Goal: Task Accomplishment & Management: Use online tool/utility

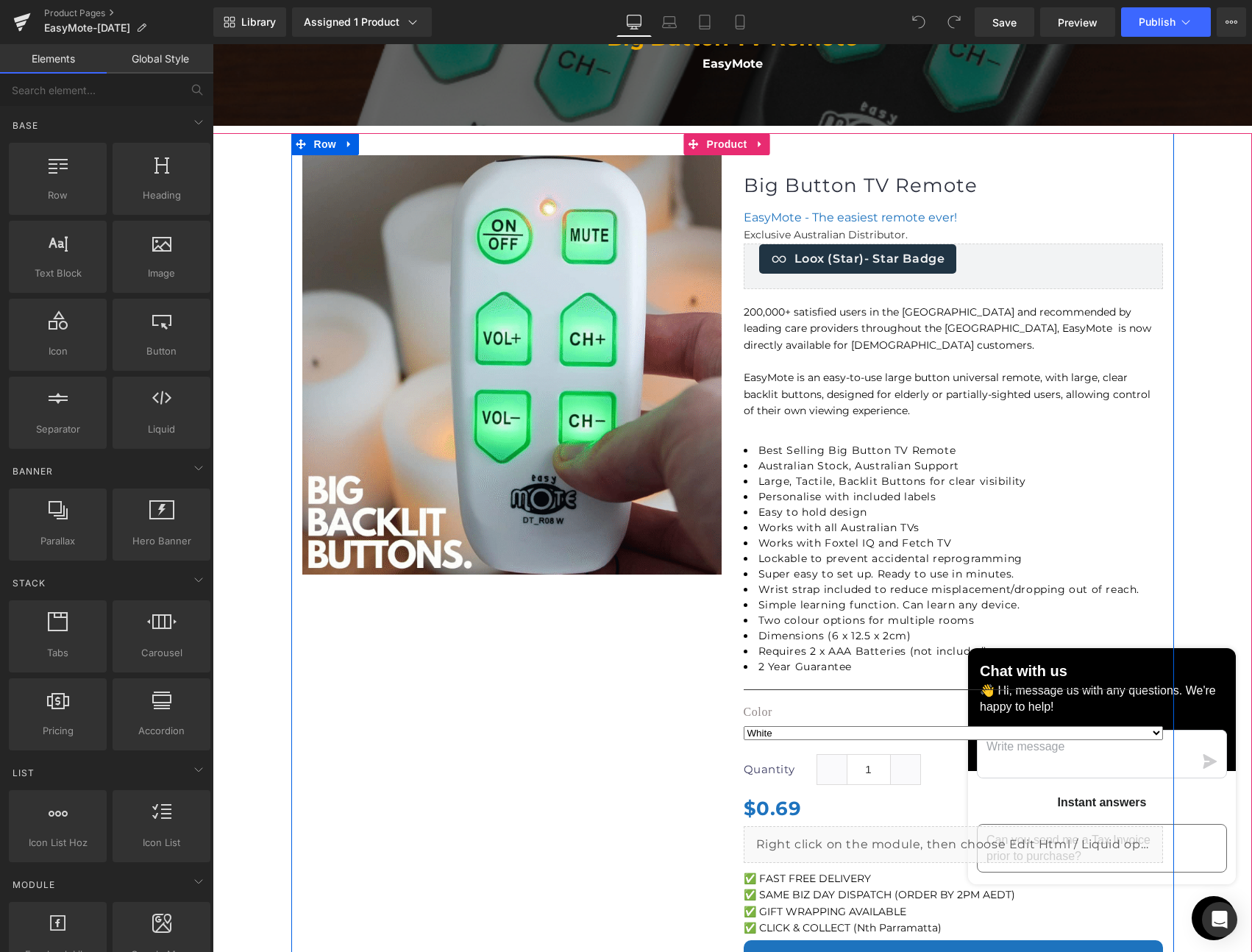
scroll to position [229, 0]
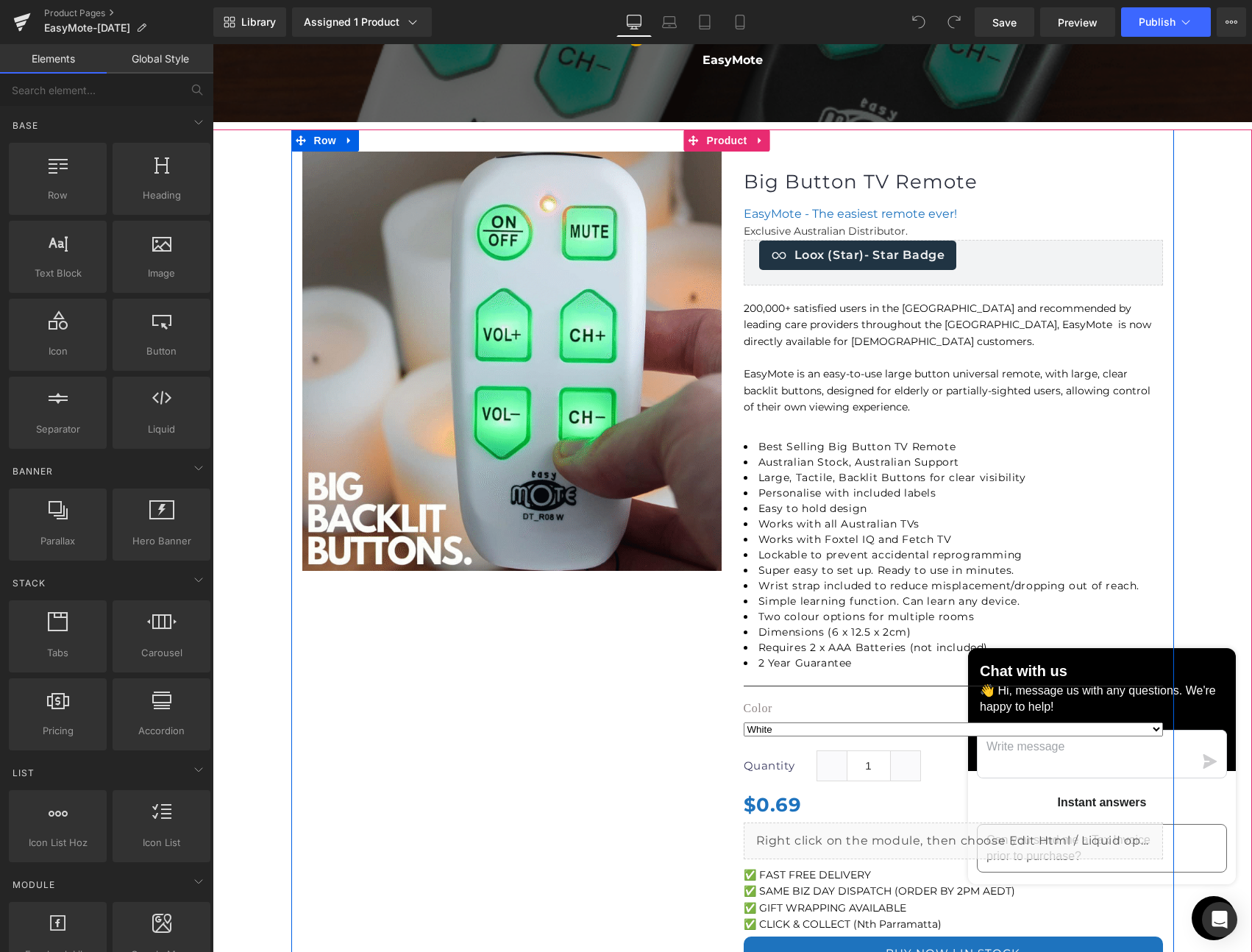
click at [530, 456] on img at bounding box center [512, 361] width 419 height 419
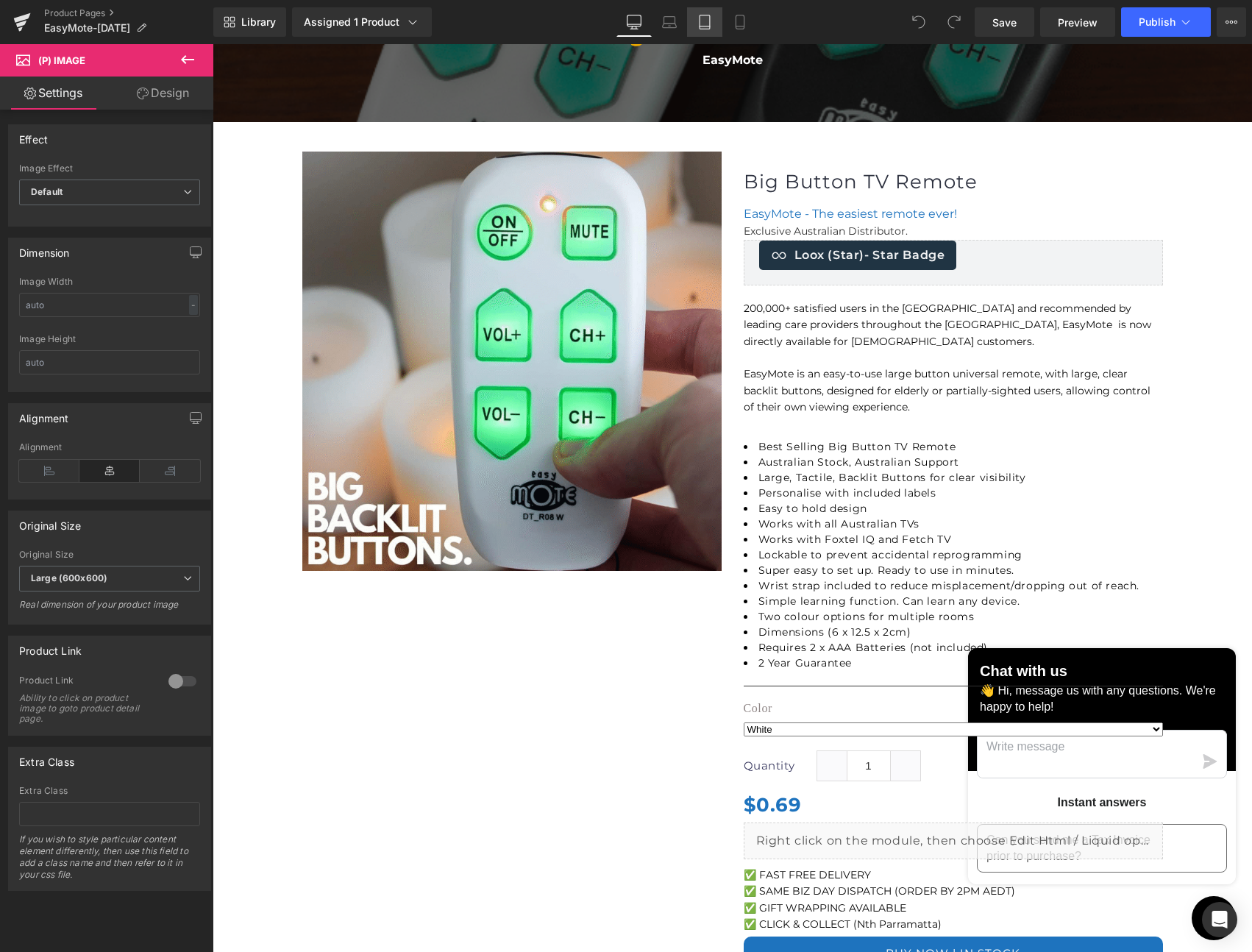
click at [711, 23] on icon at bounding box center [705, 21] width 14 height 14
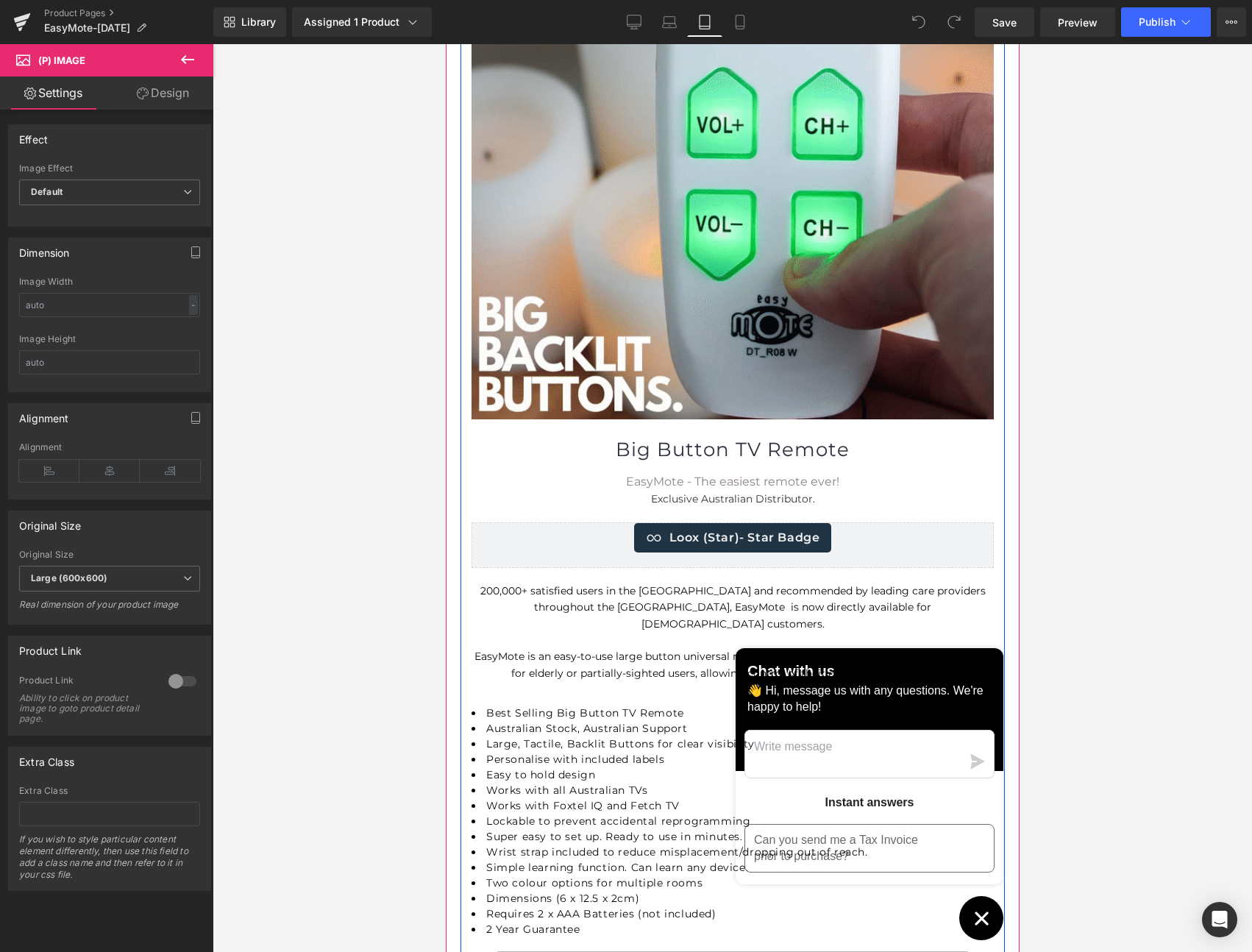
scroll to position [405, 0]
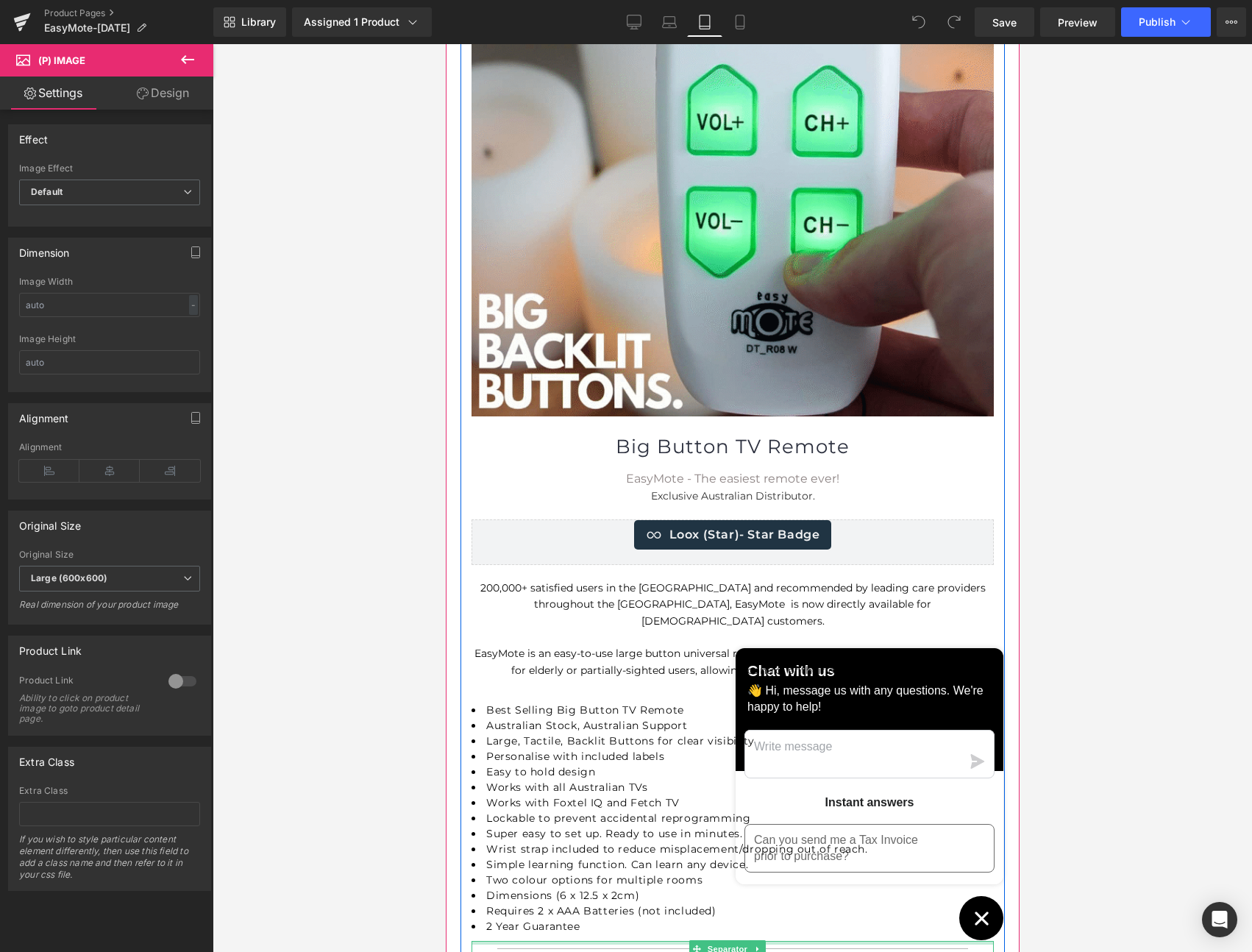
click at [970, 941] on div at bounding box center [732, 942] width 522 height 4
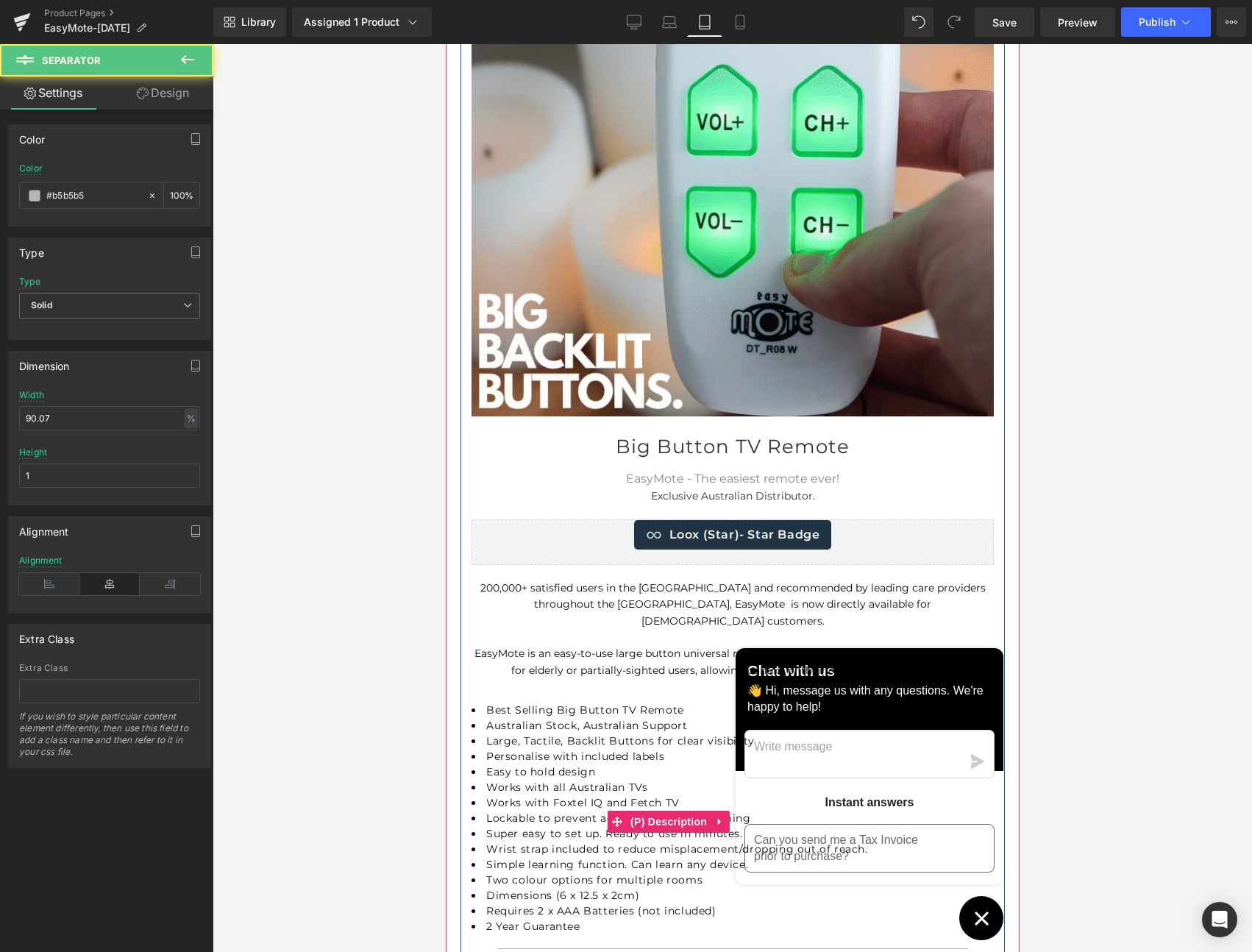
click at [973, 912] on div "Best Selling Big Button TV Remote Australian Stock, Australian Support Large, T…" at bounding box center [732, 821] width 522 height 239
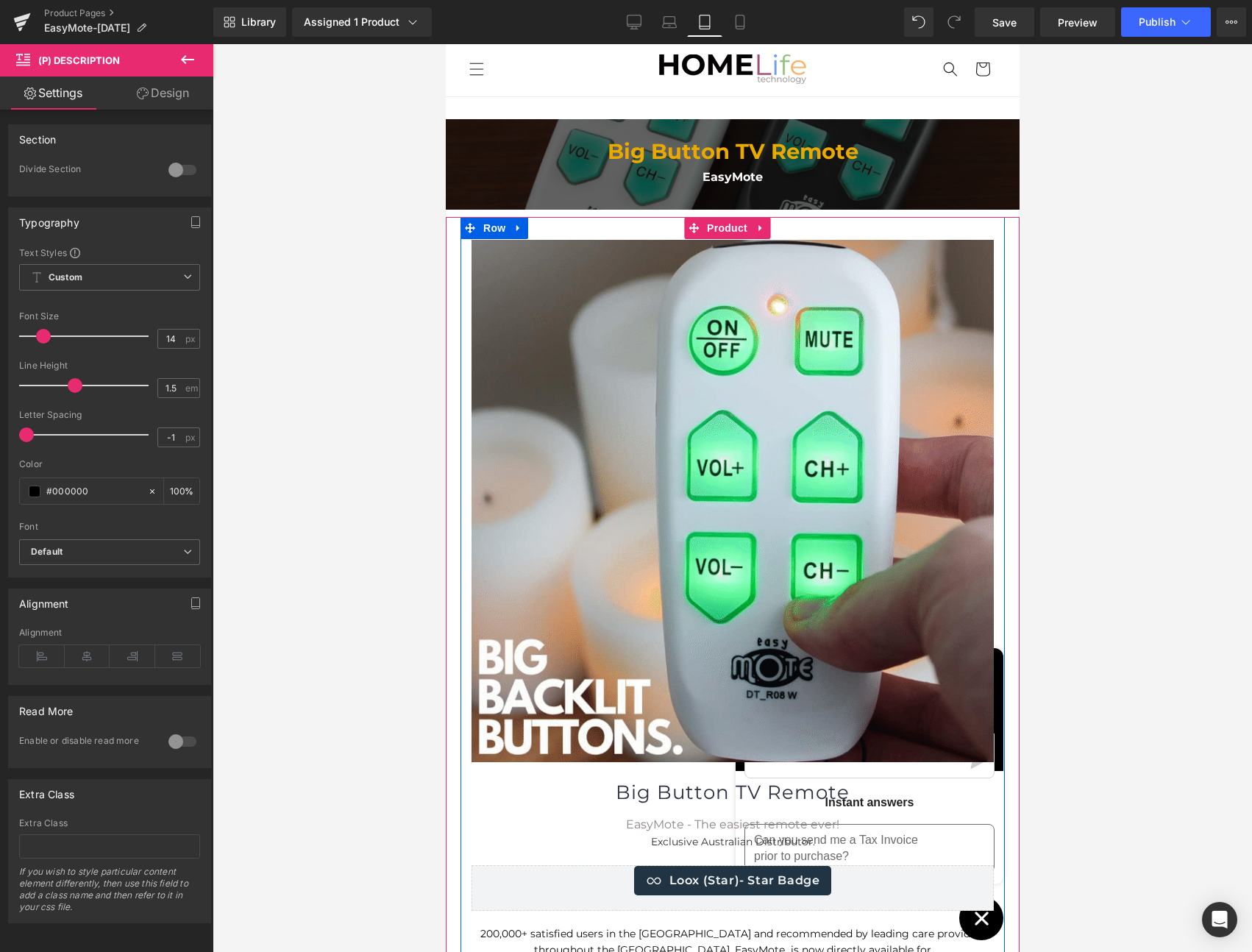
scroll to position [0, 0]
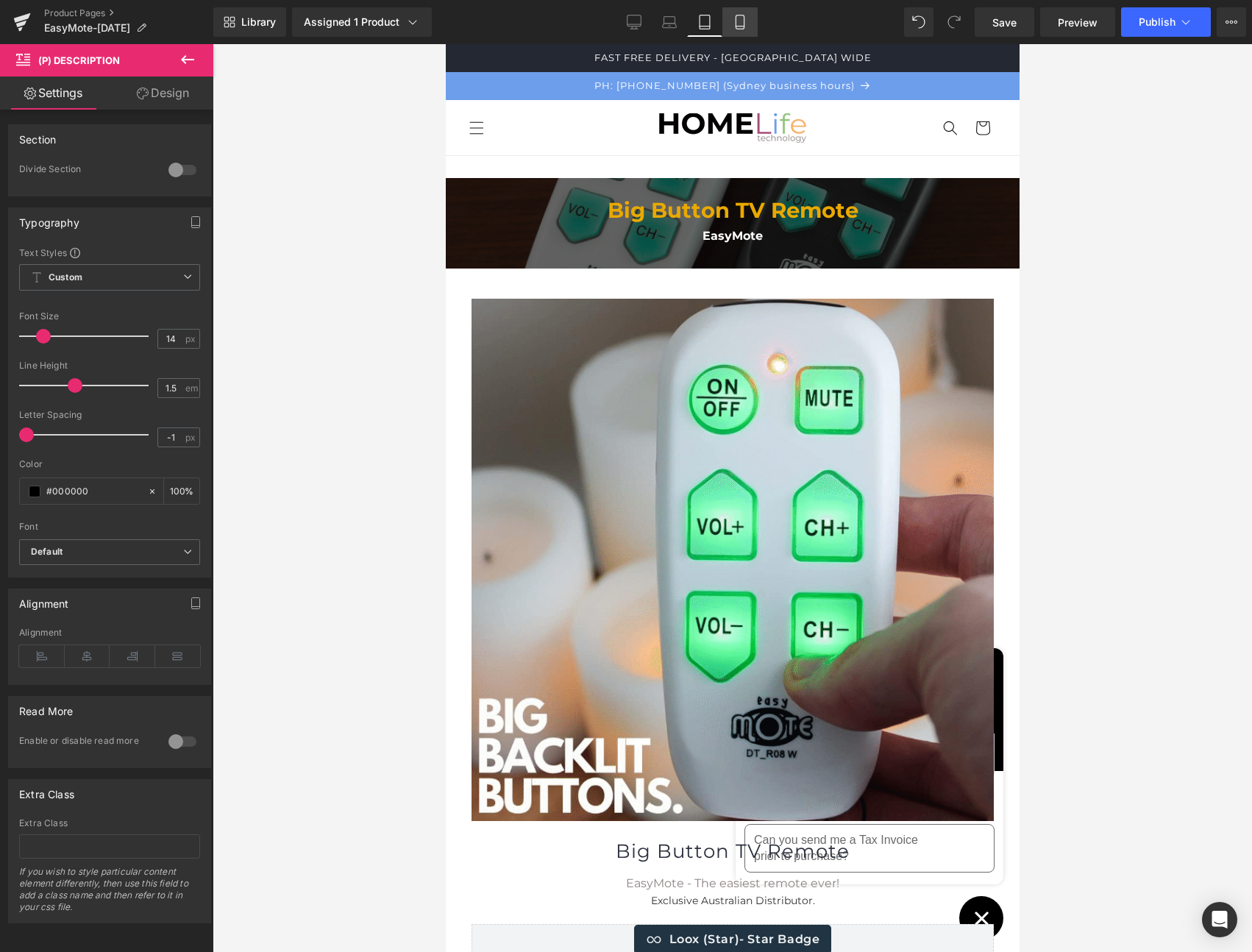
click at [740, 22] on icon at bounding box center [740, 21] width 14 height 14
type input "100"
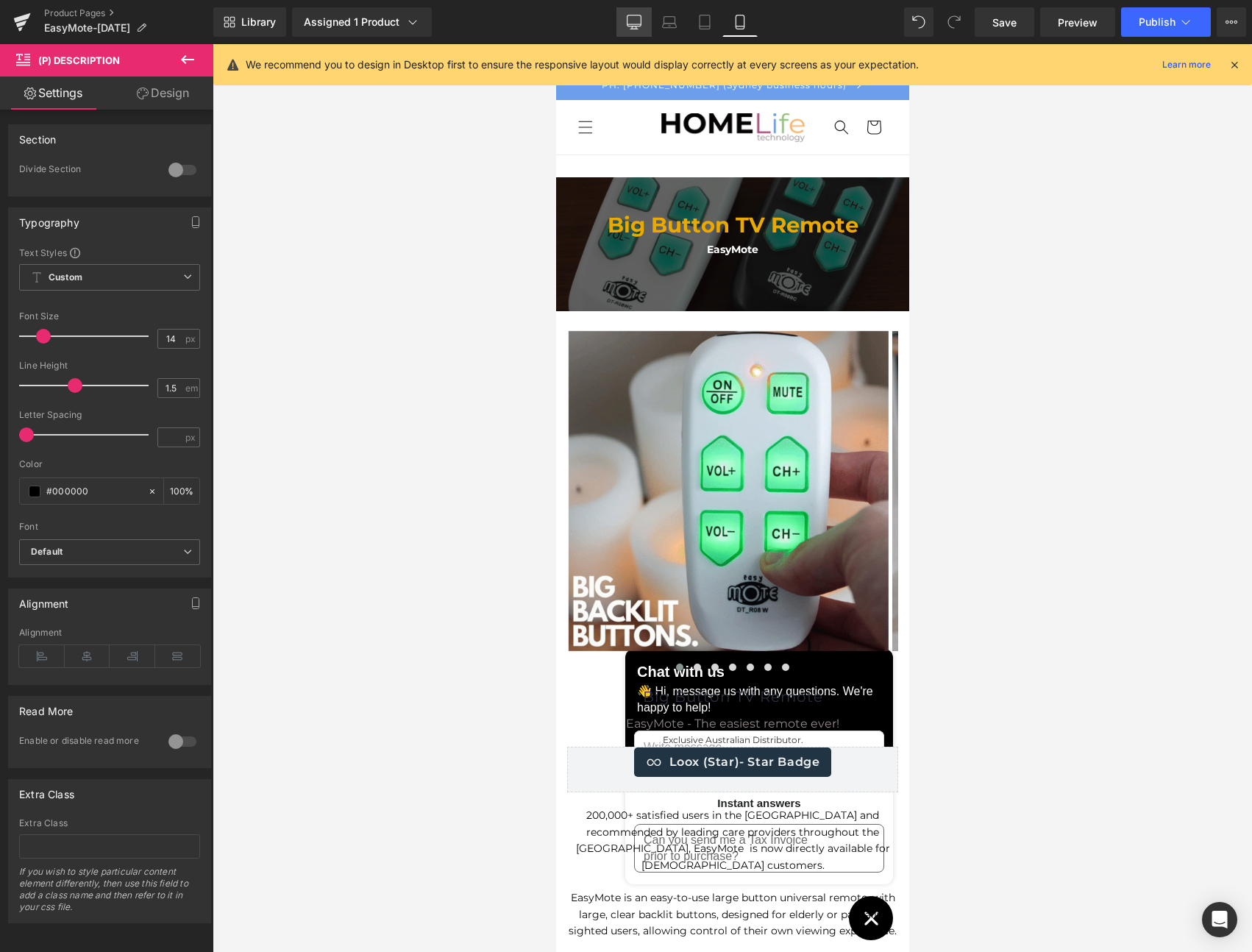
click at [634, 24] on icon at bounding box center [635, 24] width 14 height 0
type input "100"
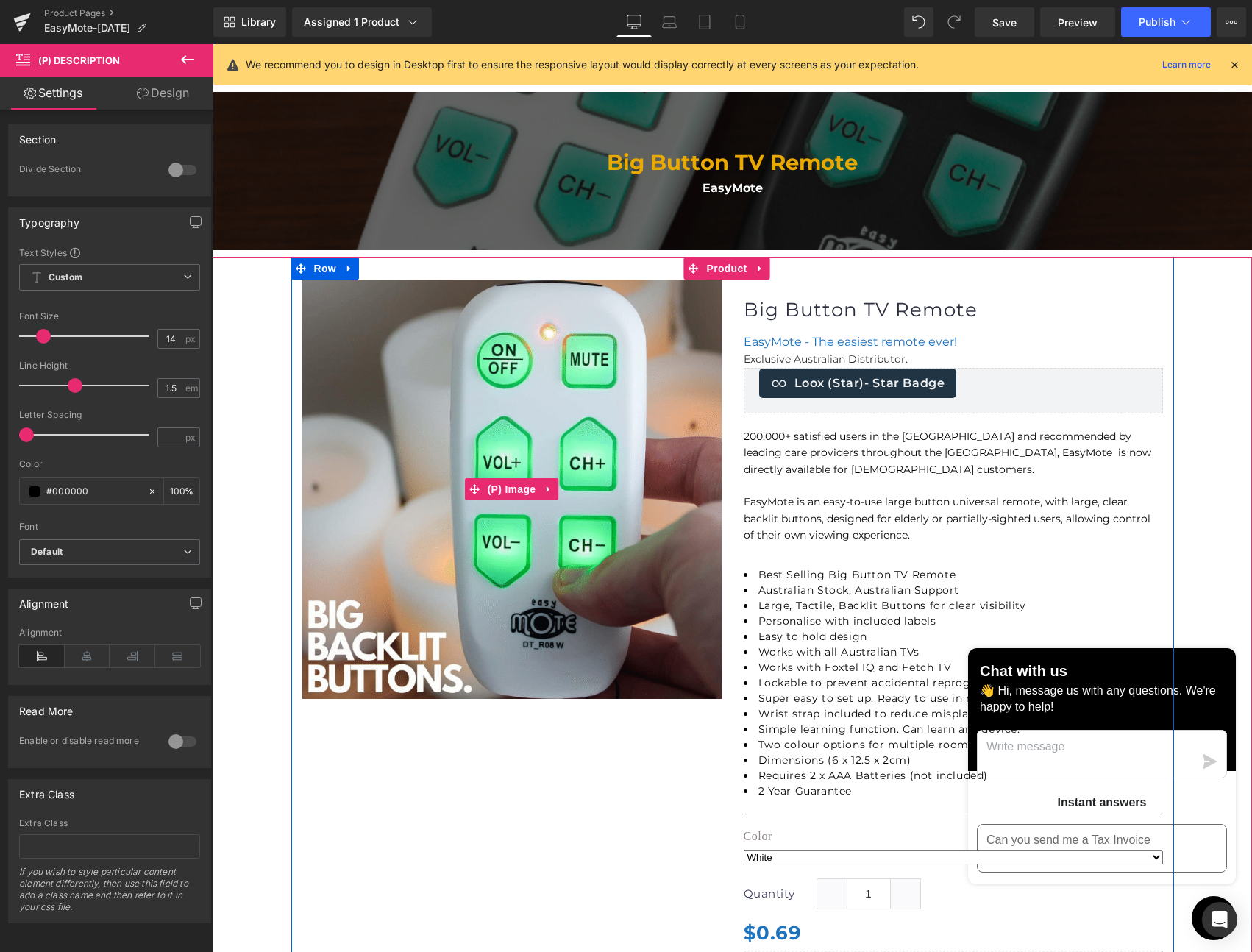
scroll to position [96, 0]
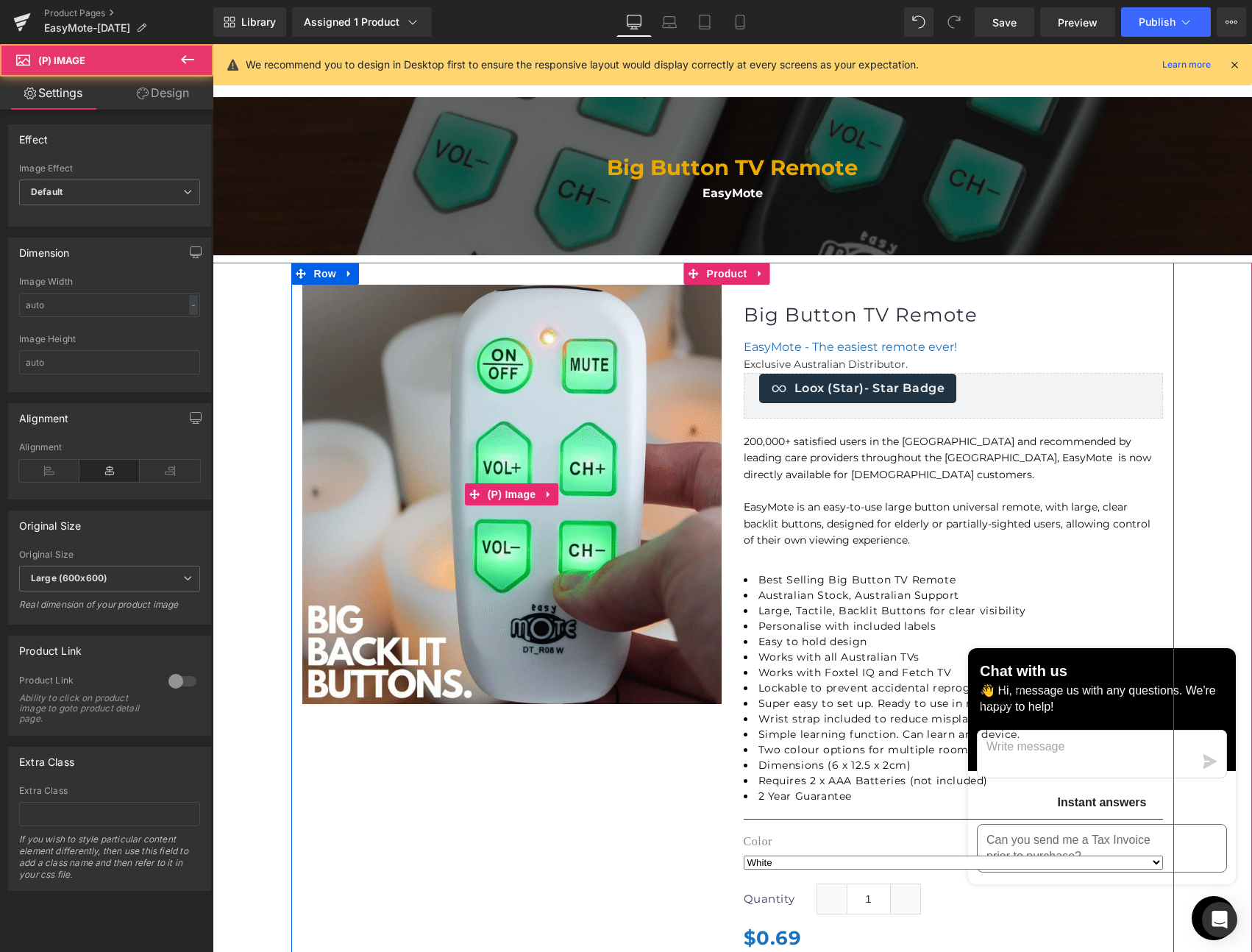
click at [370, 405] on img at bounding box center [512, 494] width 419 height 419
click at [367, 728] on div "(P) Image ‹ › (P) Image List (P) Title" at bounding box center [733, 831] width 883 height 1136
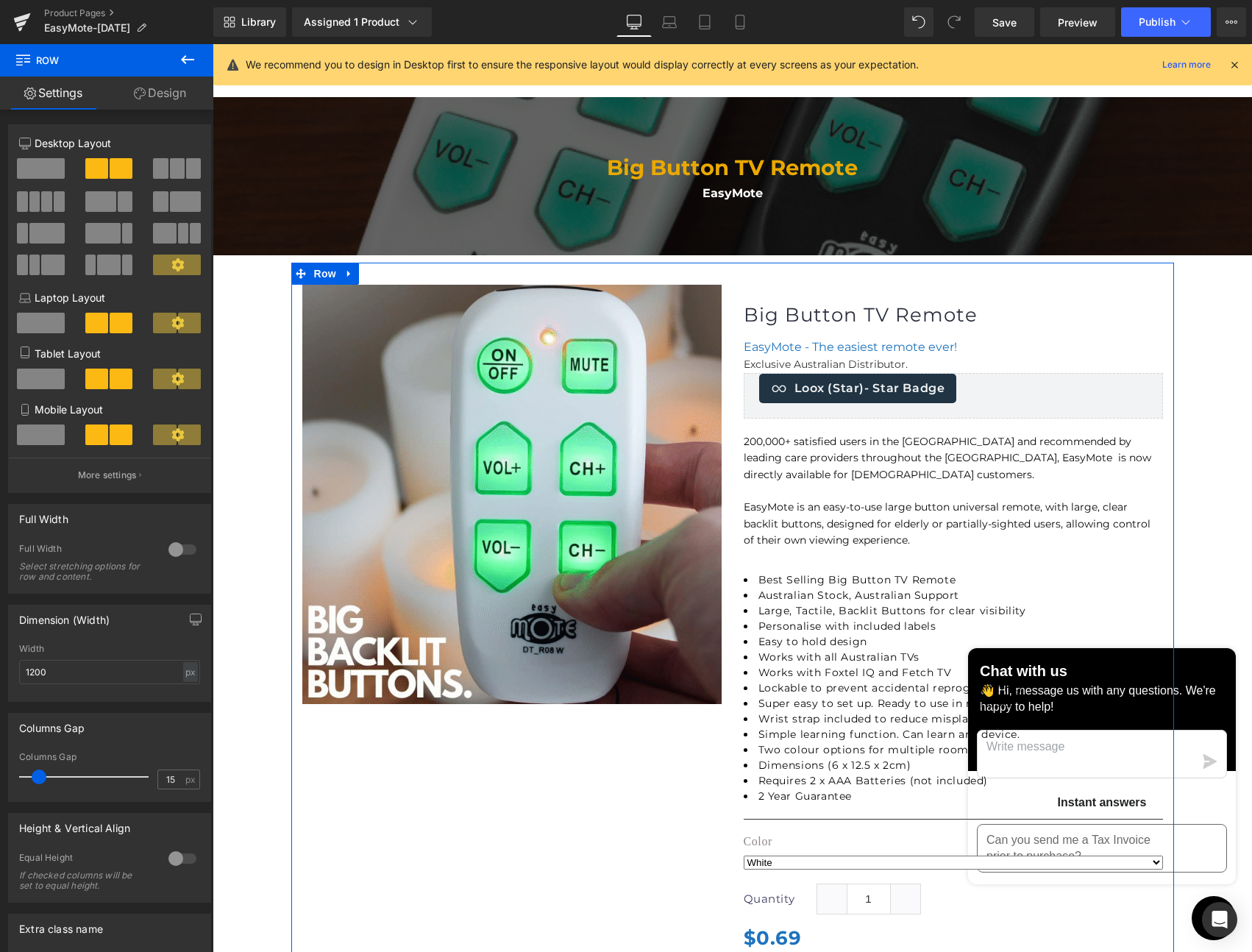
click at [59, 93] on link "Settings" at bounding box center [53, 93] width 107 height 33
click at [181, 59] on icon at bounding box center [187, 59] width 17 height 17
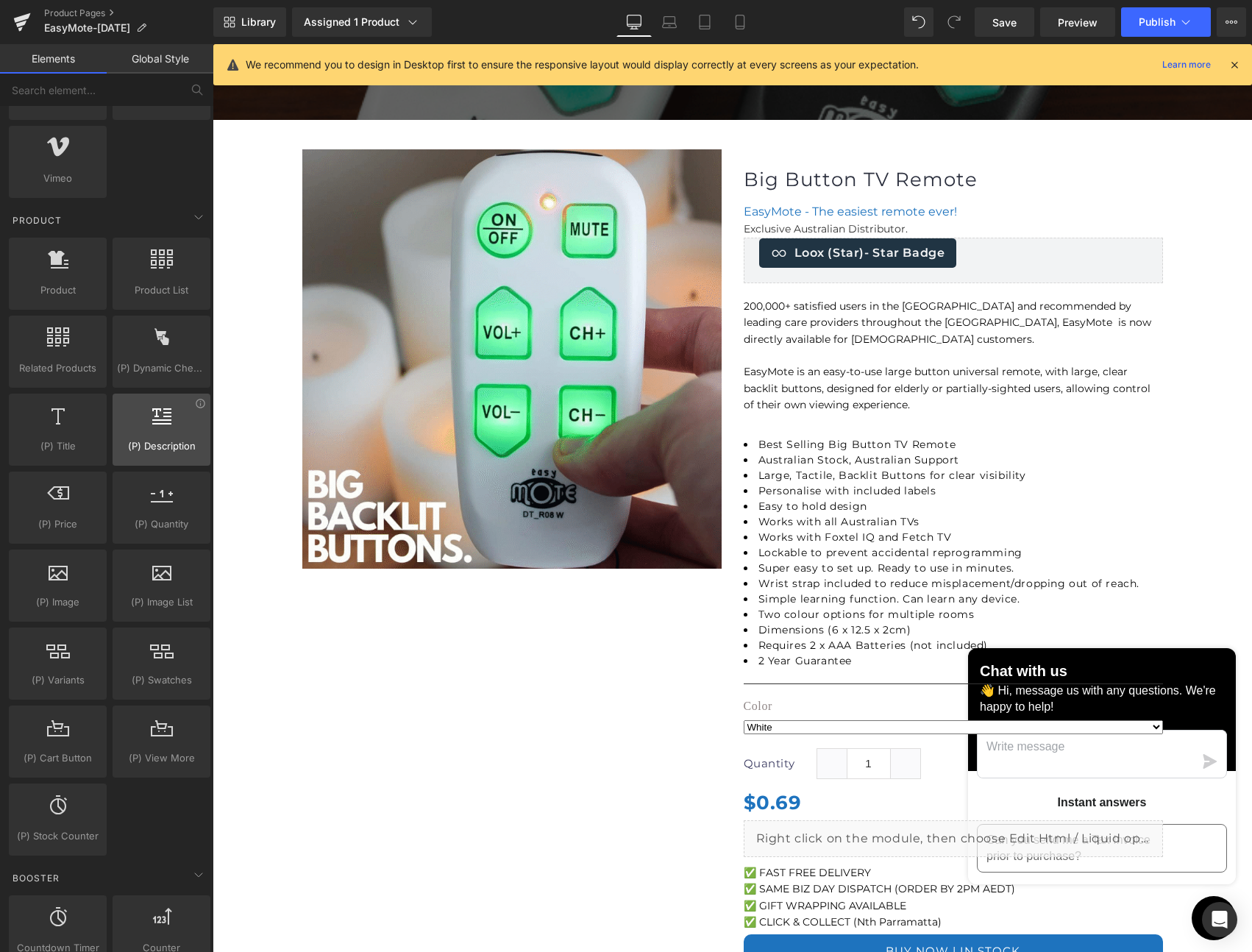
scroll to position [1080, 0]
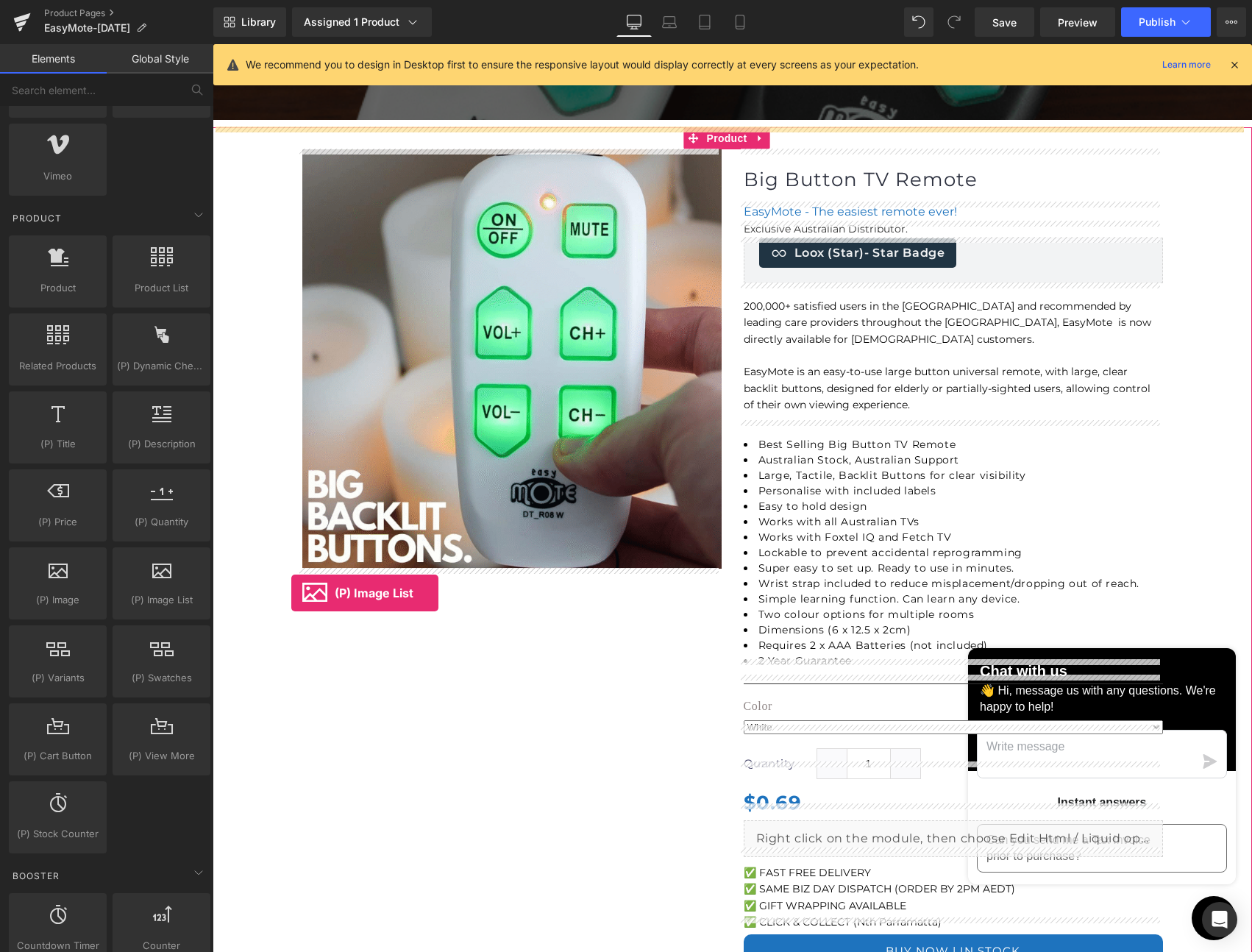
drag, startPoint x: 371, startPoint y: 621, endPoint x: 292, endPoint y: 593, distance: 83.8
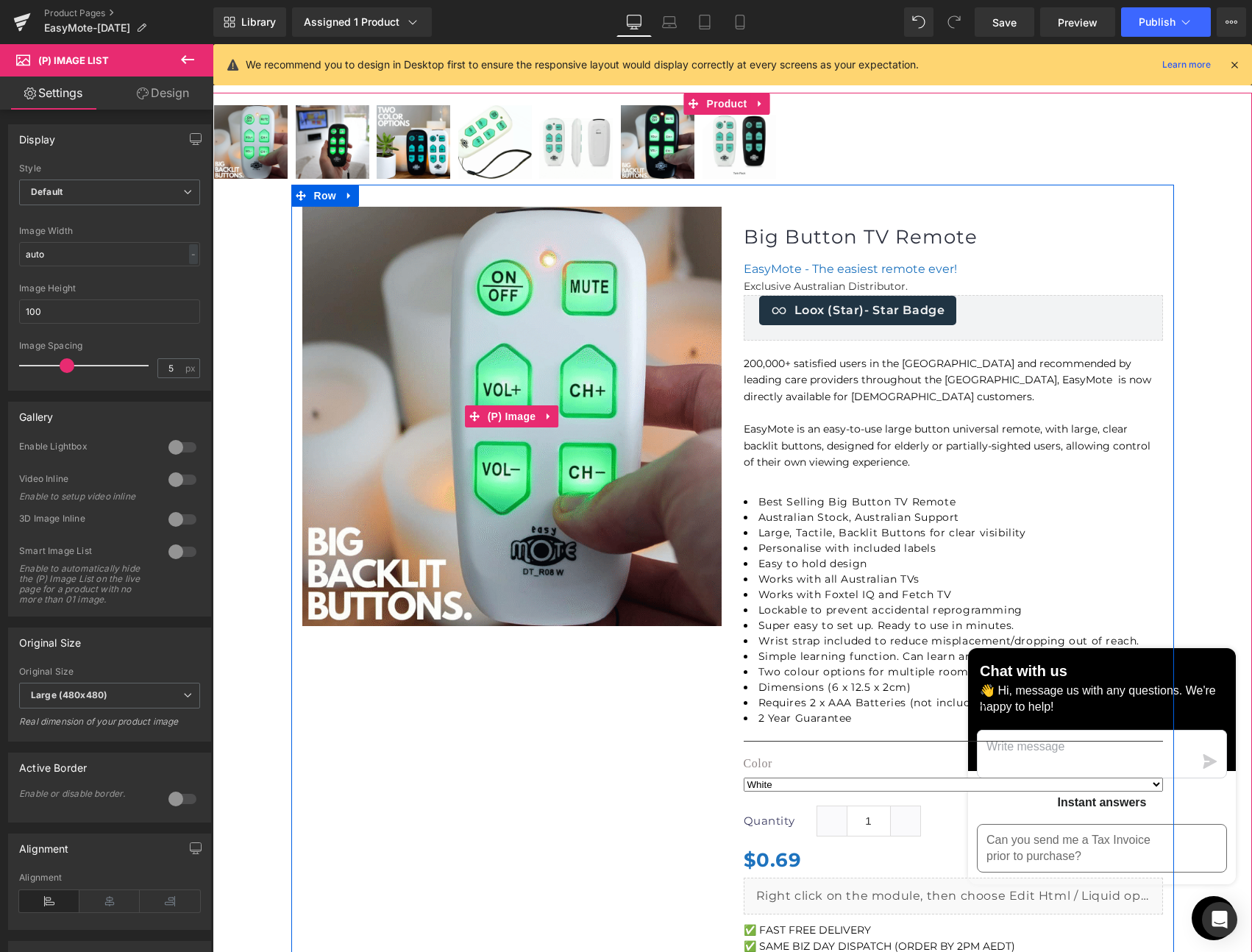
scroll to position [260, 0]
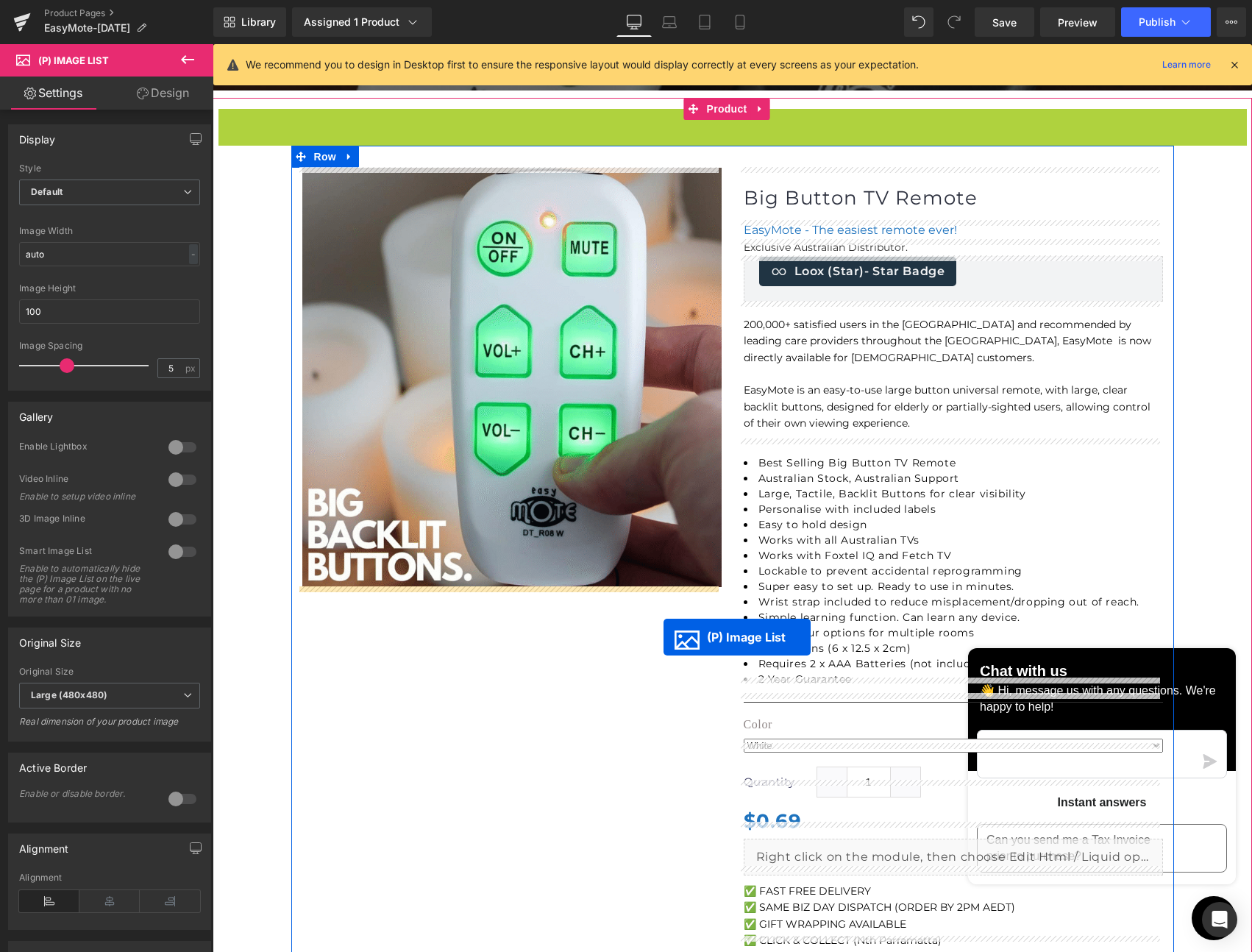
drag, startPoint x: 679, startPoint y: 149, endPoint x: 664, endPoint y: 637, distance: 488.2
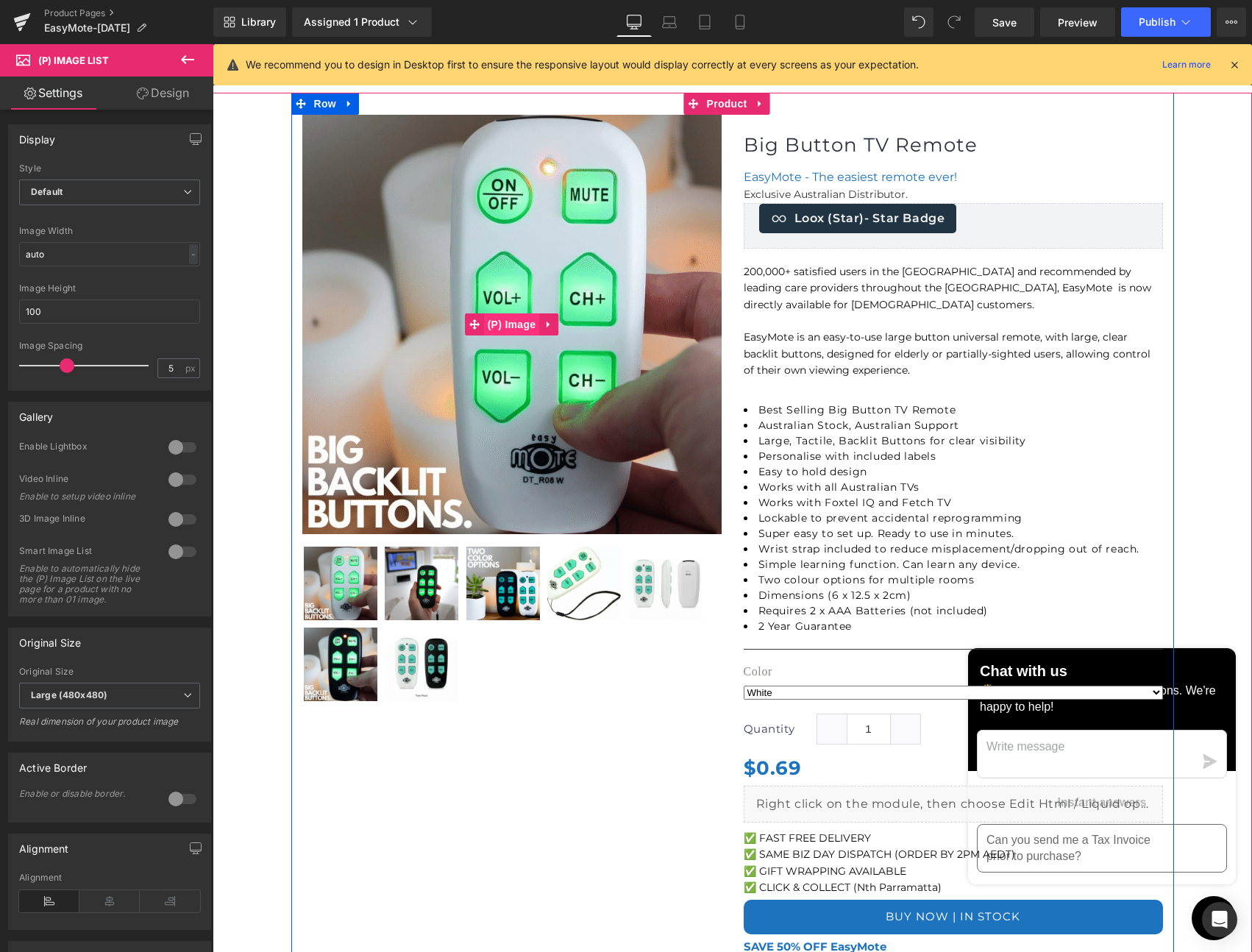
click at [497, 324] on span "(P) Image" at bounding box center [512, 324] width 56 height 22
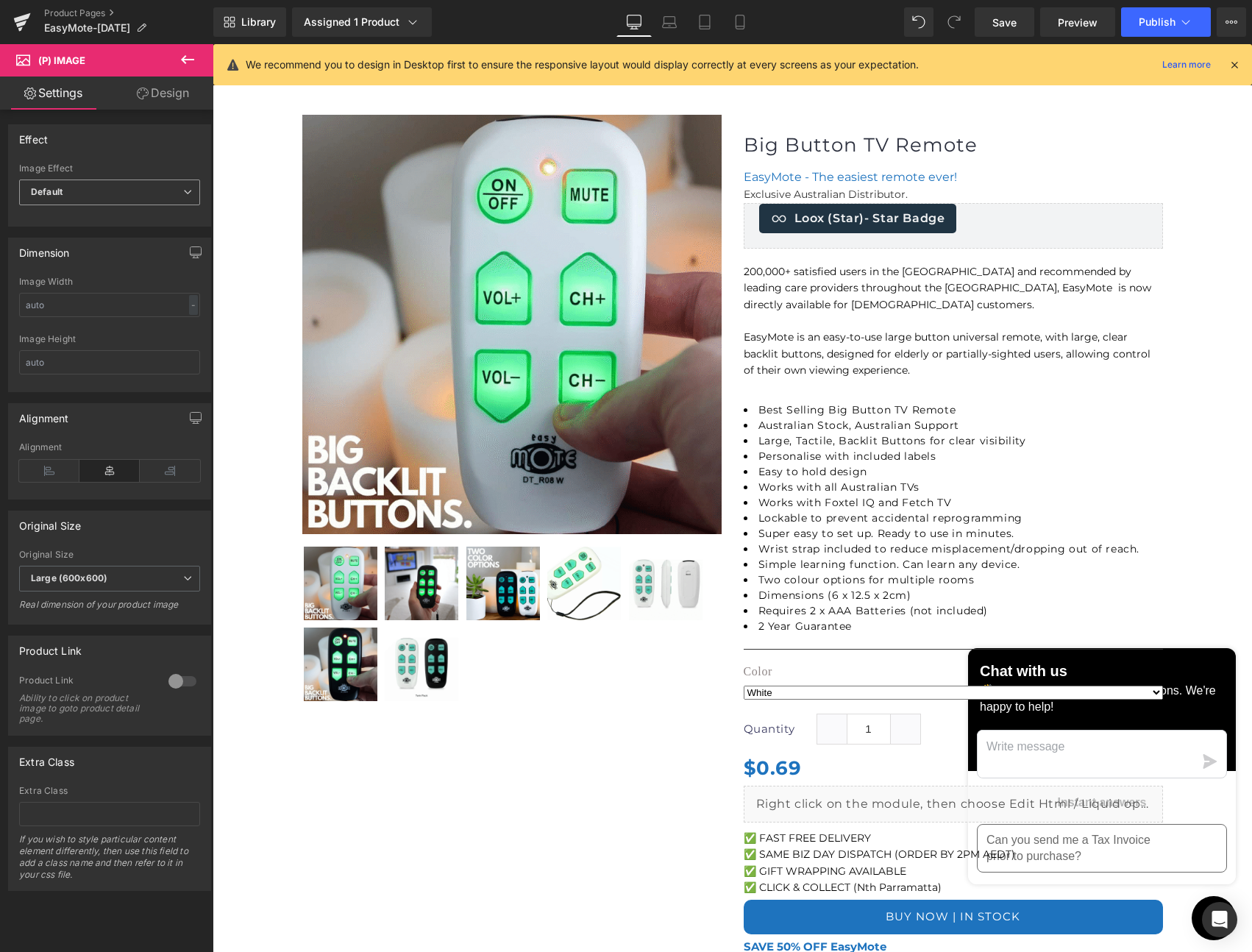
click at [85, 200] on span "Default" at bounding box center [109, 192] width 181 height 26
click at [102, 152] on div "Effect" at bounding box center [107, 139] width 196 height 28
click at [139, 580] on span "Large (600x600)" at bounding box center [109, 578] width 181 height 26
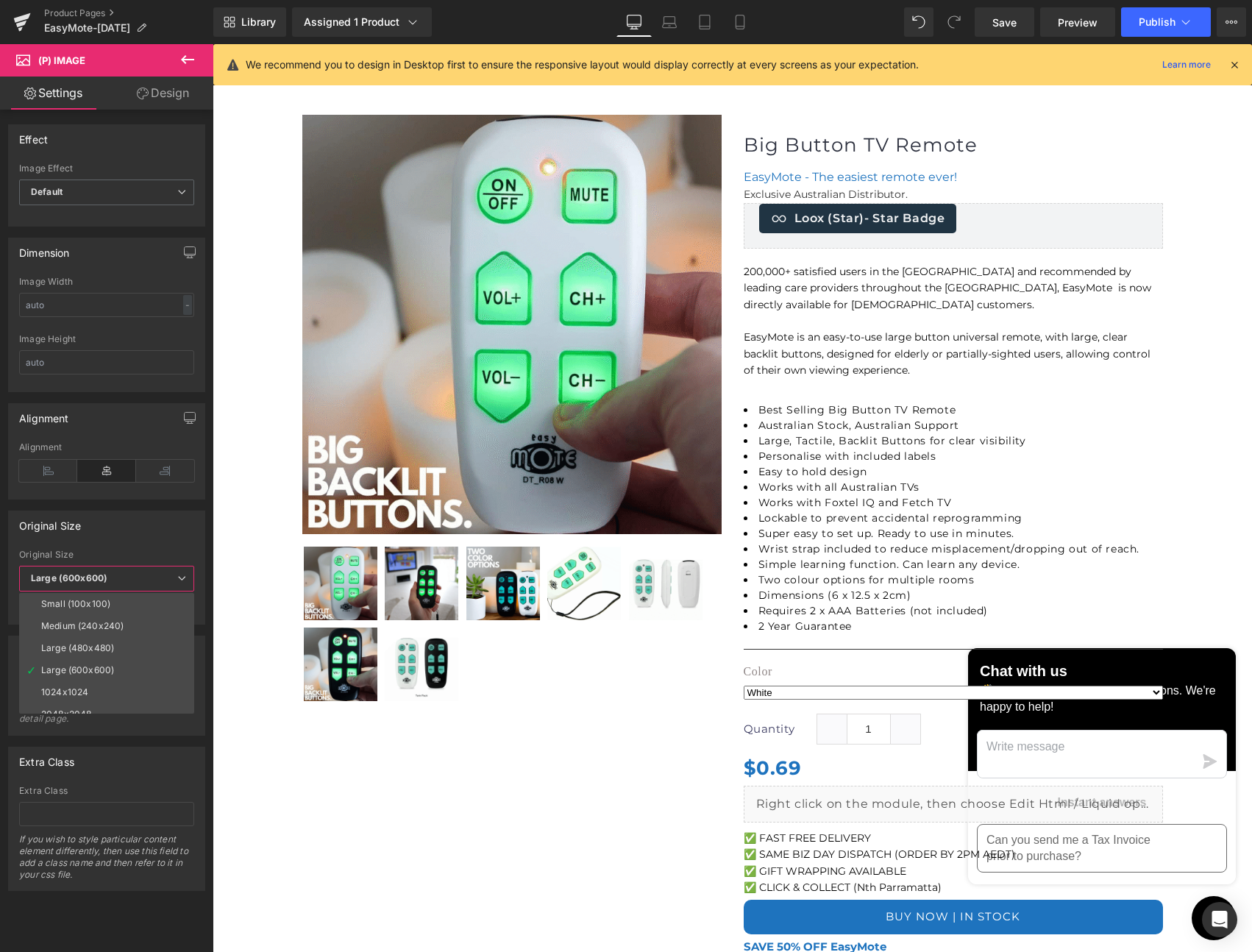
click at [128, 527] on div "Original Size" at bounding box center [107, 525] width 196 height 28
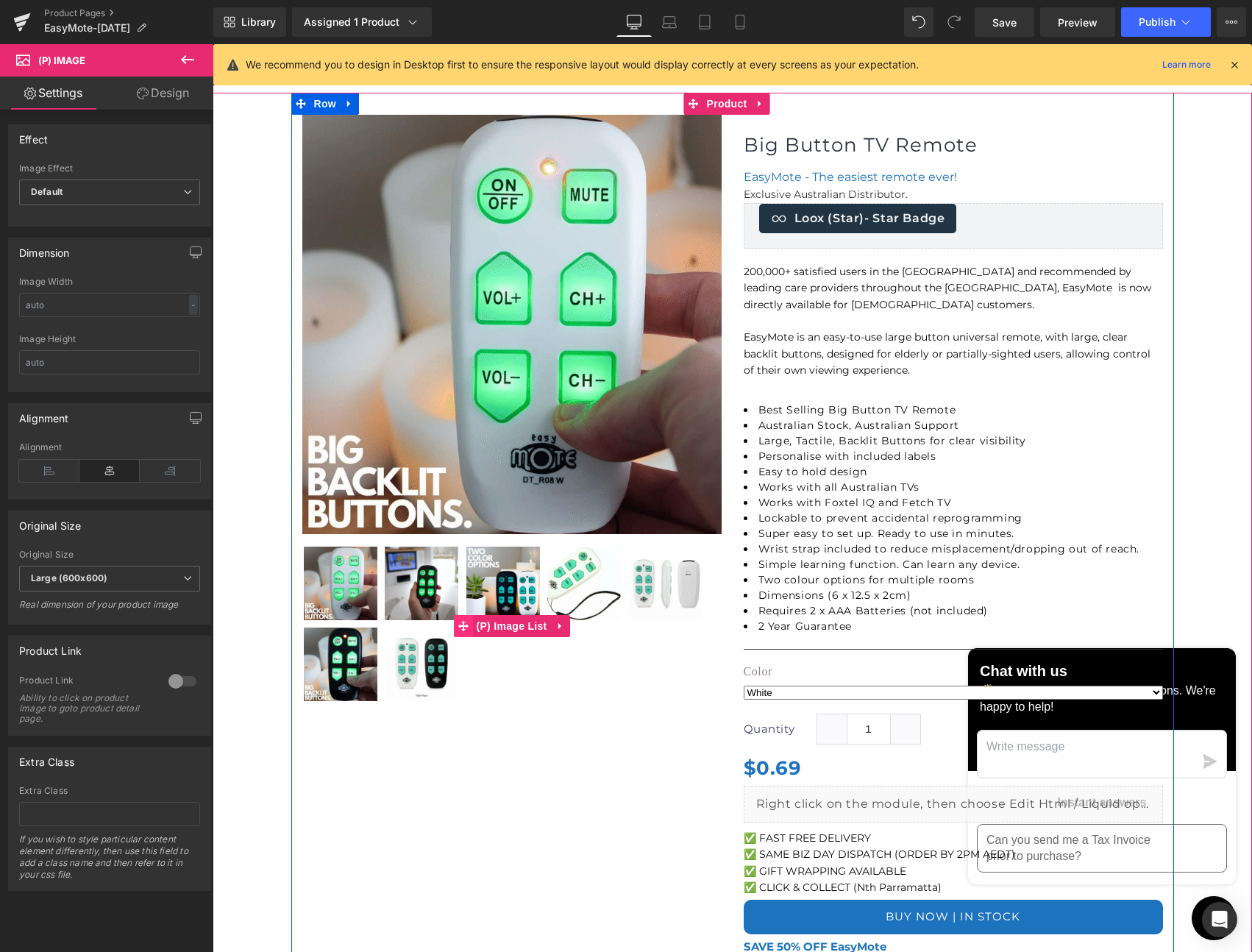
click at [464, 626] on span at bounding box center [463, 626] width 19 height 22
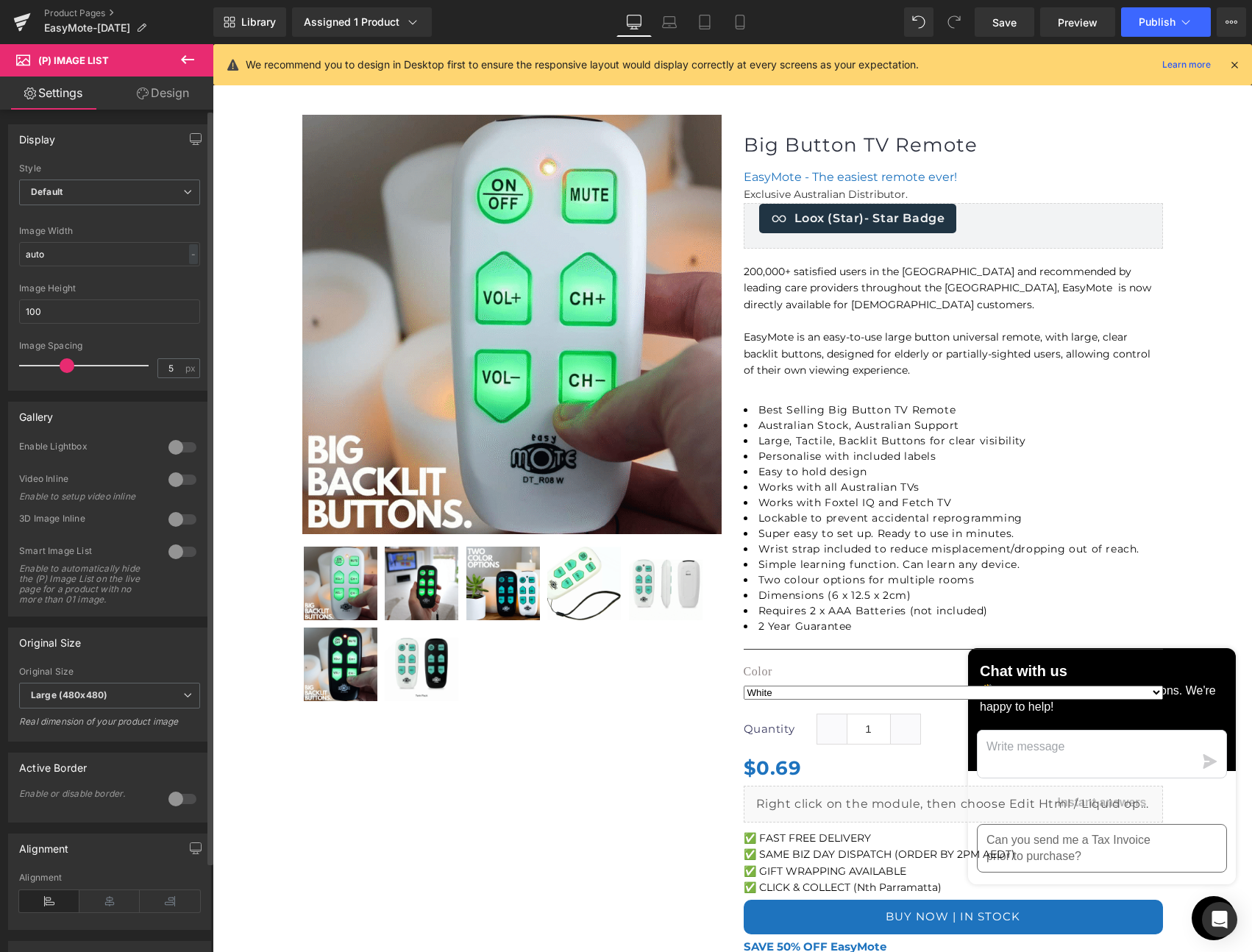
click at [182, 448] on div at bounding box center [182, 447] width 36 height 24
click at [180, 556] on div at bounding box center [182, 551] width 36 height 24
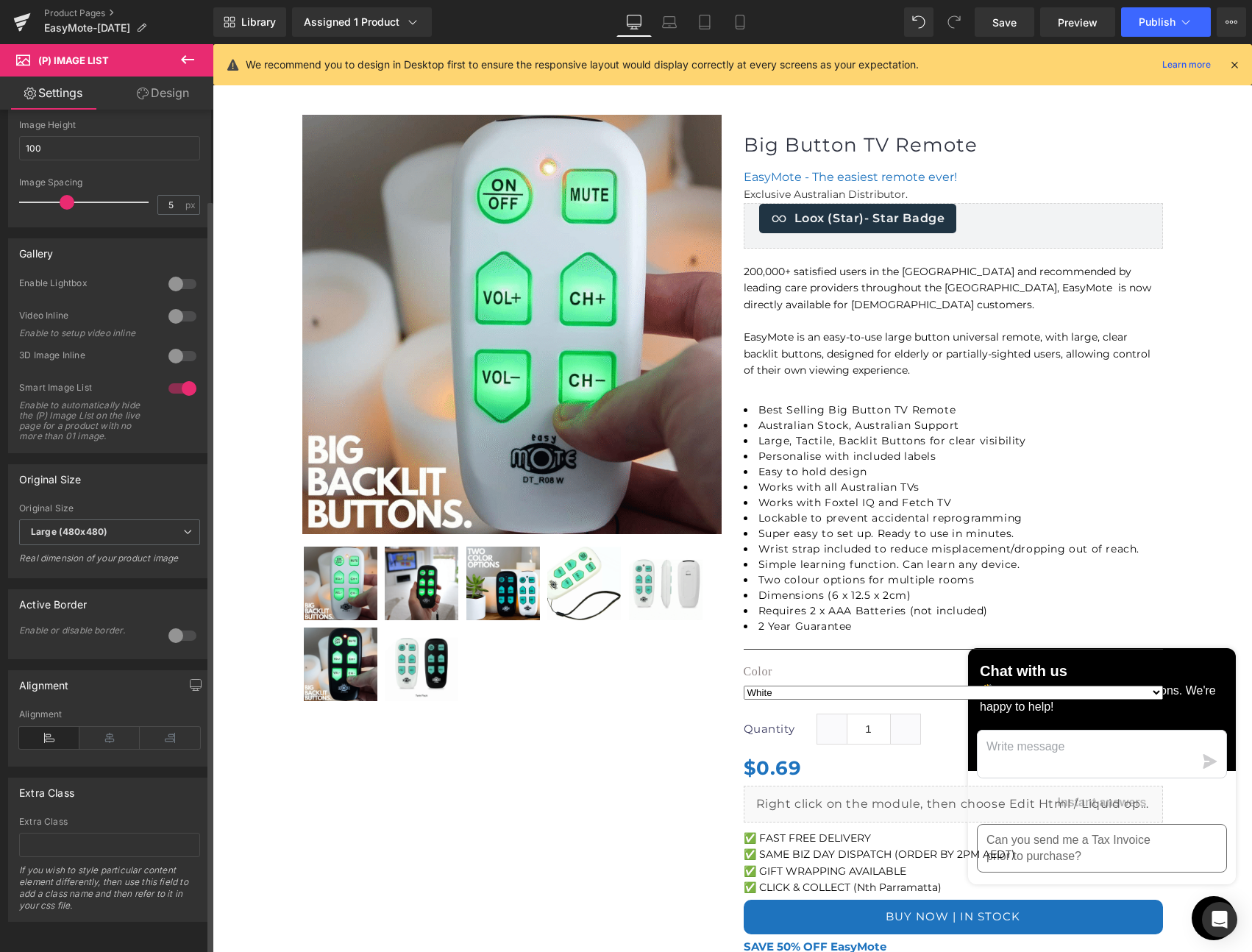
scroll to position [184, 0]
click at [140, 522] on span "Large (480x480)" at bounding box center [109, 532] width 181 height 26
click at [143, 487] on div "Original Size Small (100x100) Medium (240x240) Large (480x480) Large (600x600) …" at bounding box center [109, 522] width 203 height 114
click at [179, 626] on div at bounding box center [182, 635] width 36 height 24
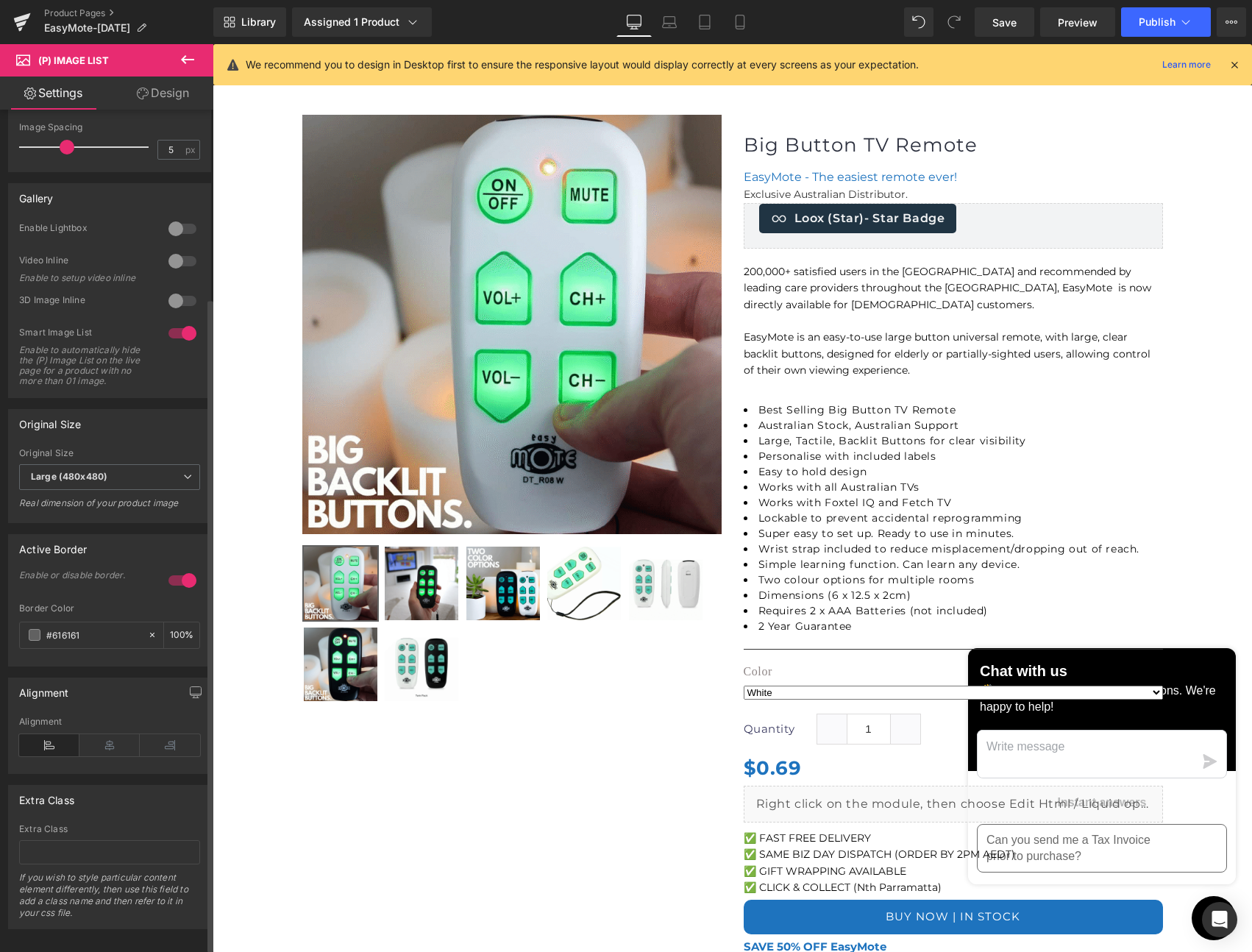
scroll to position [247, 0]
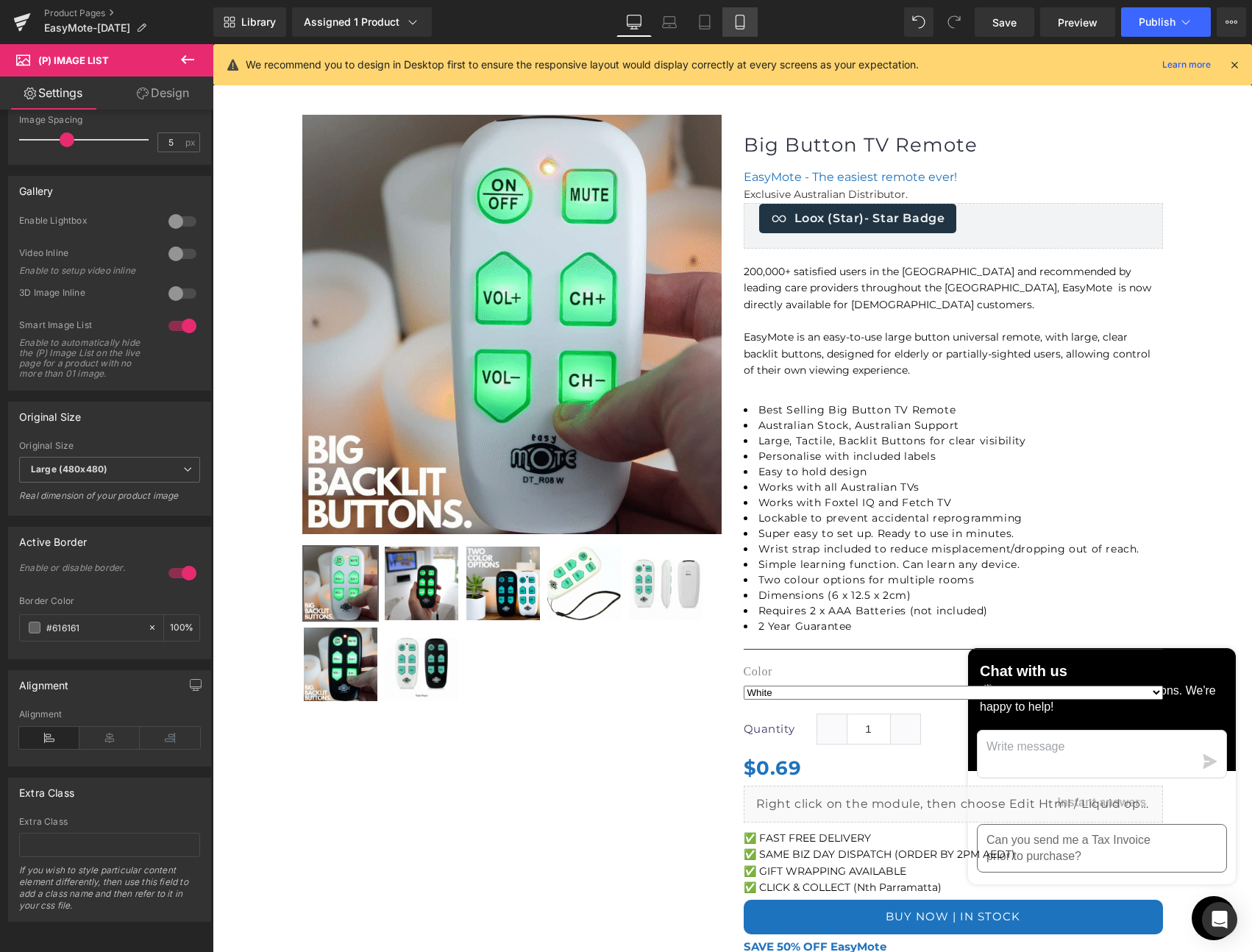
click at [736, 20] on icon at bounding box center [740, 22] width 8 height 14
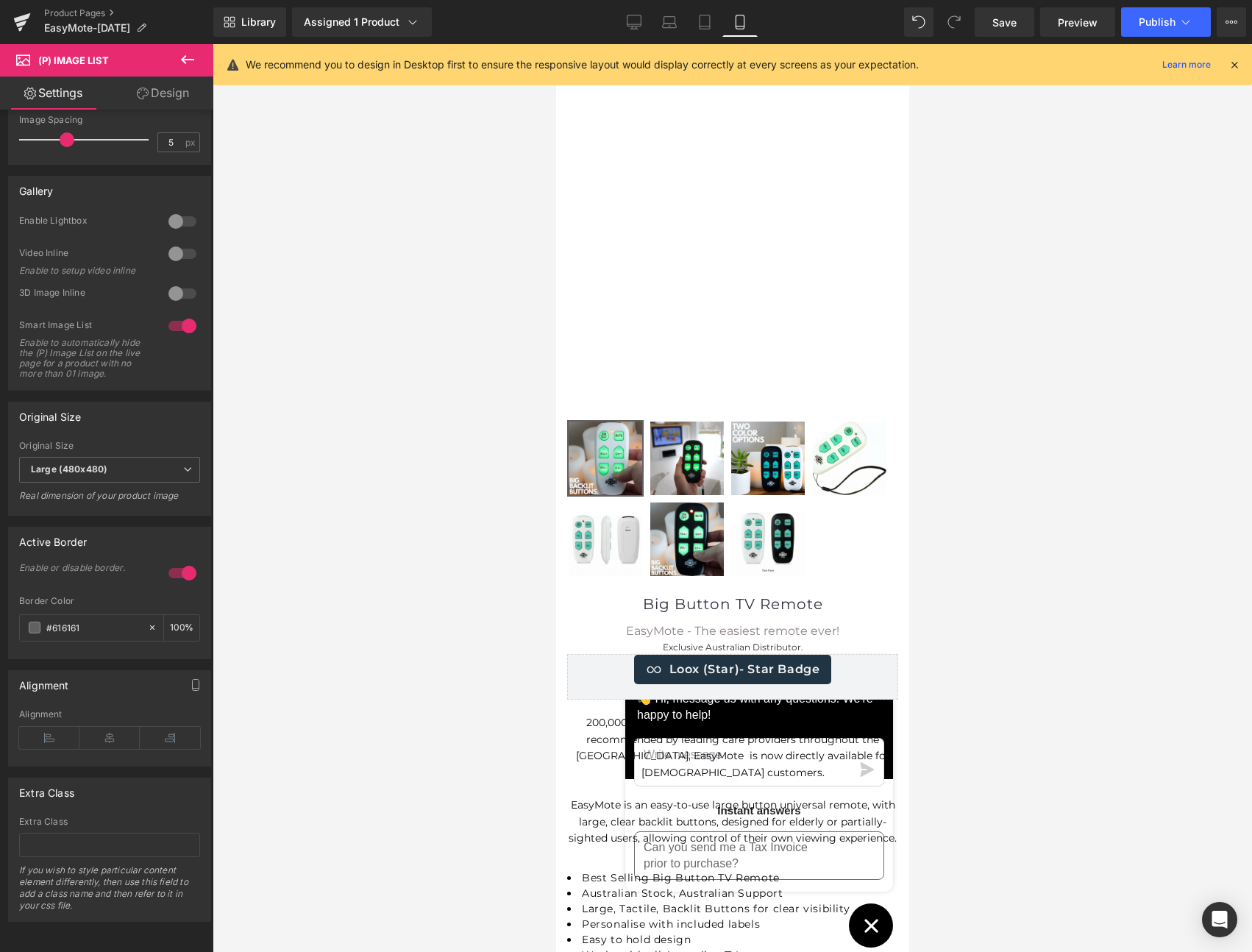
scroll to position [139, 0]
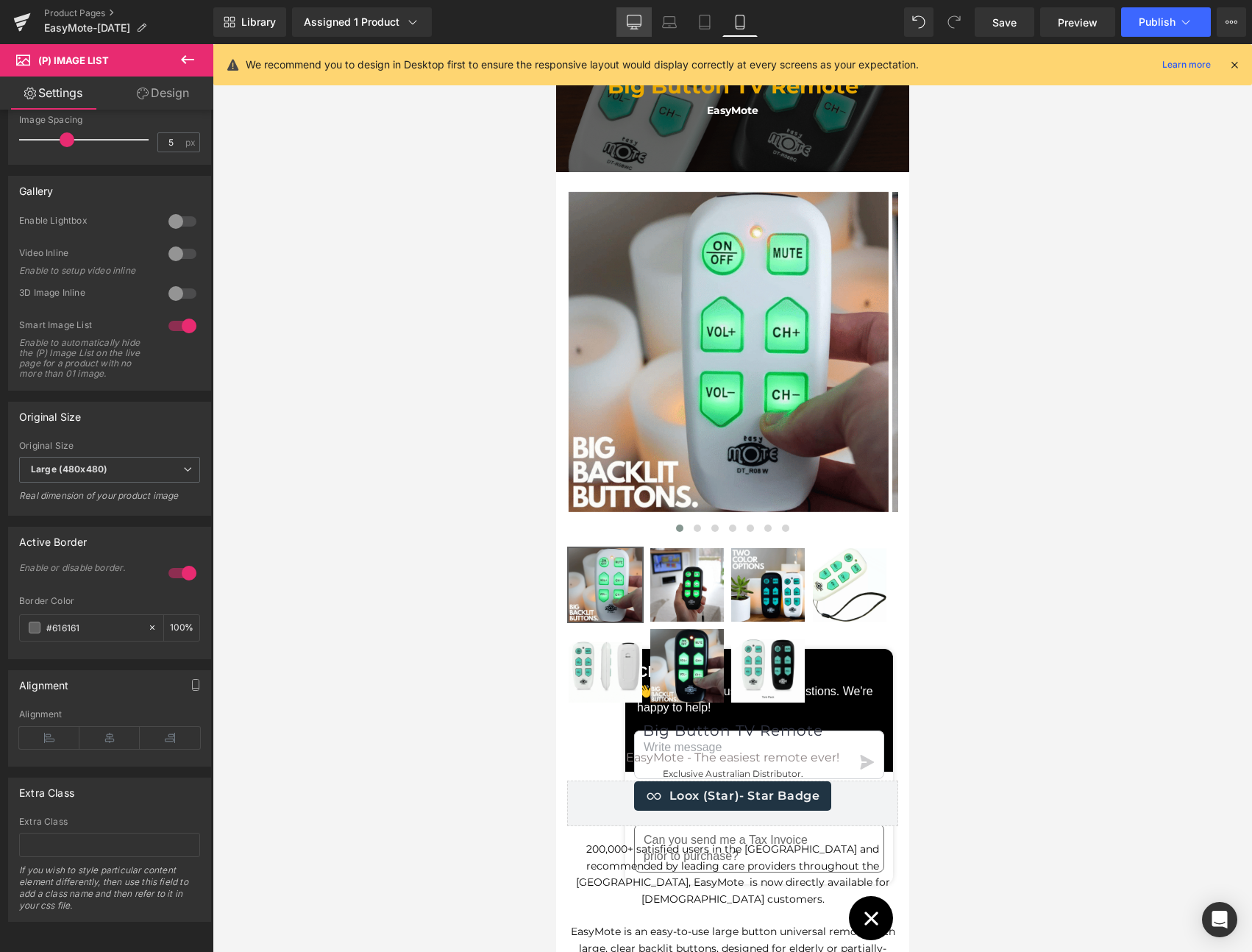
click at [634, 28] on icon at bounding box center [634, 21] width 14 height 14
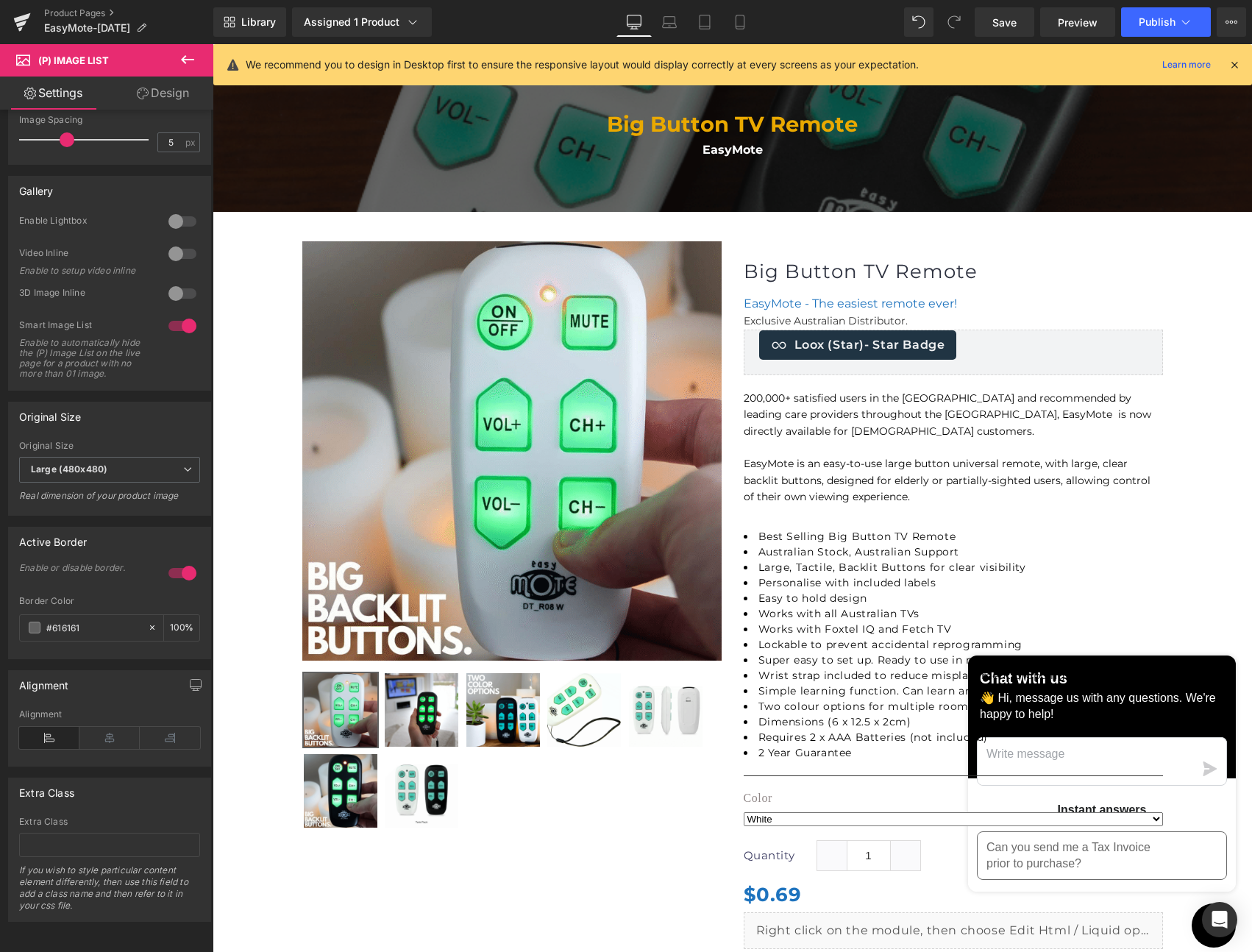
scroll to position [266, 0]
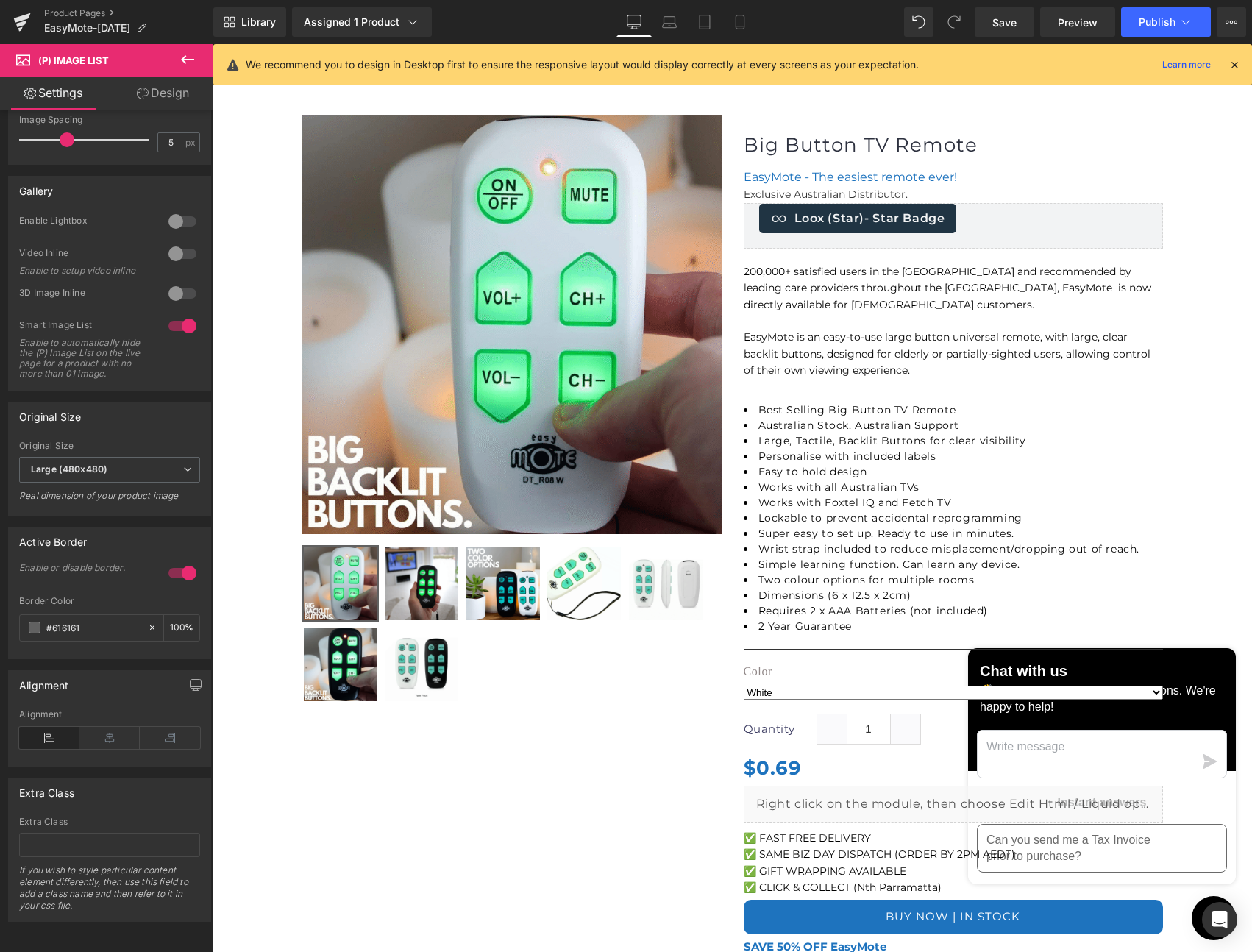
click at [163, 89] on link "Design" at bounding box center [162, 93] width 107 height 33
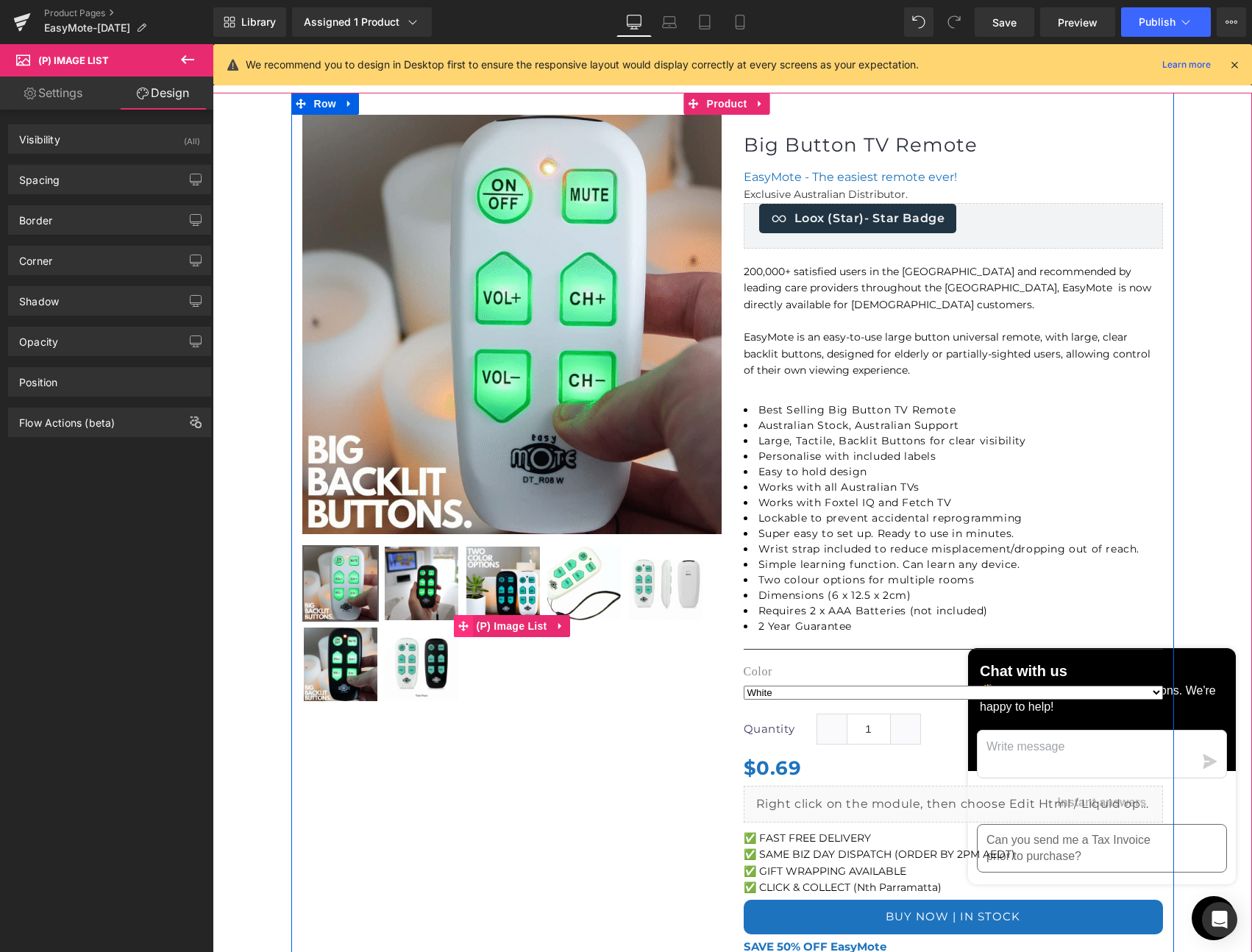
click at [465, 631] on span at bounding box center [463, 626] width 19 height 22
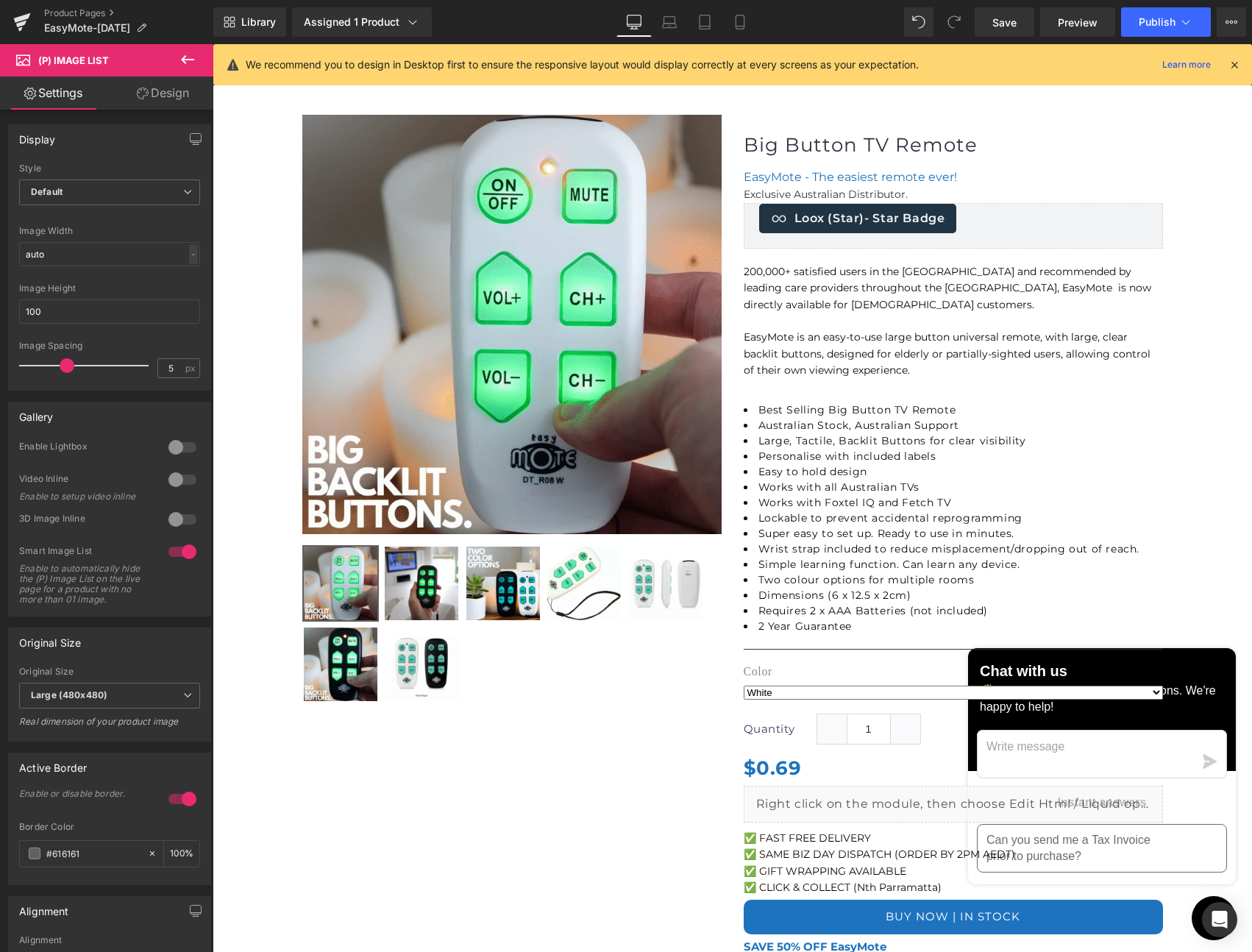
click at [167, 99] on link "Design" at bounding box center [162, 93] width 107 height 33
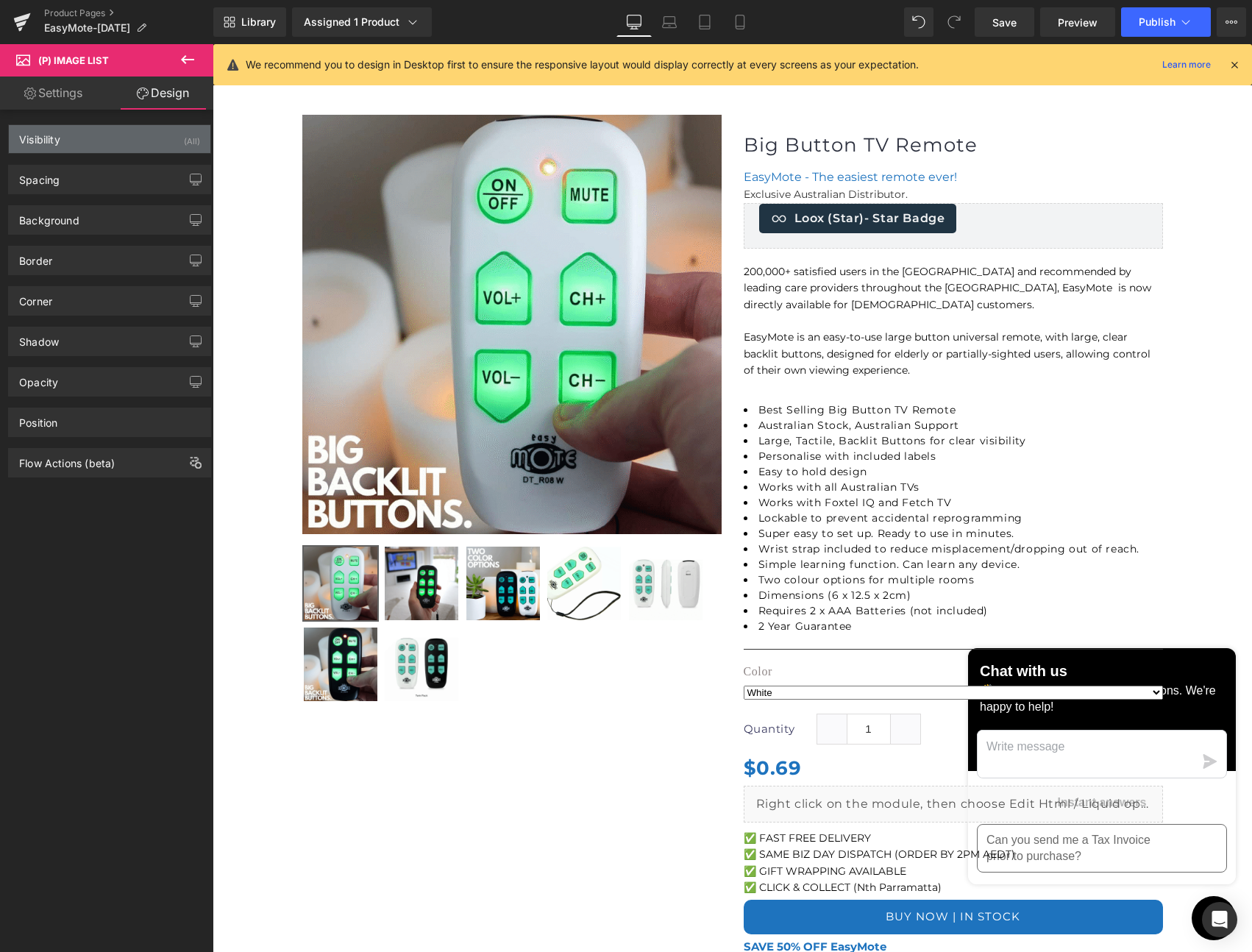
click at [166, 141] on div "Visibility (All)" at bounding box center [110, 139] width 202 height 28
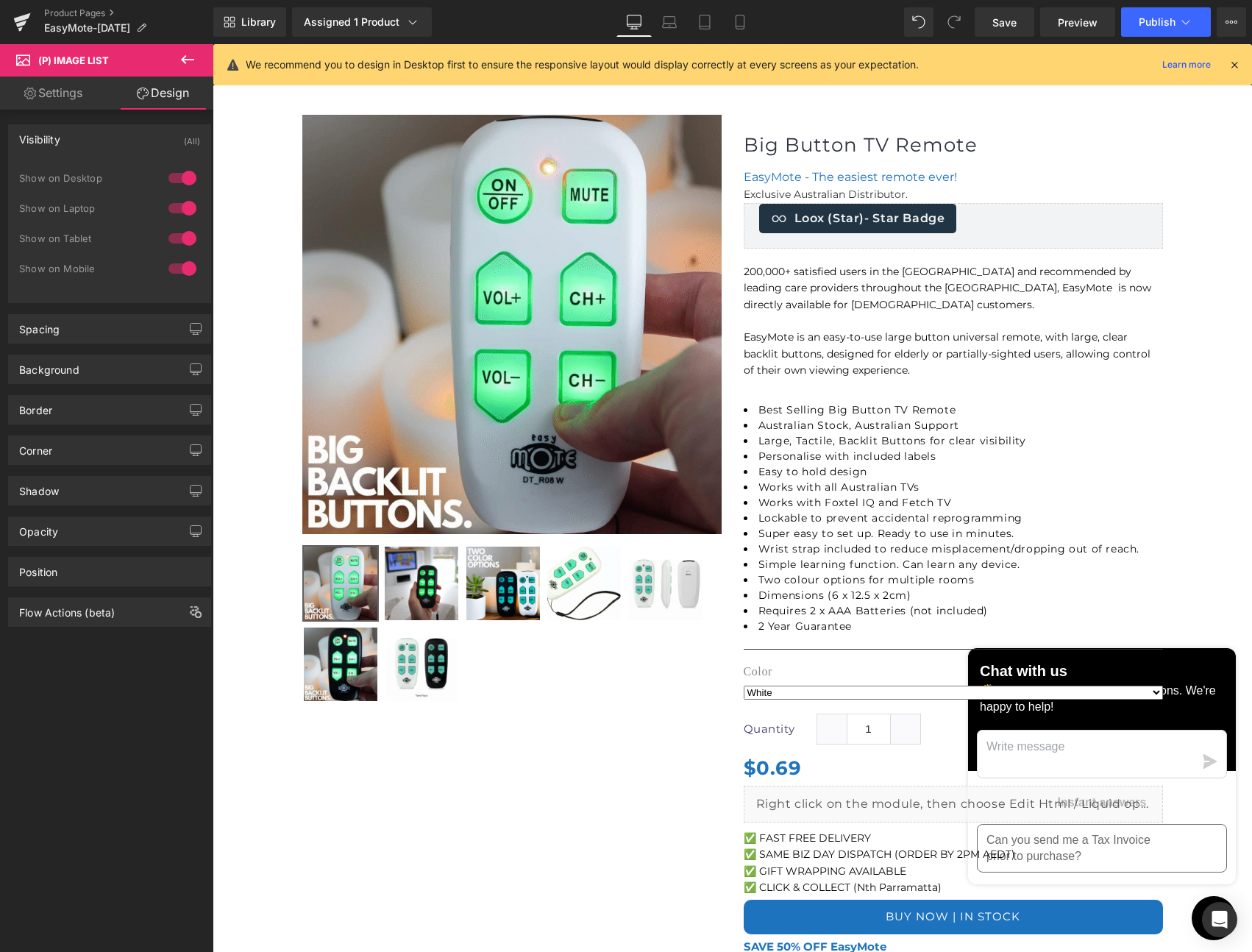
click at [171, 240] on div at bounding box center [182, 238] width 36 height 24
drag, startPoint x: 169, startPoint y: 265, endPoint x: 166, endPoint y: 246, distance: 19.2
click at [170, 259] on div at bounding box center [182, 268] width 36 height 24
click at [182, 238] on div at bounding box center [182, 238] width 36 height 24
click at [705, 25] on icon at bounding box center [705, 21] width 14 height 14
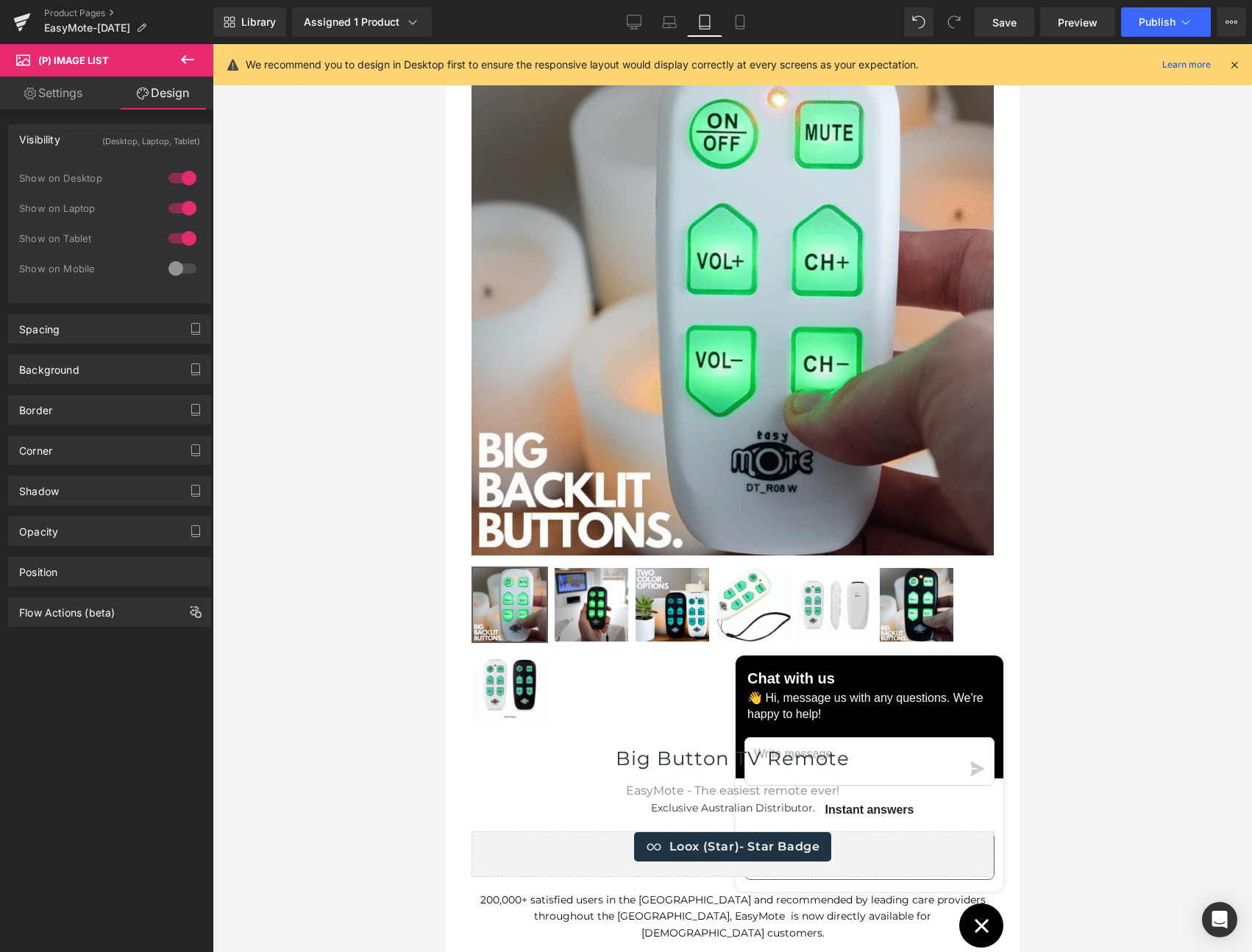
scroll to position [276, 0]
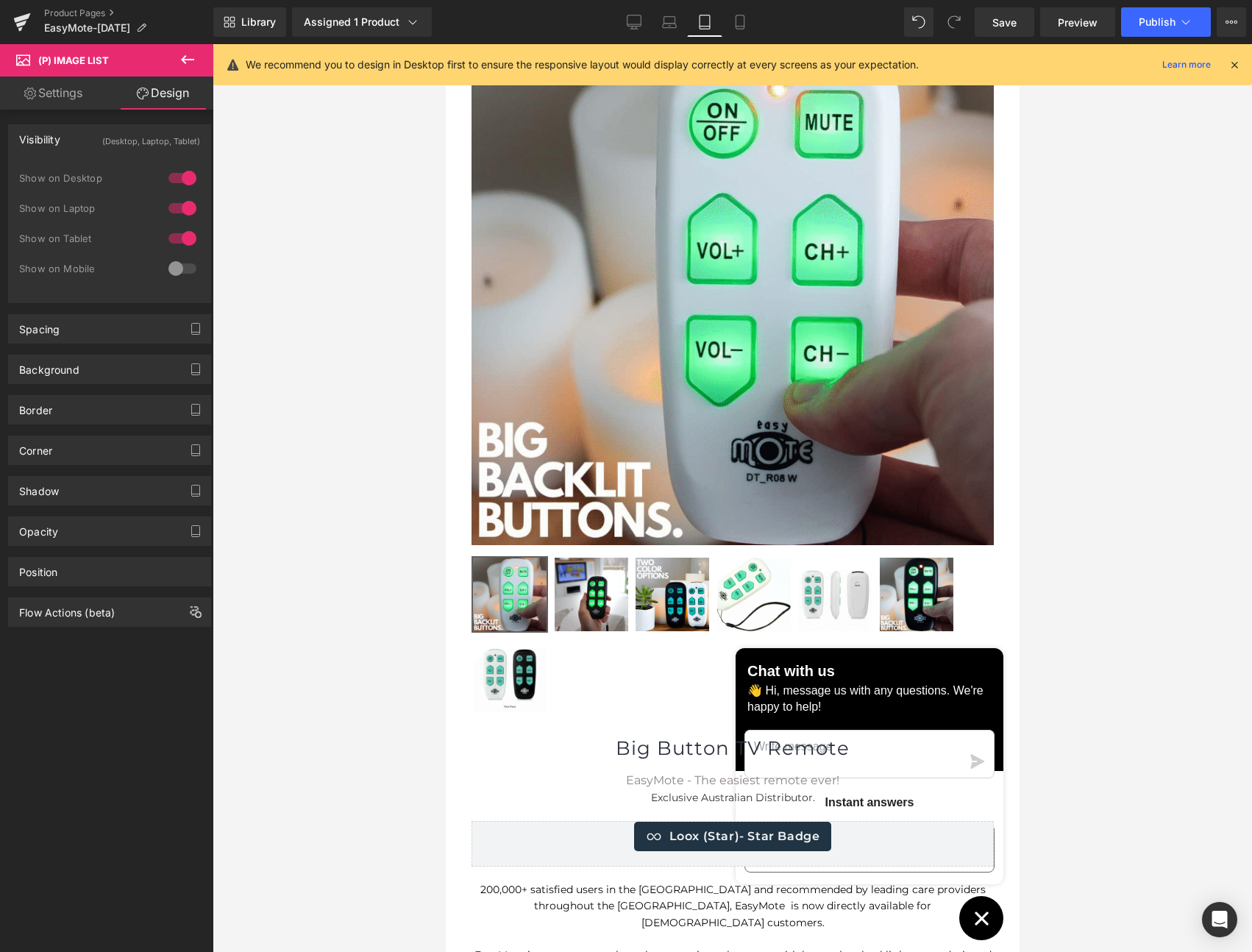
click at [175, 238] on div at bounding box center [182, 238] width 36 height 24
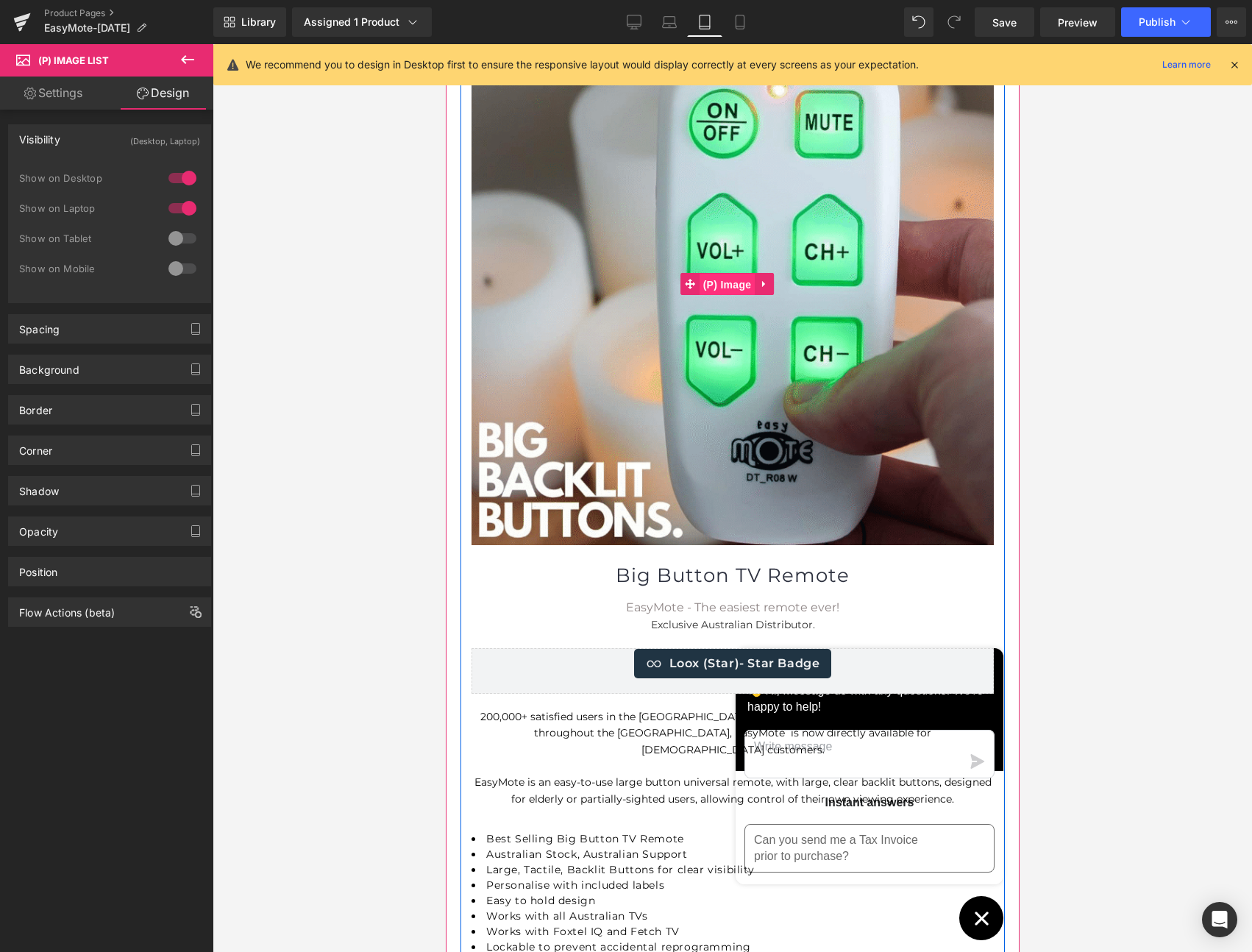
click at [736, 284] on span "(P) Image" at bounding box center [727, 285] width 56 height 22
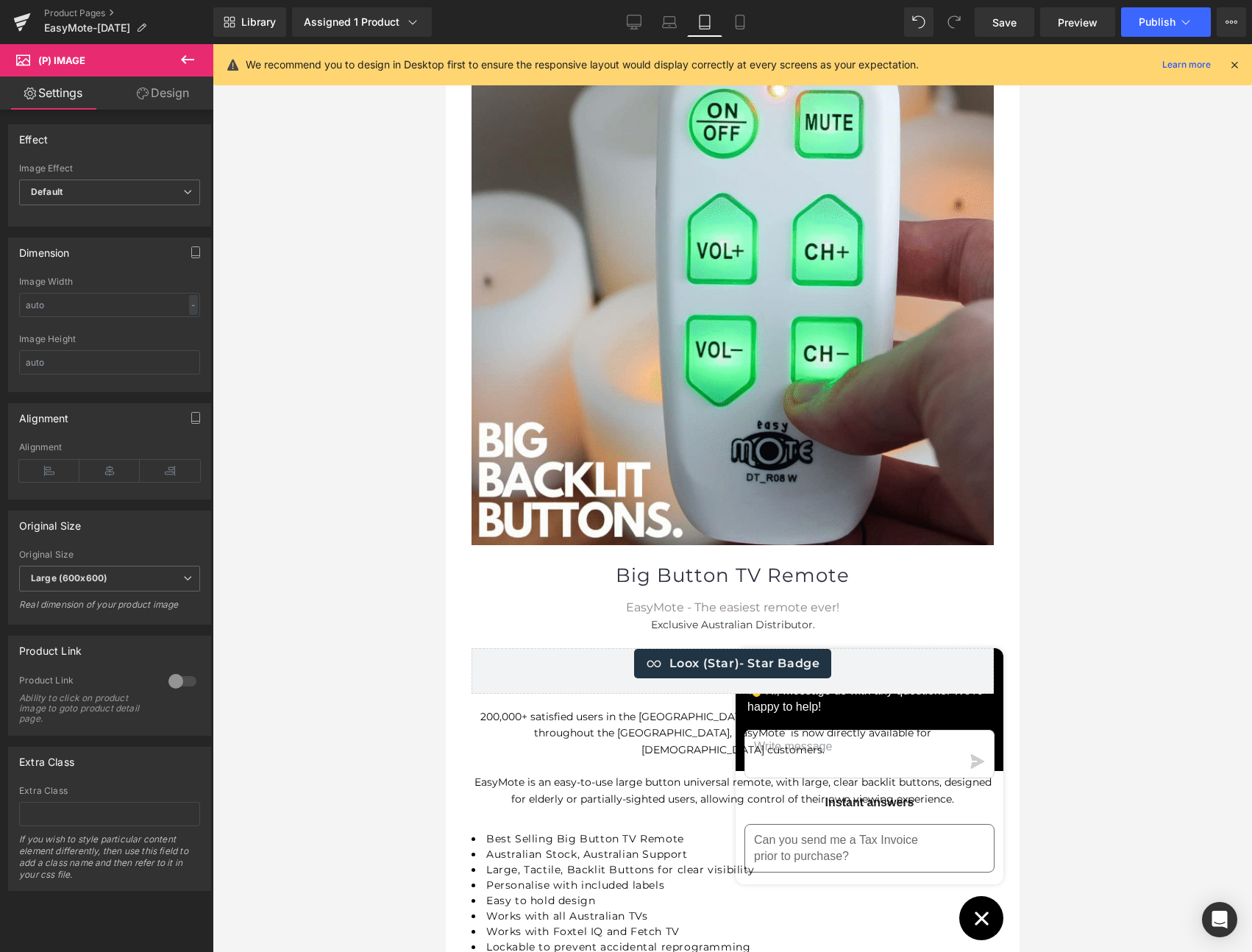
click at [160, 88] on link "Design" at bounding box center [162, 93] width 107 height 33
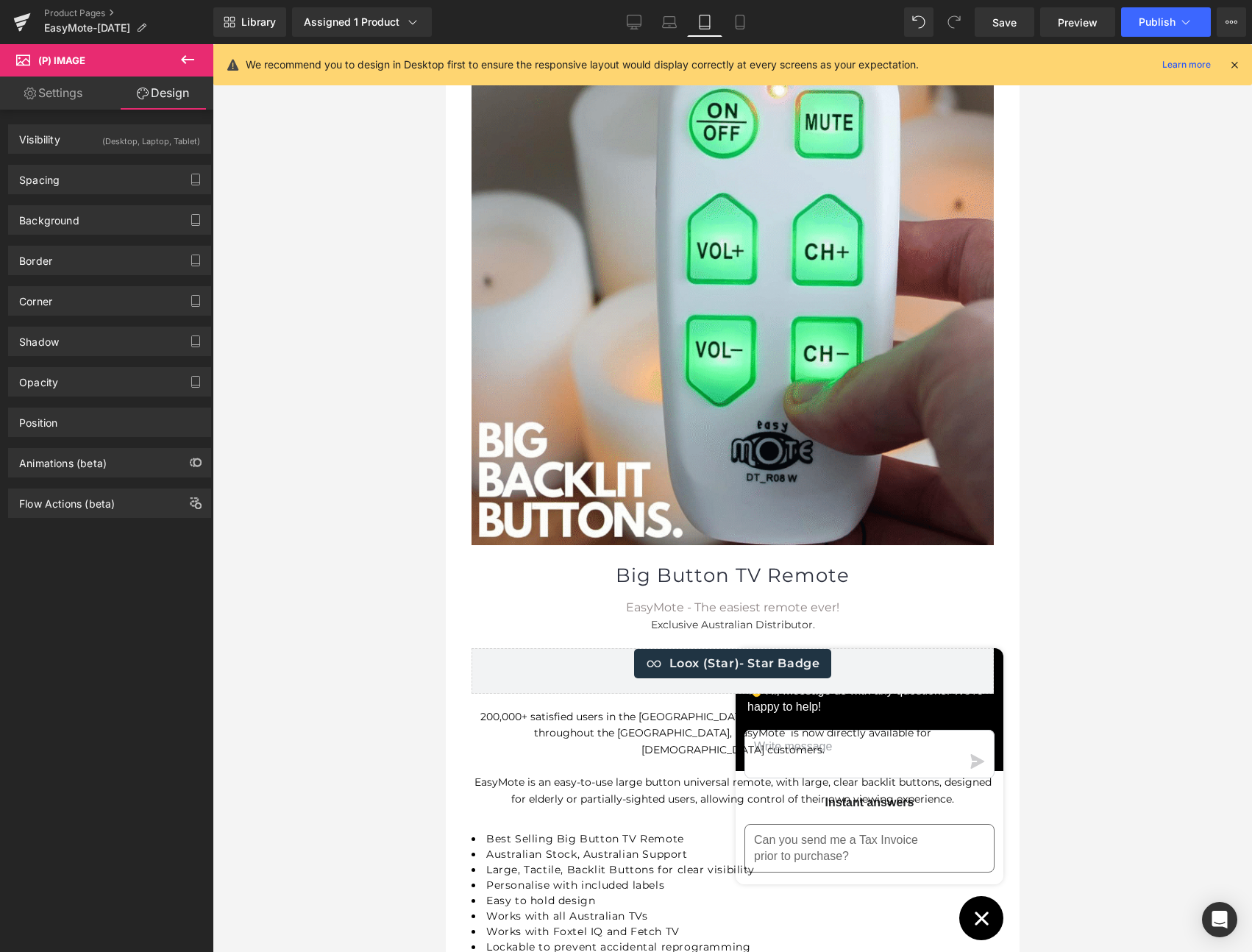
drag, startPoint x: 637, startPoint y: 20, endPoint x: 492, endPoint y: 68, distance: 152.7
click at [637, 20] on icon at bounding box center [634, 21] width 14 height 14
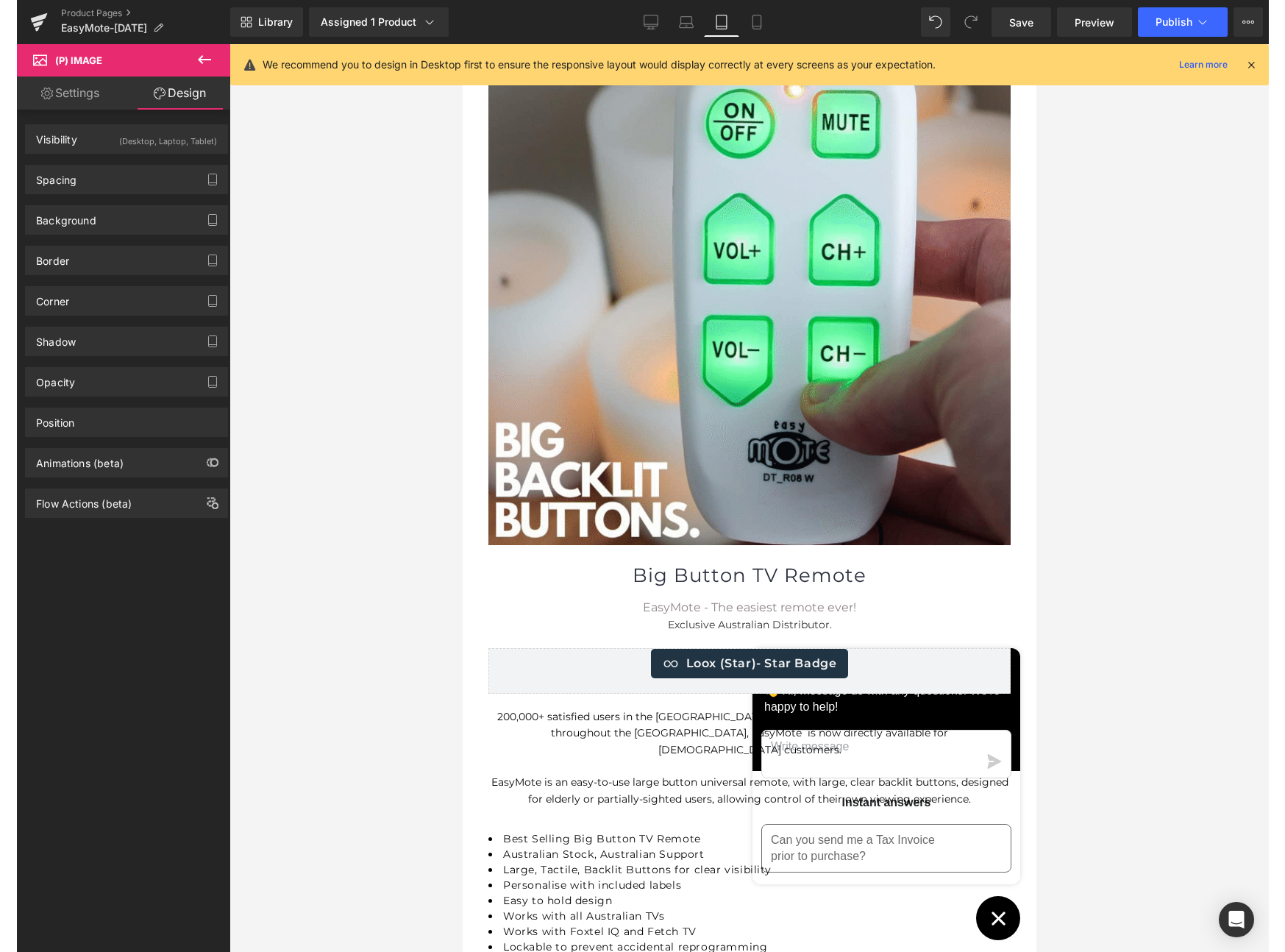
scroll to position [31, 0]
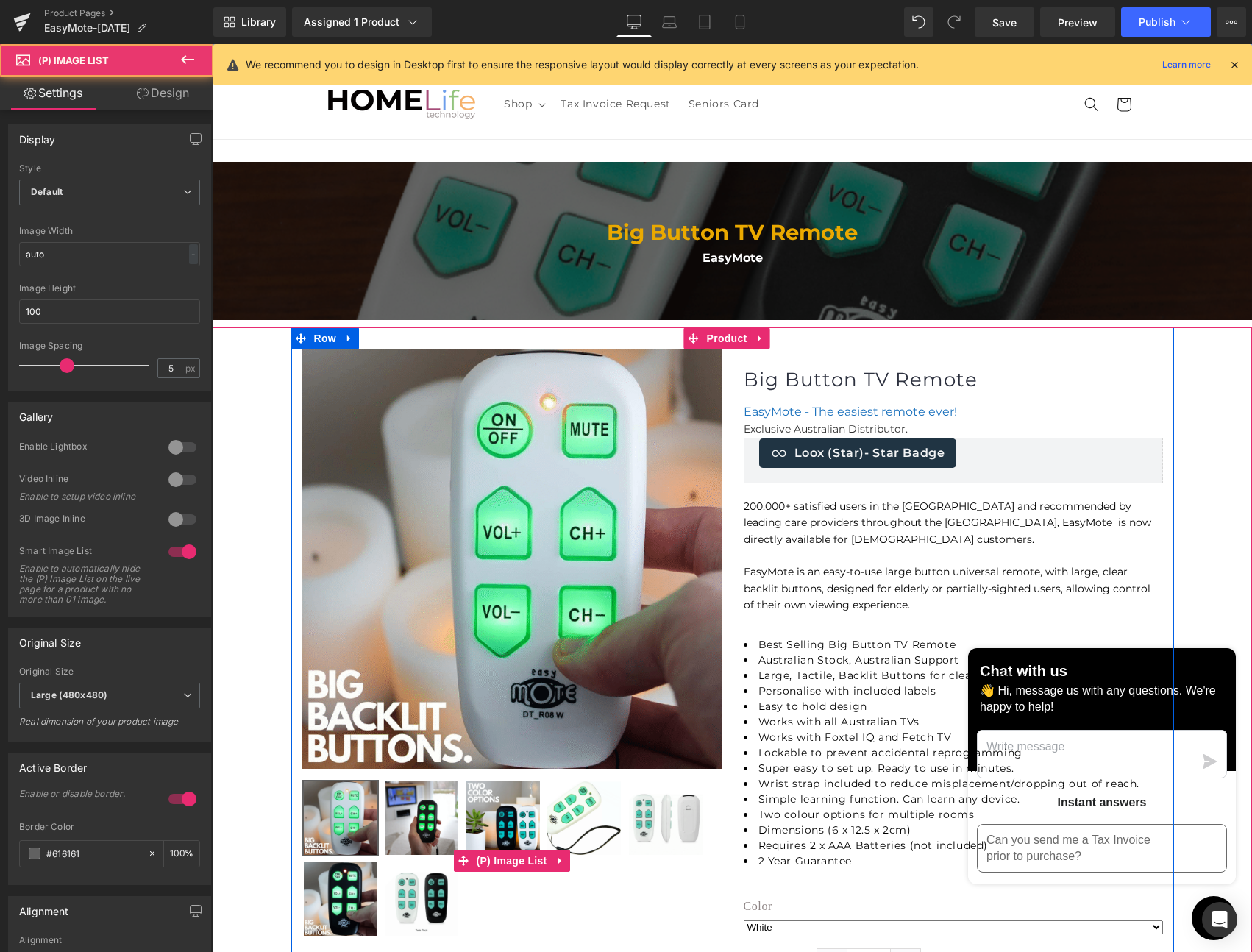
click at [486, 815] on img at bounding box center [503, 818] width 74 height 74
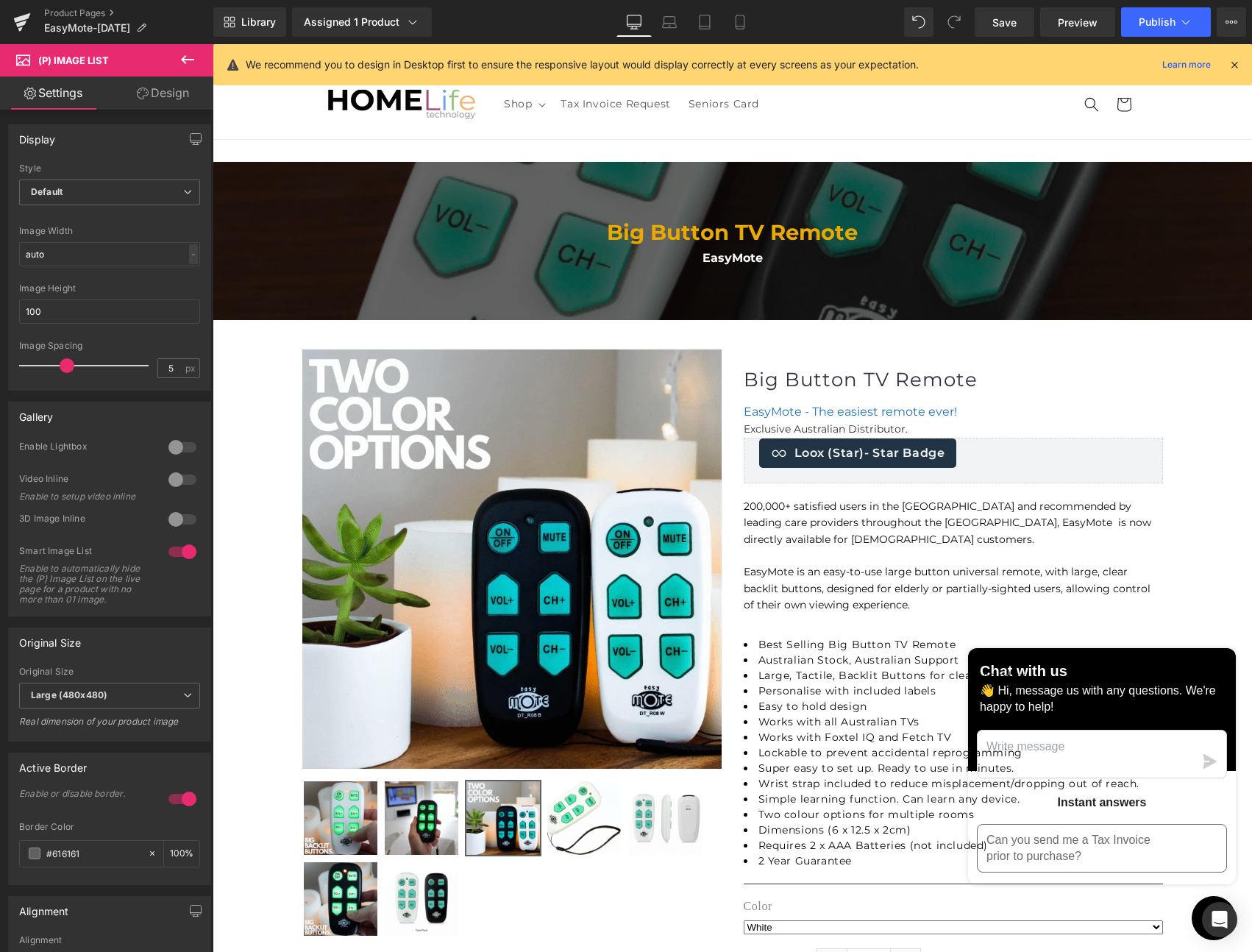
drag, startPoint x: 180, startPoint y: 93, endPoint x: 146, endPoint y: 119, distance: 42.8
click at [180, 93] on link "Design" at bounding box center [162, 93] width 107 height 33
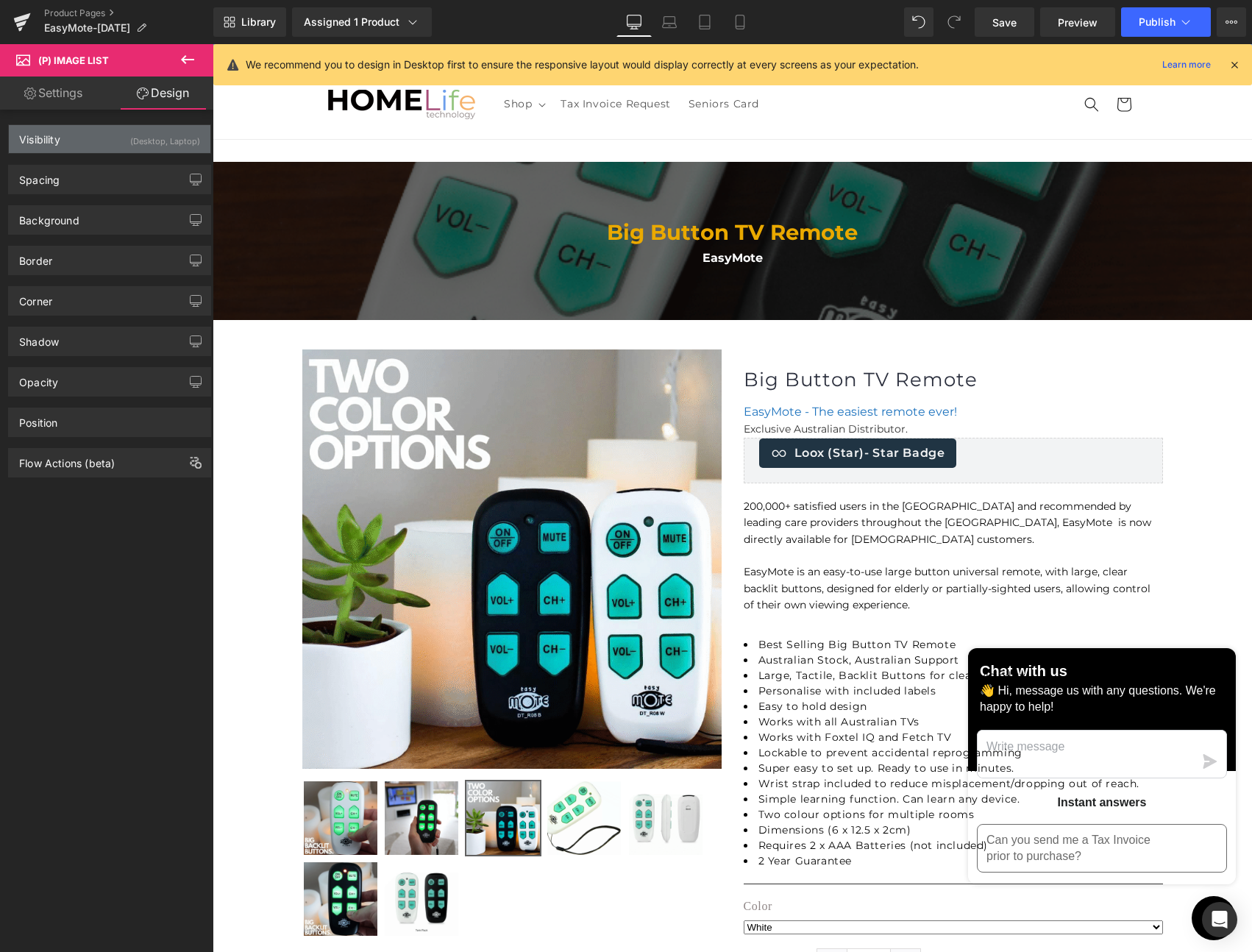
click at [122, 142] on div "Visibility (Desktop, Laptop)" at bounding box center [110, 139] width 202 height 28
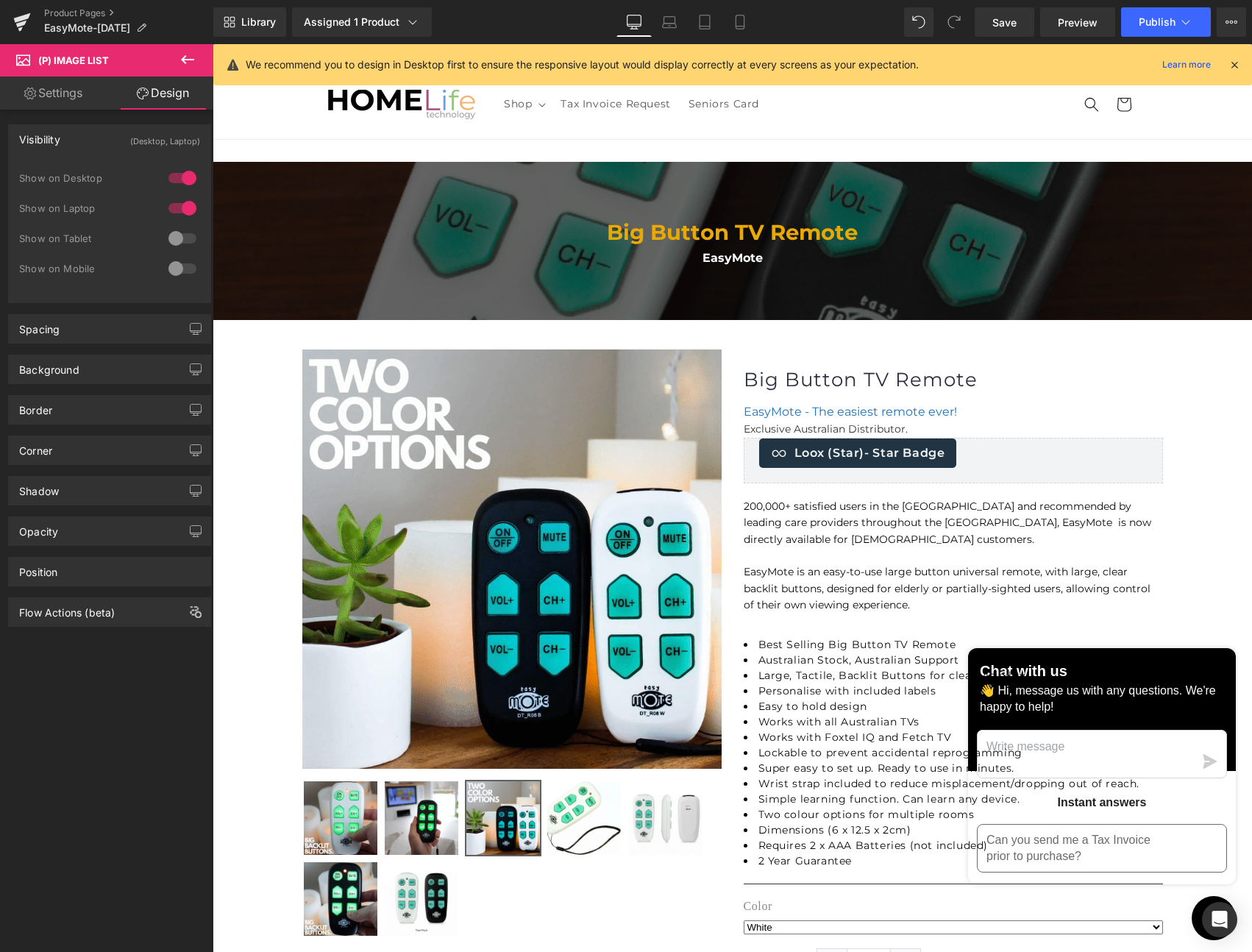
click at [181, 232] on div at bounding box center [182, 238] width 36 height 24
click at [1016, 22] on span "Save" at bounding box center [1004, 22] width 24 height 15
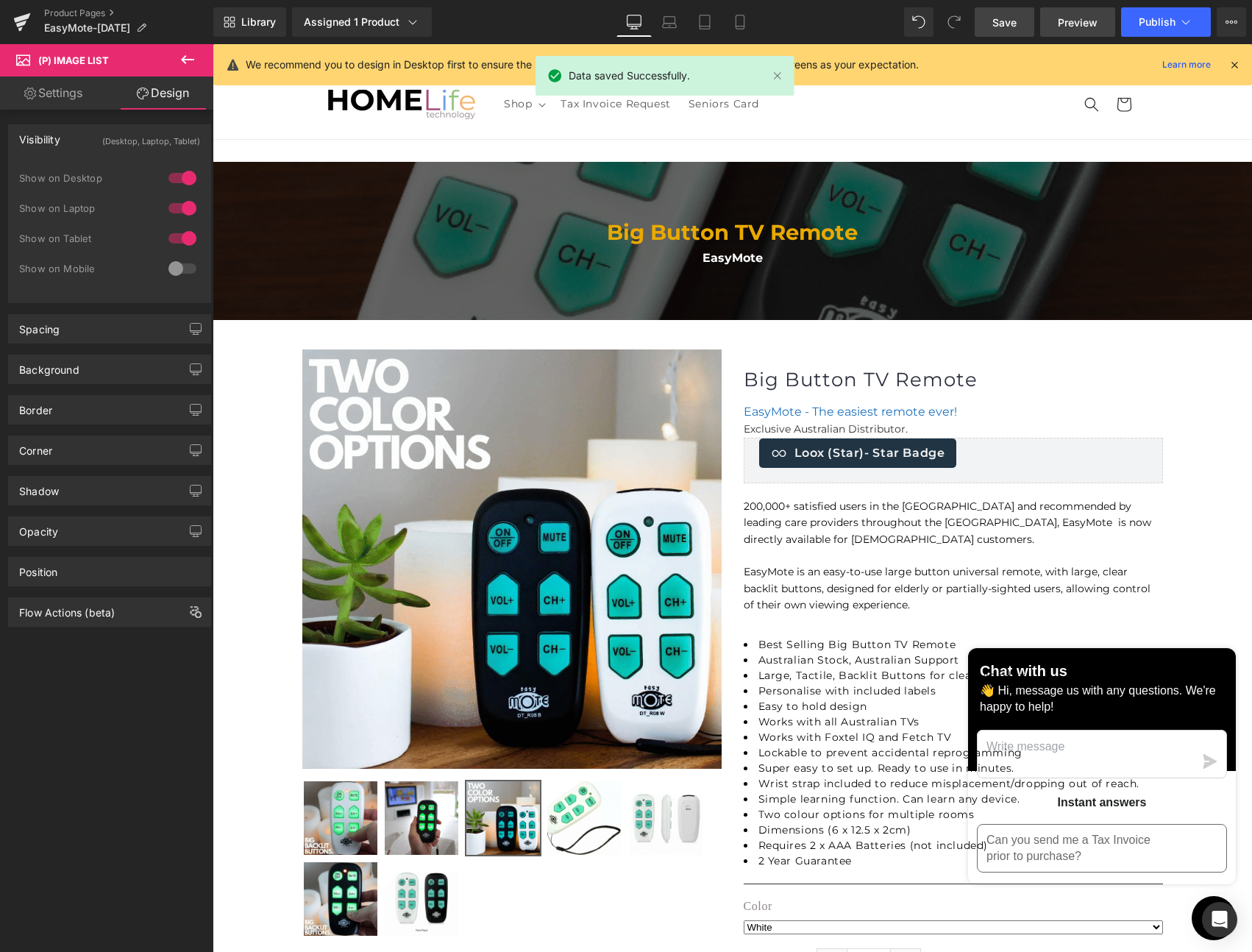
click at [1070, 20] on span "Preview" at bounding box center [1078, 22] width 39 height 15
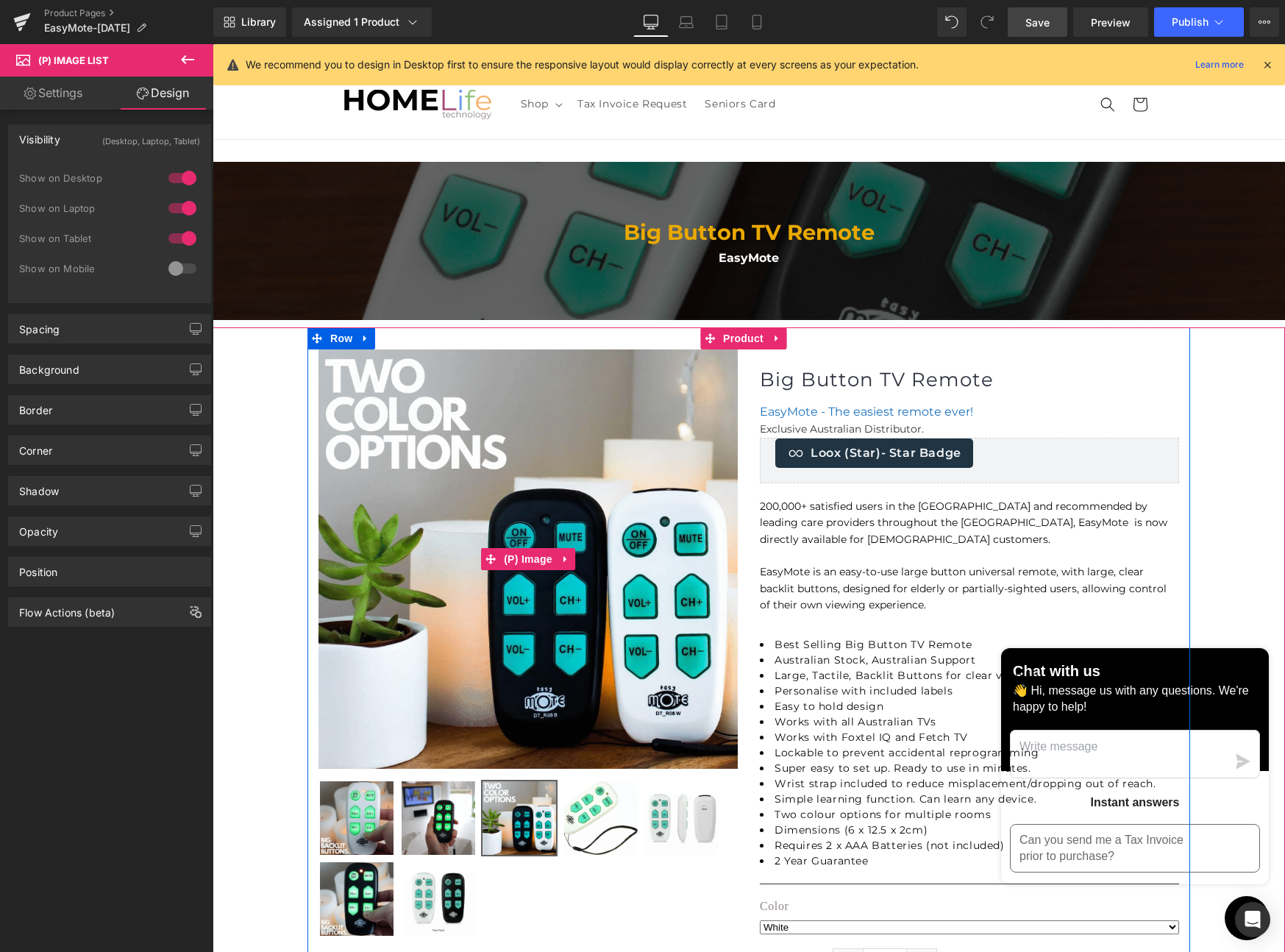
click at [525, 480] on img at bounding box center [528, 559] width 419 height 419
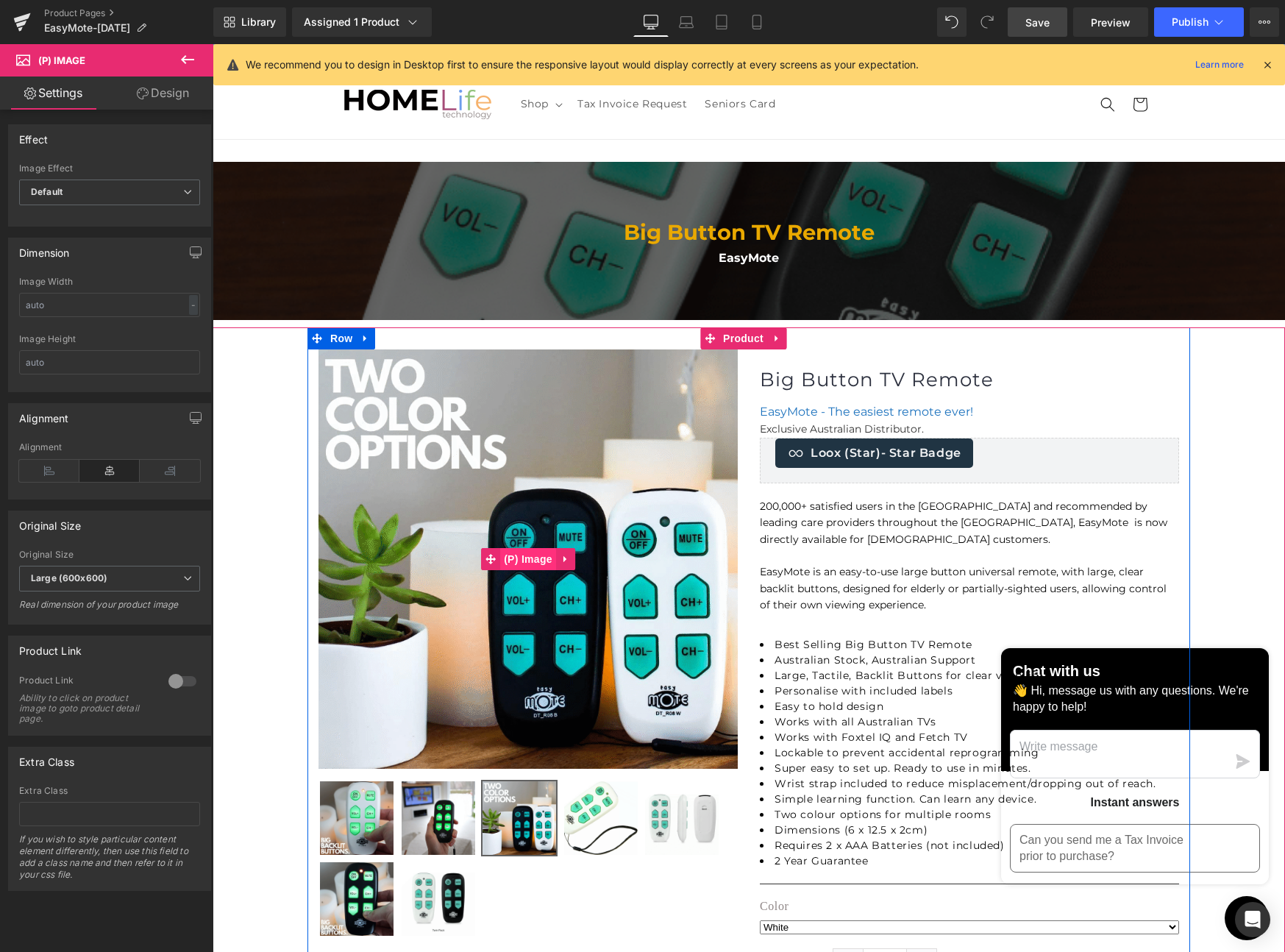
click at [505, 556] on span "(P) Image" at bounding box center [528, 559] width 56 height 22
click at [560, 557] on icon at bounding box center [565, 559] width 11 height 11
click at [570, 559] on icon at bounding box center [575, 560] width 11 height 11
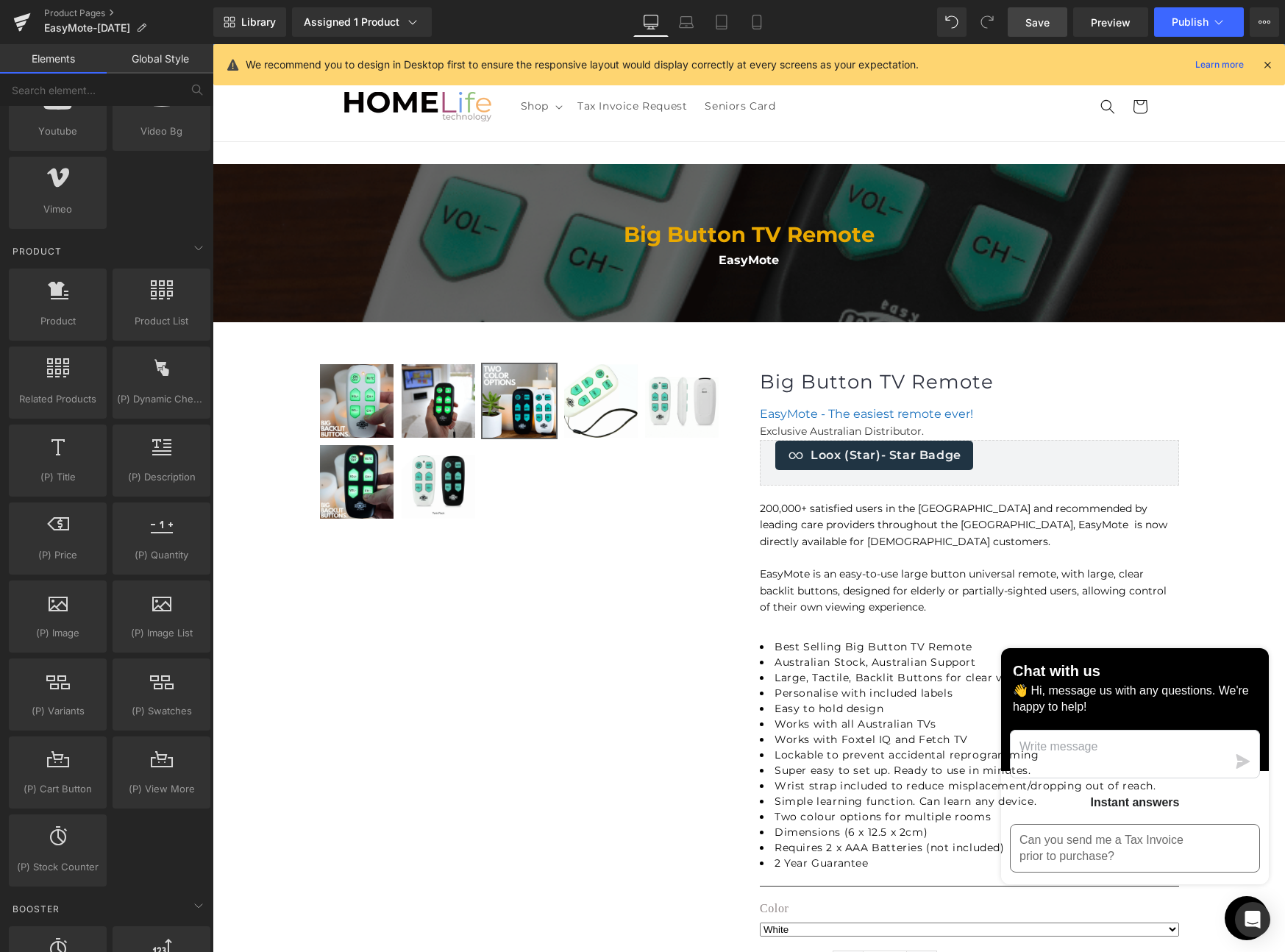
scroll to position [1045, 0]
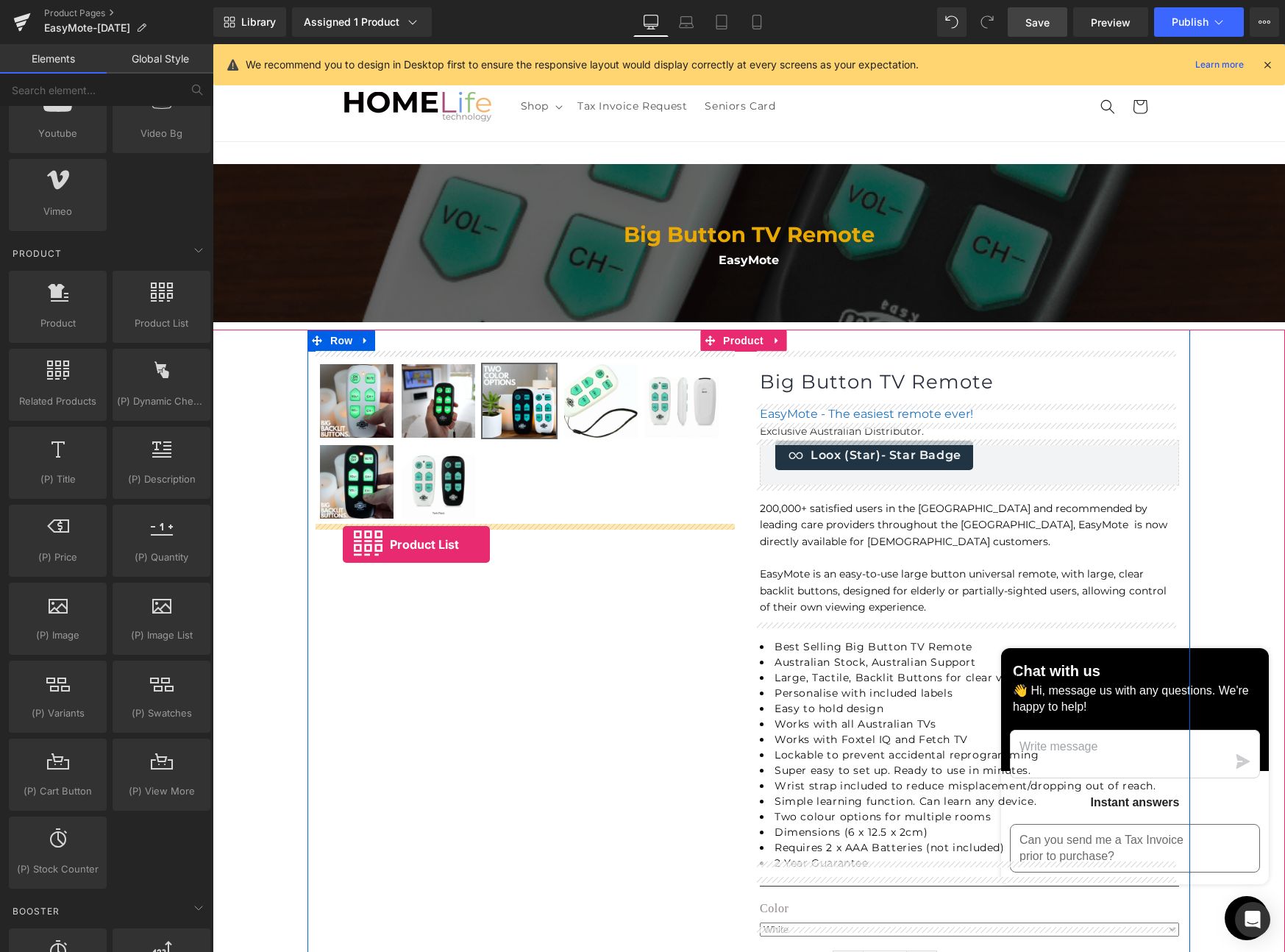
drag, startPoint x: 364, startPoint y: 342, endPoint x: 343, endPoint y: 544, distance: 203.1
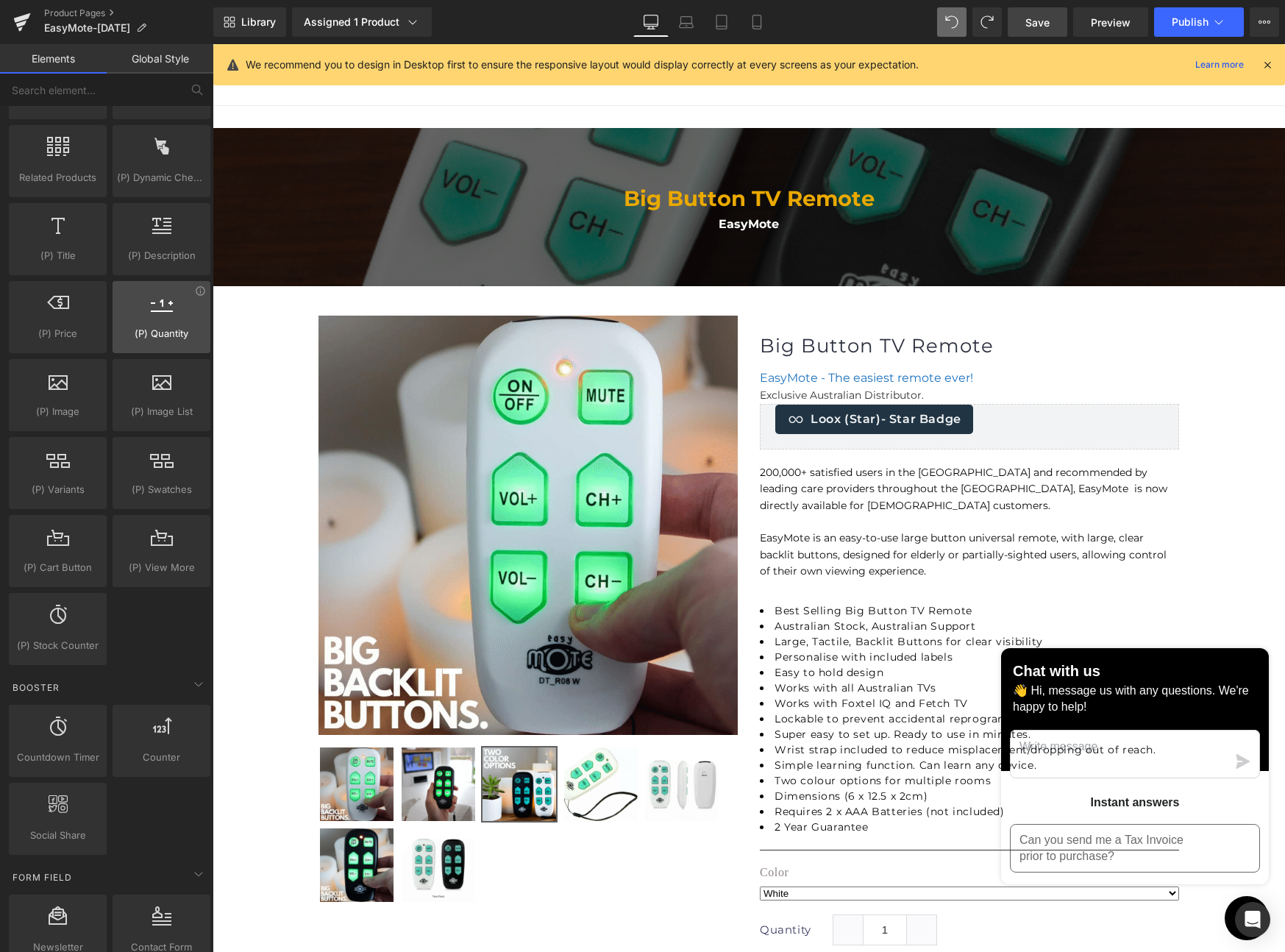
scroll to position [1272, 0]
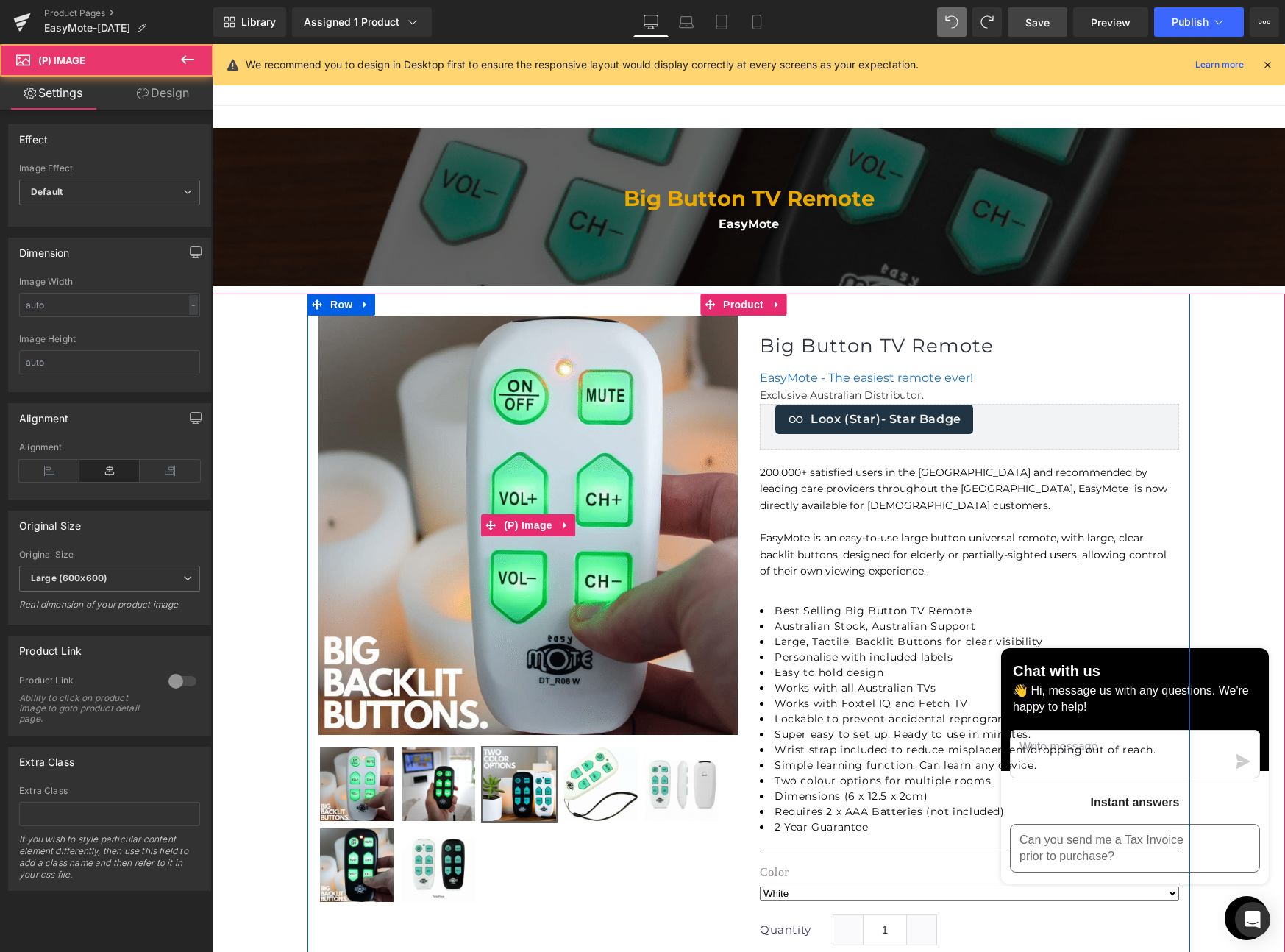
click at [392, 430] on img at bounding box center [528, 525] width 419 height 419
click at [561, 525] on icon at bounding box center [565, 525] width 11 height 11
click at [571, 525] on icon at bounding box center [575, 525] width 11 height 11
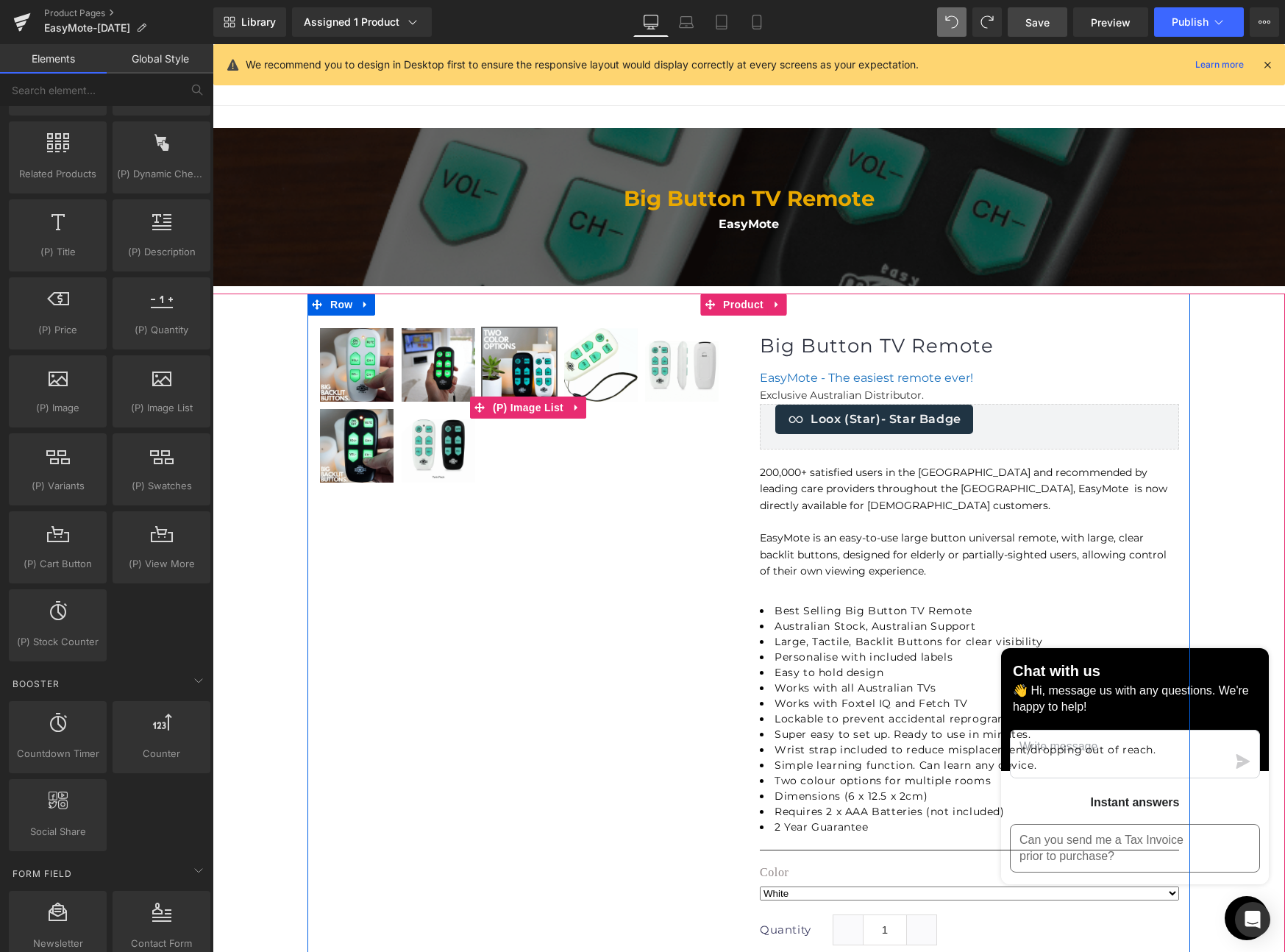
click at [364, 371] on img at bounding box center [357, 364] width 74 height 74
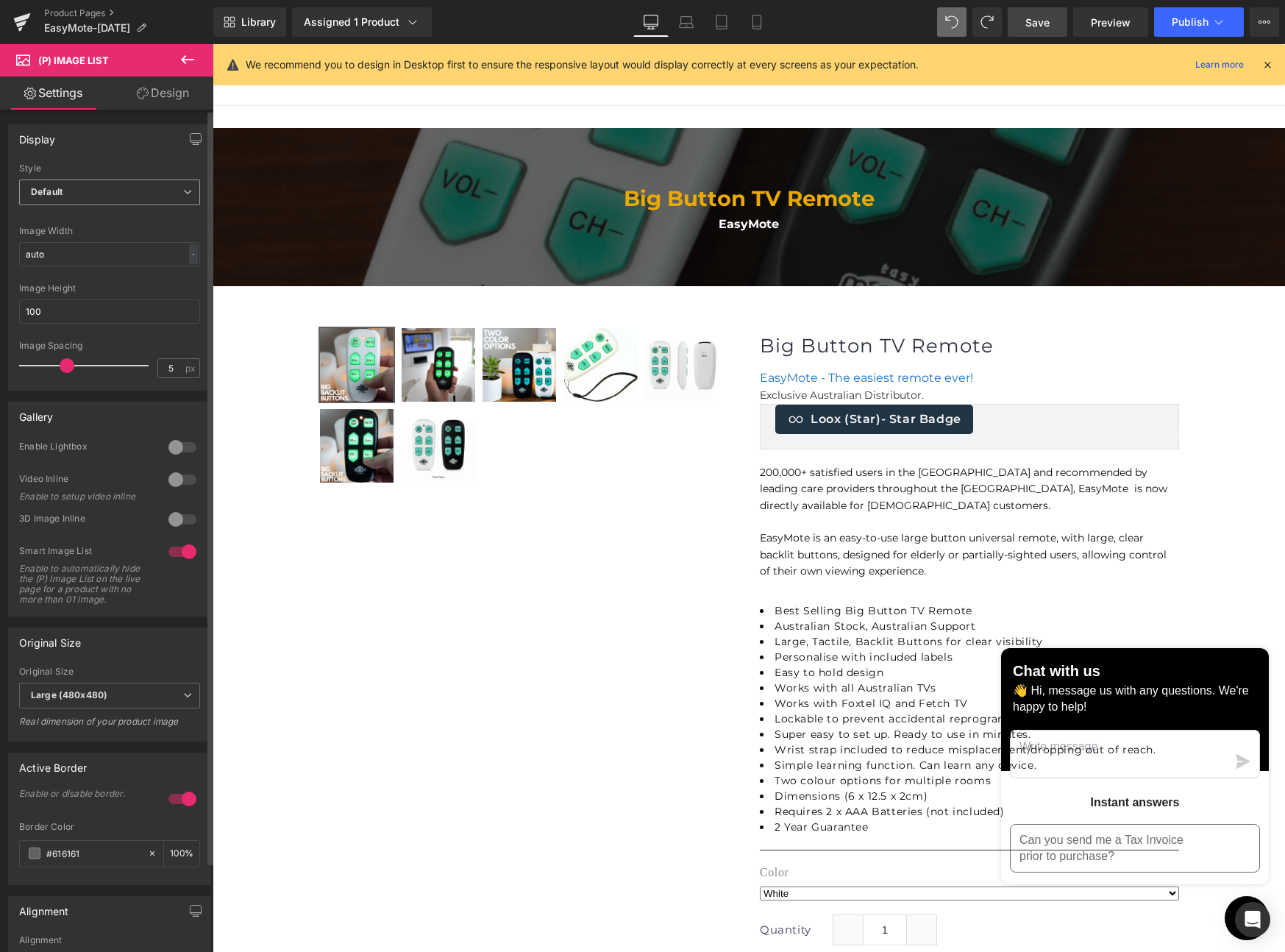
click at [118, 190] on span "Default" at bounding box center [109, 192] width 181 height 26
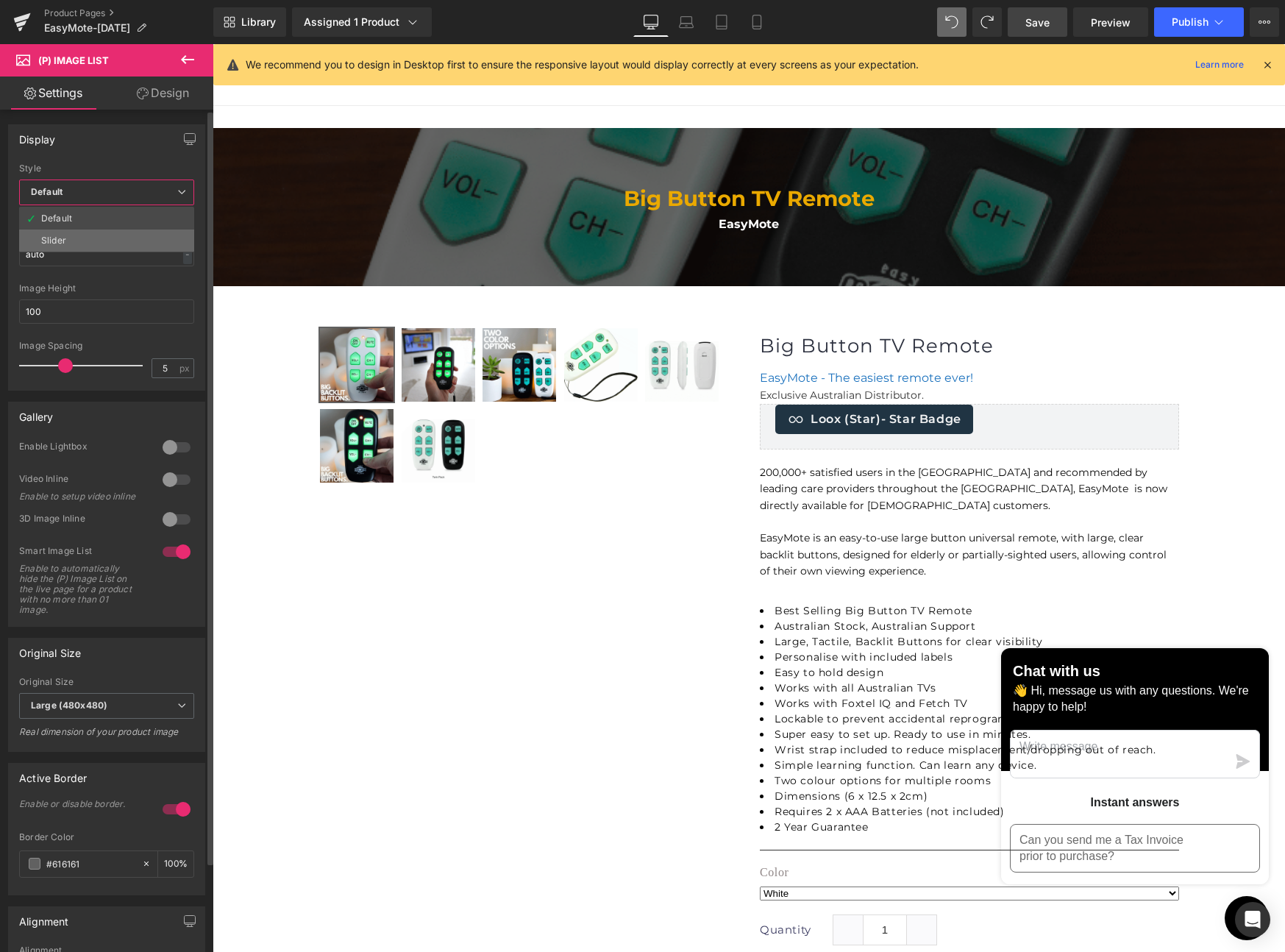
click at [96, 237] on li "Slider" at bounding box center [106, 240] width 175 height 22
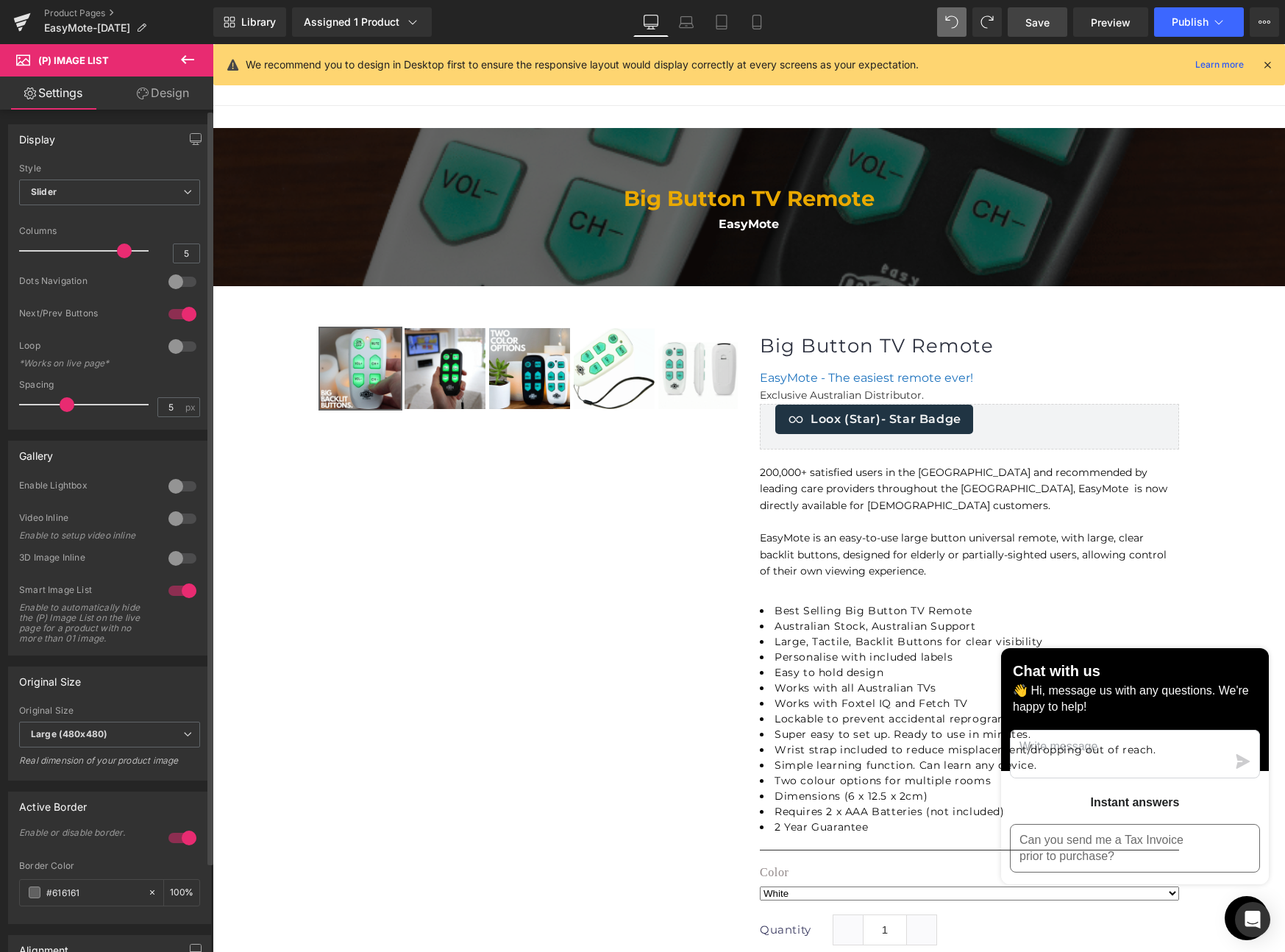
click at [183, 279] on div at bounding box center [182, 282] width 36 height 24
click at [178, 483] on div at bounding box center [182, 486] width 36 height 24
click at [178, 483] on div at bounding box center [182, 486] width 36 height 24
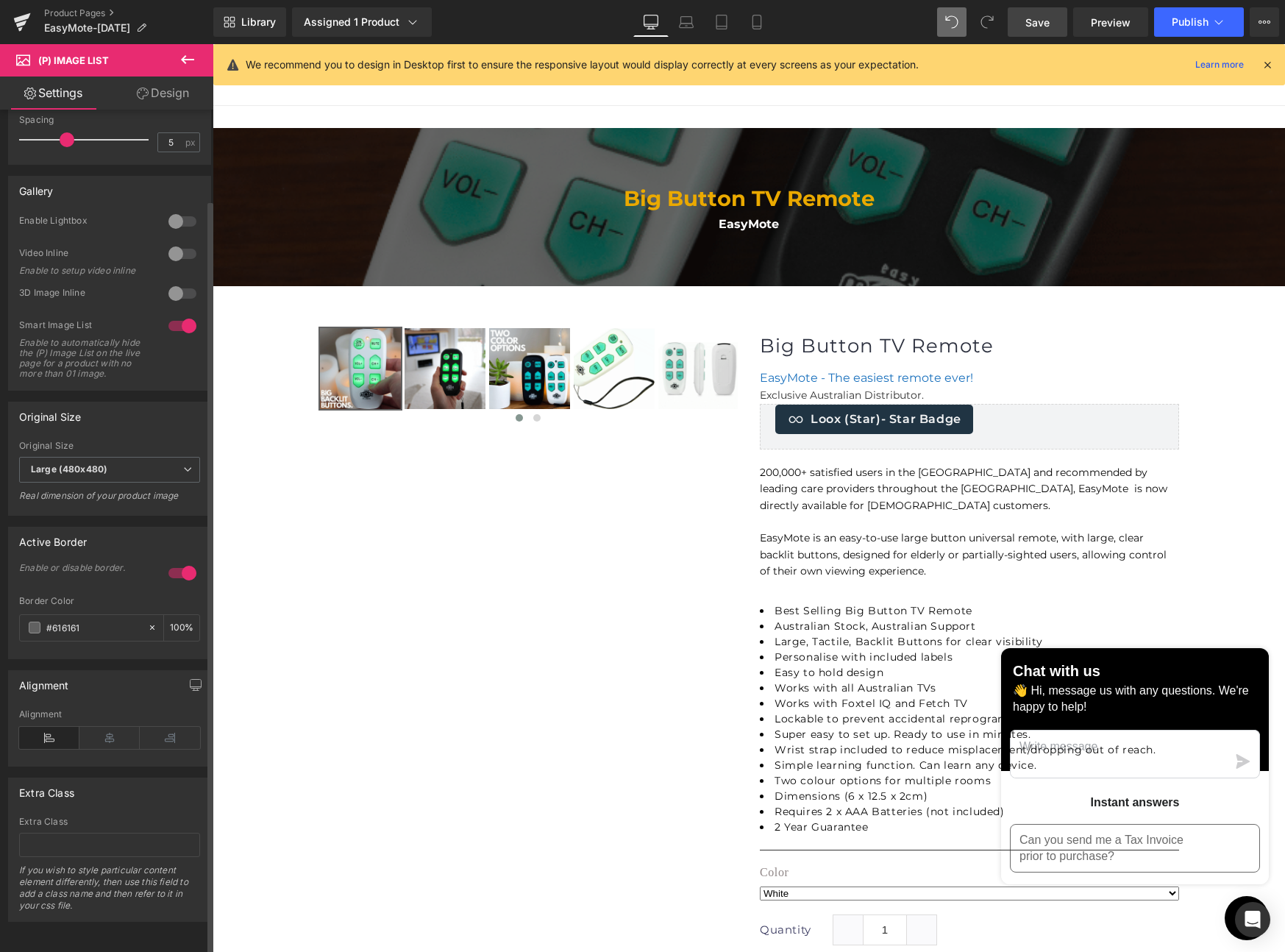
scroll to position [286, 0]
click at [140, 458] on span "Large (480x480)" at bounding box center [109, 470] width 181 height 26
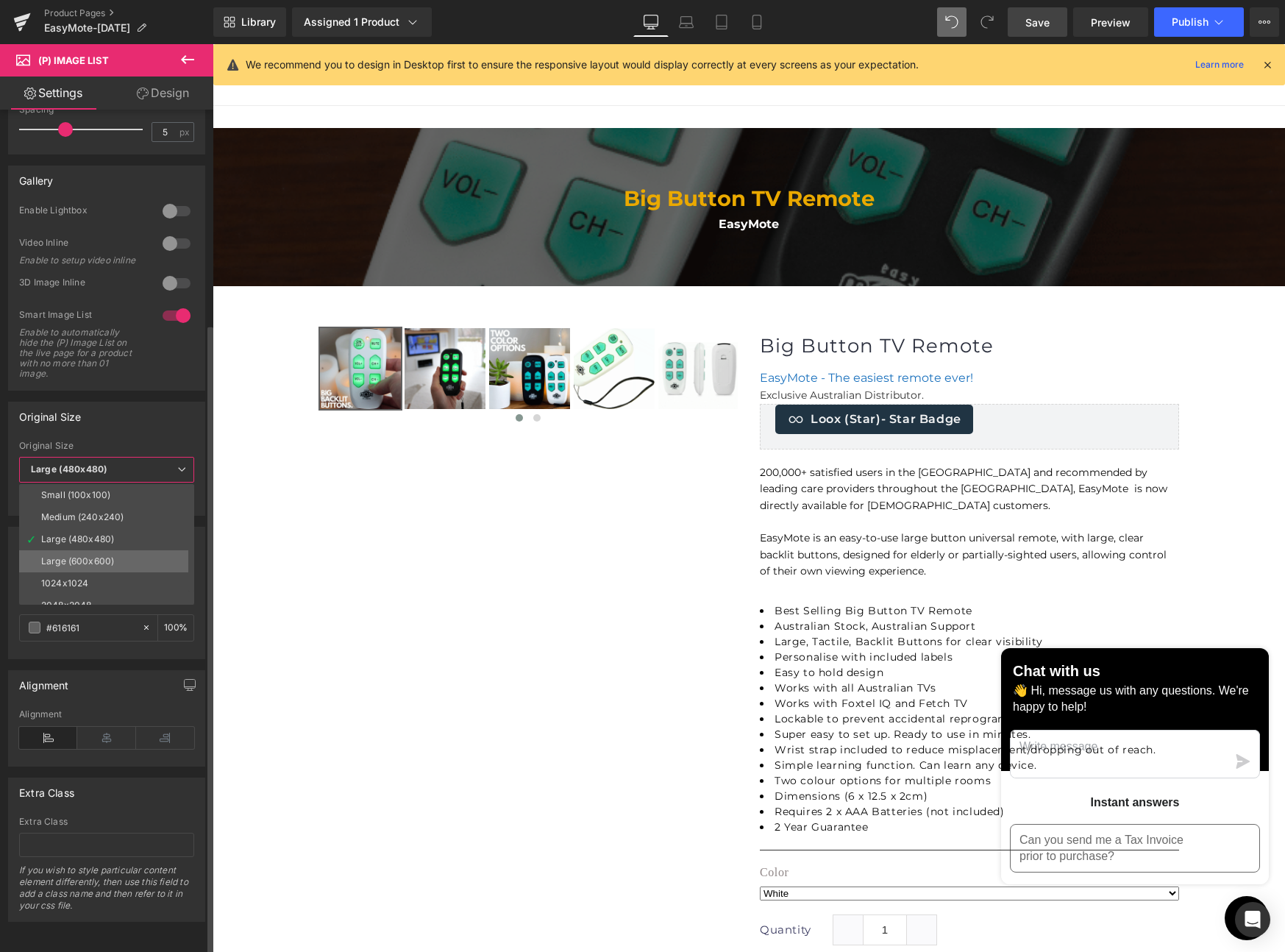
click at [107, 556] on div "Large (600x600)" at bounding box center [77, 562] width 73 height 11
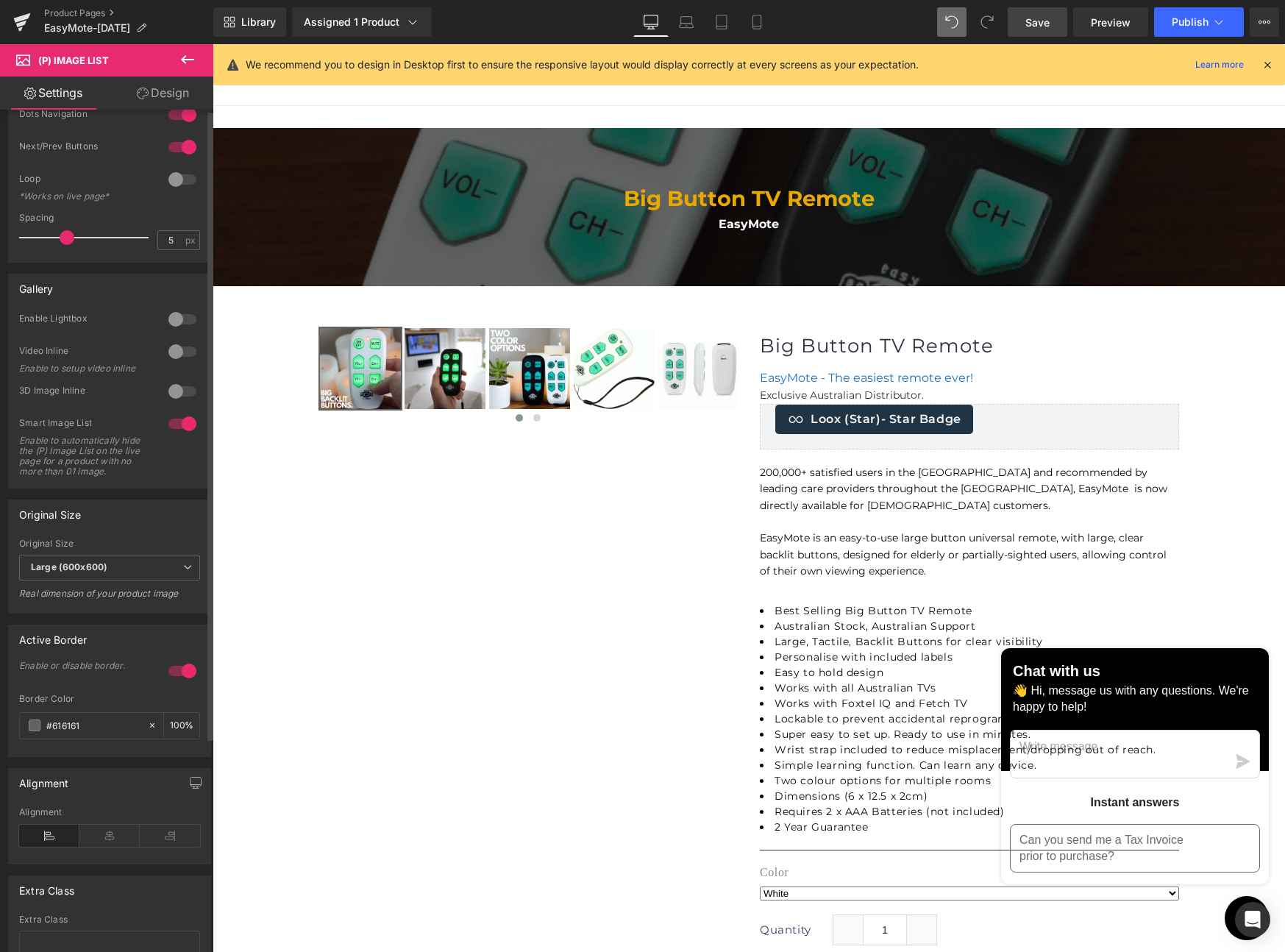
scroll to position [0, 0]
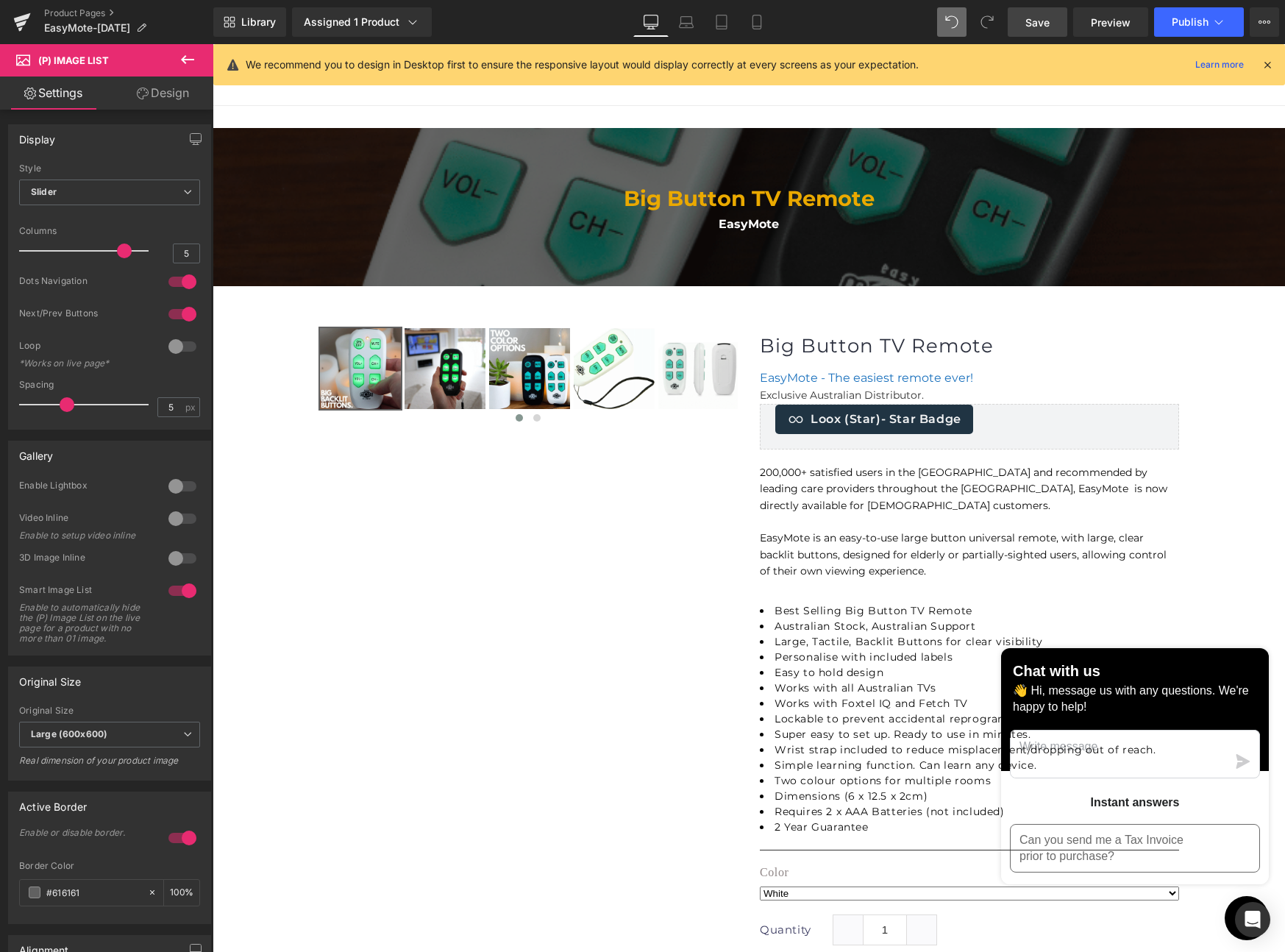
click at [185, 61] on icon at bounding box center [187, 59] width 17 height 17
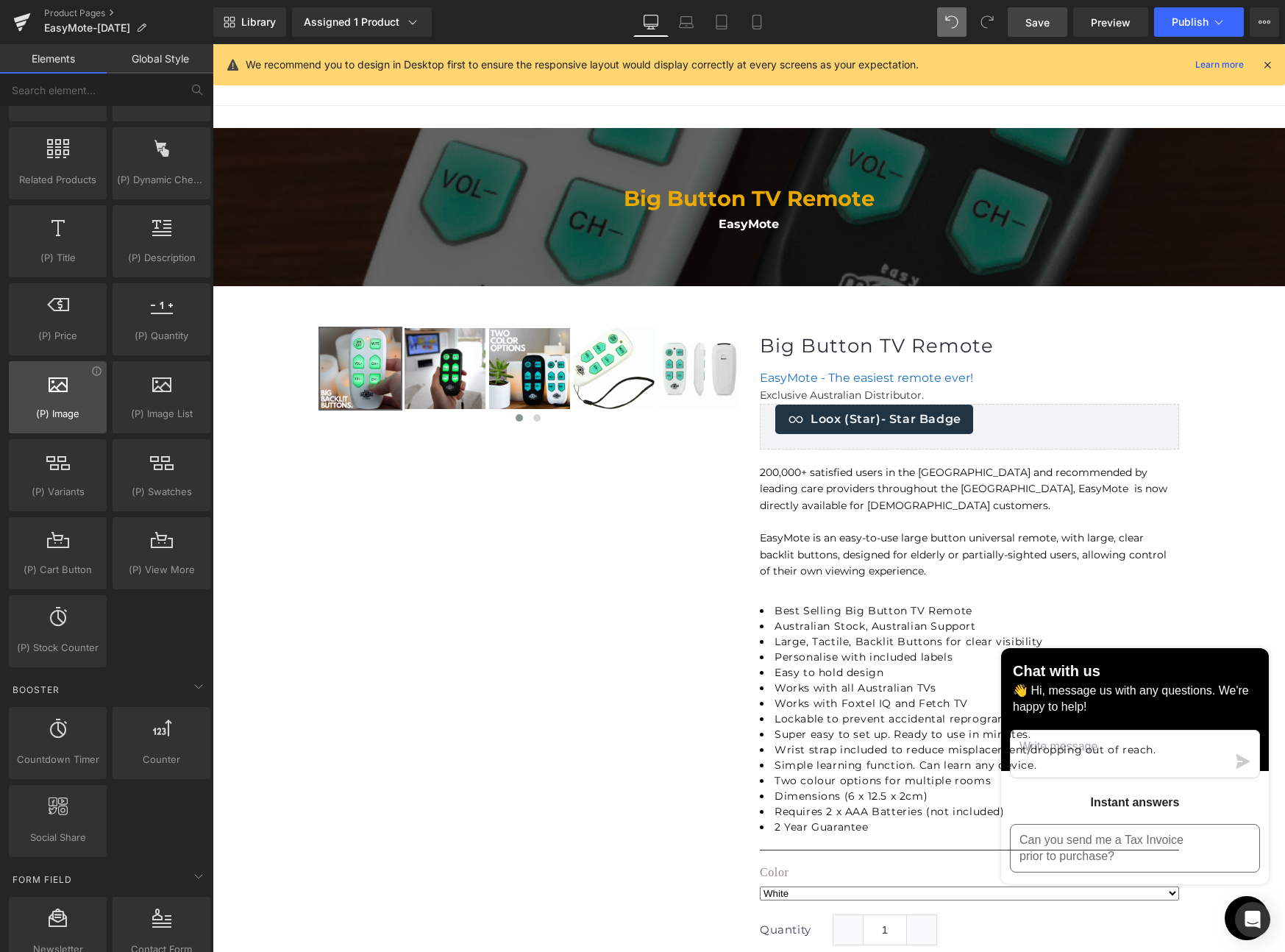
scroll to position [1265, 0]
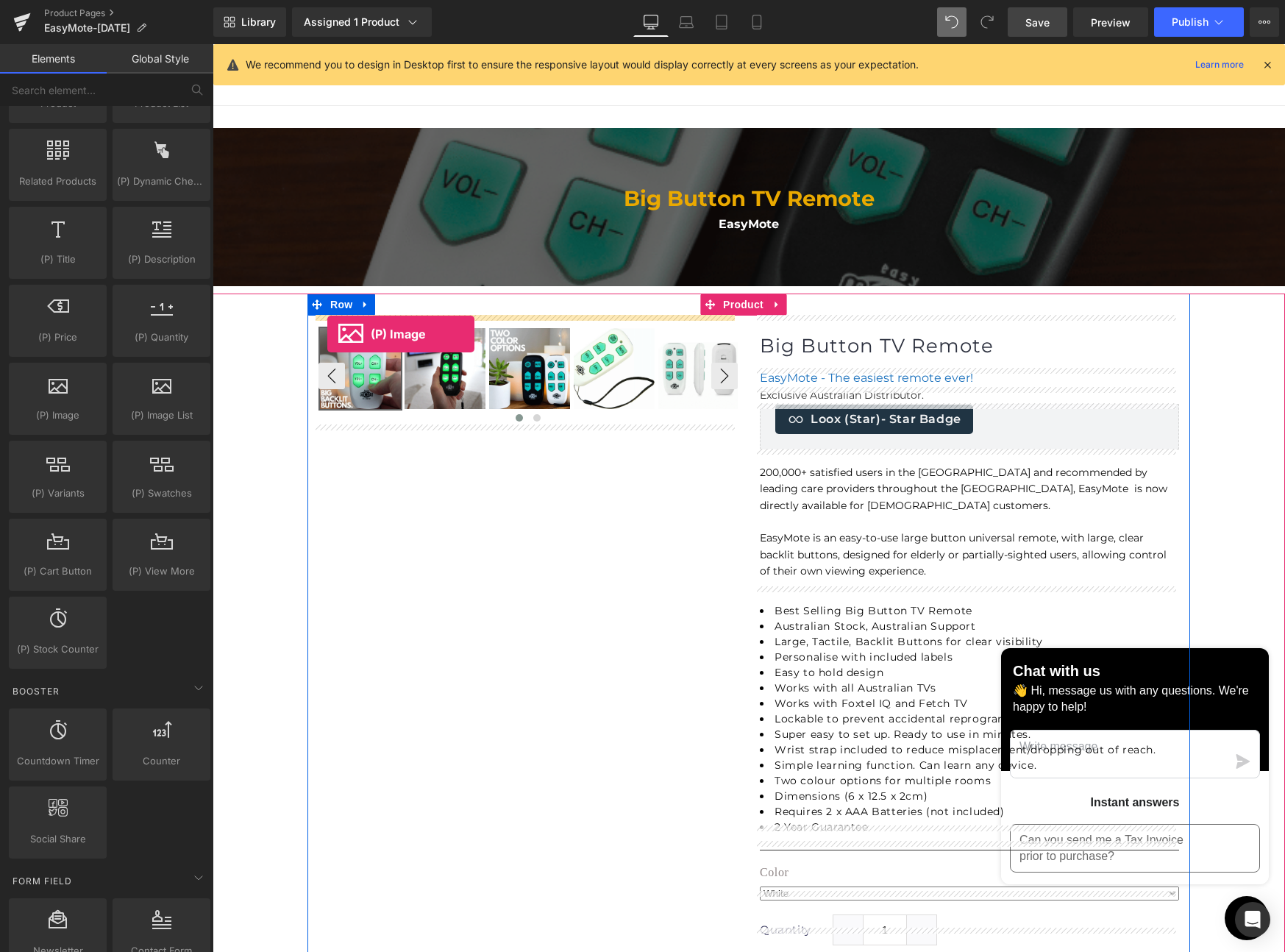
drag, startPoint x: 269, startPoint y: 430, endPoint x: 327, endPoint y: 334, distance: 112.2
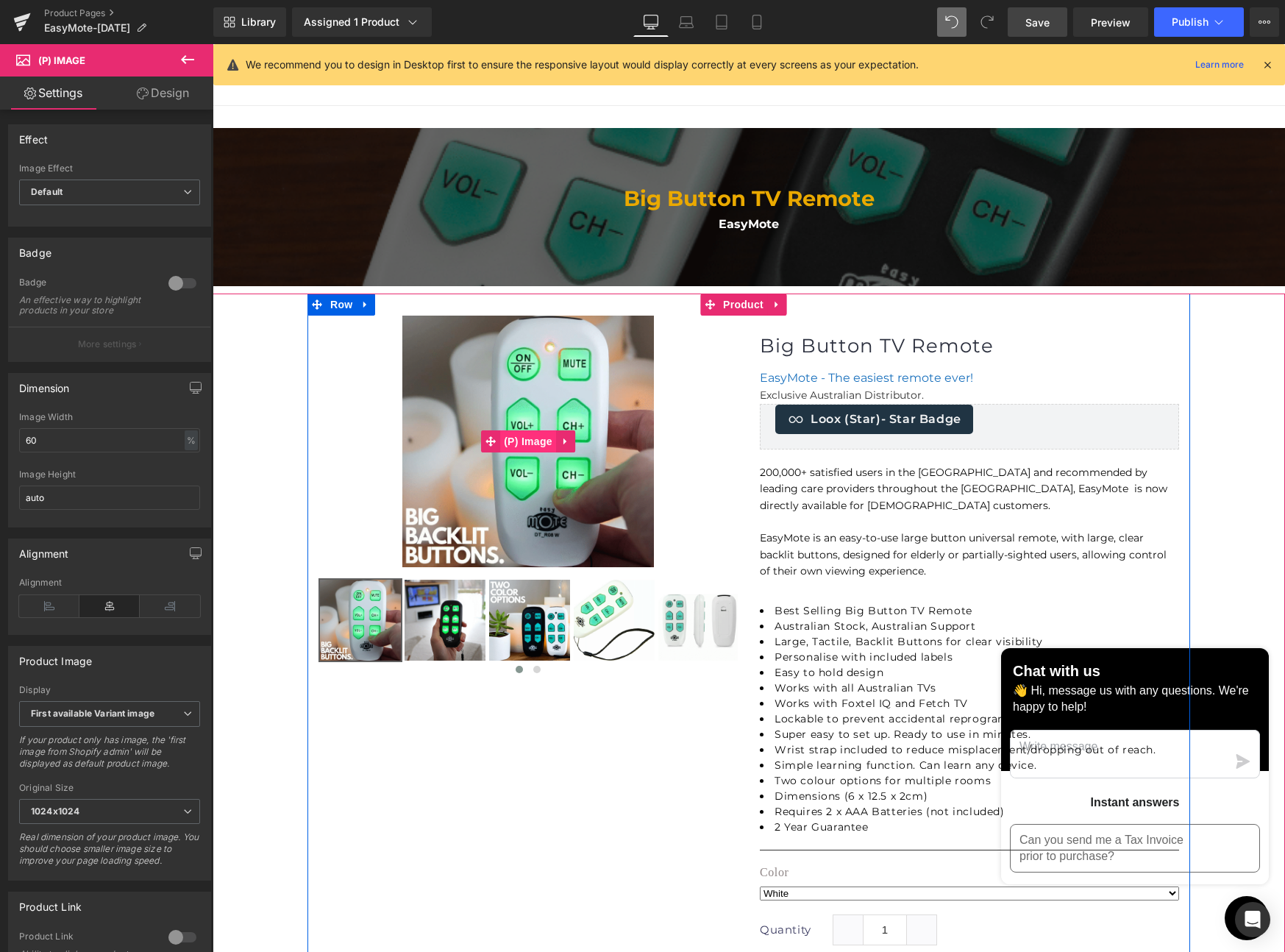
click at [508, 442] on span "(P) Image" at bounding box center [528, 441] width 56 height 22
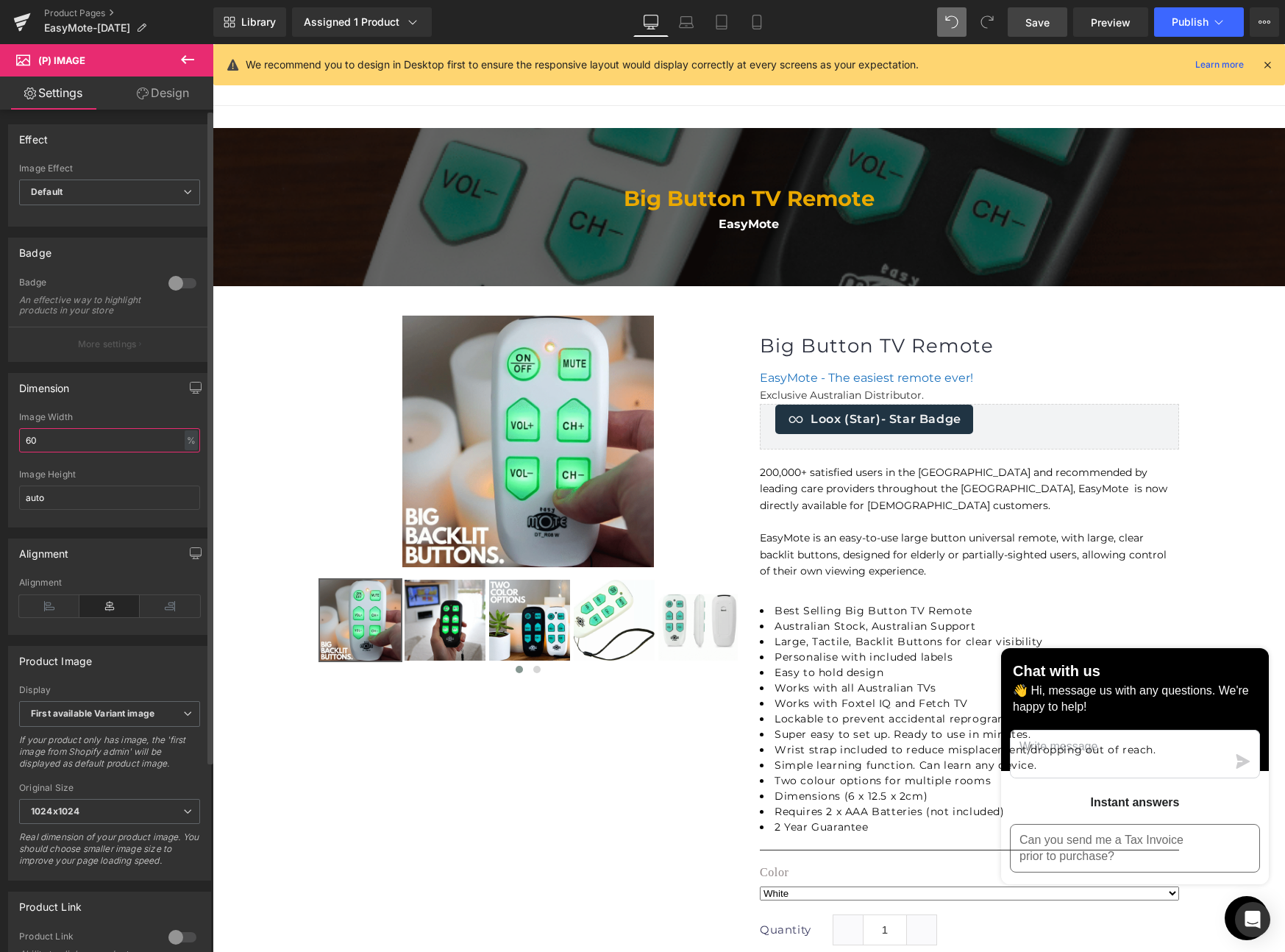
click at [150, 451] on input "60" at bounding box center [109, 440] width 181 height 24
click at [129, 450] on input "60" at bounding box center [109, 440] width 181 height 24
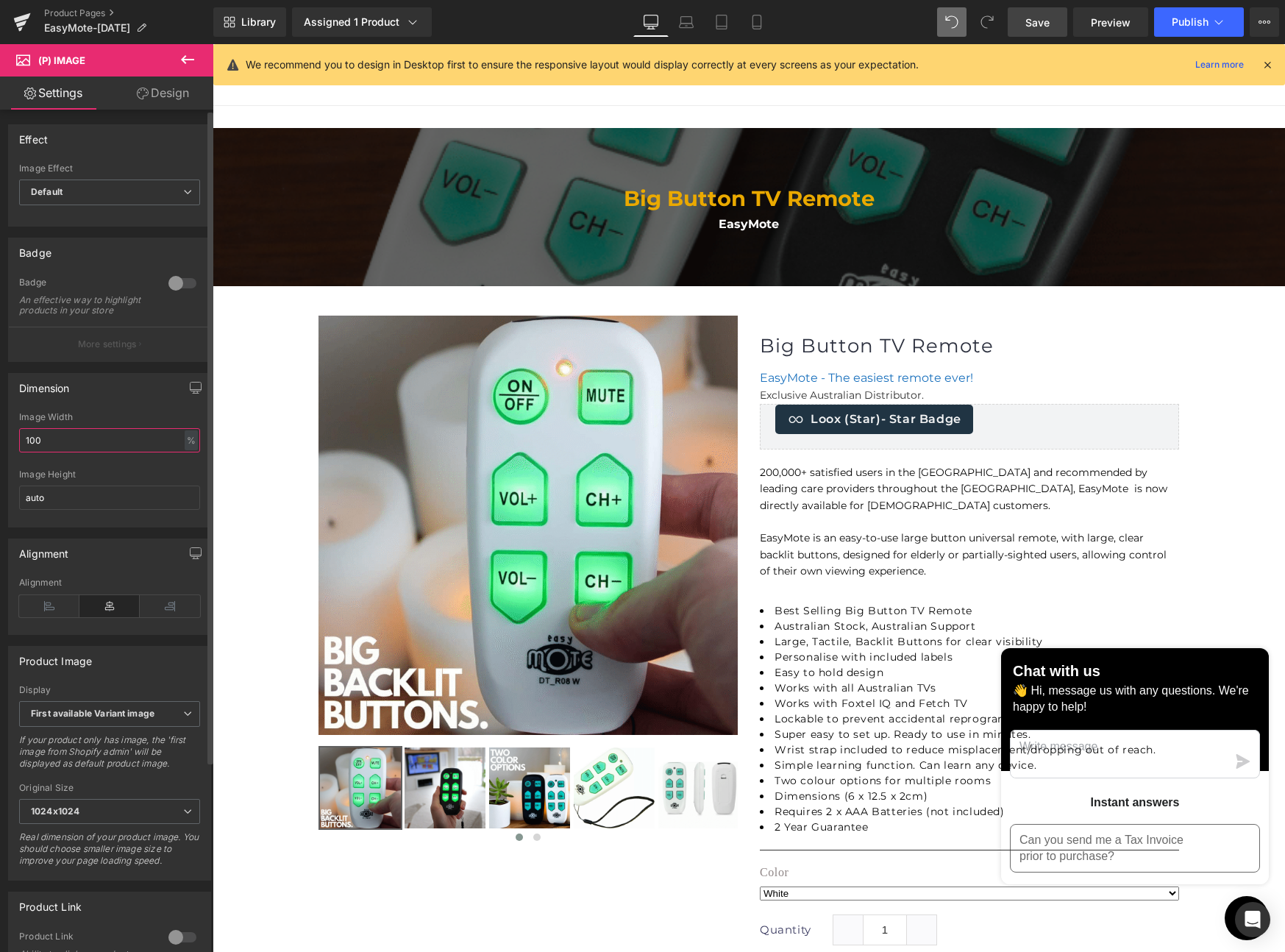
type input "100"
click at [109, 480] on div "Image Height" at bounding box center [109, 474] width 181 height 11
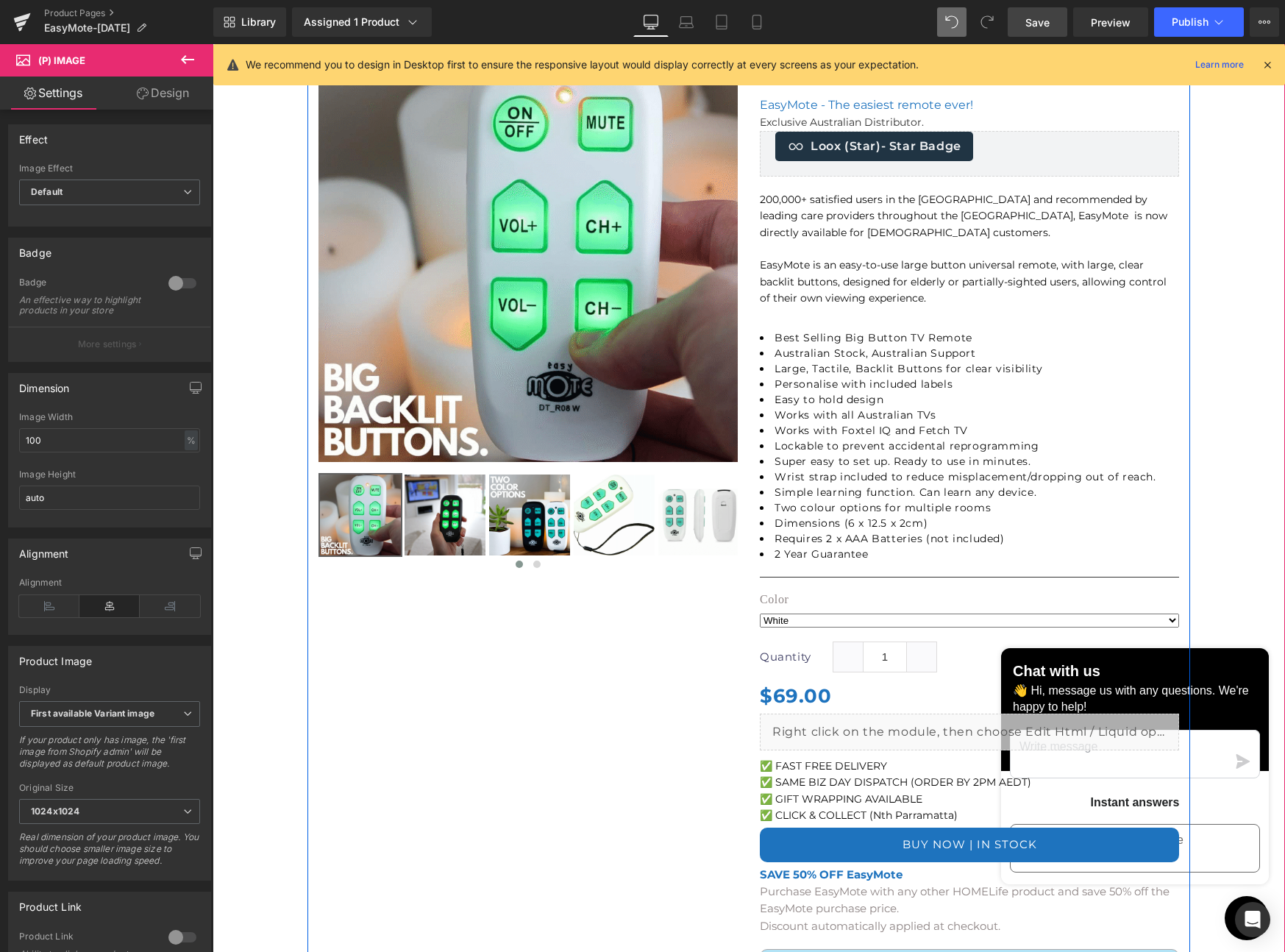
scroll to position [339, 0]
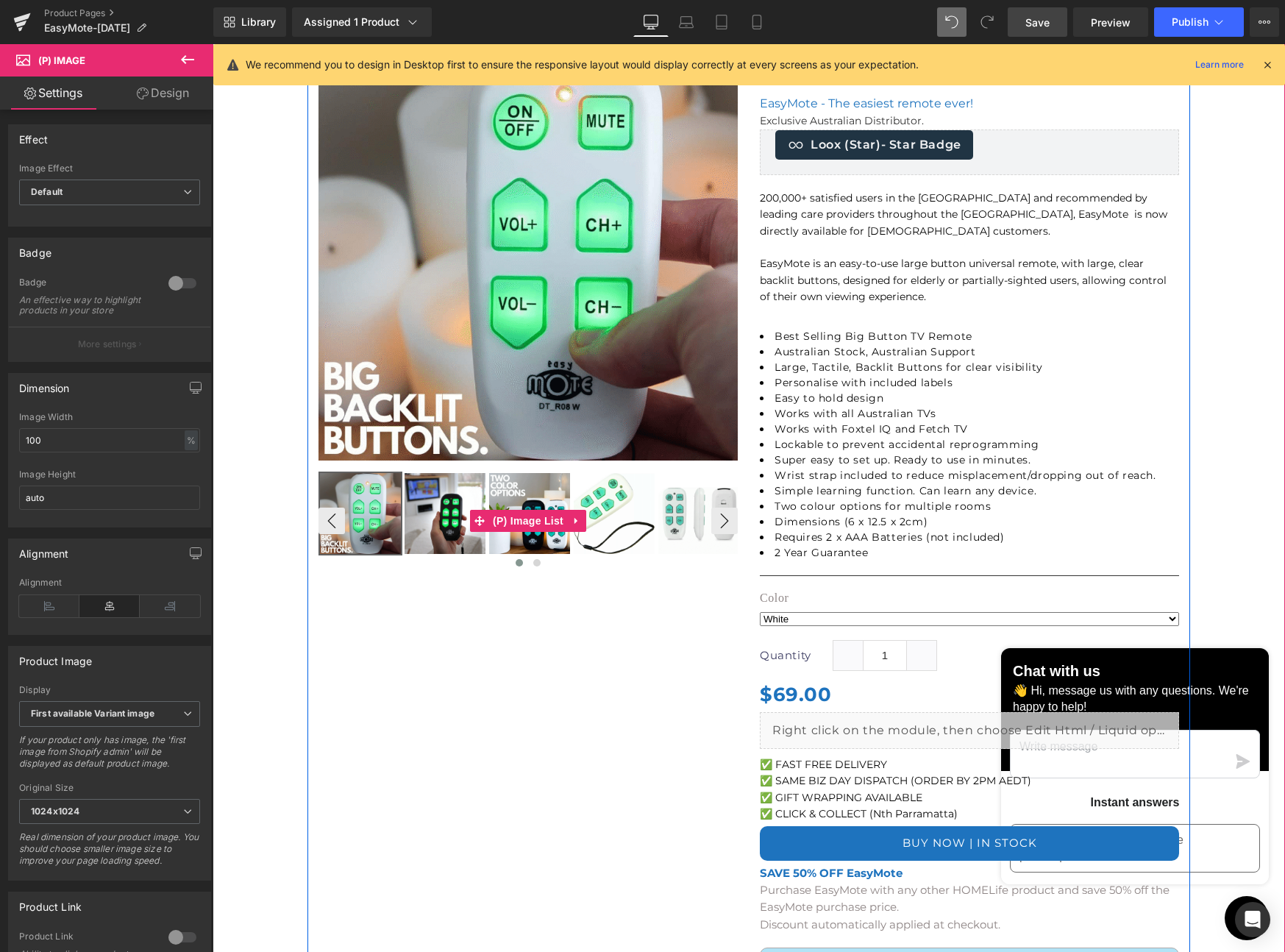
click at [429, 521] on img at bounding box center [445, 513] width 81 height 81
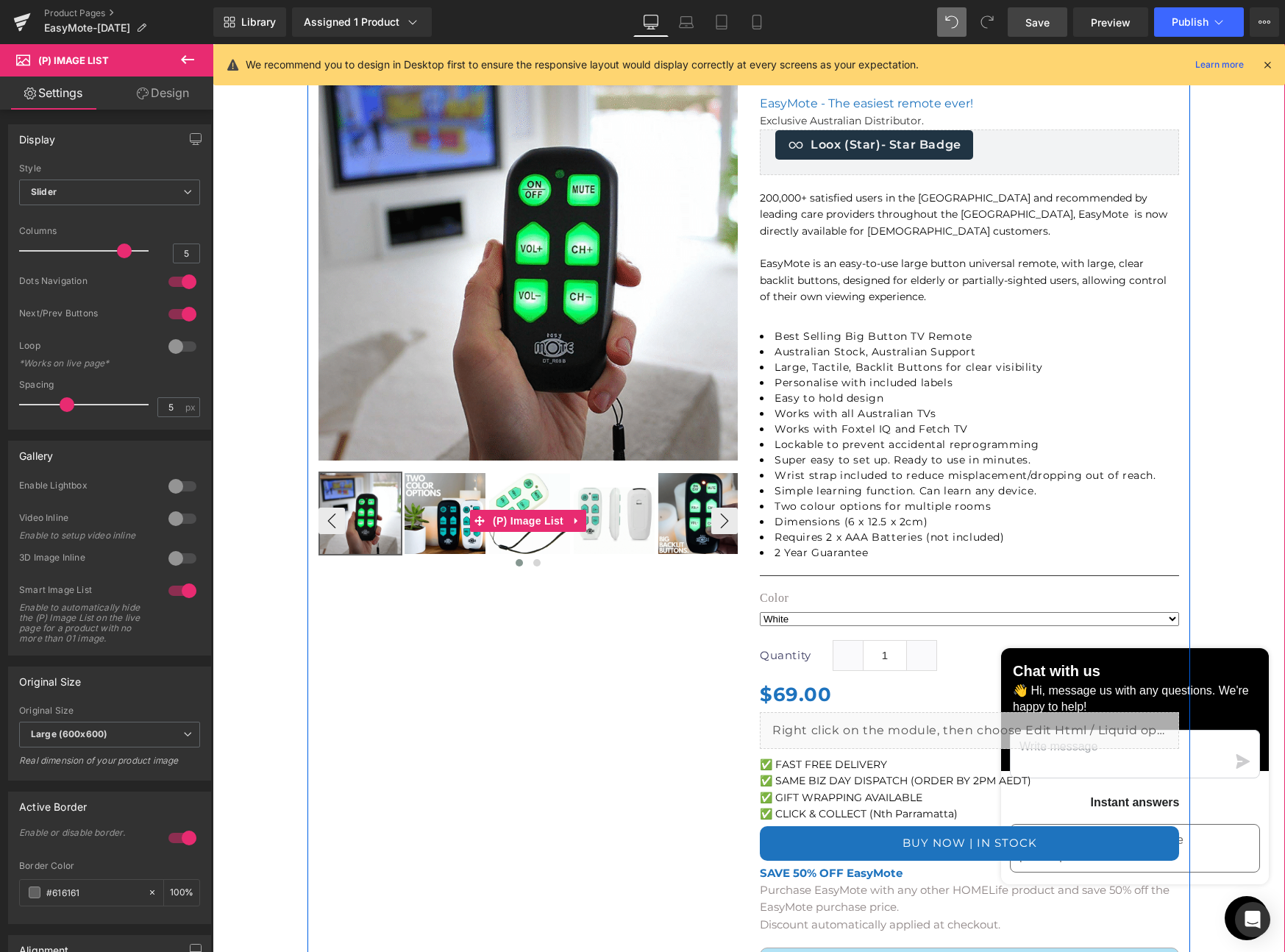
click at [444, 521] on img at bounding box center [445, 513] width 81 height 81
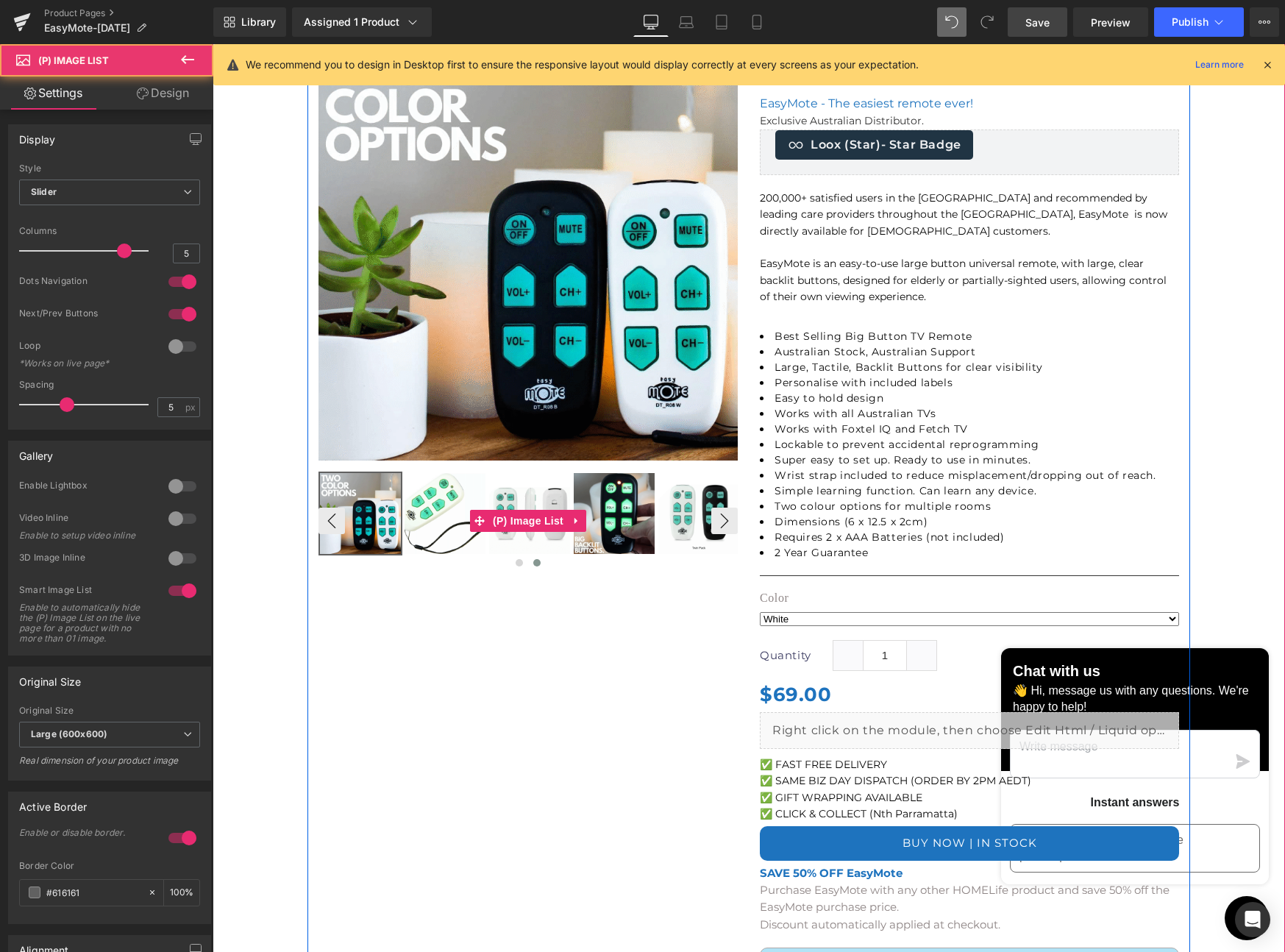
click at [441, 521] on img at bounding box center [445, 513] width 81 height 81
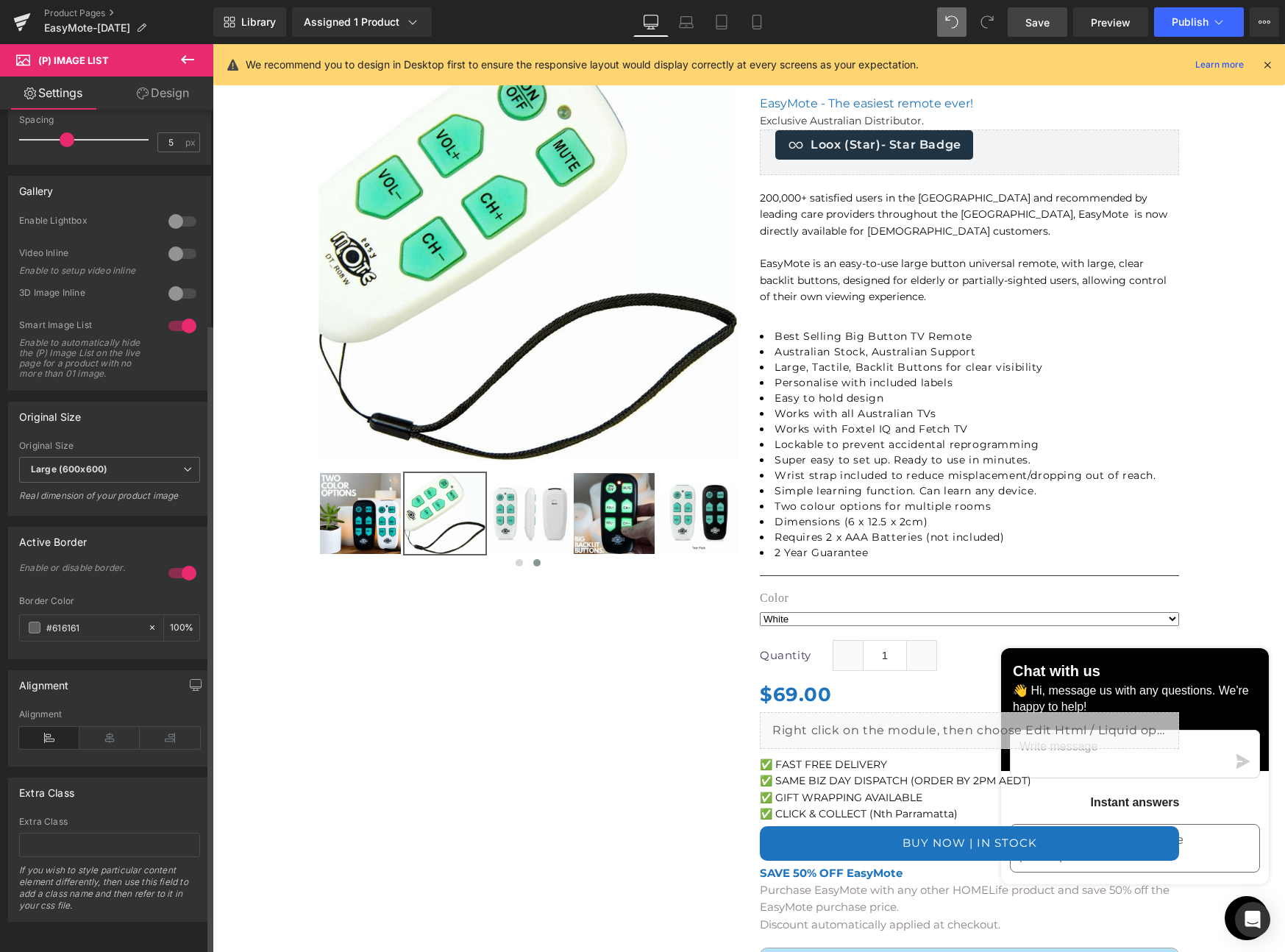
scroll to position [0, 0]
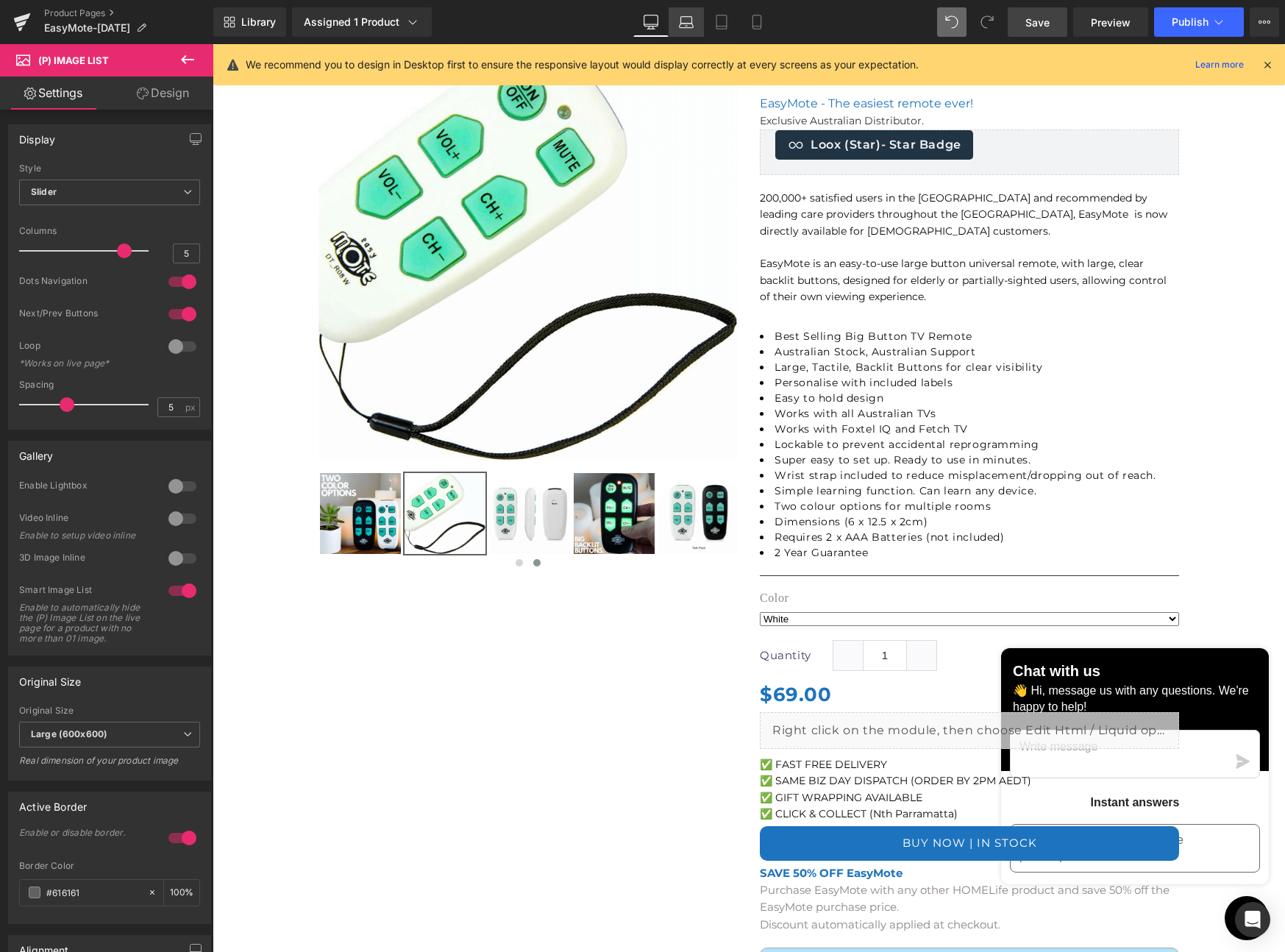
click at [681, 24] on icon at bounding box center [685, 21] width 14 height 14
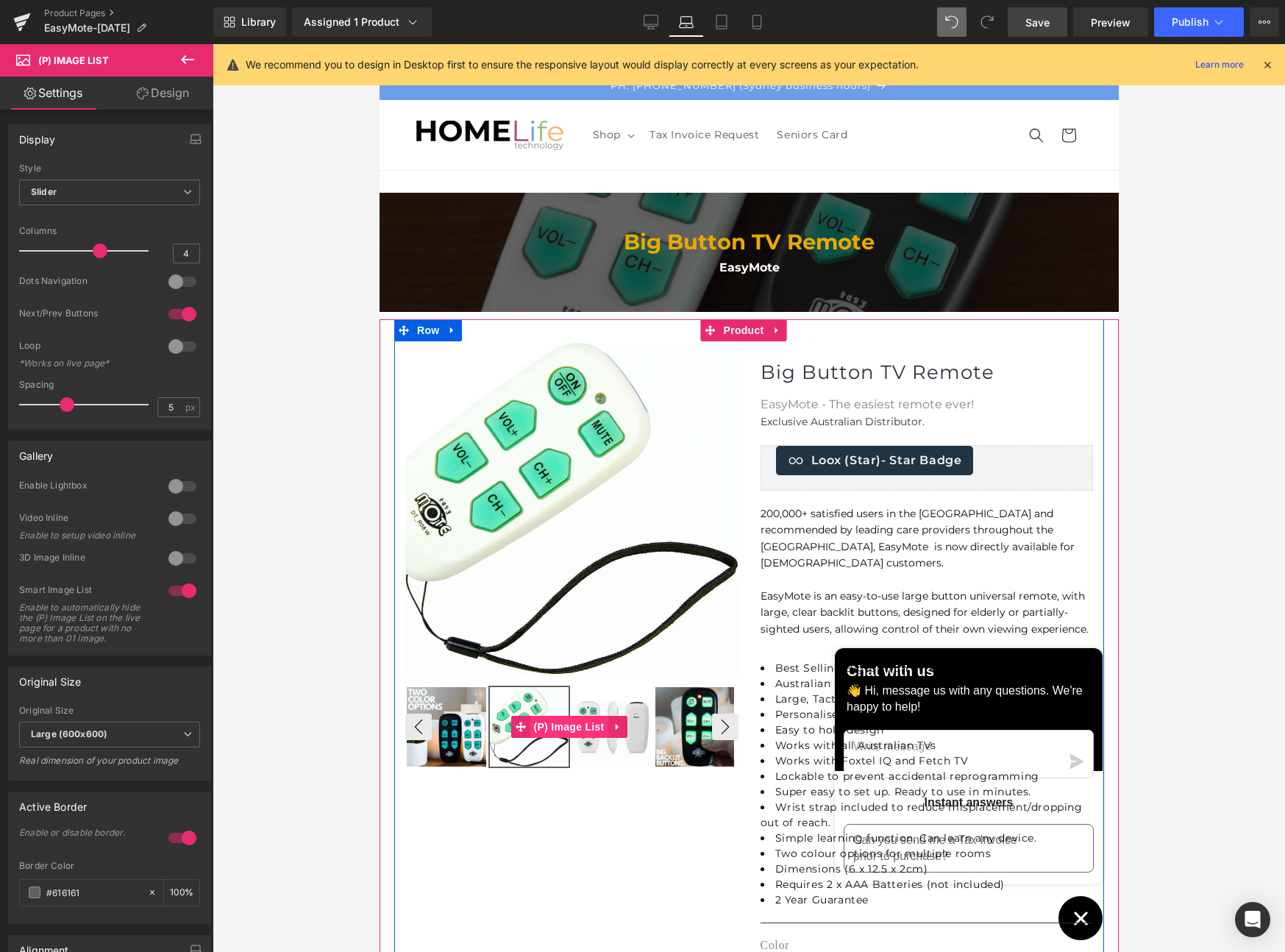
click at [549, 725] on span "(P) Image List" at bounding box center [568, 727] width 78 height 22
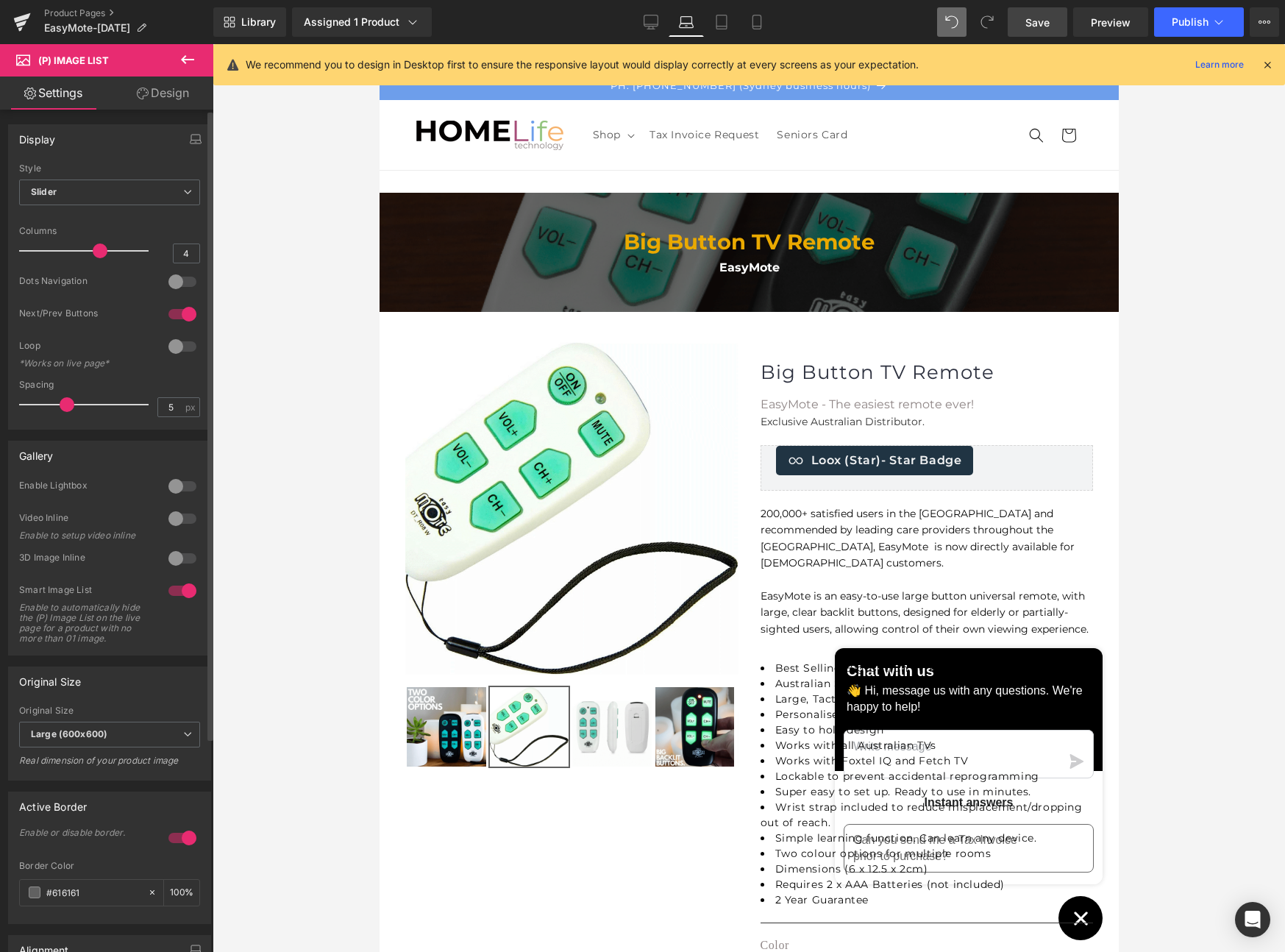
click at [181, 282] on div at bounding box center [182, 282] width 36 height 24
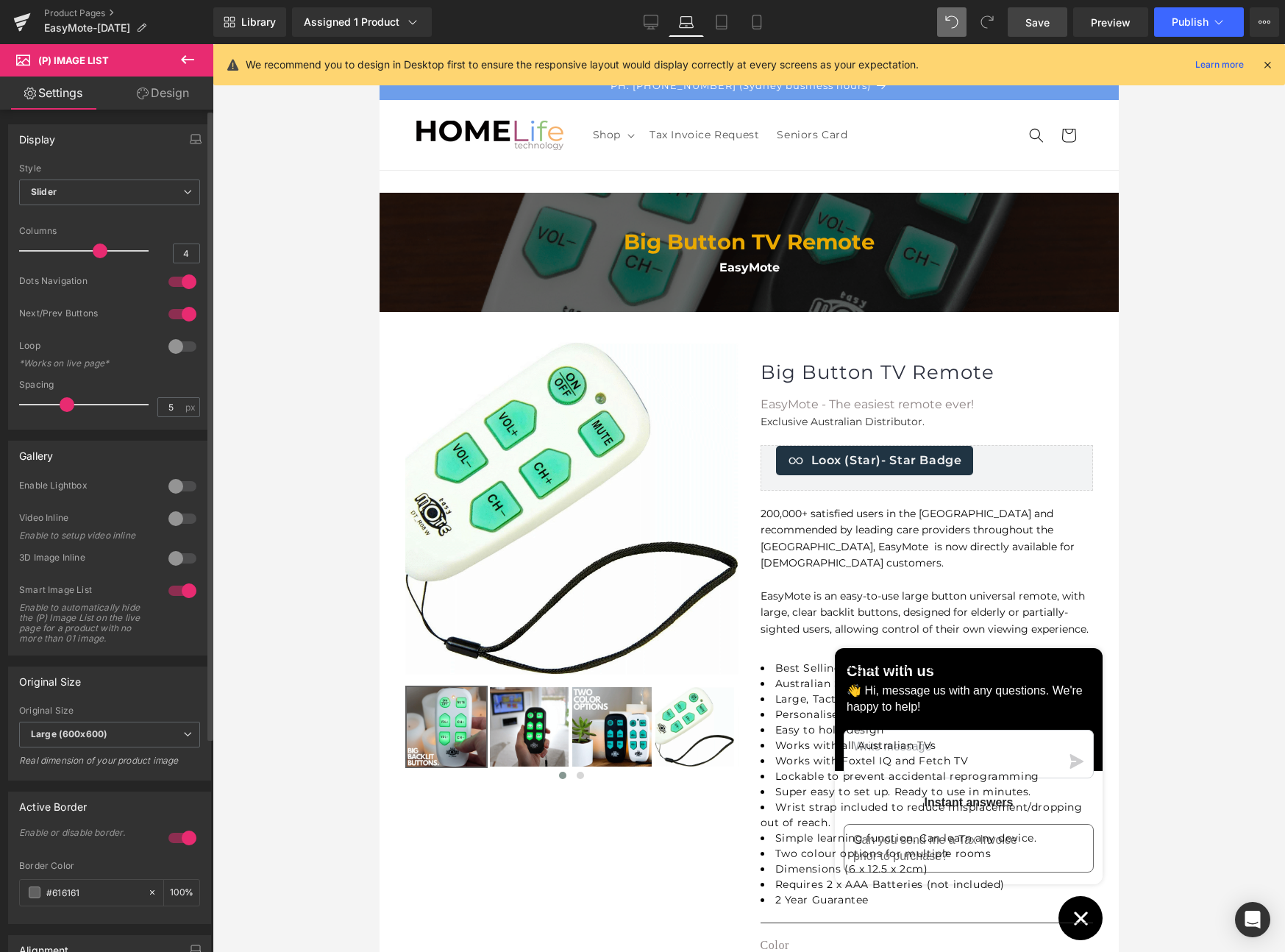
click at [170, 317] on div at bounding box center [182, 314] width 36 height 24
click at [650, 24] on icon at bounding box center [650, 24] width 14 height 0
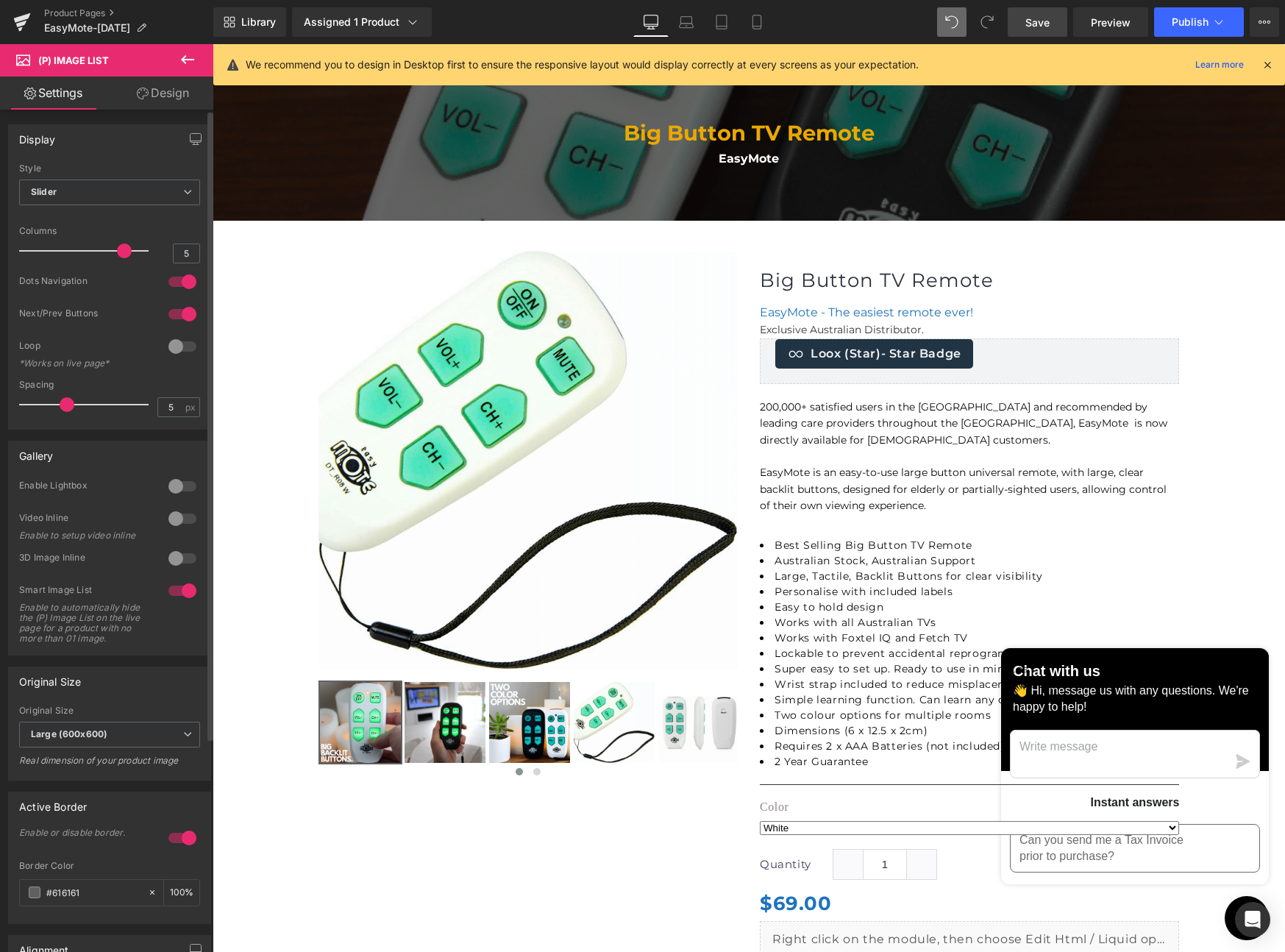
click at [176, 320] on div at bounding box center [182, 314] width 36 height 24
click at [716, 21] on icon at bounding box center [721, 21] width 14 height 14
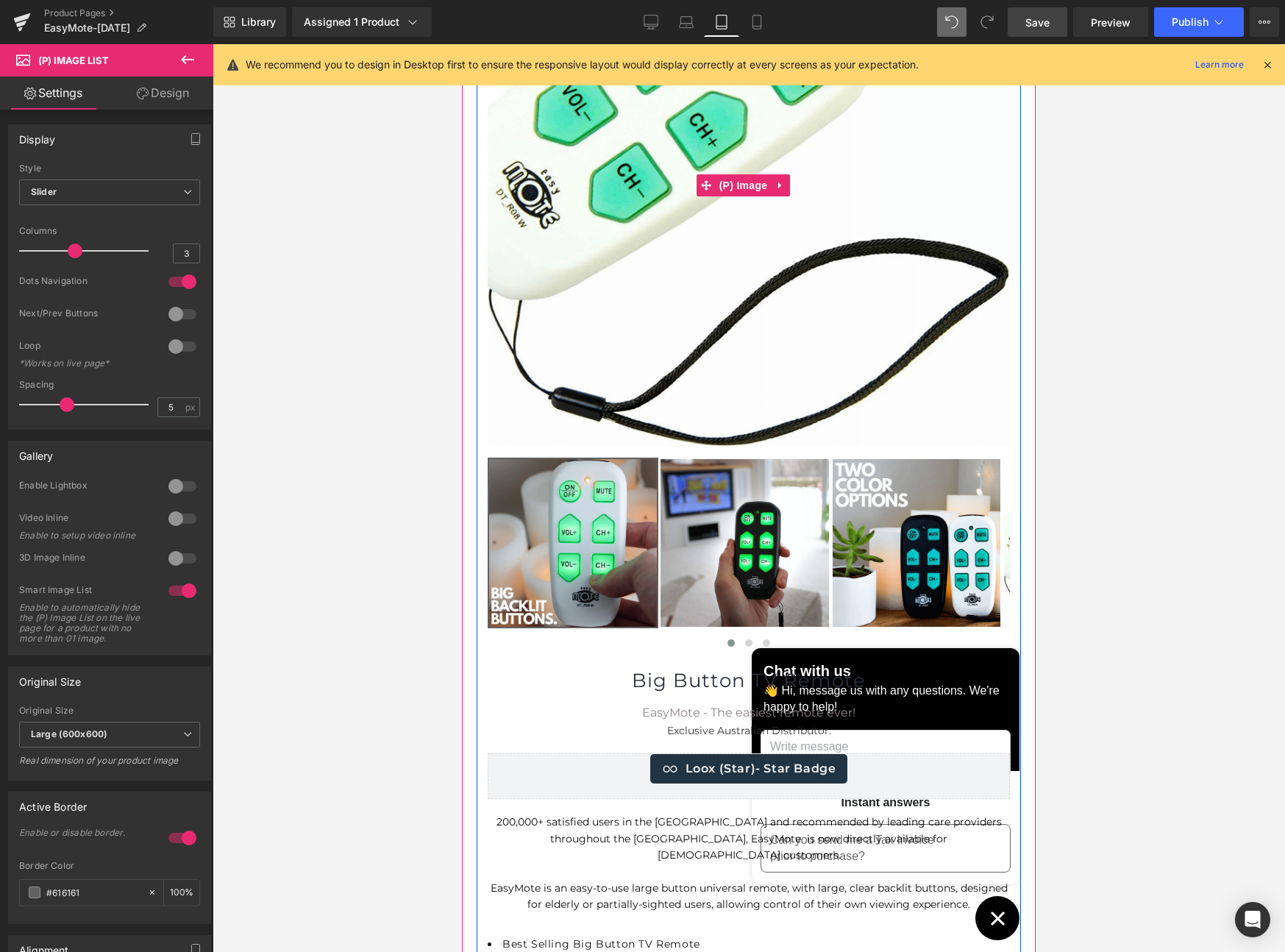
scroll to position [375, 0]
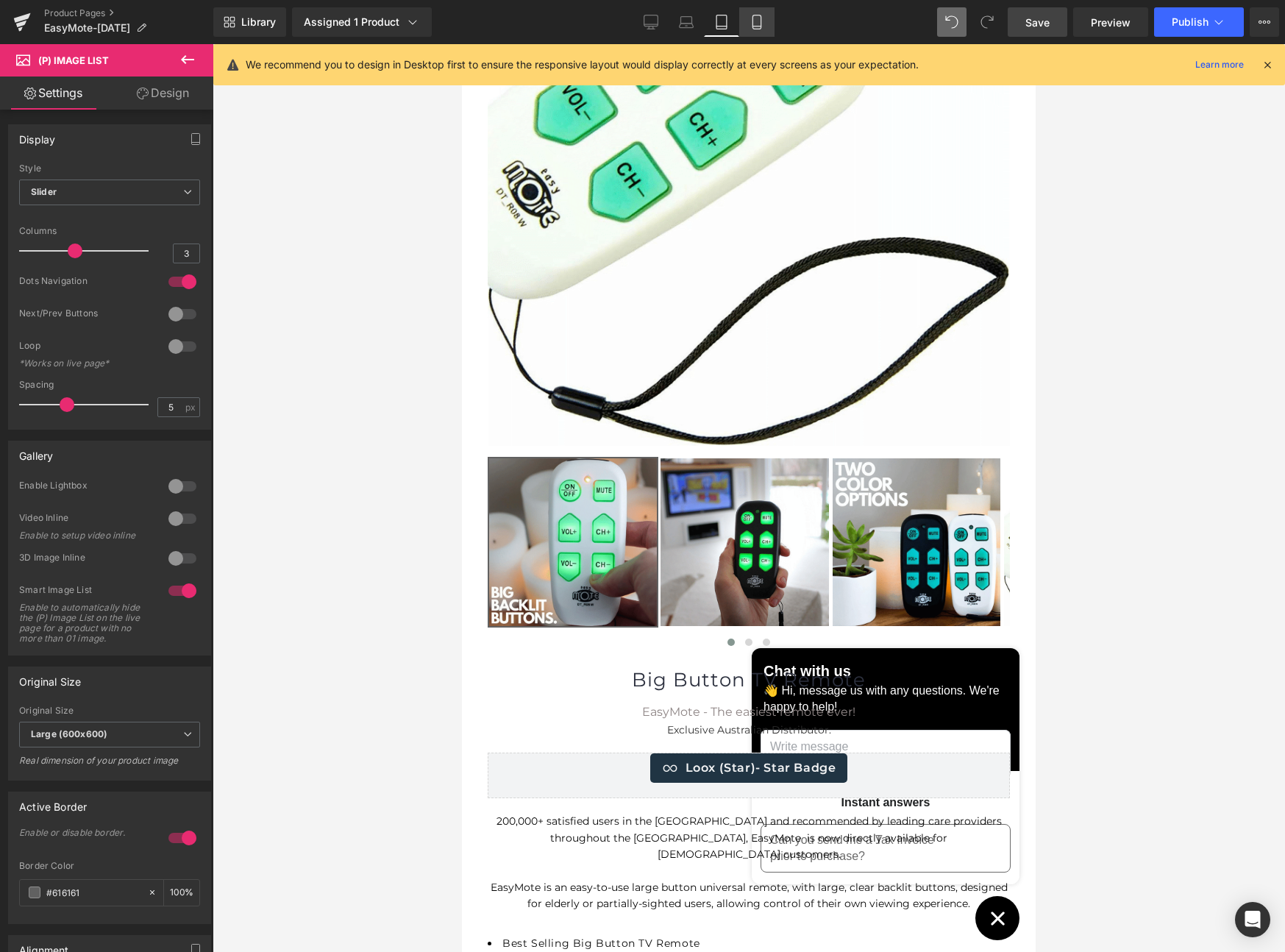
click at [760, 20] on icon at bounding box center [757, 21] width 14 height 14
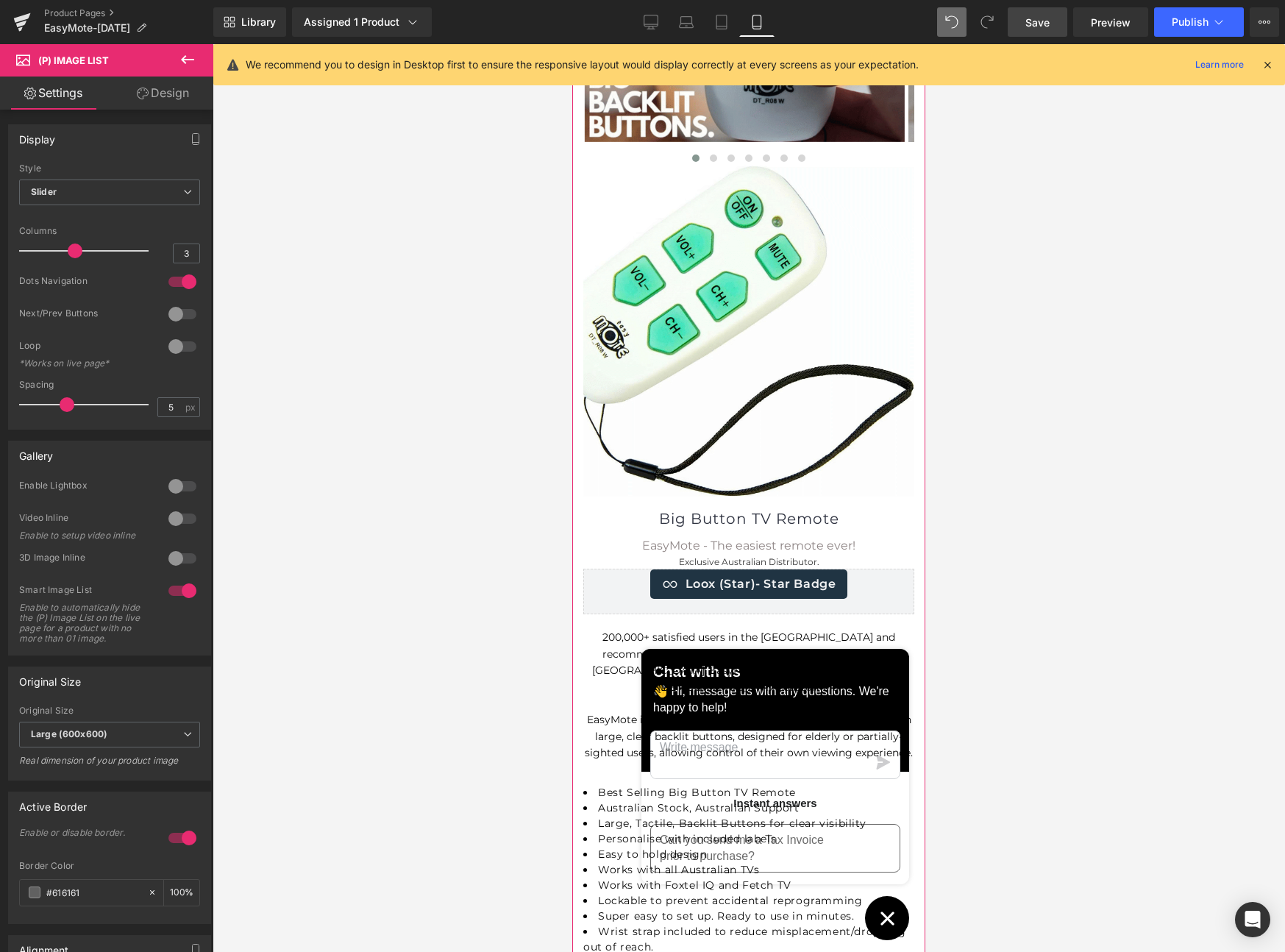
scroll to position [482, 0]
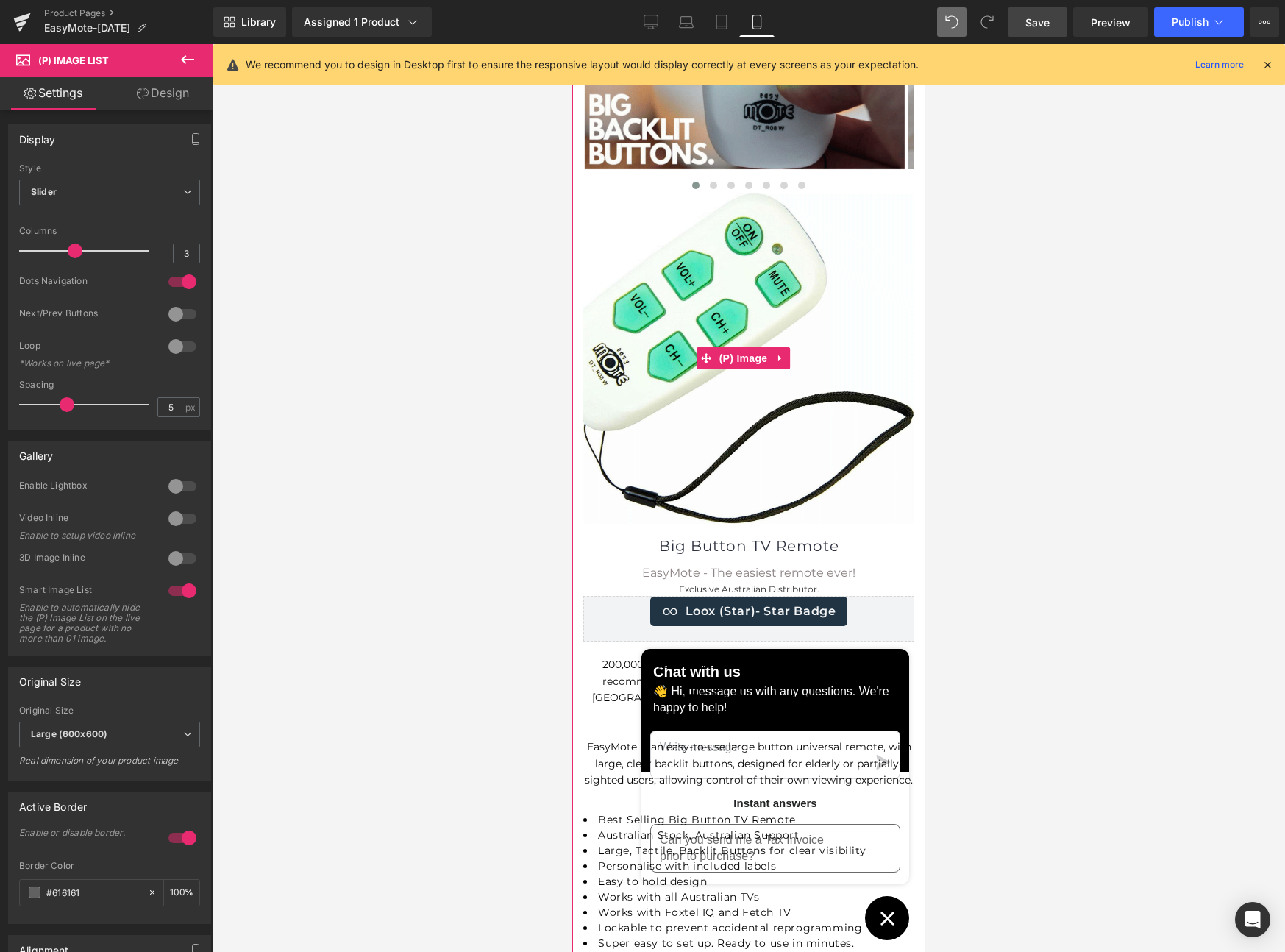
click at [726, 345] on div "Sale Off (P) Image" at bounding box center [748, 358] width 331 height 331
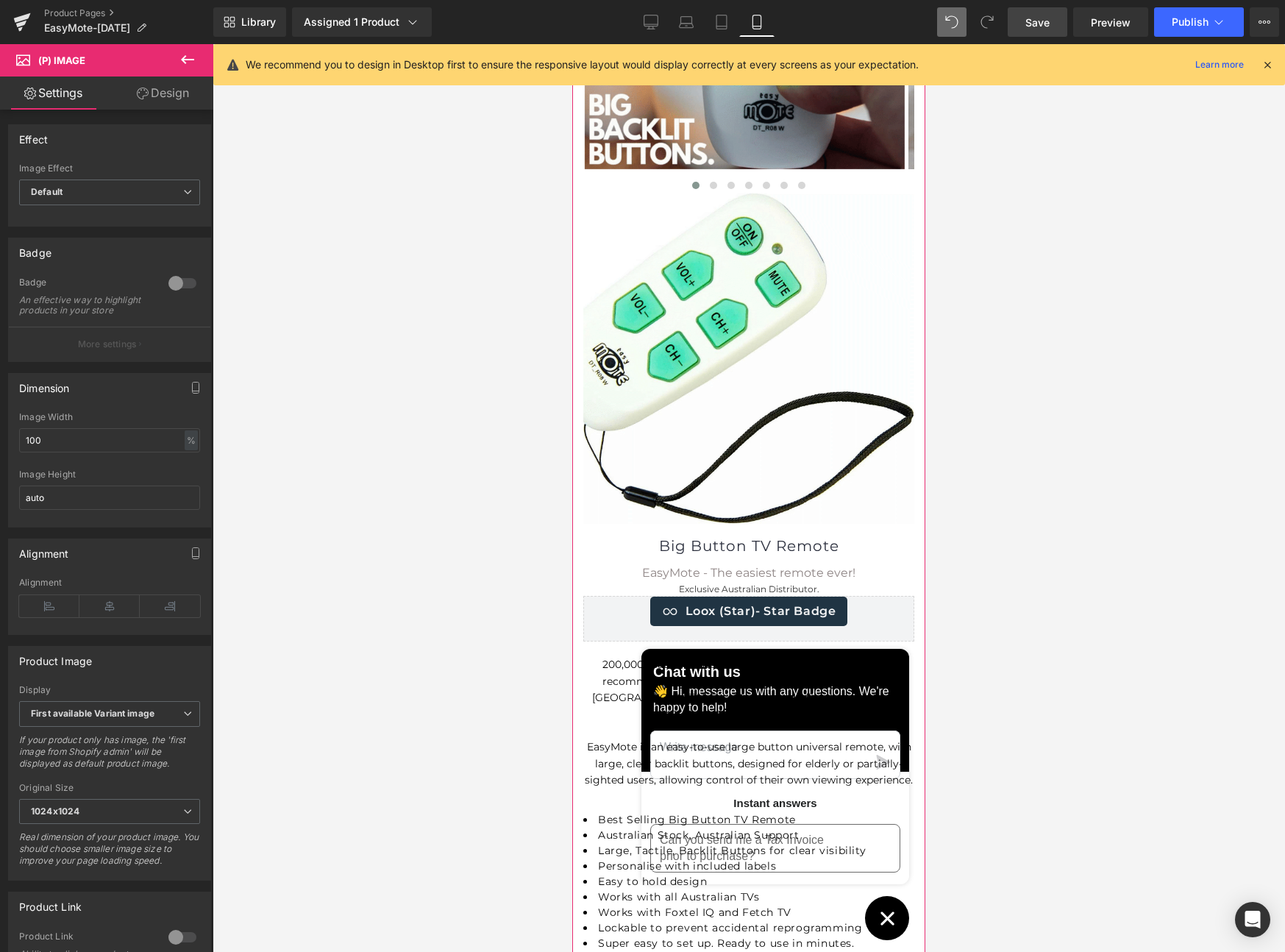
click at [741, 140] on img at bounding box center [745, 9] width 320 height 320
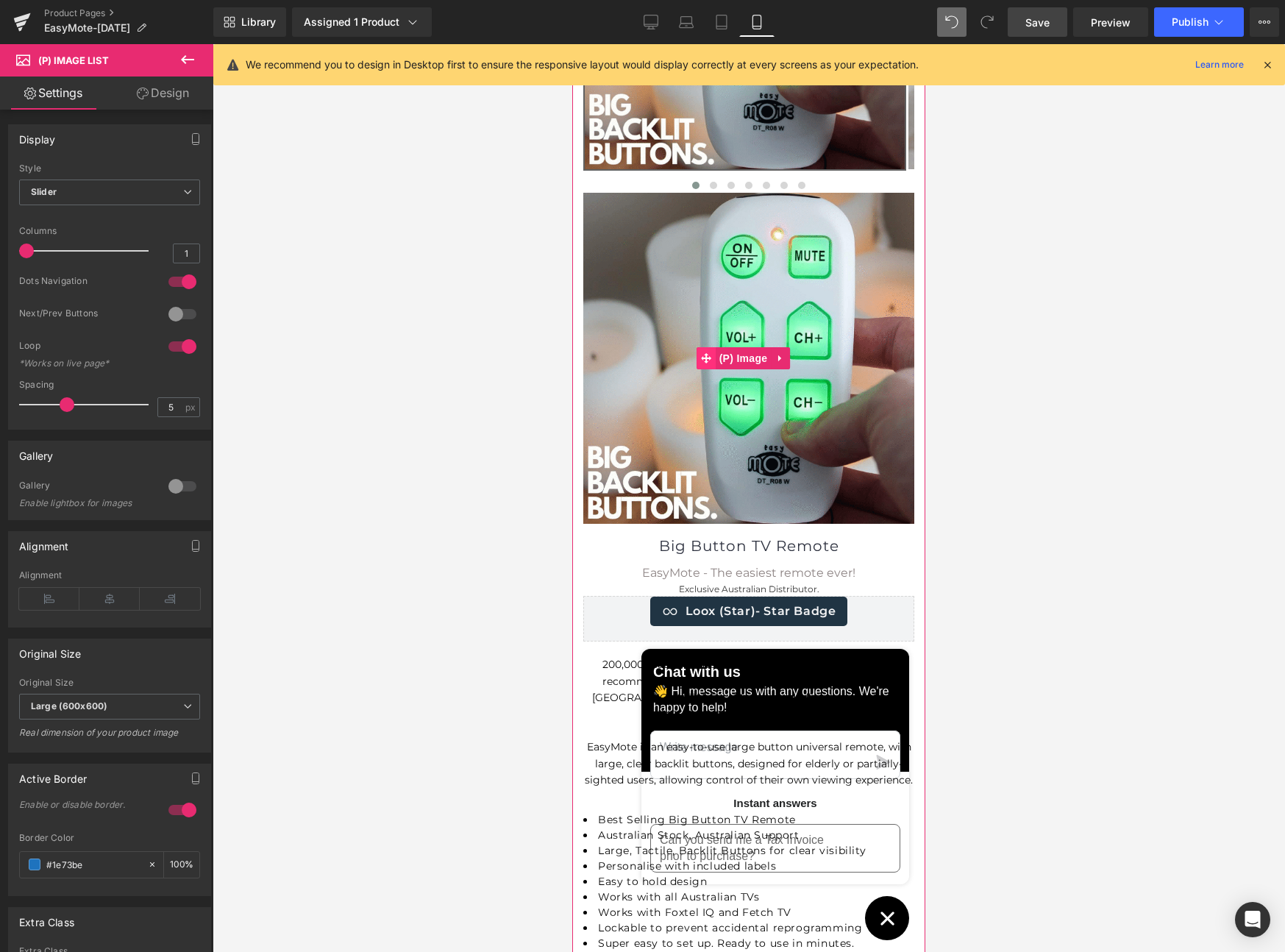
click at [706, 353] on icon at bounding box center [707, 358] width 11 height 11
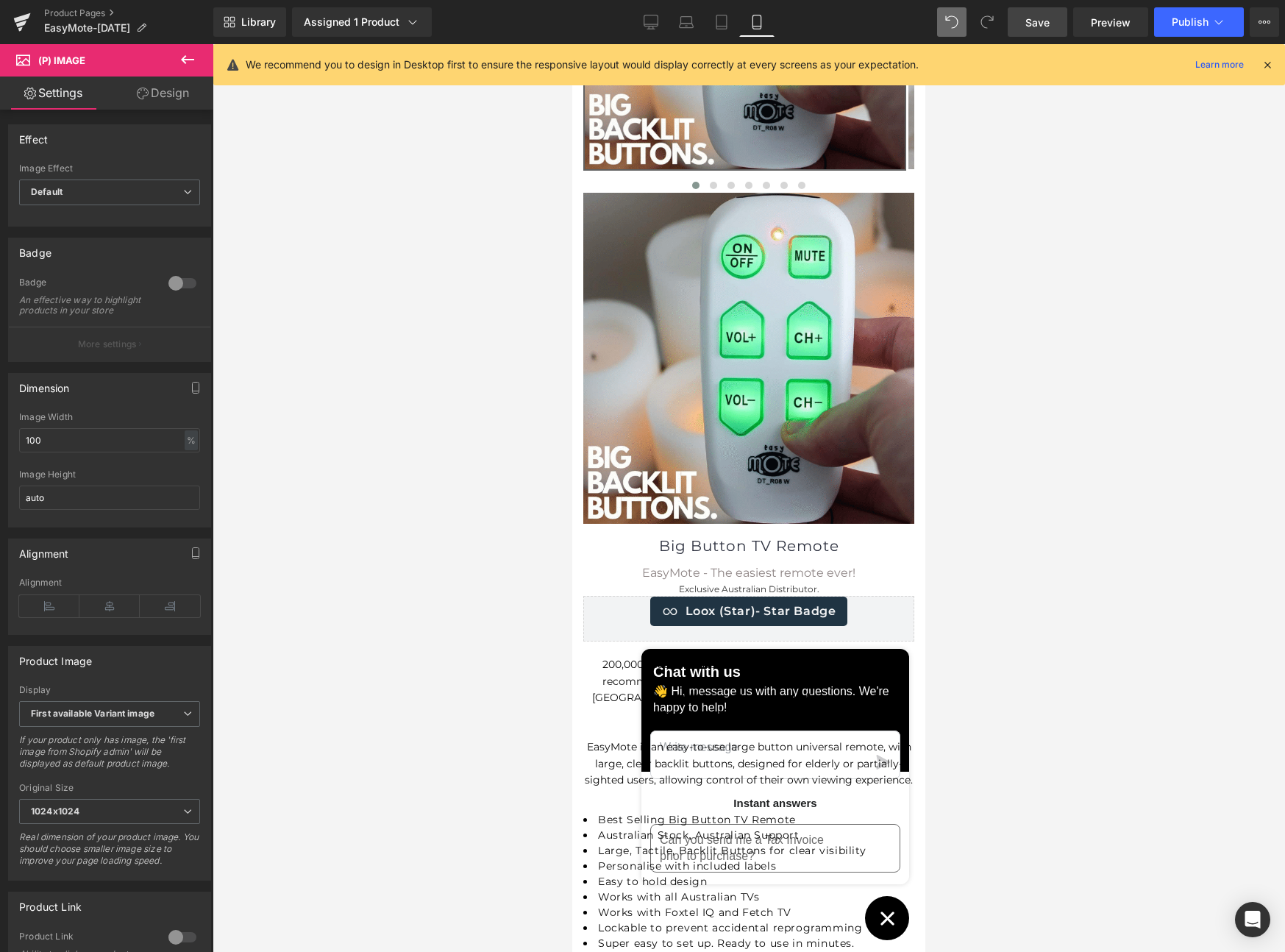
click at [175, 93] on link "Design" at bounding box center [162, 93] width 107 height 33
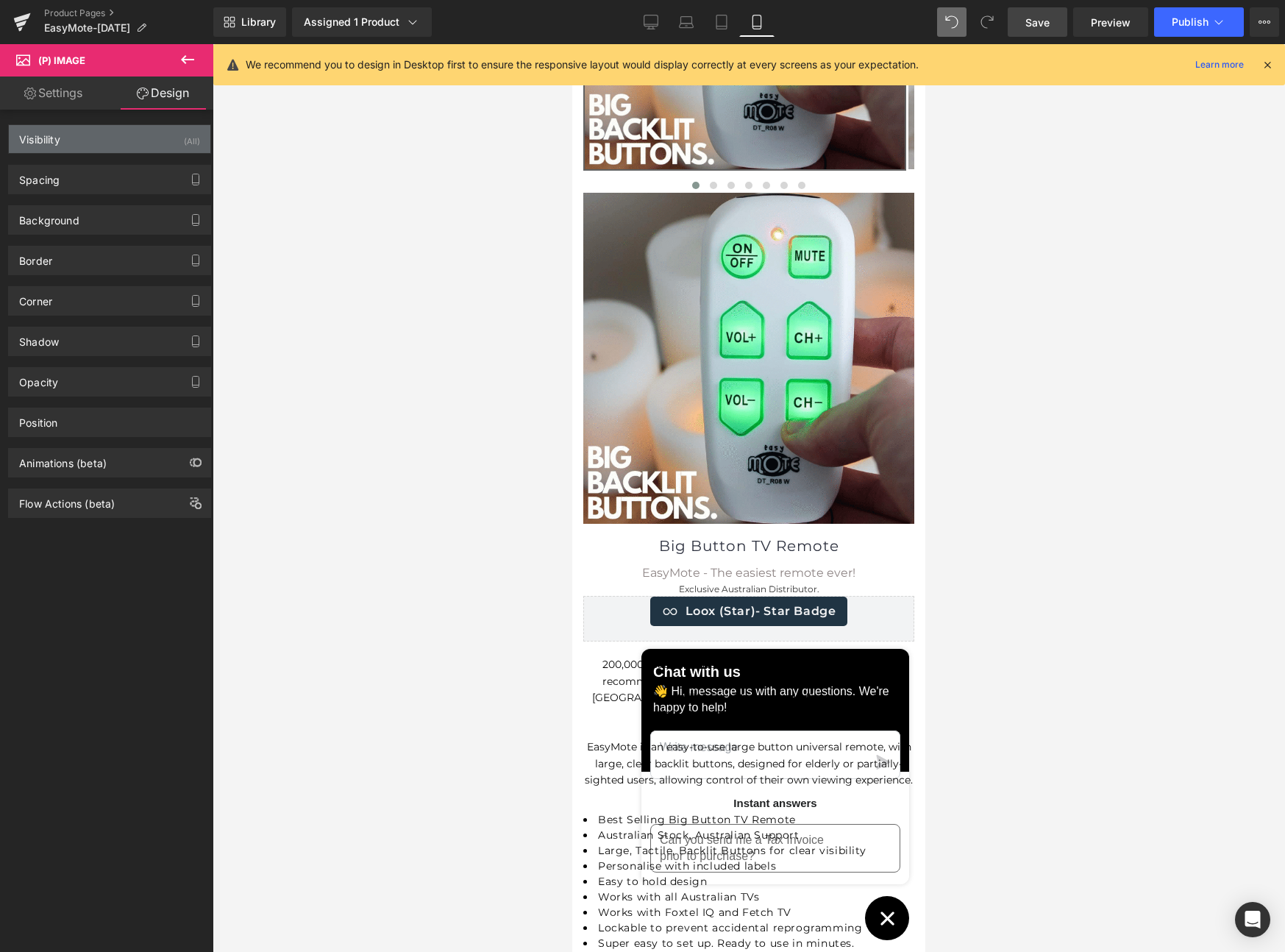
click at [184, 140] on div "(All)" at bounding box center [191, 137] width 16 height 24
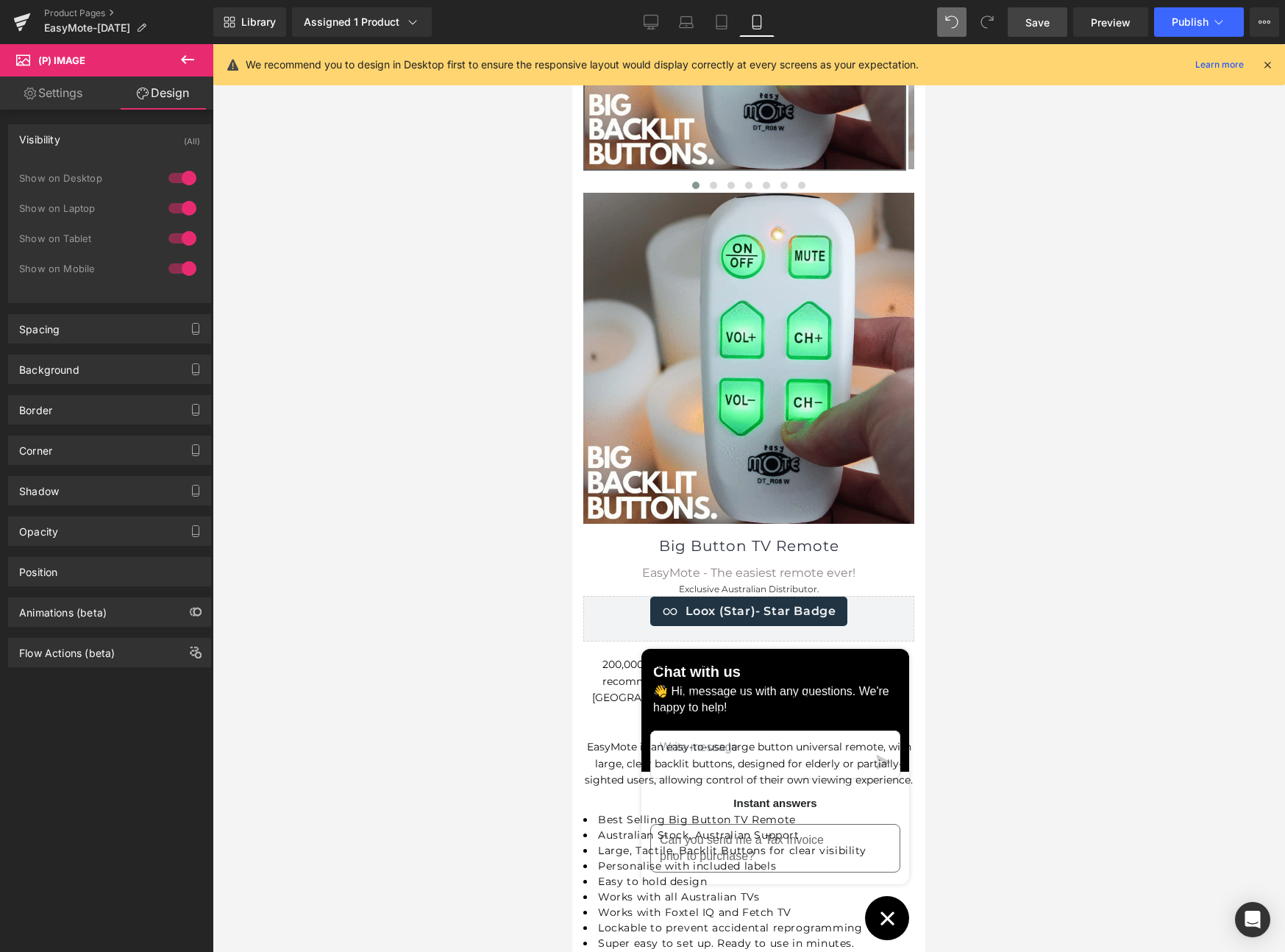
click at [165, 270] on div at bounding box center [182, 268] width 36 height 24
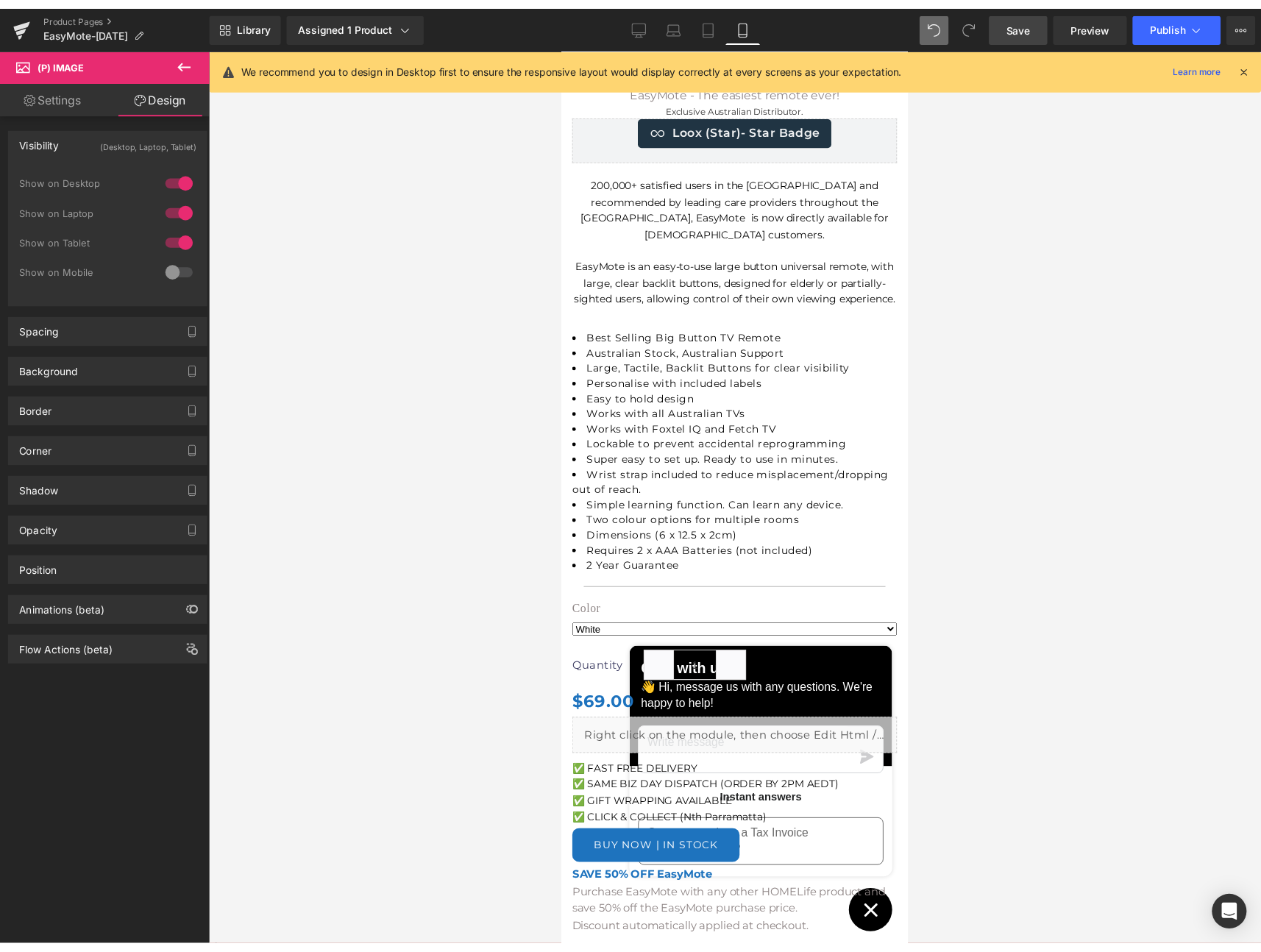
scroll to position [619, 0]
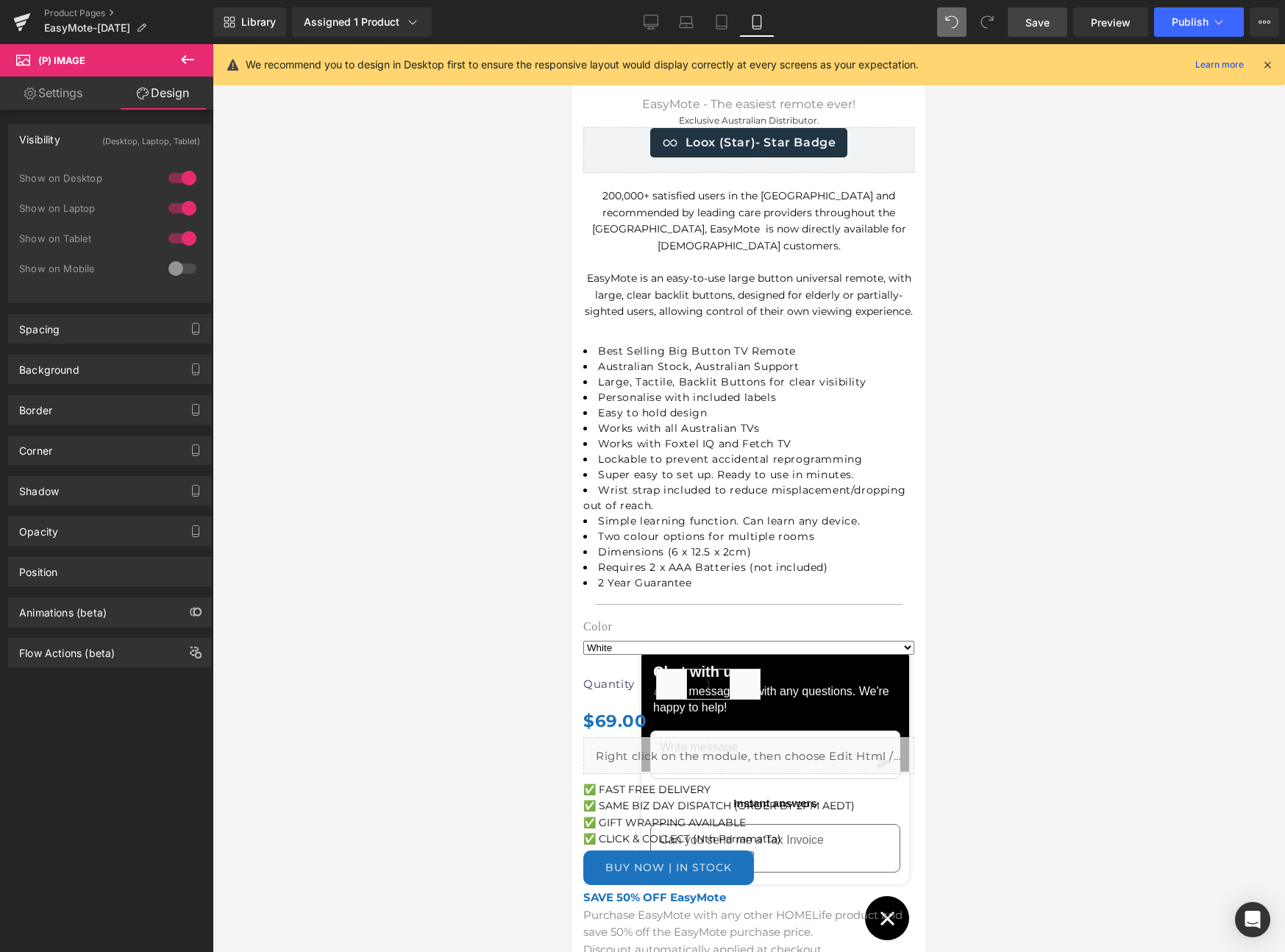
click at [1040, 17] on span "Save" at bounding box center [1038, 22] width 24 height 15
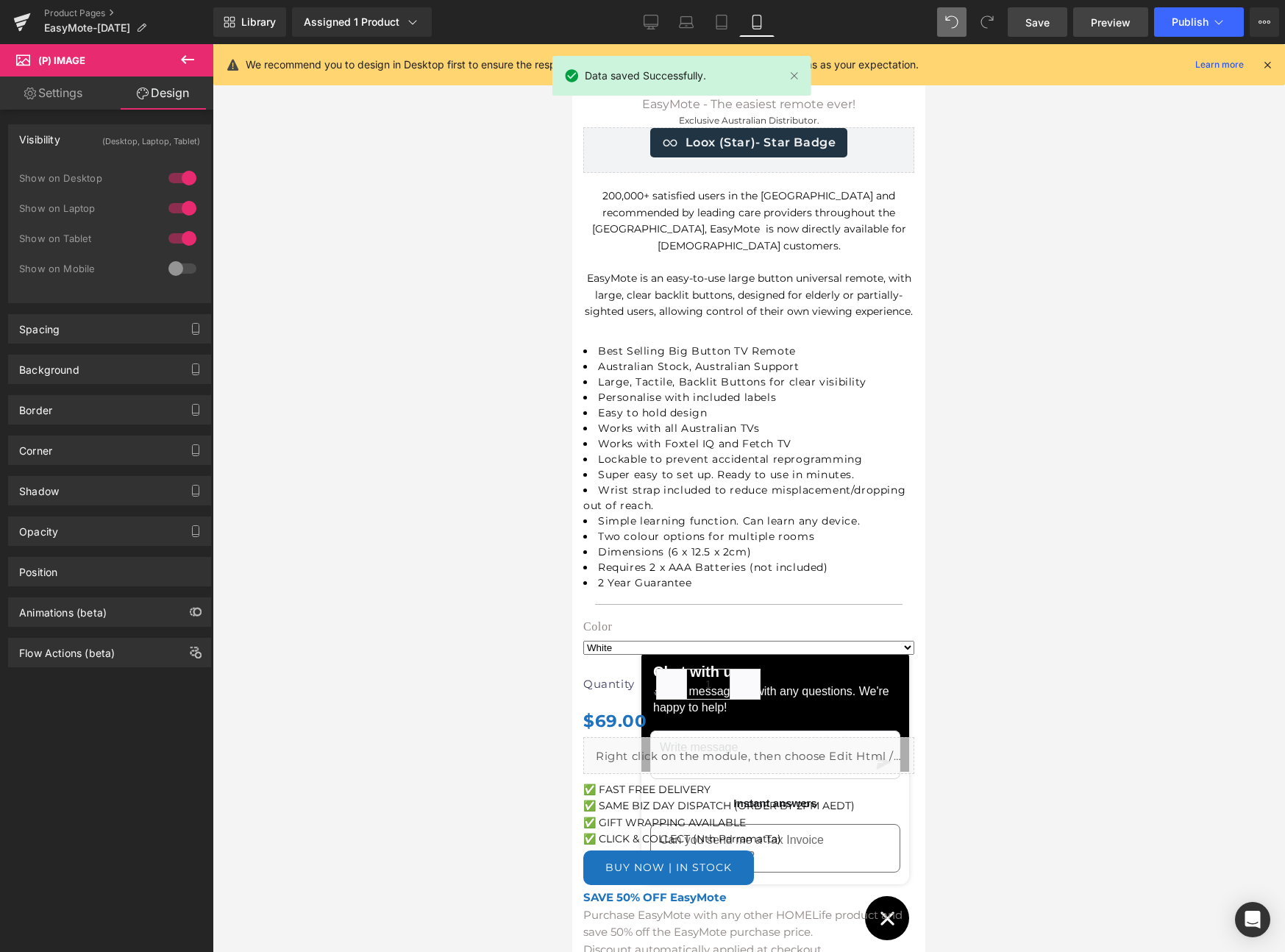
click at [1106, 17] on span "Preview" at bounding box center [1110, 22] width 39 height 15
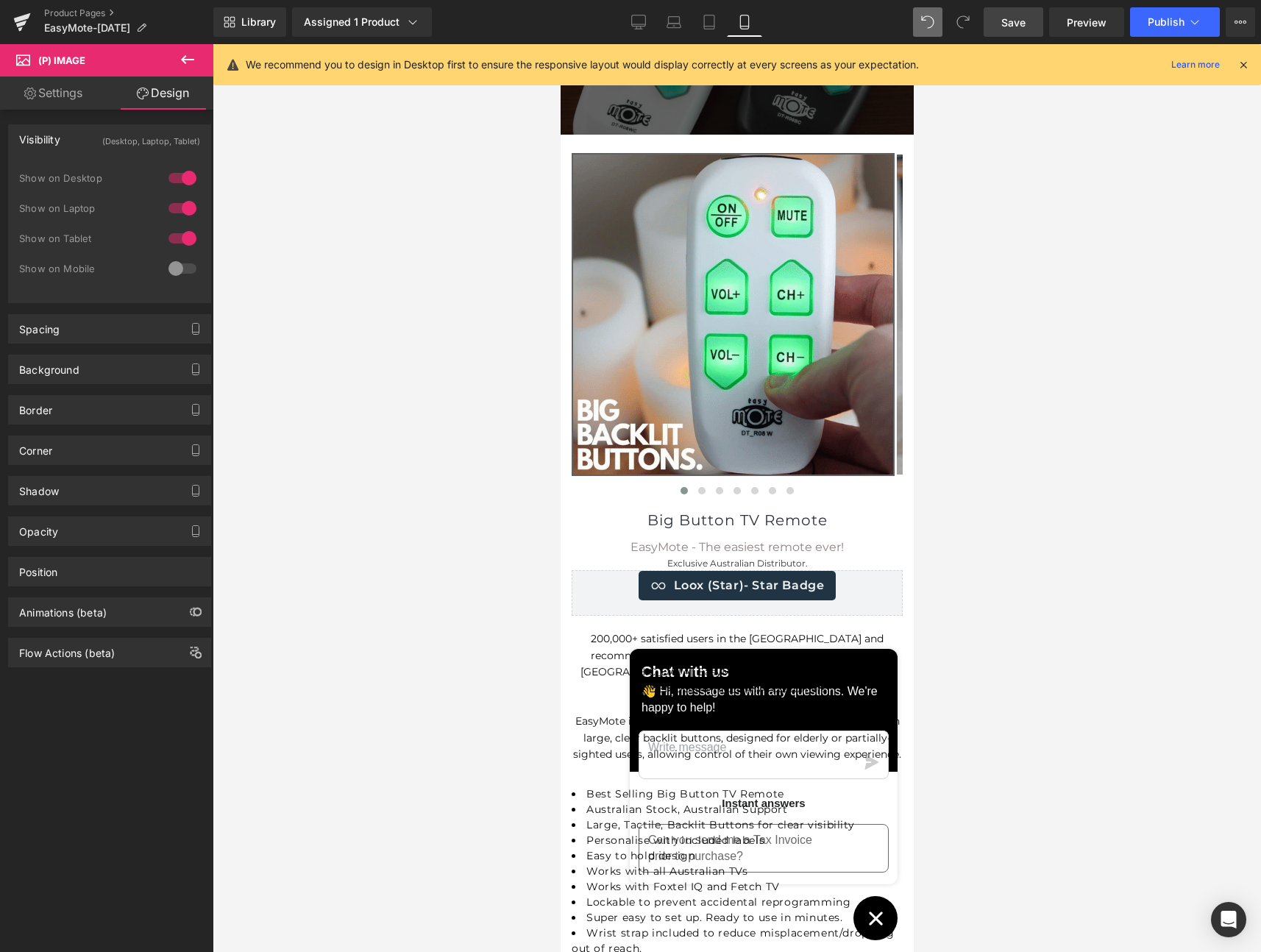
scroll to position [0, 0]
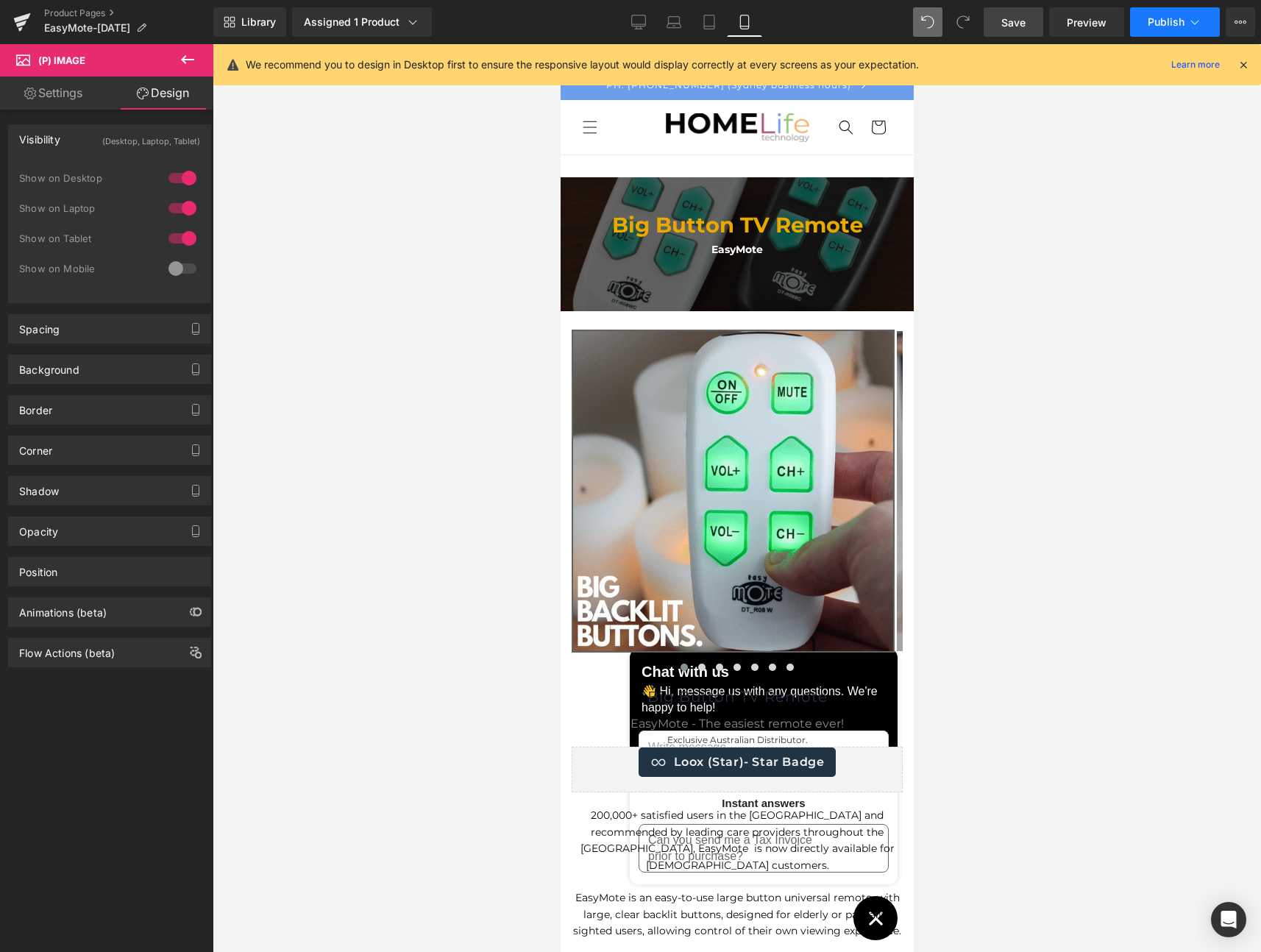
click at [1166, 20] on span "Publish" at bounding box center [1166, 22] width 36 height 12
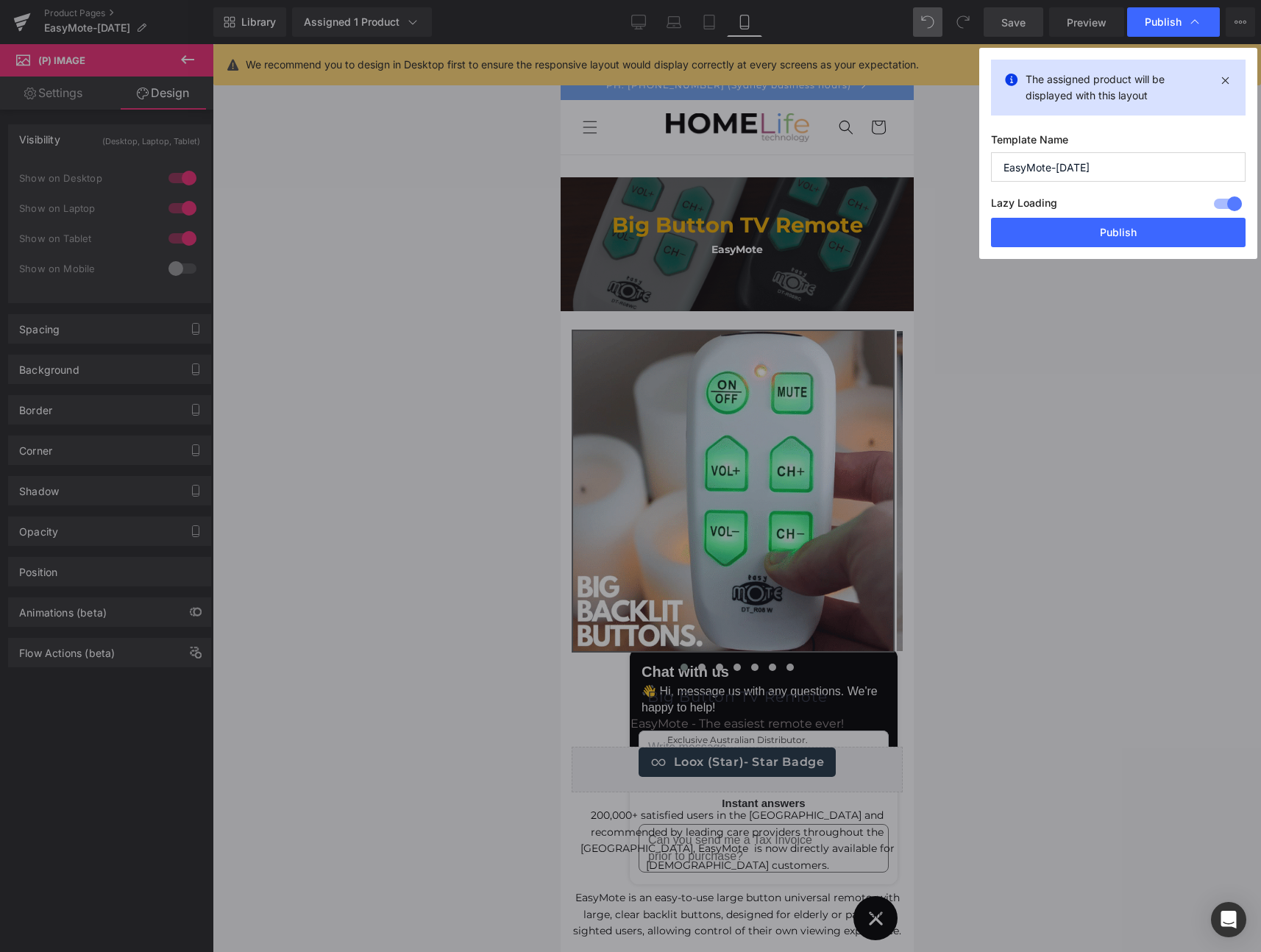
drag, startPoint x: 1057, startPoint y: 166, endPoint x: 1099, endPoint y: 203, distance: 56.0
click at [1087, 166] on input "EasyMote-March 2025" at bounding box center [1118, 167] width 254 height 30
type input "EasyMote-Aug 2025"
click at [1142, 234] on button "Publish" at bounding box center [1118, 232] width 254 height 30
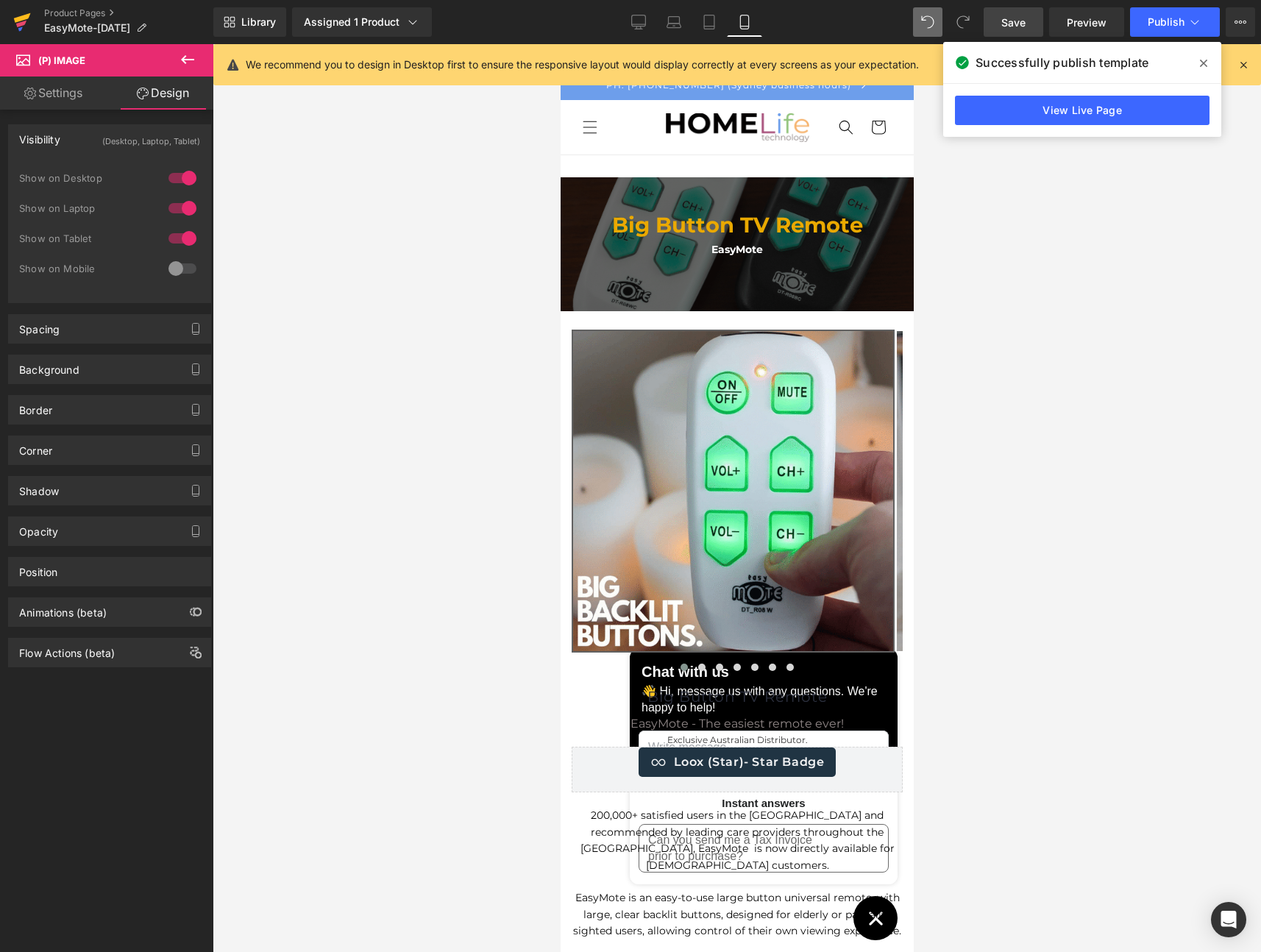
click at [19, 16] on icon at bounding box center [21, 22] width 17 height 36
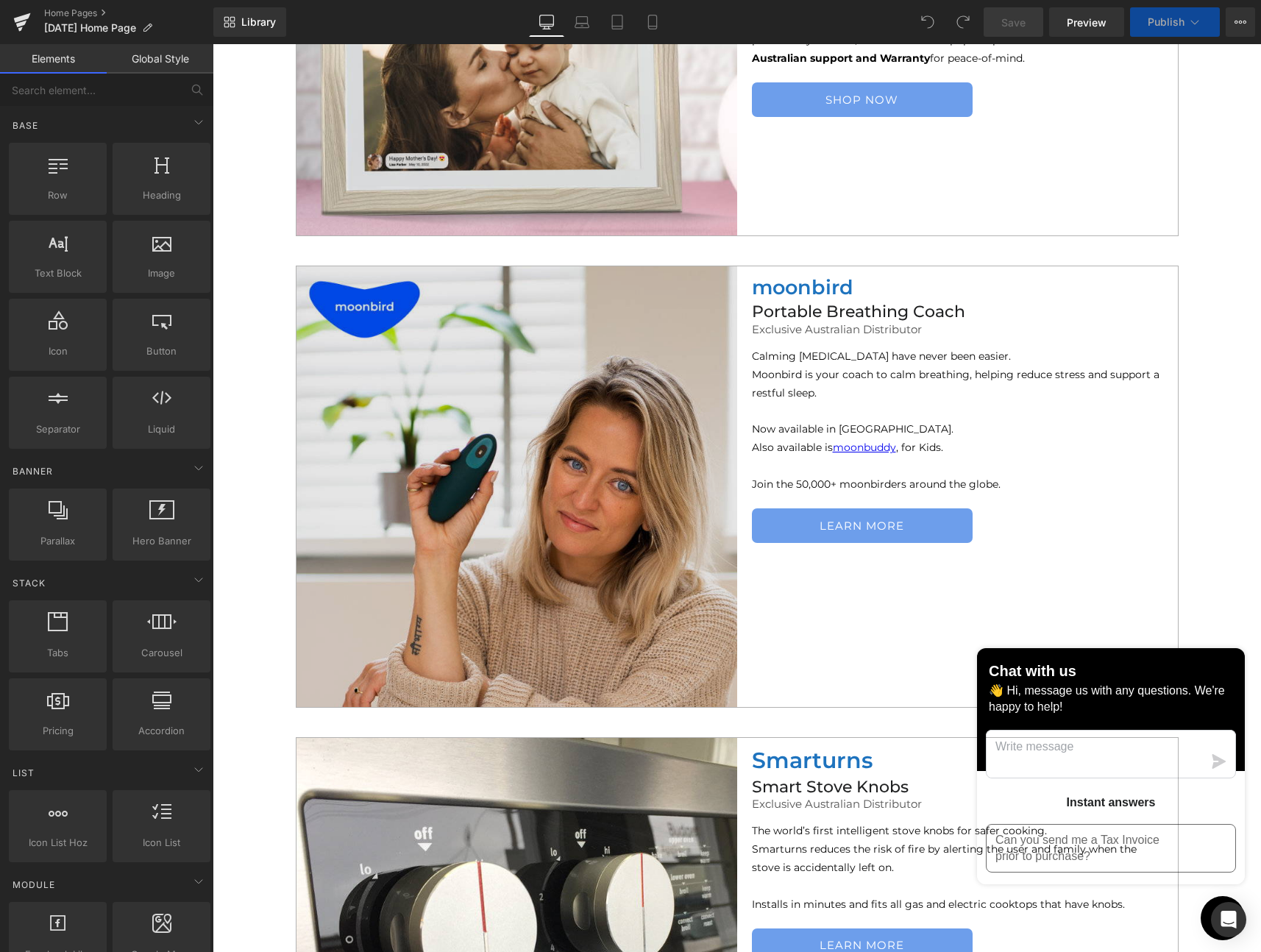
scroll to position [967, 0]
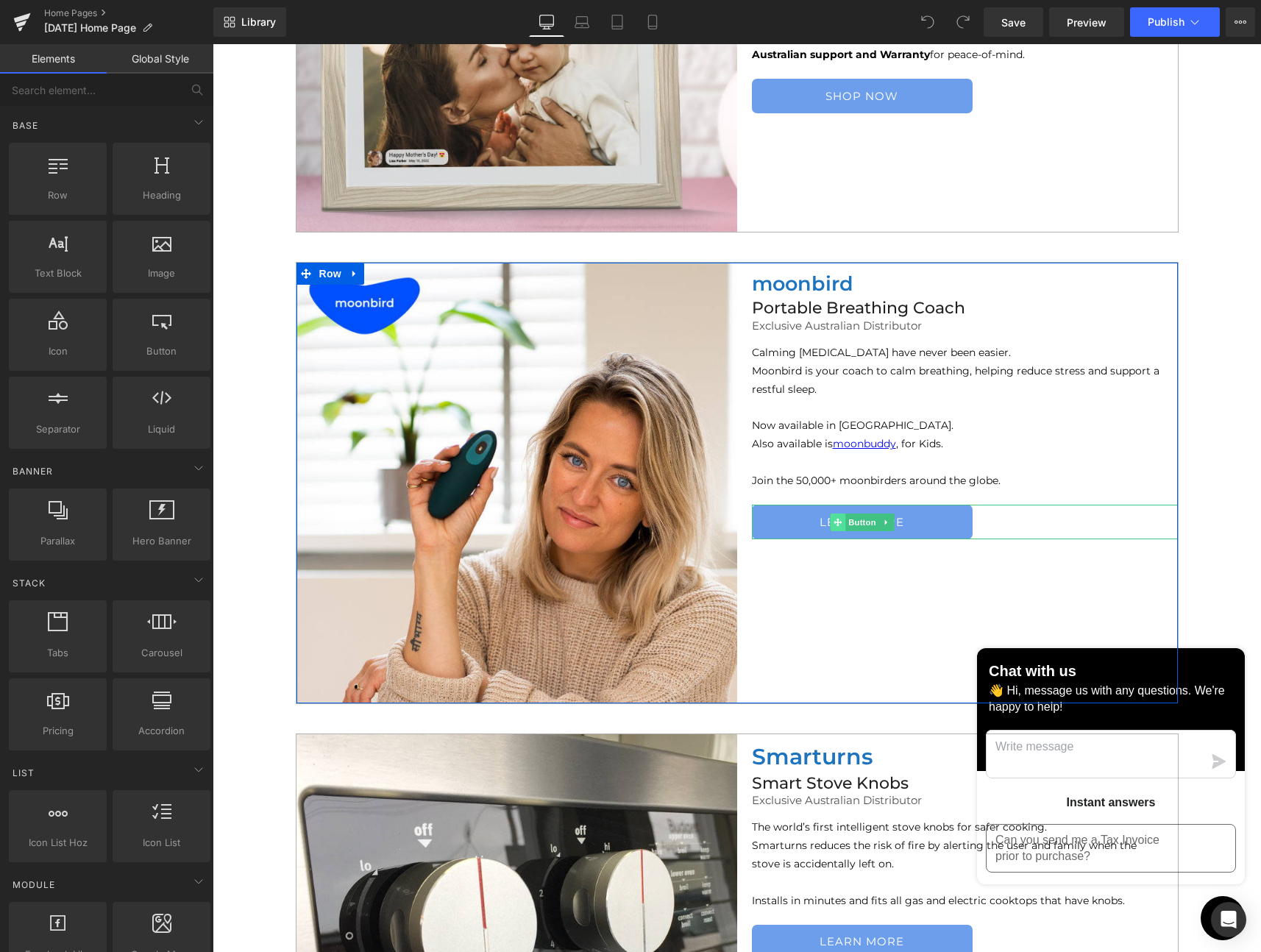
click at [835, 525] on icon at bounding box center [837, 522] width 8 height 9
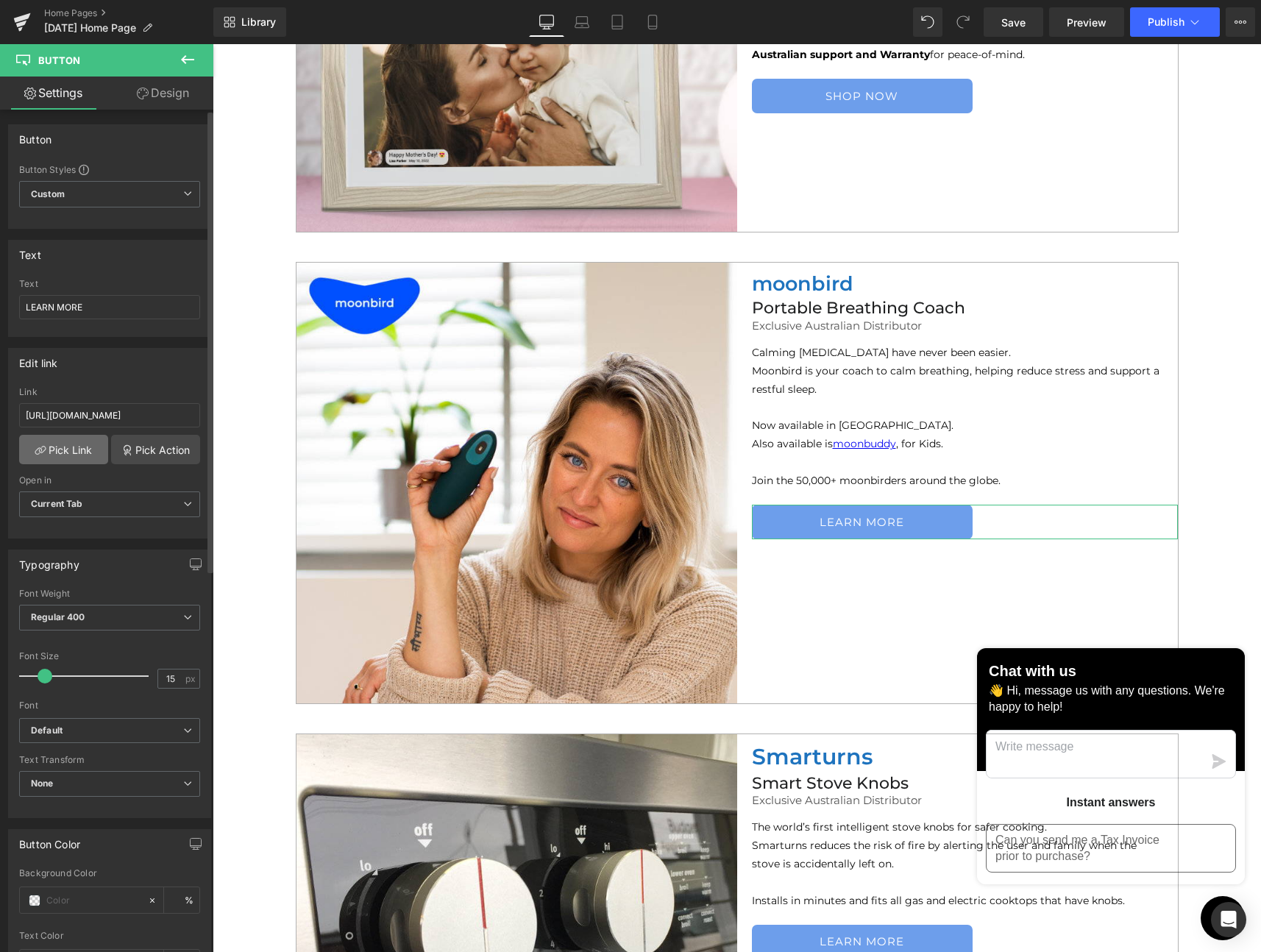
click at [73, 449] on link "Pick Link" at bounding box center [63, 449] width 89 height 30
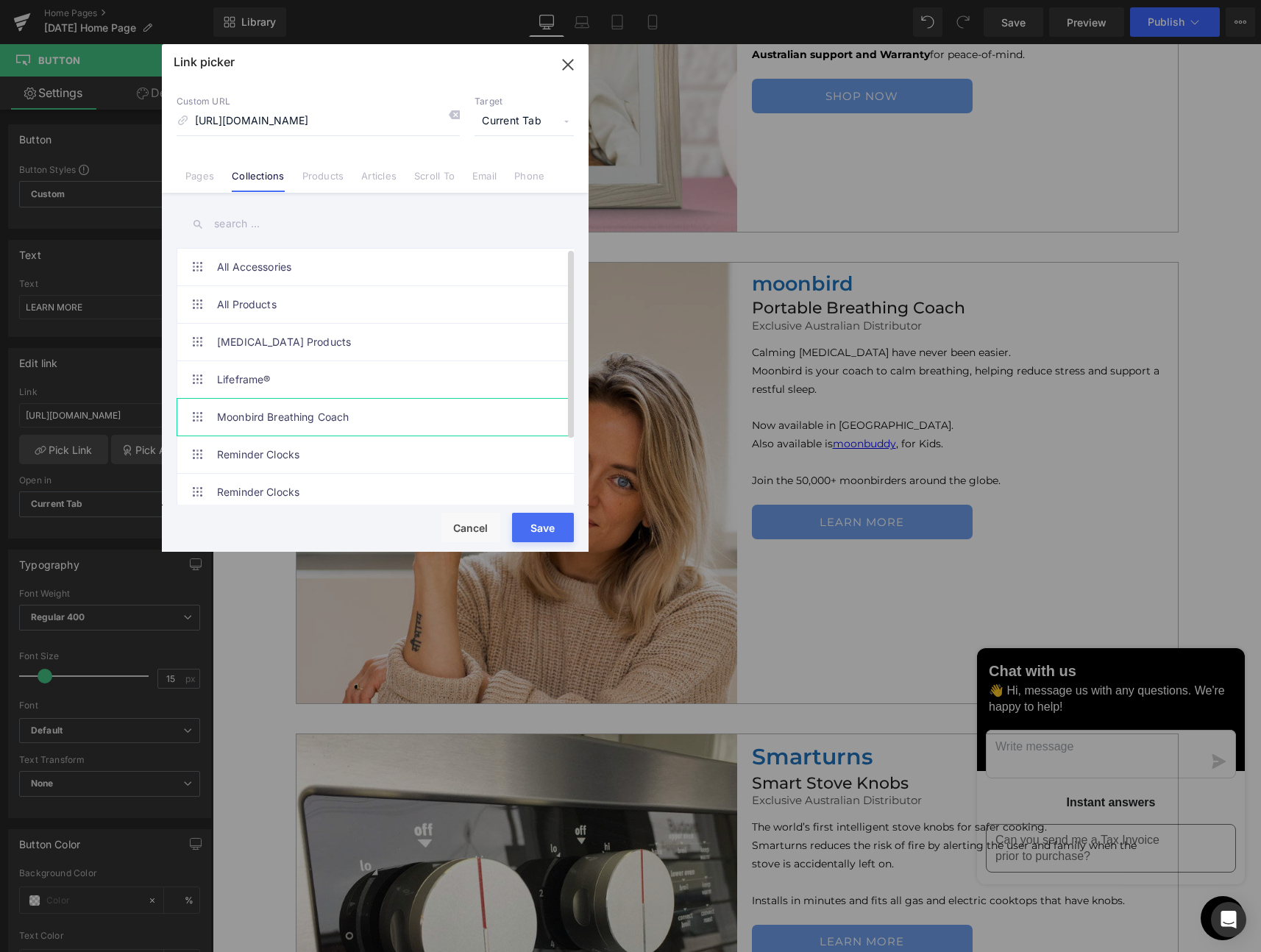
click at [263, 413] on link "Moonbird Breathing Coach" at bounding box center [379, 417] width 323 height 36
type input "/collections/moonbird-breathing-coach"
click at [0, 0] on button "Save" at bounding box center [0, 0] width 0 height 0
type input "/collections/moonbird-breathing-coach"
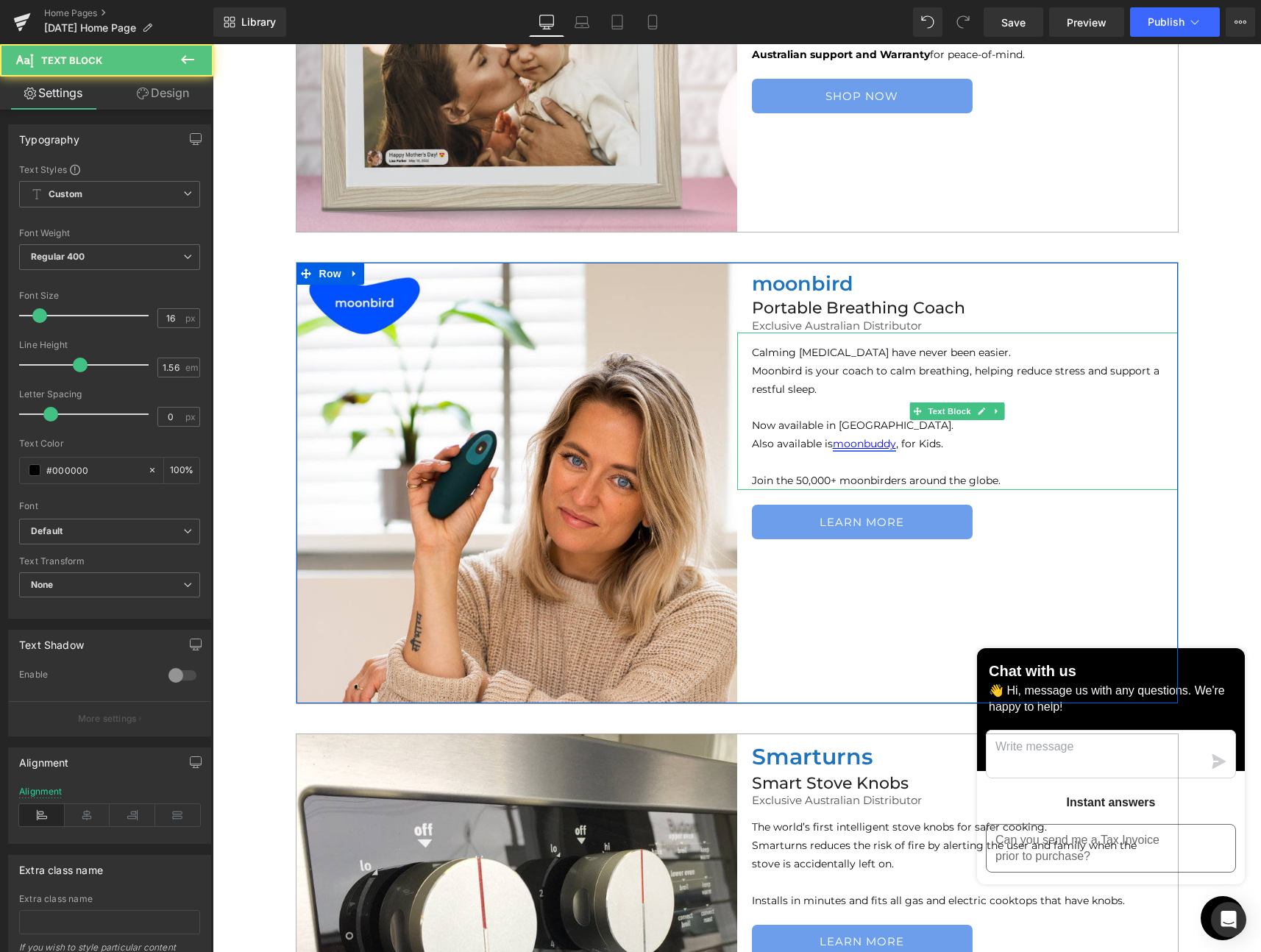
drag, startPoint x: 893, startPoint y: 440, endPoint x: 829, endPoint y: 443, distance: 64.1
click at [828, 443] on span "Also available is moonbuddy , for Kids." at bounding box center [847, 443] width 191 height 13
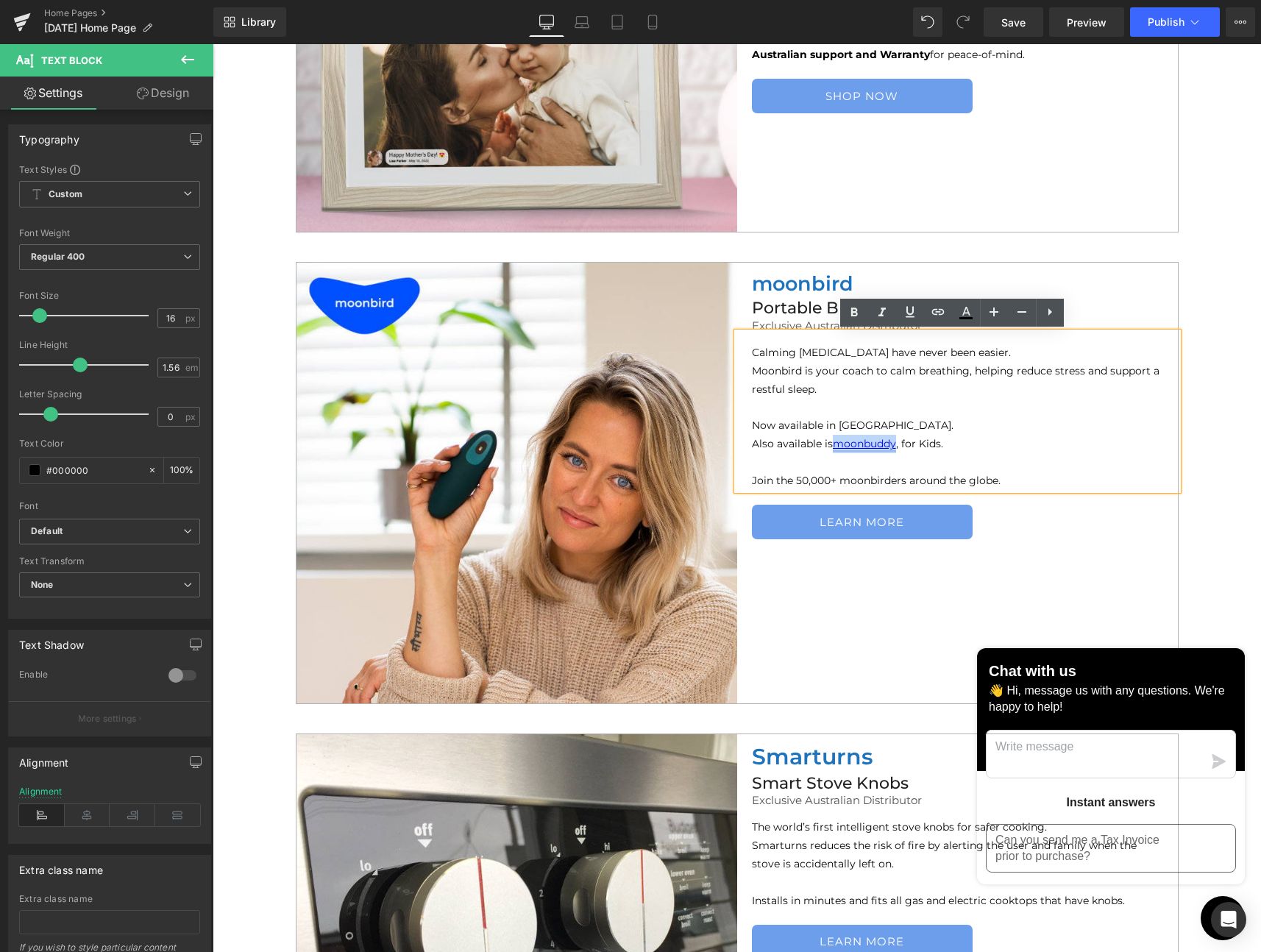
drag, startPoint x: 838, startPoint y: 444, endPoint x: 891, endPoint y: 445, distance: 53.0
click at [891, 445] on link "moonbuddy" at bounding box center [864, 443] width 63 height 13
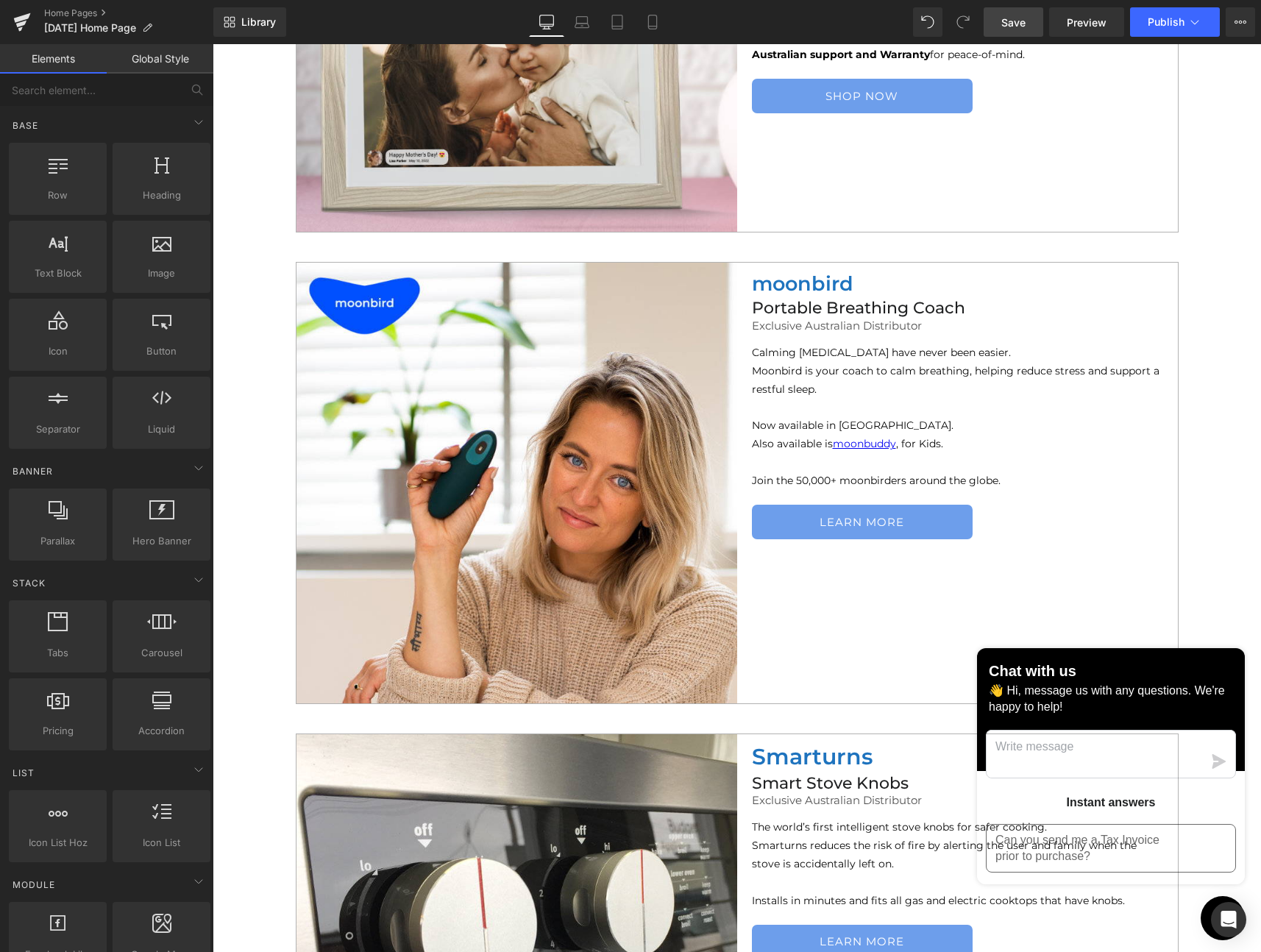
click at [1014, 23] on span "Save" at bounding box center [1014, 22] width 24 height 15
click at [1163, 19] on span "Publish" at bounding box center [1166, 22] width 36 height 12
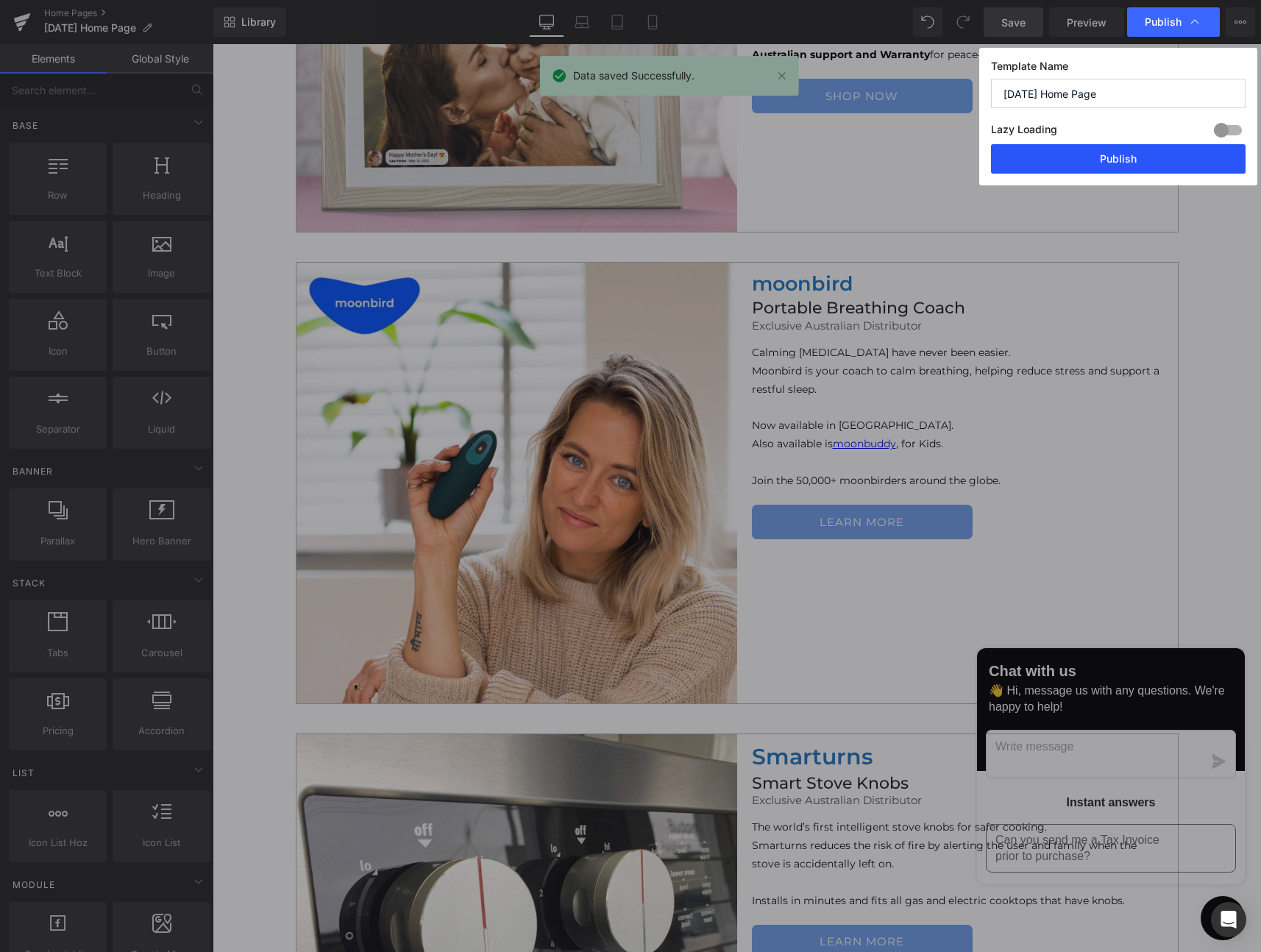
click at [0, 0] on button "Publish" at bounding box center [0, 0] width 0 height 0
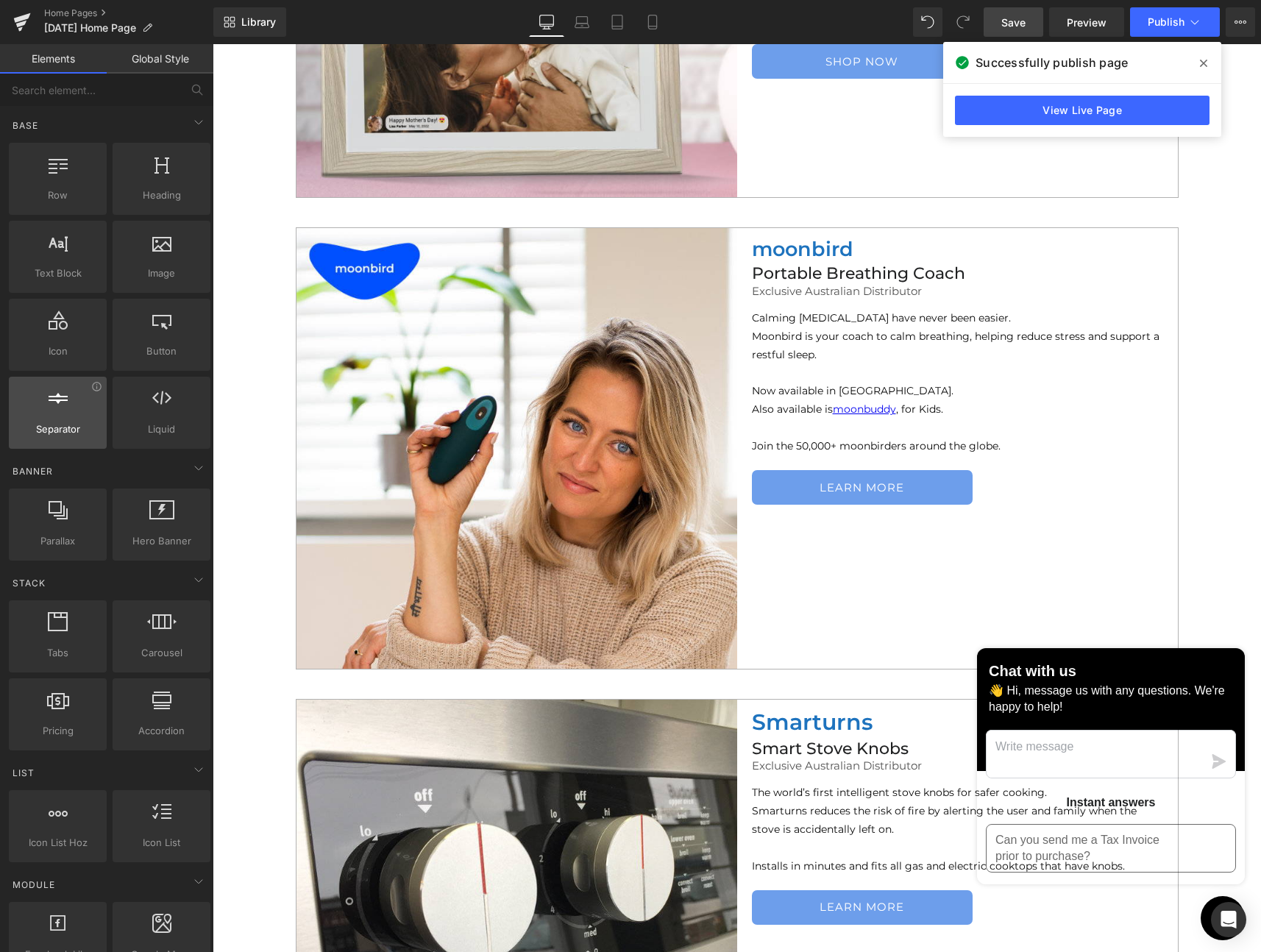
scroll to position [1008, 0]
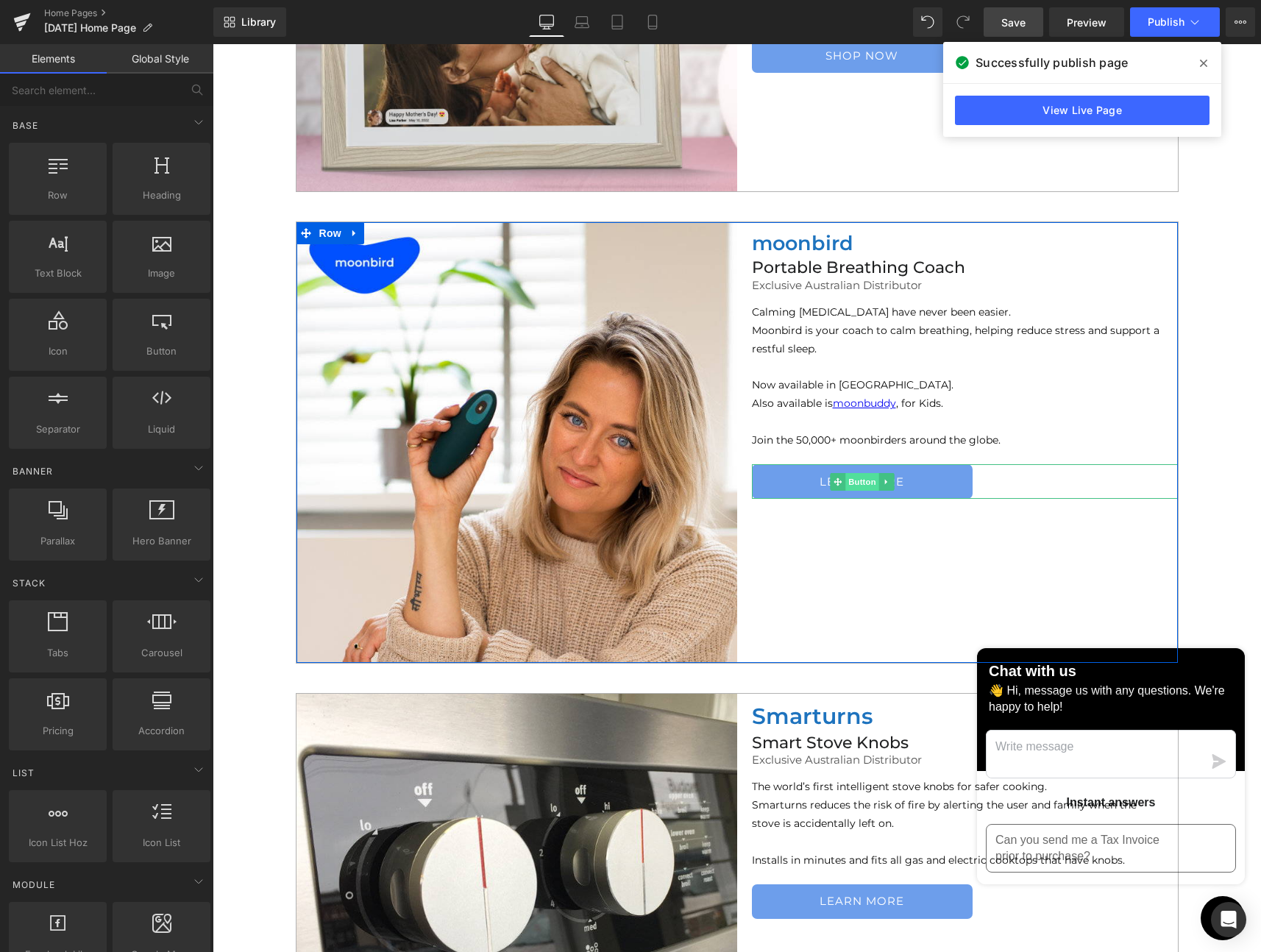
click at [851, 479] on span "Button" at bounding box center [862, 481] width 34 height 17
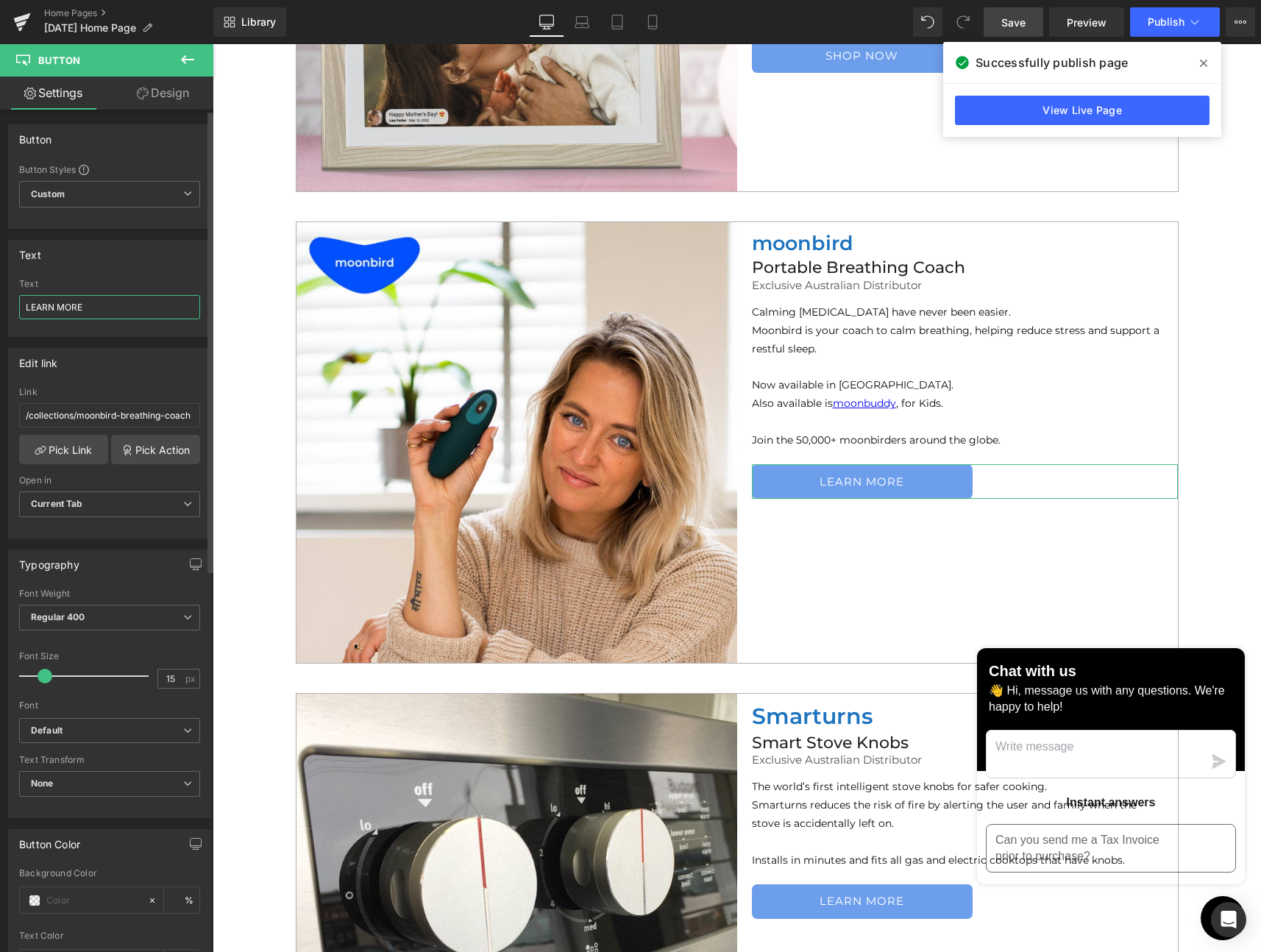
drag, startPoint x: 102, startPoint y: 304, endPoint x: 14, endPoint y: 304, distance: 88.0
click at [14, 304] on div "LEARN MORE Text LEARN MORE" at bounding box center [110, 307] width 202 height 58
type input "SHOP NOW"
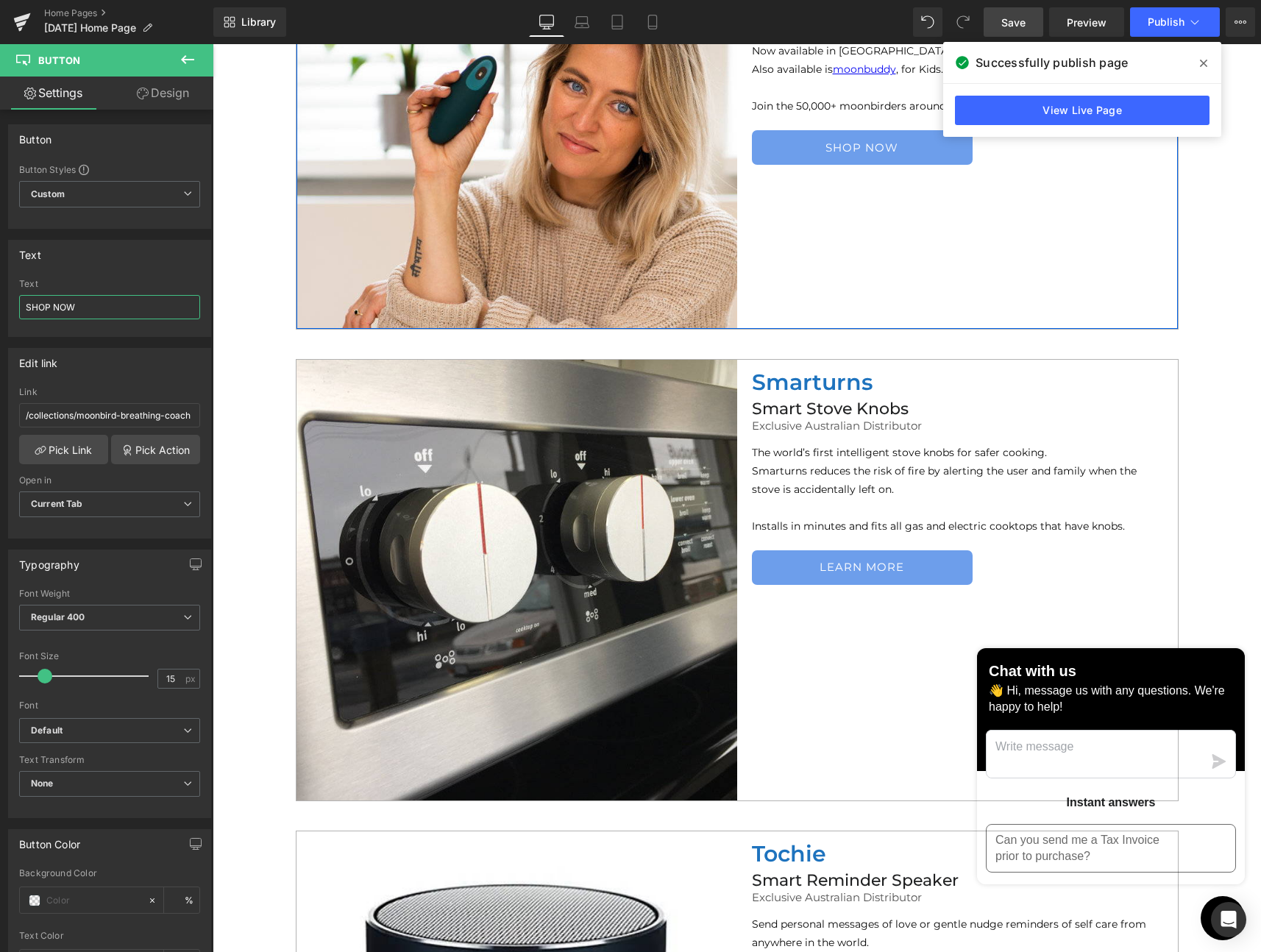
scroll to position [1492, 0]
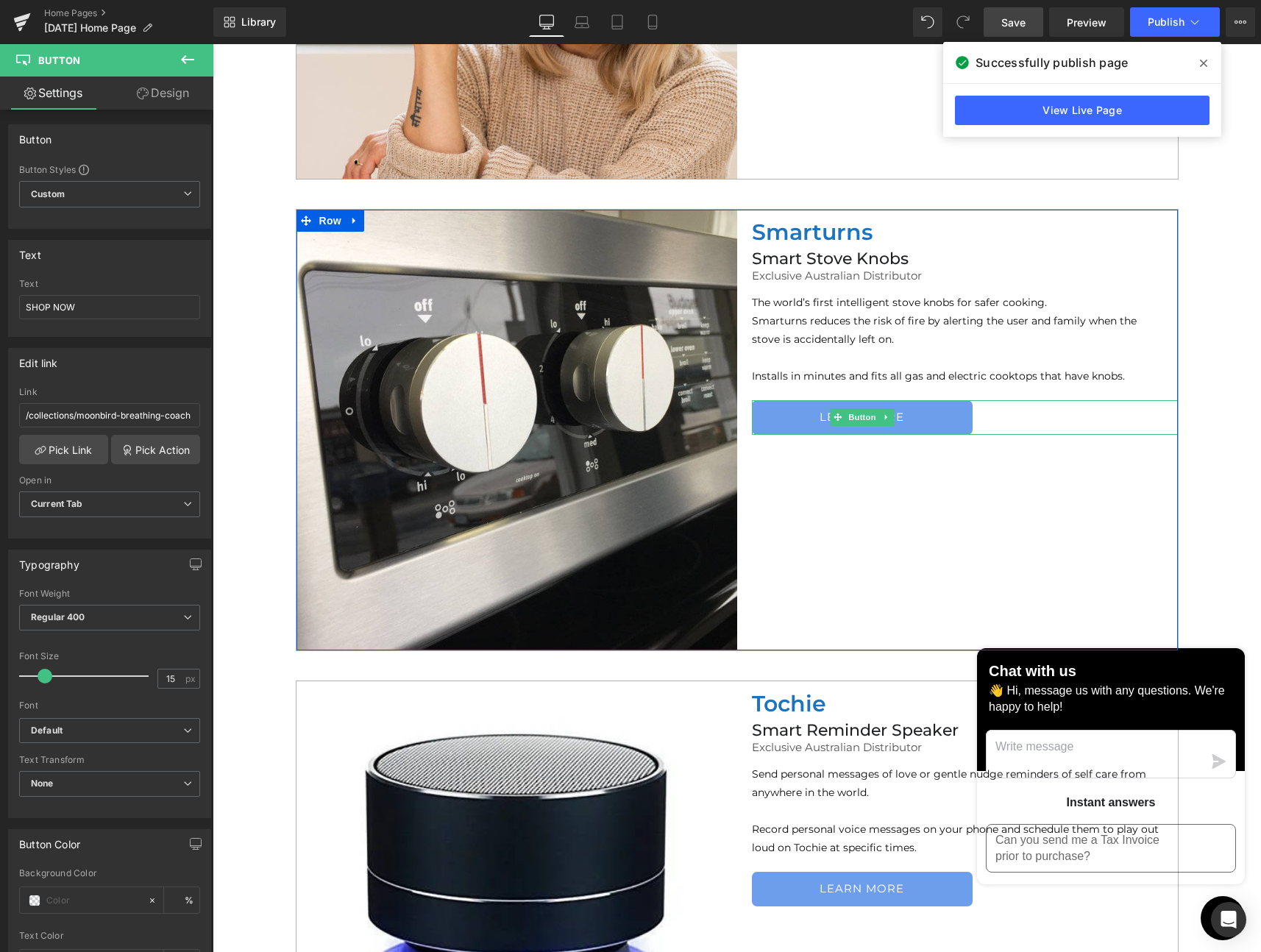
click at [916, 417] on link "LEARN MORE" at bounding box center [862, 418] width 221 height 35
click at [855, 415] on span "Button" at bounding box center [862, 417] width 34 height 17
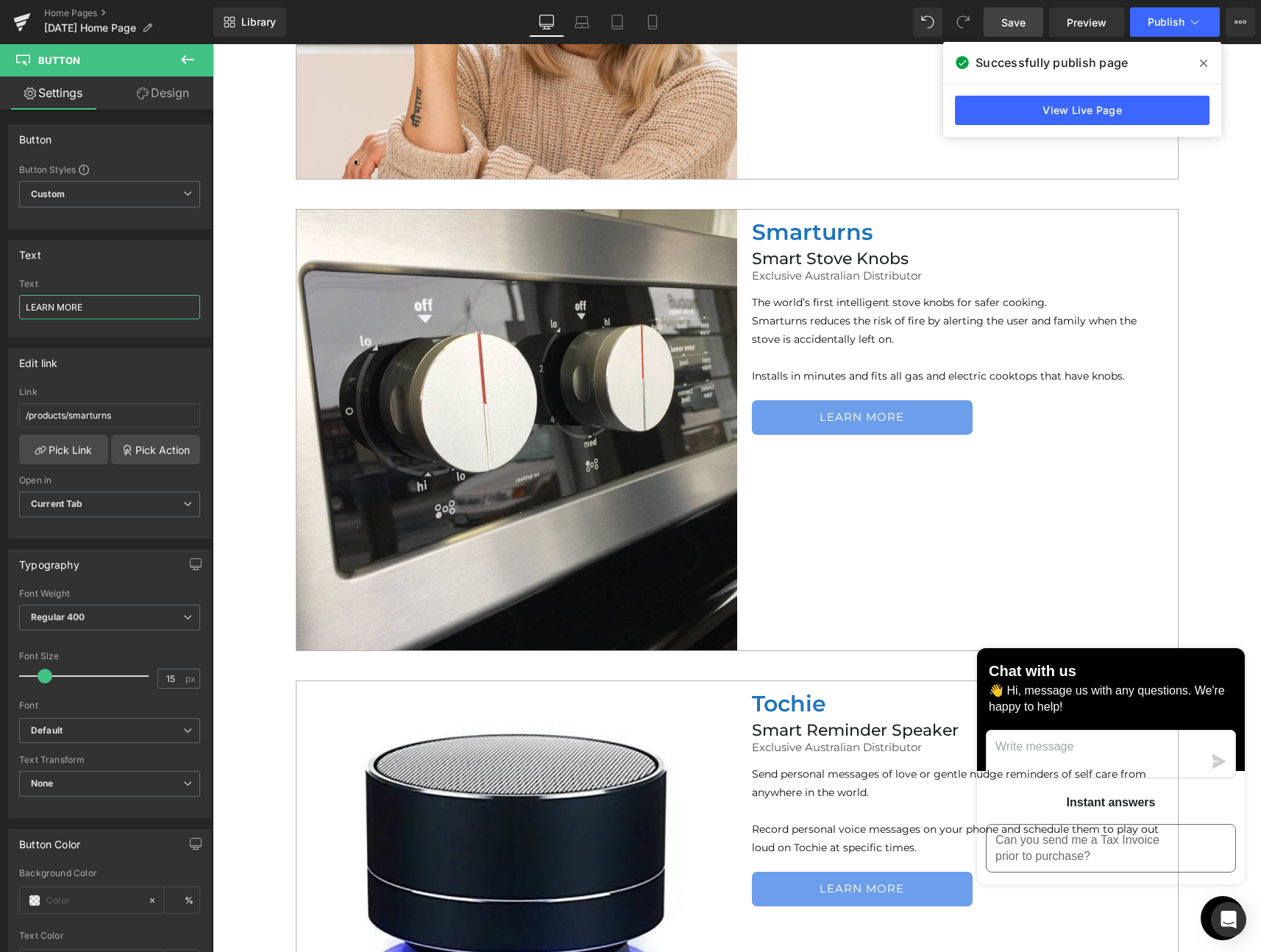
drag, startPoint x: 86, startPoint y: 309, endPoint x: -36, endPoint y: 307, distance: 122.0
click at [0, 307] on html "Button You are previewing how the will restyle your page. You can not edit Elem…" at bounding box center [630, 476] width 1261 height 952
type input "SHOP NOW"
drag, startPoint x: 35, startPoint y: 307, endPoint x: -37, endPoint y: 300, distance: 72.3
click at [0, 300] on html "Button You are previewing how the will restyle your page. You can not edit Elem…" at bounding box center [630, 476] width 1261 height 952
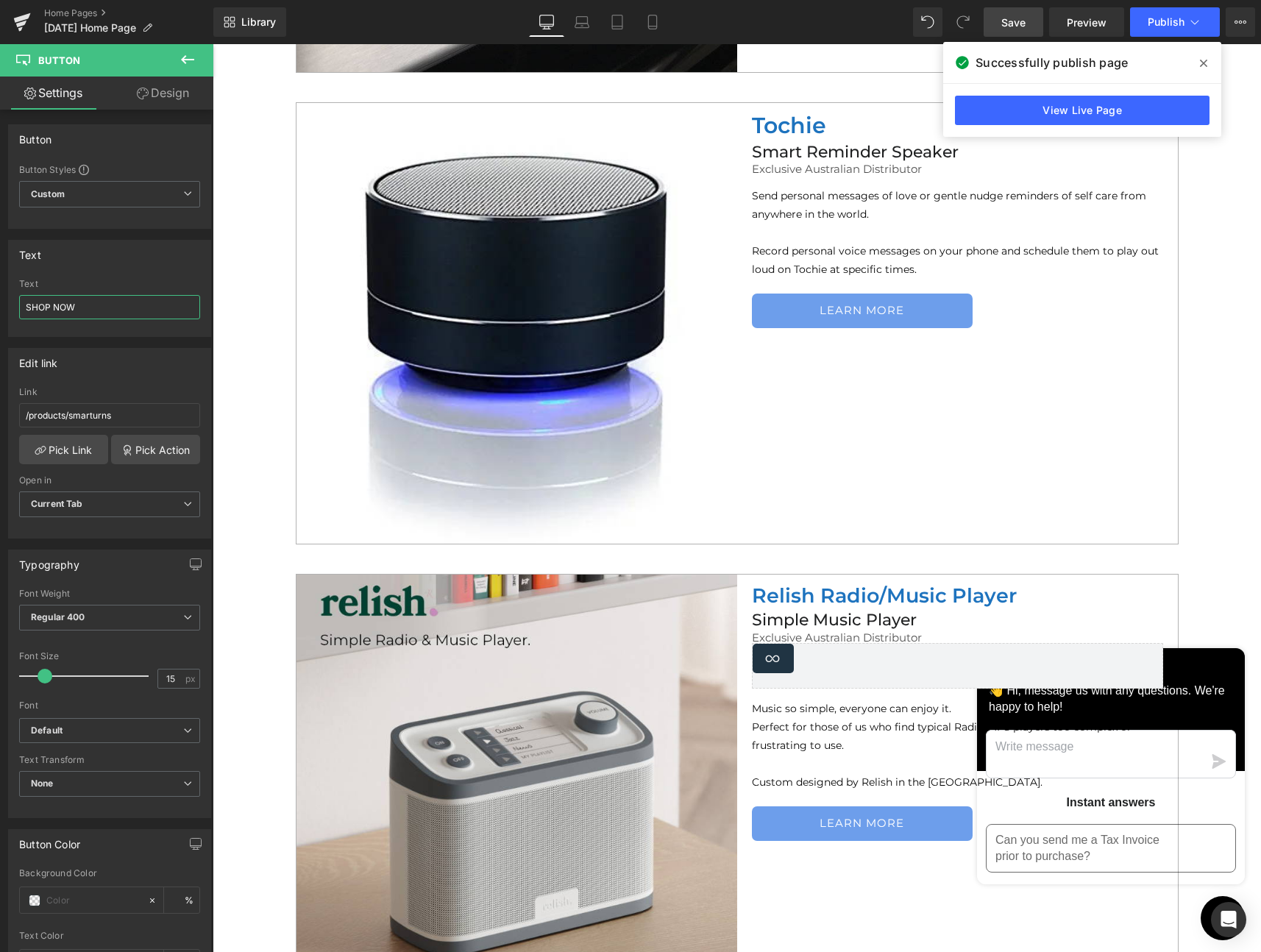
scroll to position [2073, 0]
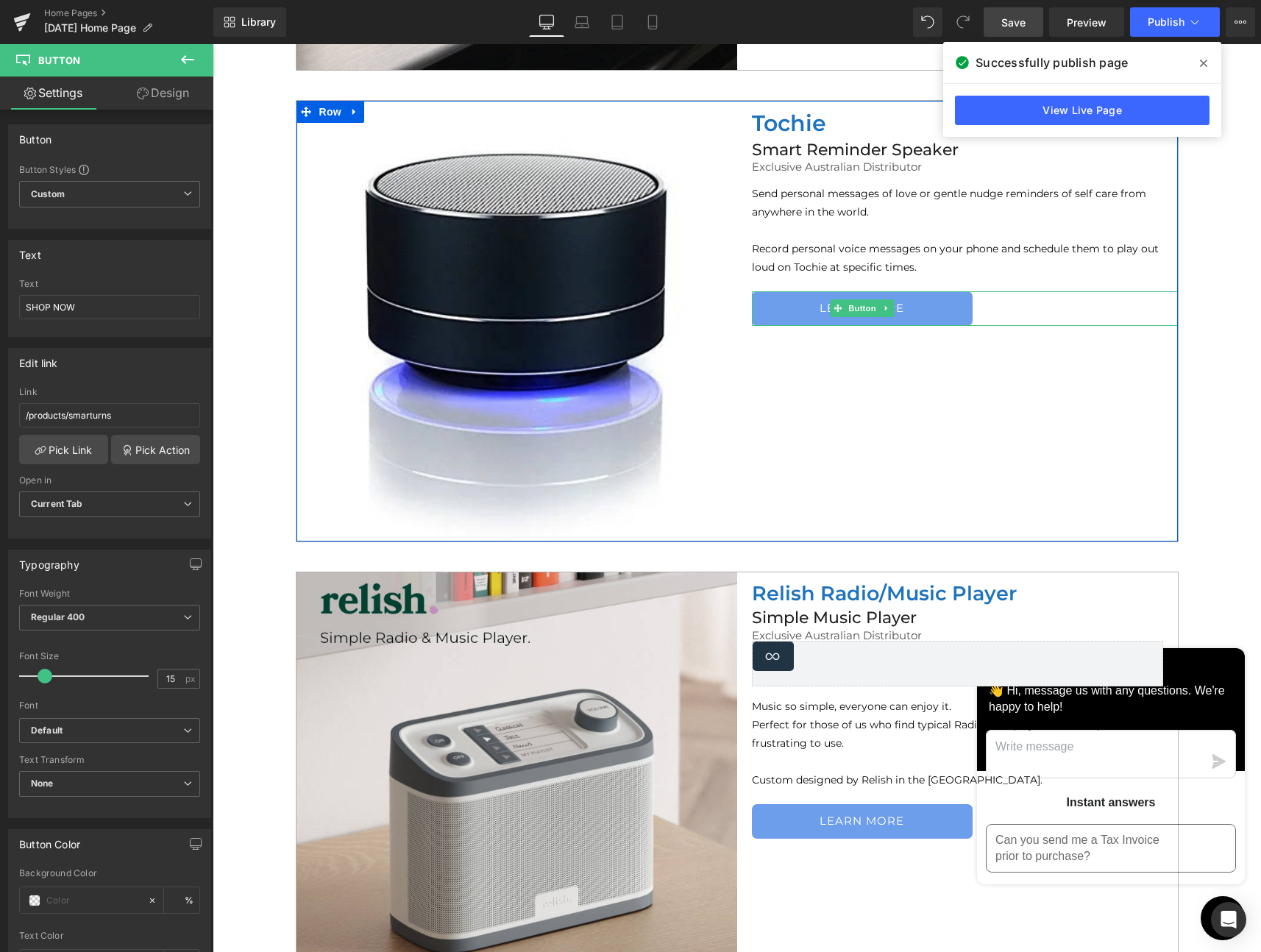
click at [916, 307] on link "LEARN MORE" at bounding box center [862, 309] width 221 height 35
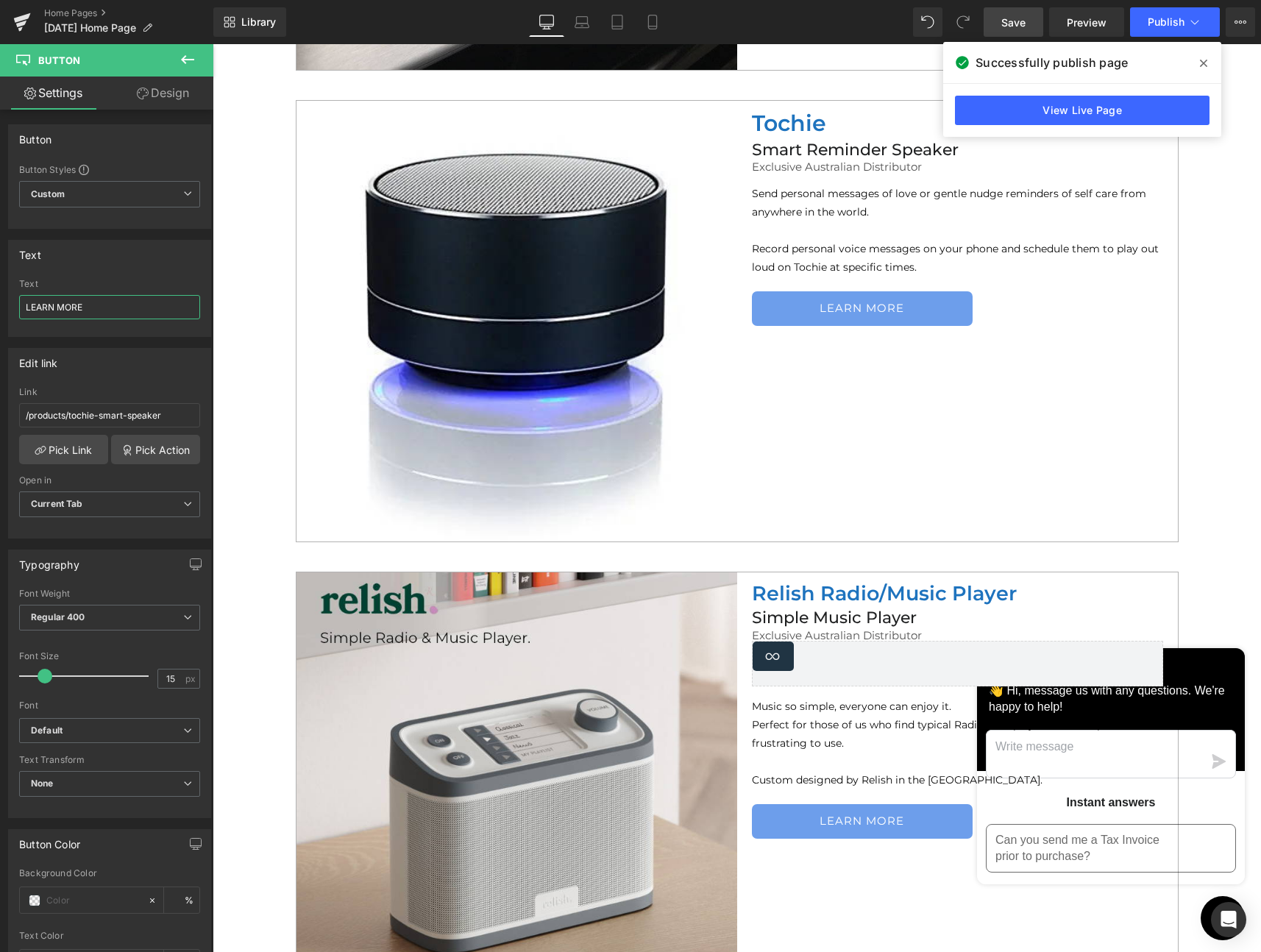
drag, startPoint x: 121, startPoint y: 310, endPoint x: -16, endPoint y: 301, distance: 137.3
click at [0, 301] on html "Button You are previewing how the will restyle your page. You can not edit Elem…" at bounding box center [630, 476] width 1261 height 952
type input "SHOP NOW"
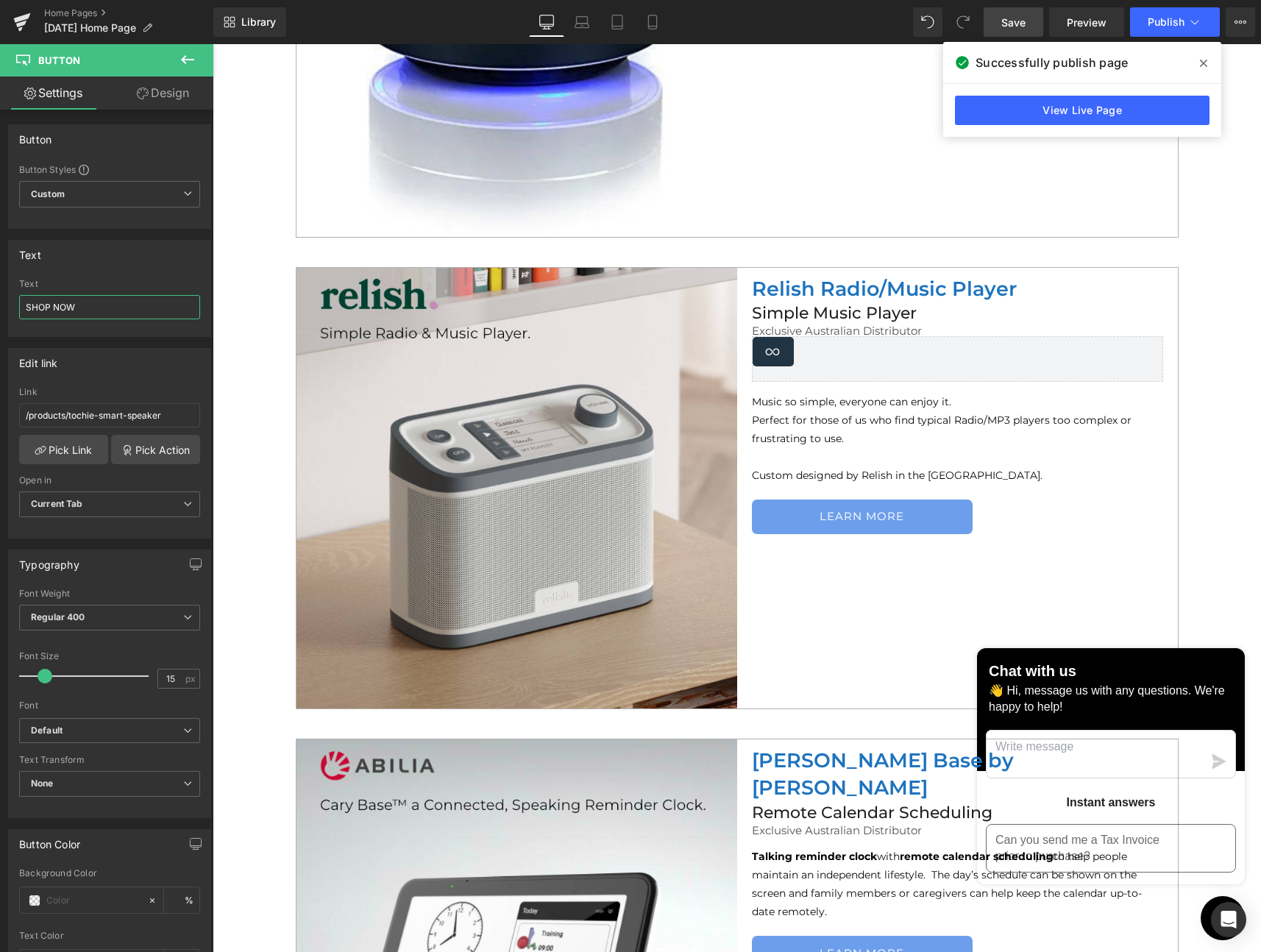
scroll to position [2422, 0]
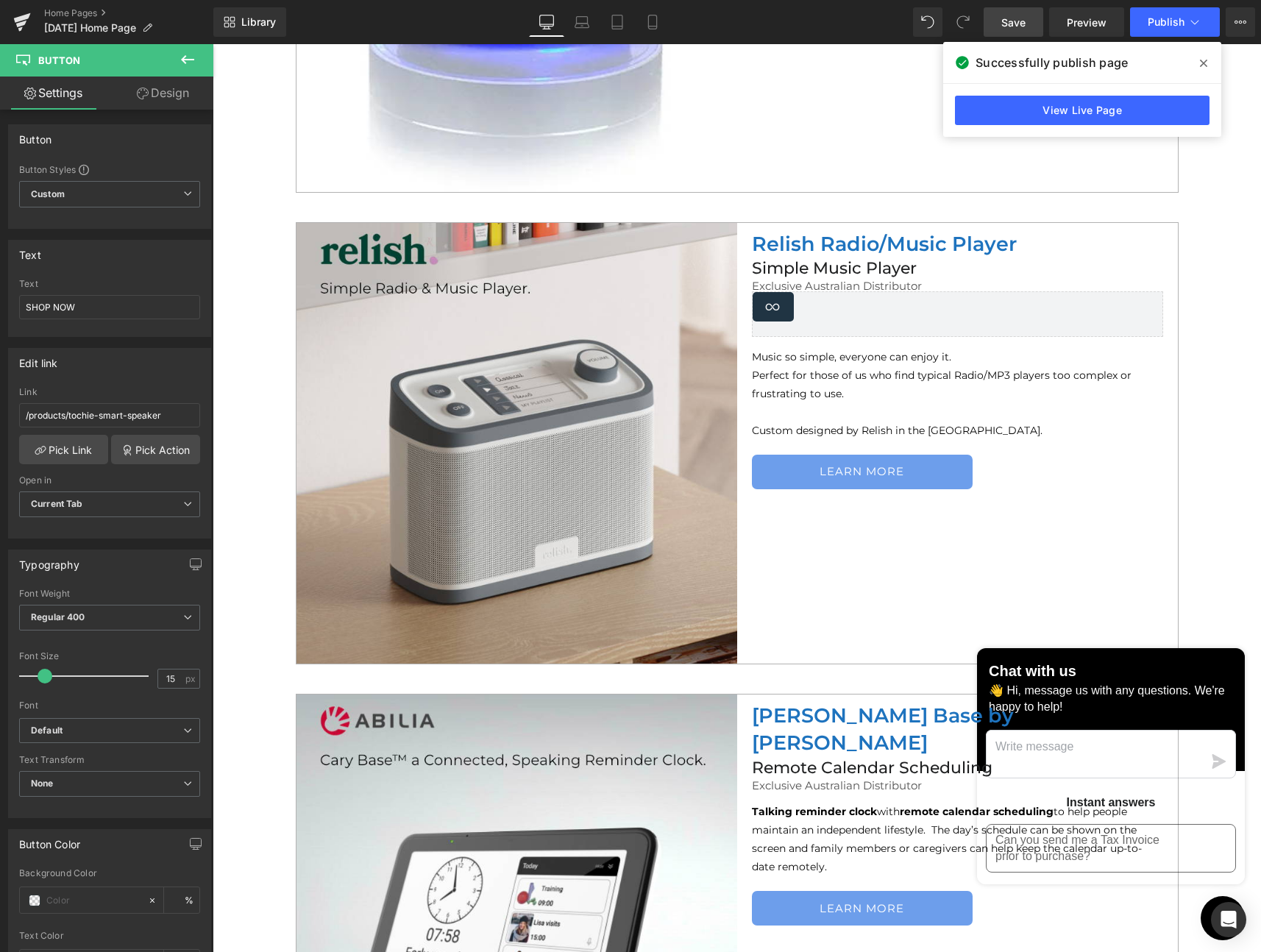
click at [885, 473] on div "LEARN MORE Button" at bounding box center [964, 472] width 426 height 35
drag, startPoint x: 60, startPoint y: 310, endPoint x: -33, endPoint y: 305, distance: 93.1
click at [0, 305] on html "Button You are previewing how the will restyle your page. You can not edit Elem…" at bounding box center [630, 476] width 1261 height 952
type input "SHOP NOW"
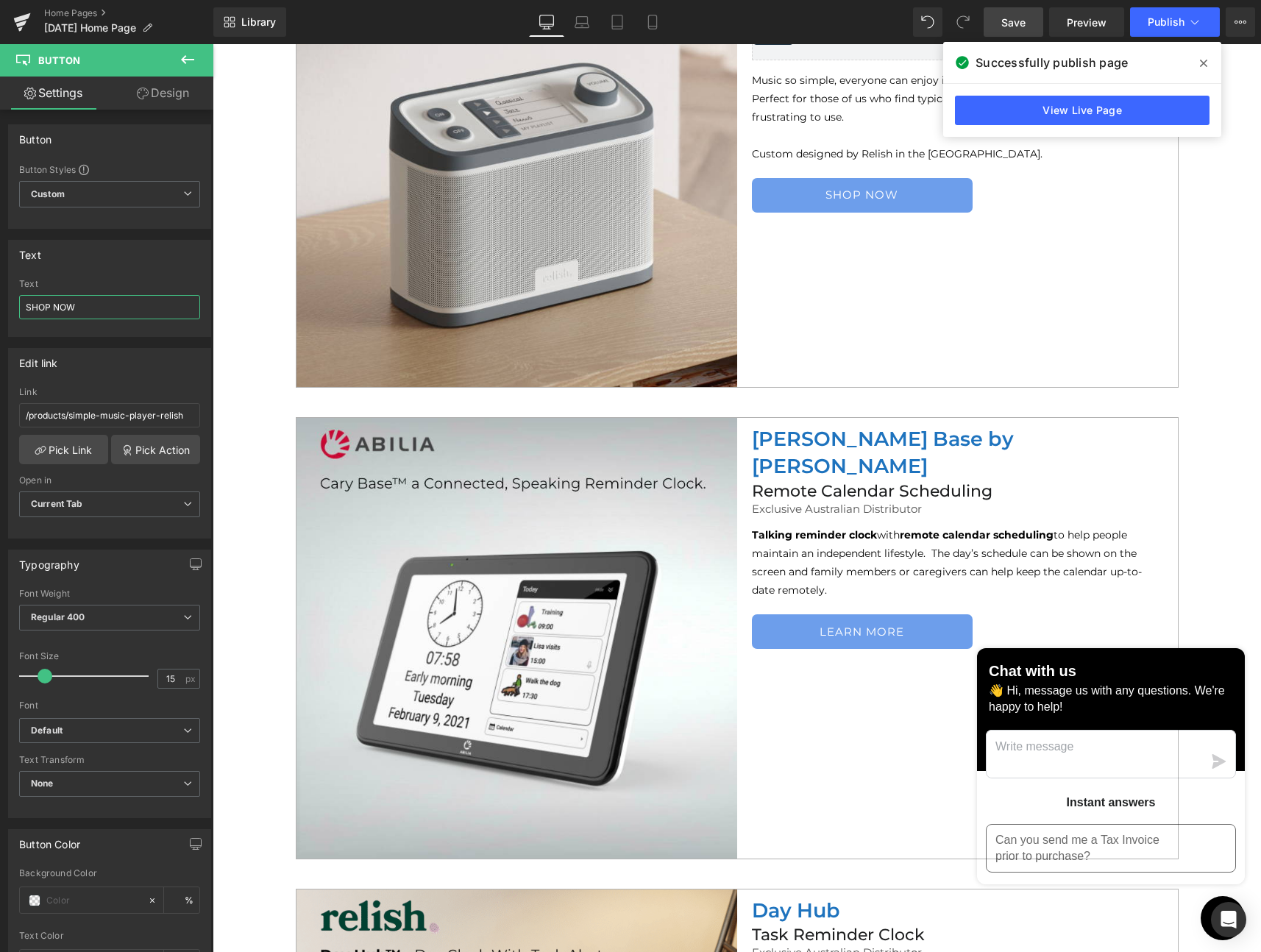
scroll to position [2703, 0]
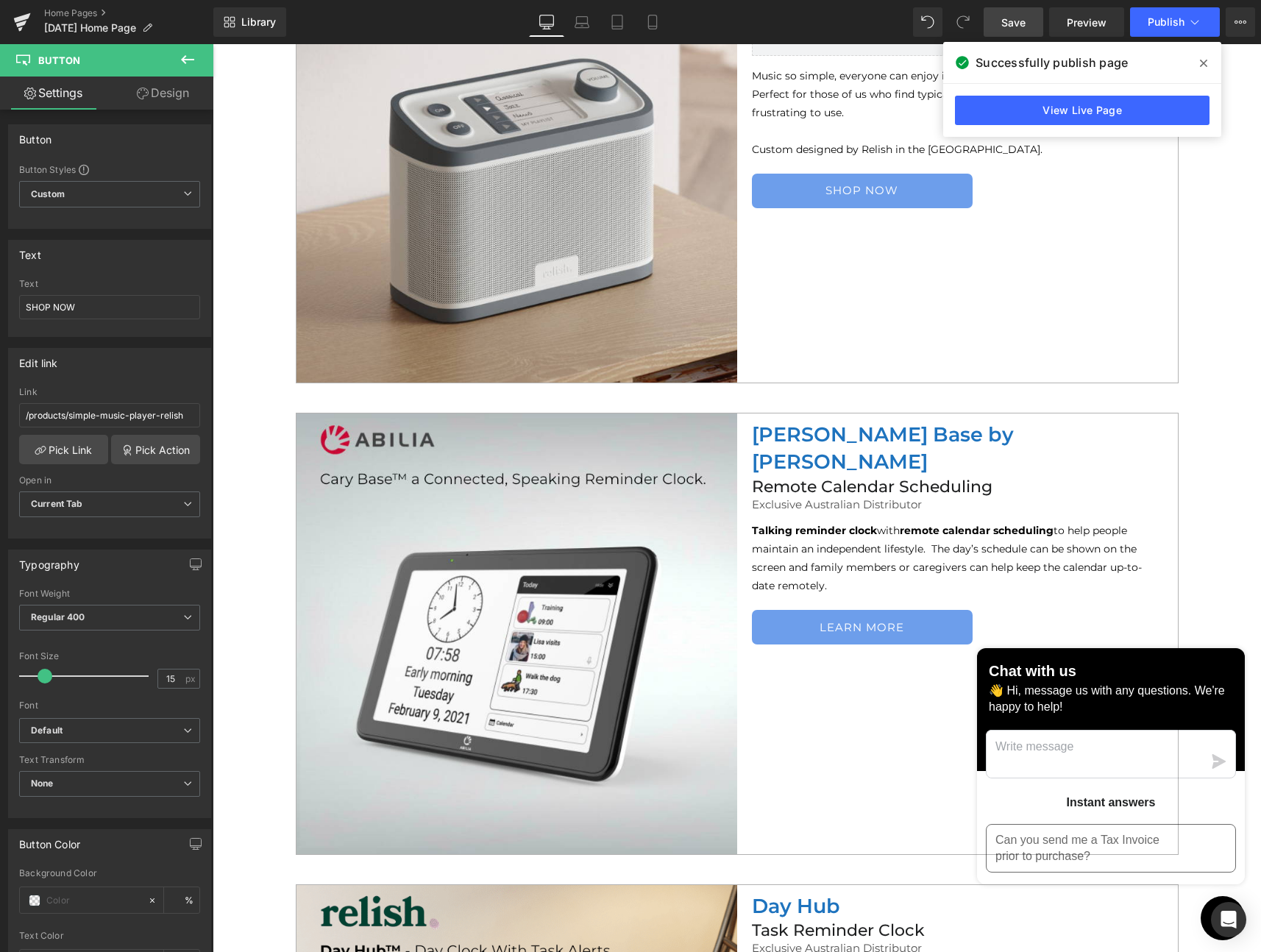
click at [903, 610] on link "LEARN MORE" at bounding box center [862, 627] width 221 height 35
drag, startPoint x: 129, startPoint y: 304, endPoint x: 14, endPoint y: 302, distance: 115.0
click at [14, 302] on div "LEARN MORE Text LEARN MORE" at bounding box center [110, 307] width 202 height 58
type input "SHOP NOW"
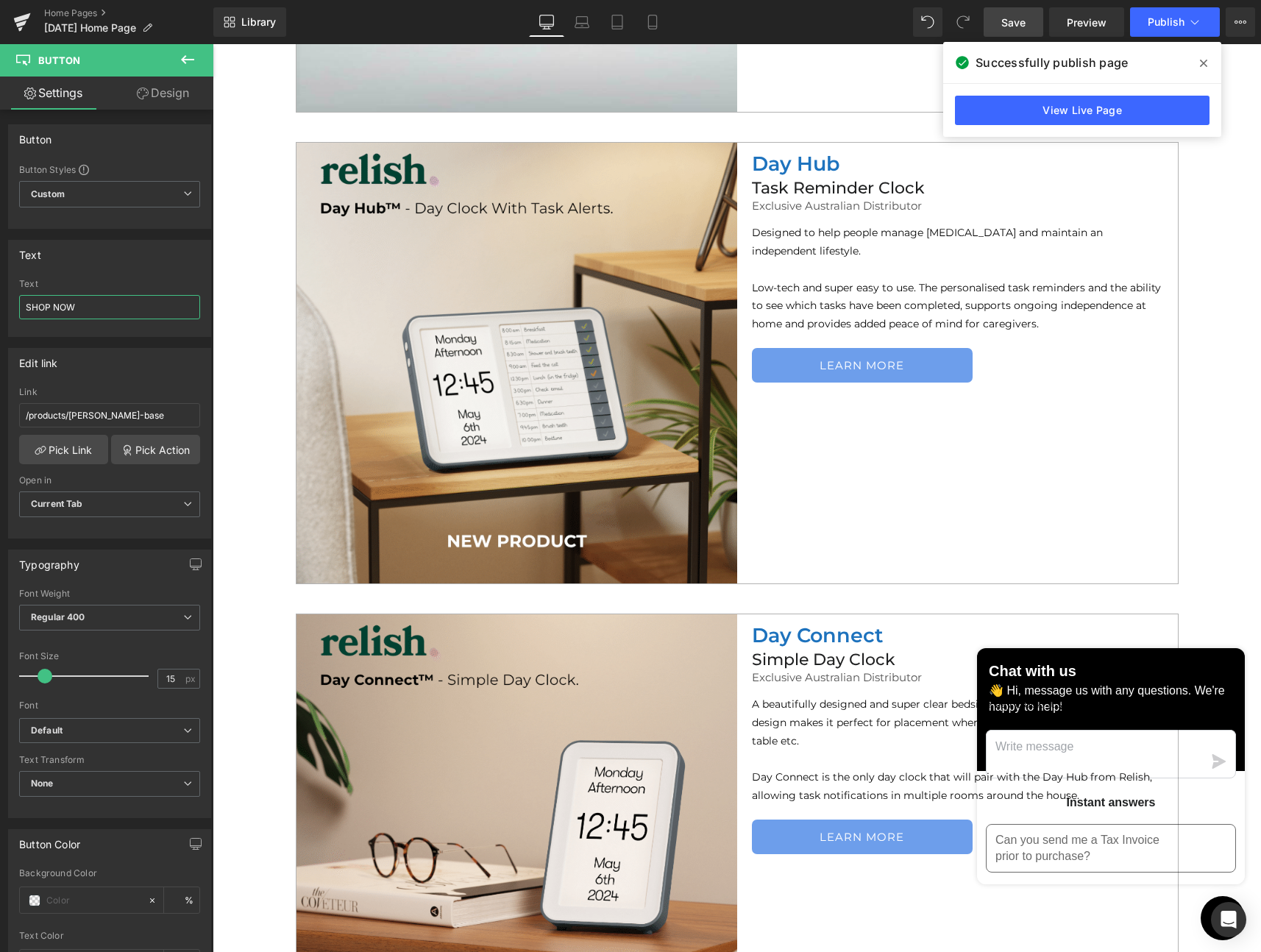
scroll to position [3457, 0]
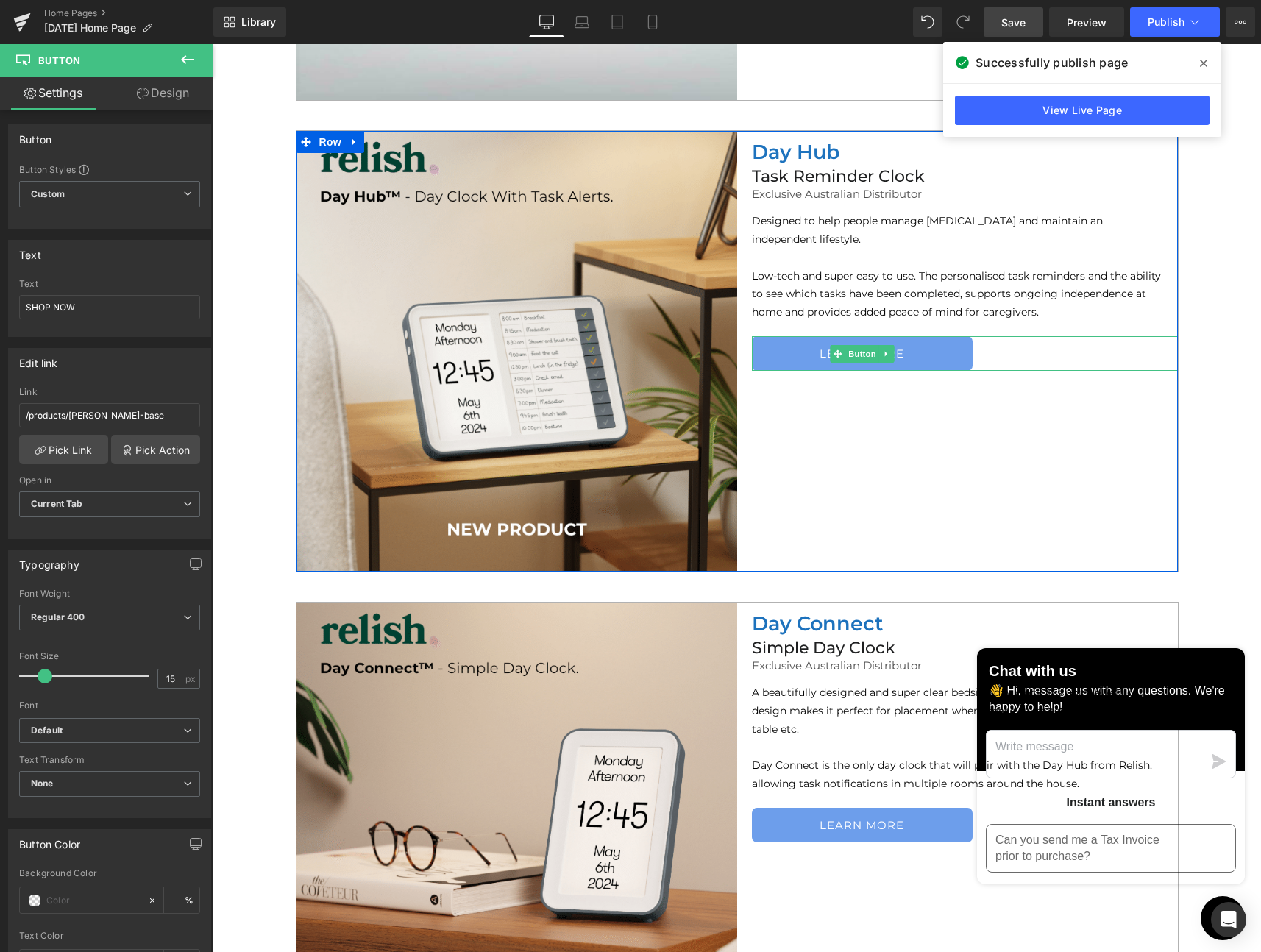
click at [900, 359] on link "LEARN MORE" at bounding box center [862, 354] width 221 height 35
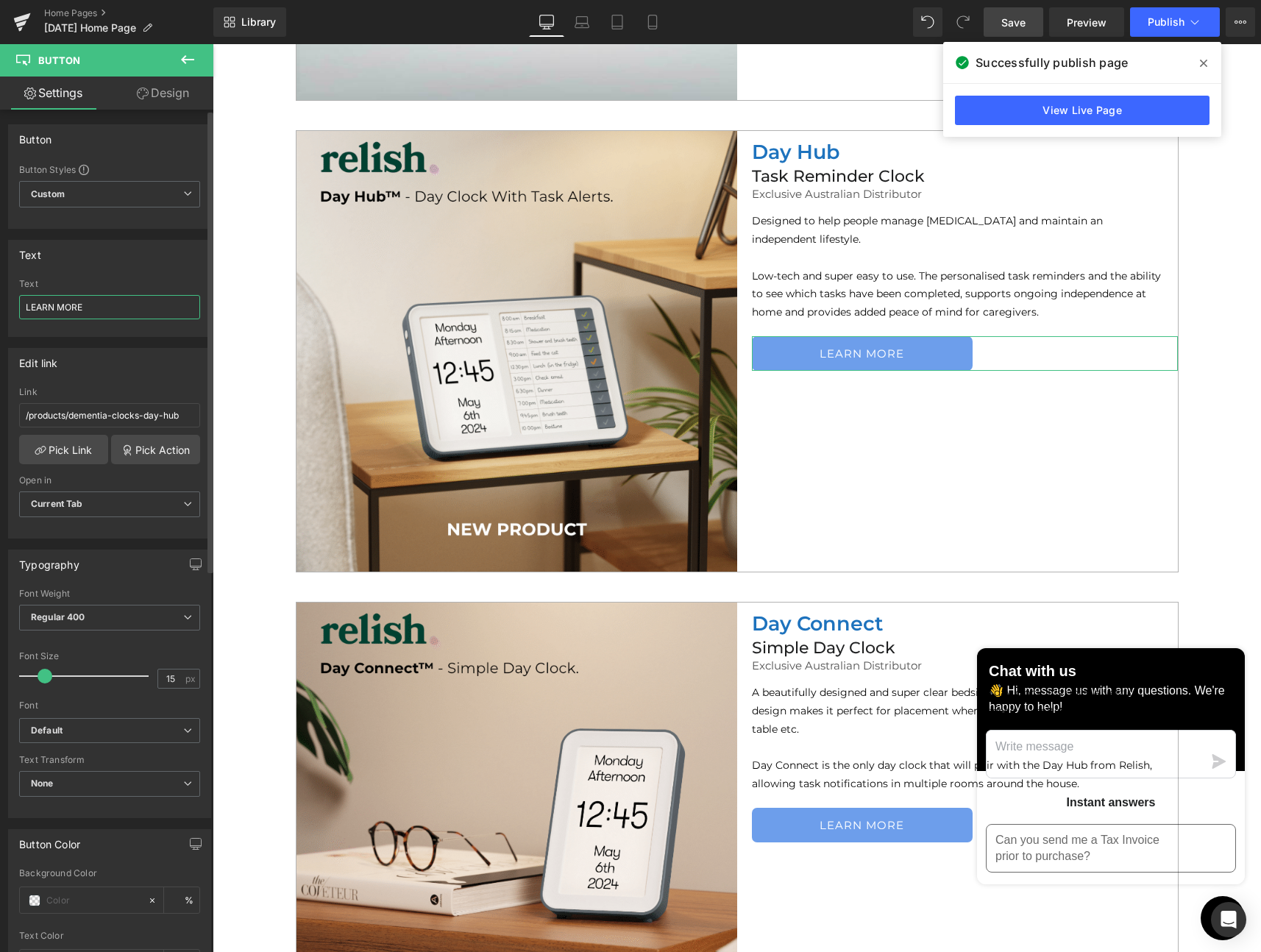
drag, startPoint x: 81, startPoint y: 310, endPoint x: 14, endPoint y: 307, distance: 67.1
click at [14, 307] on div "LEARN MORE Text LEARN MORE" at bounding box center [110, 307] width 202 height 58
paste input "SHOP NOW"
type input "SHOP NOW"
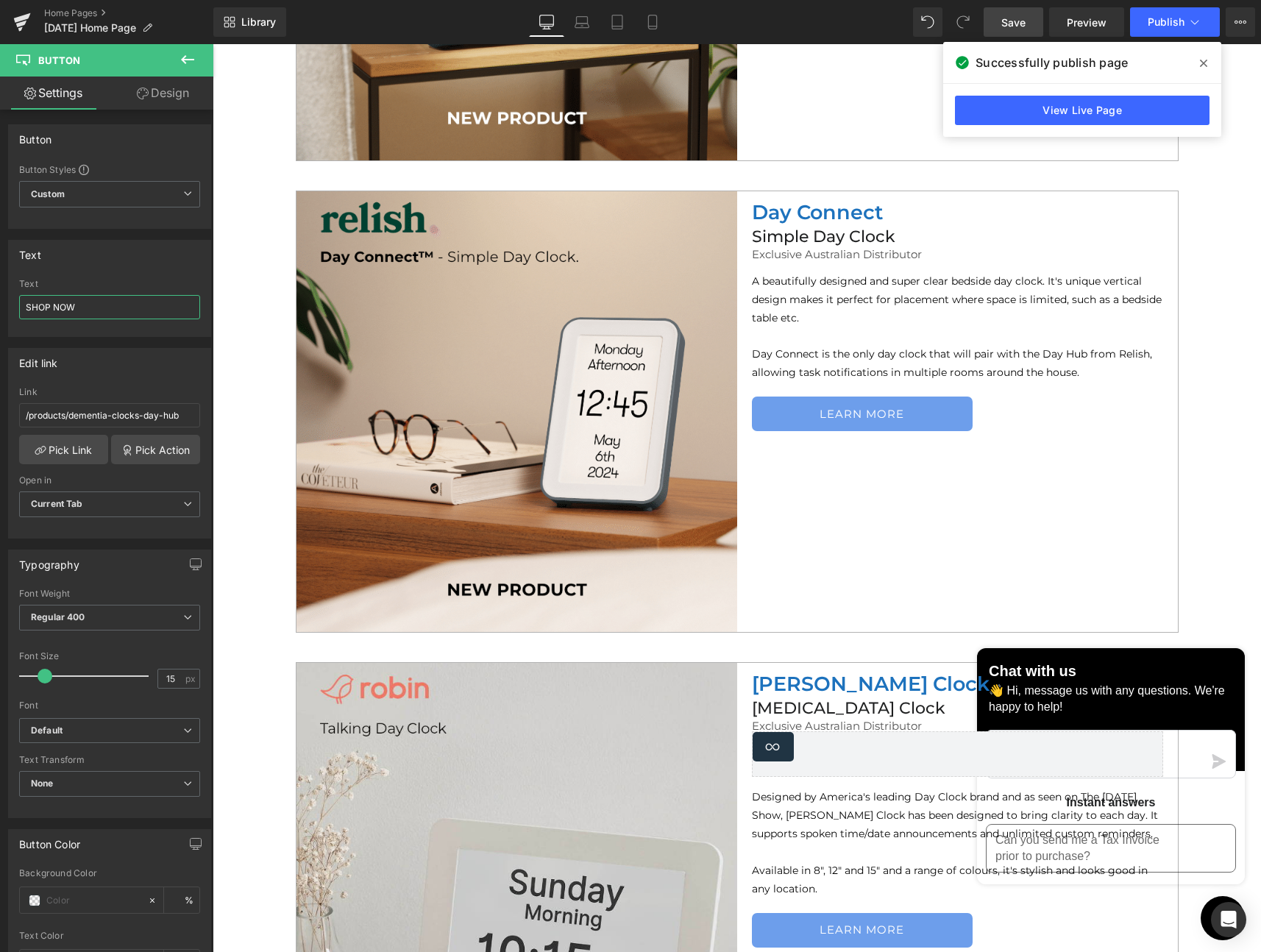
scroll to position [3879, 0]
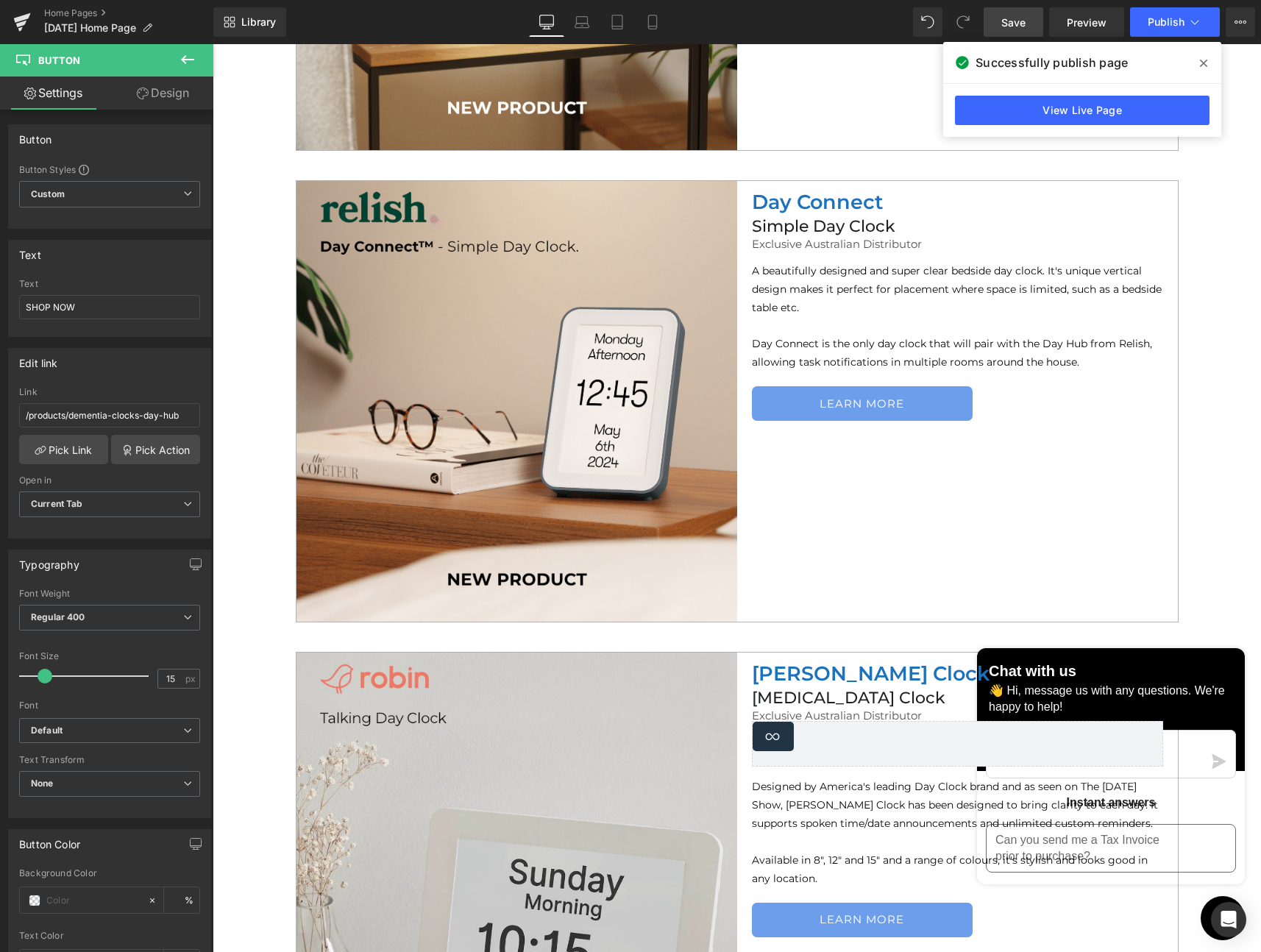
click at [888, 404] on link "LEARN MORE" at bounding box center [862, 404] width 221 height 35
drag, startPoint x: 96, startPoint y: 304, endPoint x: 55, endPoint y: 302, distance: 41.0
click at [5, 302] on div "Text LEARN MORE Text LEARN MORE" at bounding box center [110, 282] width 220 height 108
type input "SHOP NOW"
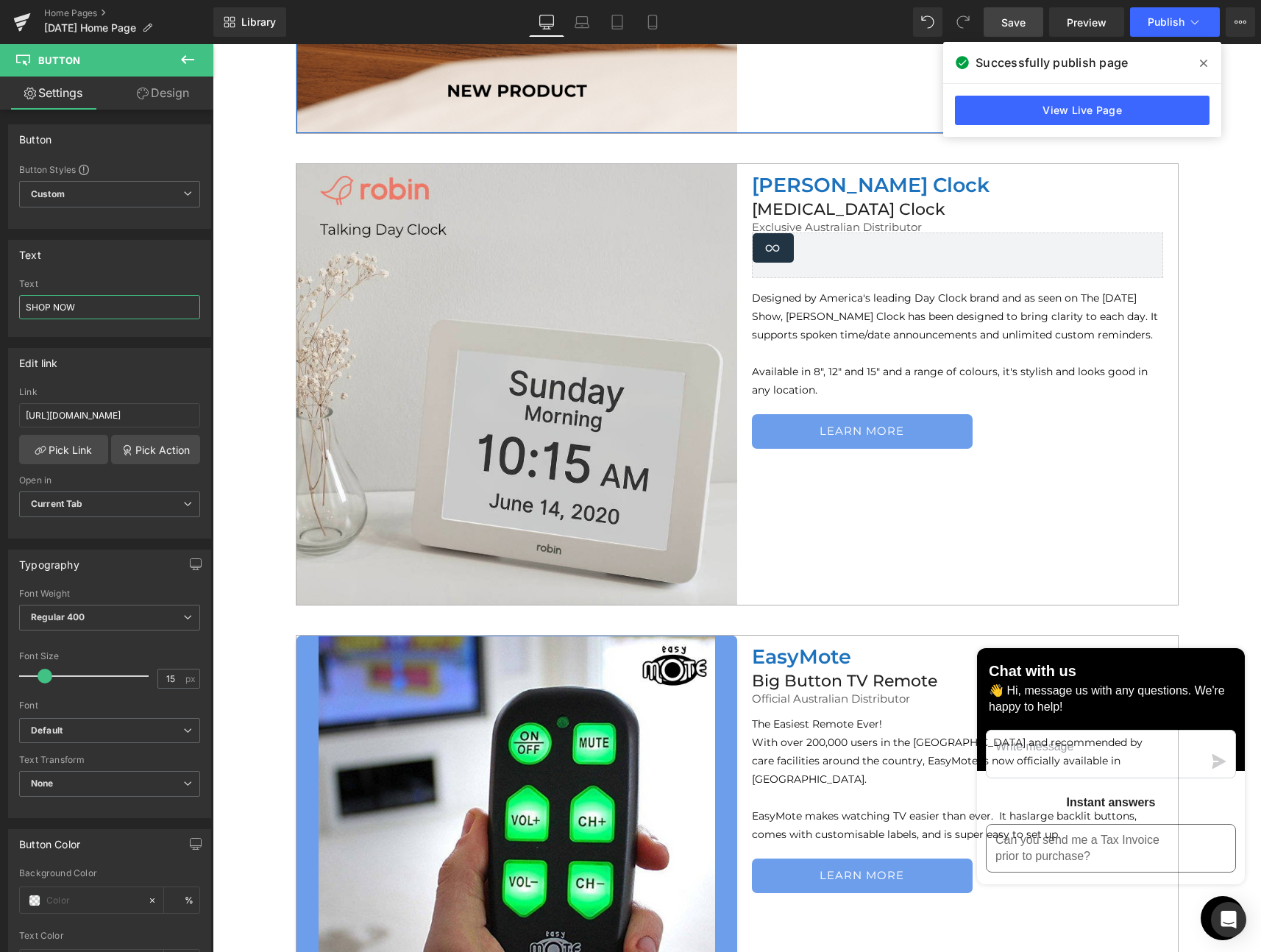
scroll to position [4457, 0]
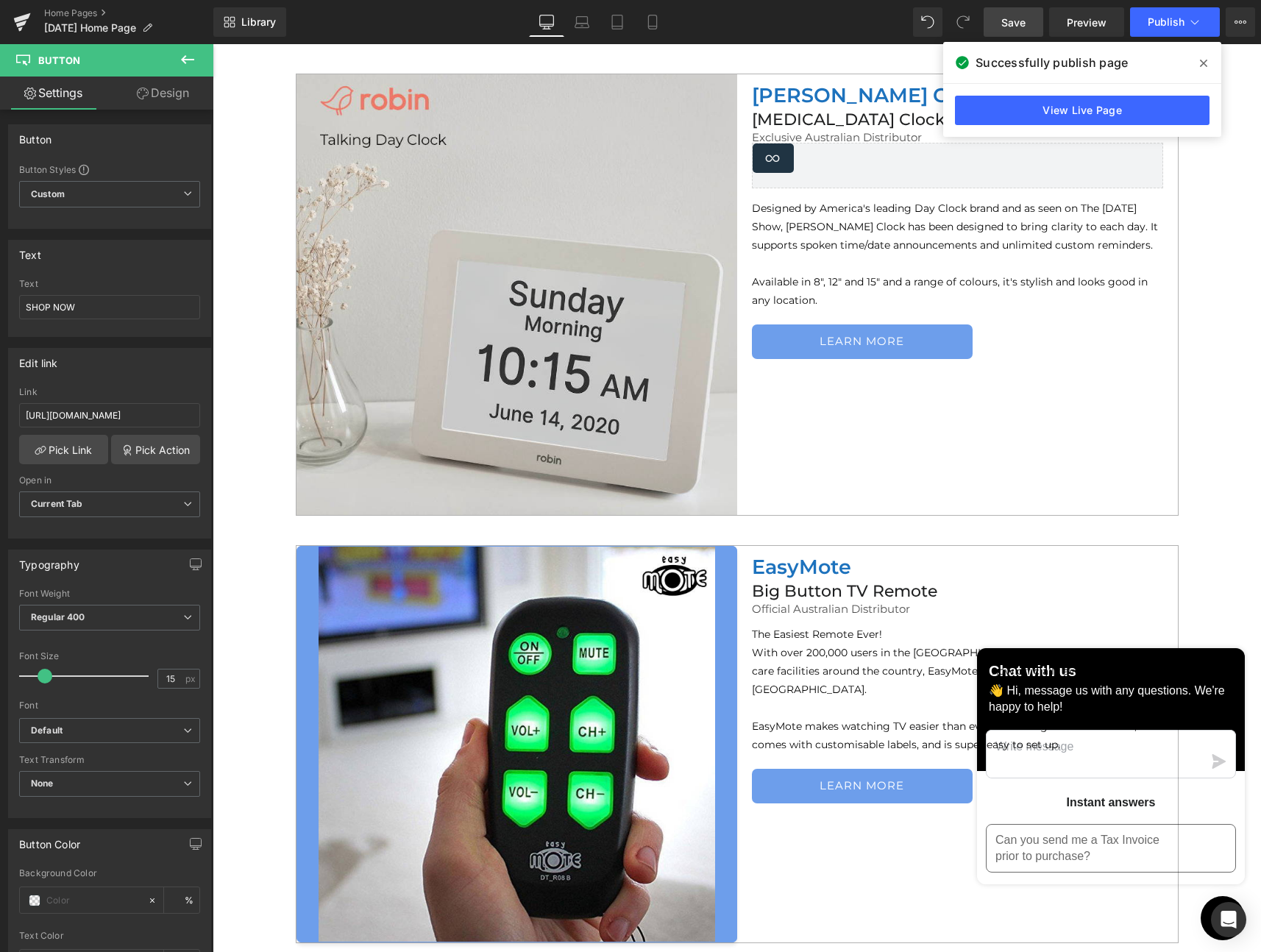
click at [879, 343] on div "LEARN MORE Button" at bounding box center [964, 342] width 426 height 35
drag, startPoint x: 112, startPoint y: 311, endPoint x: 40, endPoint y: 304, distance: 72.3
click at [0, 303] on html "Button You are previewing how the will restyle your page. You can not edit Elem…" at bounding box center [630, 476] width 1261 height 952
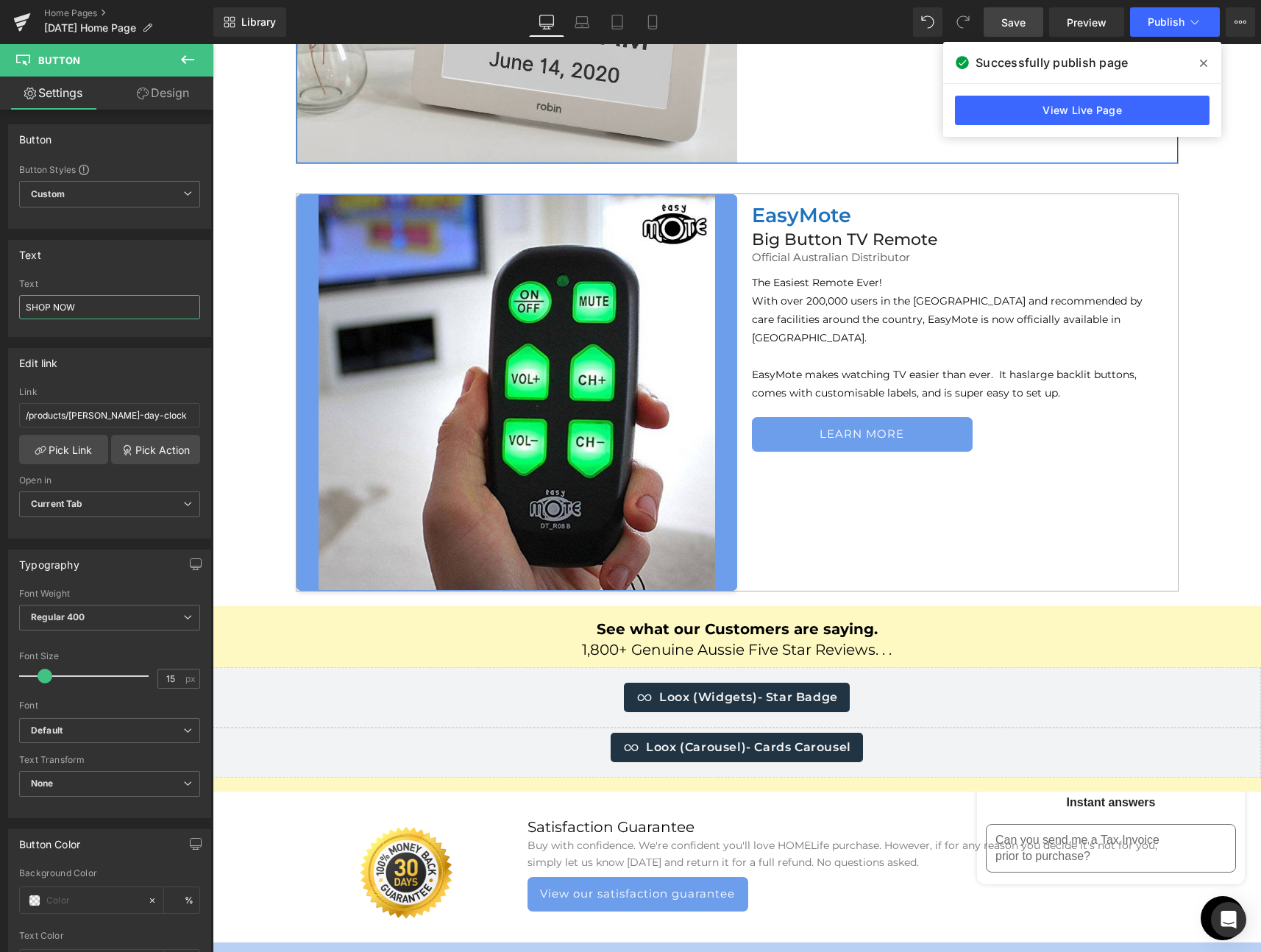
scroll to position [4842, 0]
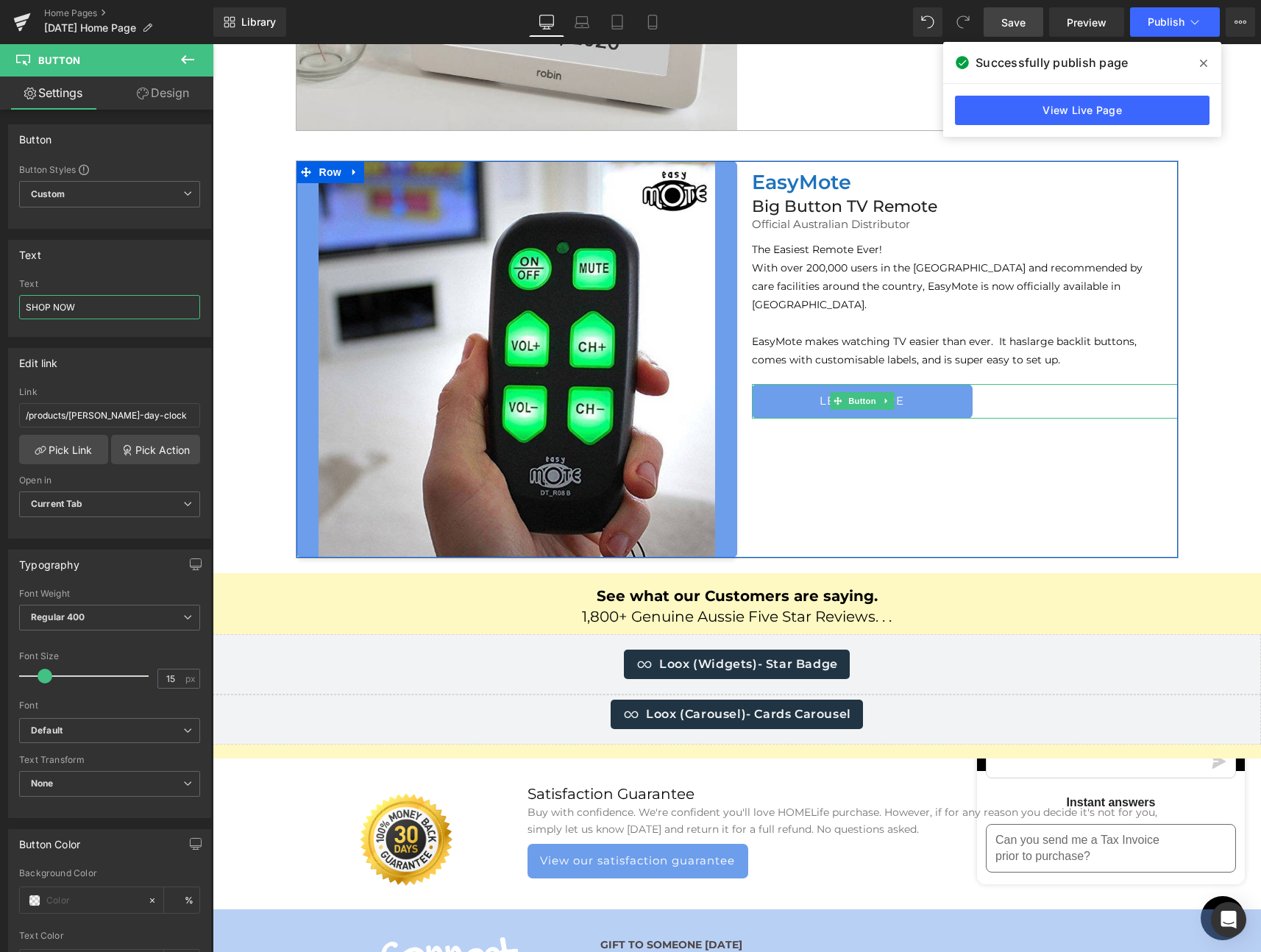
type input "SHOP NOW"
click at [880, 392] on link at bounding box center [886, 401] width 15 height 17
click at [932, 384] on link "LEARN MORE" at bounding box center [862, 402] width 221 height 35
drag, startPoint x: 76, startPoint y: 301, endPoint x: 57, endPoint y: 300, distance: 19.0
click at [12, 301] on div "LEARN MORE Text LEARN MORE" at bounding box center [110, 307] width 202 height 58
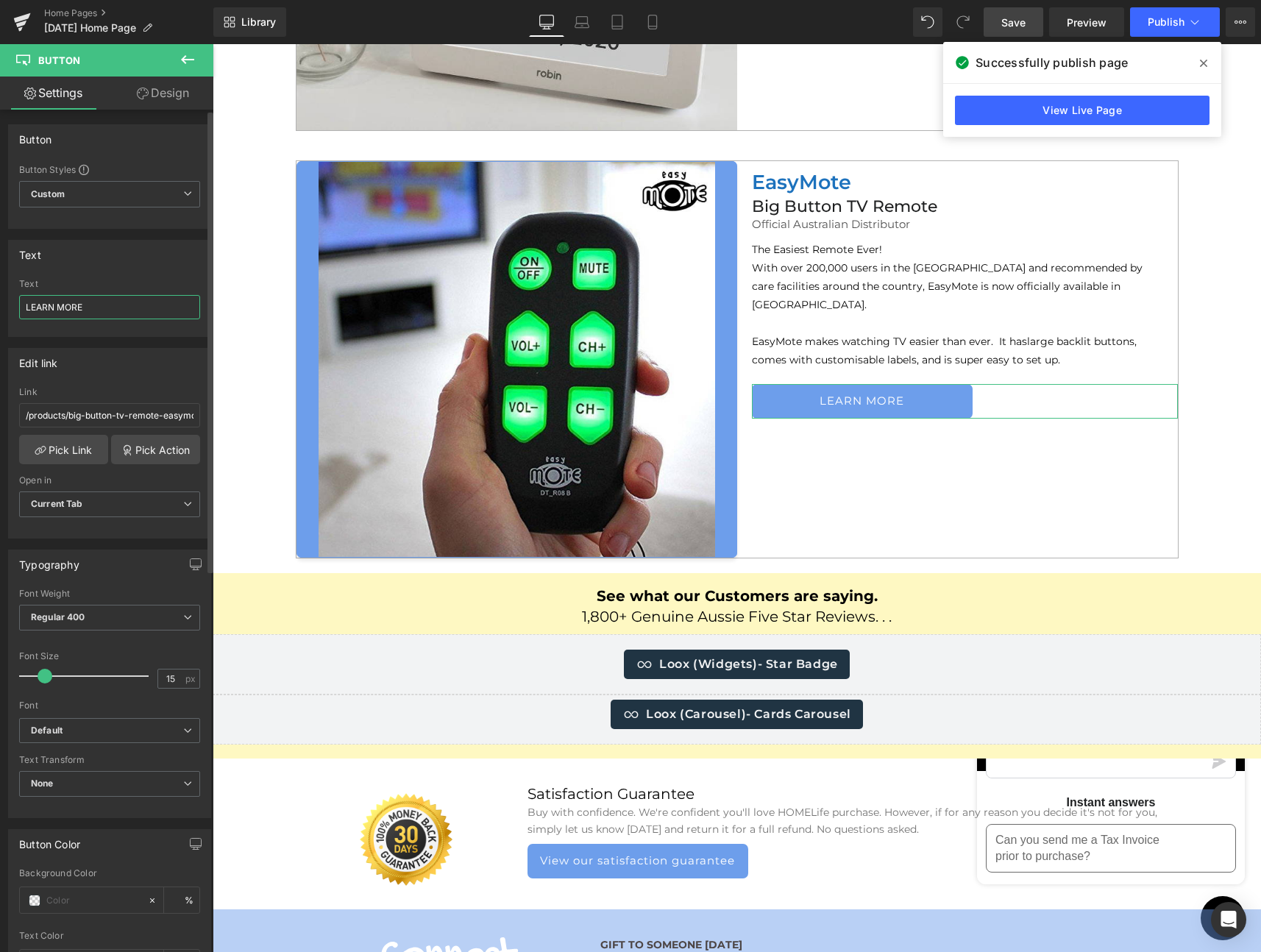
type input "SHOP NOW"
click at [528, 333] on div at bounding box center [517, 359] width 440 height 396
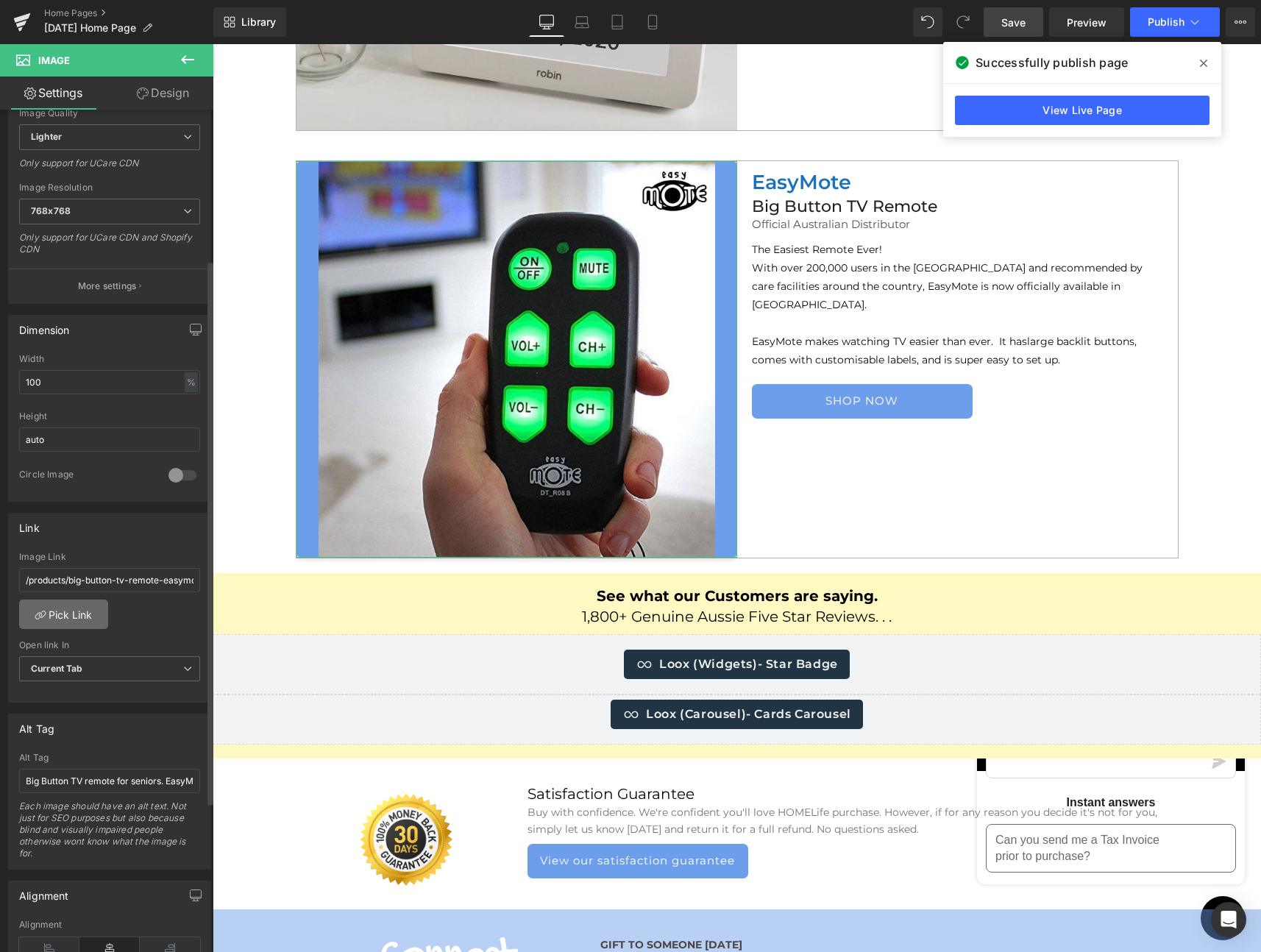
scroll to position [245, 0]
click at [80, 610] on link "Pick Link" at bounding box center [63, 612] width 89 height 30
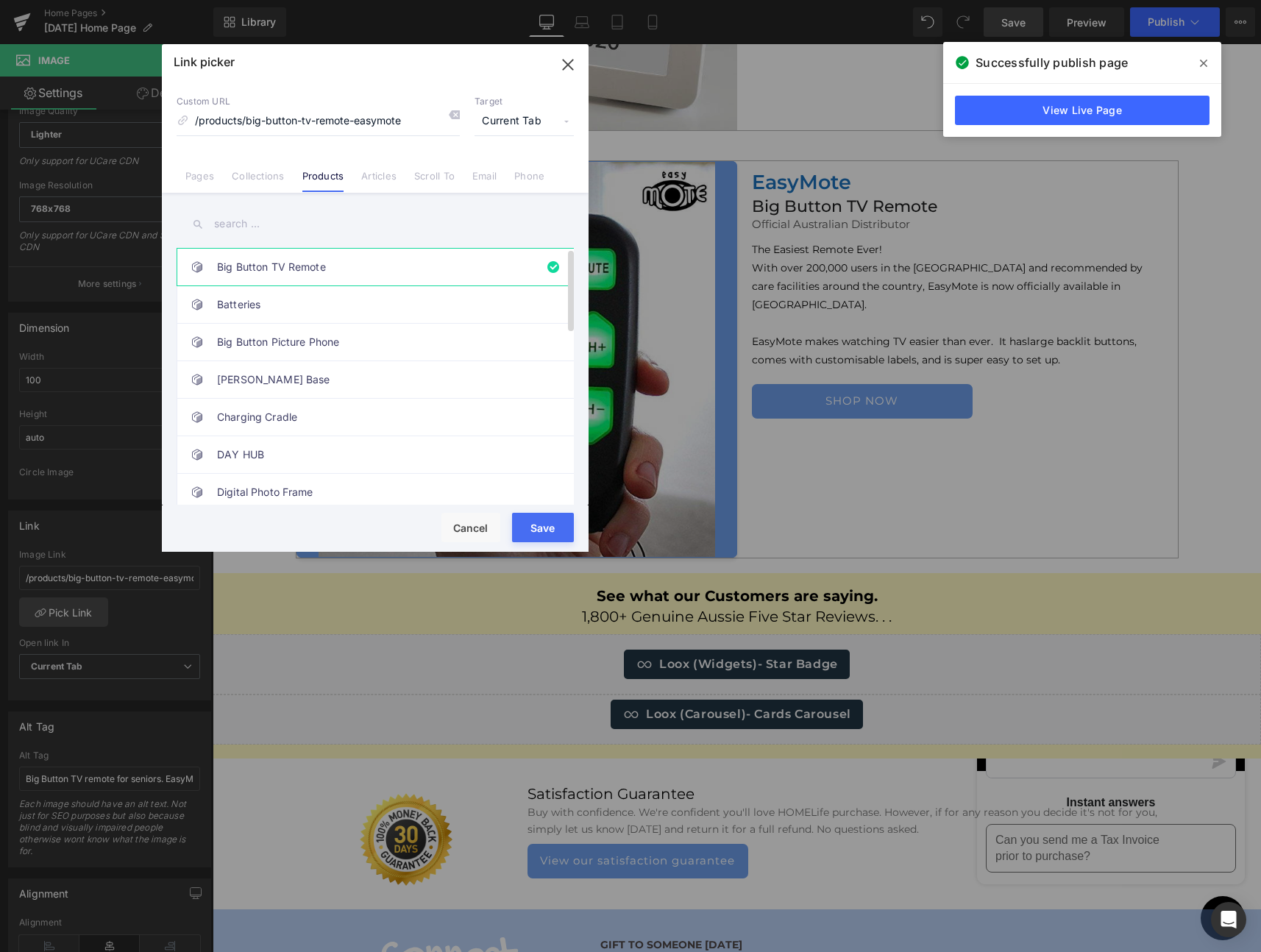
click at [265, 261] on link "Big Button TV Remote" at bounding box center [379, 267] width 323 height 36
click at [528, 519] on button "Save" at bounding box center [542, 527] width 61 height 30
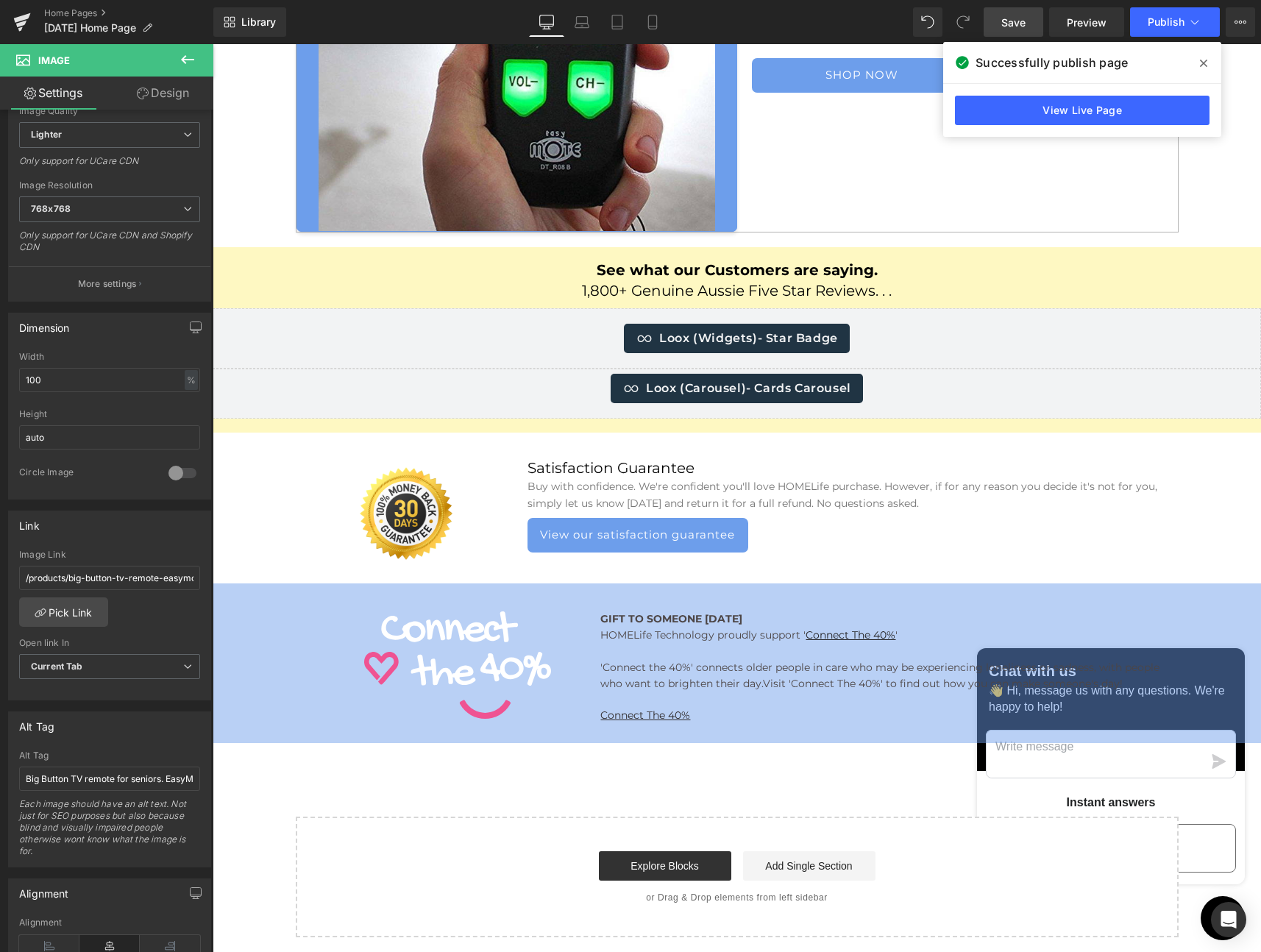
scroll to position [5171, 0]
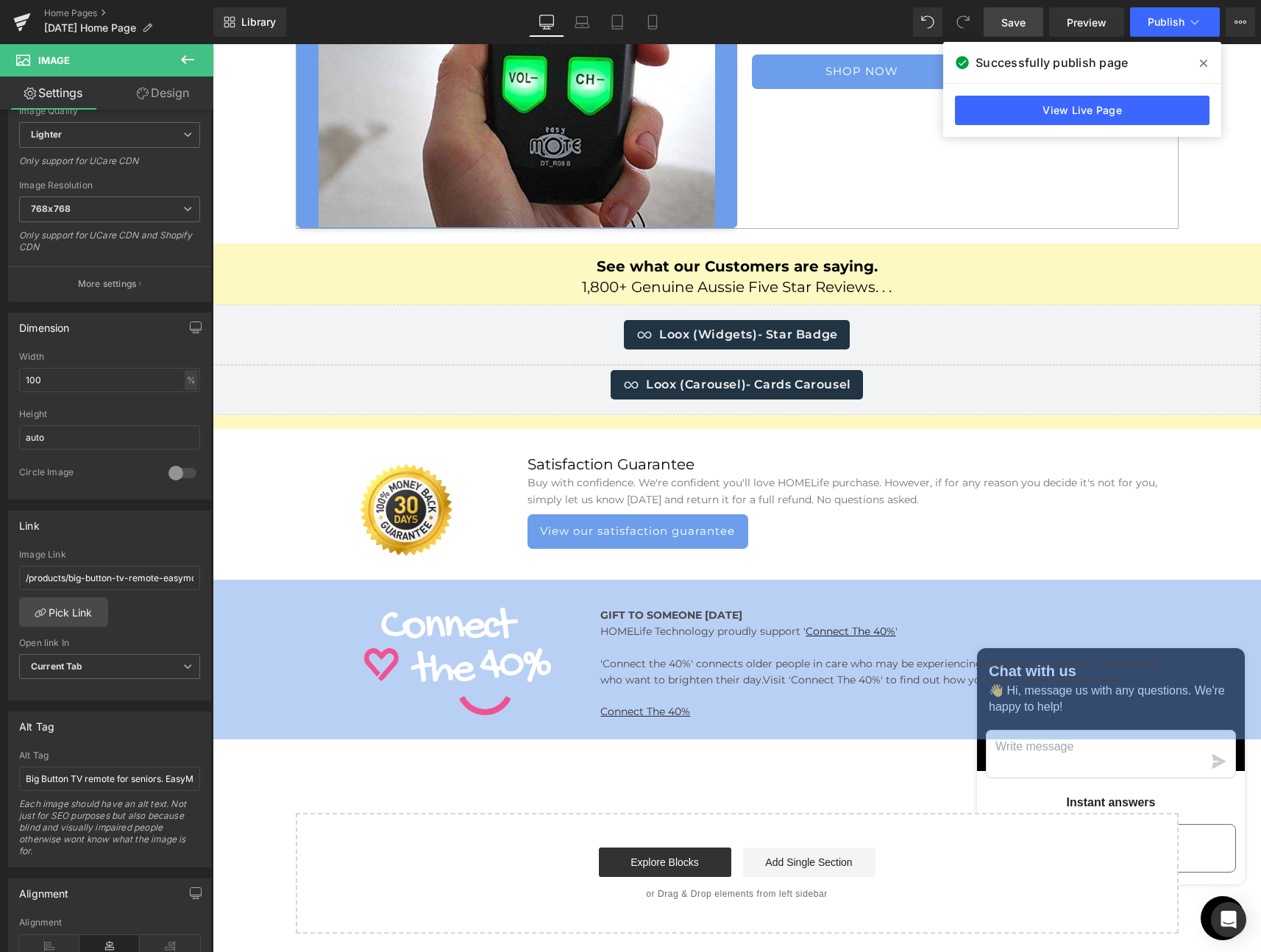
click at [628, 271] on span "See what our Customers are saying." at bounding box center [737, 266] width 281 height 17
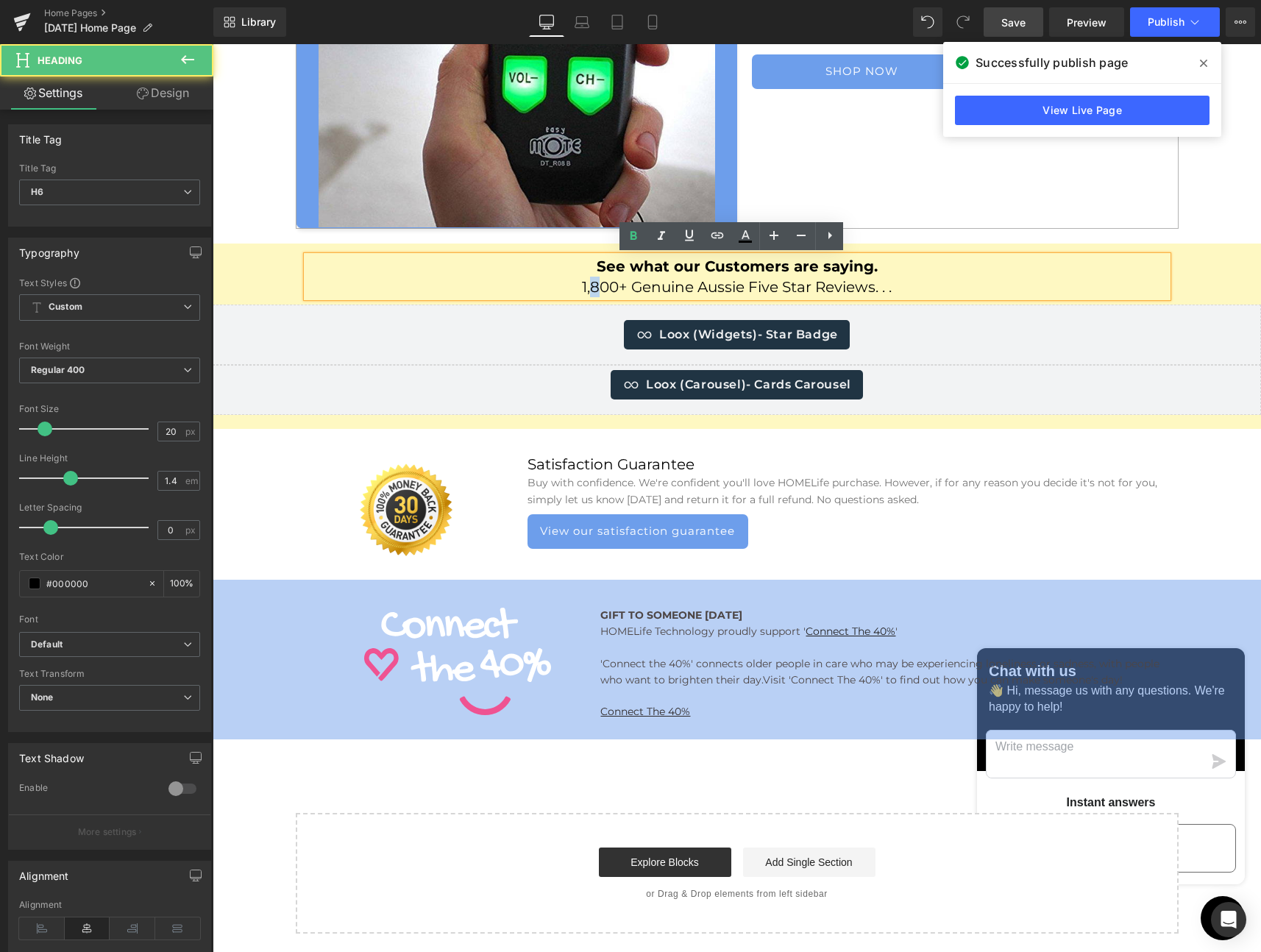
click at [588, 288] on h6 "1,800+ Genuine Aussie Five Star Reviews. . ." at bounding box center [737, 286] width 861 height 20
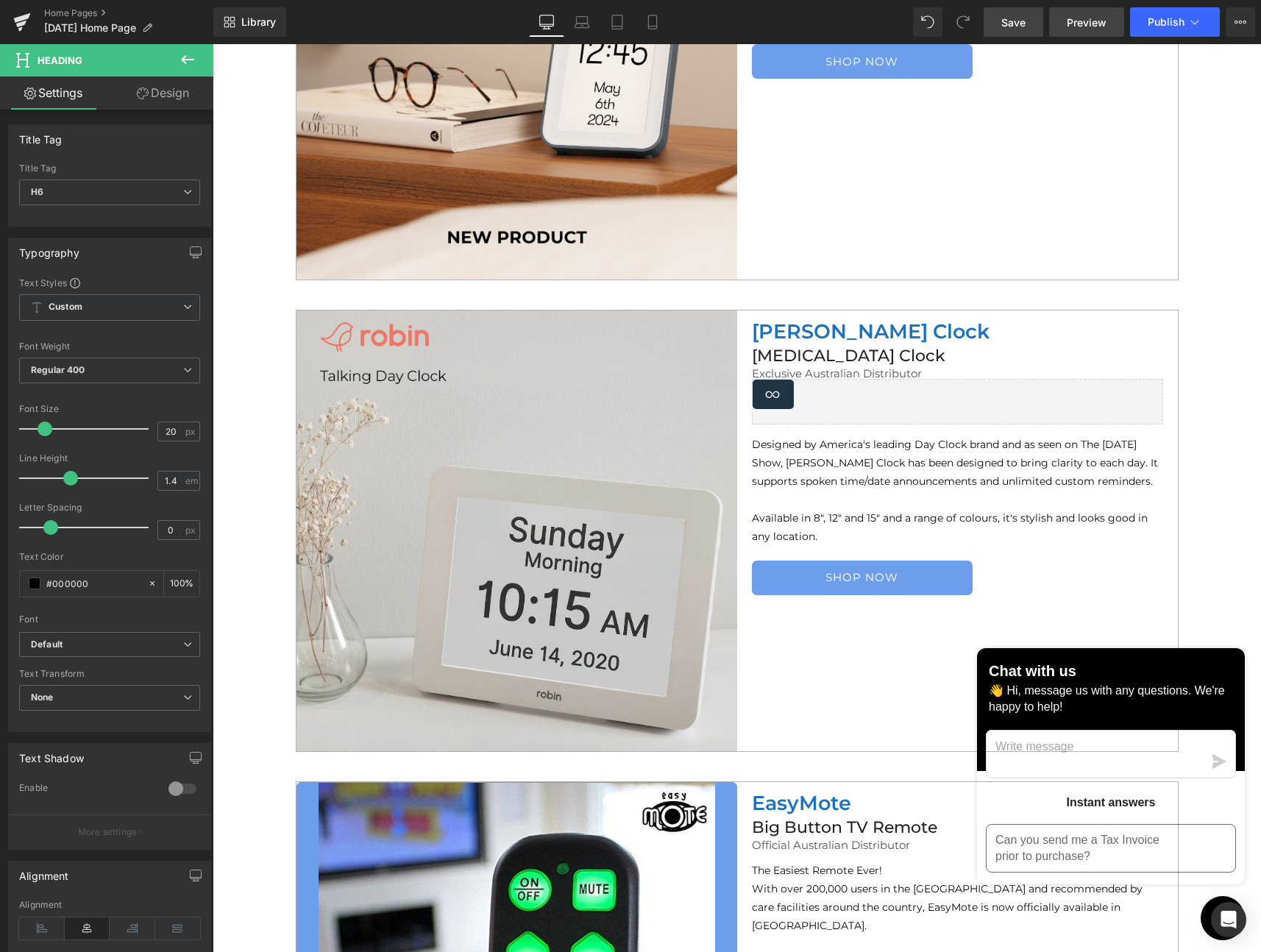
scroll to position [4106, 0]
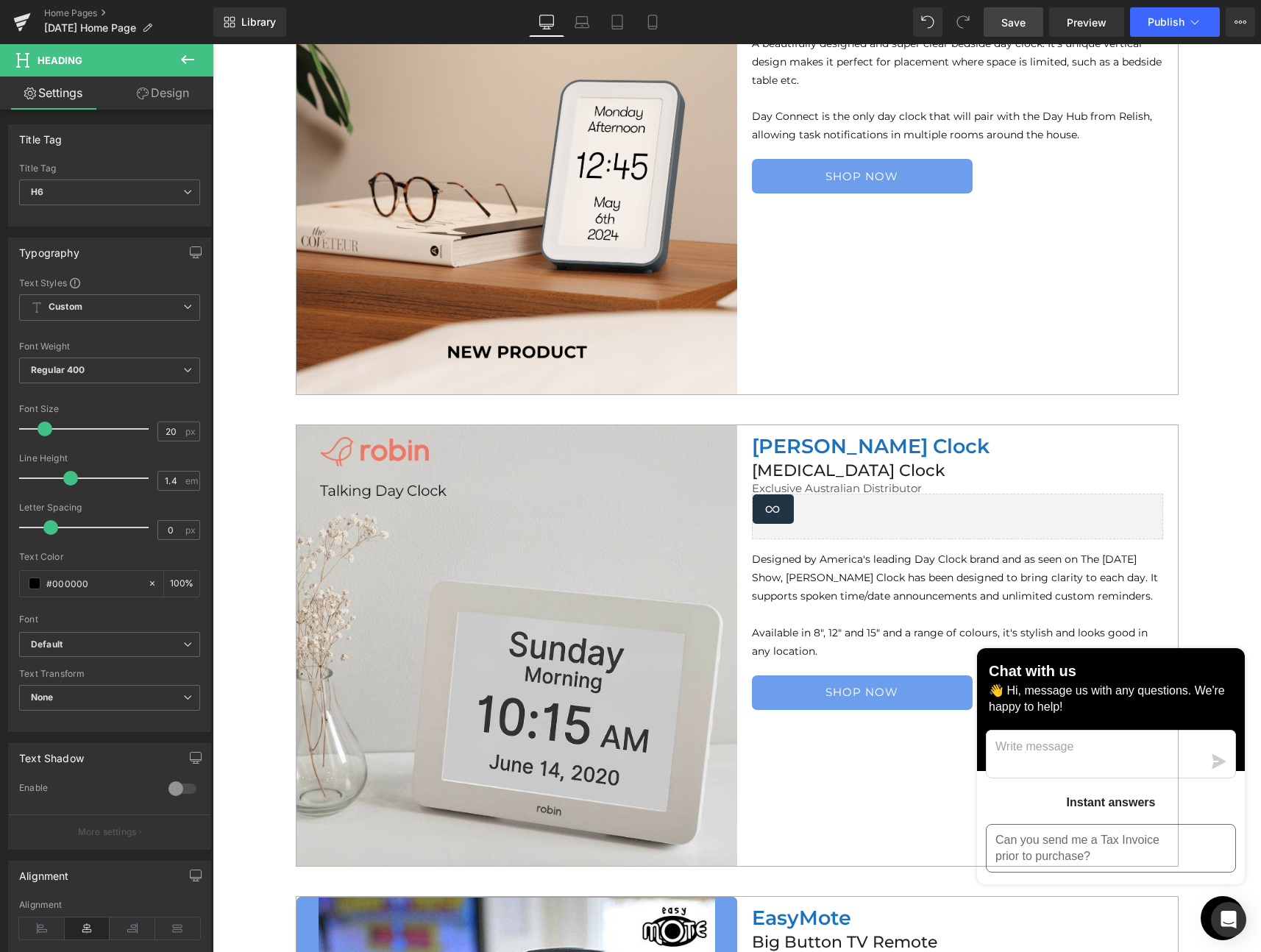
click at [1007, 20] on span "Save" at bounding box center [1014, 22] width 24 height 15
click at [1163, 17] on span "Publish" at bounding box center [1166, 22] width 36 height 12
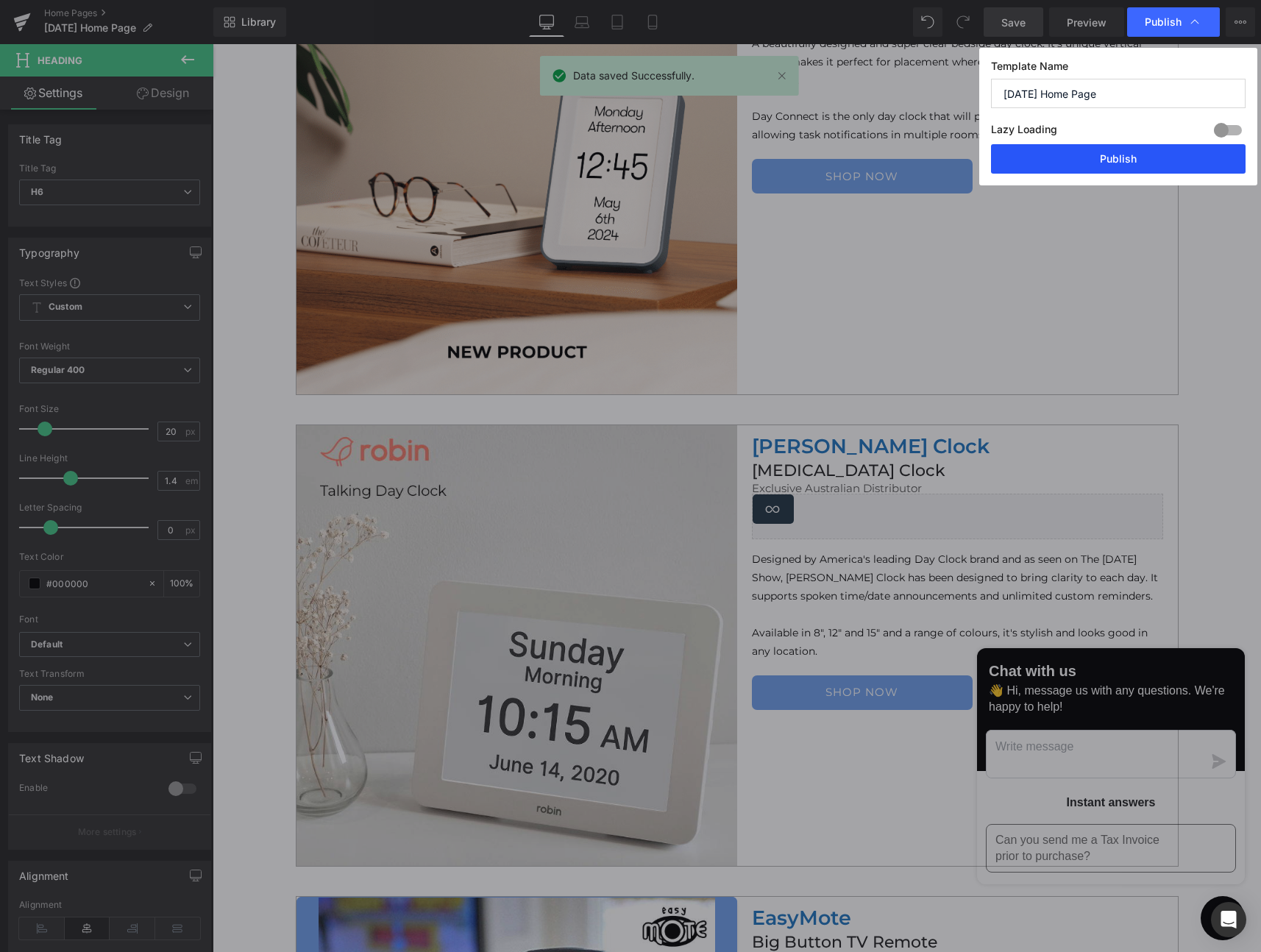
click at [1095, 156] on button "Publish" at bounding box center [1118, 159] width 254 height 30
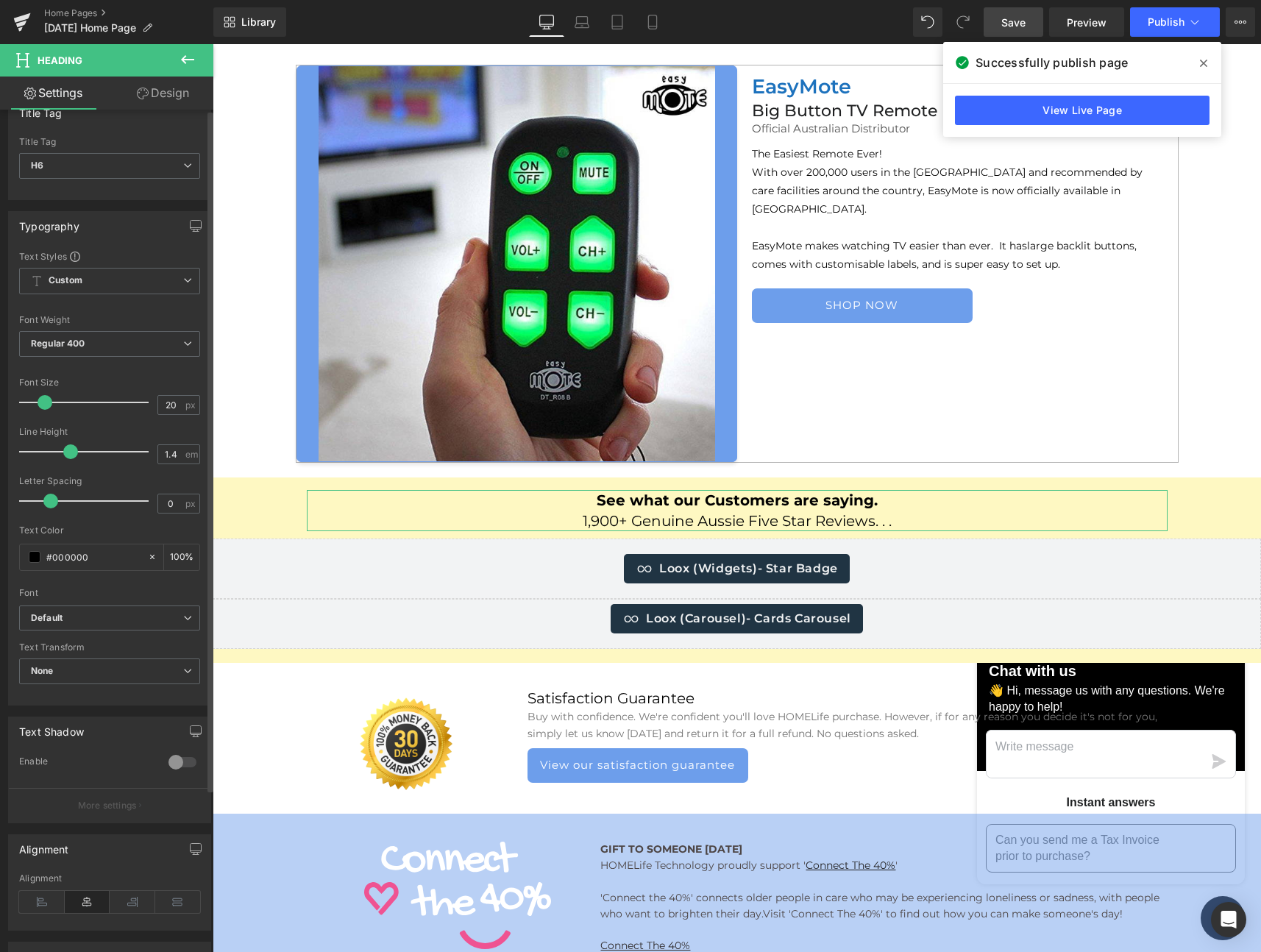
scroll to position [0, 0]
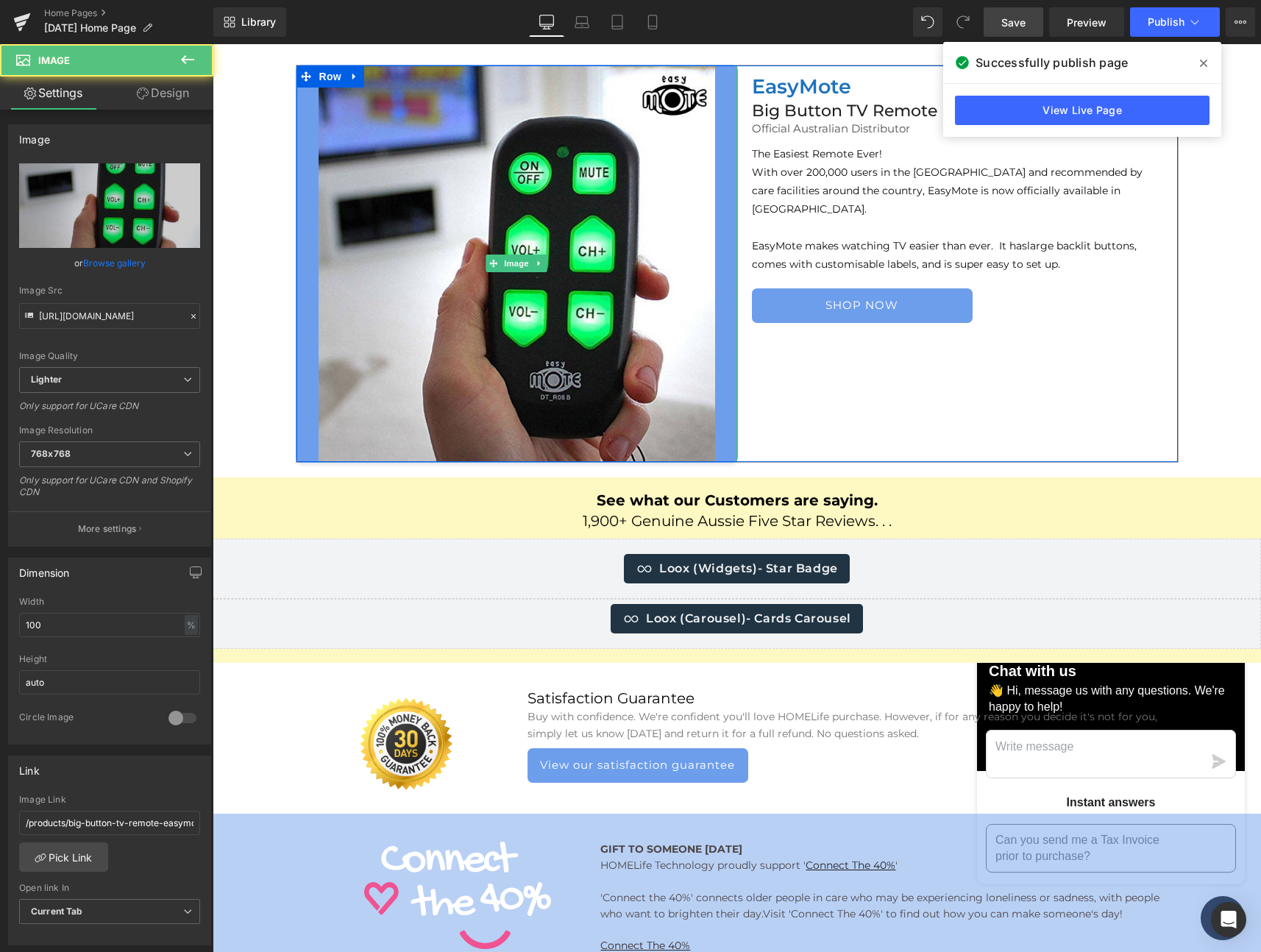
click at [445, 273] on div at bounding box center [517, 263] width 440 height 396
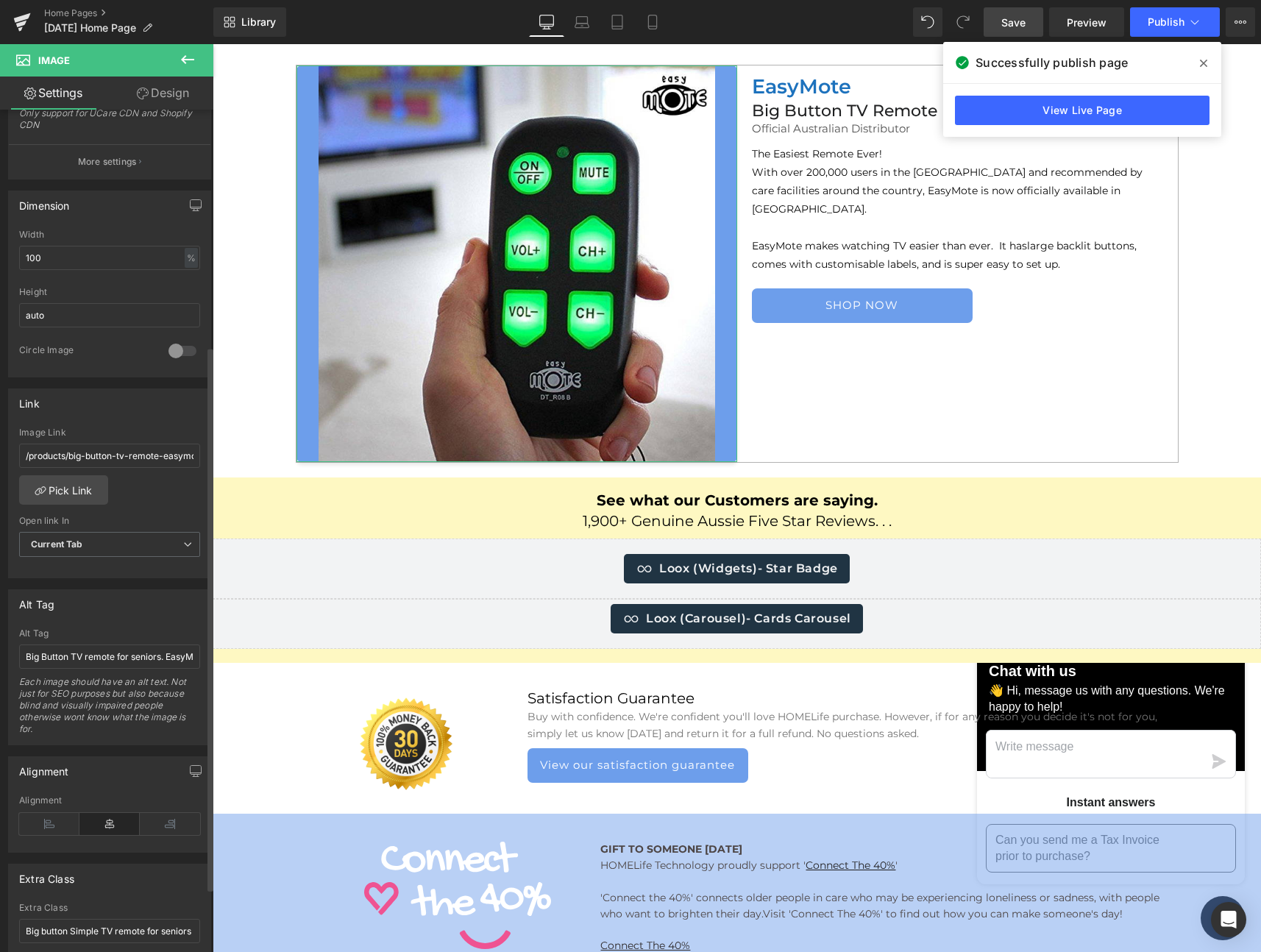
scroll to position [340, 0]
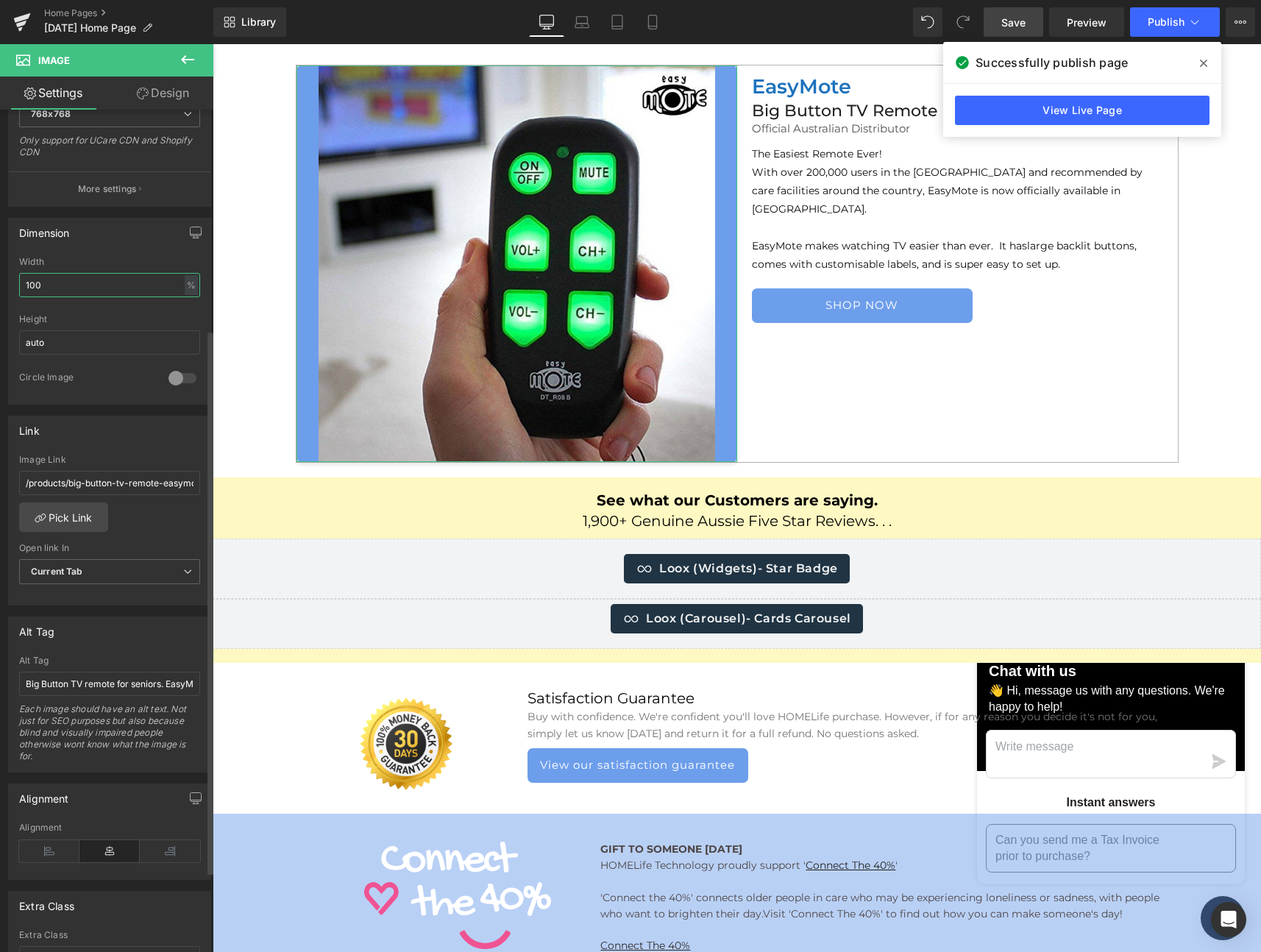
click at [68, 283] on input "100" at bounding box center [109, 285] width 181 height 24
drag, startPoint x: 44, startPoint y: 285, endPoint x: 21, endPoint y: 285, distance: 23.0
click at [21, 285] on input "100" at bounding box center [109, 285] width 181 height 24
type input "auto"
click at [91, 307] on div at bounding box center [109, 309] width 181 height 10
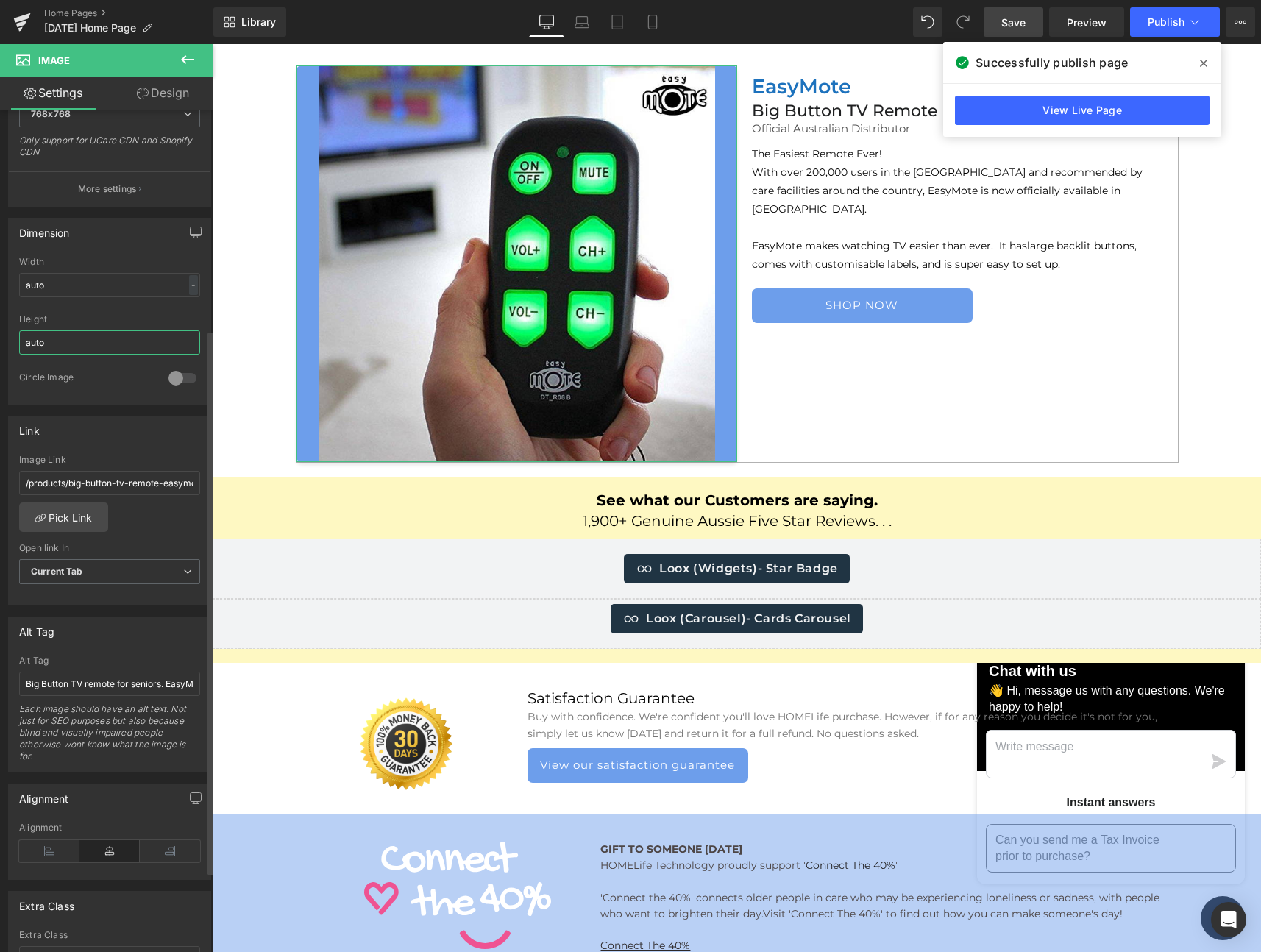
click at [84, 345] on input "auto" at bounding box center [109, 342] width 181 height 24
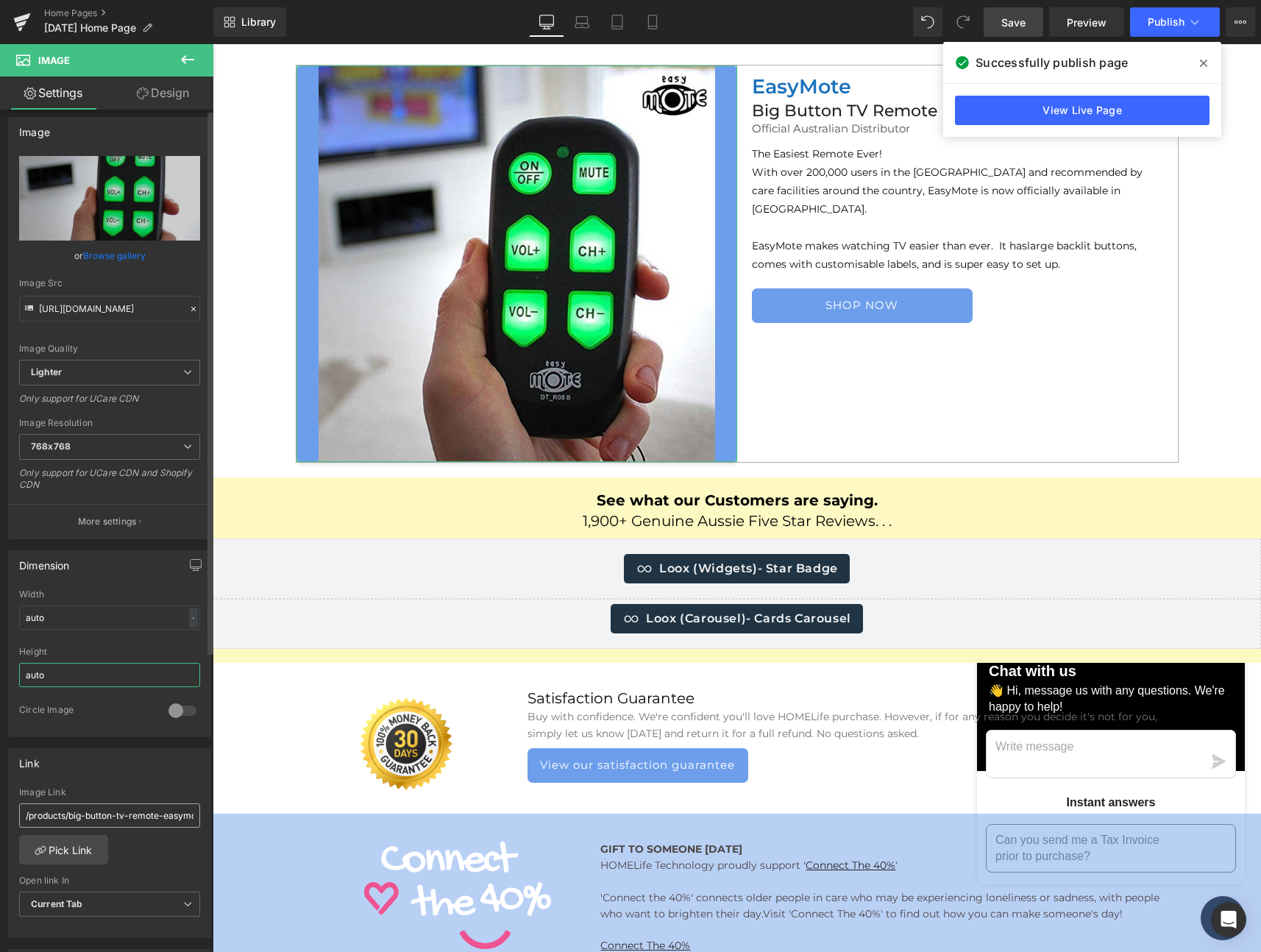
scroll to position [0, 0]
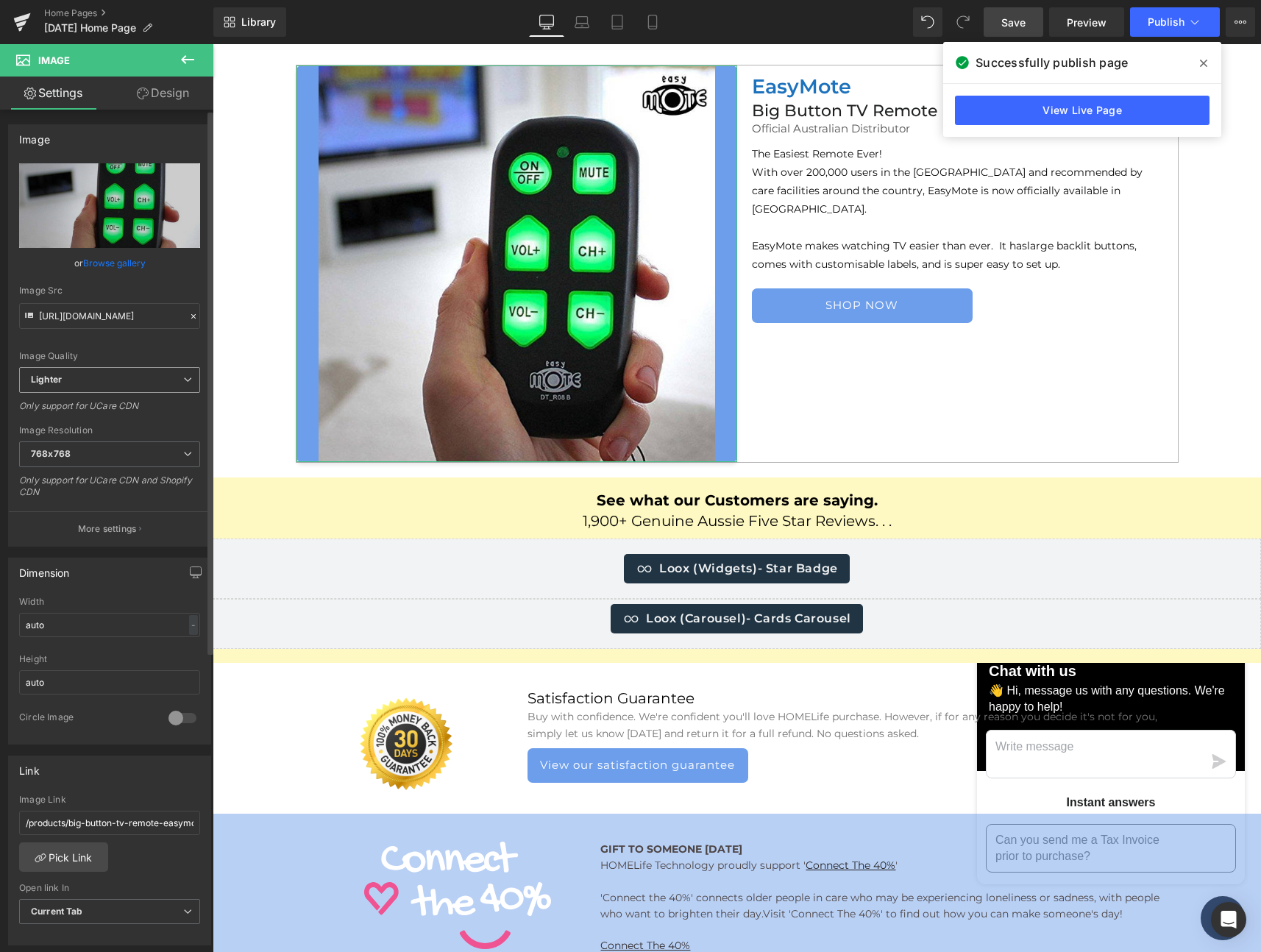
click at [109, 382] on span "Lighter" at bounding box center [109, 380] width 181 height 26
click at [109, 341] on div "Image Quality Lighter Lightest Lighter Lighter Lightest Only support for UCare …" at bounding box center [106, 265] width 175 height 203
click at [107, 453] on span "768x768" at bounding box center [109, 454] width 181 height 26
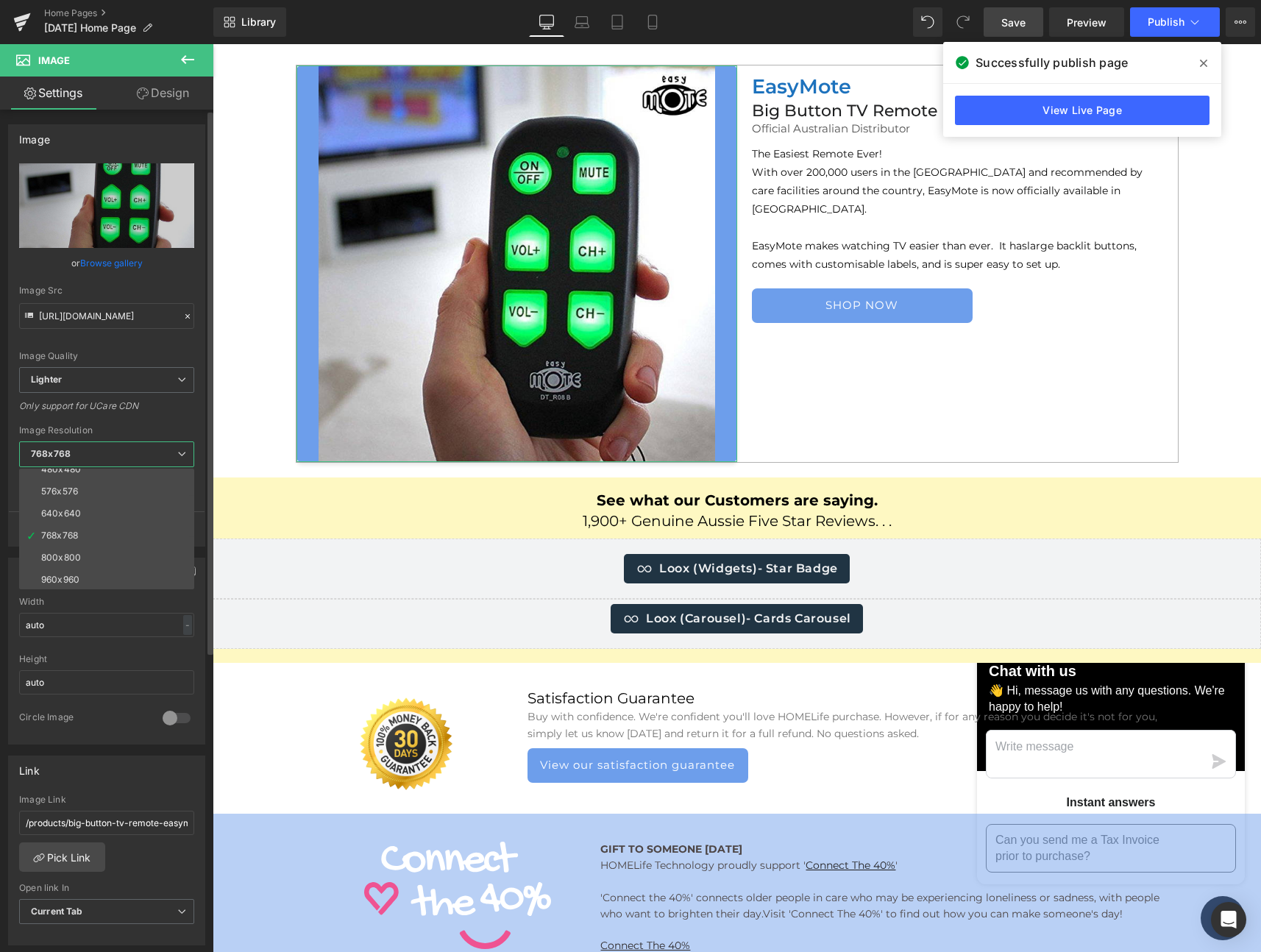
scroll to position [77, 0]
click at [84, 531] on li "800x800" at bounding box center [109, 534] width 181 height 22
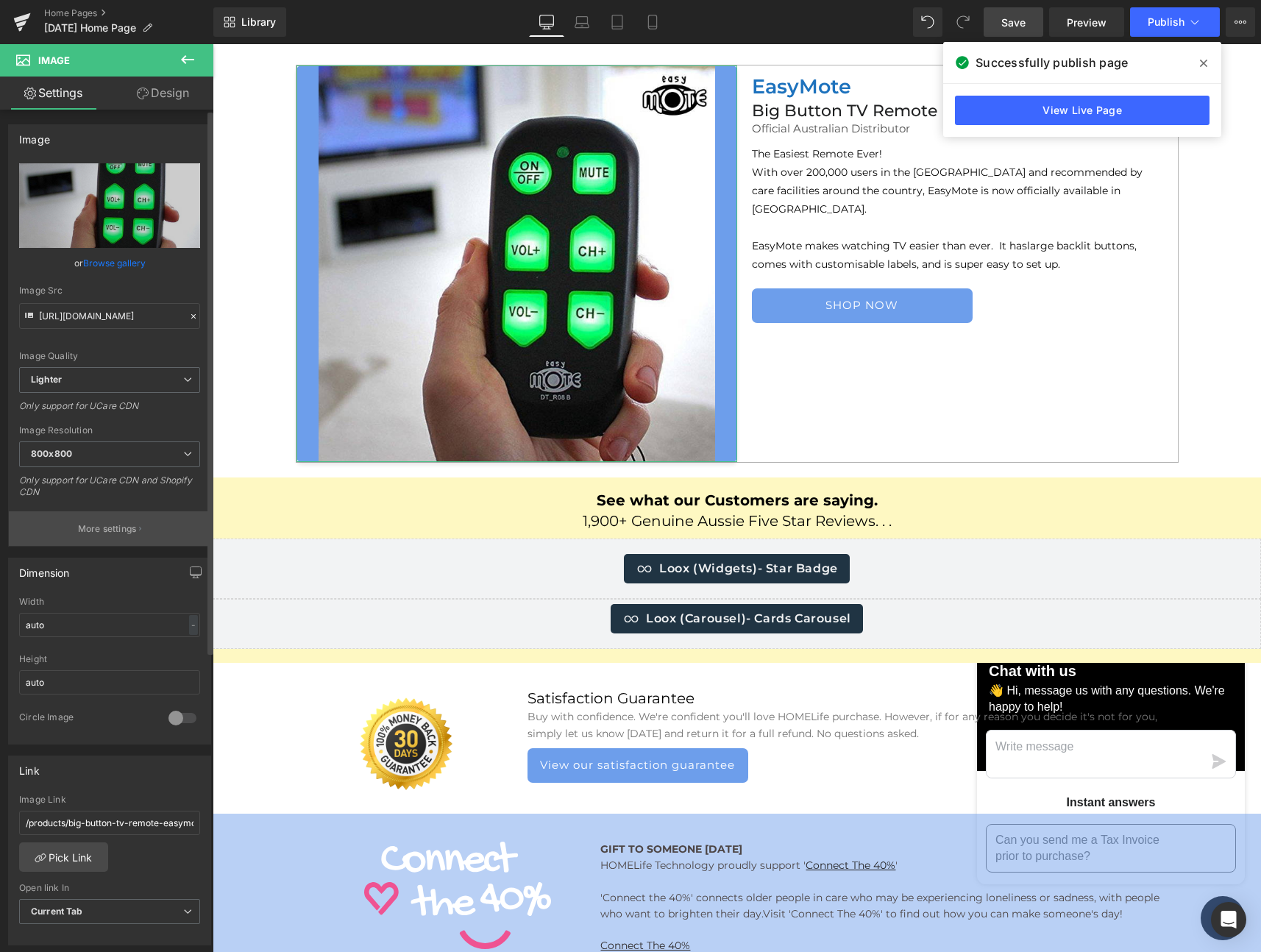
type input "[URL][DOMAIN_NAME]"
click at [112, 526] on p "More settings" at bounding box center [108, 528] width 59 height 13
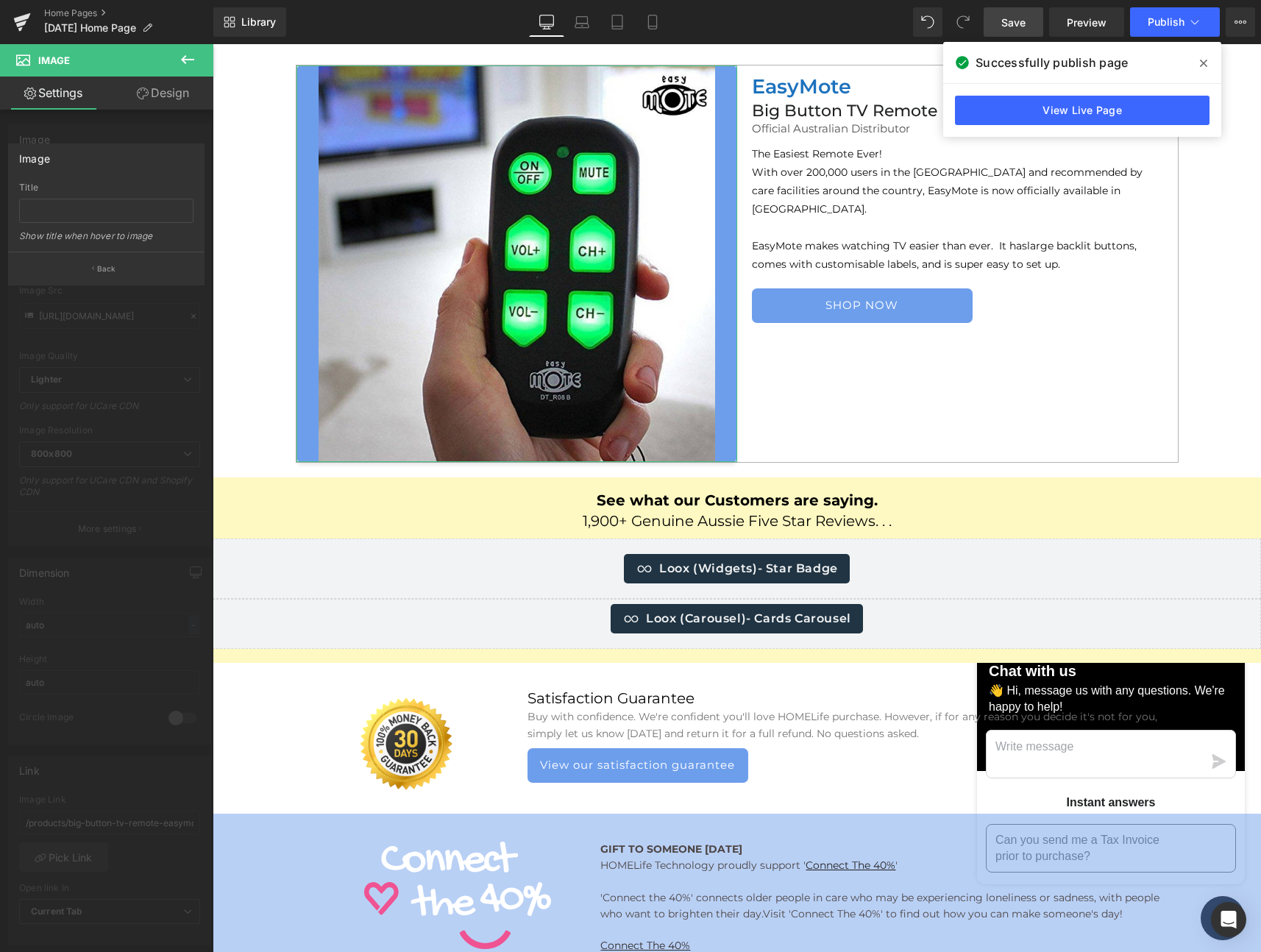
click at [88, 133] on div at bounding box center [106, 502] width 213 height 916
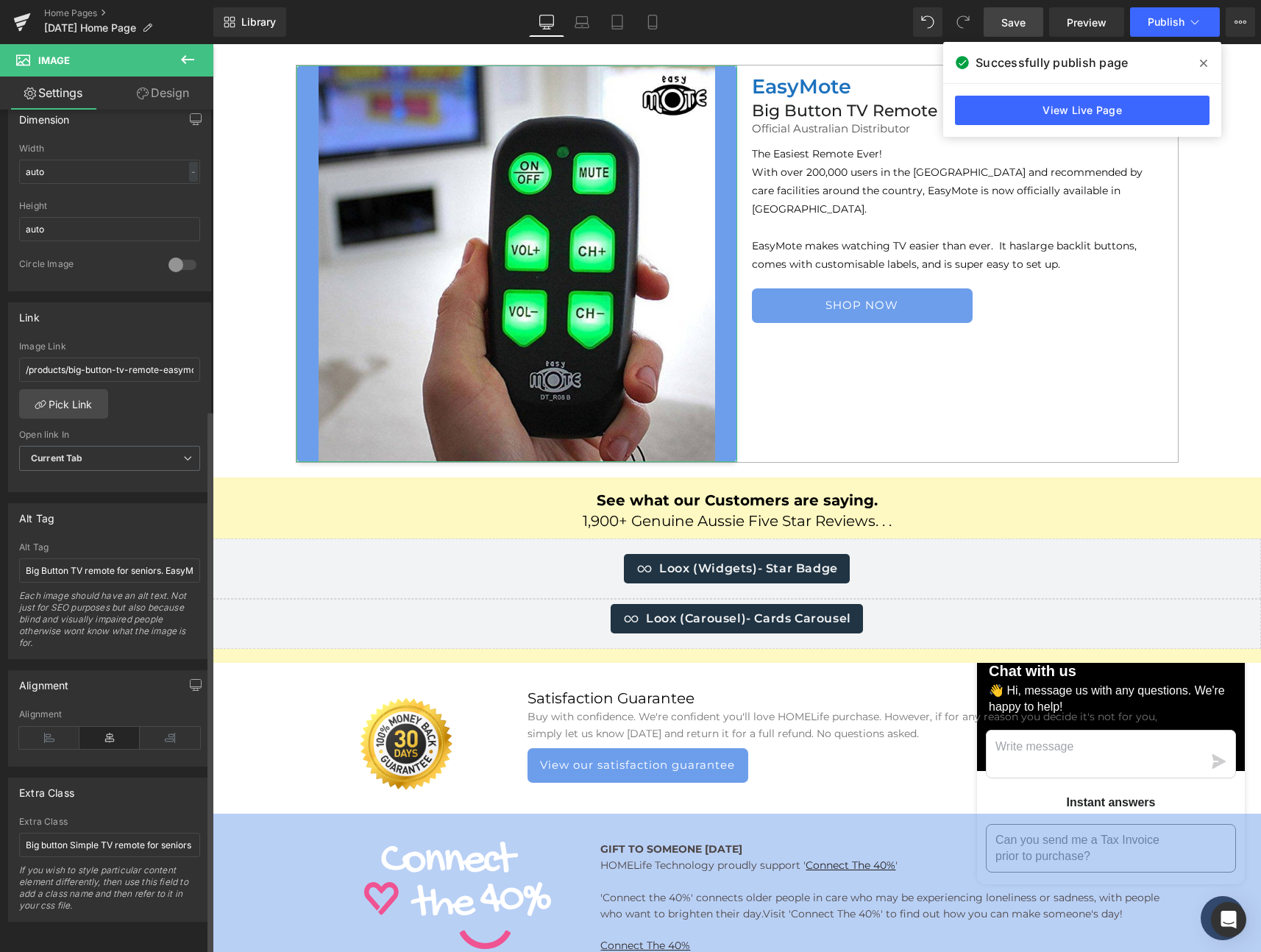
scroll to position [465, 0]
click at [78, 398] on link "Pick Link" at bounding box center [63, 404] width 89 height 30
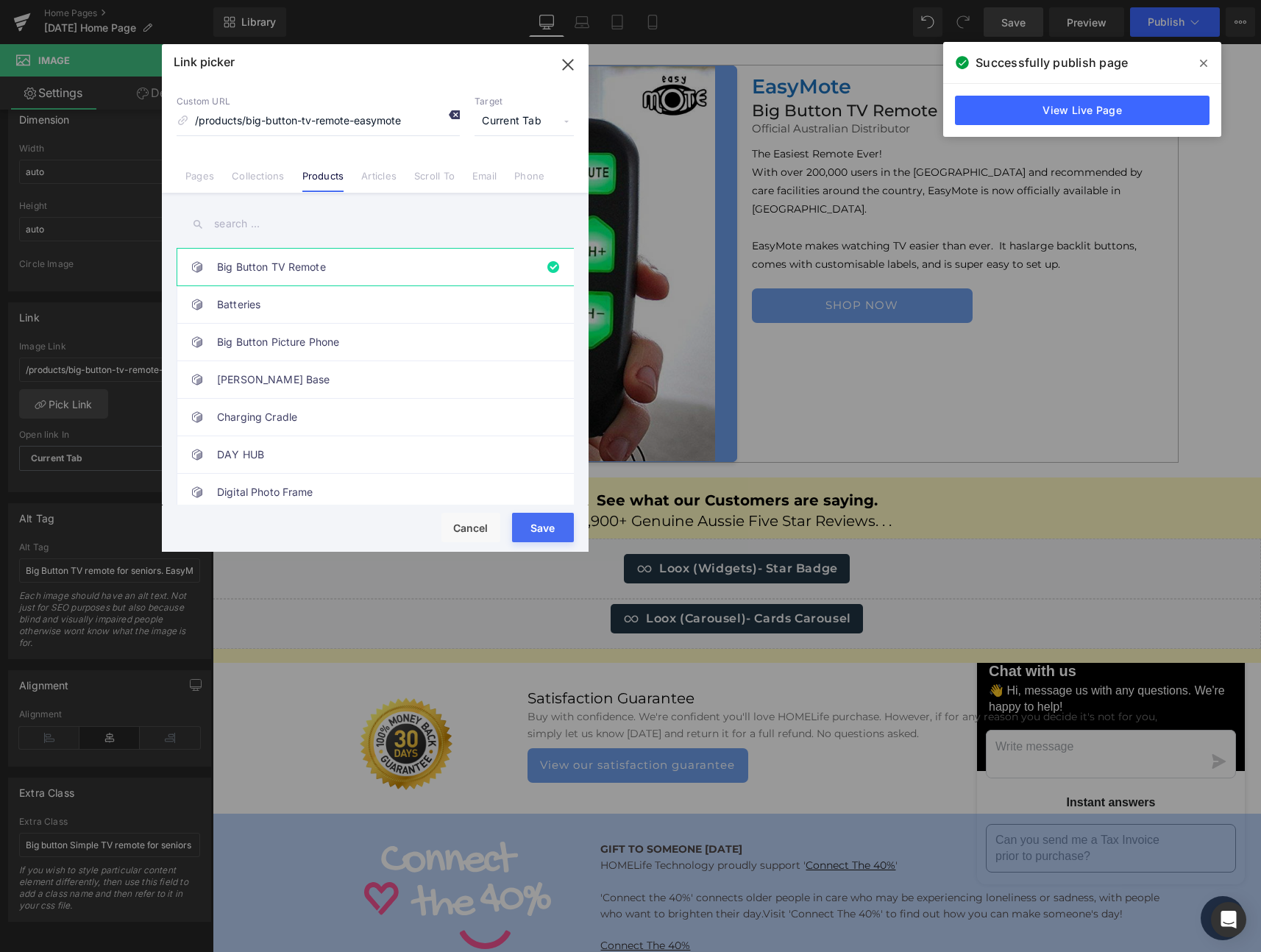
click at [452, 114] on icon at bounding box center [454, 115] width 12 height 12
drag, startPoint x: 527, startPoint y: 520, endPoint x: 314, endPoint y: 476, distance: 217.5
click at [527, 520] on button "Save" at bounding box center [542, 527] width 61 height 30
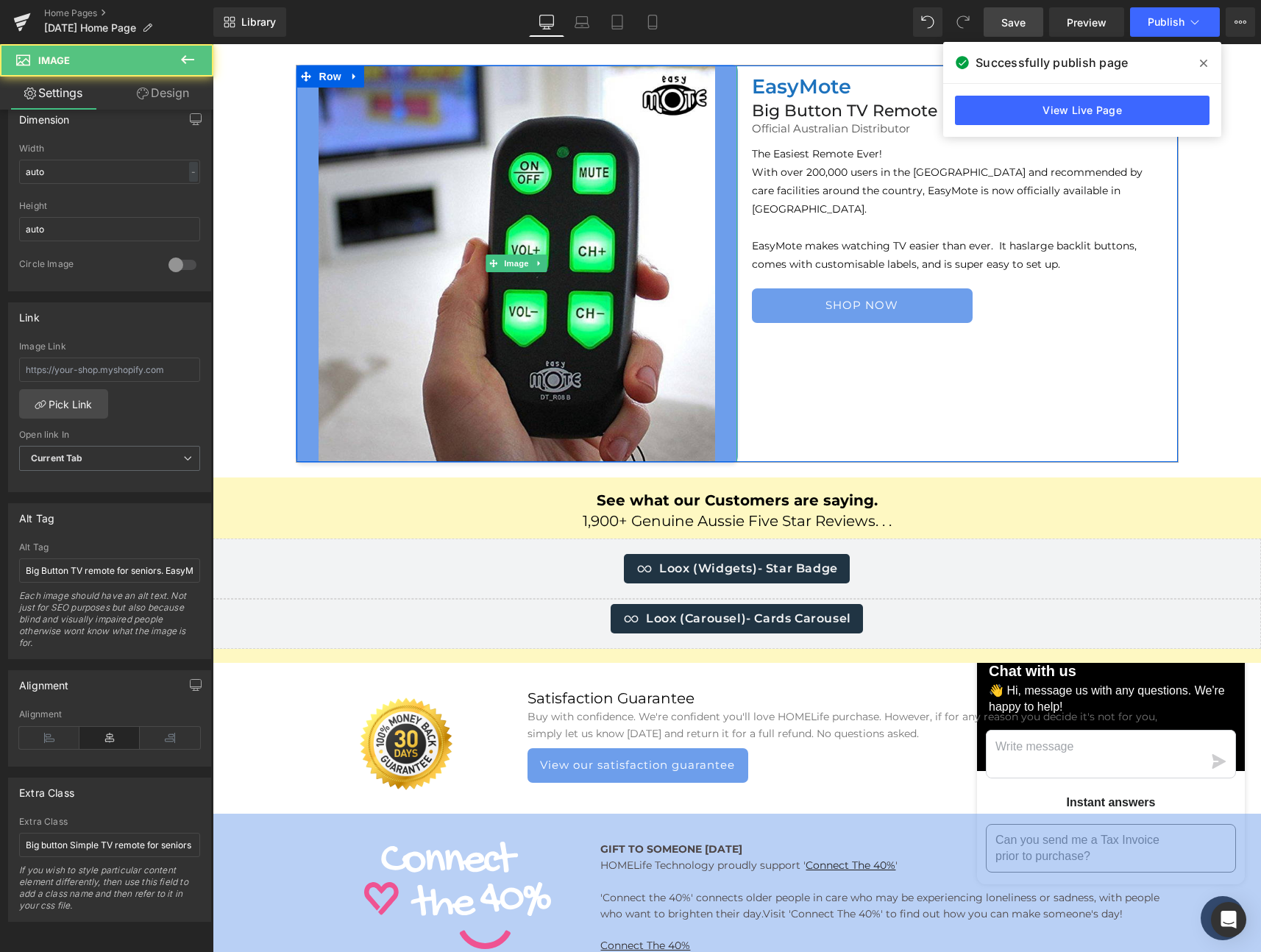
click at [433, 282] on div at bounding box center [517, 263] width 440 height 396
click at [512, 266] on span "Image" at bounding box center [516, 263] width 31 height 17
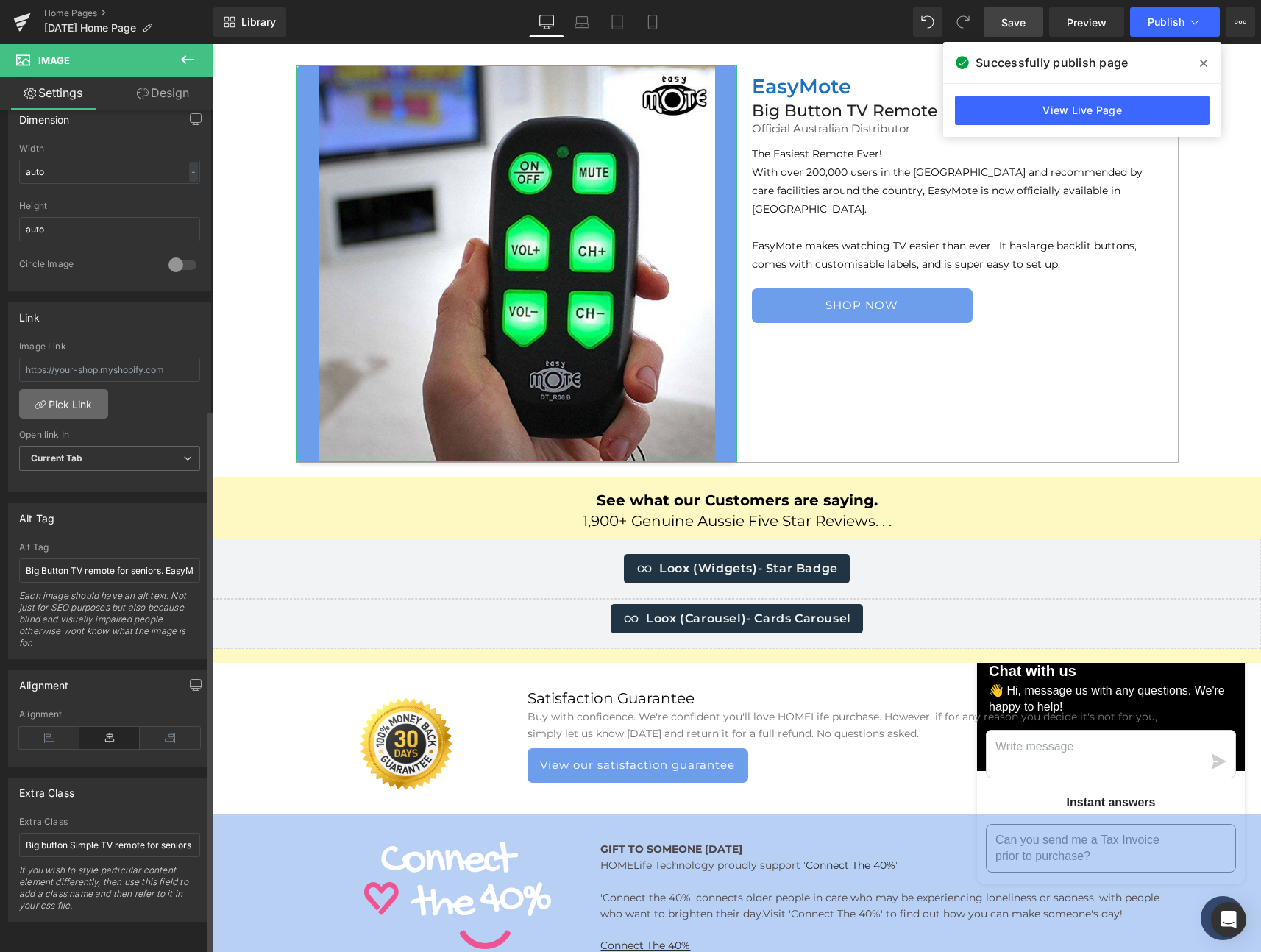
click at [71, 392] on link "Pick Link" at bounding box center [63, 404] width 89 height 30
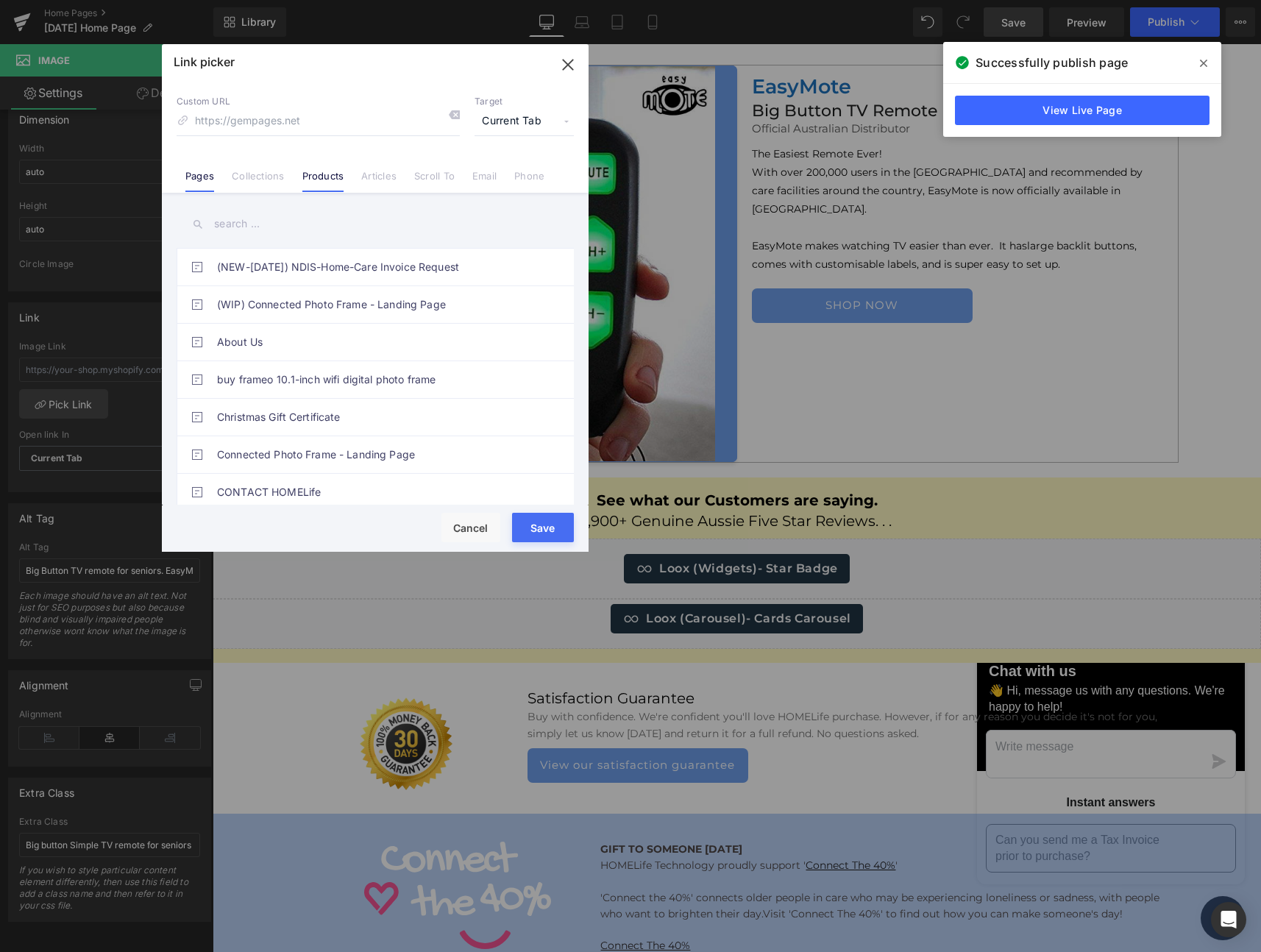
click at [321, 179] on link "Products" at bounding box center [323, 181] width 42 height 22
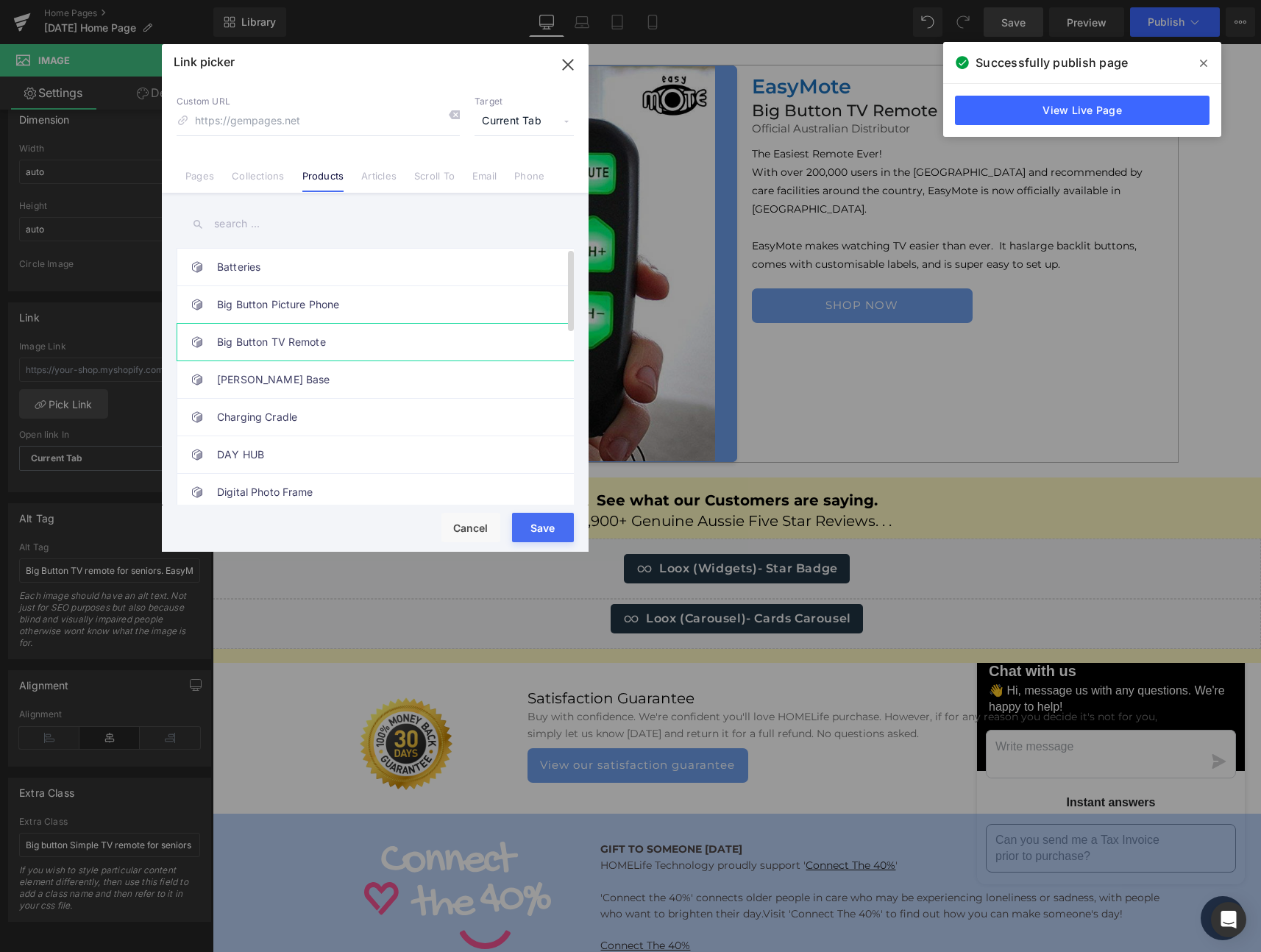
click at [268, 339] on link "Big Button TV Remote" at bounding box center [379, 342] width 323 height 36
type input "/products/big-button-tv-remote-easymote"
click at [557, 531] on button "Save" at bounding box center [542, 527] width 61 height 30
type input "/products/big-button-tv-remote-easymote"
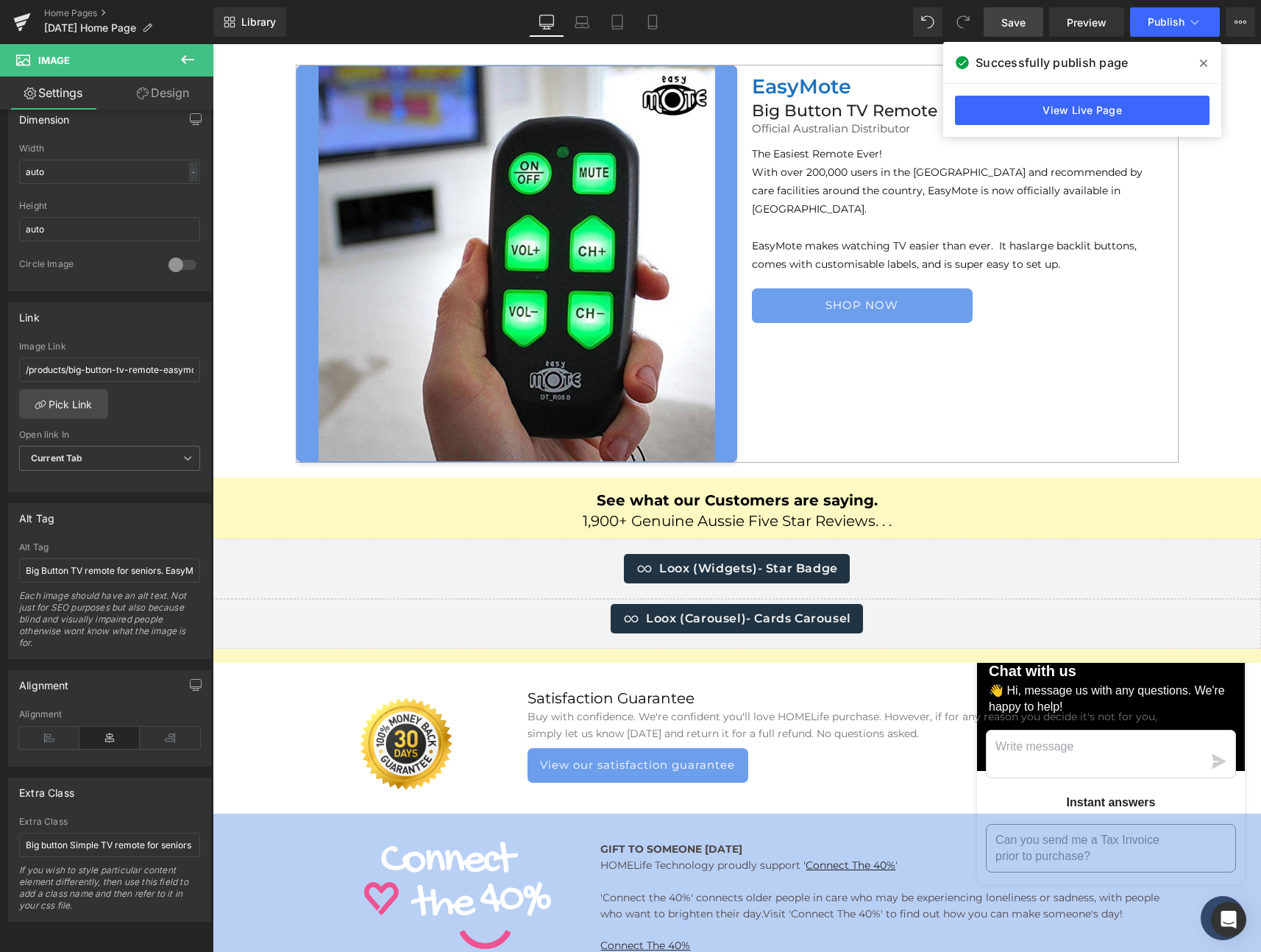
click at [1017, 24] on span "Save" at bounding box center [1014, 22] width 24 height 15
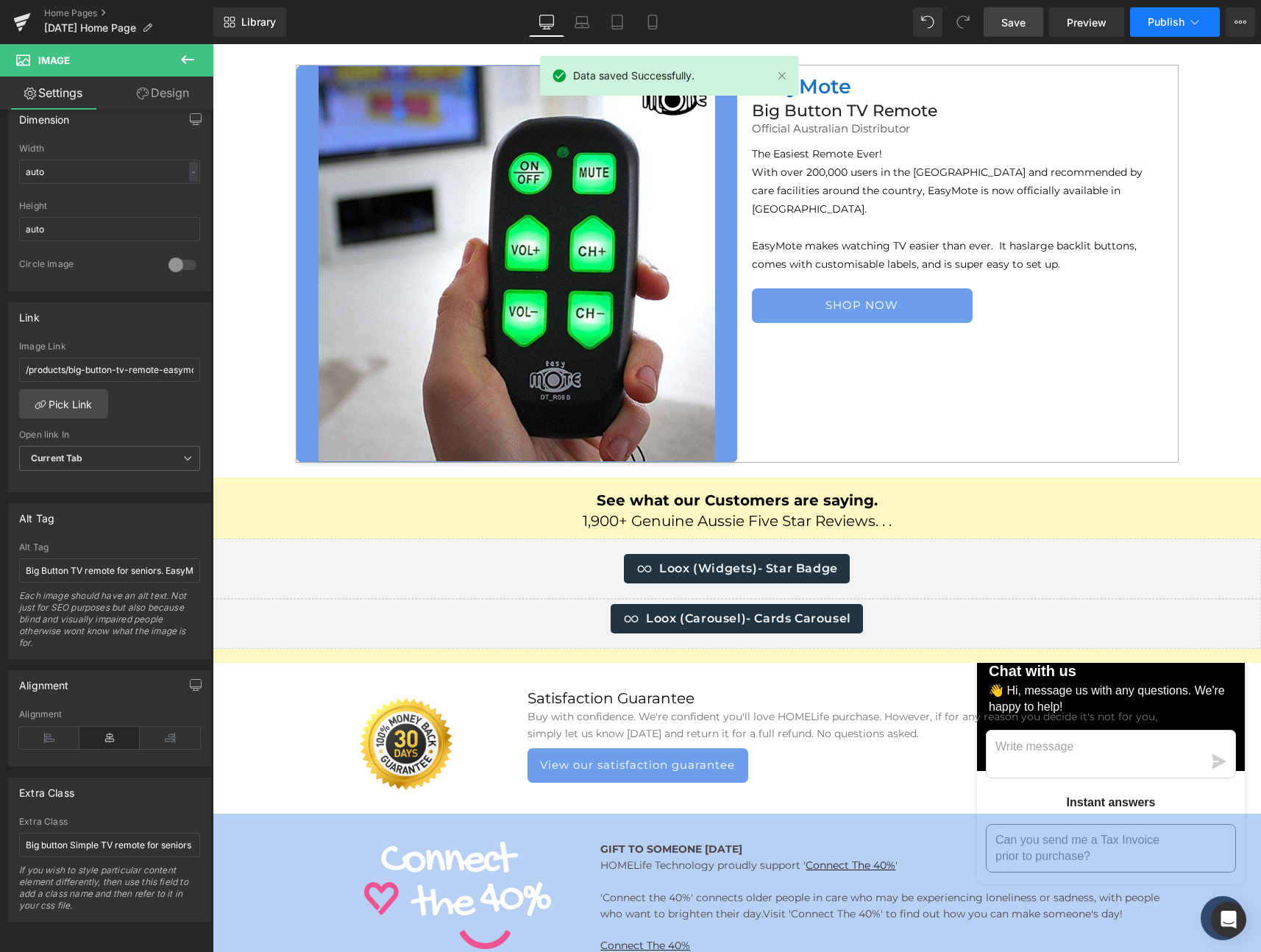
click at [1156, 17] on span "Publish" at bounding box center [1166, 22] width 36 height 12
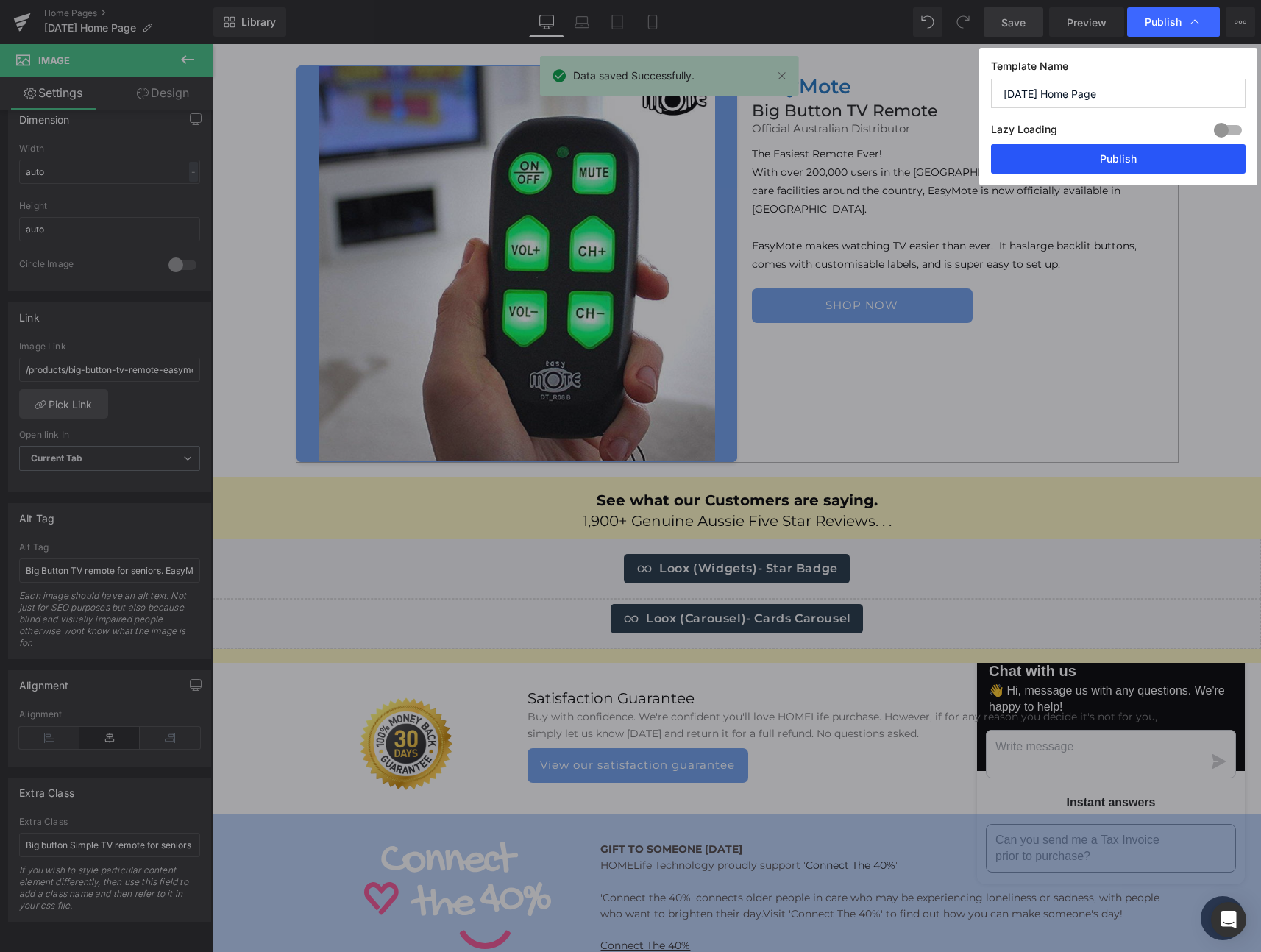
click at [1107, 160] on button "Publish" at bounding box center [1118, 159] width 254 height 30
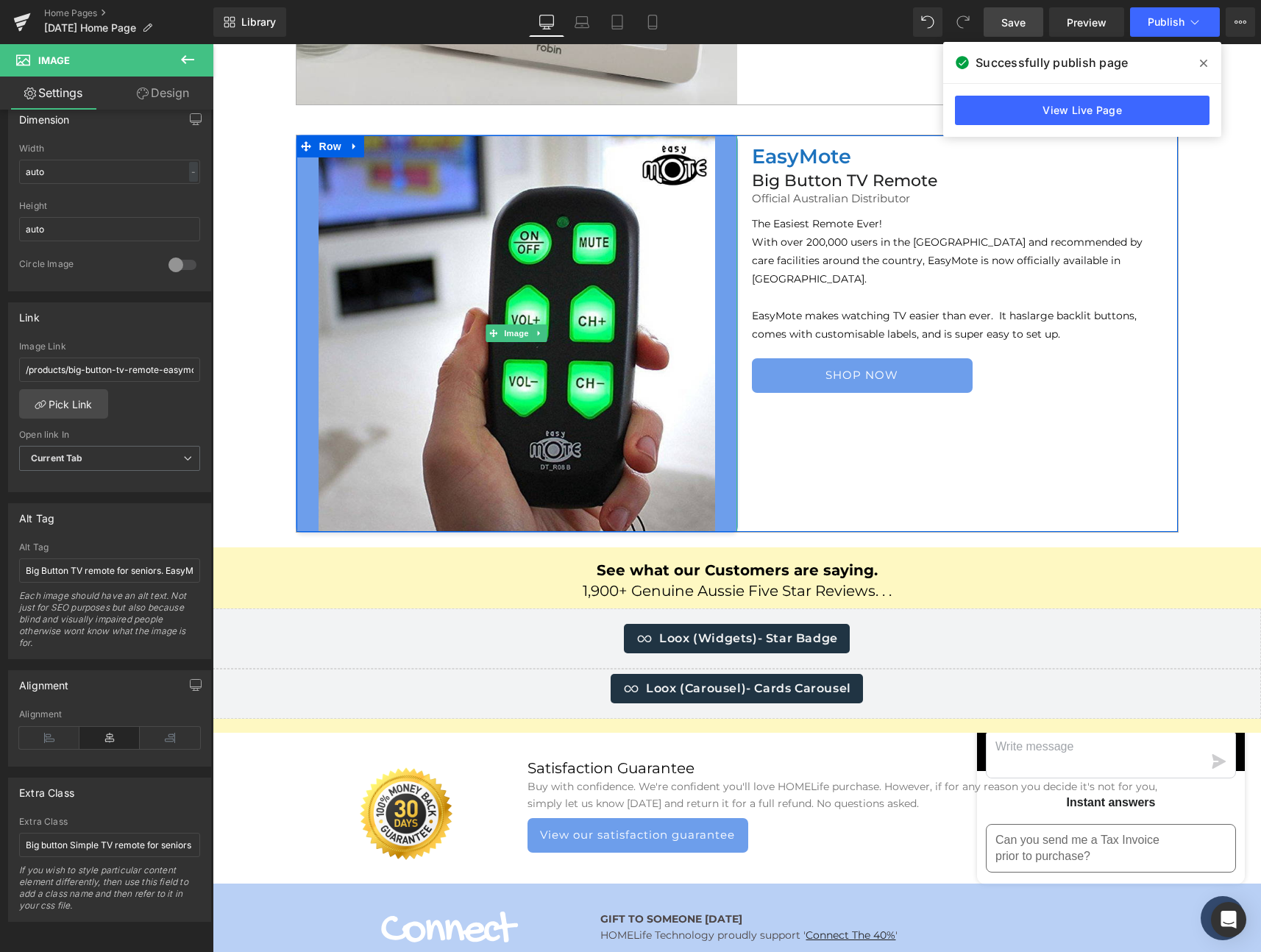
scroll to position [4866, 0]
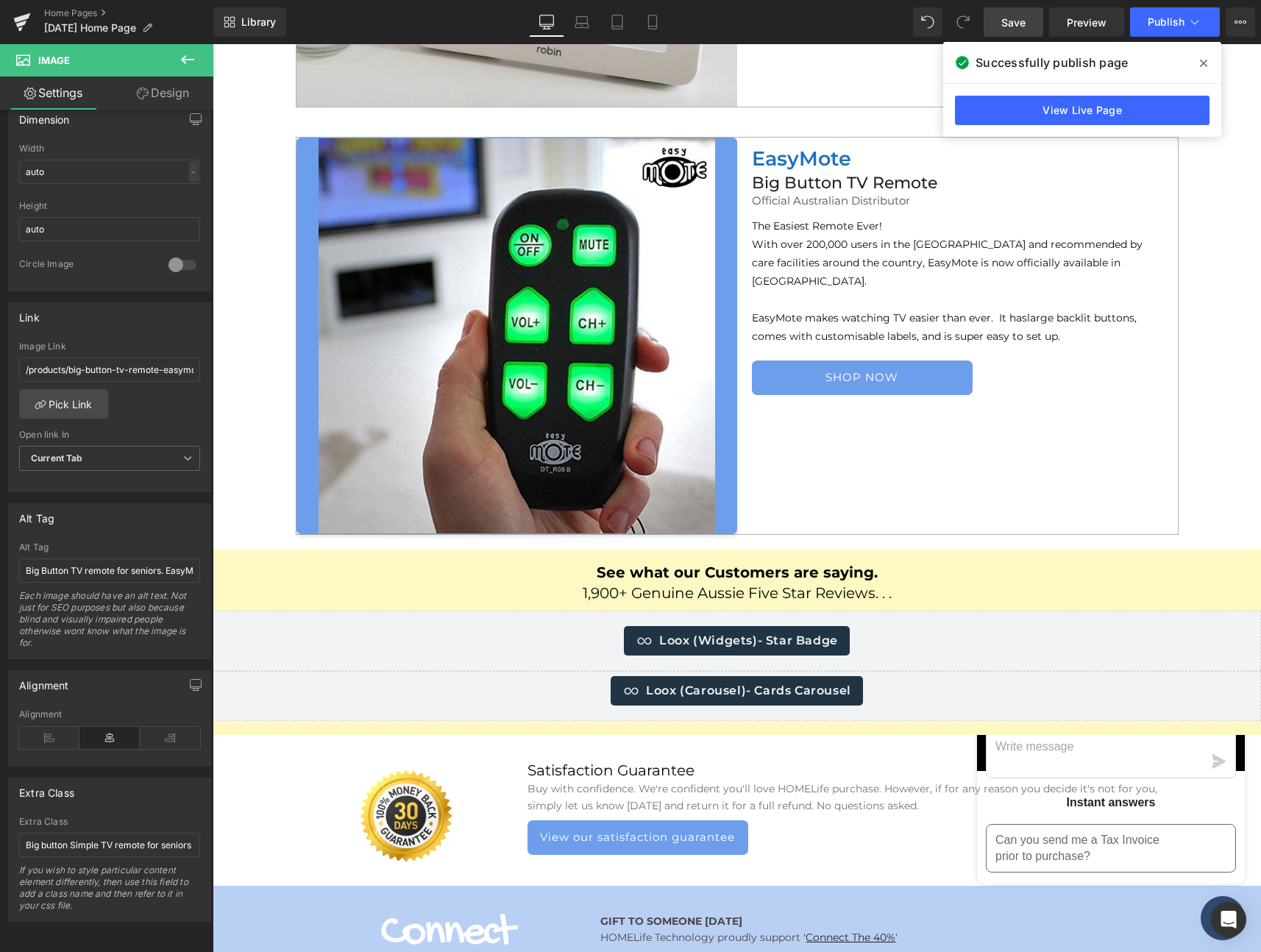
click at [188, 55] on icon at bounding box center [187, 59] width 17 height 17
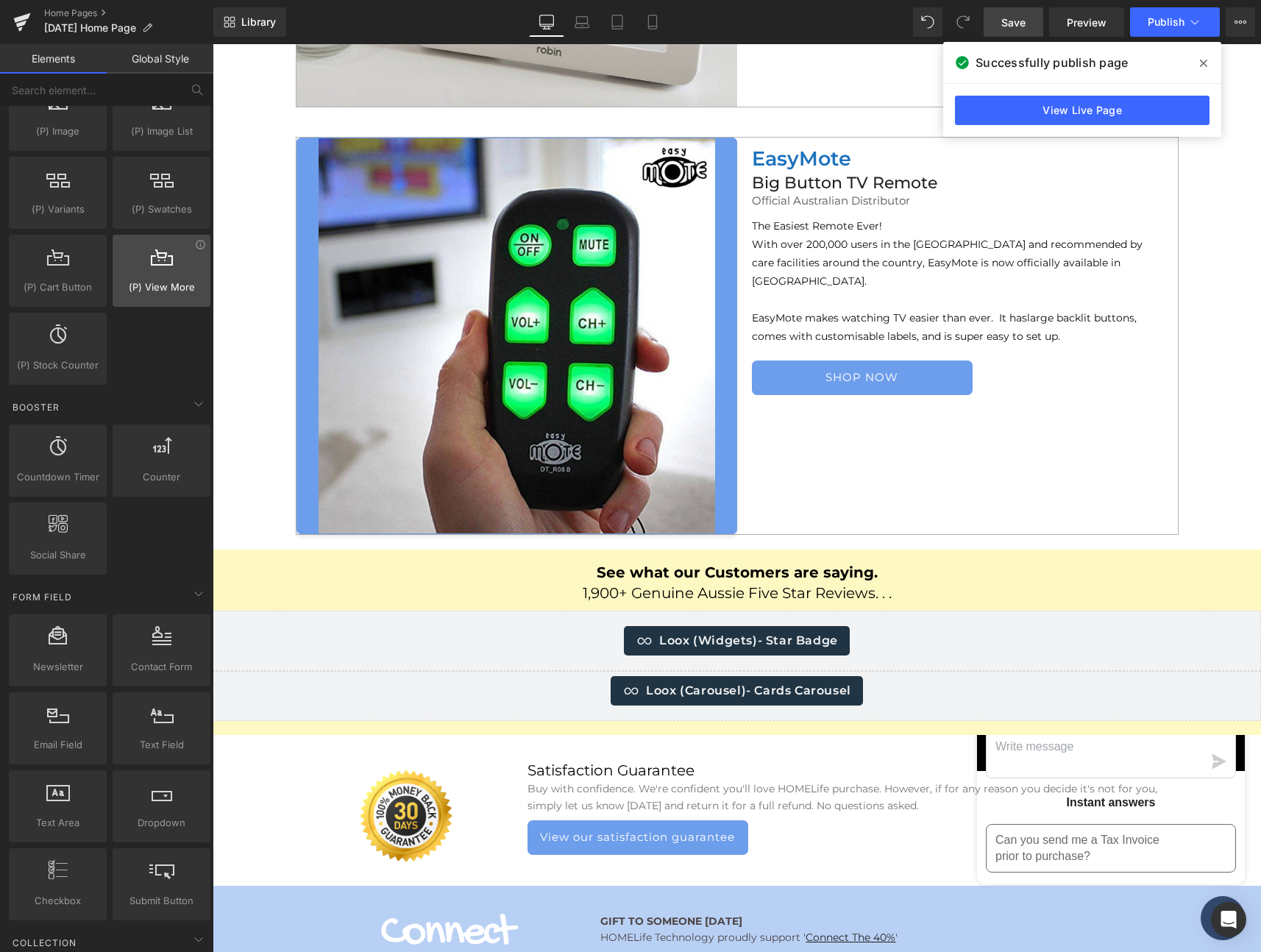
scroll to position [2477, 0]
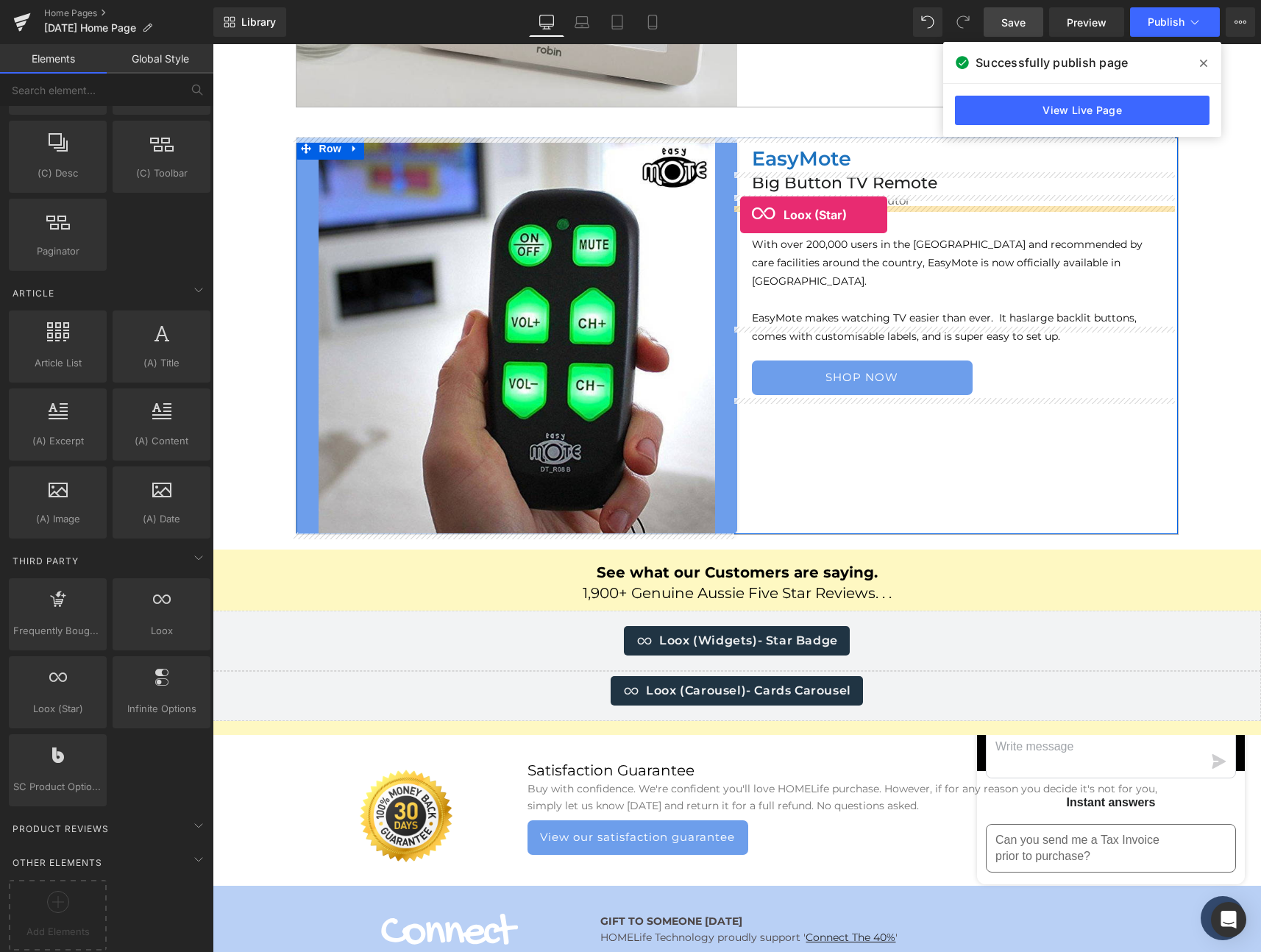
drag, startPoint x: 268, startPoint y: 718, endPoint x: 740, endPoint y: 215, distance: 689.8
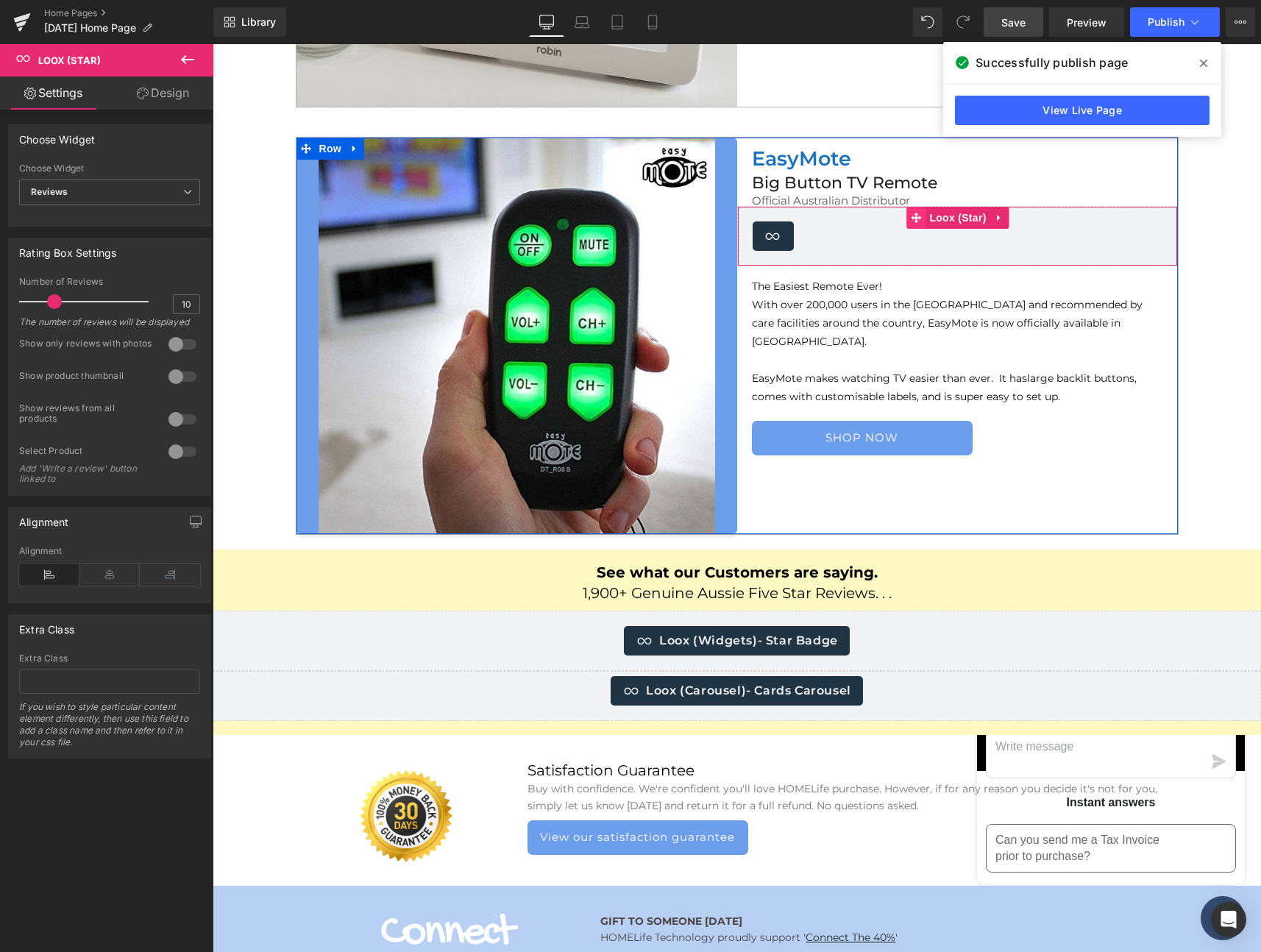
click at [914, 221] on icon at bounding box center [916, 218] width 11 height 11
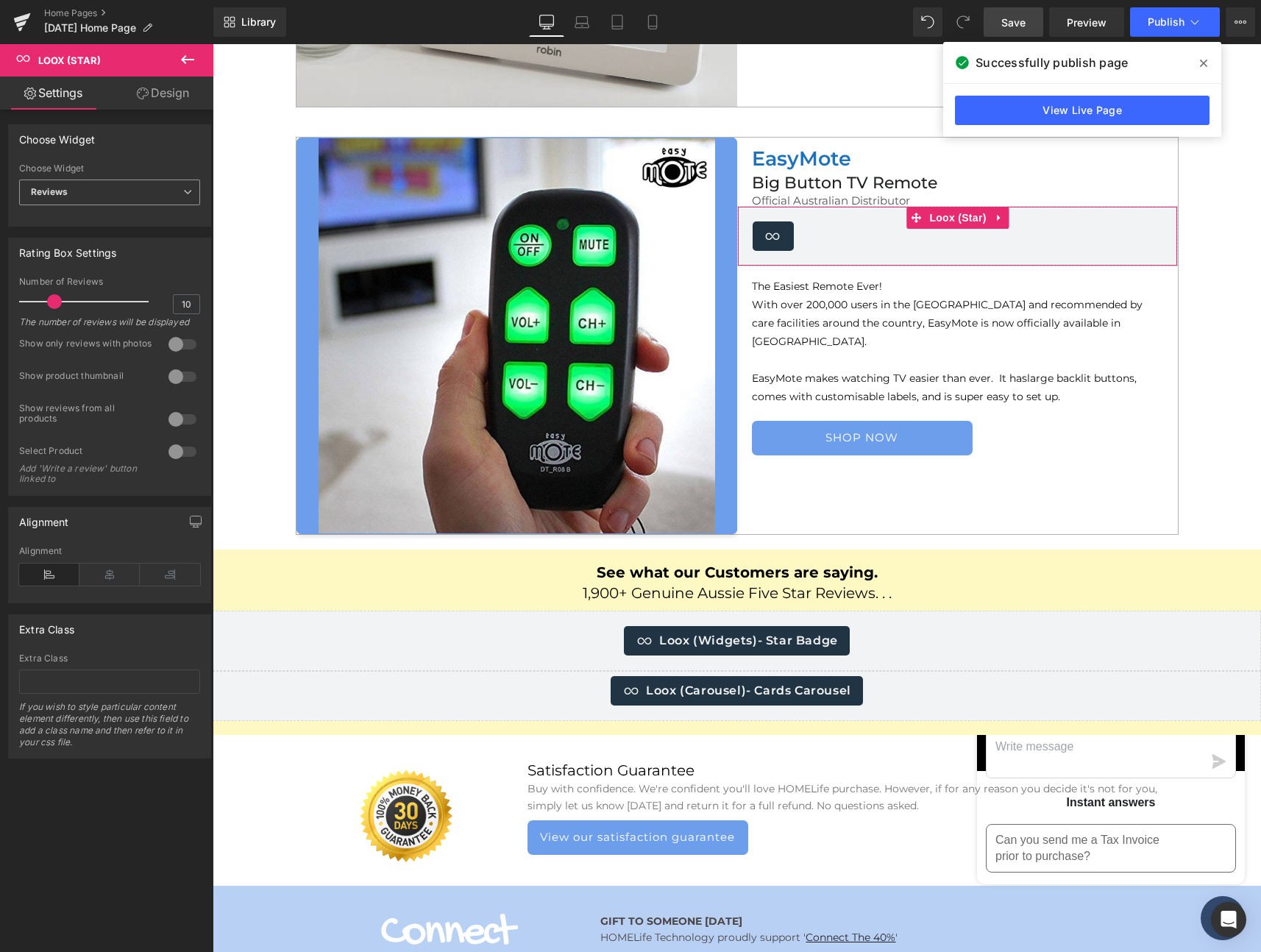
click at [172, 194] on span "Reviews" at bounding box center [109, 192] width 181 height 26
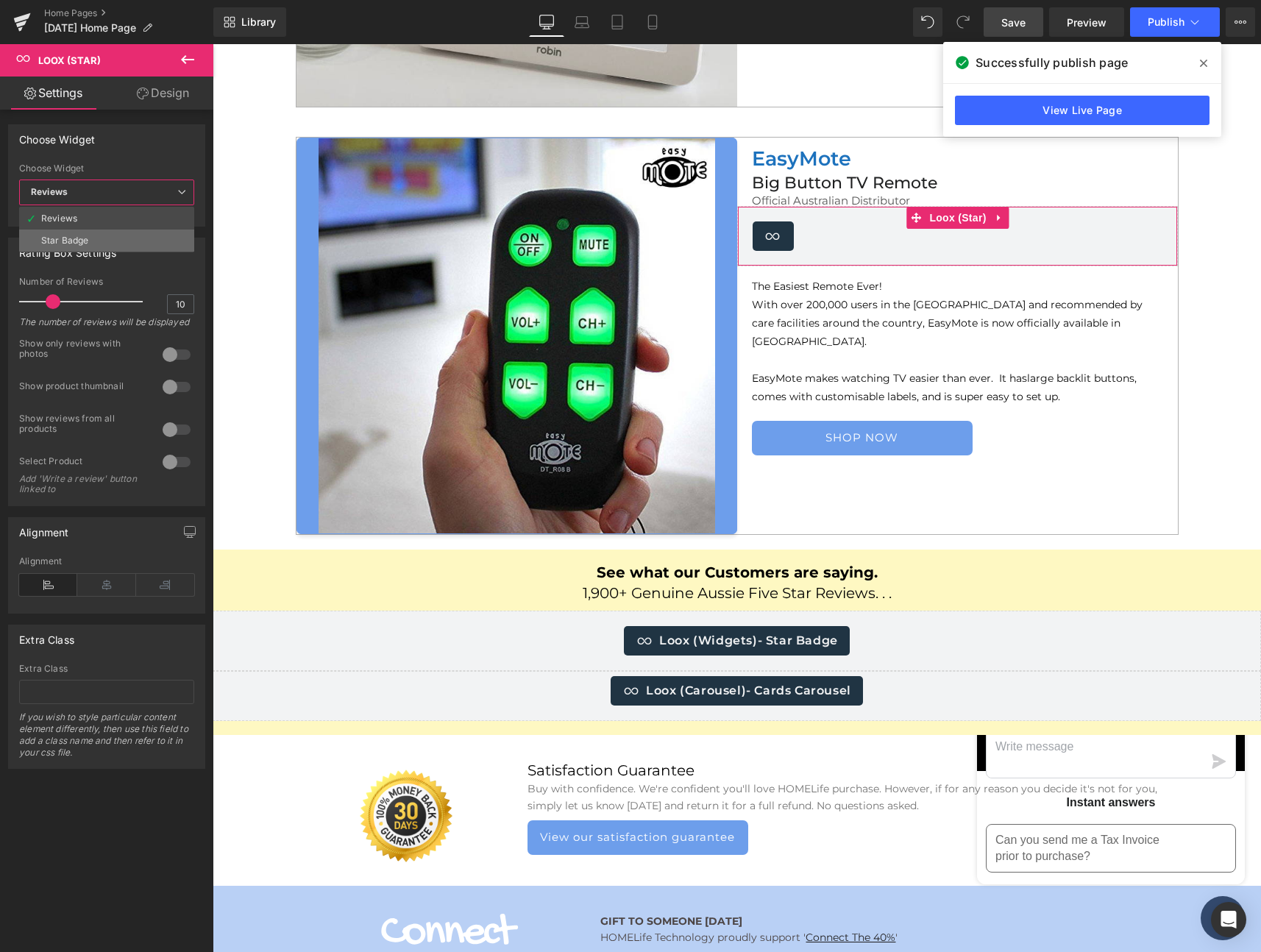
click at [99, 238] on li "Star Badge" at bounding box center [106, 240] width 175 height 22
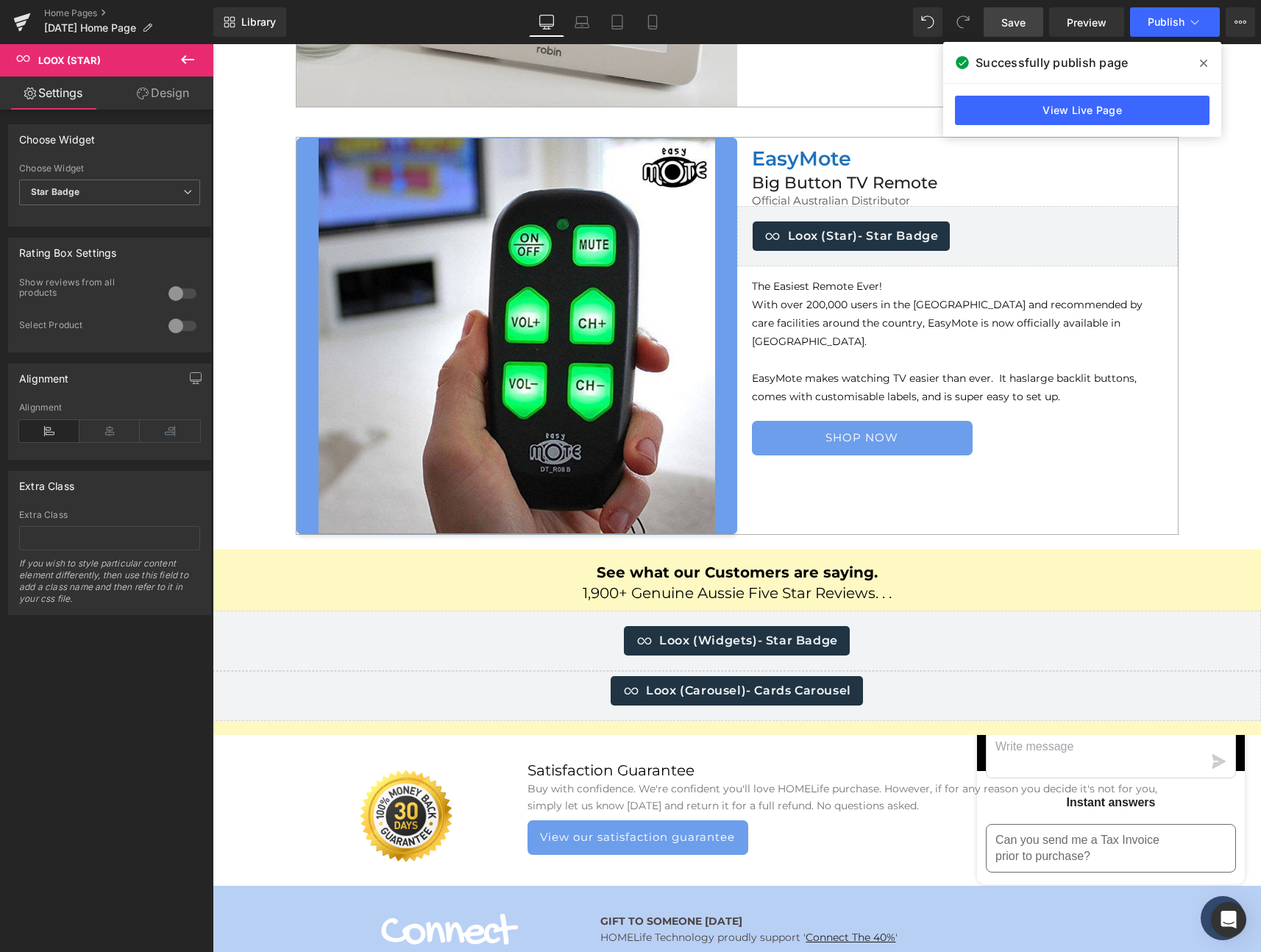
click at [178, 323] on div at bounding box center [182, 326] width 36 height 24
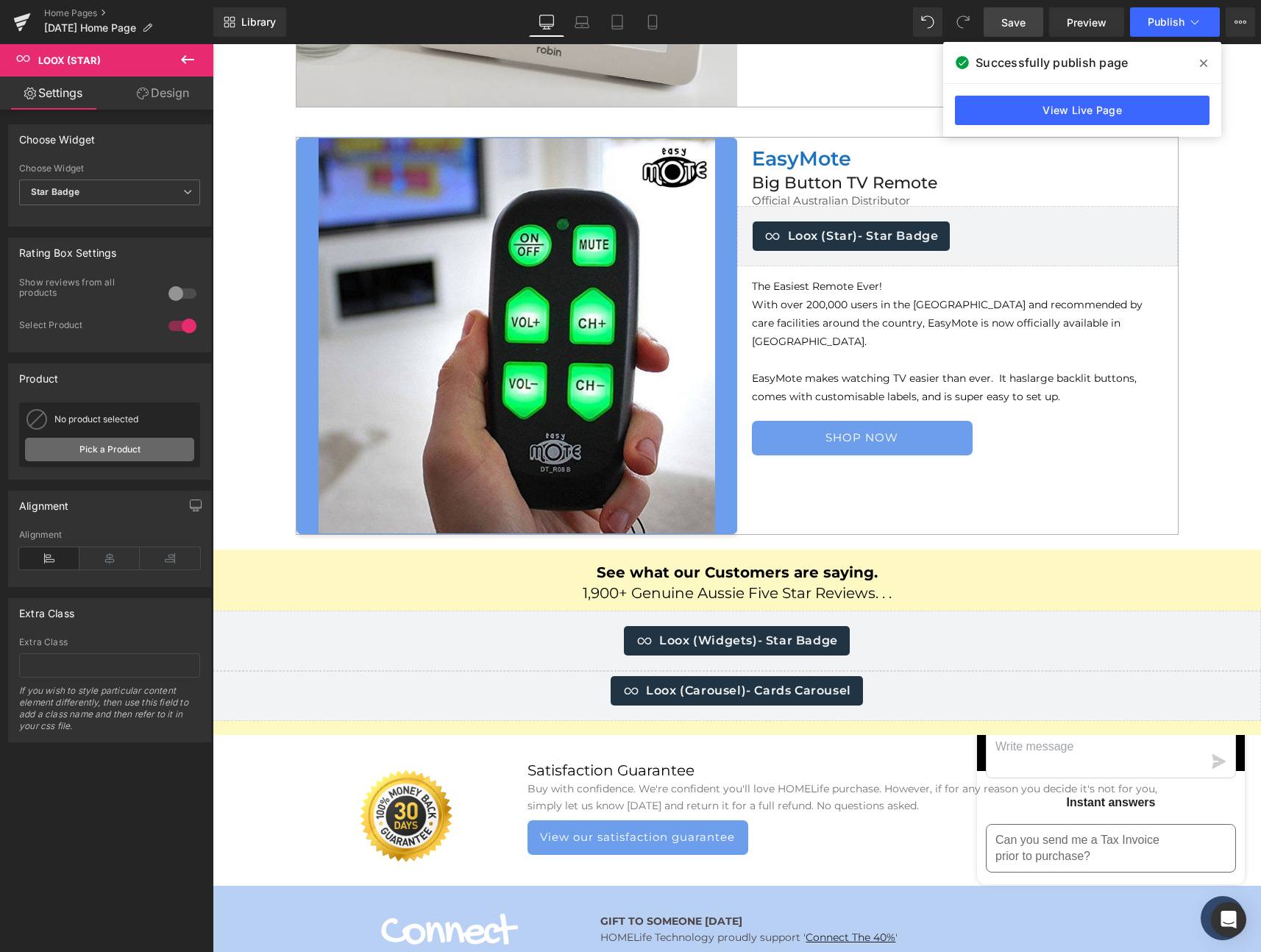
click at [100, 448] on link "Pick a Product" at bounding box center [109, 449] width 169 height 24
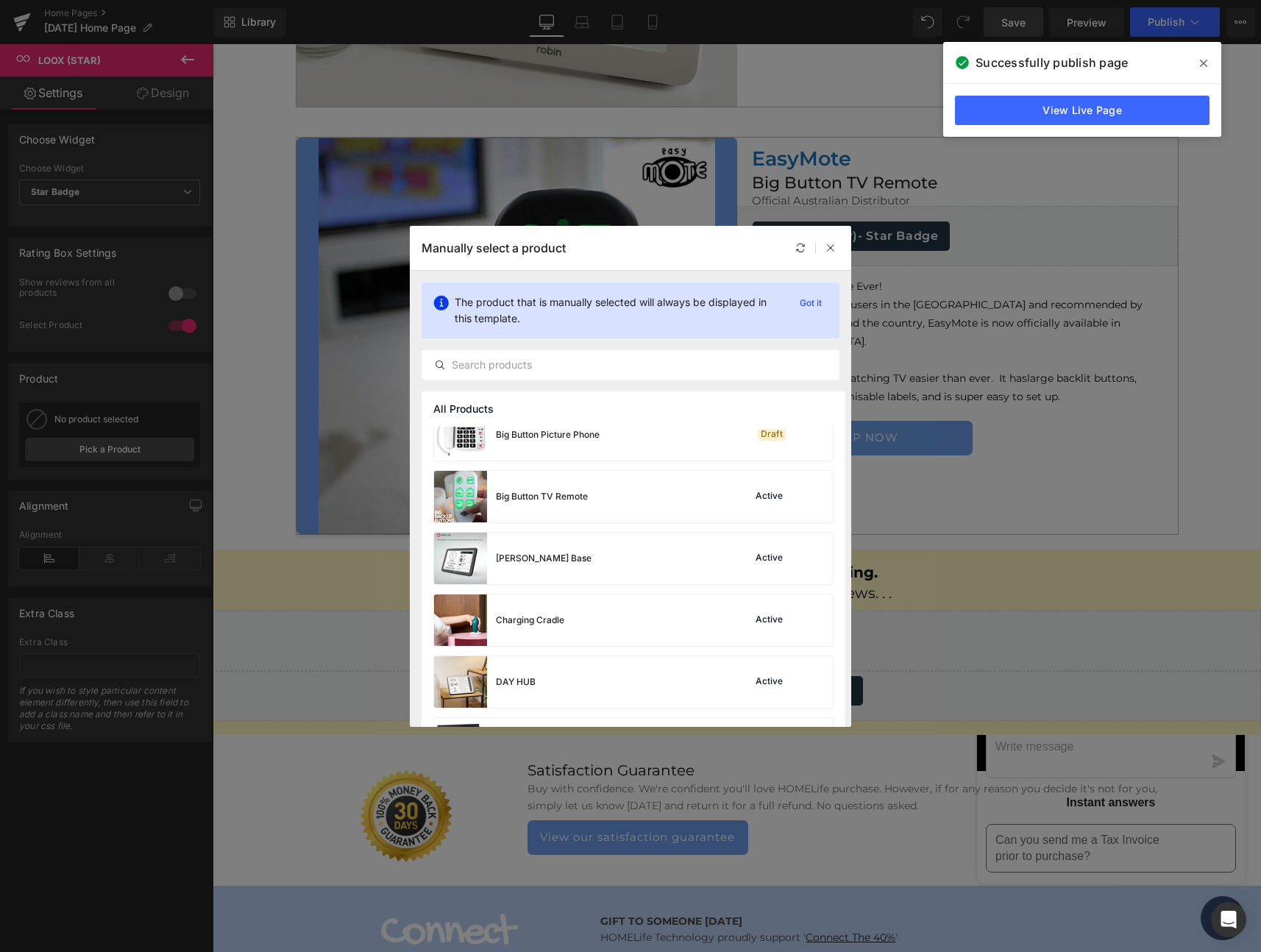
scroll to position [73, 0]
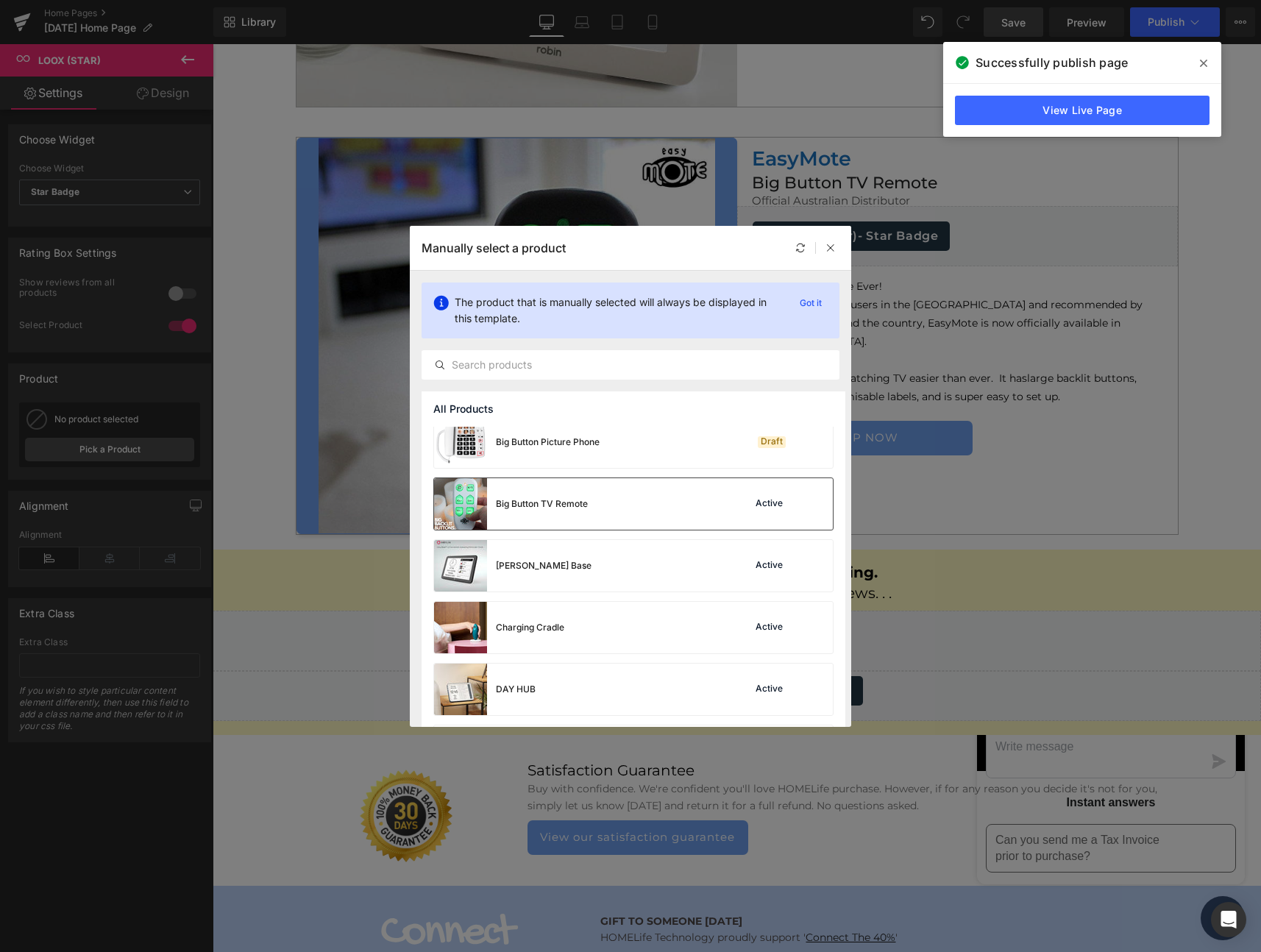
click at [533, 497] on div "Big Button TV Remote" at bounding box center [541, 503] width 92 height 13
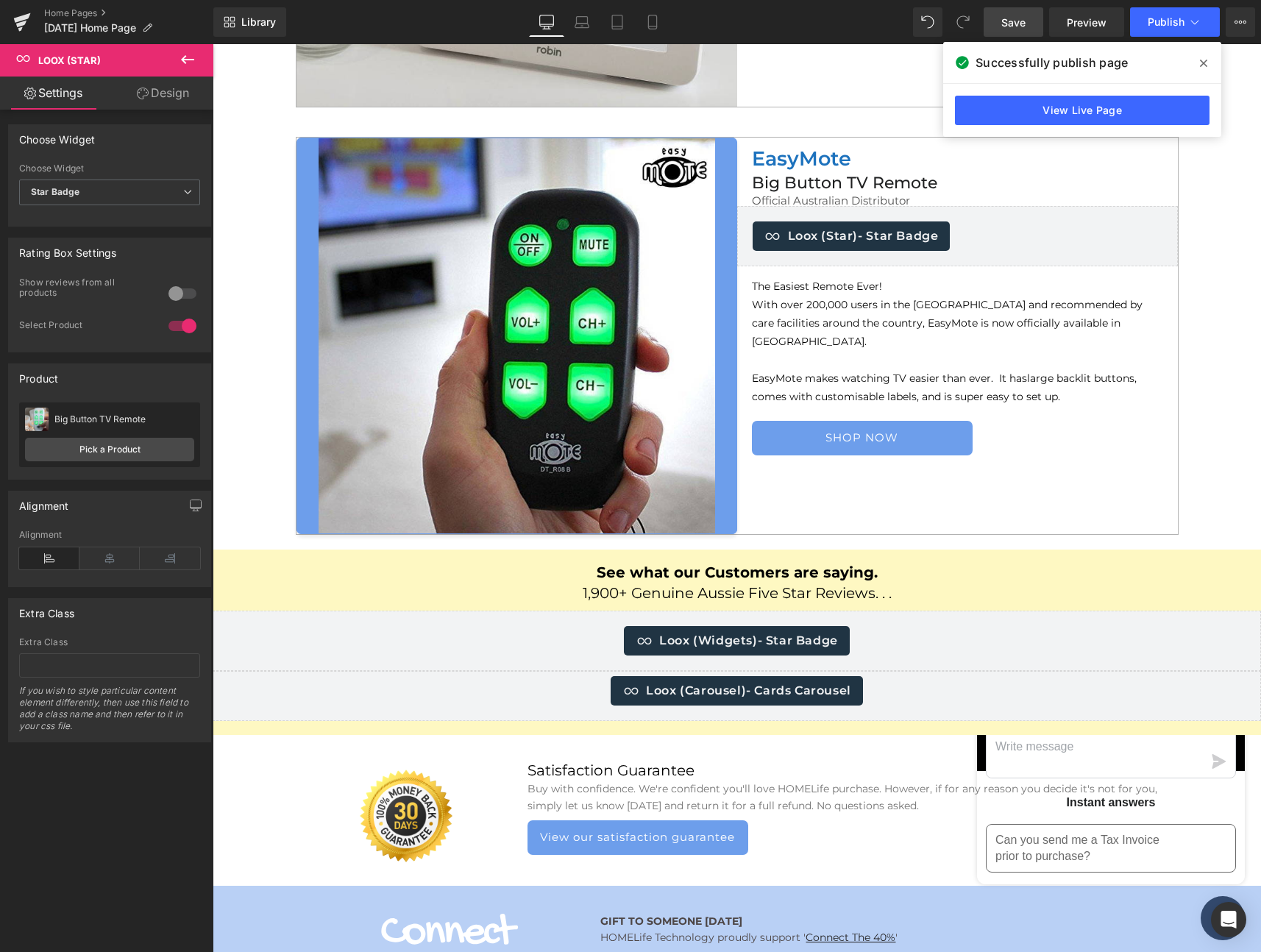
click at [1020, 19] on span "Save" at bounding box center [1014, 22] width 24 height 15
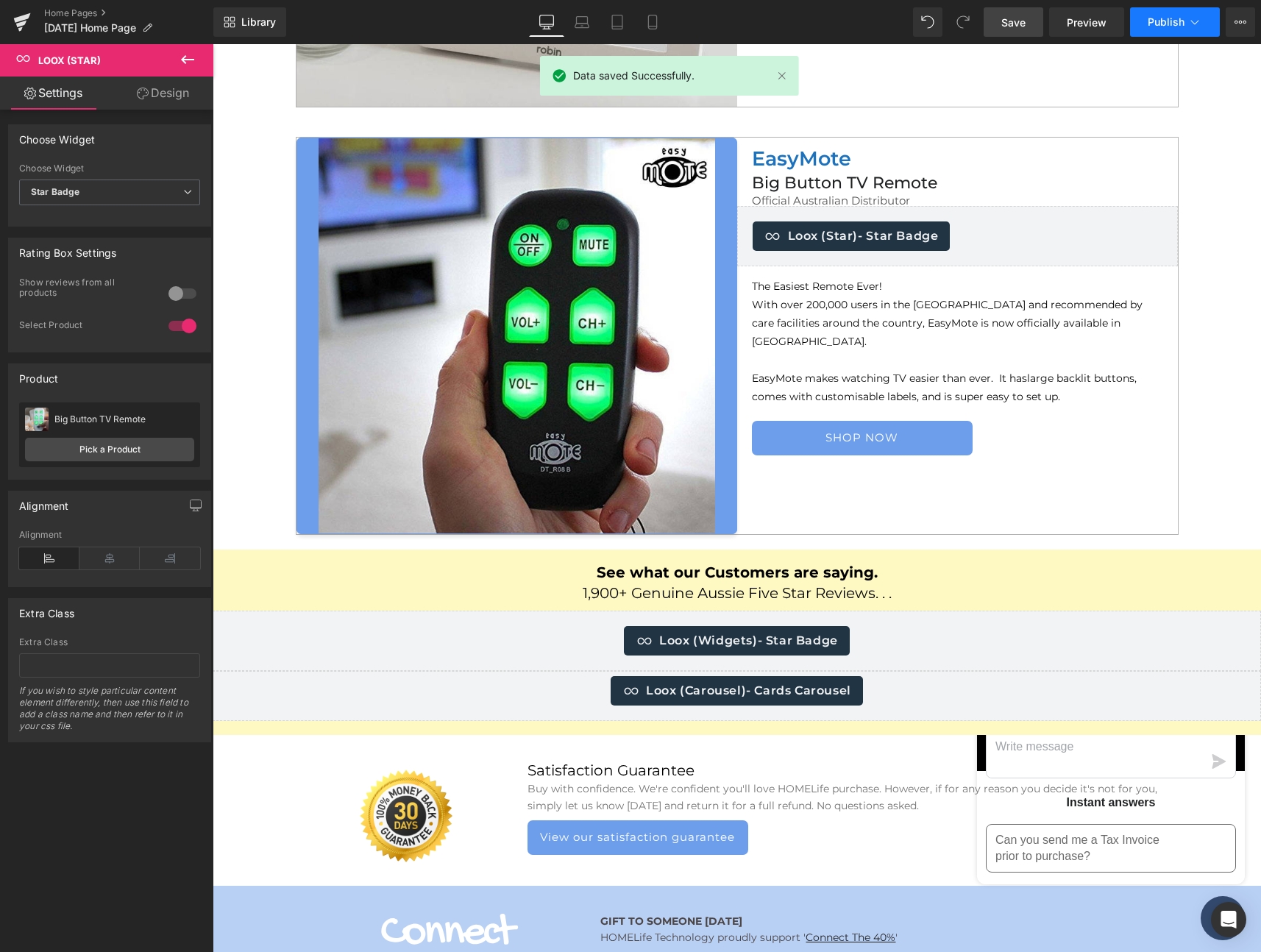
click at [1165, 20] on span "Publish" at bounding box center [1166, 22] width 36 height 12
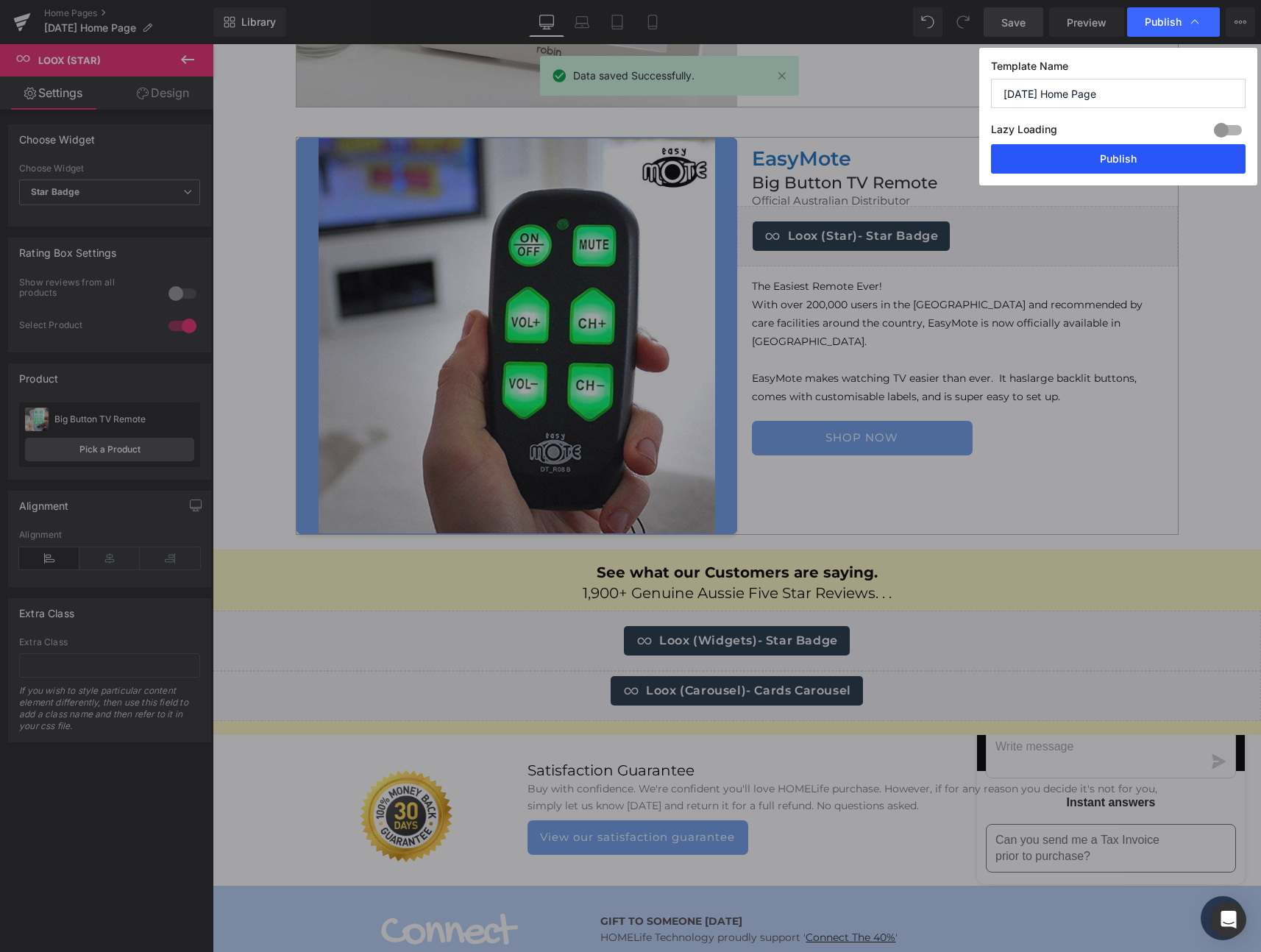
click at [1083, 155] on button "Publish" at bounding box center [1118, 159] width 254 height 30
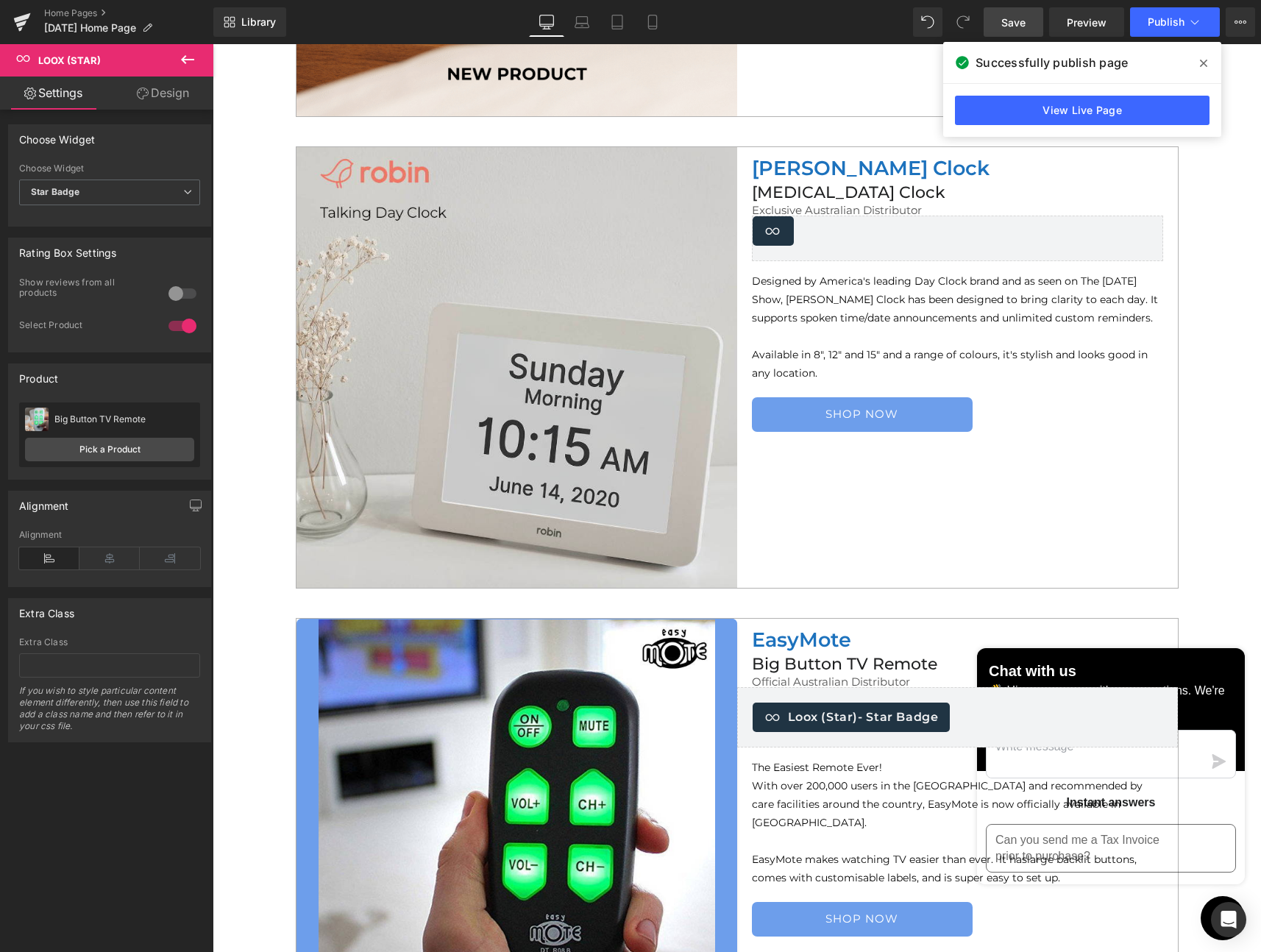
scroll to position [4406, 0]
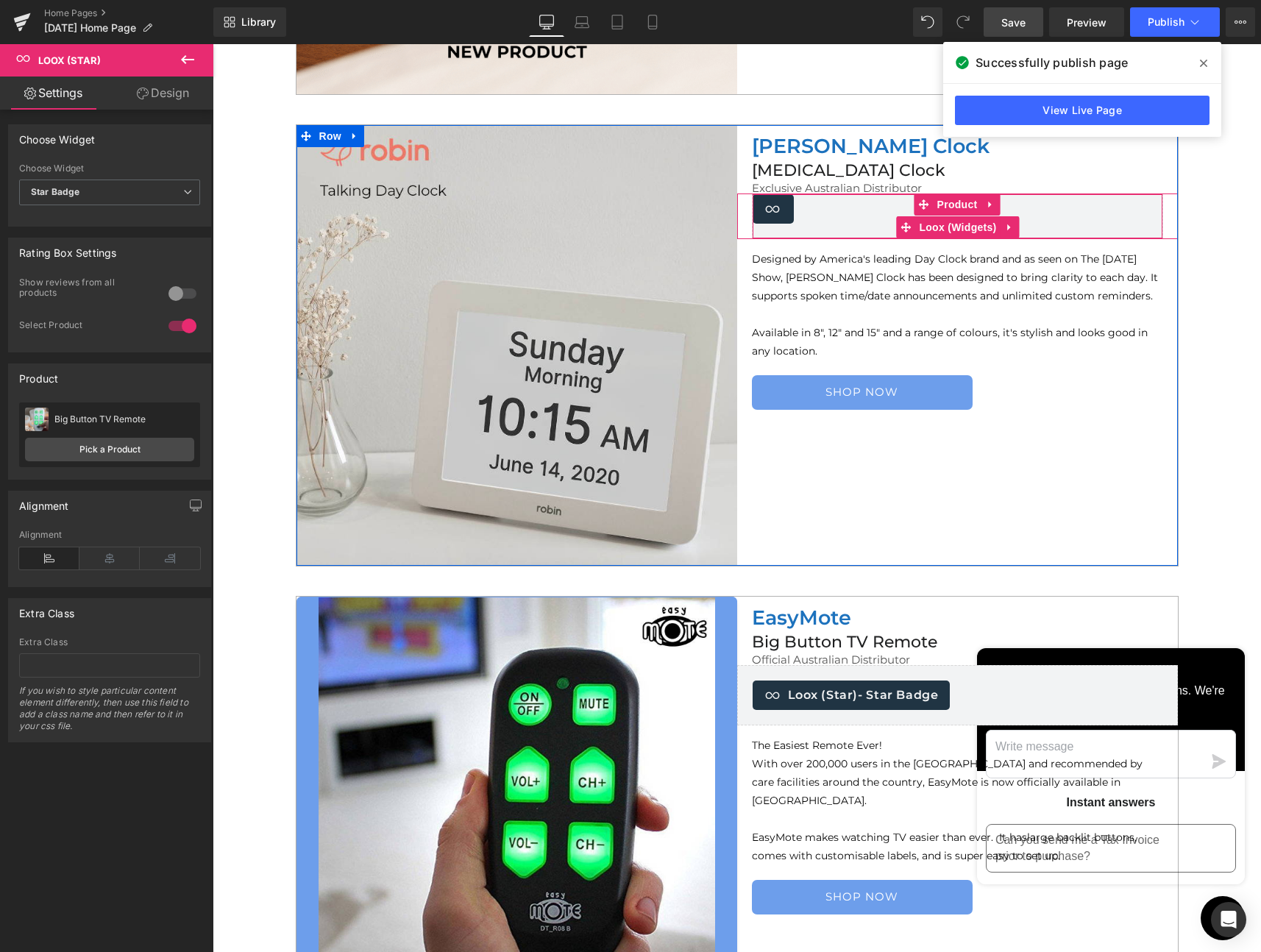
click at [783, 209] on div "Loox (Widgets) - Star Badge" at bounding box center [773, 209] width 41 height 30
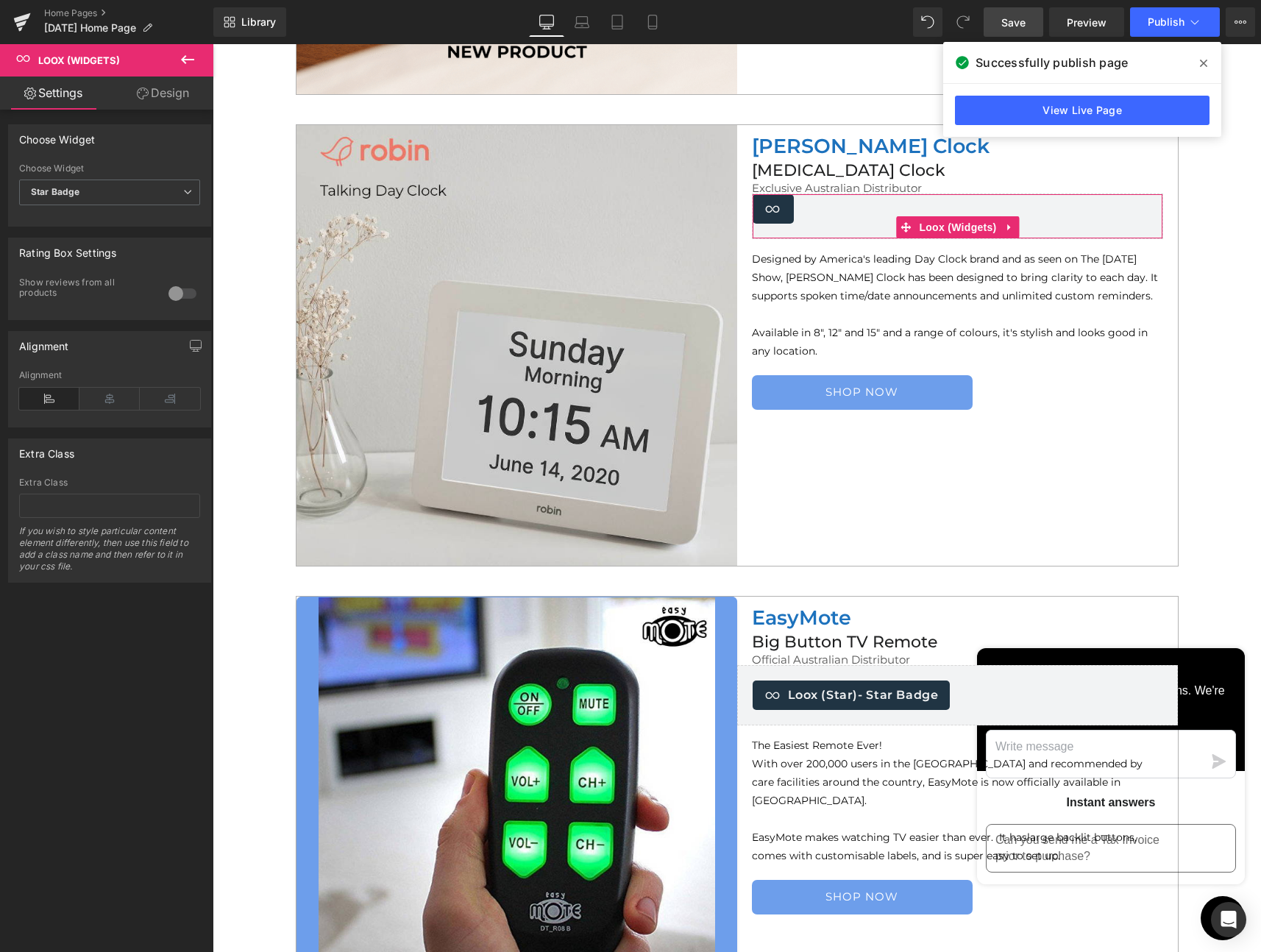
click at [162, 90] on link "Design" at bounding box center [162, 93] width 107 height 33
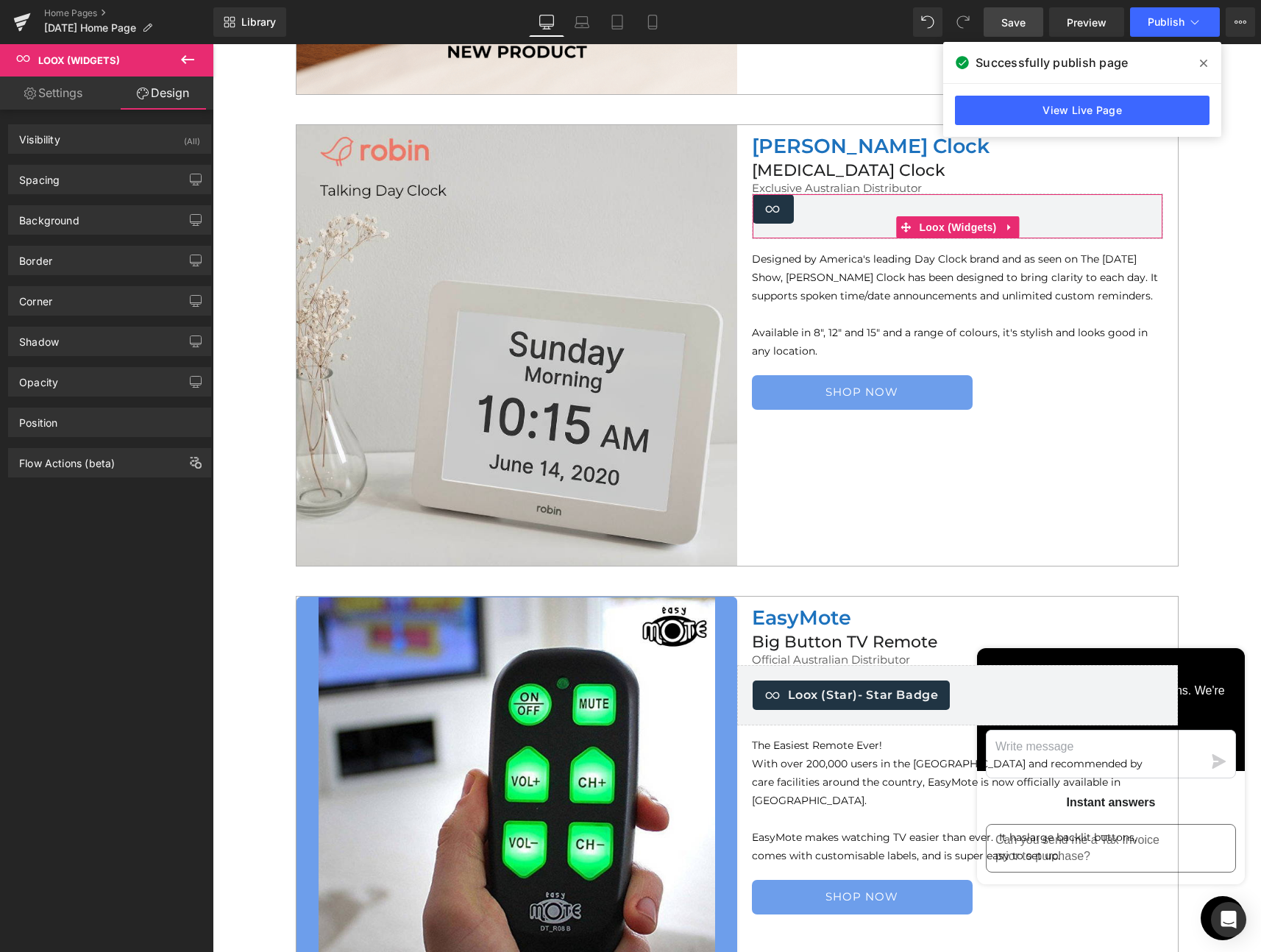
type input "0"
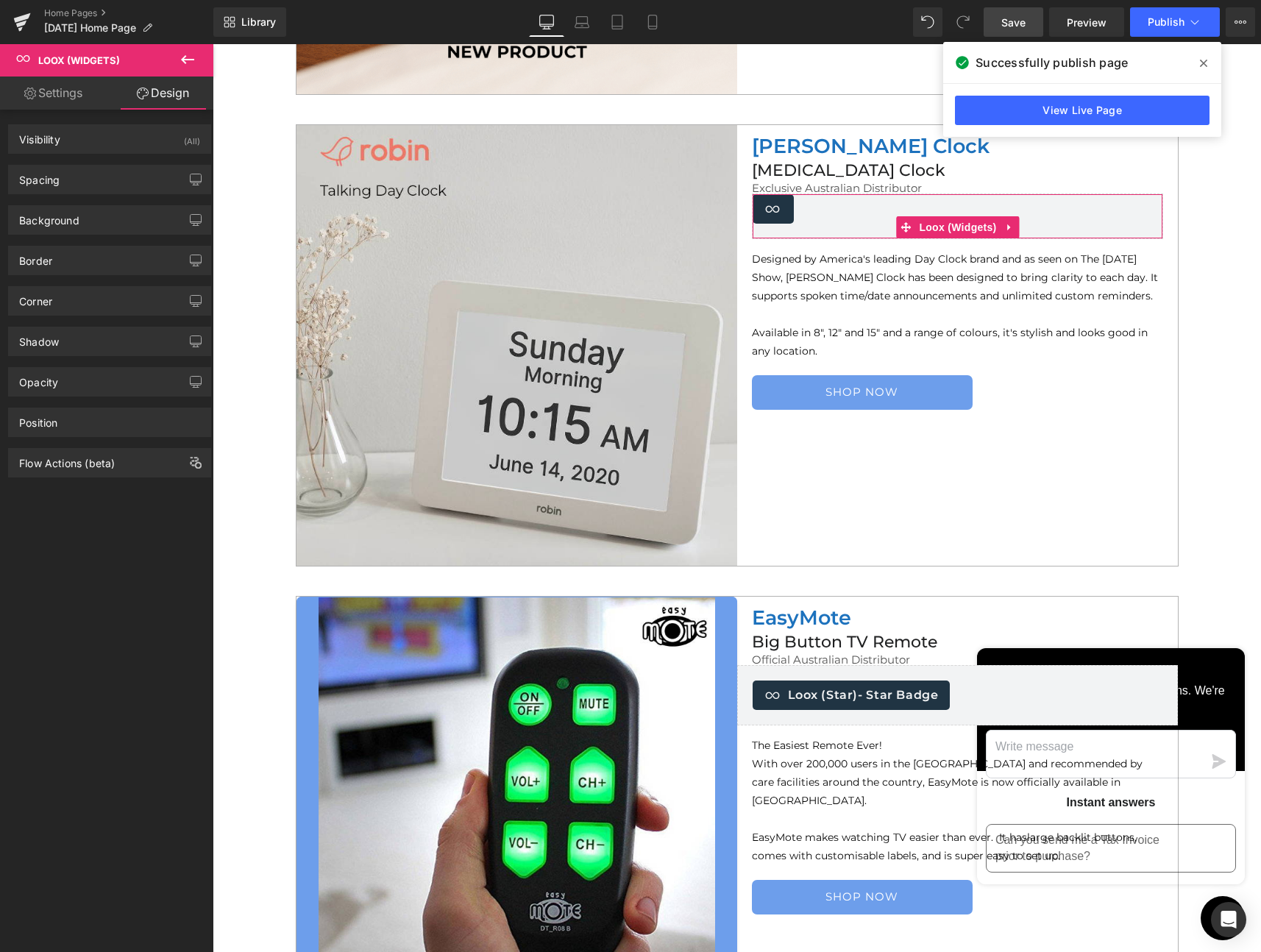
type input "0"
type input "20"
type input "0"
click at [75, 179] on div "Spacing" at bounding box center [110, 179] width 202 height 28
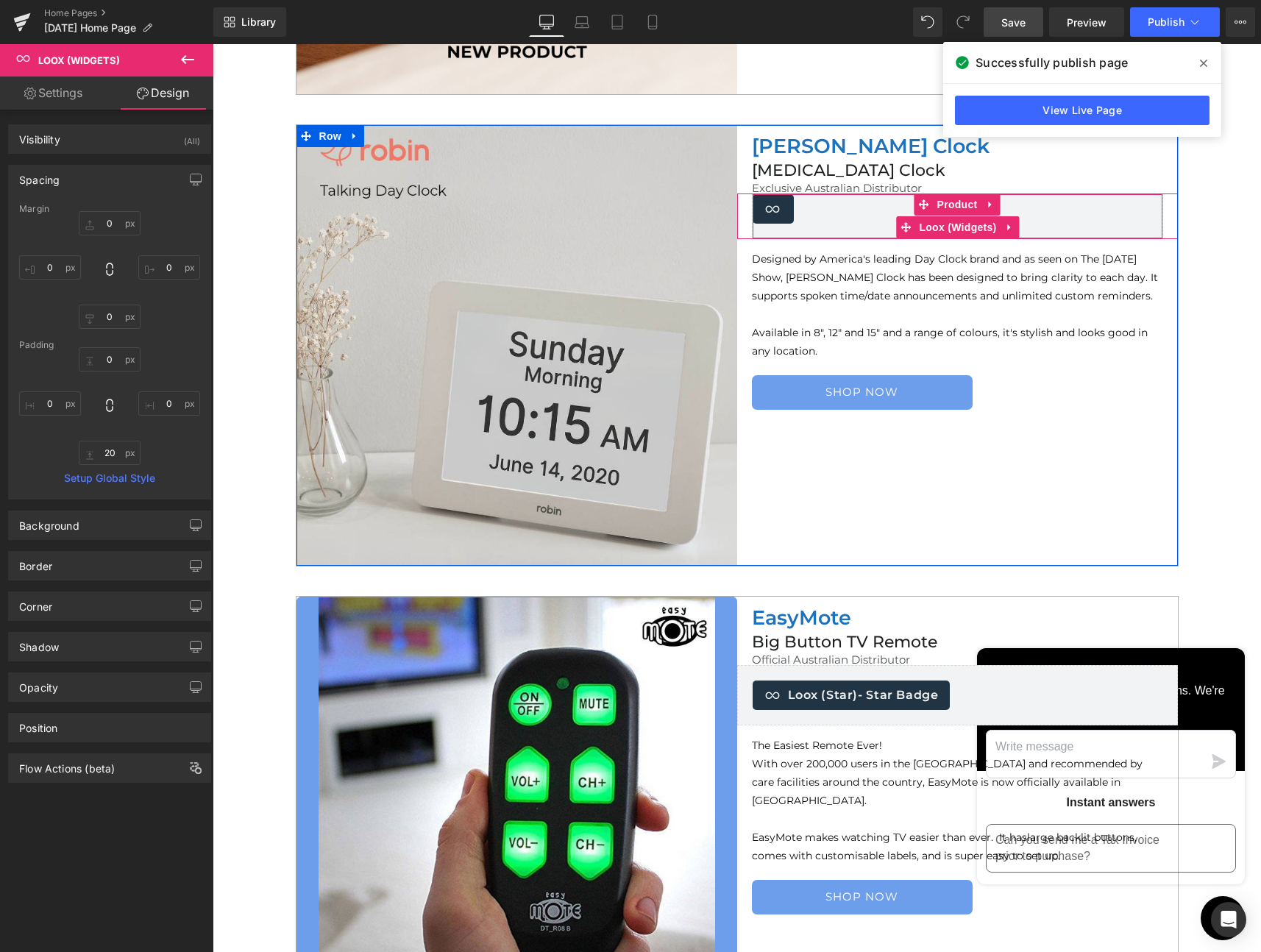
click at [805, 215] on div "Loox (Widgets) - Star Badge" at bounding box center [957, 209] width 410 height 30
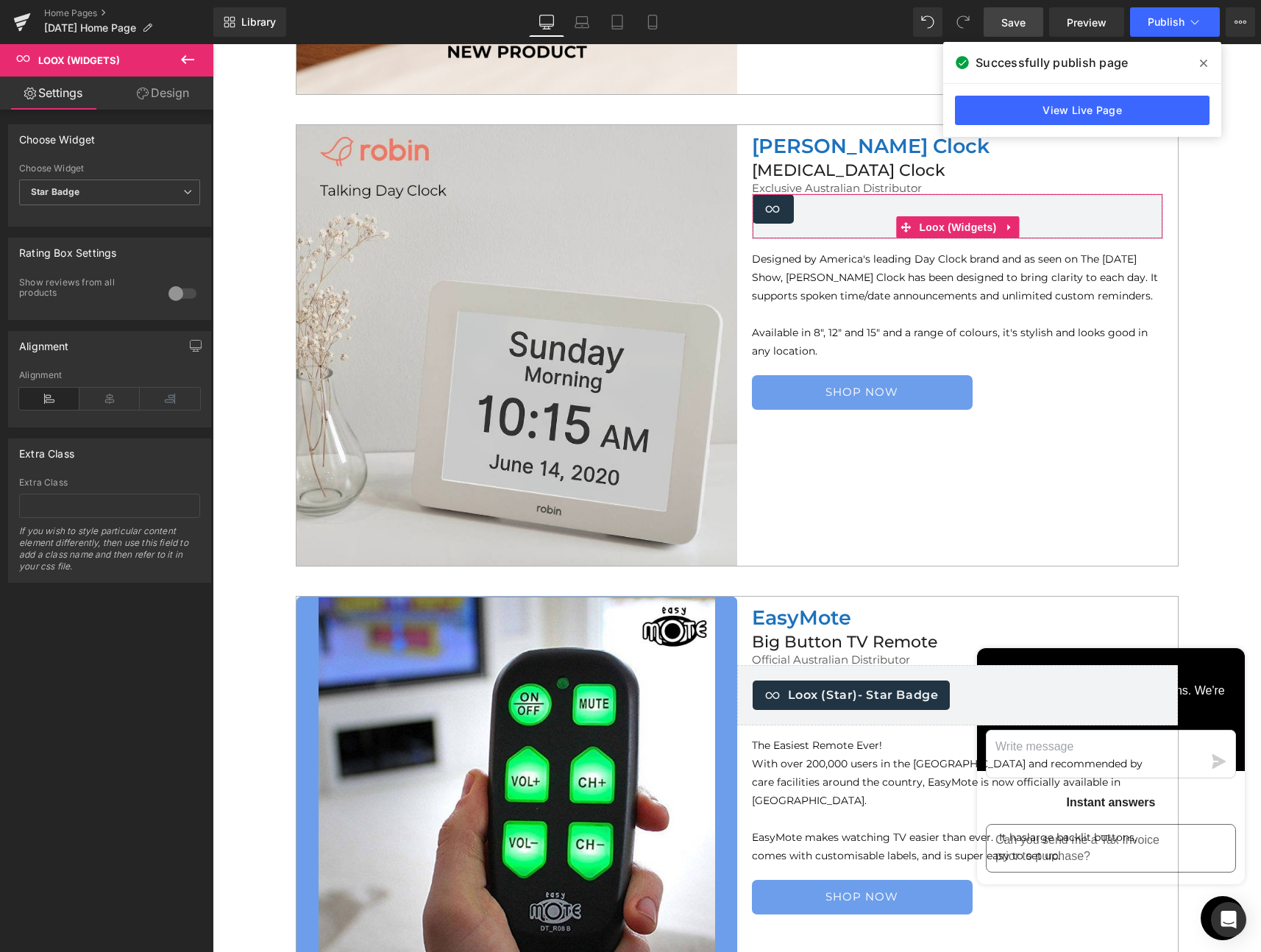
click at [172, 98] on link "Design" at bounding box center [162, 93] width 107 height 33
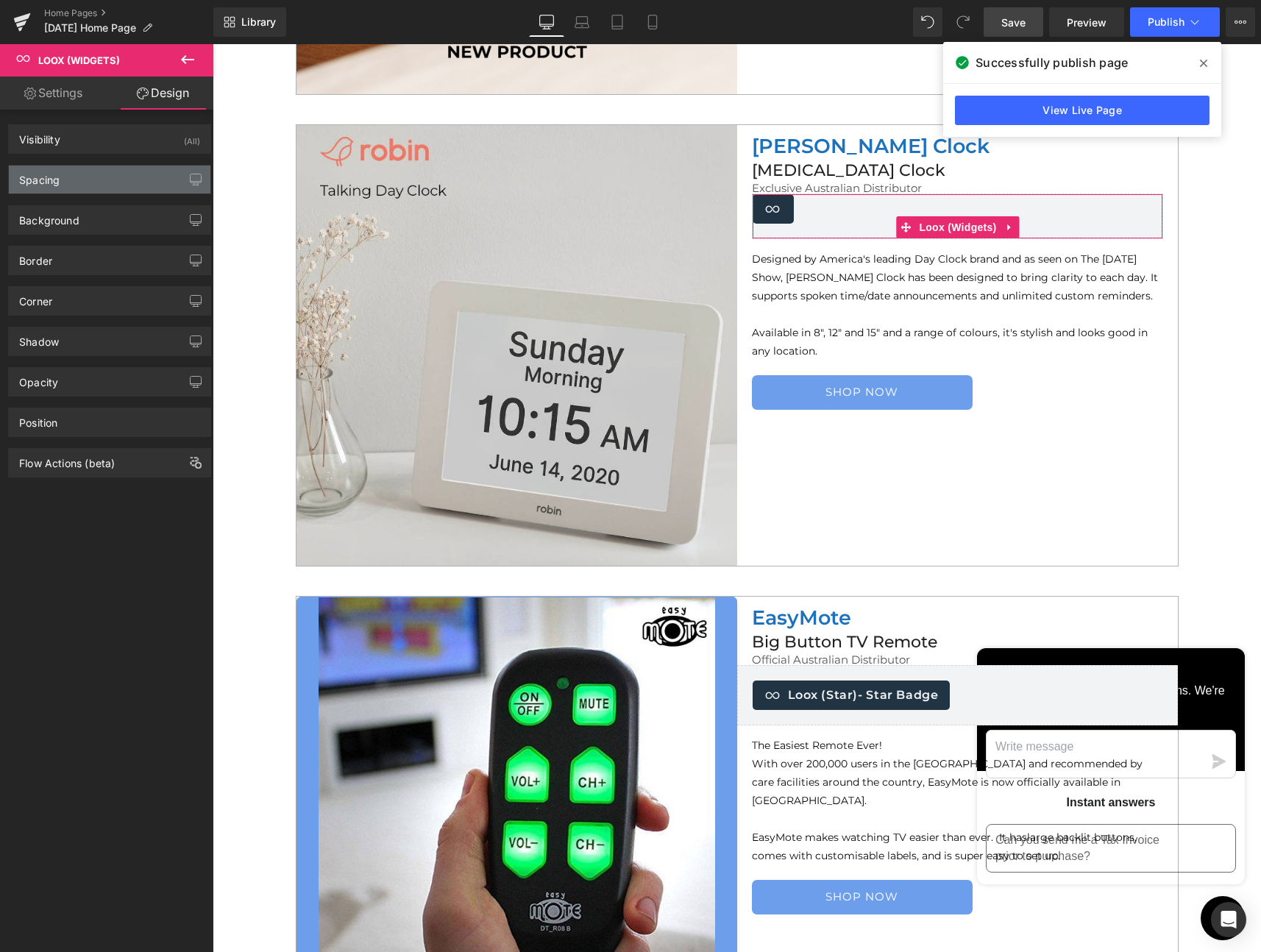
click at [106, 172] on div "Spacing" at bounding box center [110, 179] width 202 height 28
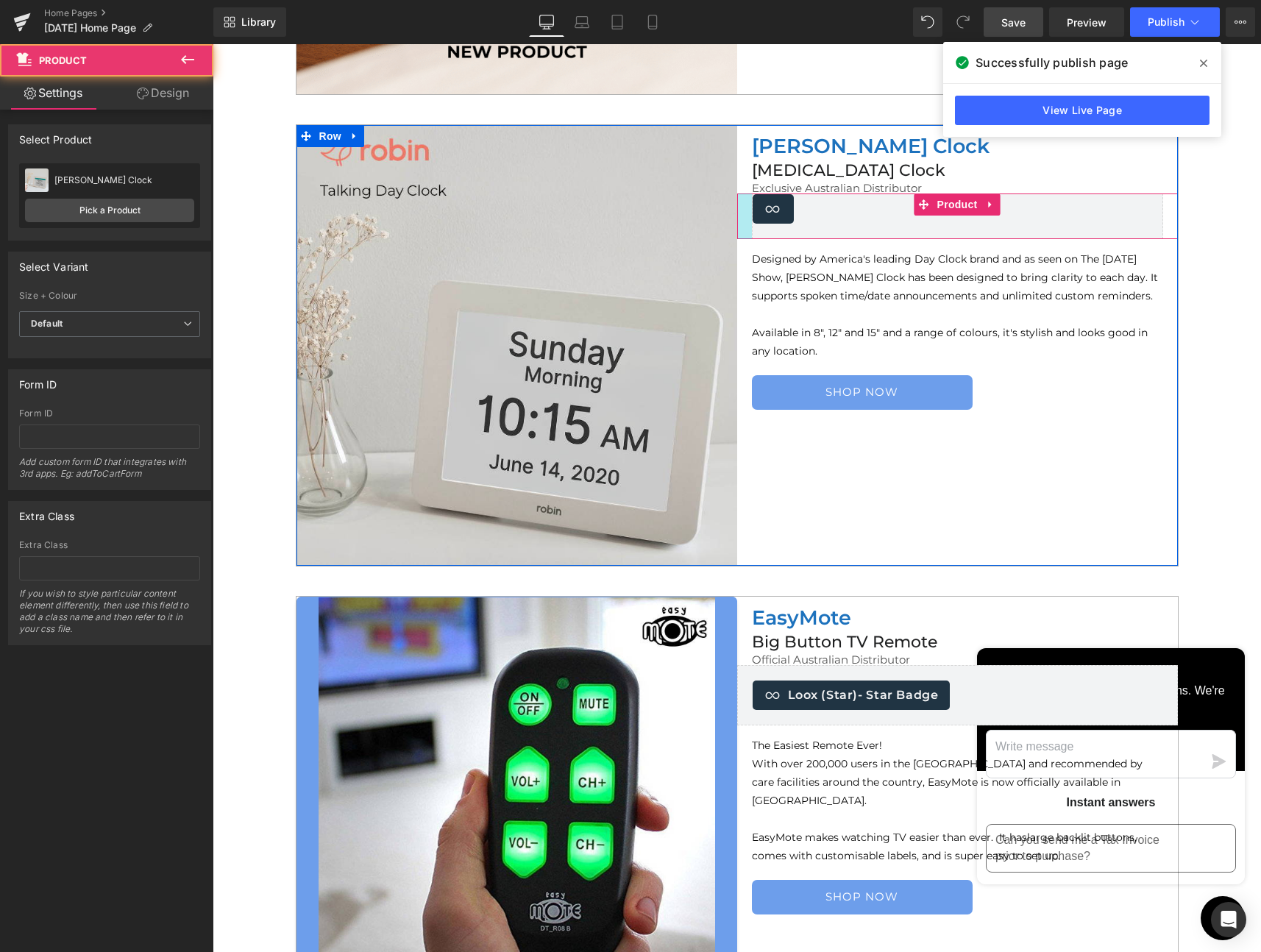
click at [739, 222] on div at bounding box center [744, 216] width 14 height 46
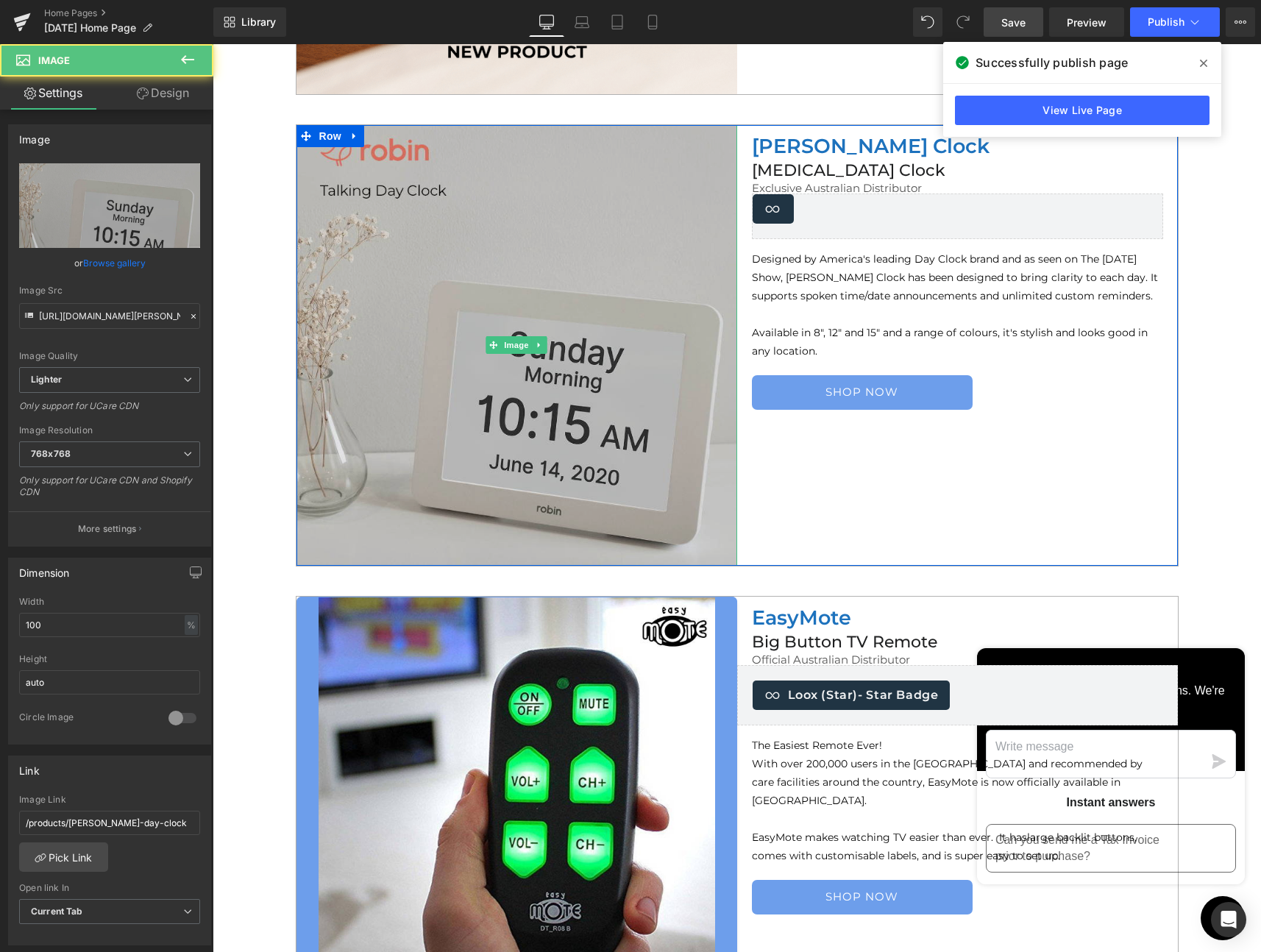
click at [629, 323] on img at bounding box center [517, 345] width 440 height 440
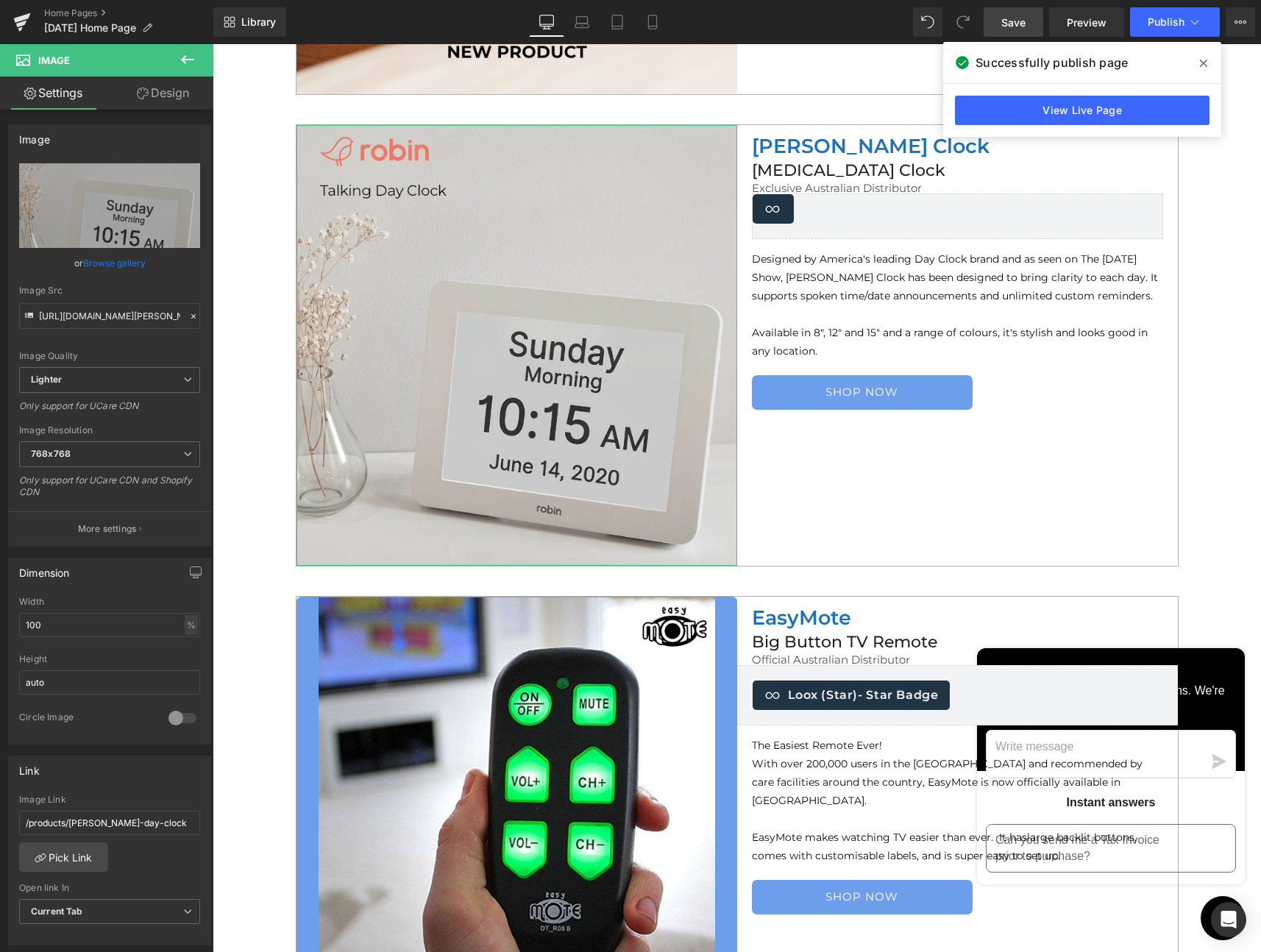
click at [162, 101] on link "Design" at bounding box center [162, 93] width 107 height 33
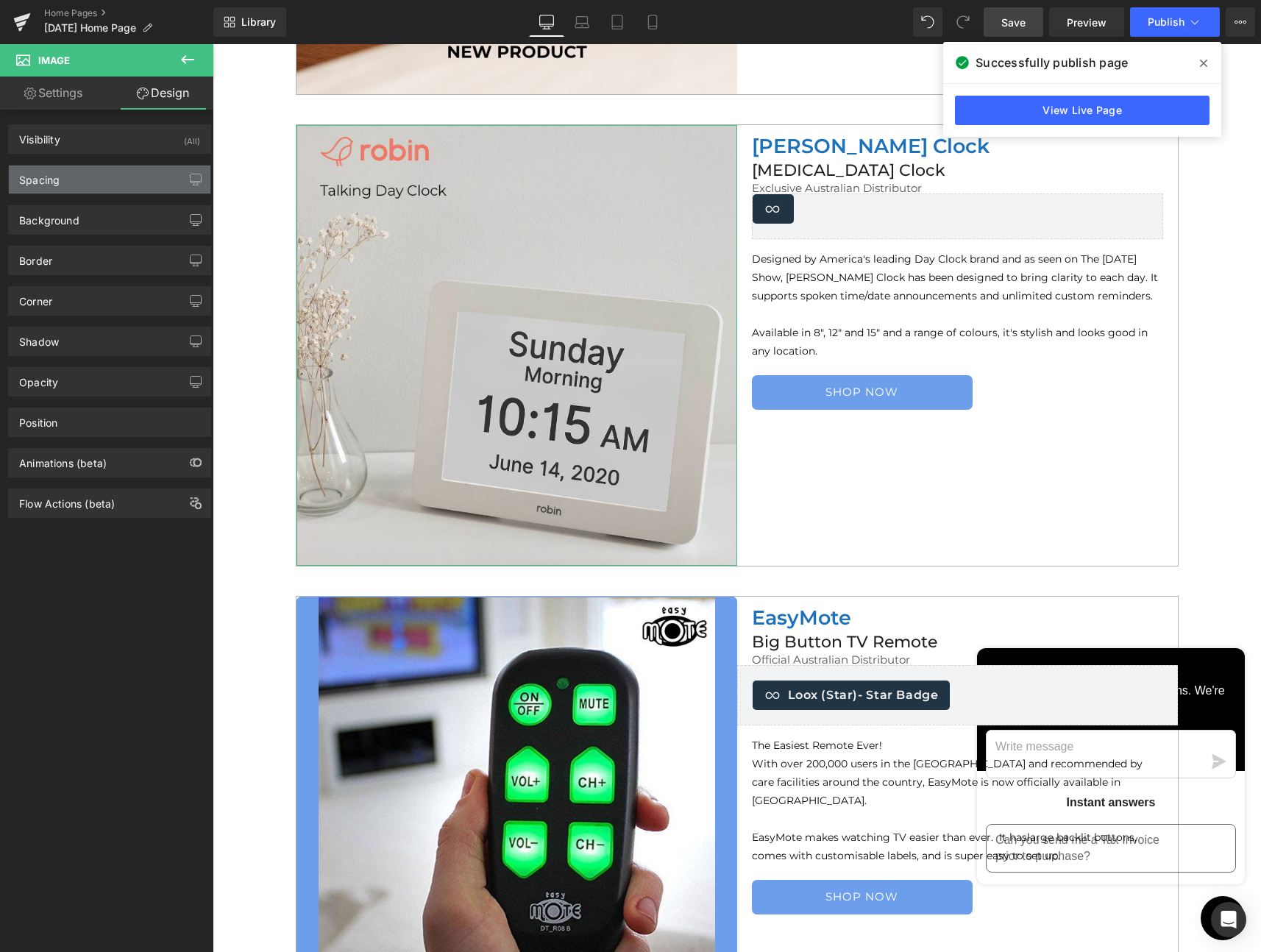
click at [90, 173] on div "Spacing" at bounding box center [110, 179] width 202 height 28
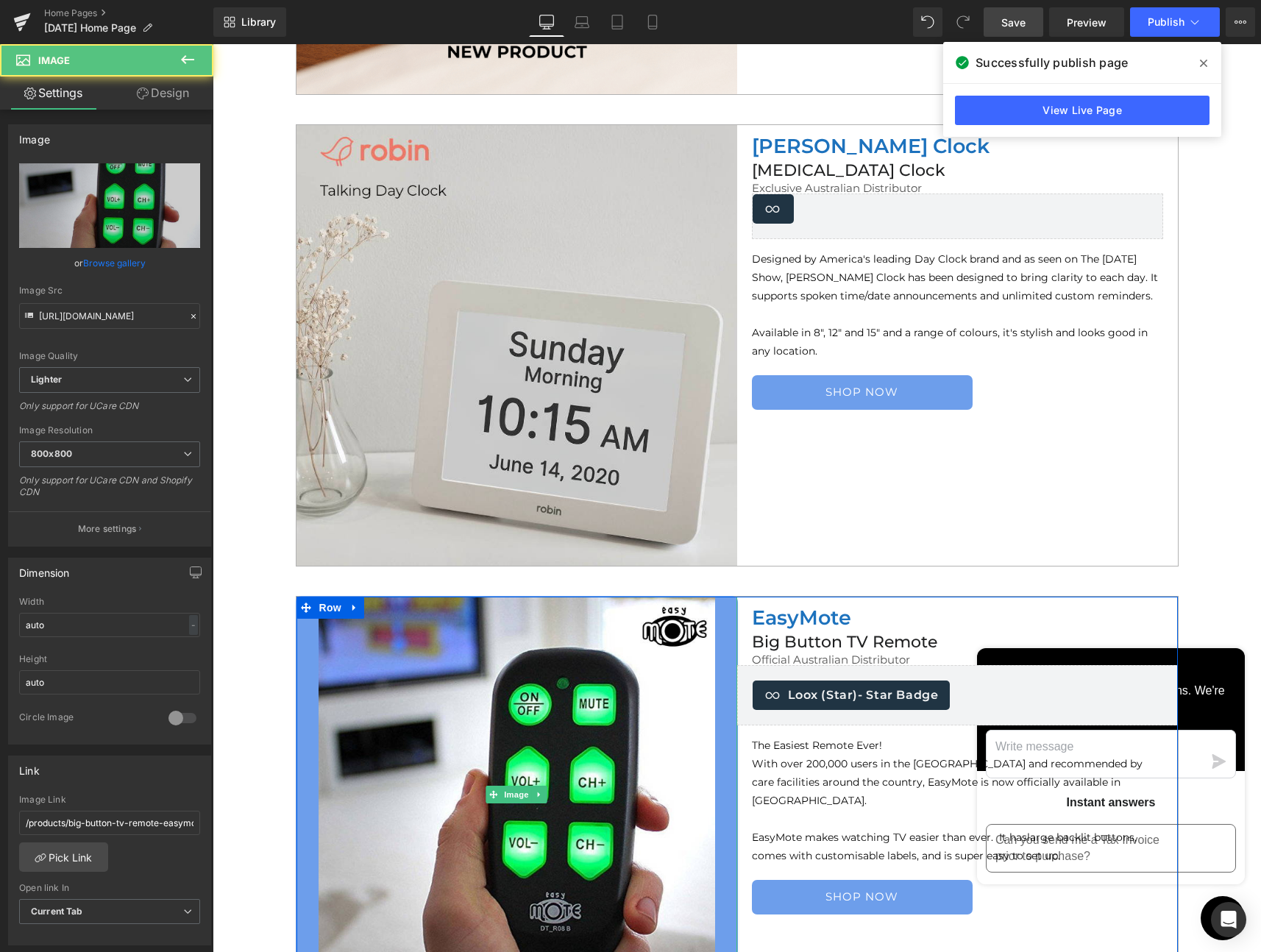
click at [469, 662] on div at bounding box center [517, 795] width 440 height 396
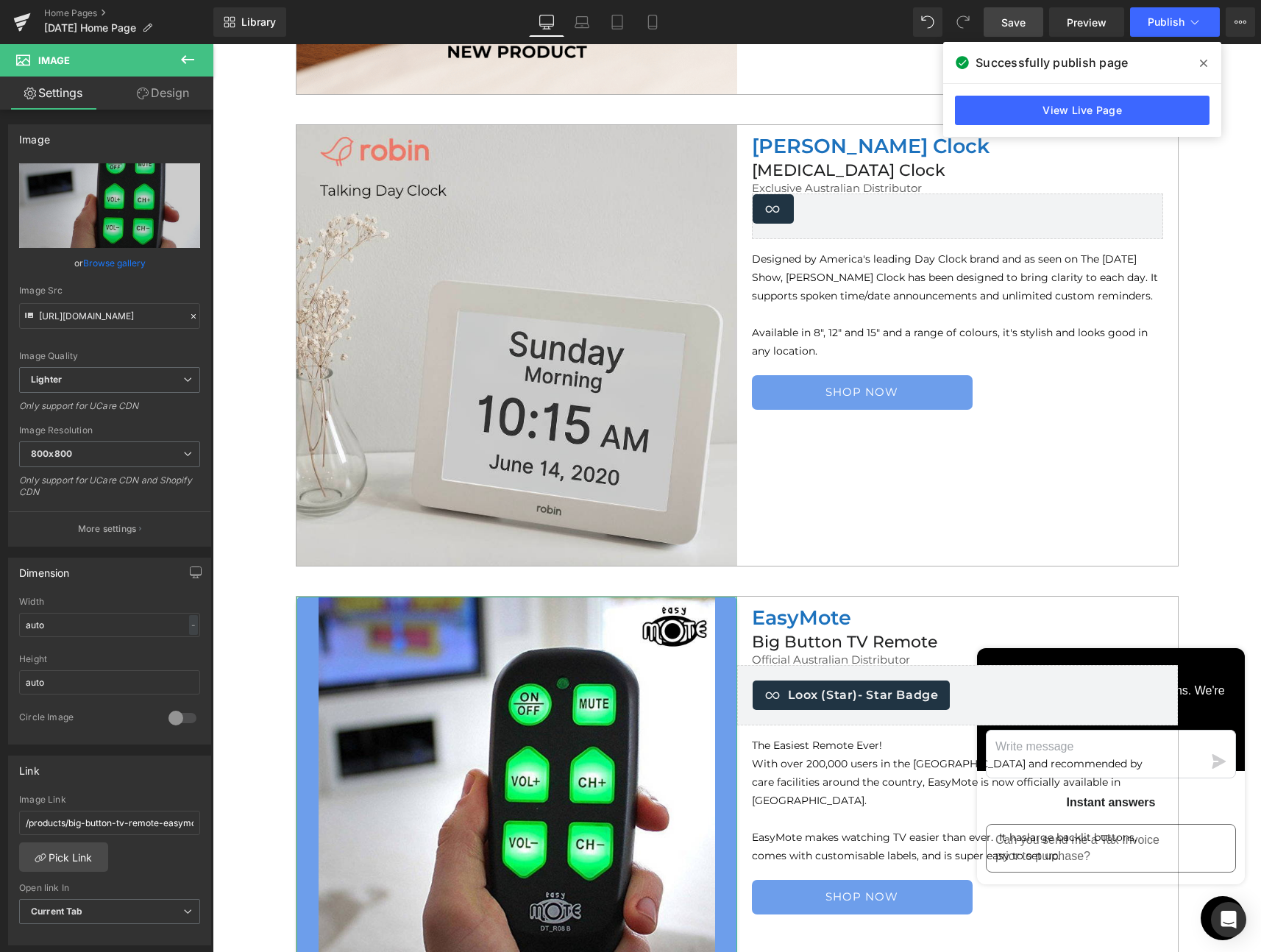
click at [172, 96] on link "Design" at bounding box center [162, 93] width 107 height 33
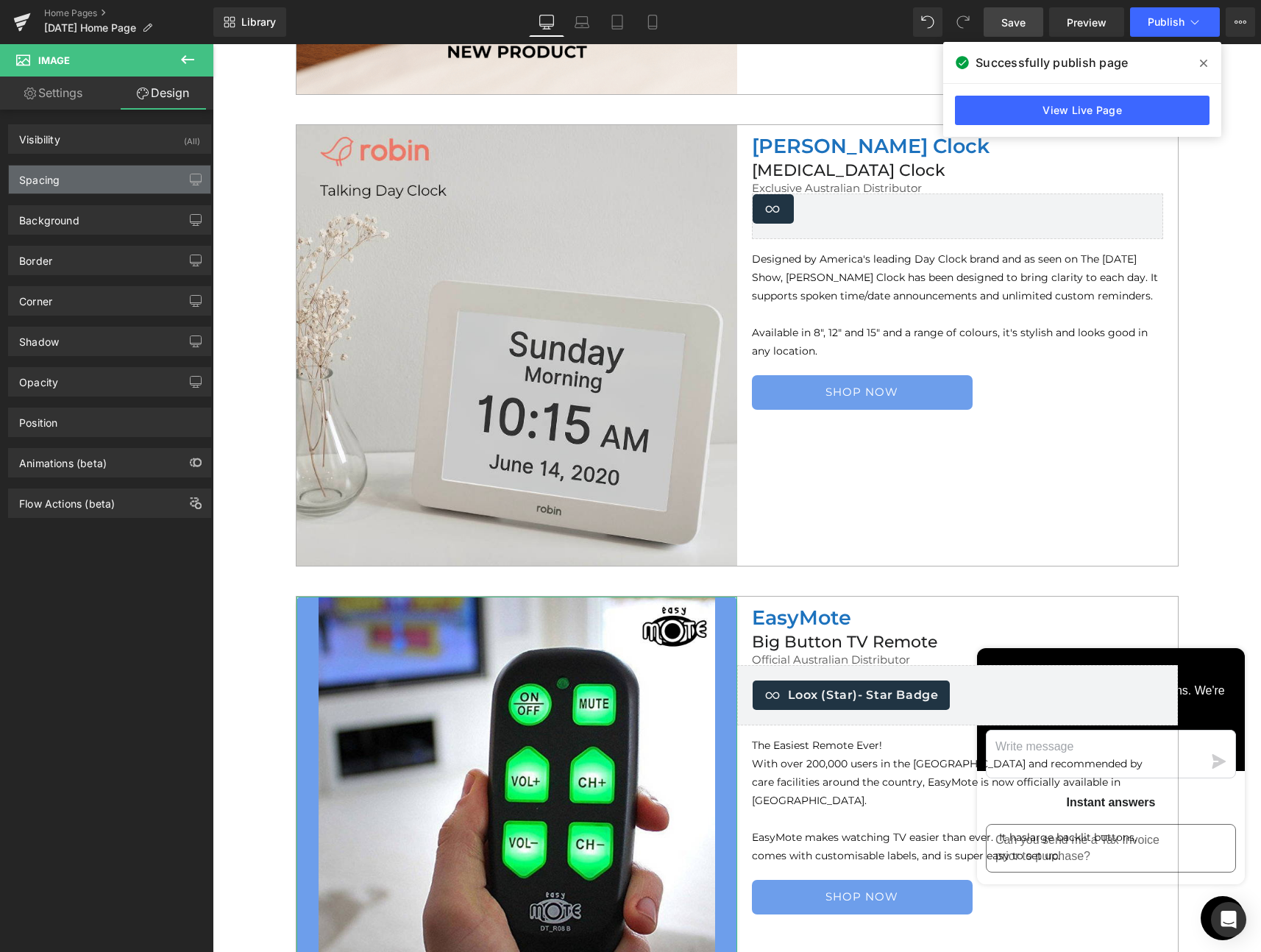
click at [76, 184] on div "Spacing" at bounding box center [110, 179] width 202 height 28
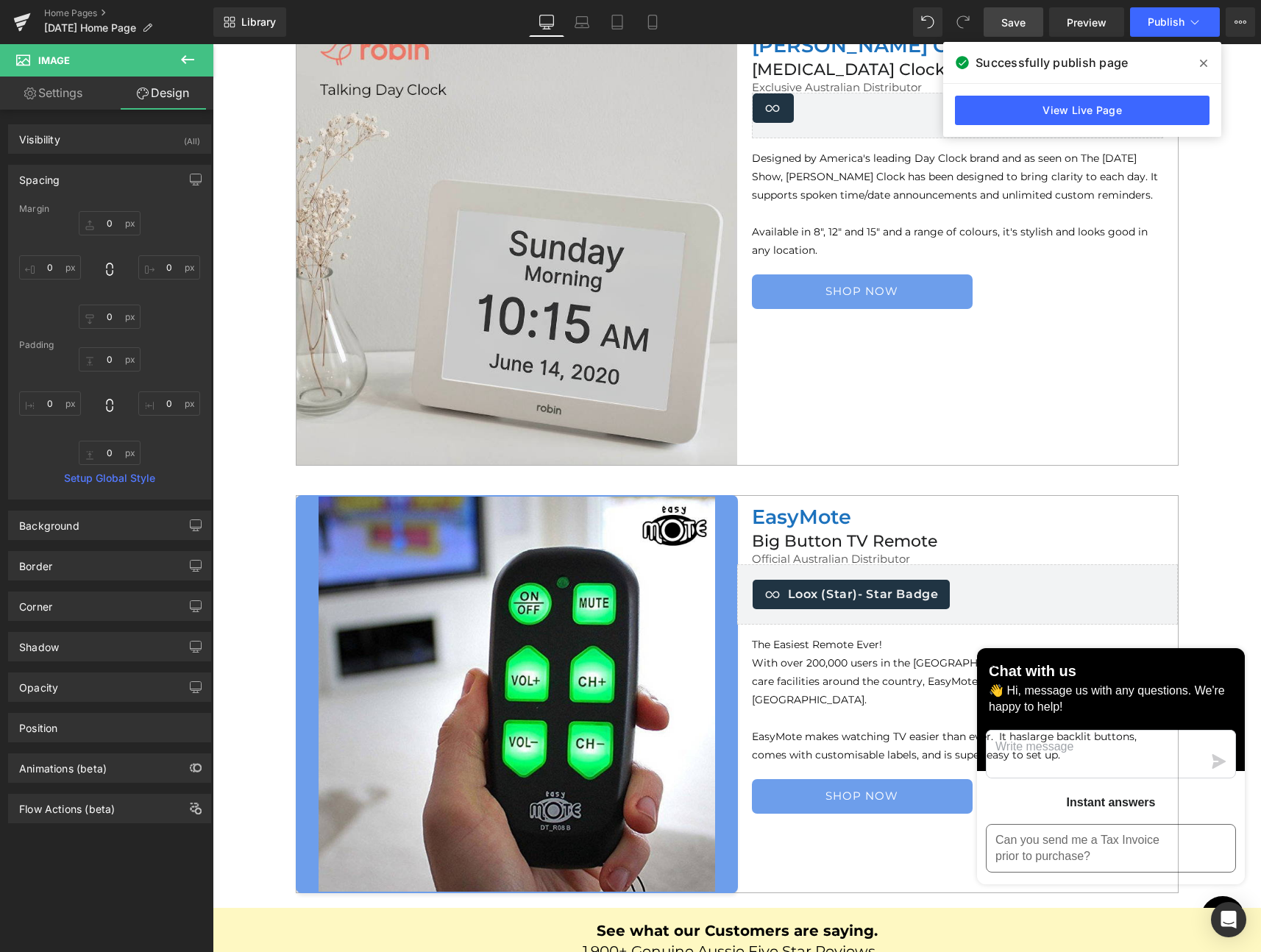
scroll to position [4555, 0]
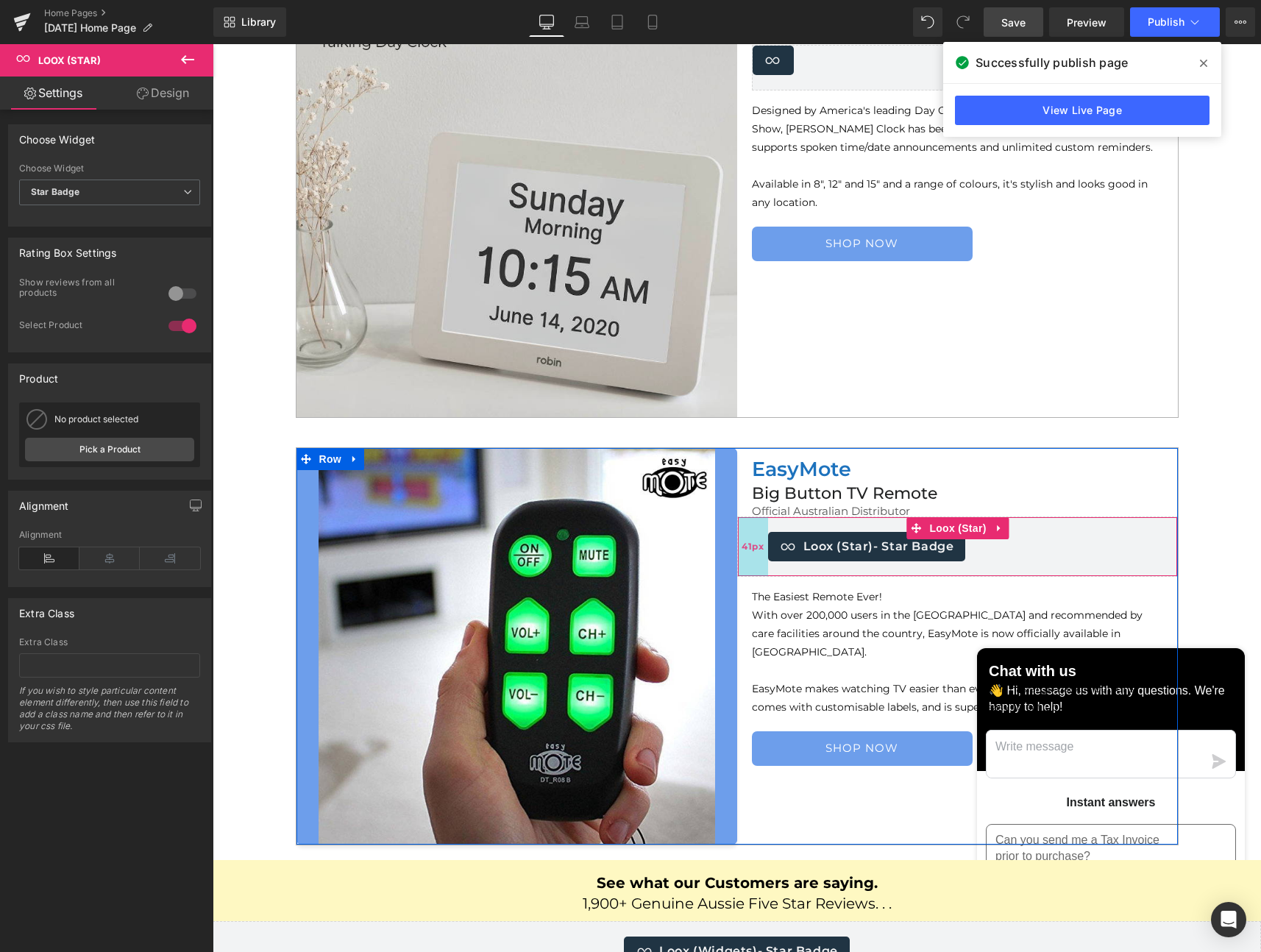
drag, startPoint x: 732, startPoint y: 544, endPoint x: 744, endPoint y: 543, distance: 12.0
click at [746, 542] on div "41px" at bounding box center [753, 547] width 30 height 59
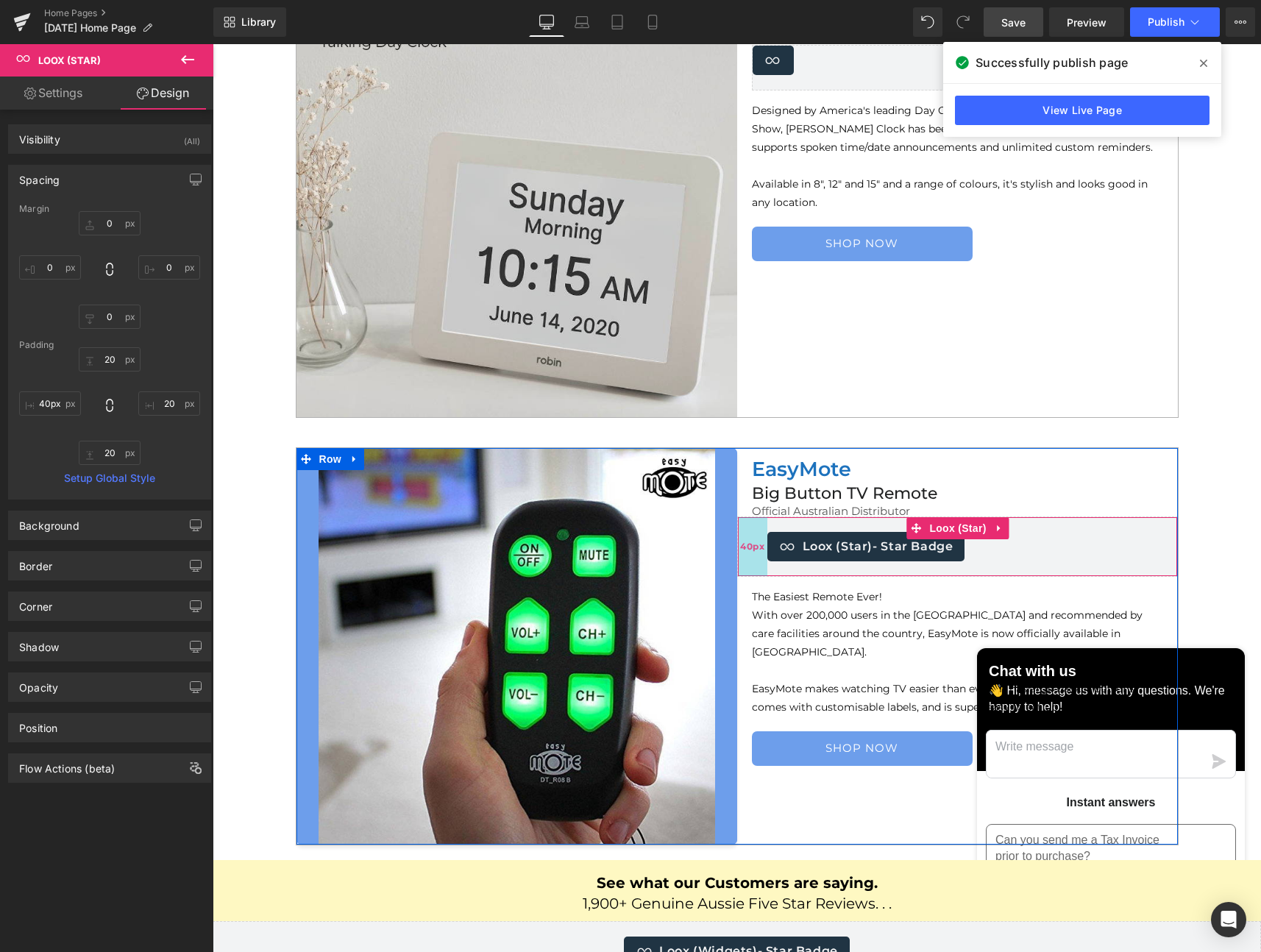
click at [759, 541] on div "40px" at bounding box center [752, 547] width 30 height 59
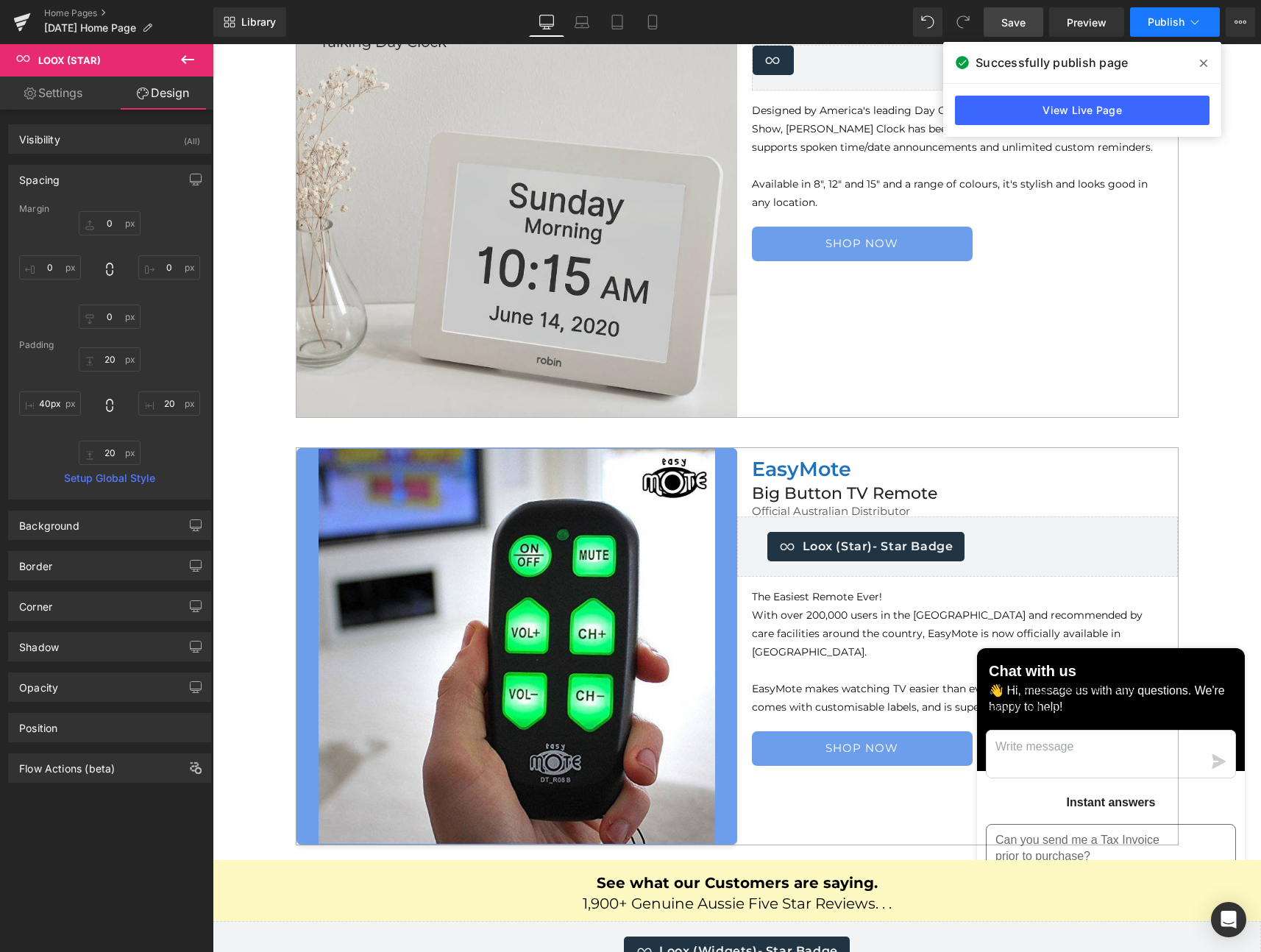
click at [1144, 25] on button "Publish" at bounding box center [1175, 22] width 90 height 30
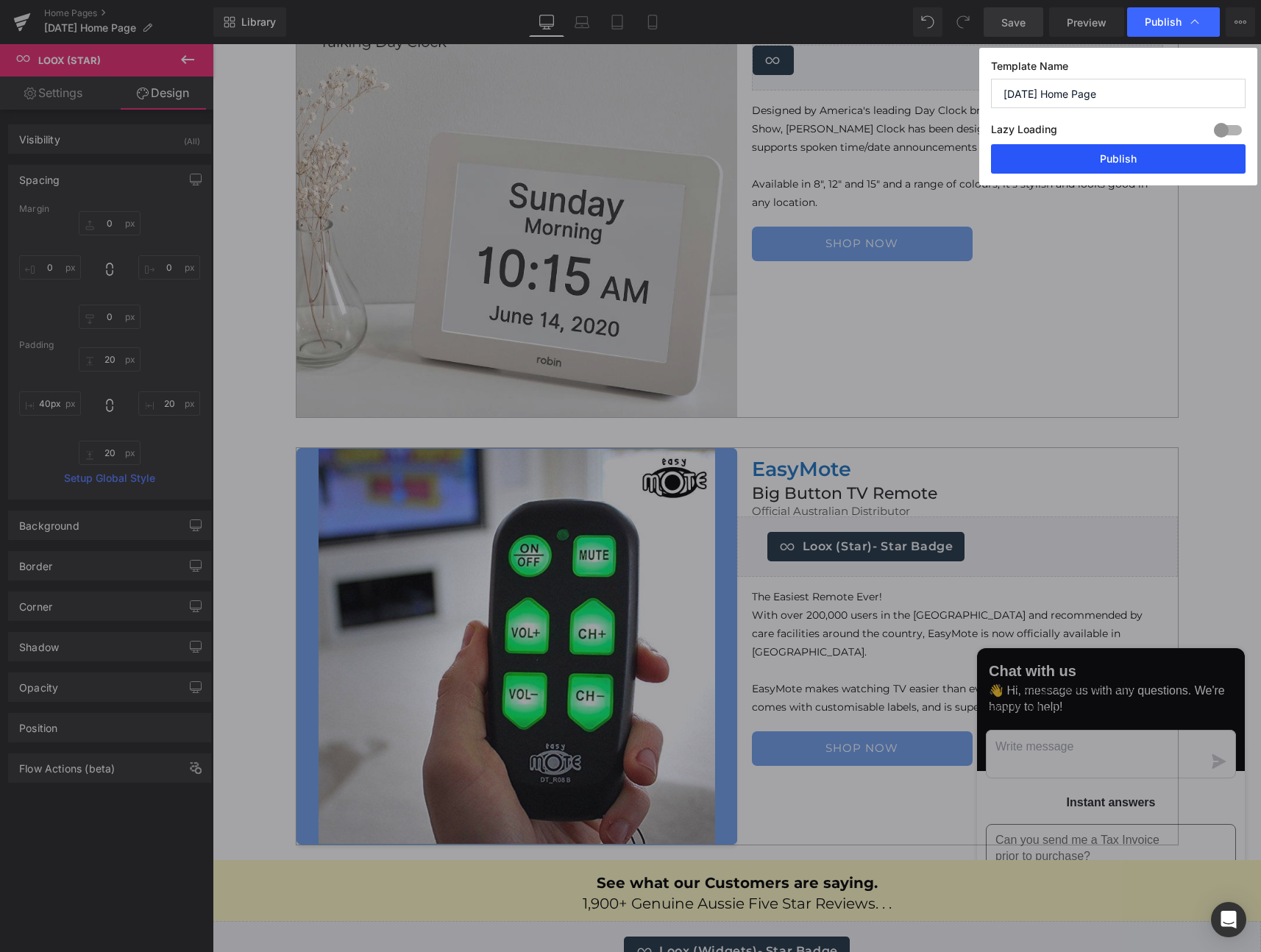
drag, startPoint x: 1069, startPoint y: 156, endPoint x: 855, endPoint y: 112, distance: 218.5
click at [1069, 156] on button "Publish" at bounding box center [1118, 159] width 254 height 30
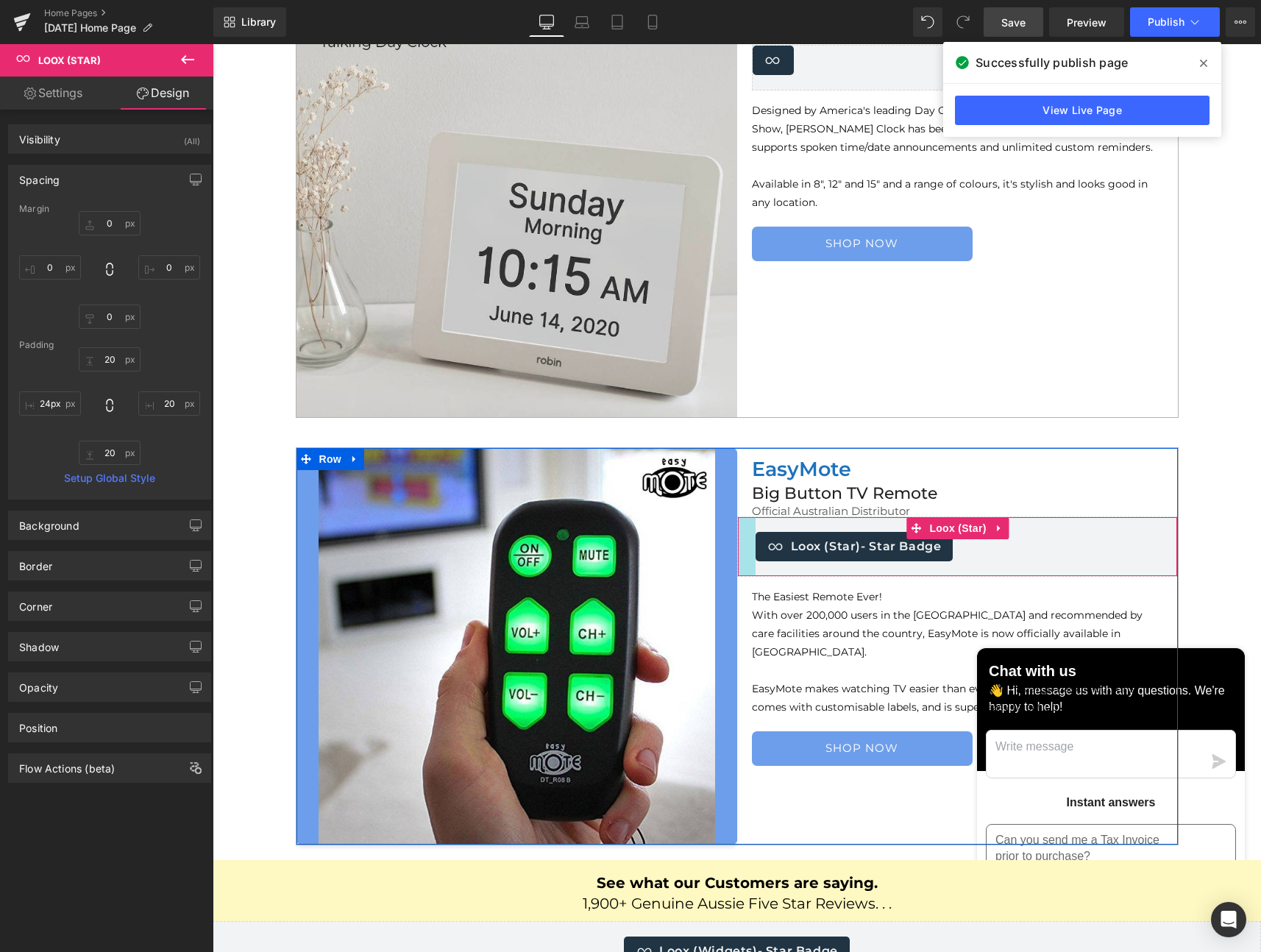
drag, startPoint x: 758, startPoint y: 542, endPoint x: 746, endPoint y: 541, distance: 12.0
click at [746, 541] on div at bounding box center [746, 547] width 17 height 59
click at [45, 402] on input "24px" at bounding box center [49, 404] width 61 height 24
click at [48, 400] on input "24px" at bounding box center [49, 404] width 61 height 24
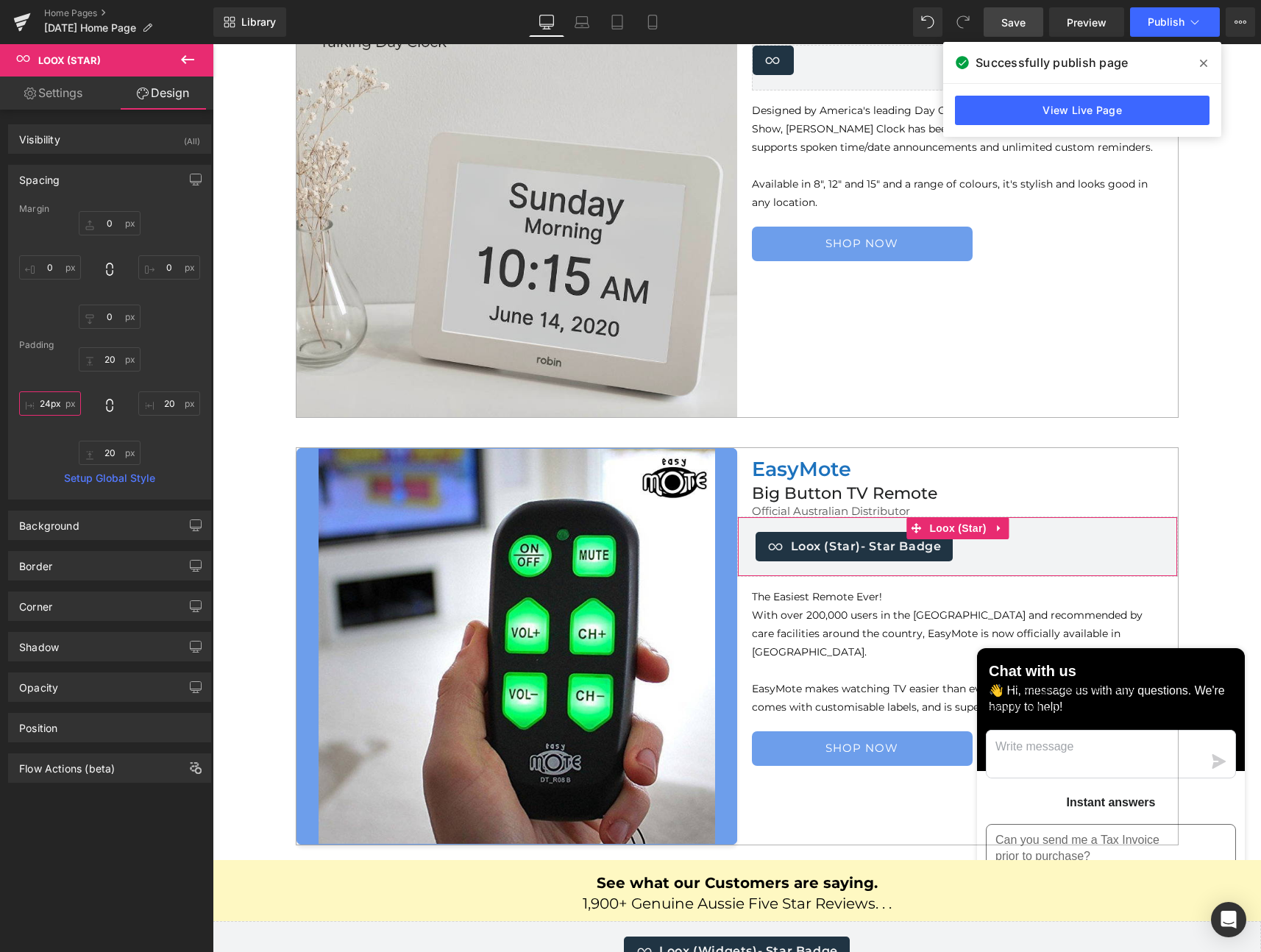
click at [48, 400] on input "24px" at bounding box center [49, 404] width 61 height 24
type input "20"
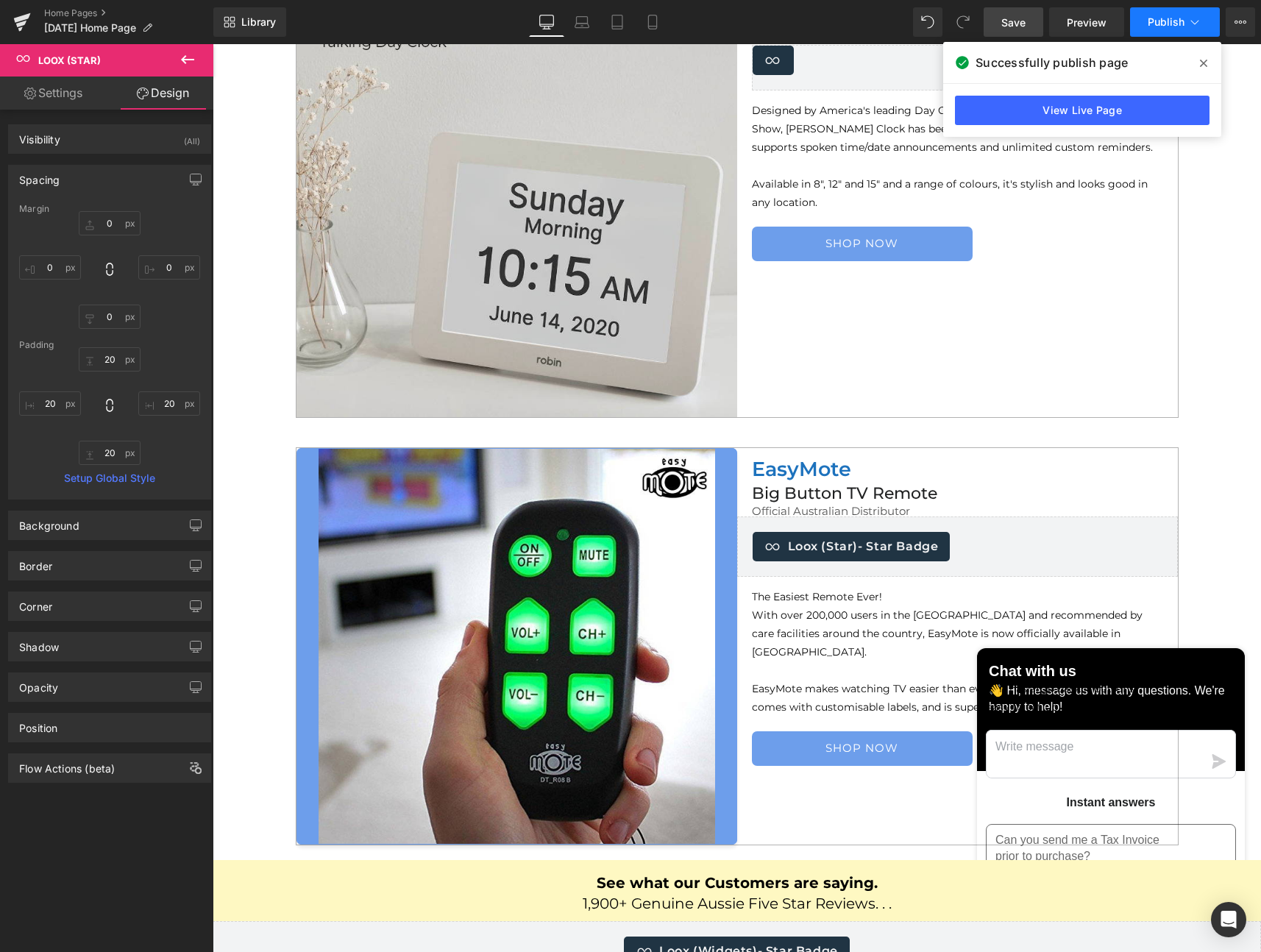
click at [1147, 27] on button "Publish" at bounding box center [1175, 22] width 90 height 30
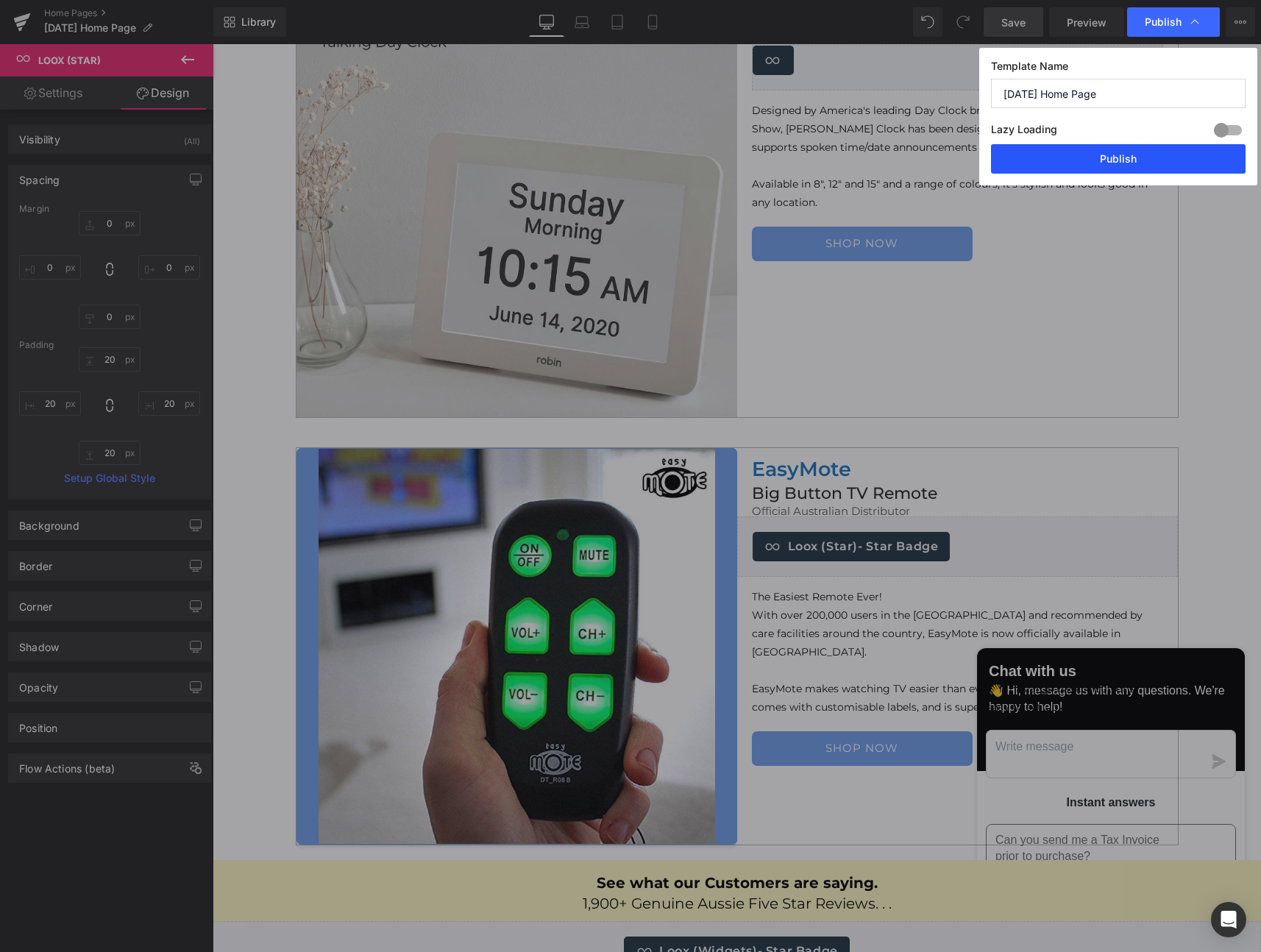
click at [1039, 165] on button "Publish" at bounding box center [1118, 159] width 254 height 30
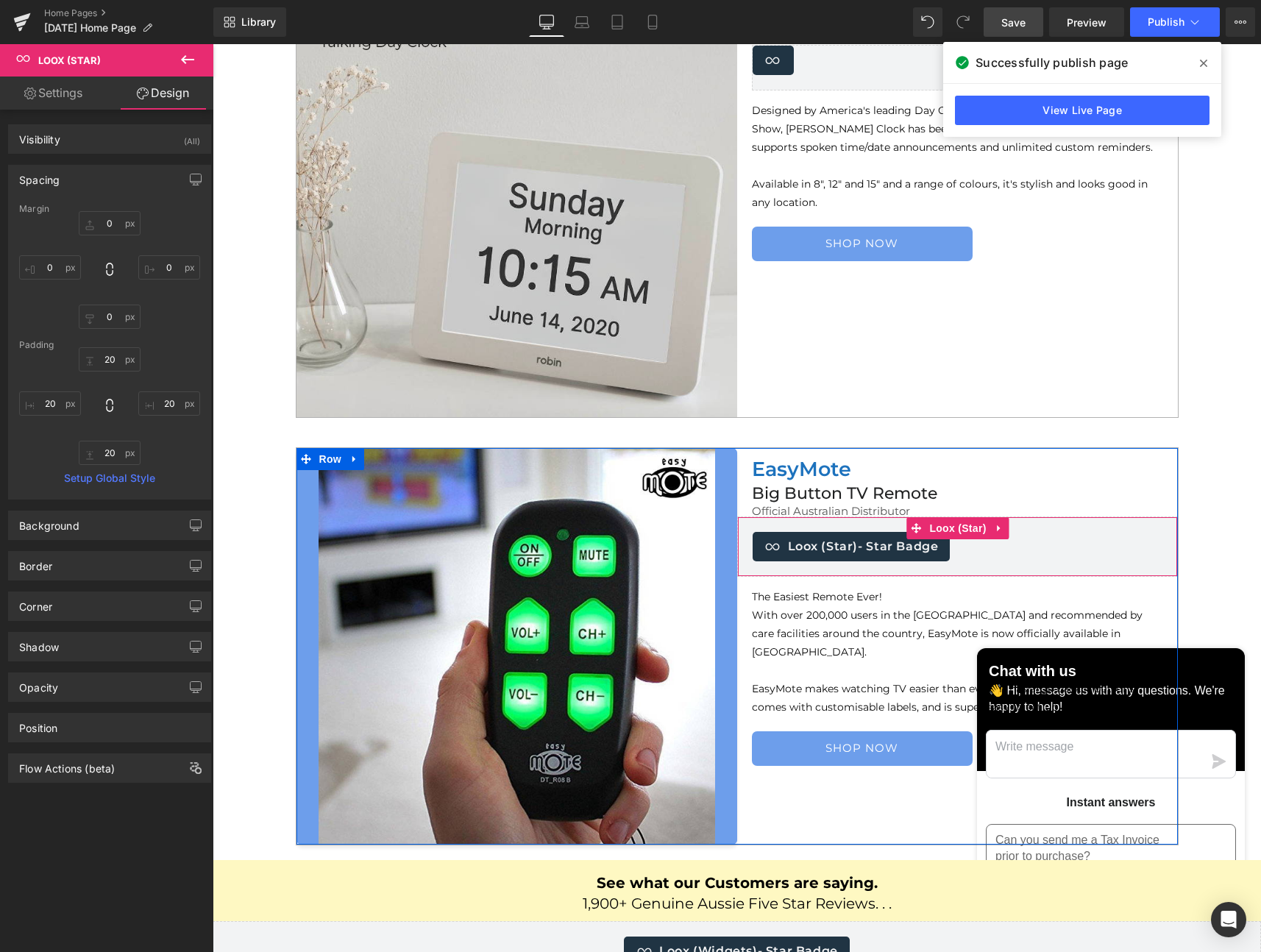
click at [805, 544] on span "Loox (Star) - Star Badge" at bounding box center [863, 546] width 151 height 17
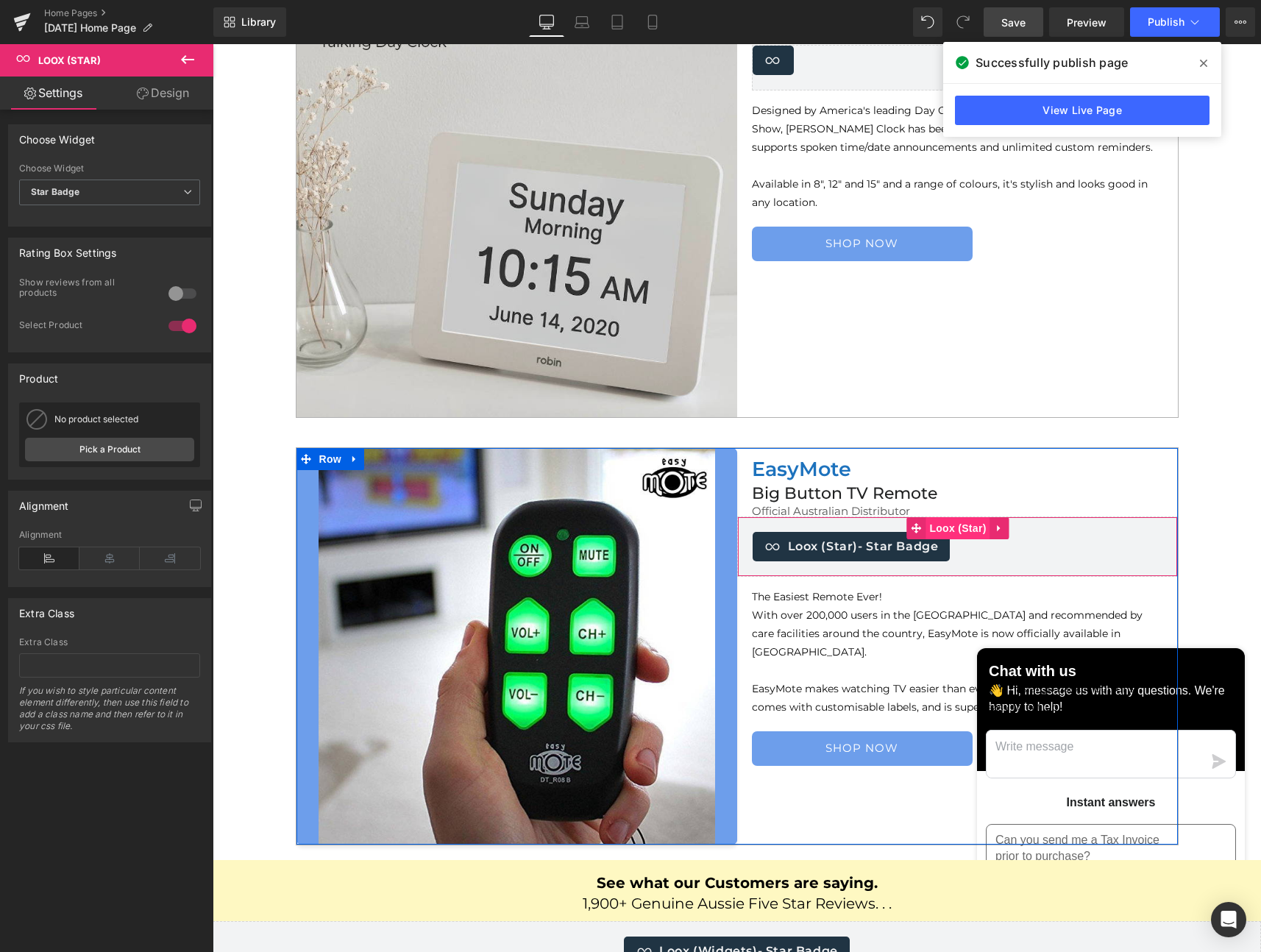
click at [950, 529] on span "Loox (Star)" at bounding box center [957, 528] width 64 height 22
click at [96, 447] on link "Pick a Product" at bounding box center [109, 449] width 169 height 24
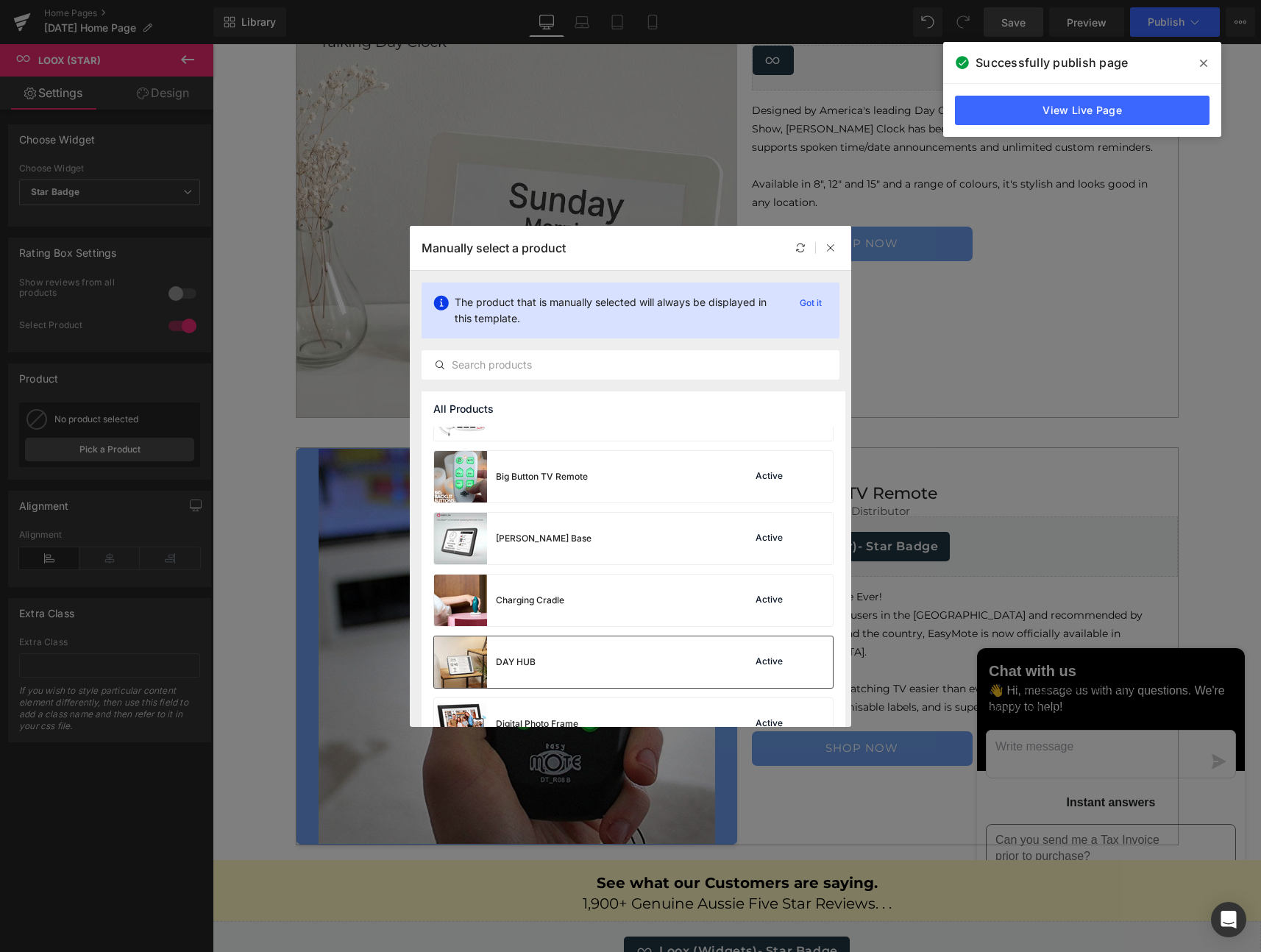
scroll to position [0, 0]
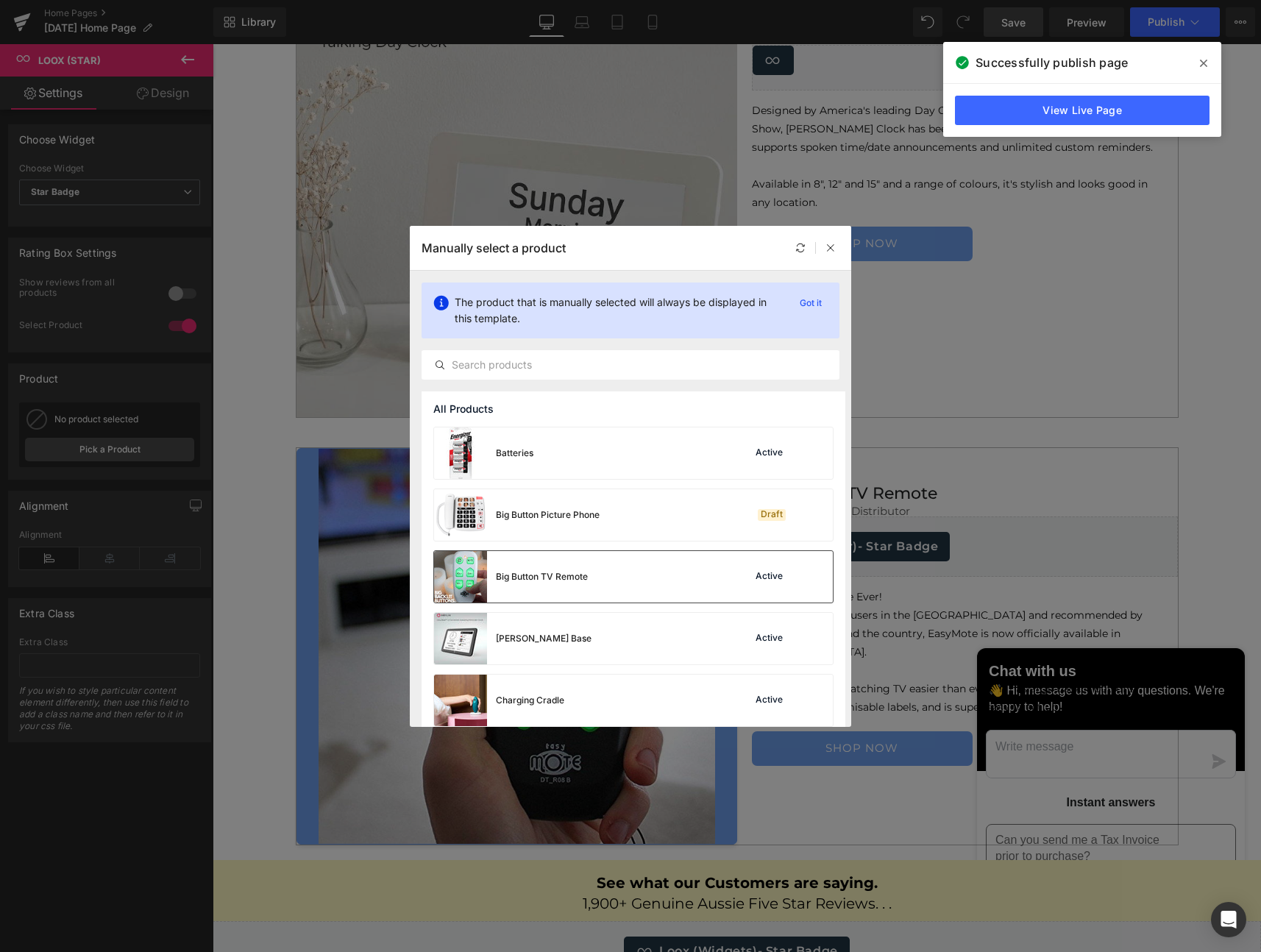
click at [535, 573] on div "Big Button TV Remote" at bounding box center [541, 576] width 92 height 13
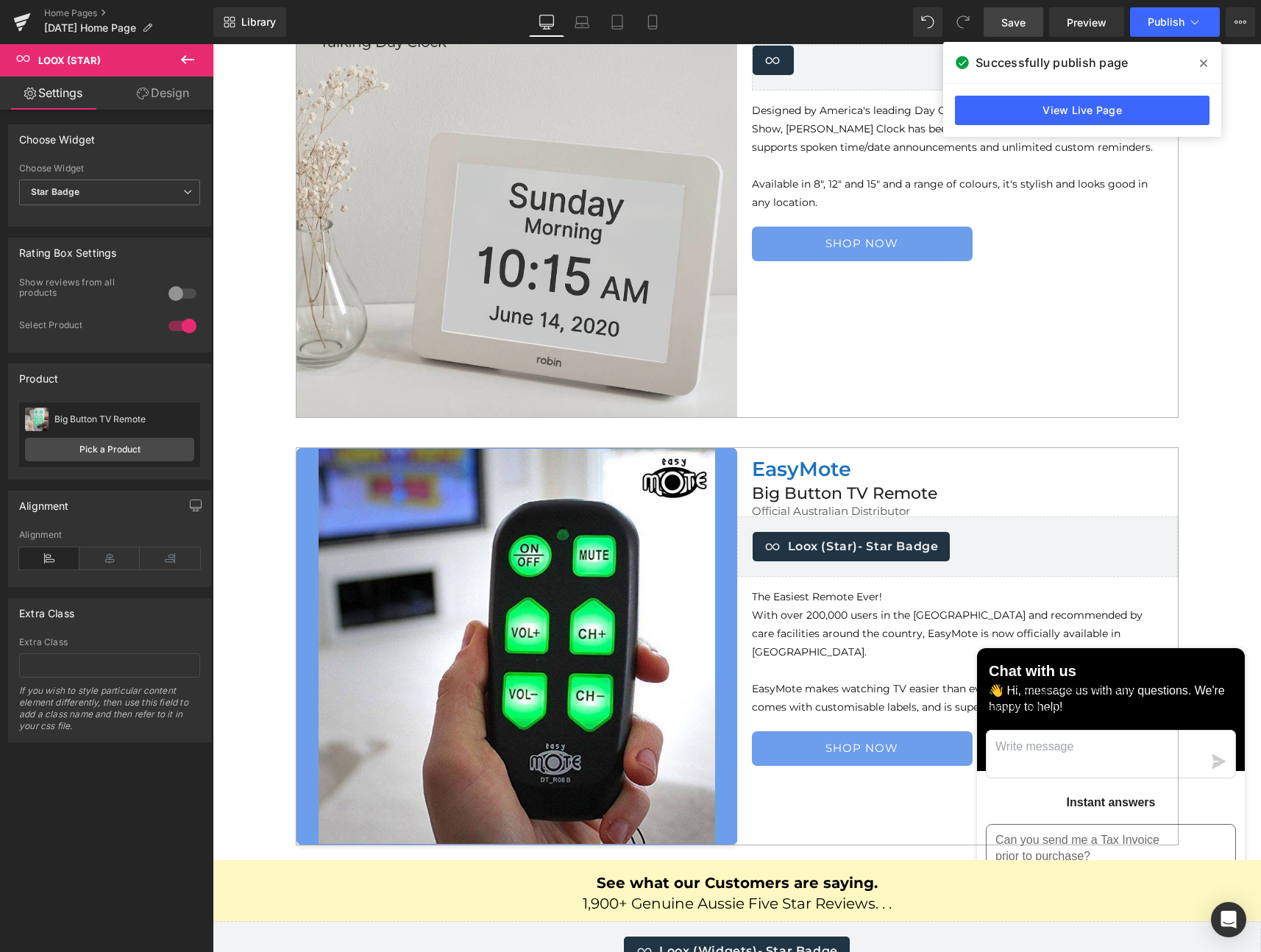
click at [1020, 23] on span "Save" at bounding box center [1014, 22] width 24 height 15
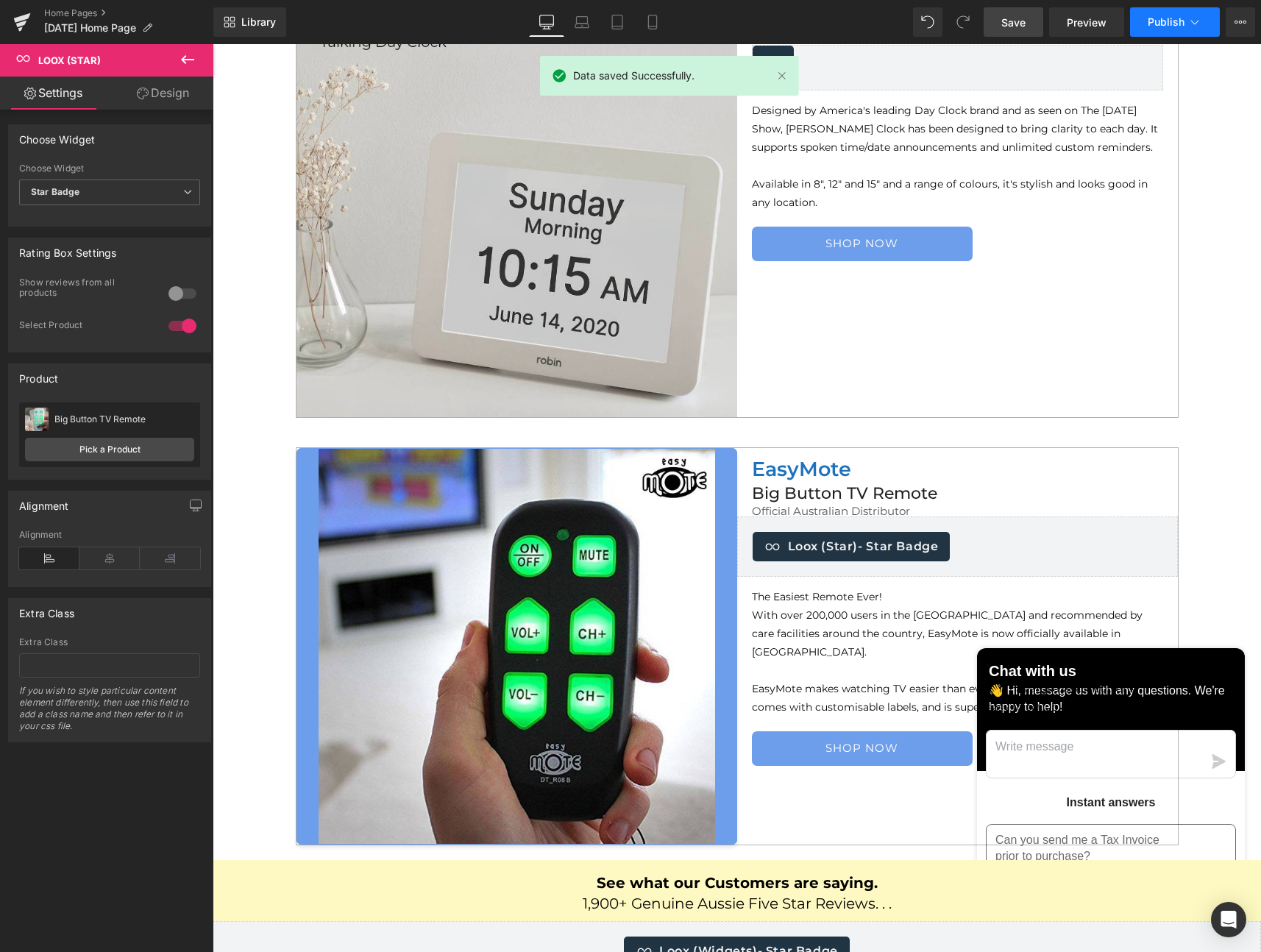
click at [1165, 20] on span "Publish" at bounding box center [1166, 22] width 36 height 12
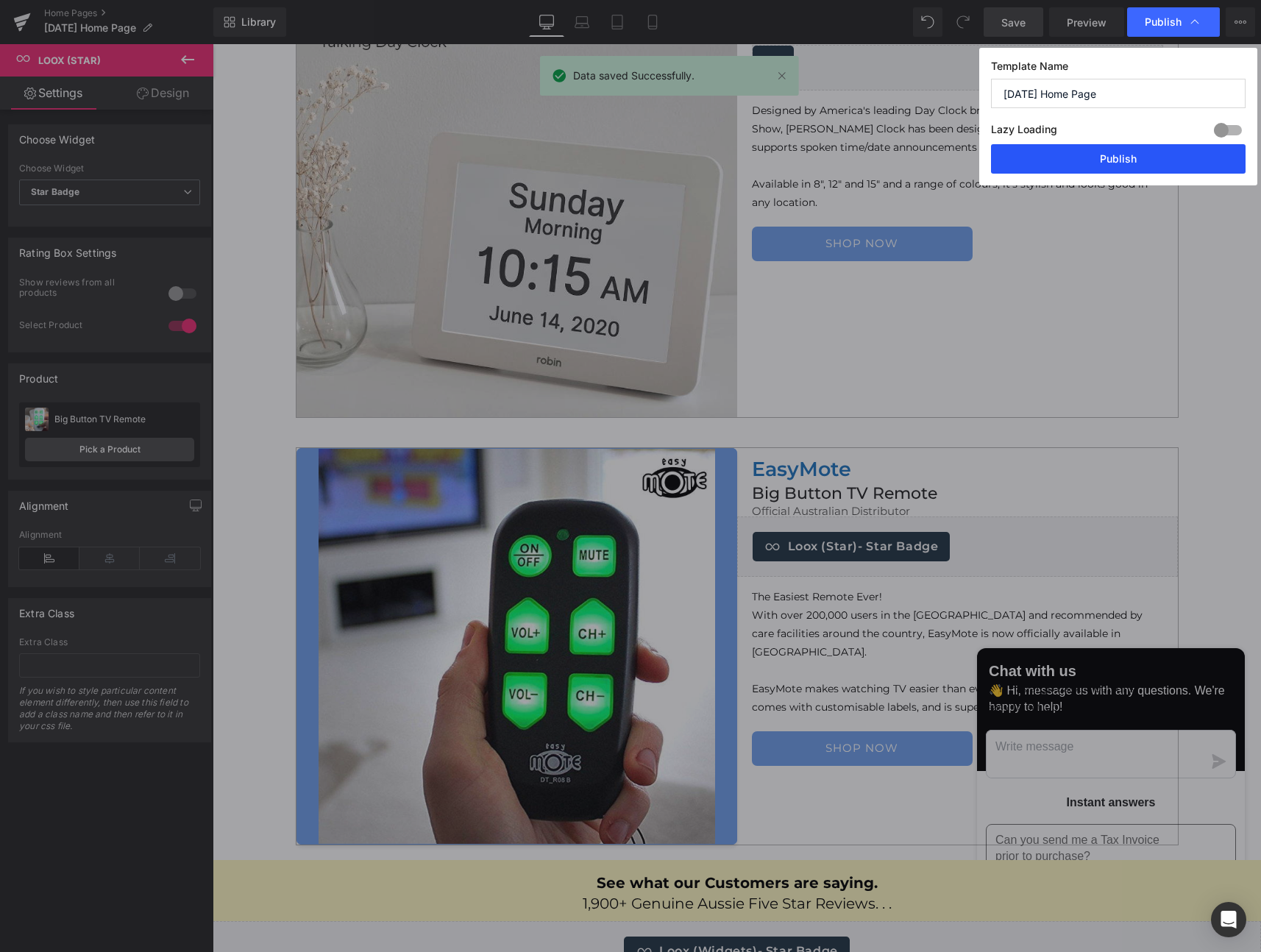
click at [1113, 163] on button "Publish" at bounding box center [1118, 159] width 254 height 30
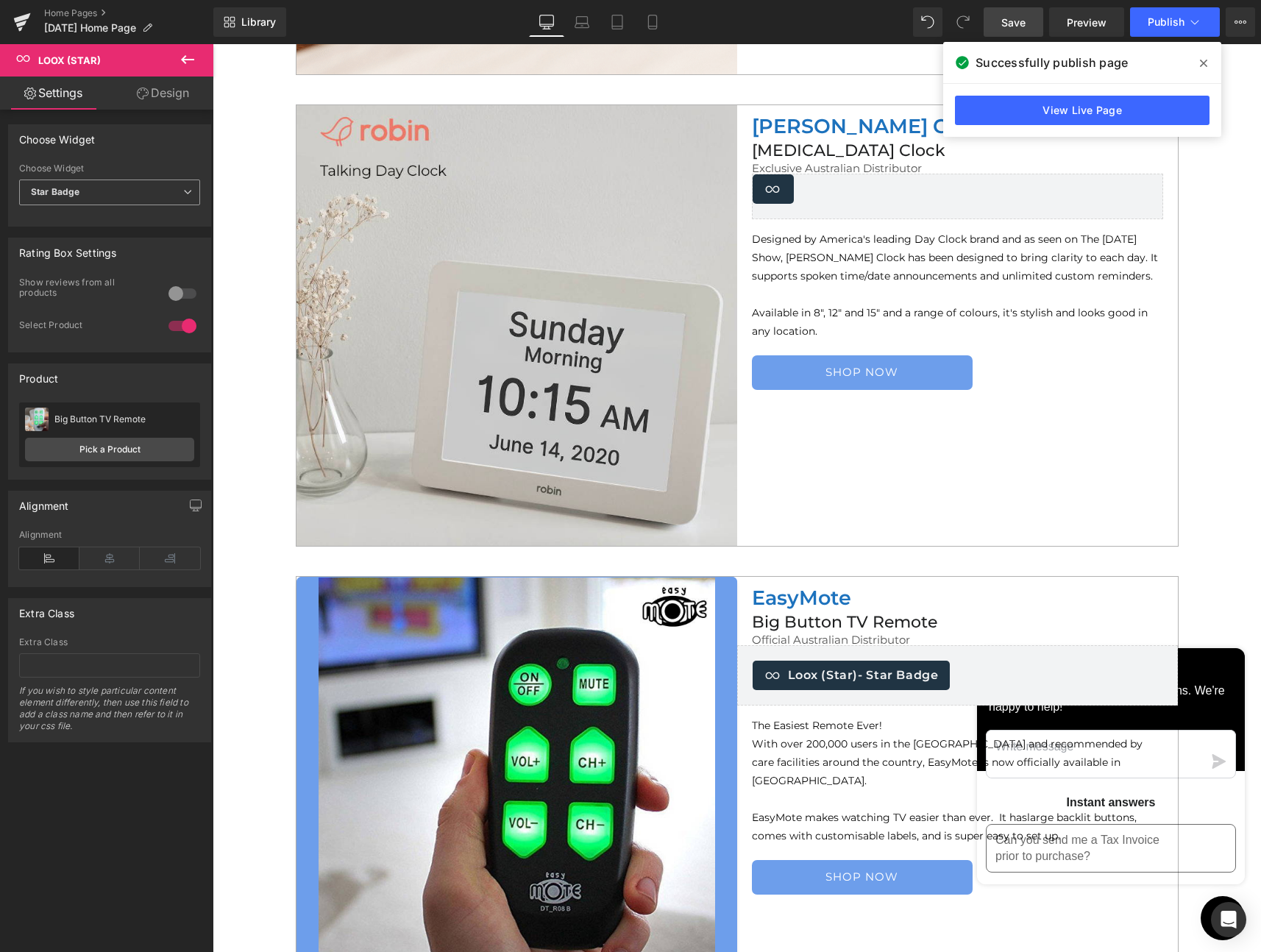
scroll to position [4410, 0]
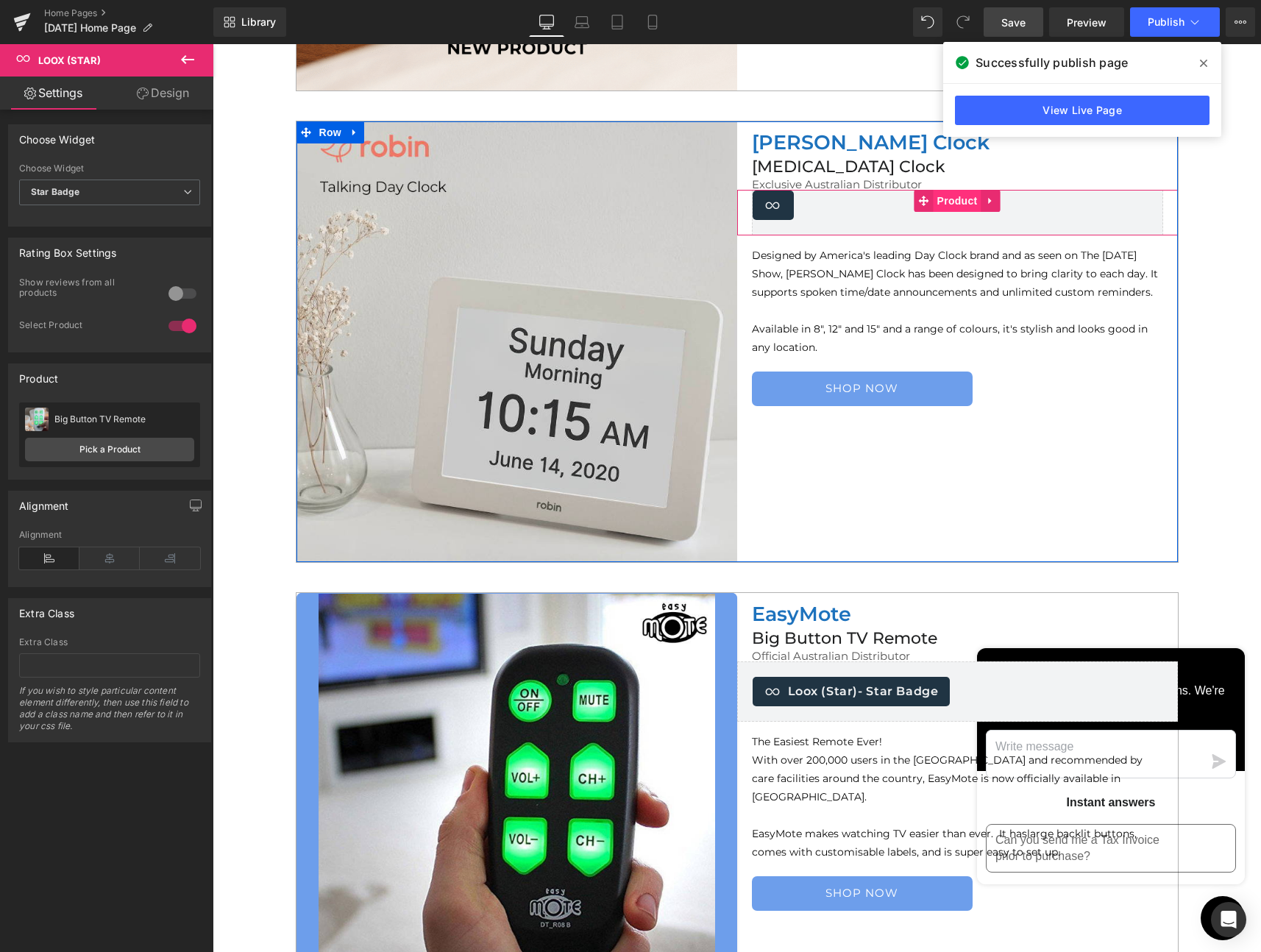
click at [937, 198] on span "Product" at bounding box center [957, 200] width 48 height 22
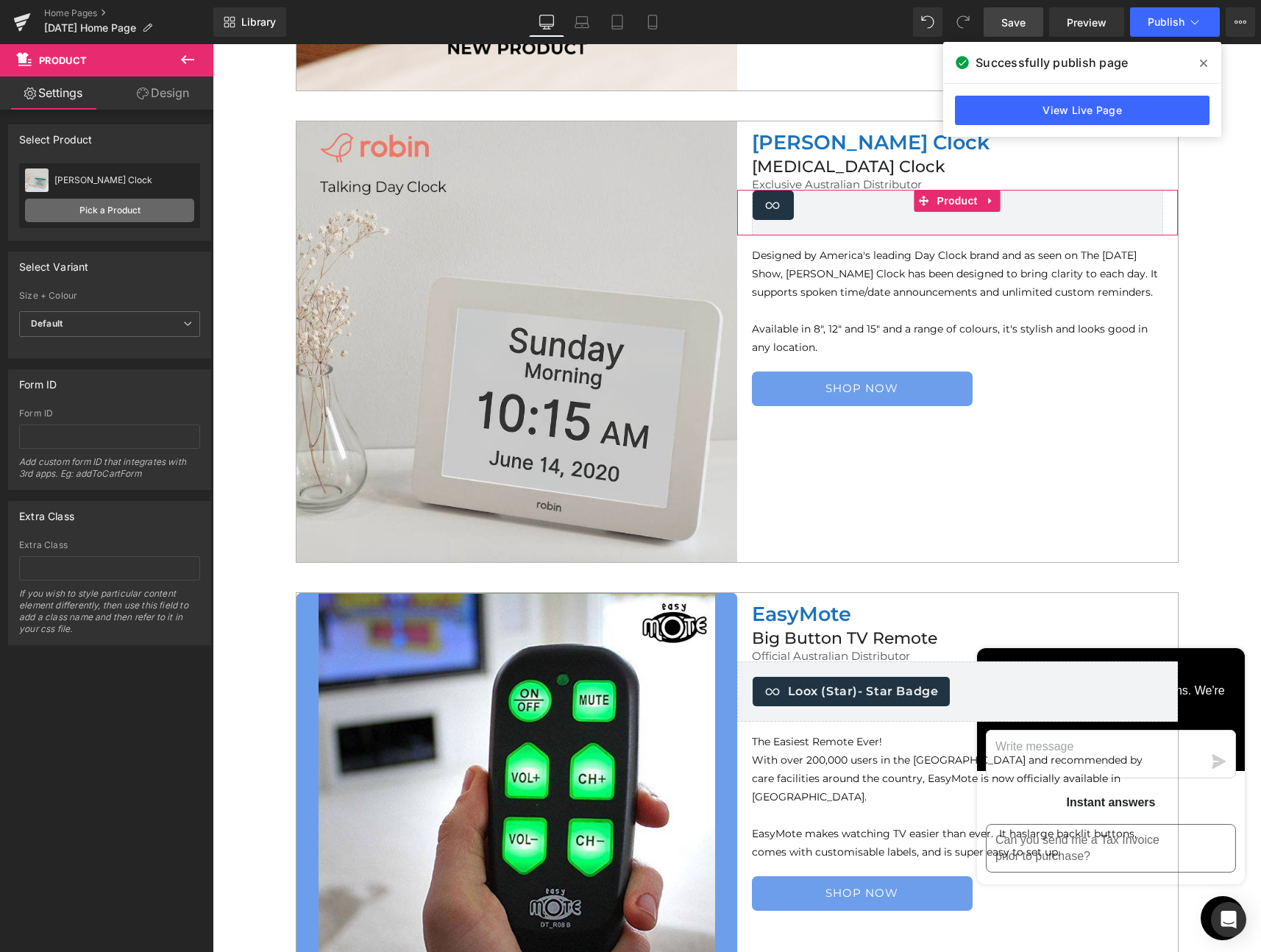
click at [122, 207] on link "Pick a Product" at bounding box center [109, 210] width 169 height 24
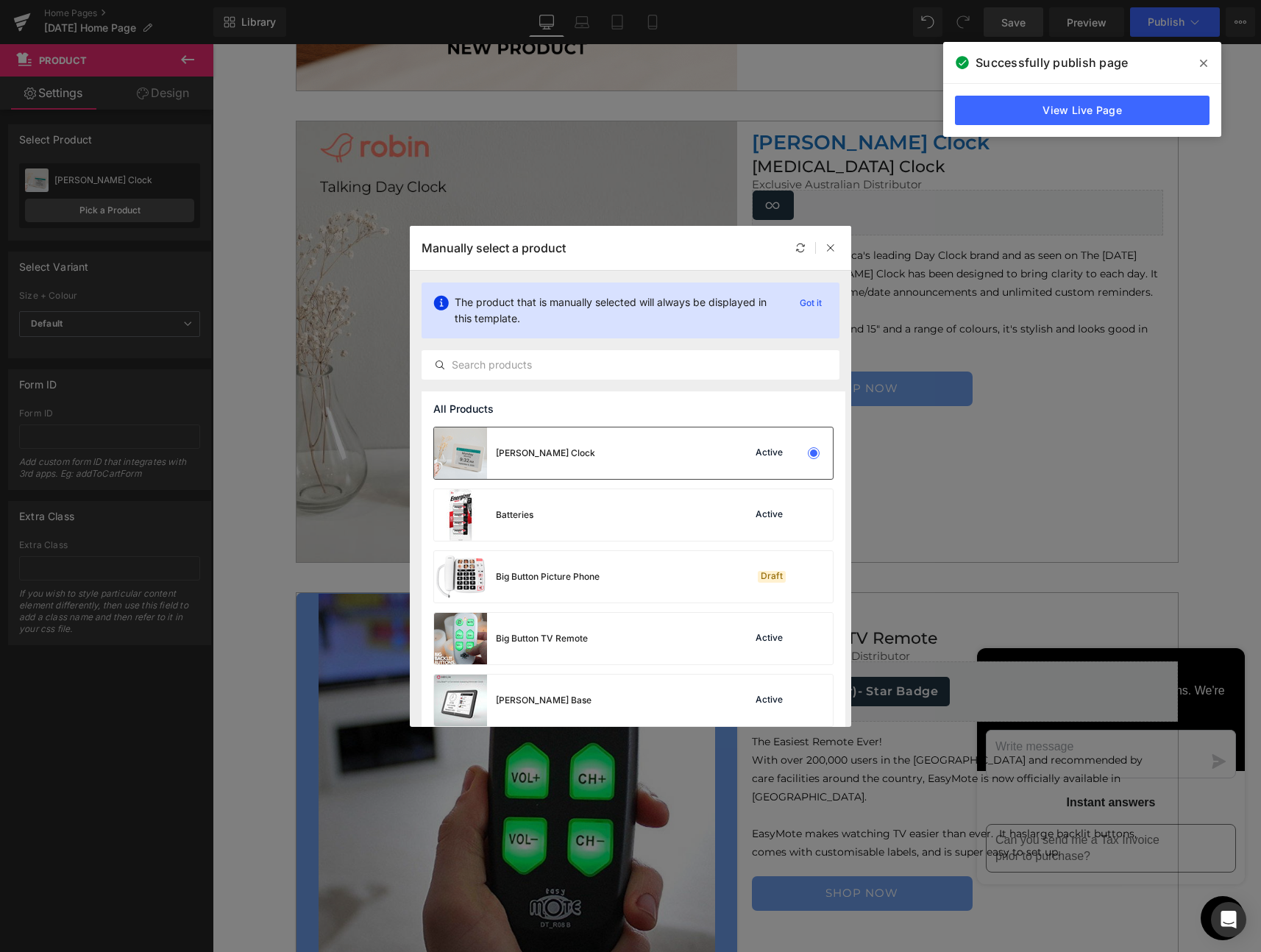
click at [498, 442] on div "[PERSON_NAME] Clock" at bounding box center [515, 453] width 161 height 52
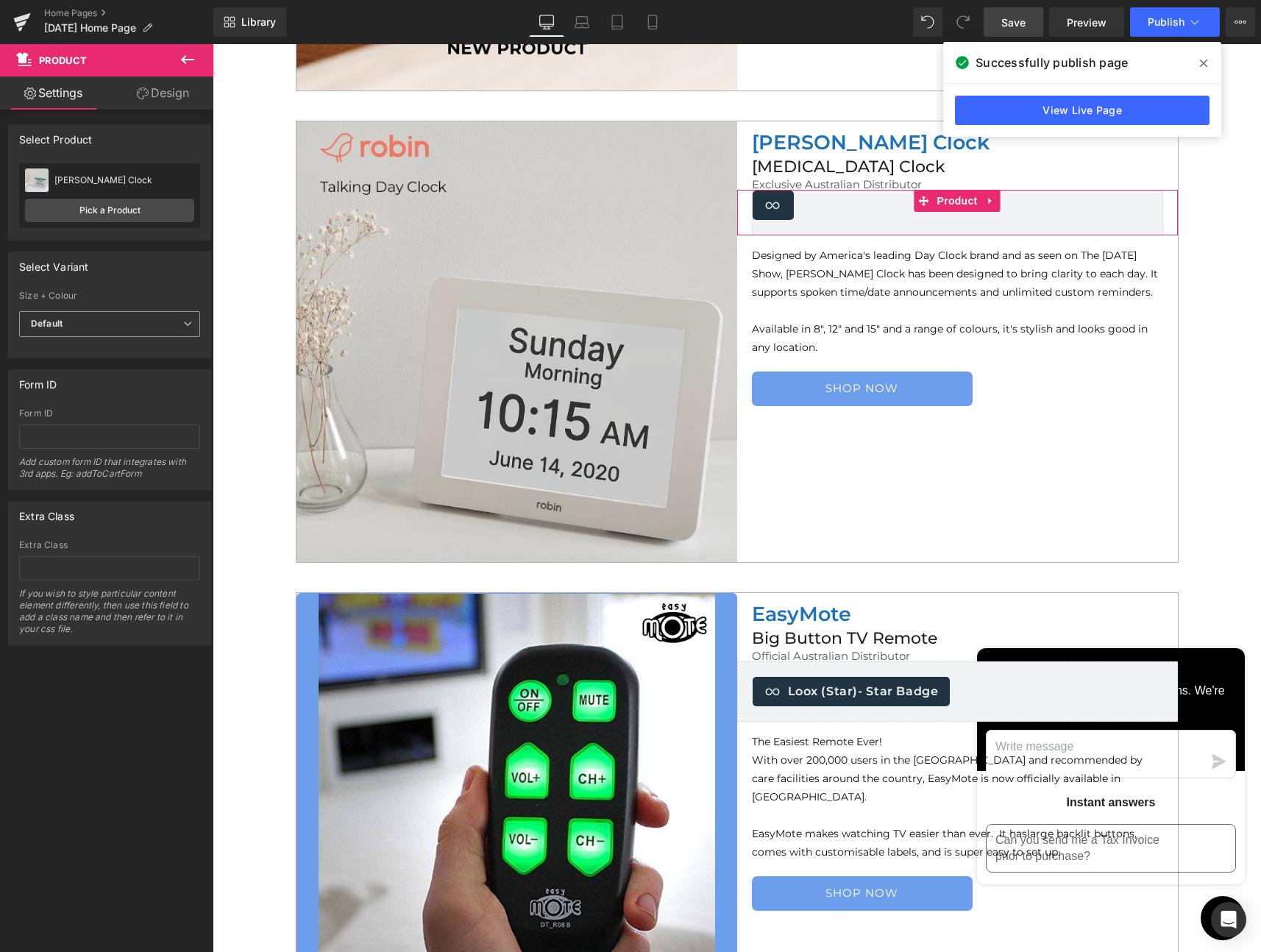
click at [183, 322] on icon at bounding box center [188, 324] width 9 height 9
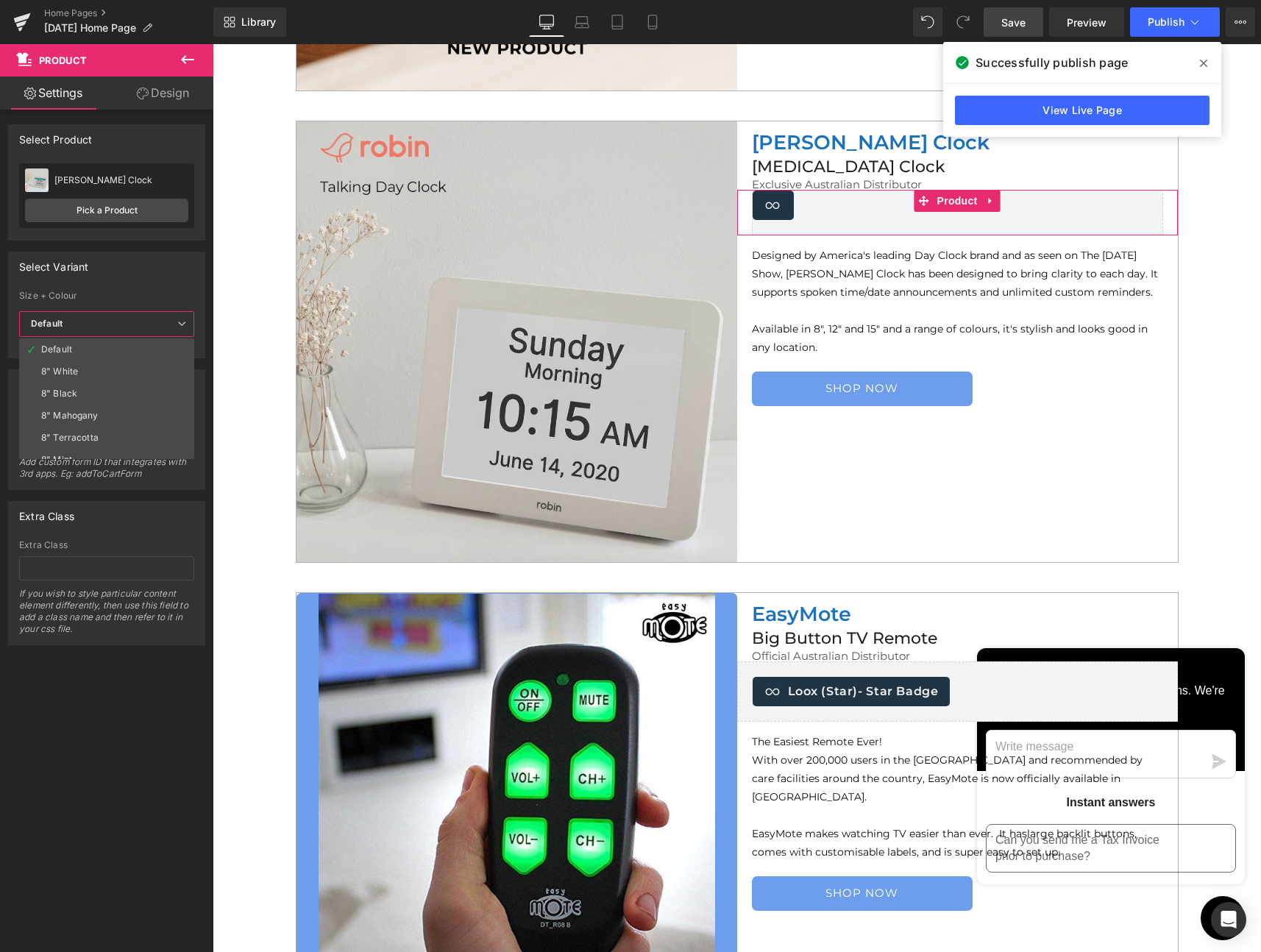
click at [169, 322] on span "Default" at bounding box center [106, 324] width 175 height 26
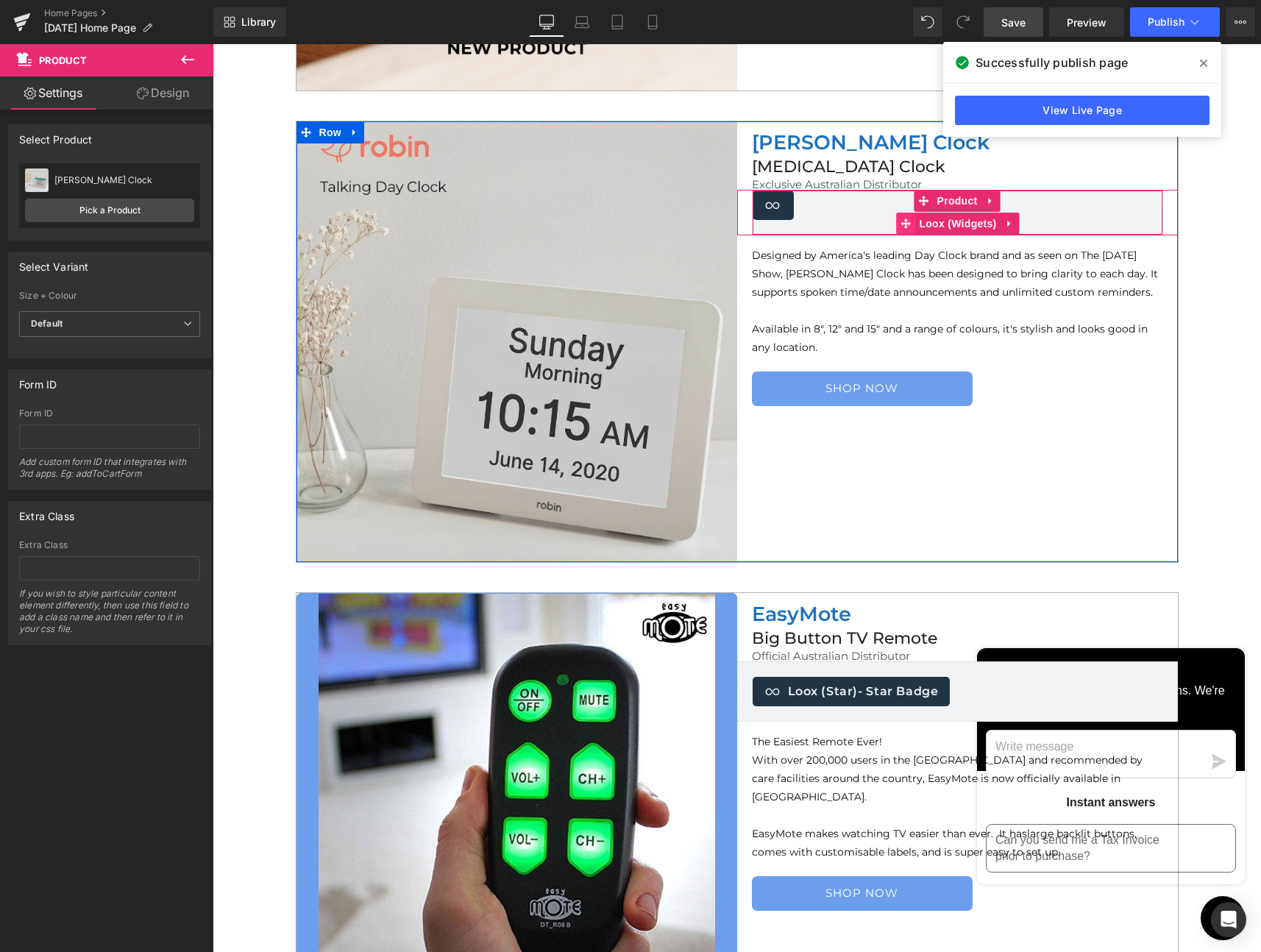
click at [900, 222] on icon at bounding box center [906, 224] width 11 height 11
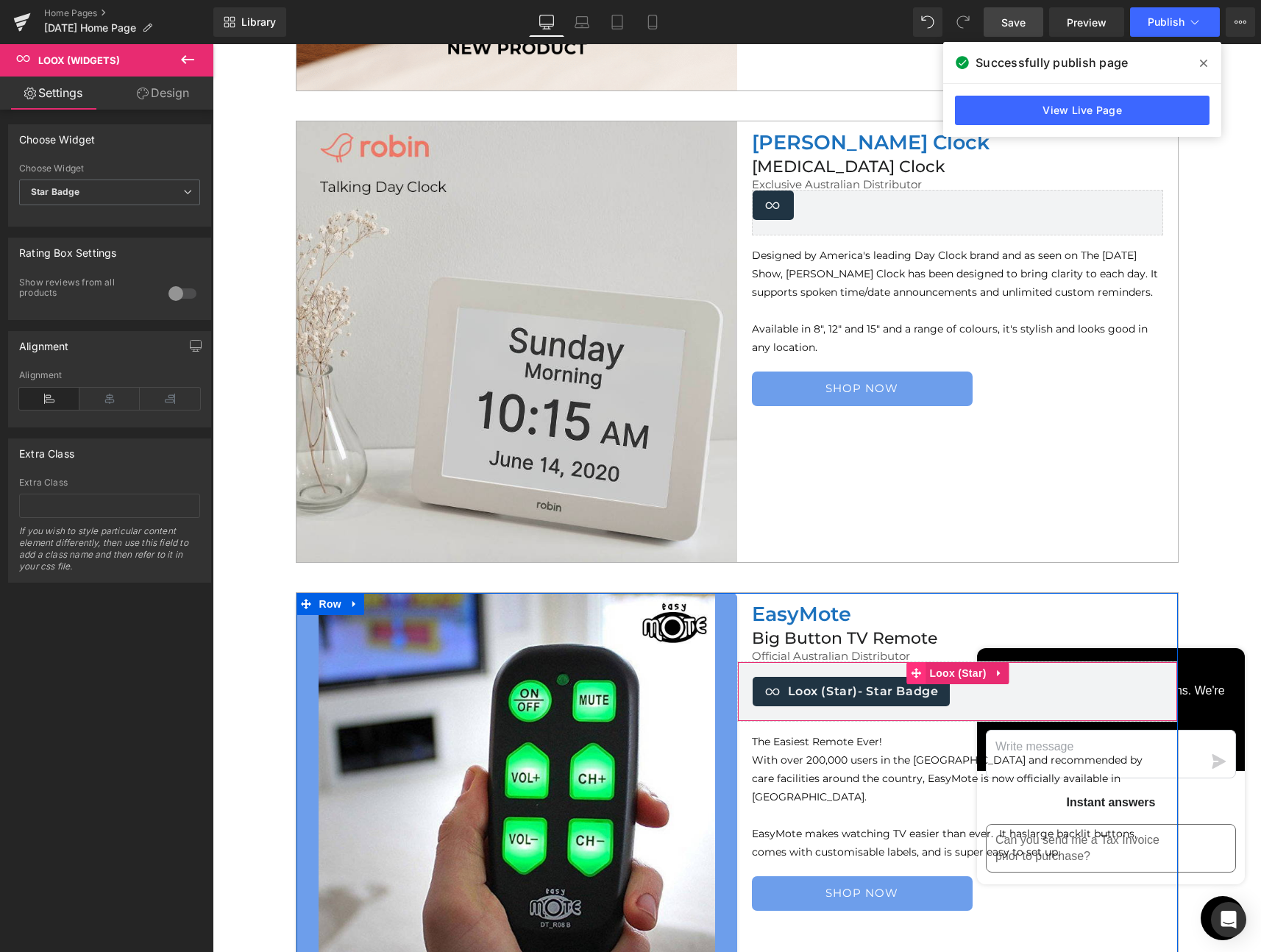
click at [911, 676] on icon at bounding box center [916, 673] width 11 height 11
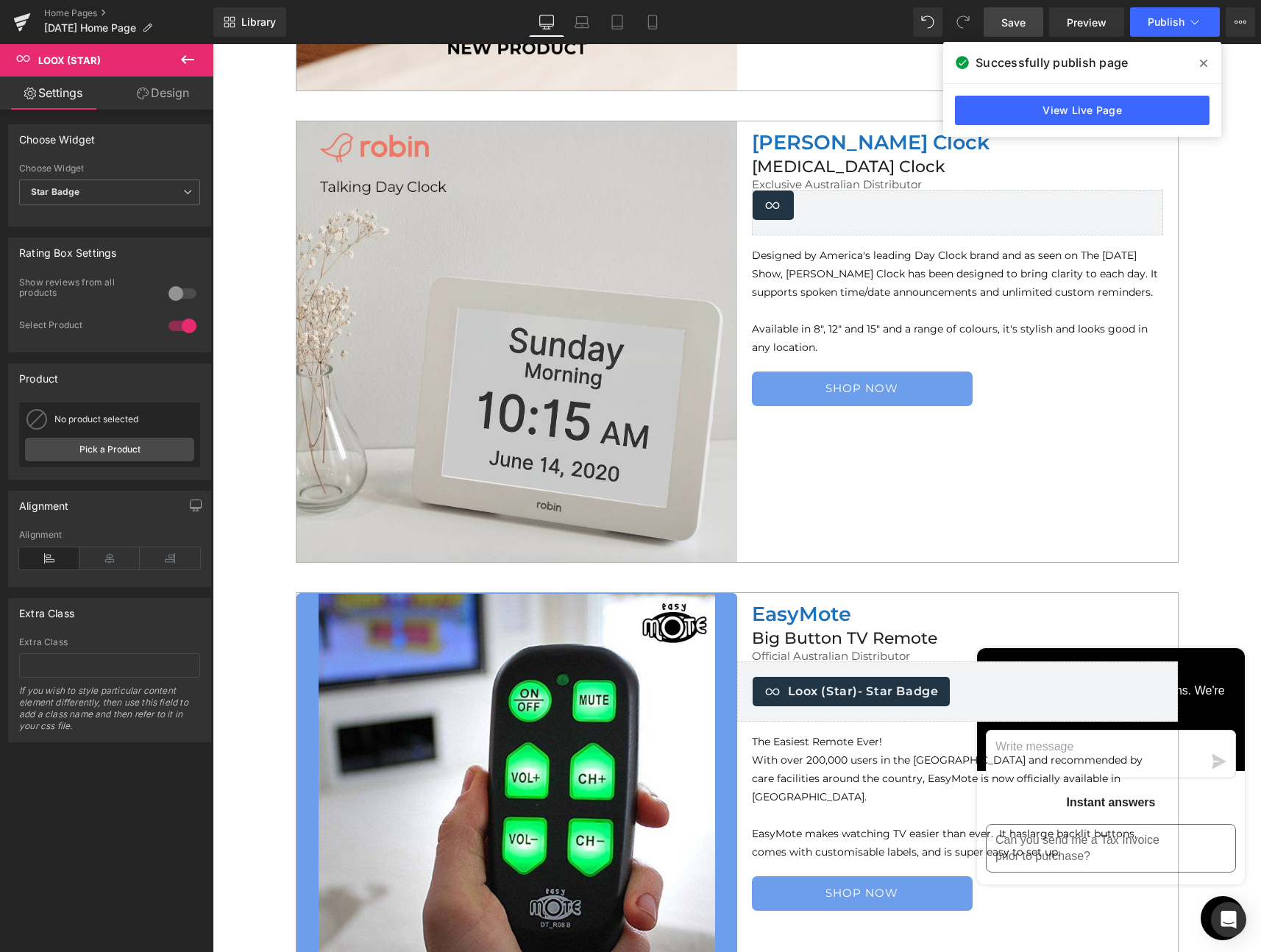
click at [183, 59] on icon at bounding box center [187, 60] width 13 height 9
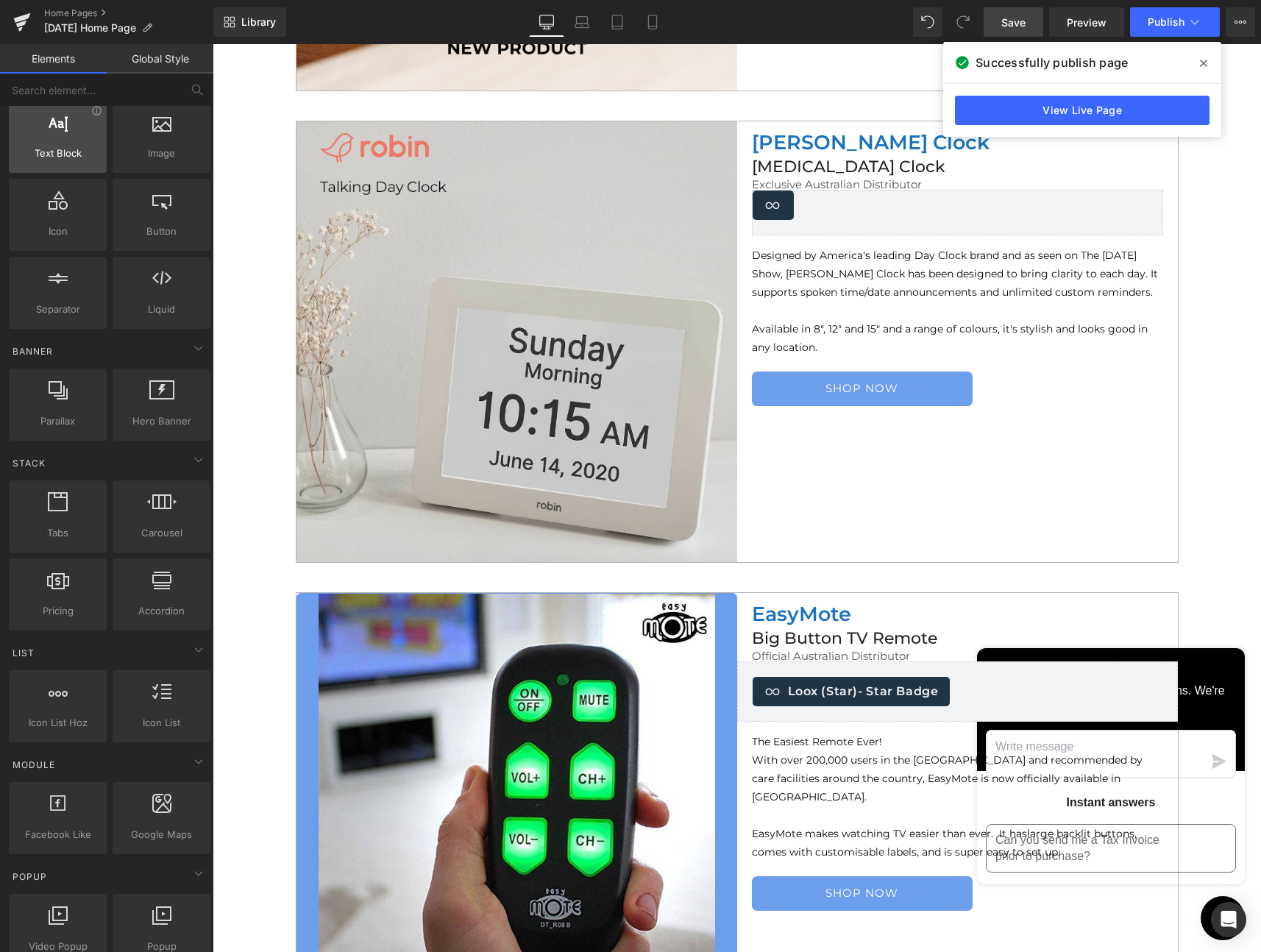
scroll to position [0, 0]
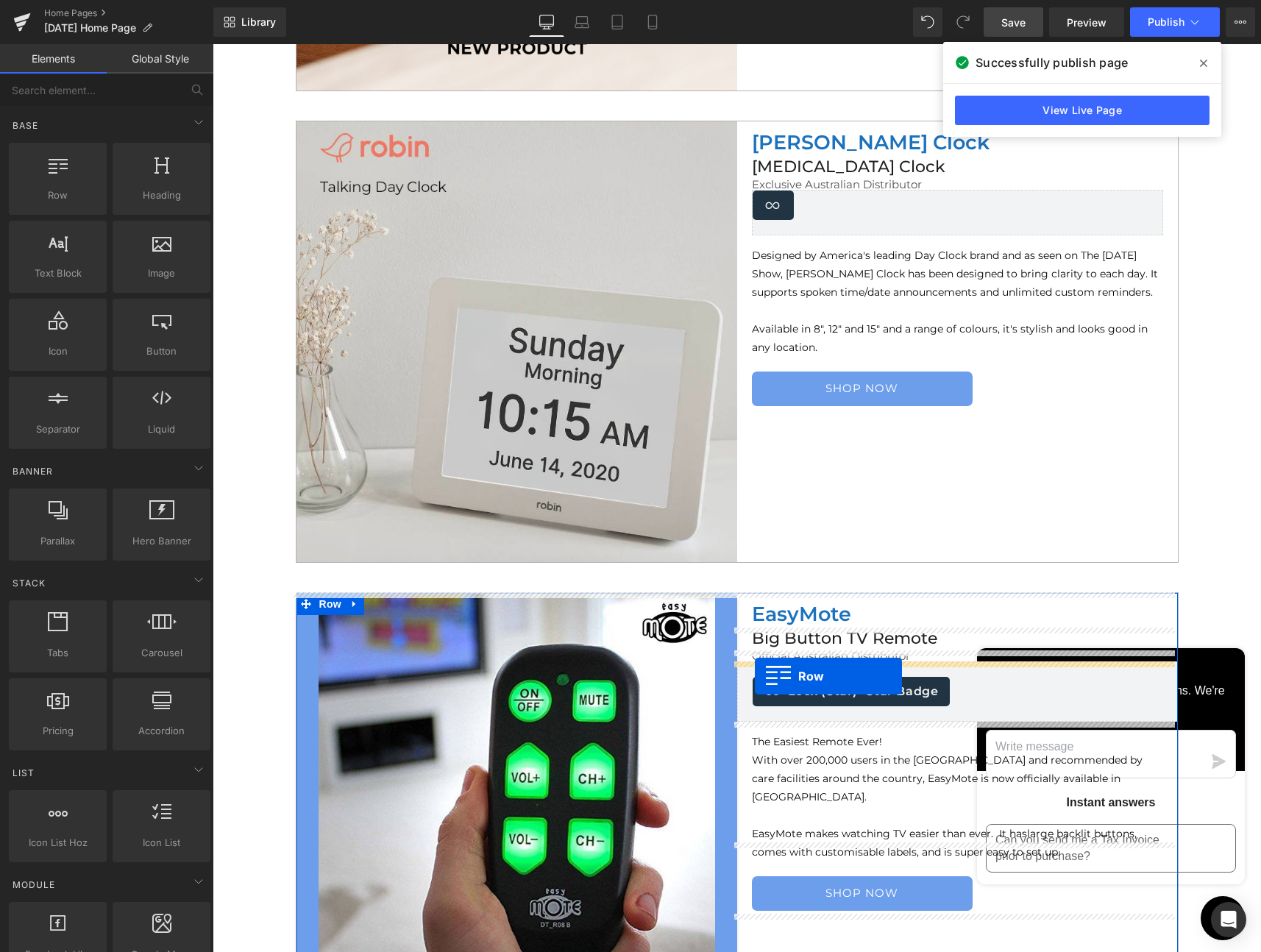
drag, startPoint x: 264, startPoint y: 213, endPoint x: 755, endPoint y: 676, distance: 674.9
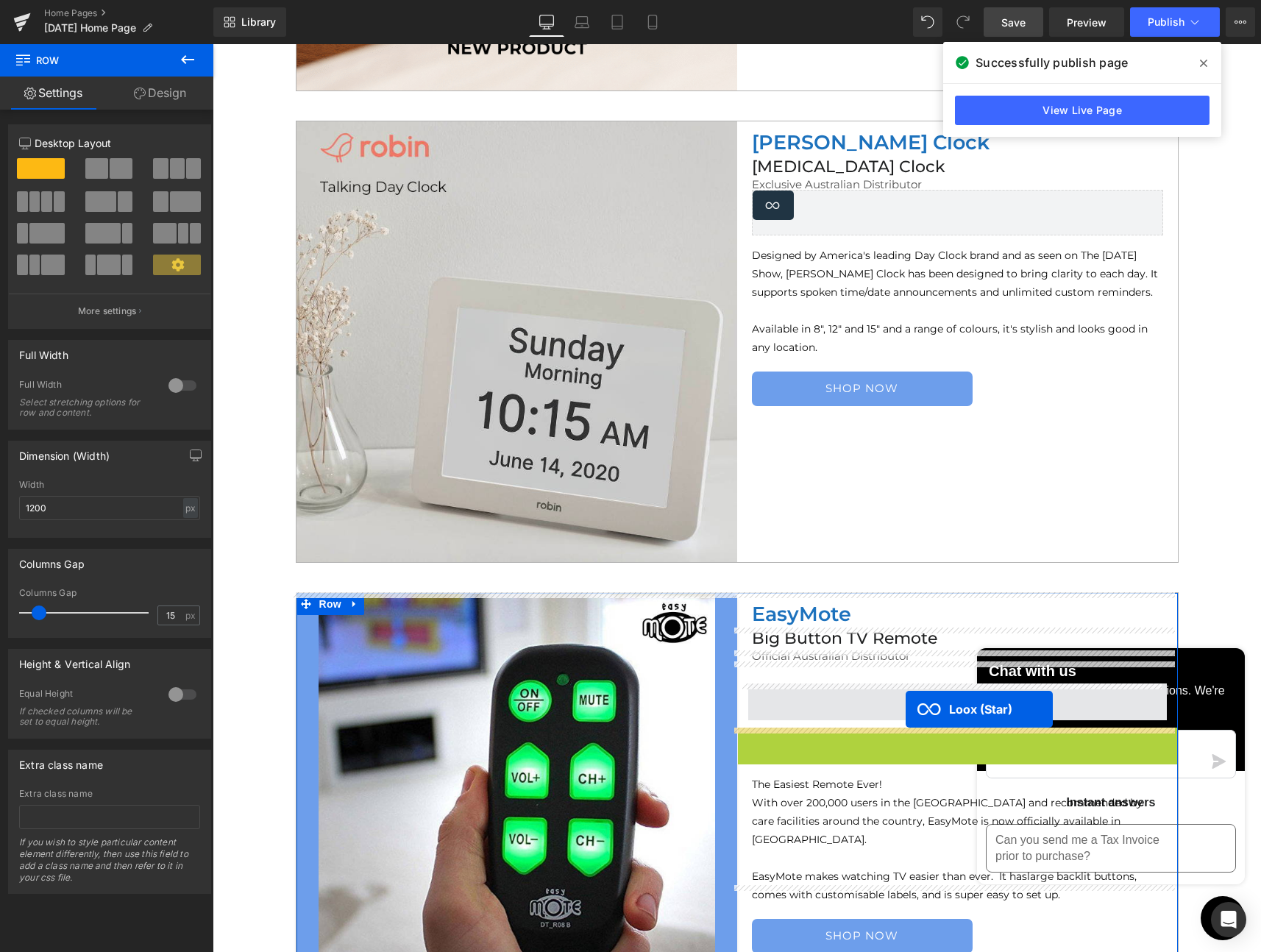
drag, startPoint x: 912, startPoint y: 738, endPoint x: 906, endPoint y: 709, distance: 29.6
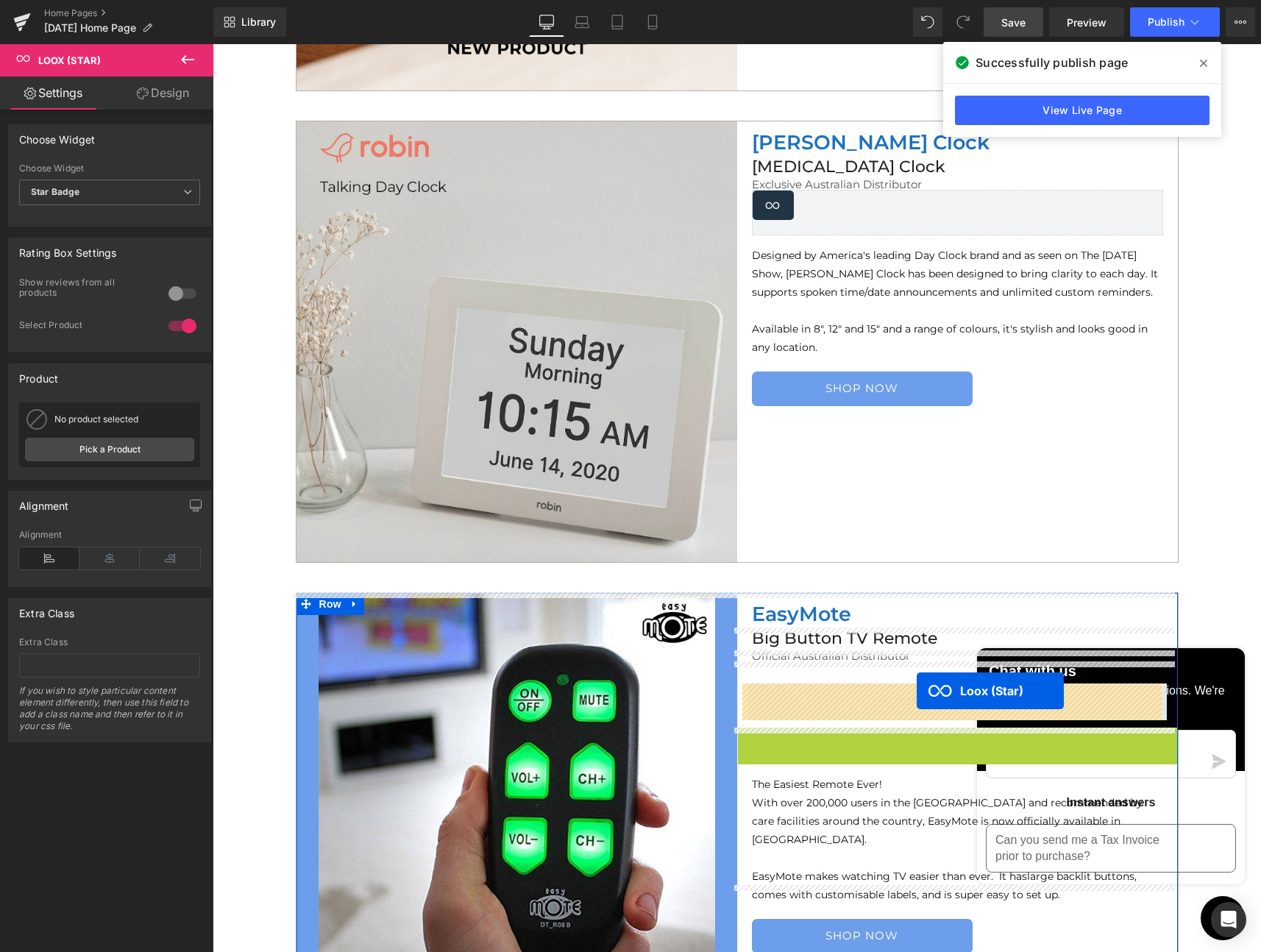
drag, startPoint x: 910, startPoint y: 741, endPoint x: 916, endPoint y: 691, distance: 50.4
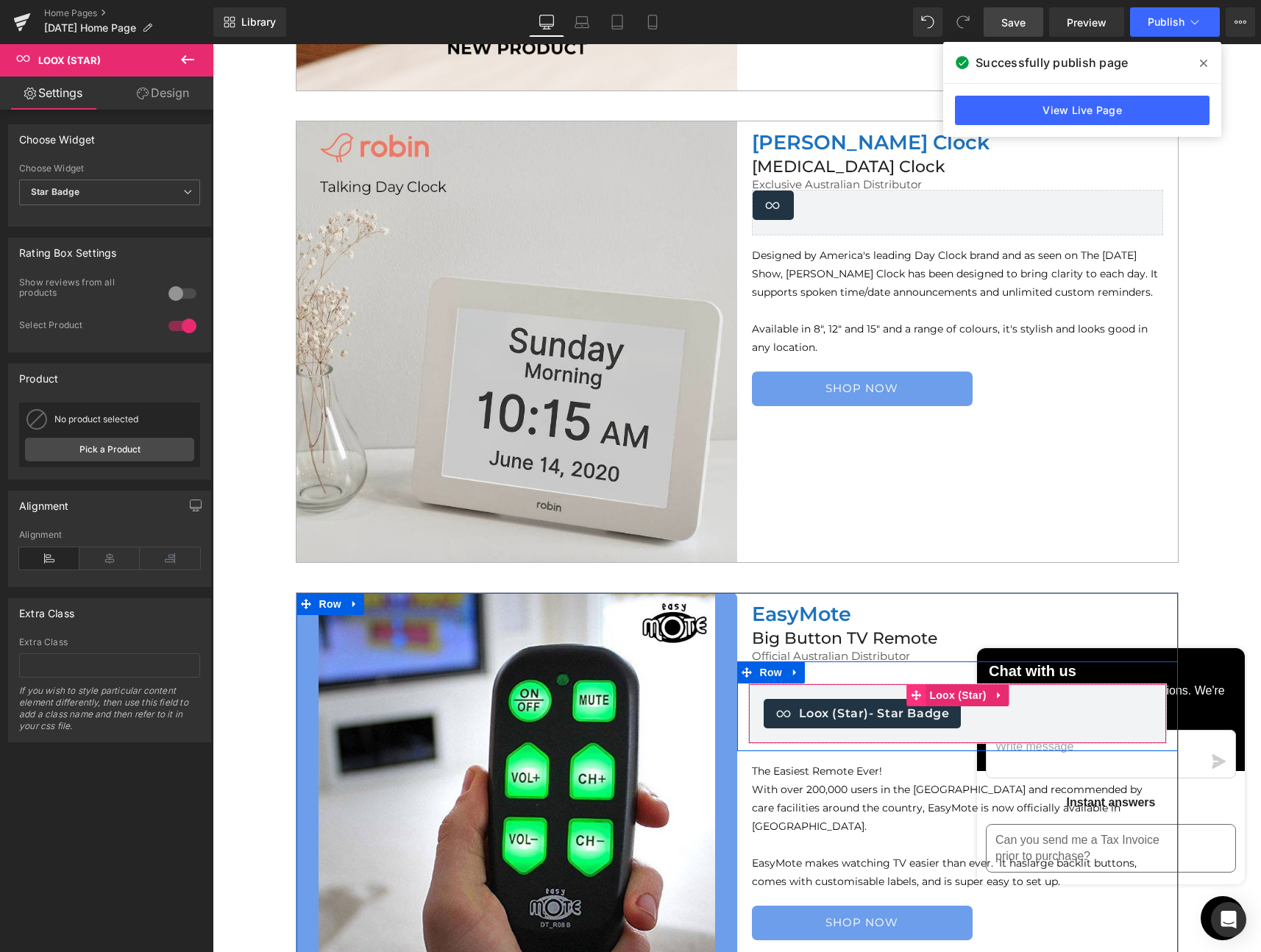
click at [913, 698] on icon at bounding box center [916, 695] width 11 height 11
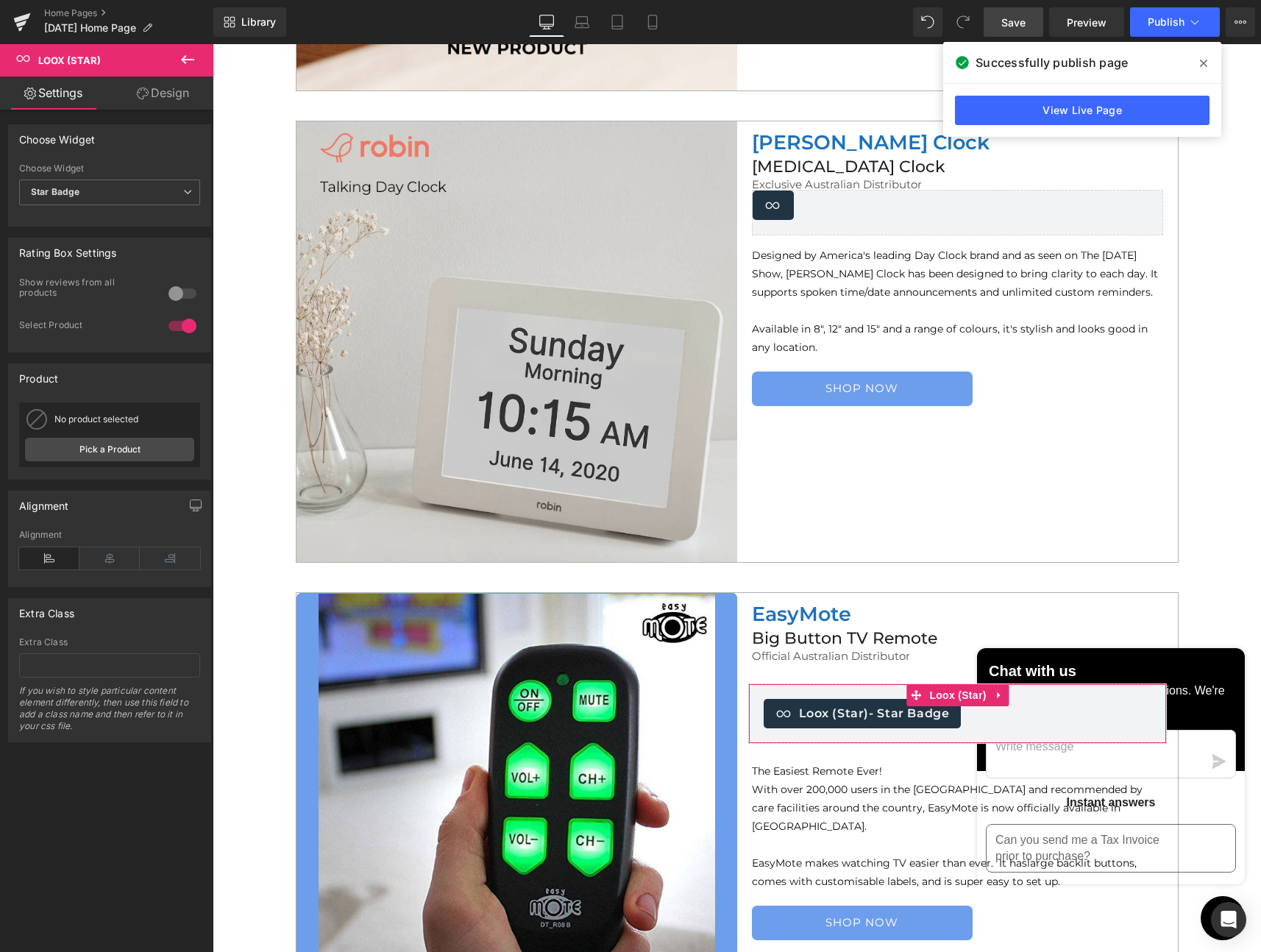
click at [163, 90] on link "Design" at bounding box center [162, 93] width 107 height 33
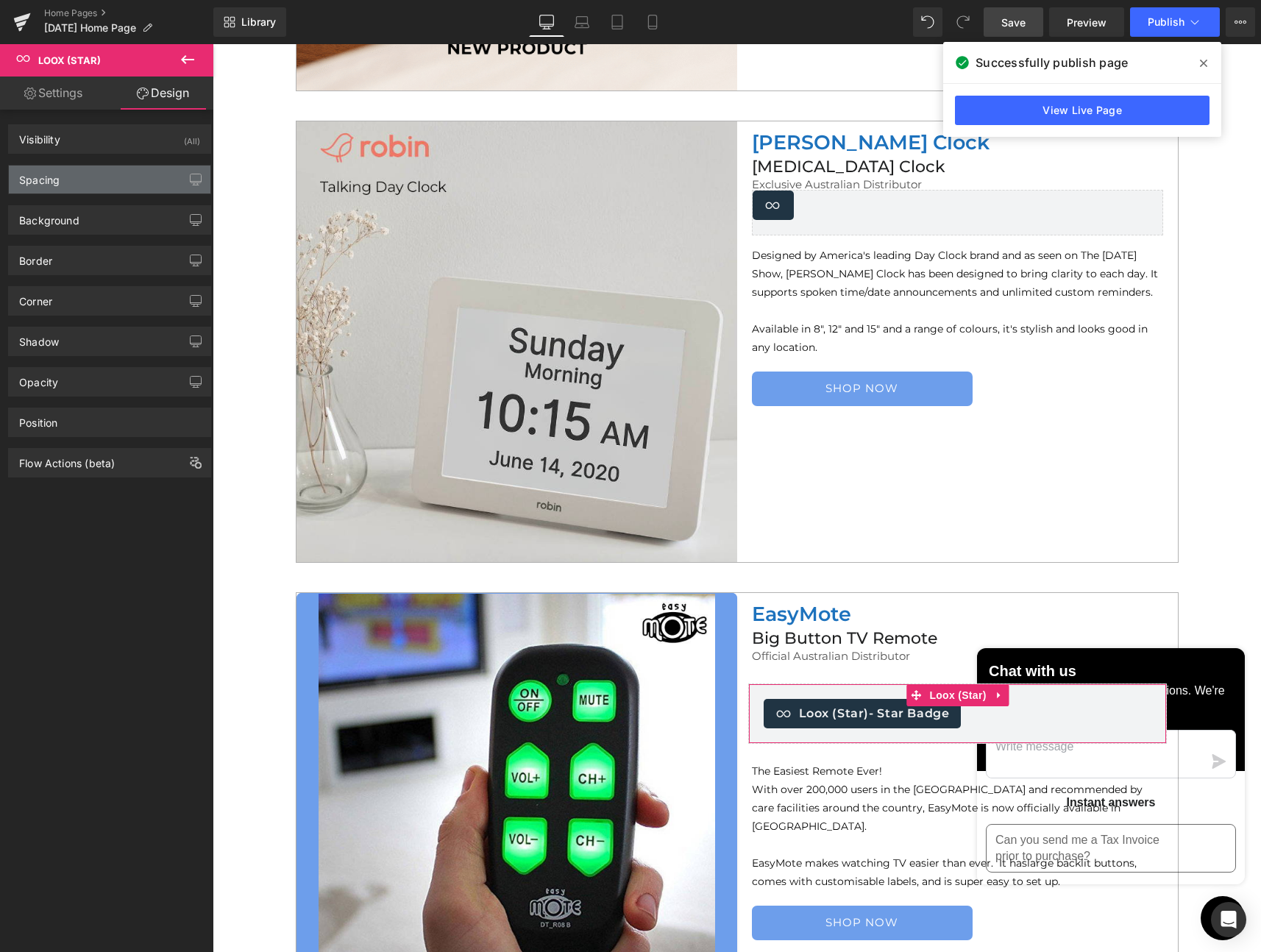
click at [52, 176] on div "Spacing" at bounding box center [39, 175] width 40 height 20
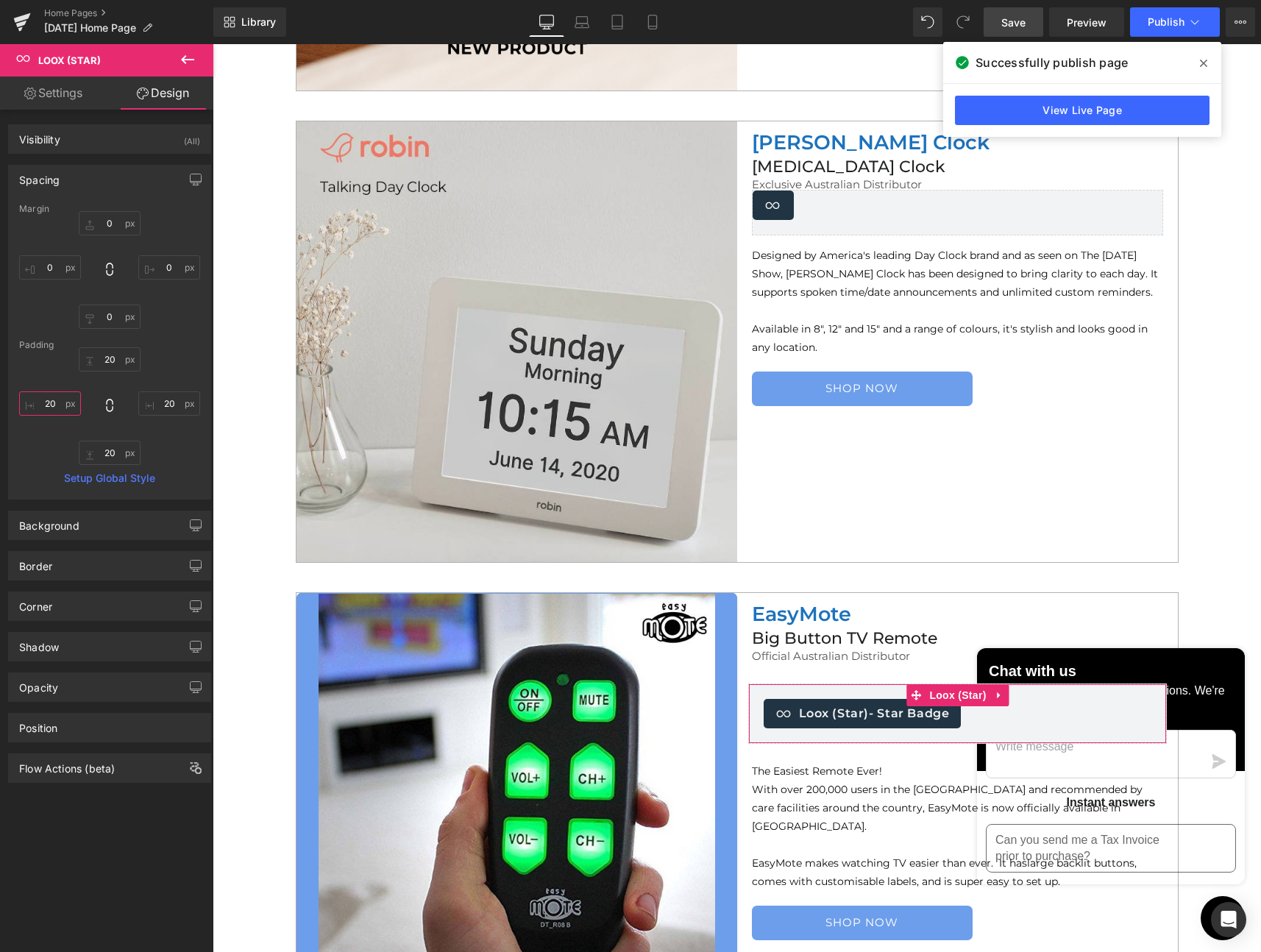
click at [51, 401] on input "20" at bounding box center [49, 404] width 61 height 24
type input "0"
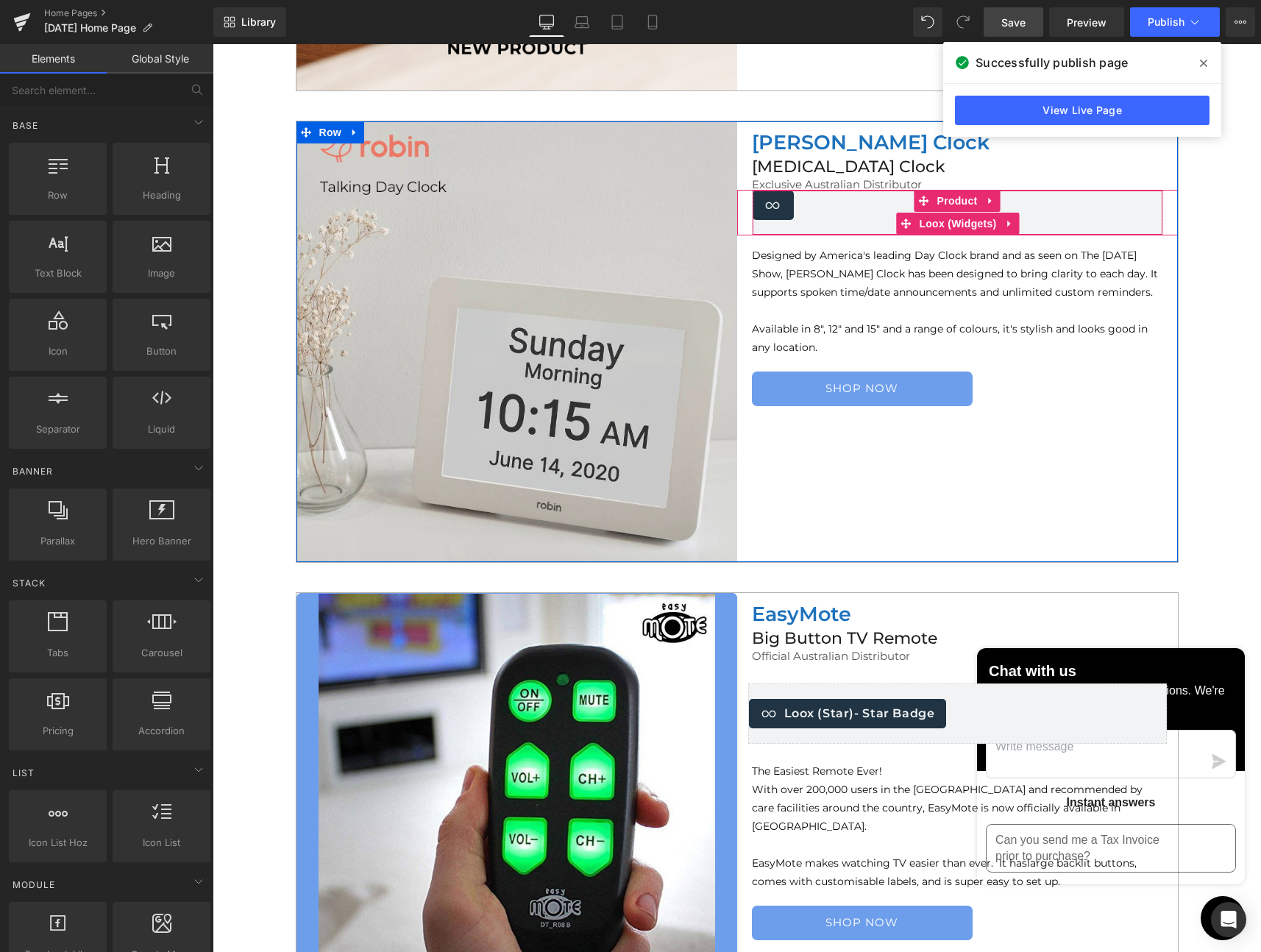
click at [795, 201] on div "Loox (Widgets) - Star Badge" at bounding box center [957, 205] width 410 height 30
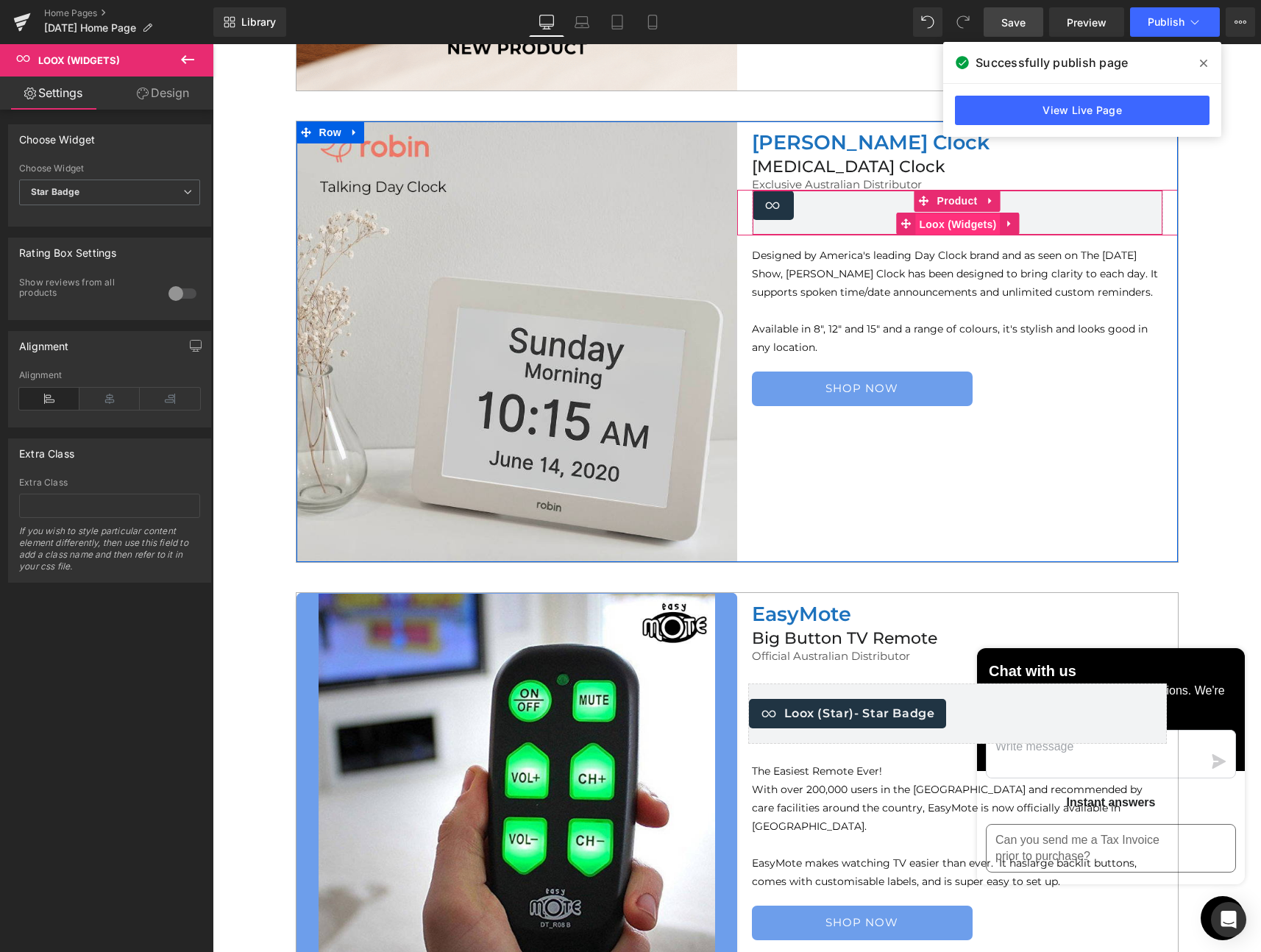
click at [917, 220] on span "Loox (Widgets)" at bounding box center [957, 224] width 84 height 22
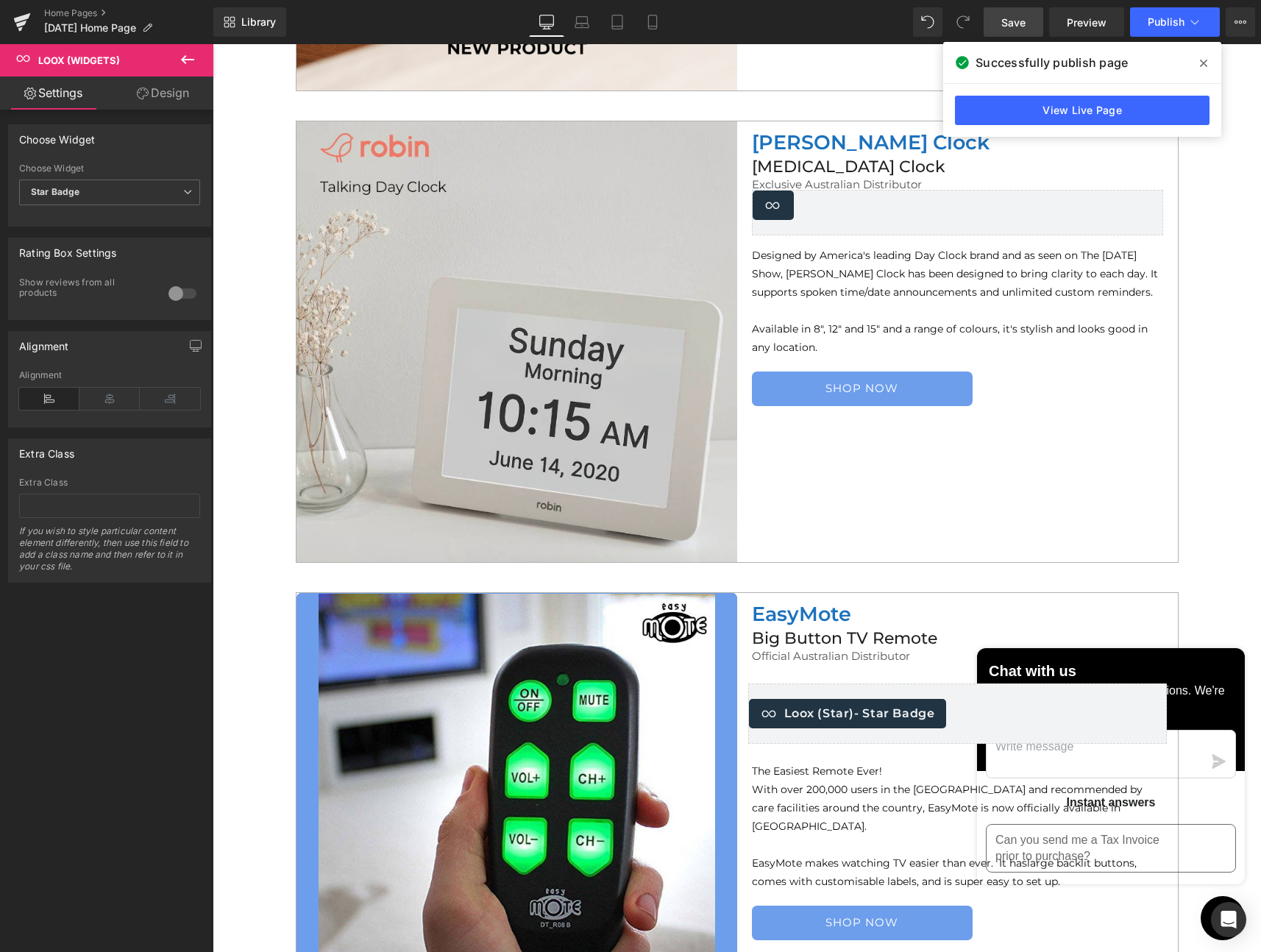
click at [1017, 21] on span "Save" at bounding box center [1014, 22] width 24 height 15
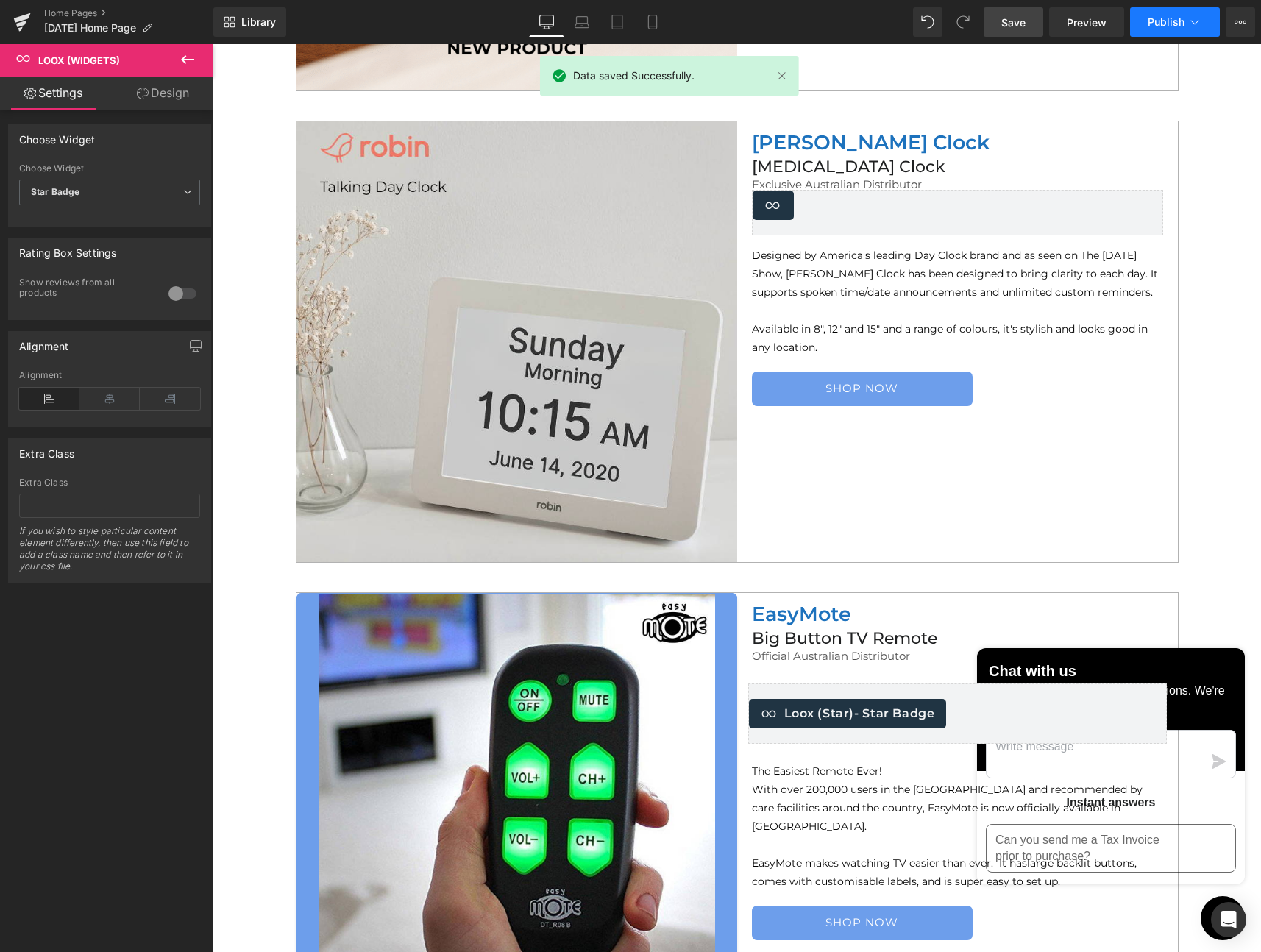
click at [1152, 17] on span "Publish" at bounding box center [1166, 22] width 36 height 12
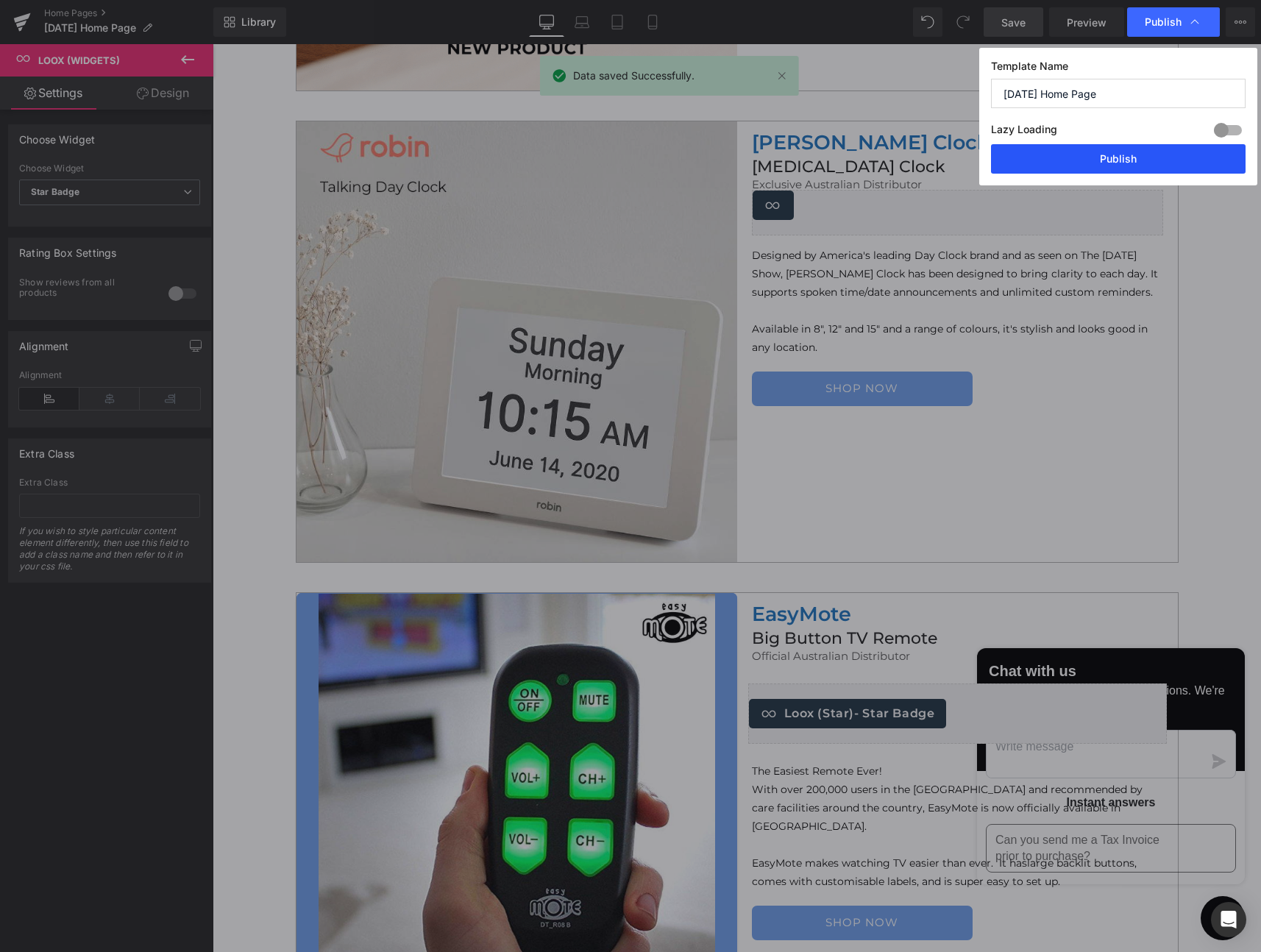
click at [1116, 164] on button "Publish" at bounding box center [1118, 159] width 254 height 30
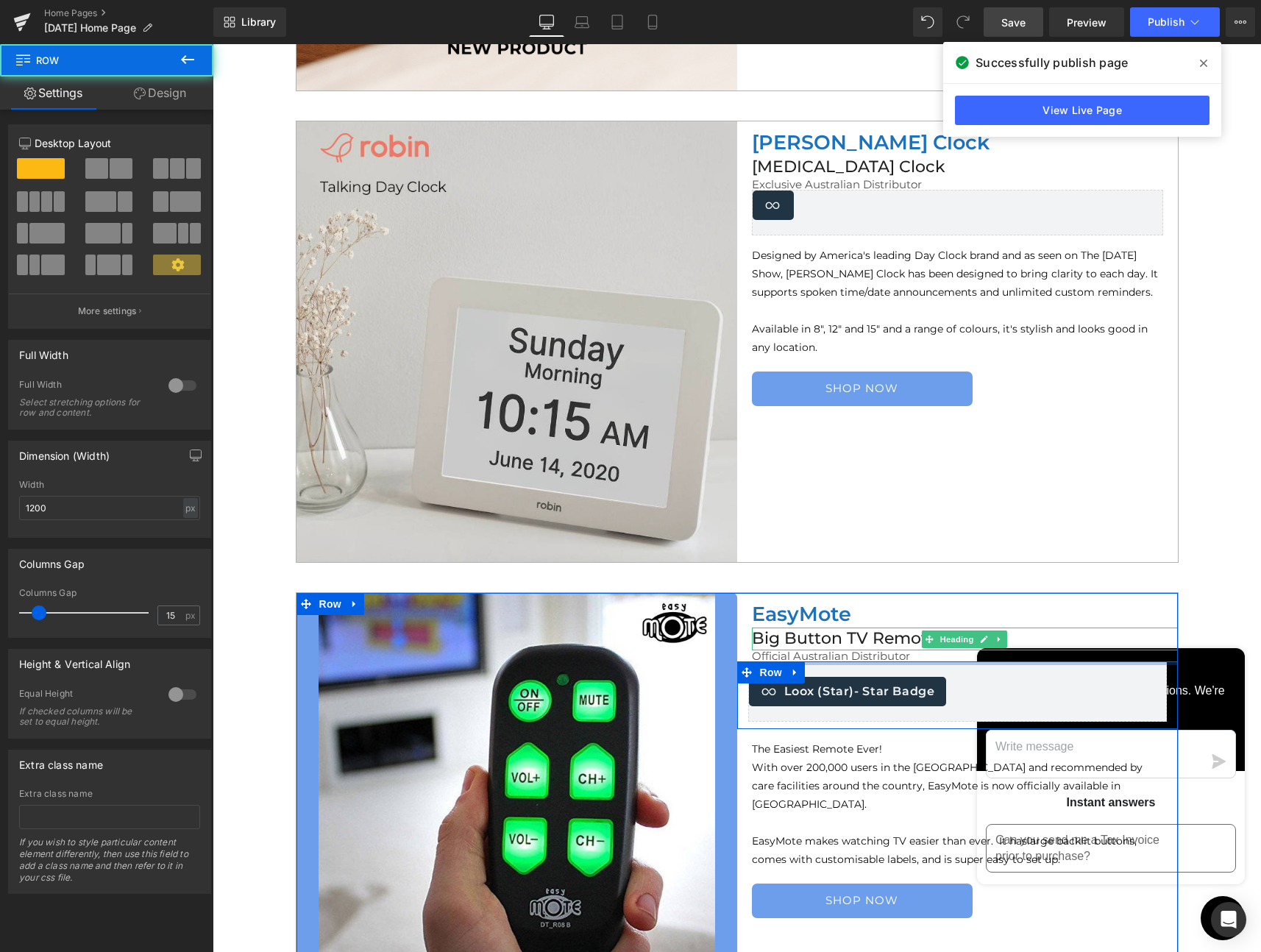
drag, startPoint x: 812, startPoint y: 660, endPoint x: 754, endPoint y: 635, distance: 63.2
click at [810, 644] on div "EasyMote Heading Big Button TV Remote Heading Official Australian Distributor T…" at bounding box center [957, 766] width 440 height 347
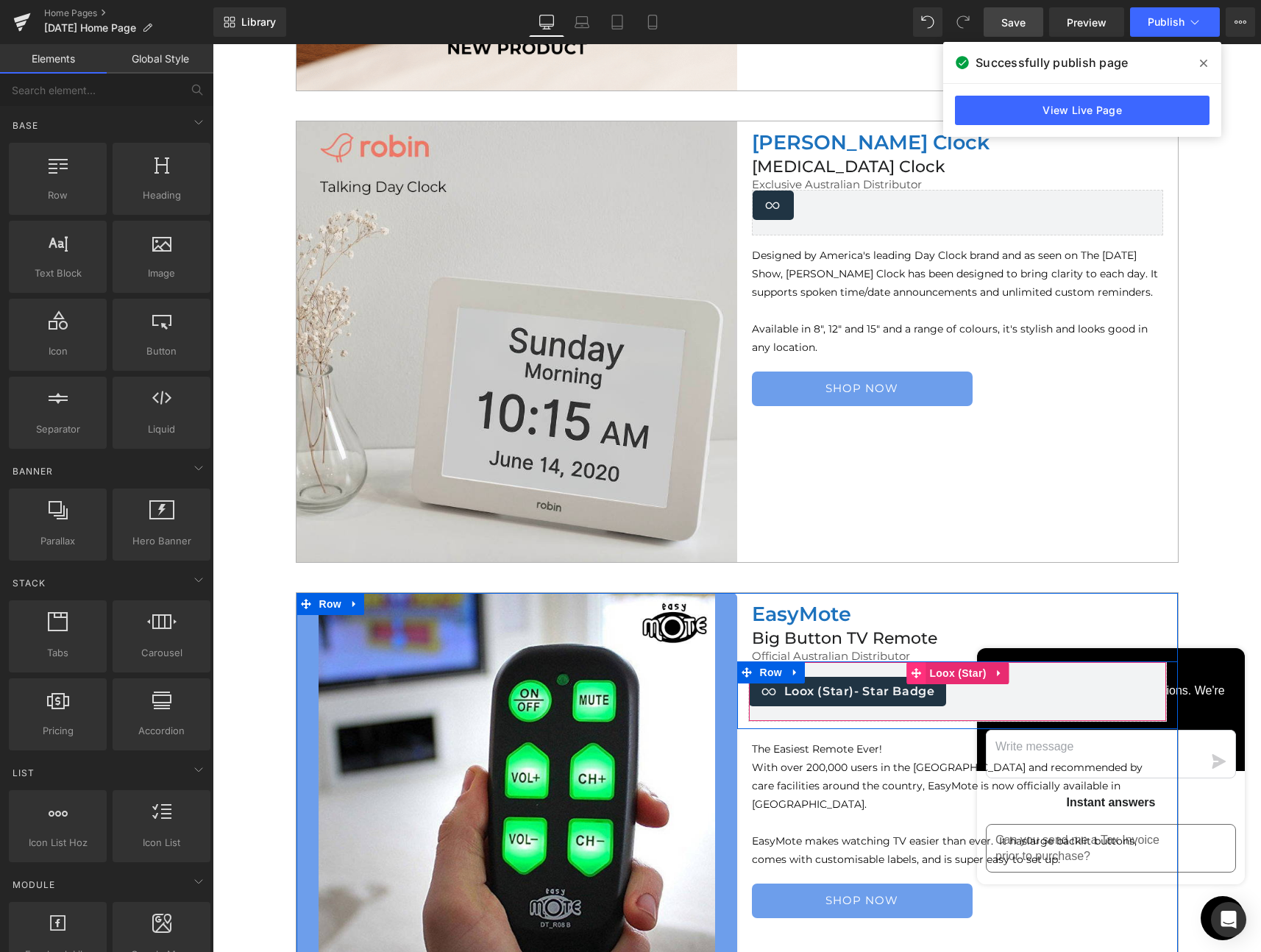
click at [912, 678] on icon at bounding box center [916, 673] width 11 height 11
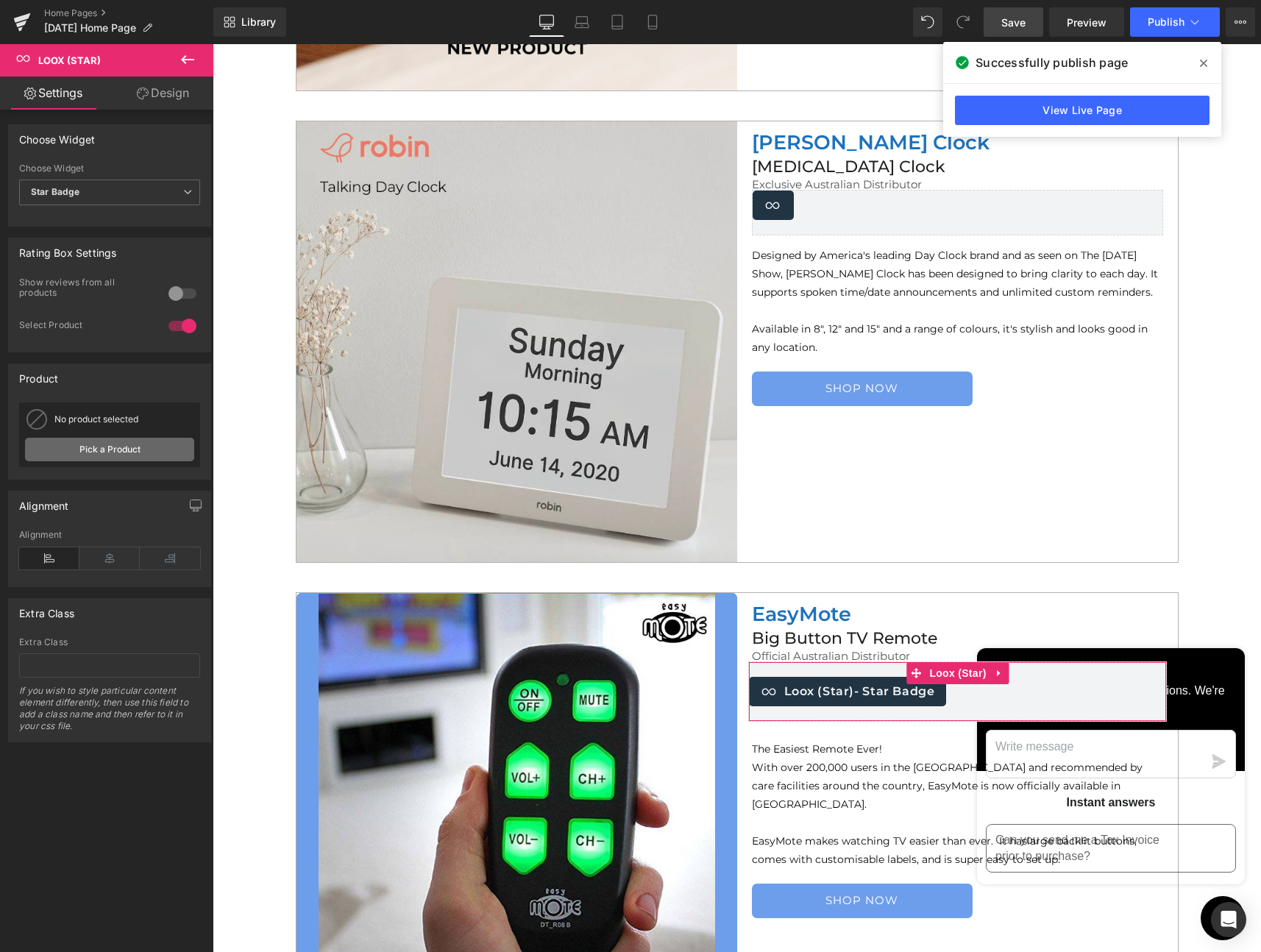
click at [88, 447] on link "Pick a Product" at bounding box center [109, 449] width 169 height 24
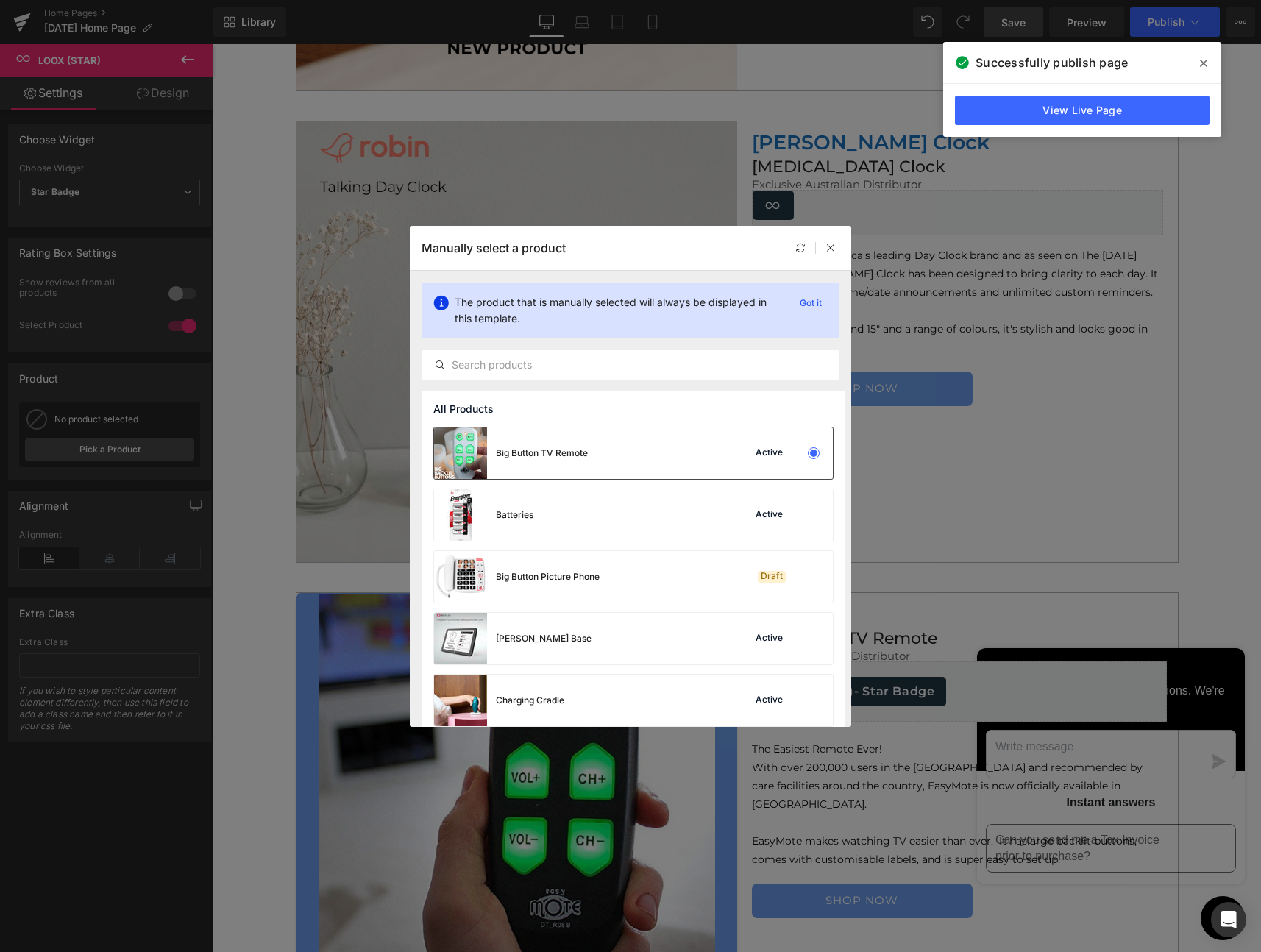
click at [520, 450] on div "Big Button TV Remote" at bounding box center [541, 452] width 92 height 13
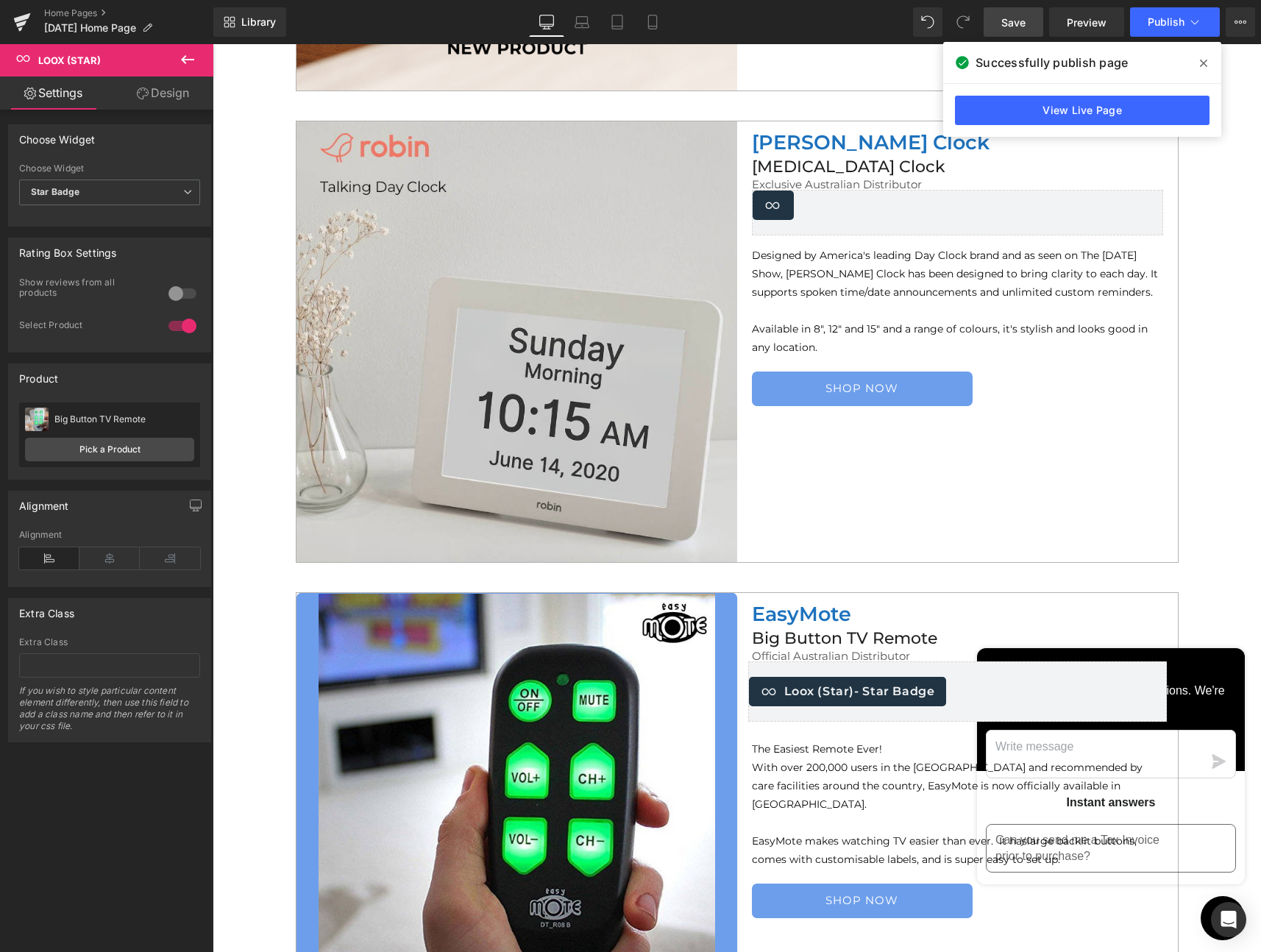
click at [1017, 27] on span "Save" at bounding box center [1014, 22] width 24 height 15
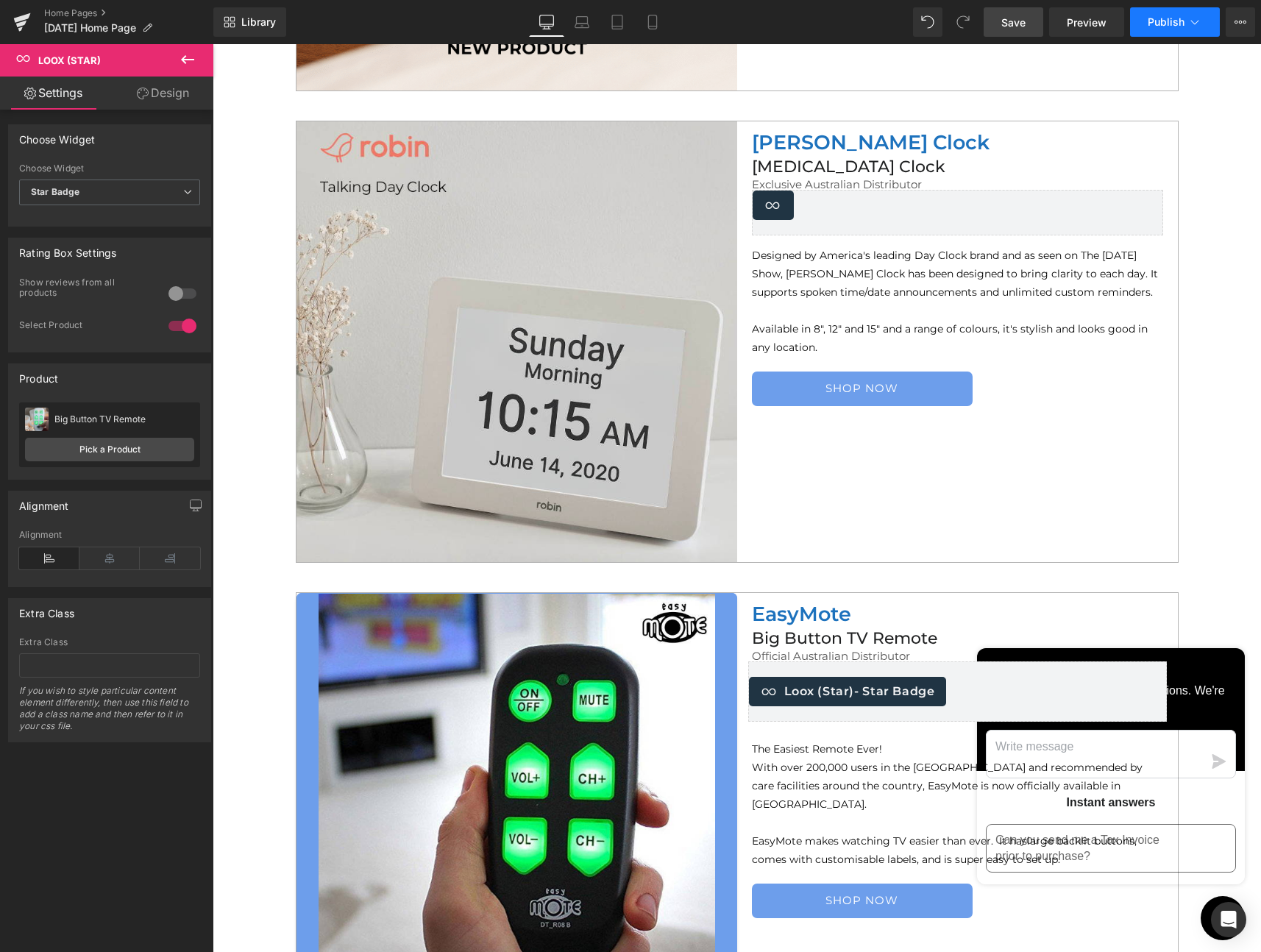
click at [1158, 17] on span "Publish" at bounding box center [1166, 22] width 36 height 12
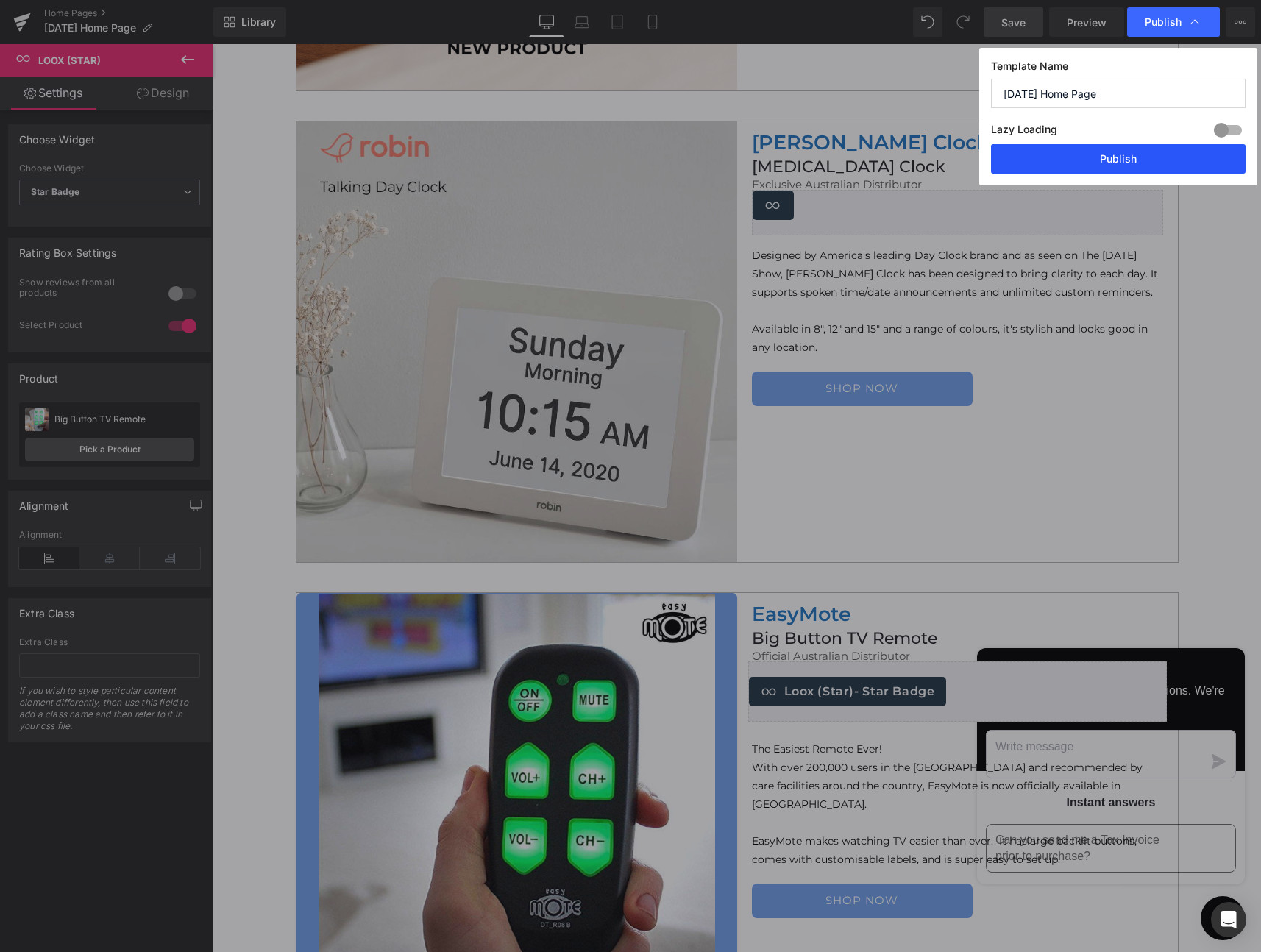
click at [1130, 155] on button "Publish" at bounding box center [1118, 159] width 254 height 30
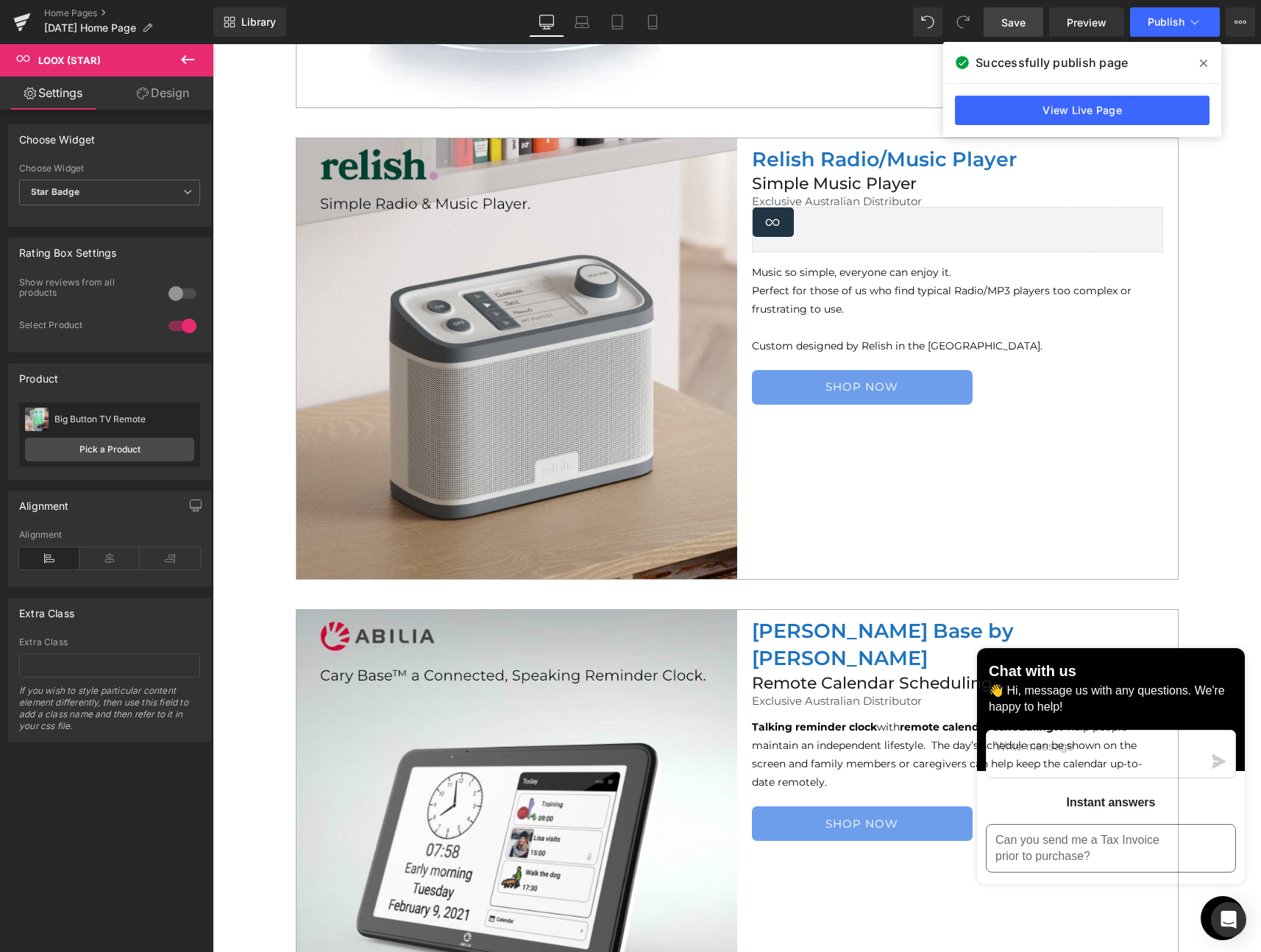
scroll to position [2467, 0]
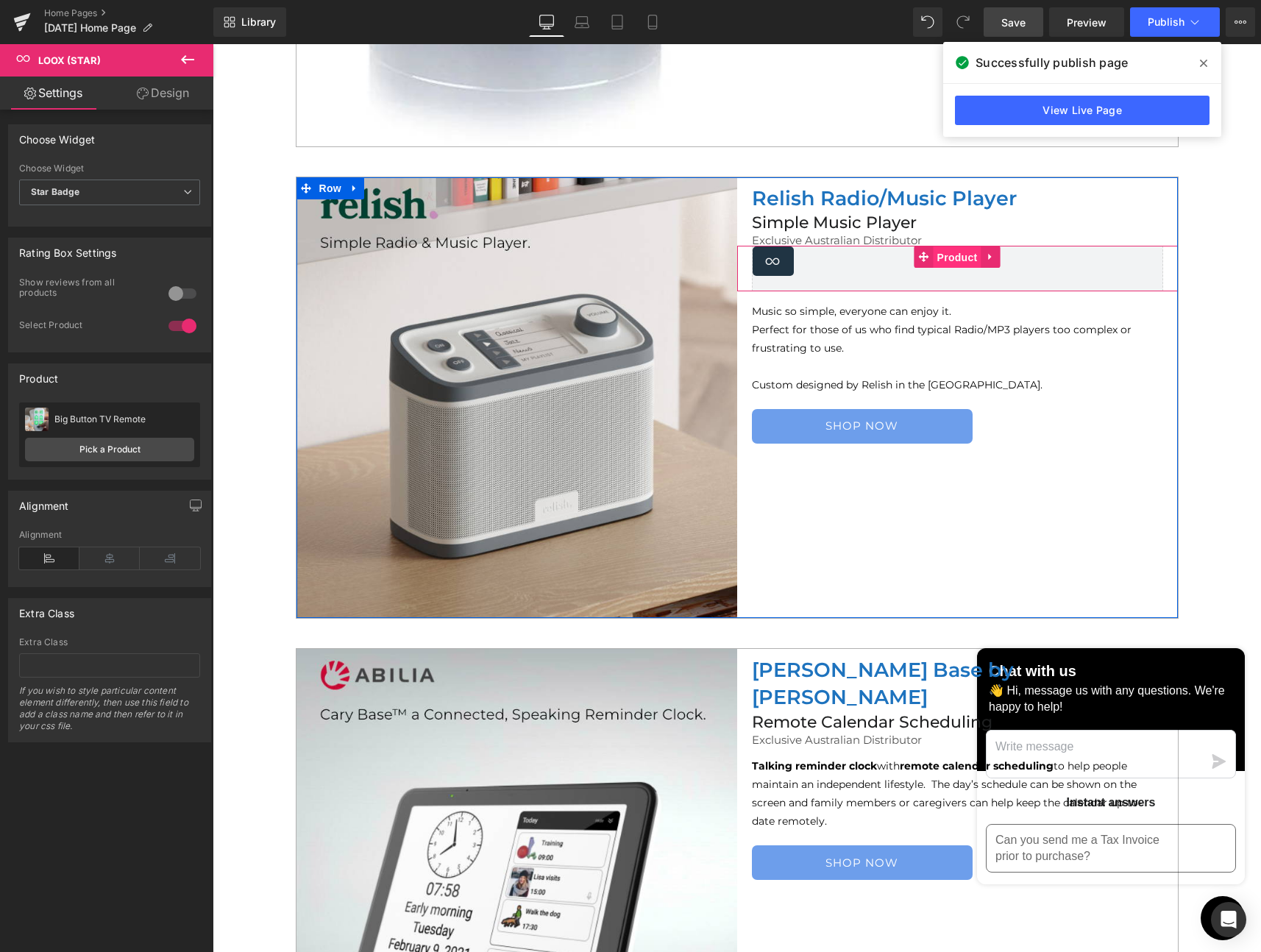
click at [954, 253] on span "Product" at bounding box center [957, 257] width 48 height 22
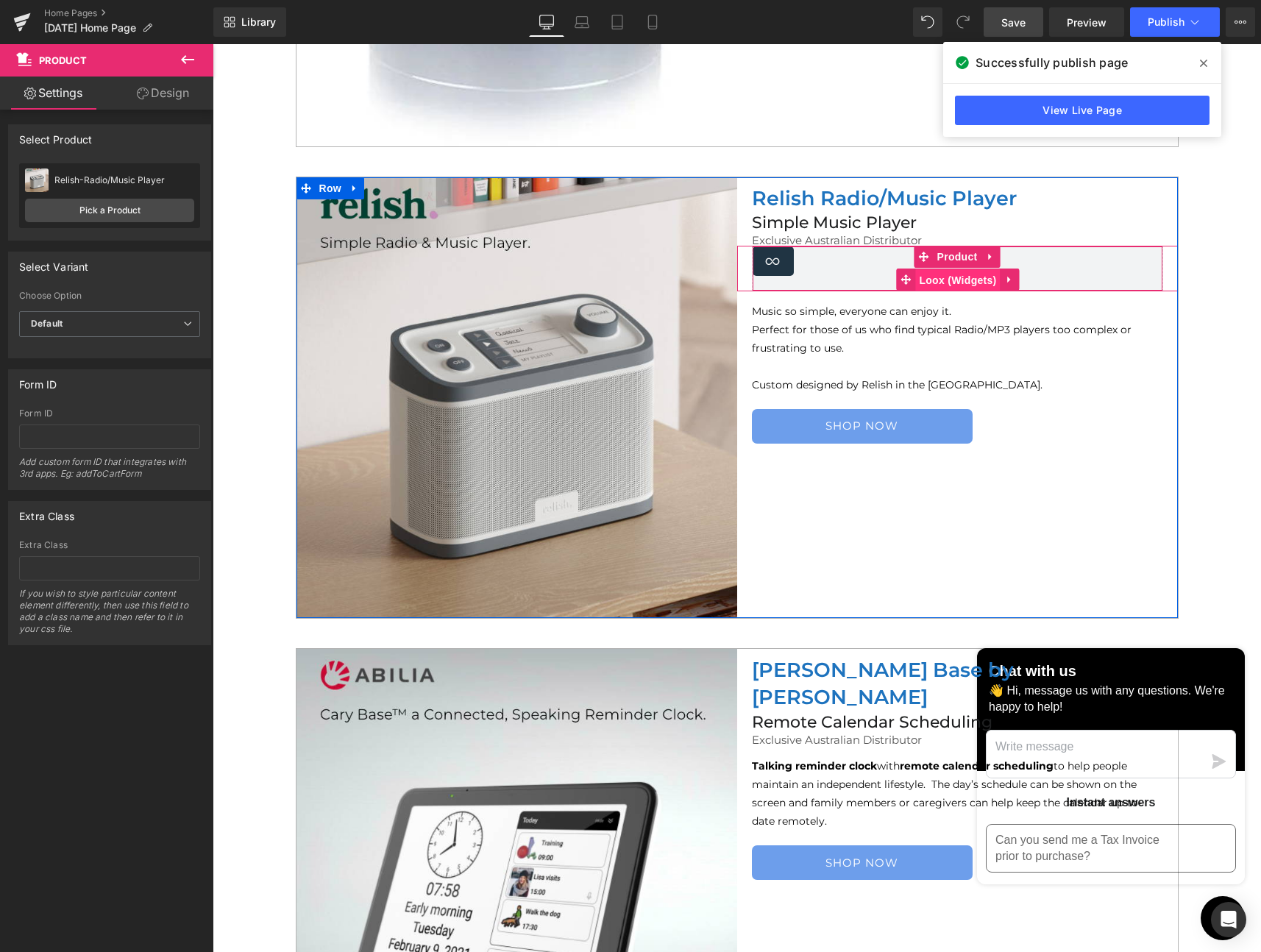
click at [944, 276] on span "Loox (Widgets)" at bounding box center [957, 280] width 84 height 22
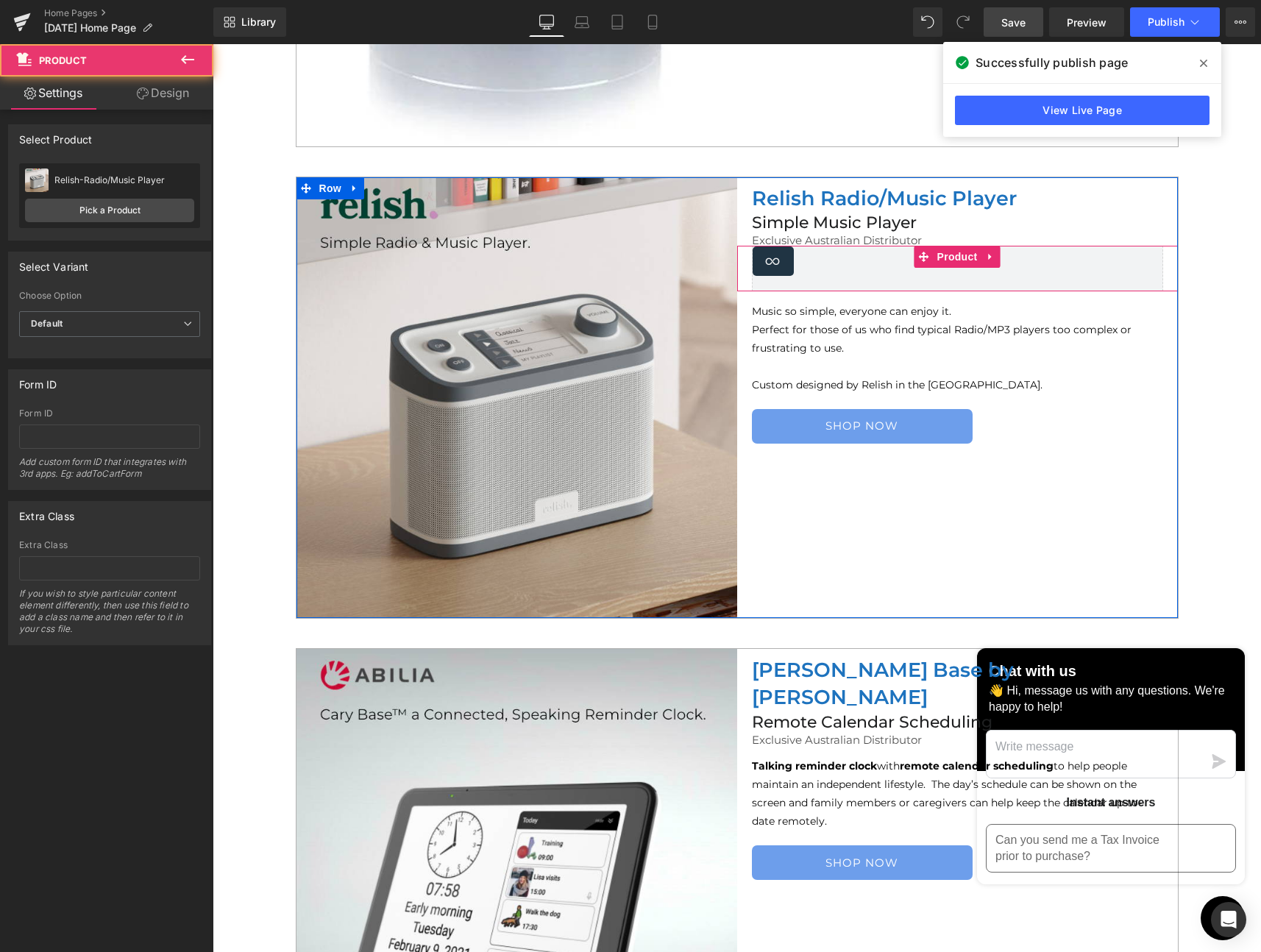
click at [739, 256] on div "Loox (Widgets) - Star Badge Loox (Widgets) Product" at bounding box center [957, 269] width 440 height 46
click at [925, 256] on span at bounding box center [924, 257] width 19 height 22
click at [919, 256] on icon at bounding box center [924, 257] width 11 height 11
click at [988, 256] on icon at bounding box center [991, 257] width 11 height 11
click at [978, 256] on icon at bounding box center [982, 257] width 11 height 11
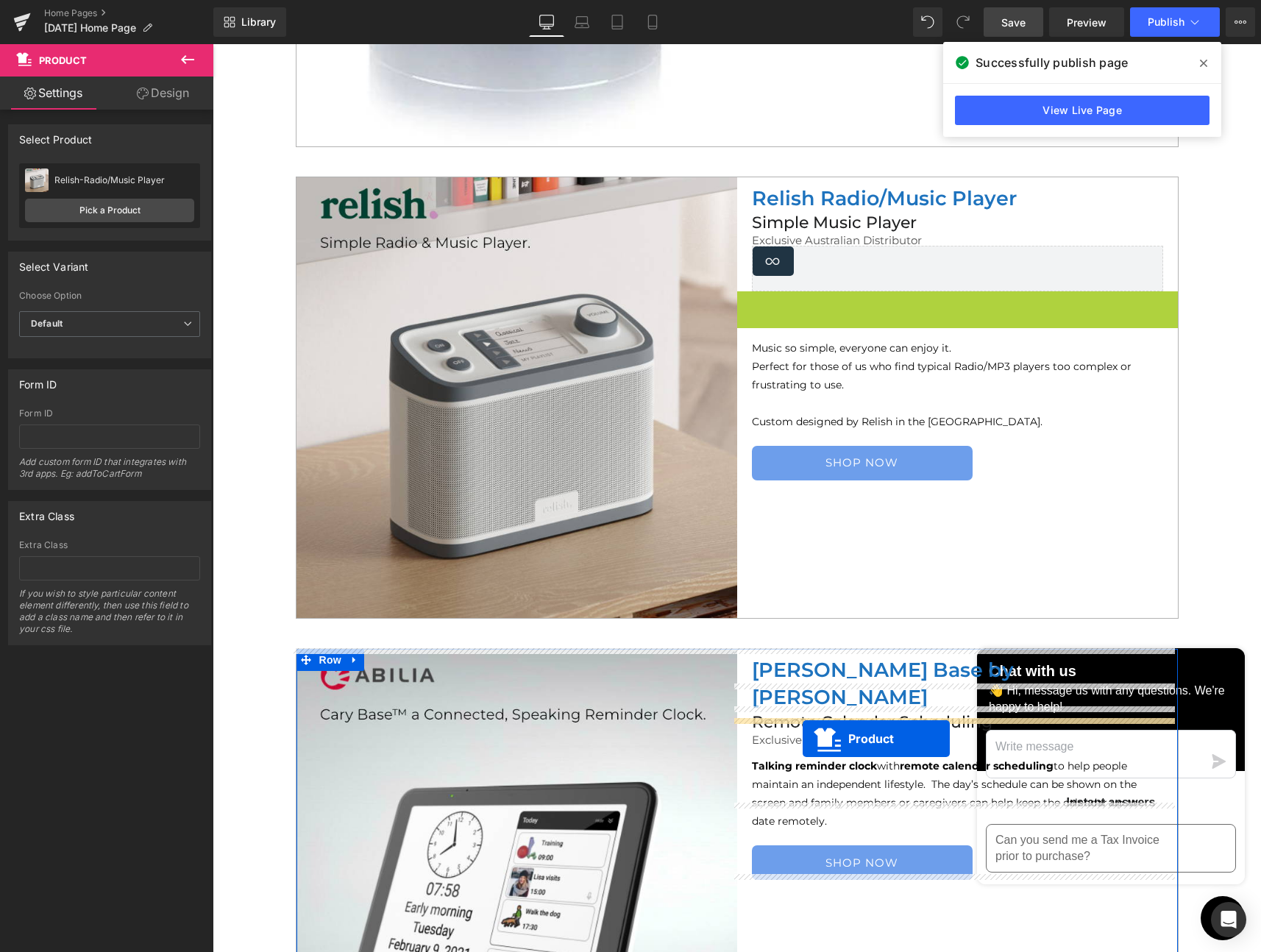
drag, startPoint x: 914, startPoint y: 300, endPoint x: 802, endPoint y: 739, distance: 453.1
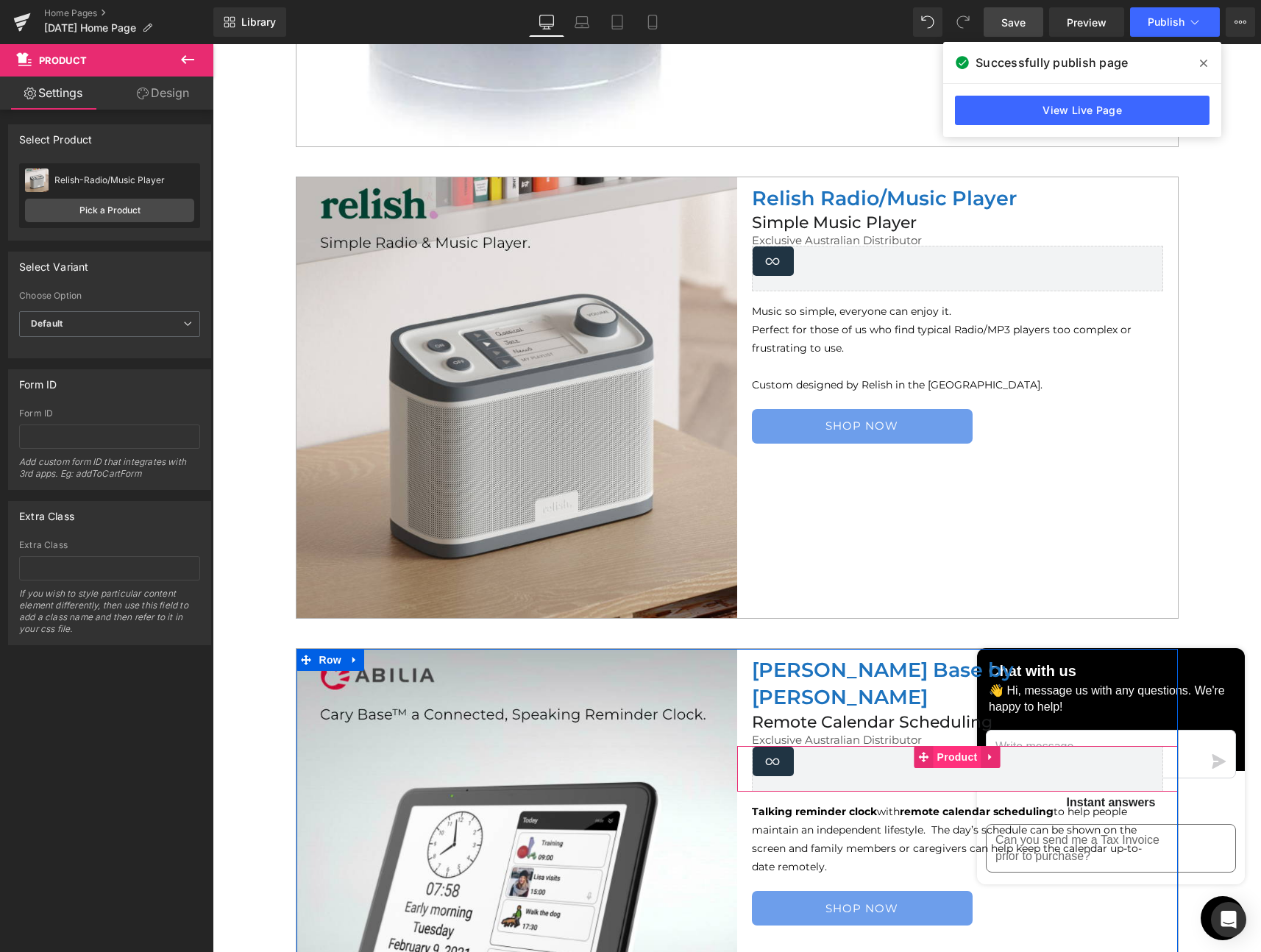
click at [938, 746] on span "Product" at bounding box center [957, 757] width 48 height 22
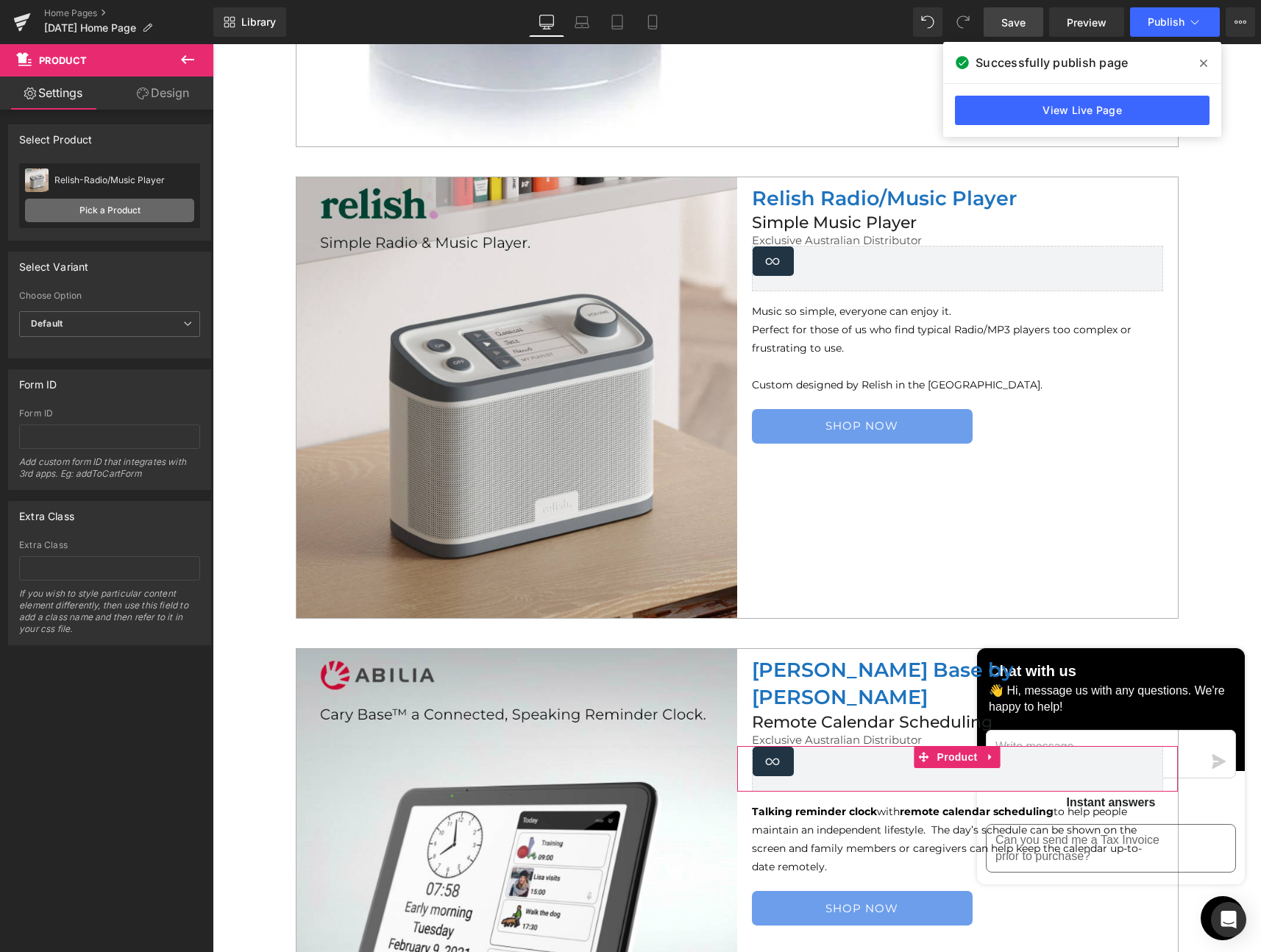
click at [107, 210] on link "Pick a Product" at bounding box center [109, 210] width 169 height 24
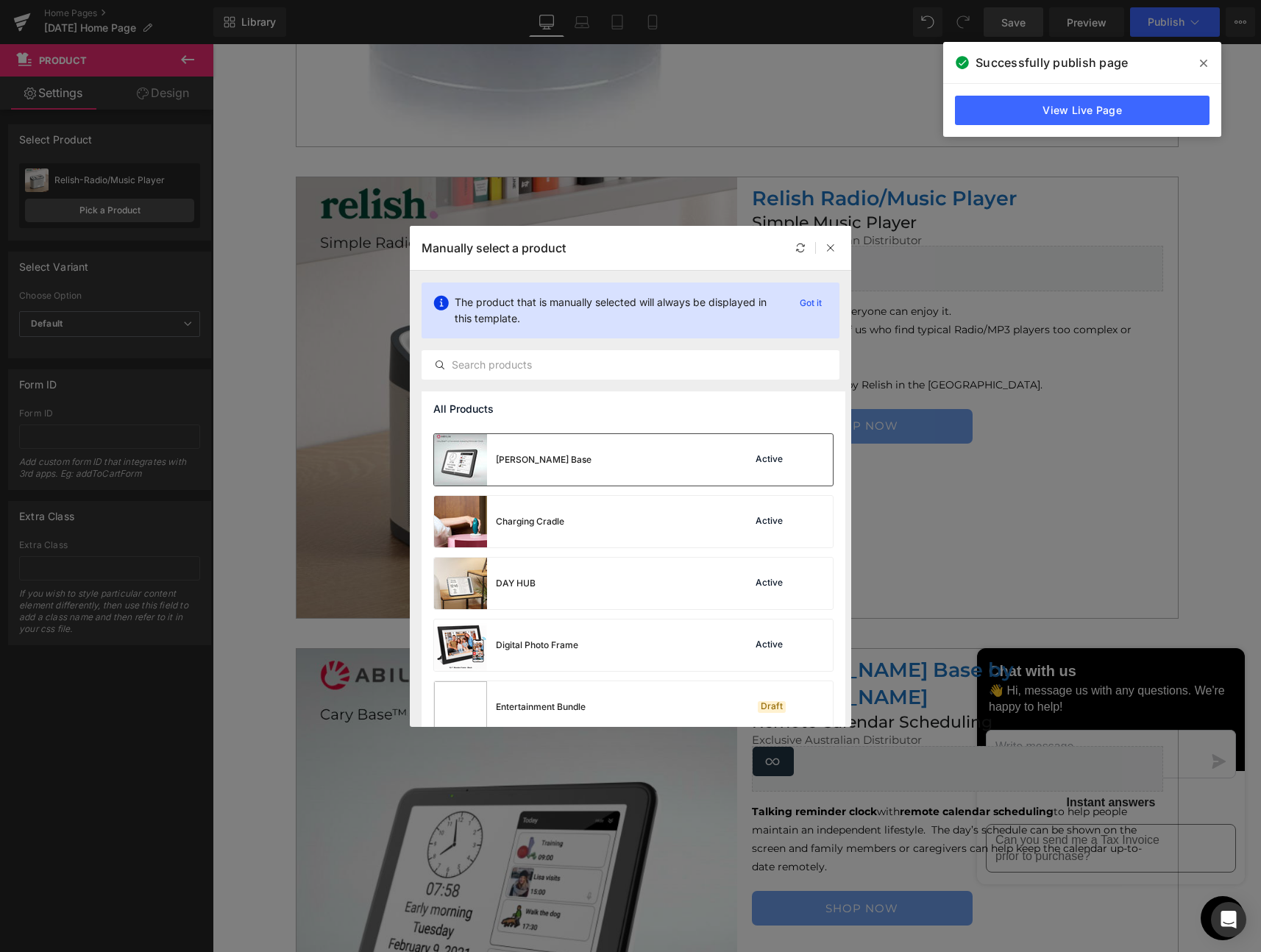
scroll to position [240, 0]
click at [529, 465] on div "[PERSON_NAME] Base" at bounding box center [544, 460] width 96 height 13
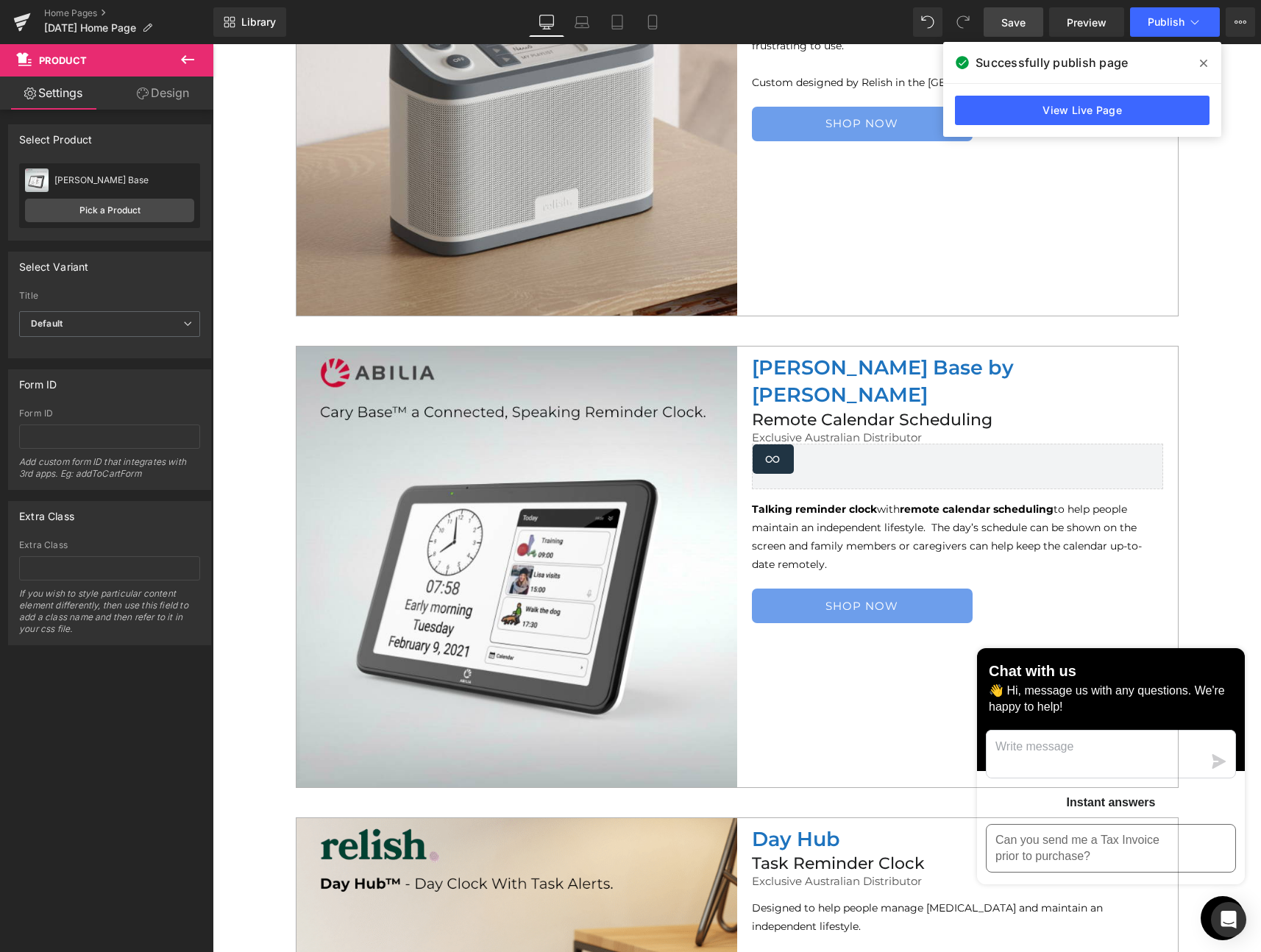
scroll to position [2771, 0]
click at [1010, 20] on span "Save" at bounding box center [1014, 22] width 24 height 15
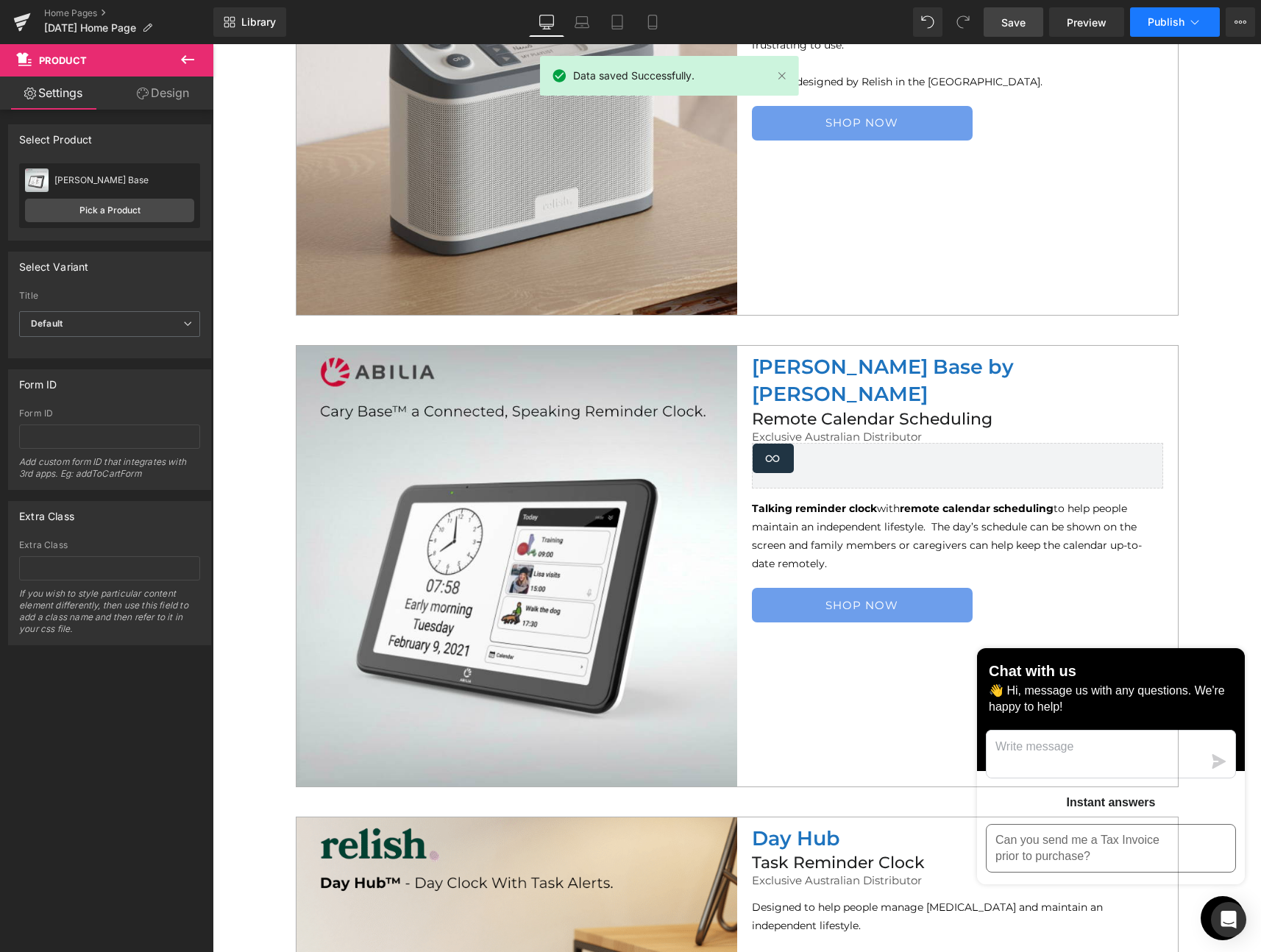
click at [1167, 20] on span "Publish" at bounding box center [1166, 22] width 36 height 12
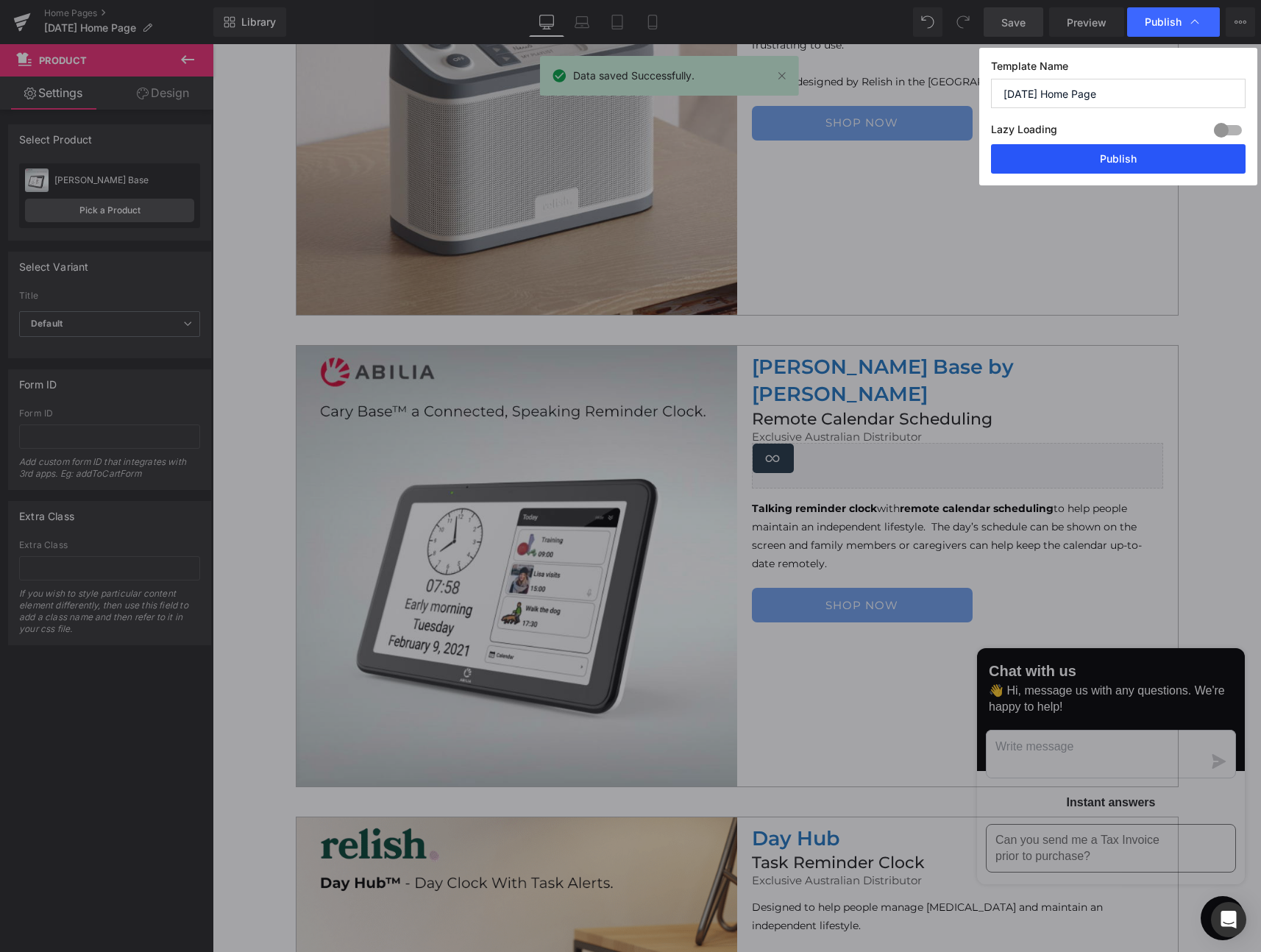
click at [1115, 160] on button "Publish" at bounding box center [1118, 159] width 254 height 30
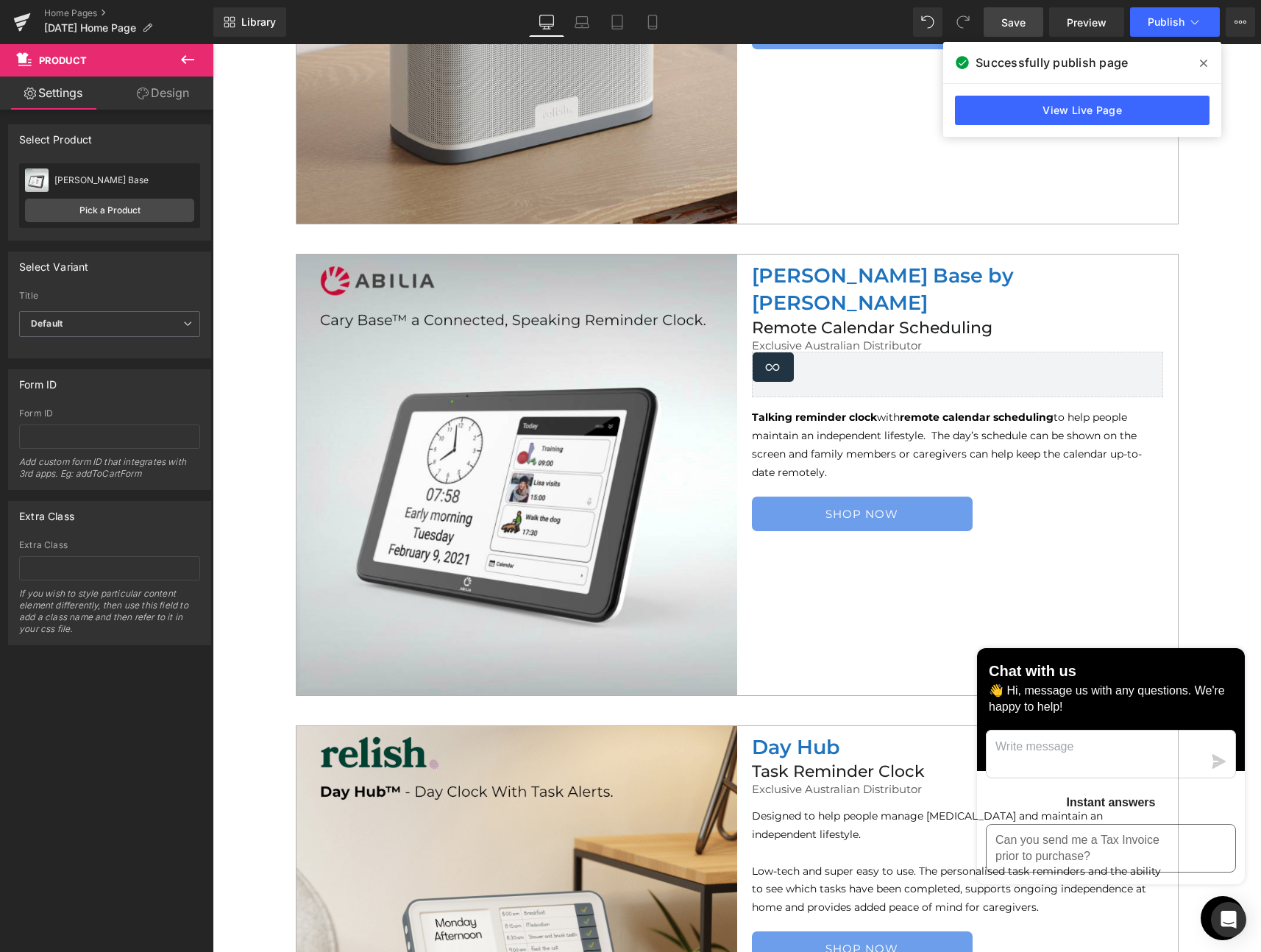
scroll to position [2921, 0]
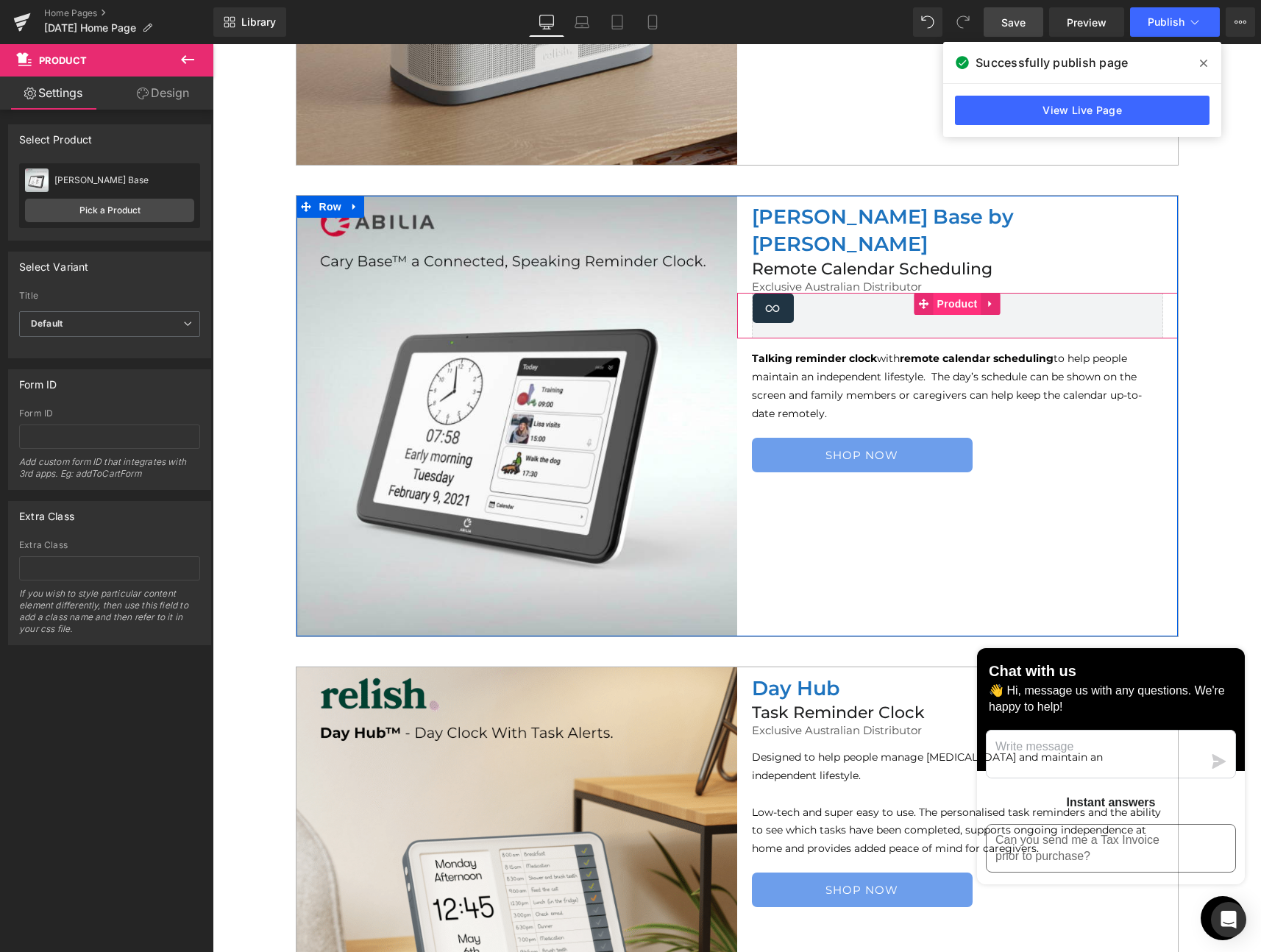
click at [941, 293] on span "Product" at bounding box center [957, 304] width 48 height 22
click at [986, 298] on icon at bounding box center [991, 304] width 11 height 11
click at [976, 298] on icon at bounding box center [982, 304] width 11 height 11
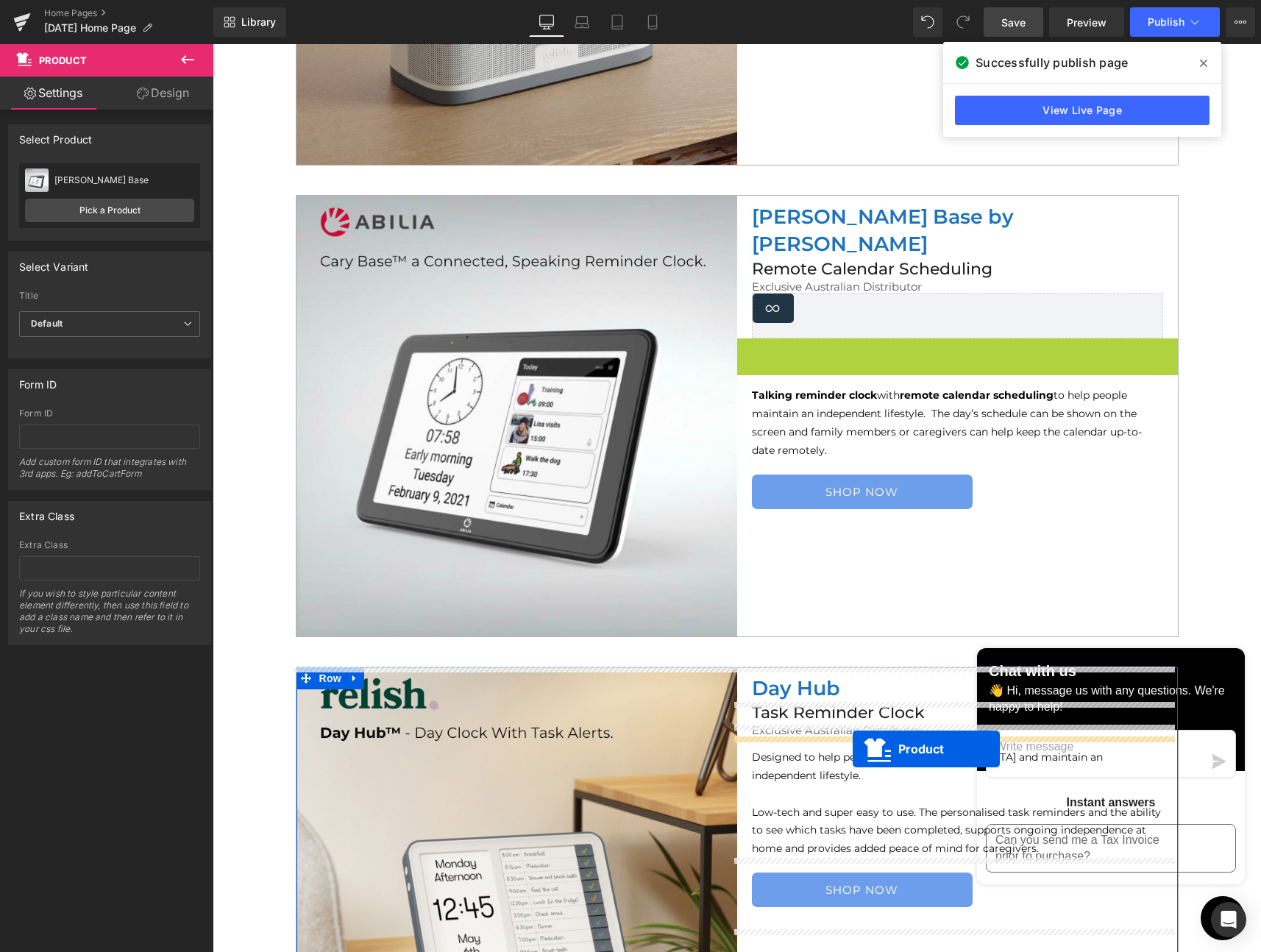
drag, startPoint x: 920, startPoint y: 320, endPoint x: 853, endPoint y: 749, distance: 434.2
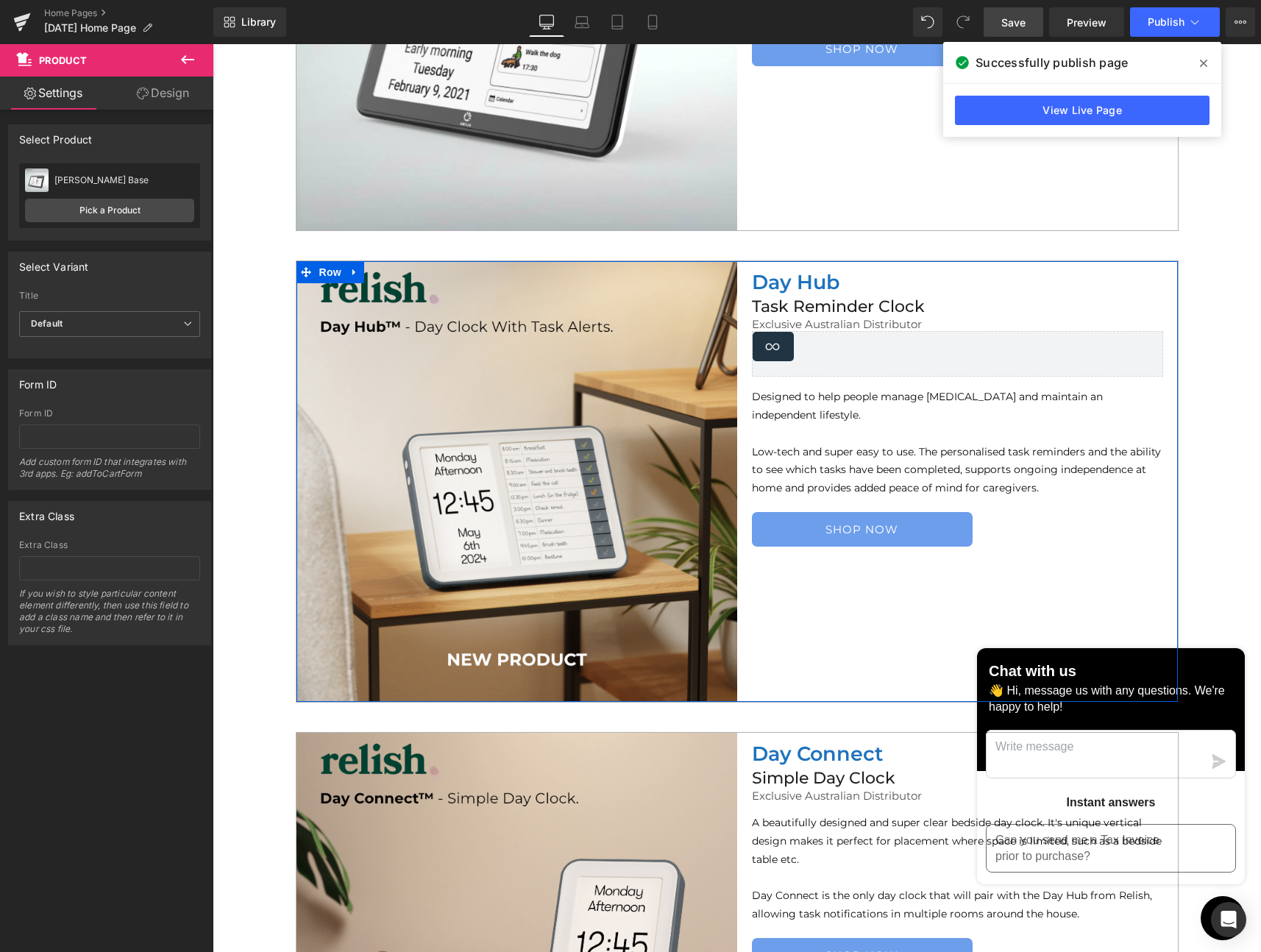
scroll to position [3341, 0]
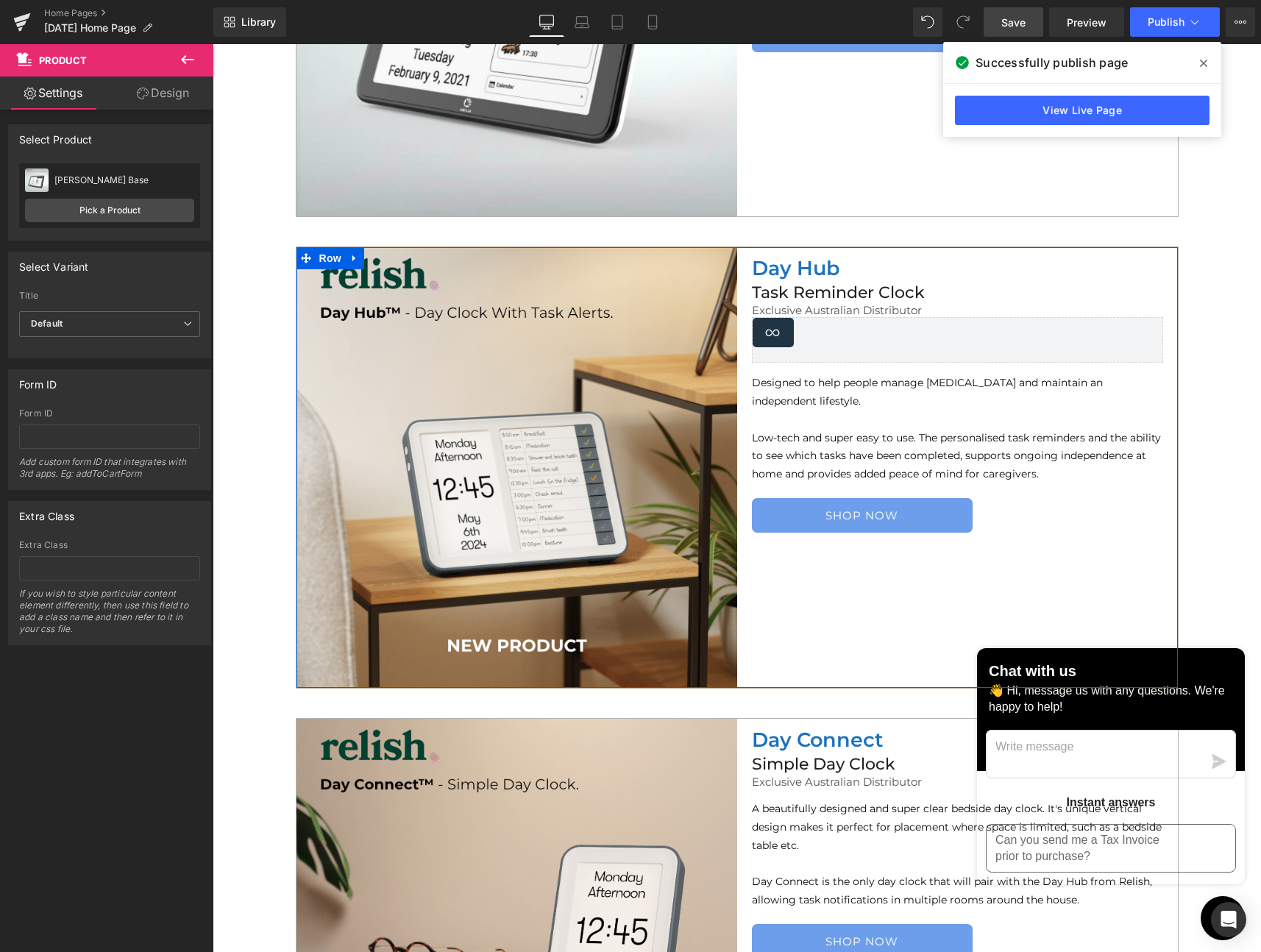
click at [941, 333] on div "Loox (Widgets) - Star Badge Loox (Widgets) Product" at bounding box center [957, 340] width 440 height 46
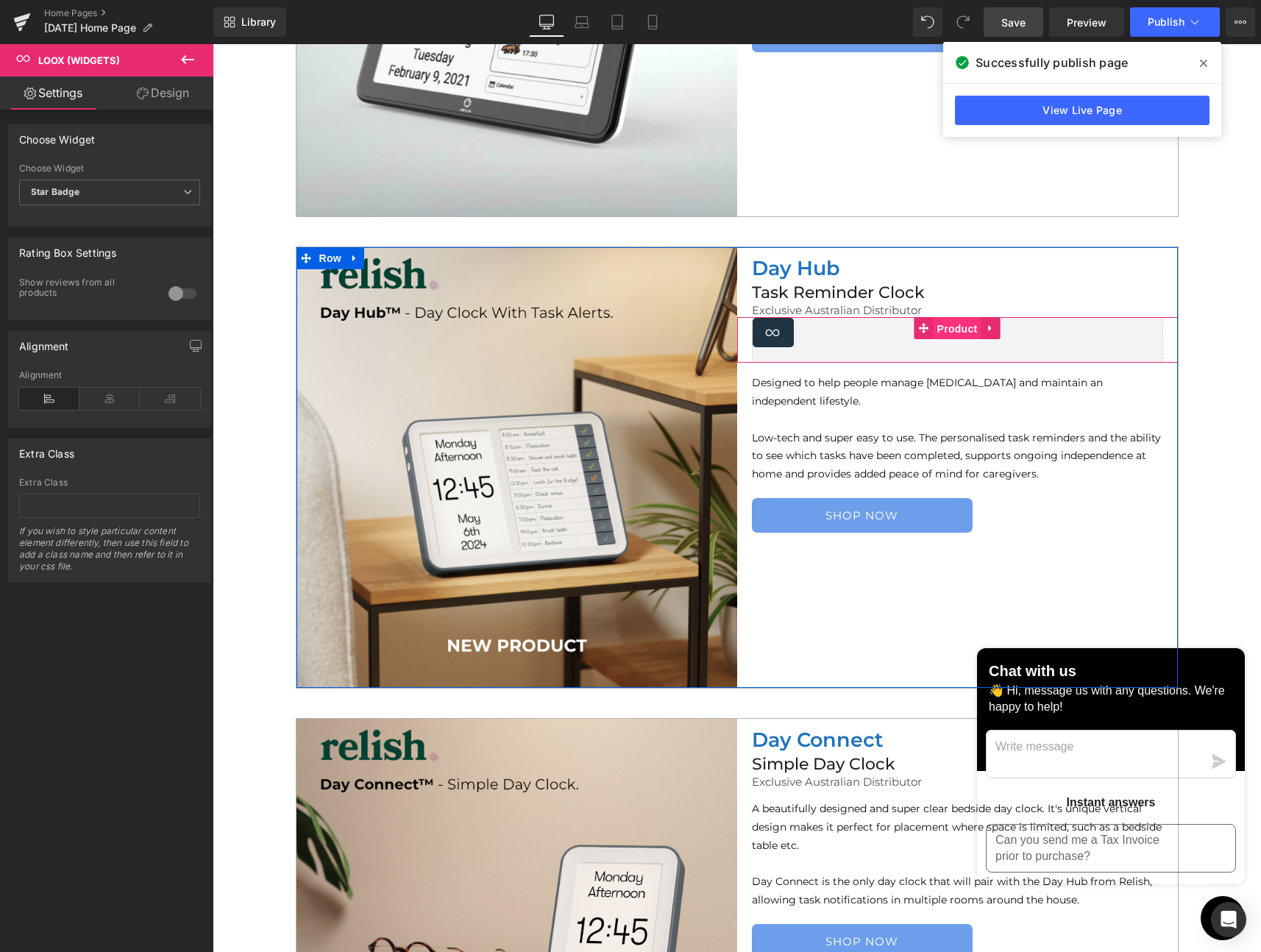
click at [944, 329] on span "Product" at bounding box center [957, 329] width 48 height 22
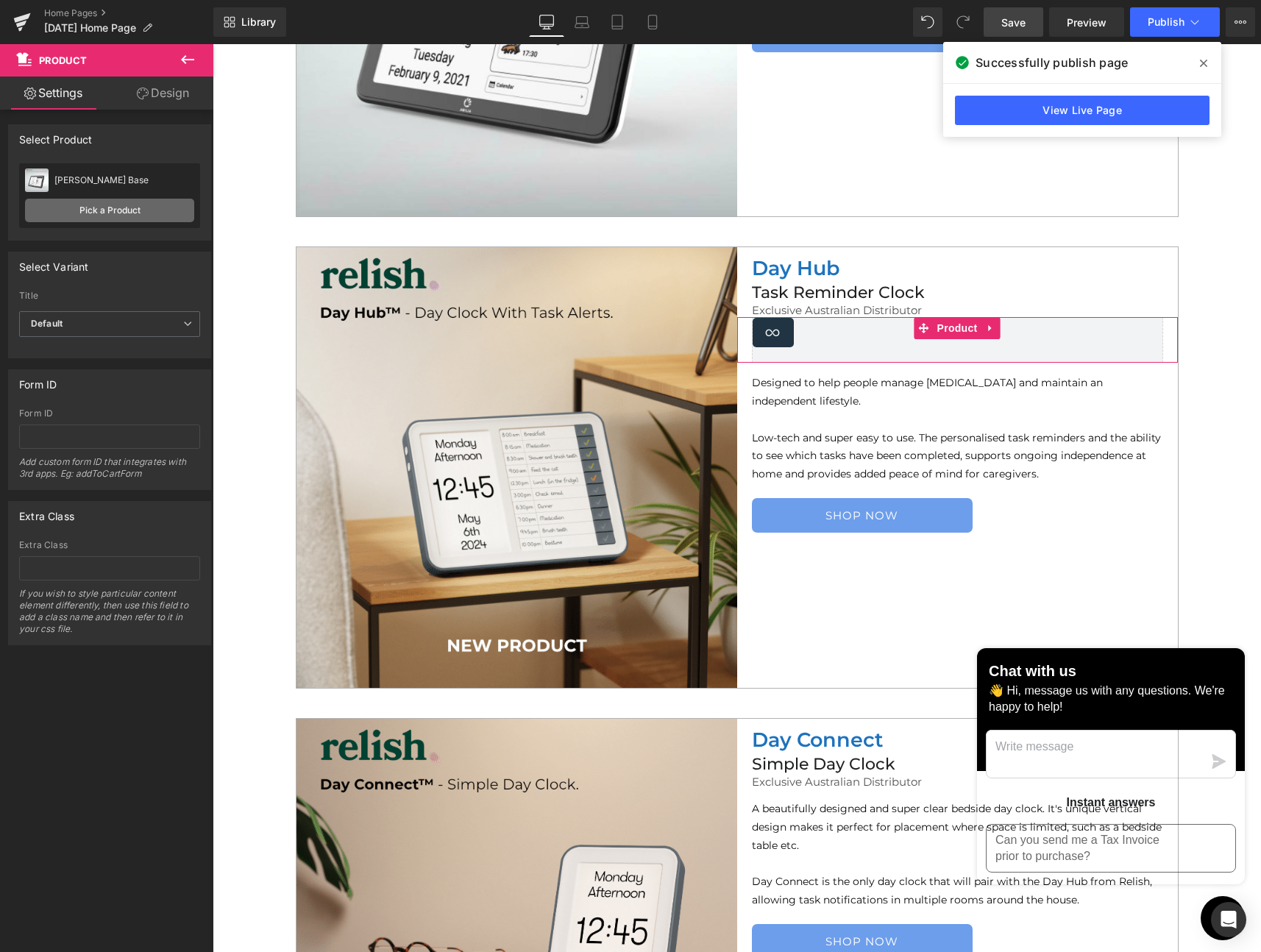
click at [116, 206] on link "Pick a Product" at bounding box center [109, 210] width 169 height 24
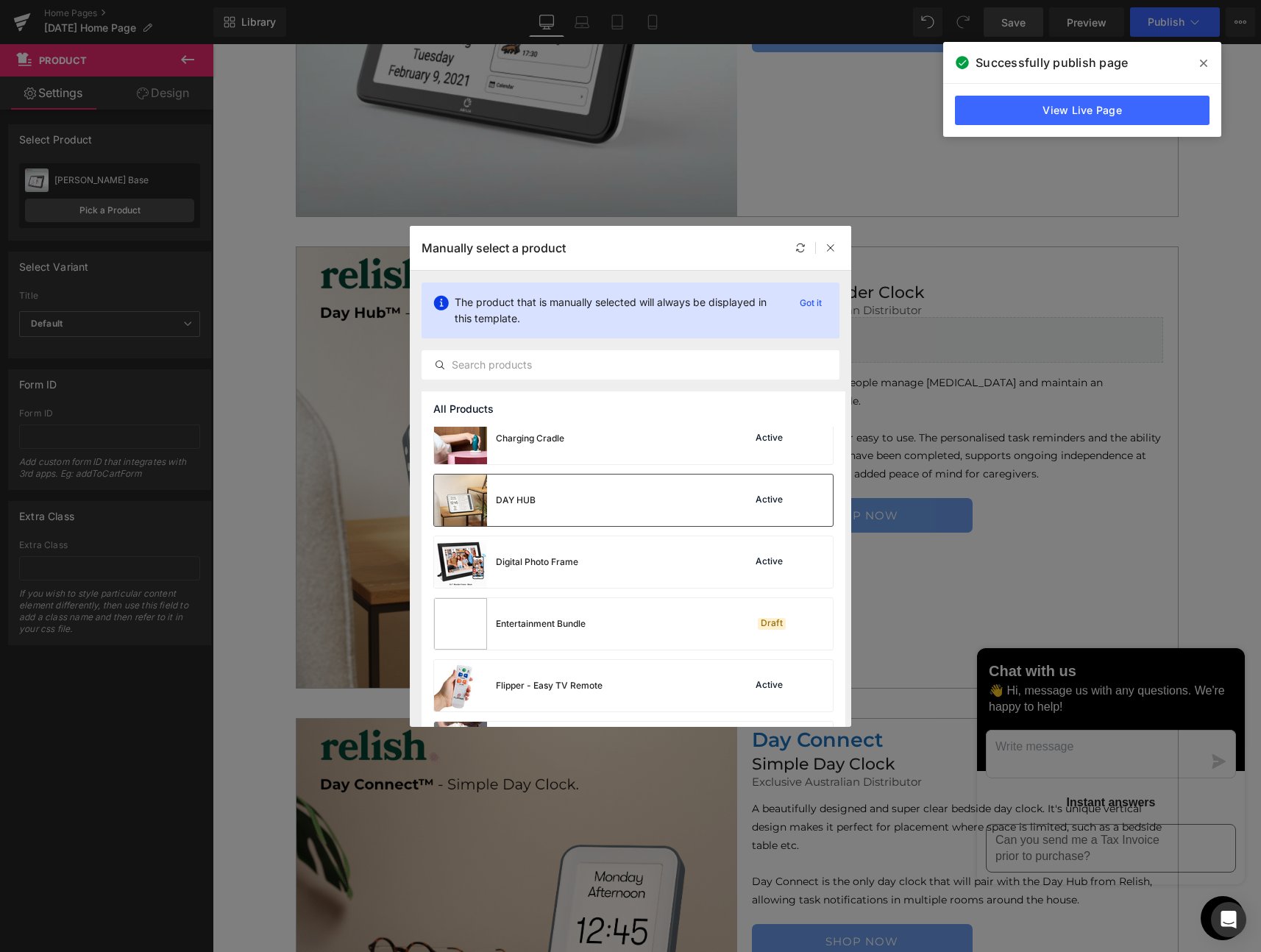
scroll to position [268, 0]
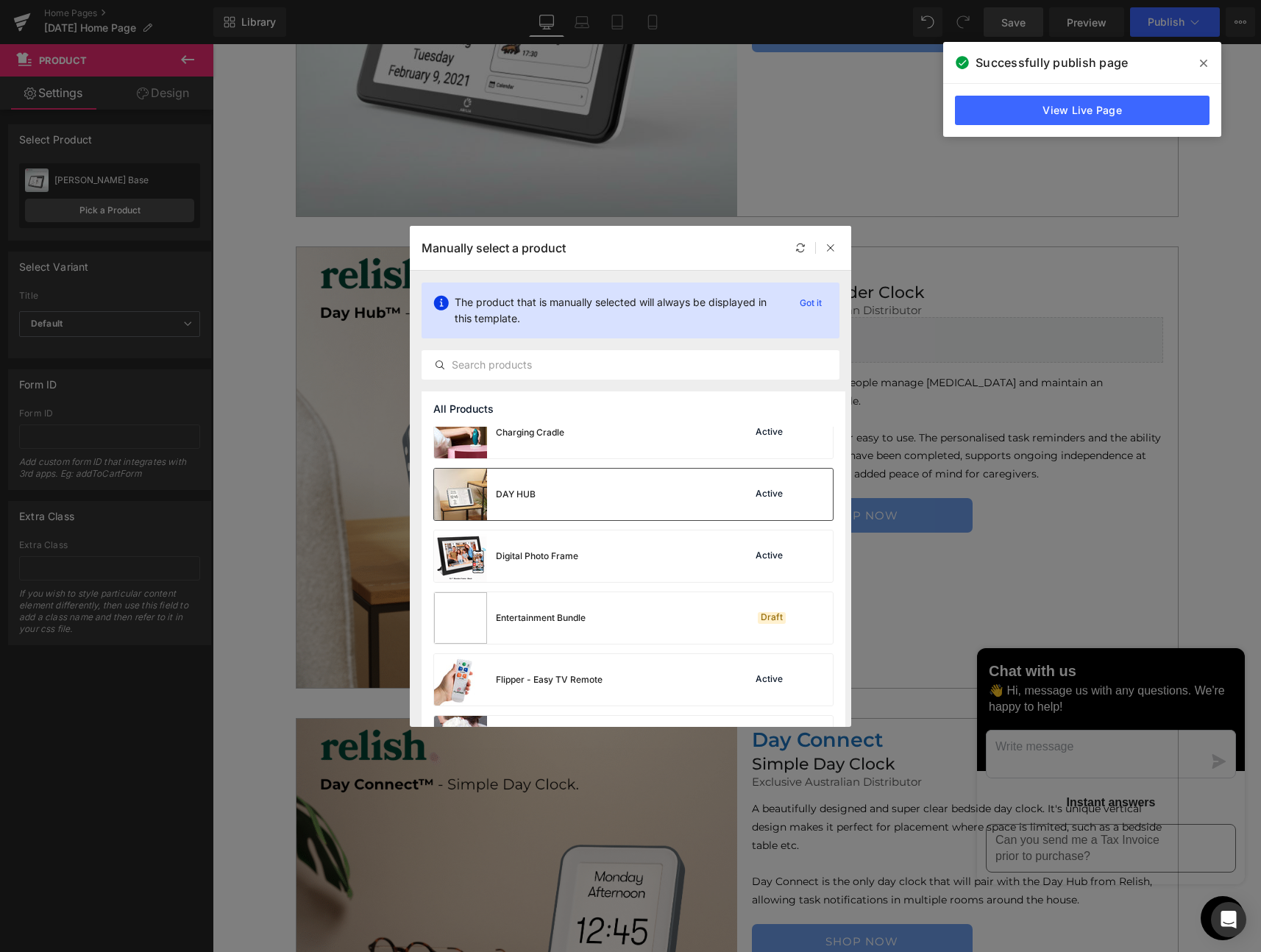
drag, startPoint x: 515, startPoint y: 490, endPoint x: 303, endPoint y: 446, distance: 216.5
click at [515, 490] on div "DAY HUB" at bounding box center [515, 494] width 39 height 13
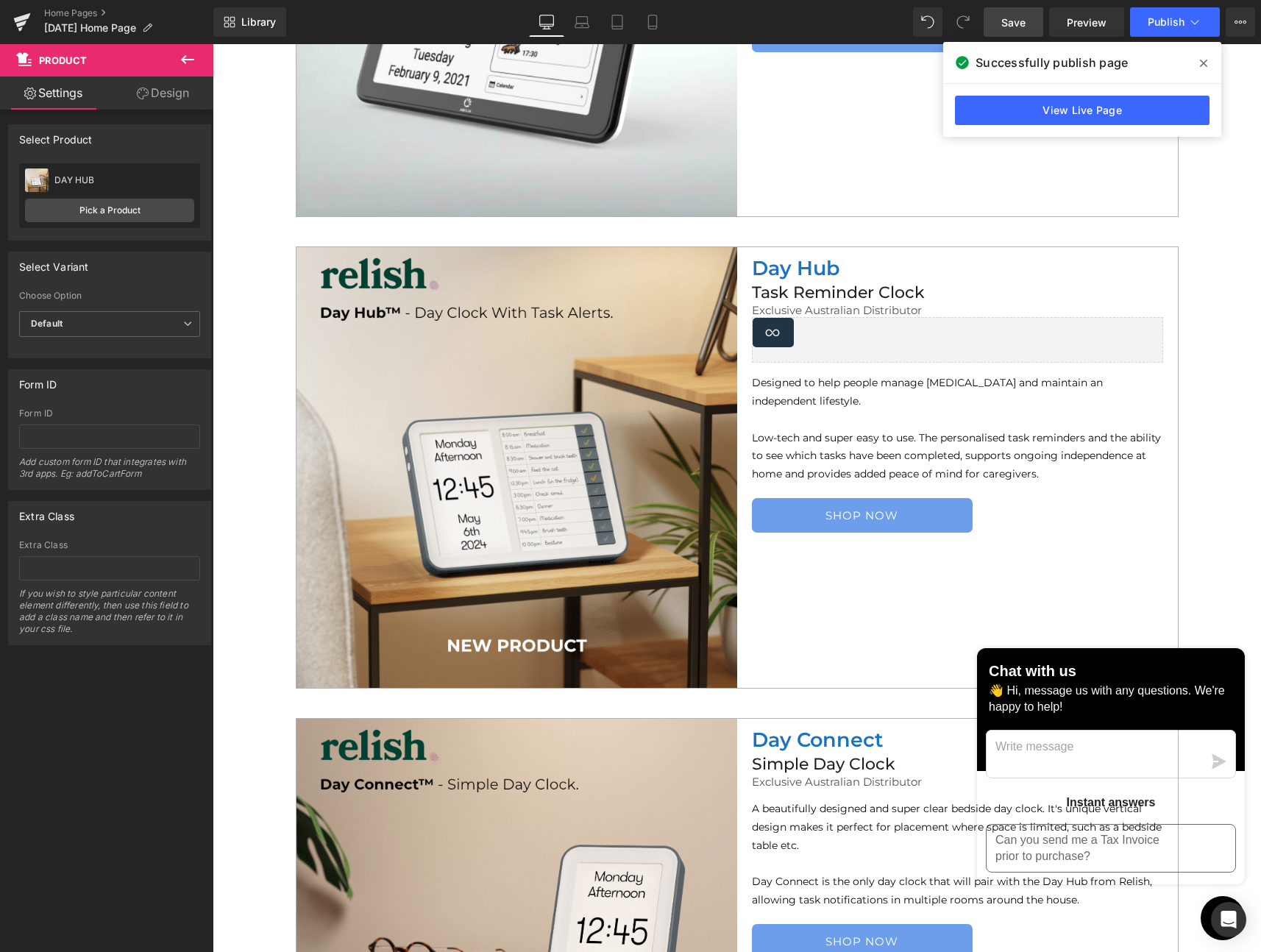
click at [1010, 22] on span "Save" at bounding box center [1014, 22] width 24 height 15
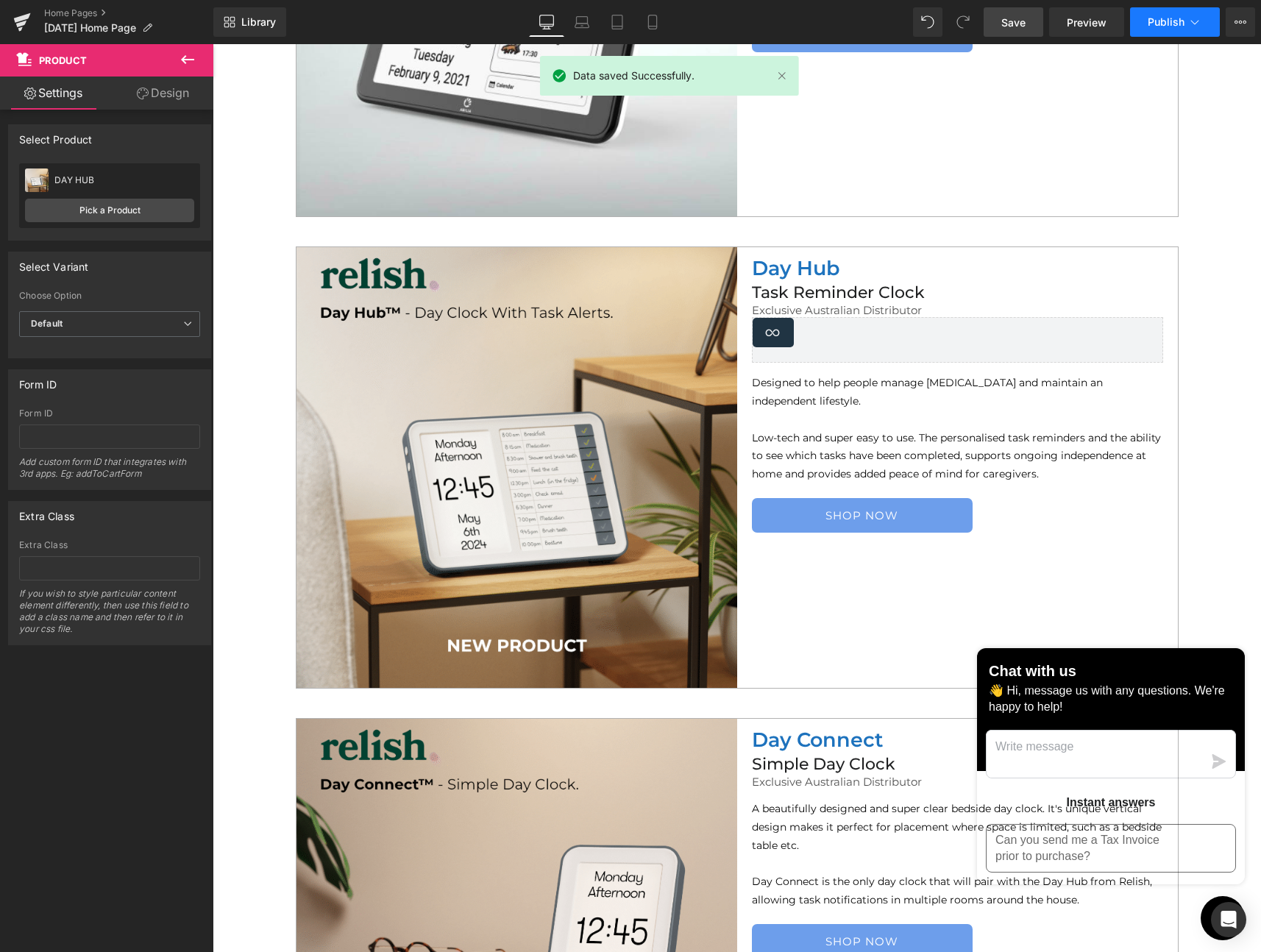
click at [1165, 18] on span "Publish" at bounding box center [1166, 22] width 36 height 12
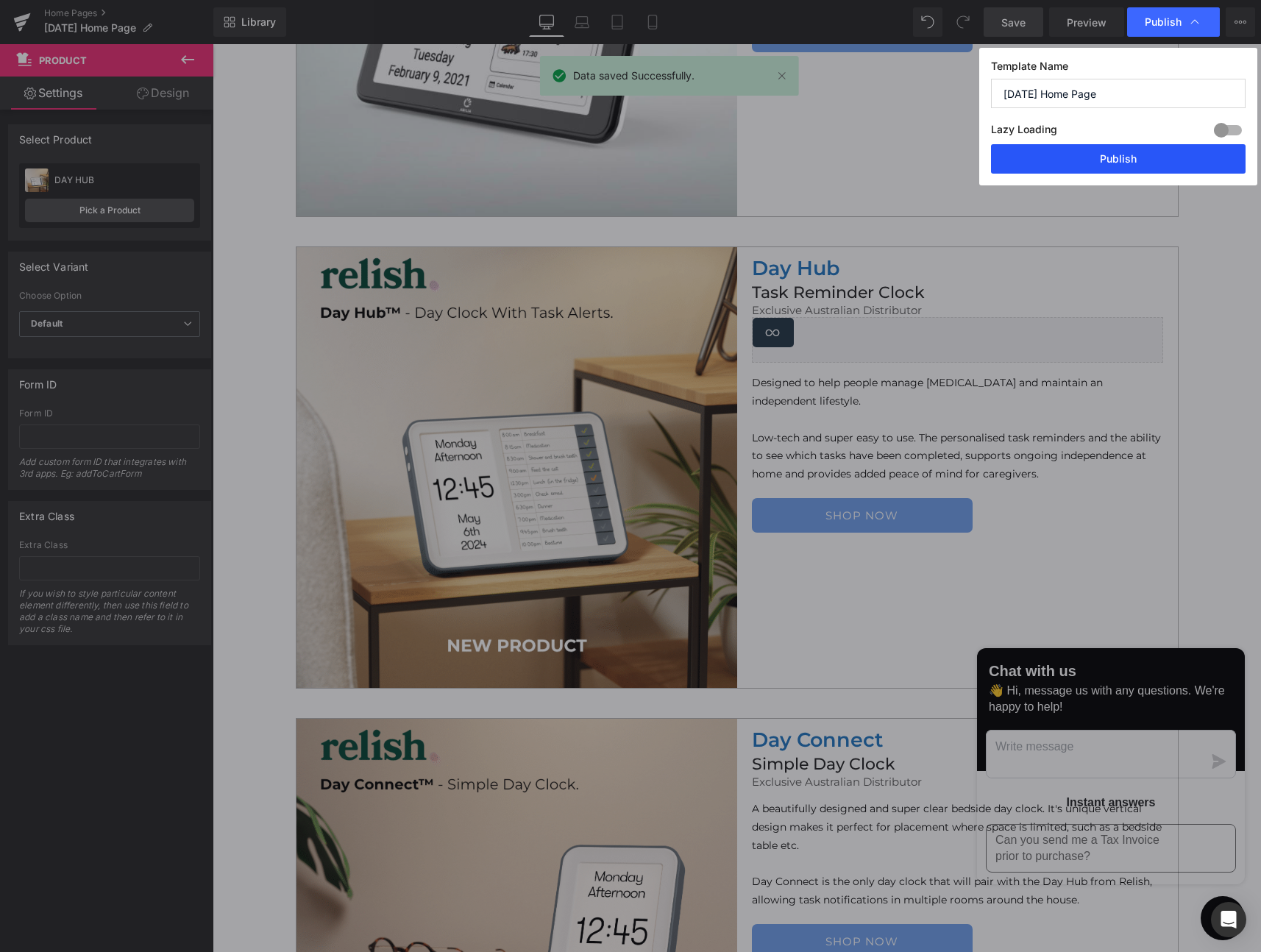
click at [1115, 156] on button "Publish" at bounding box center [1118, 159] width 254 height 30
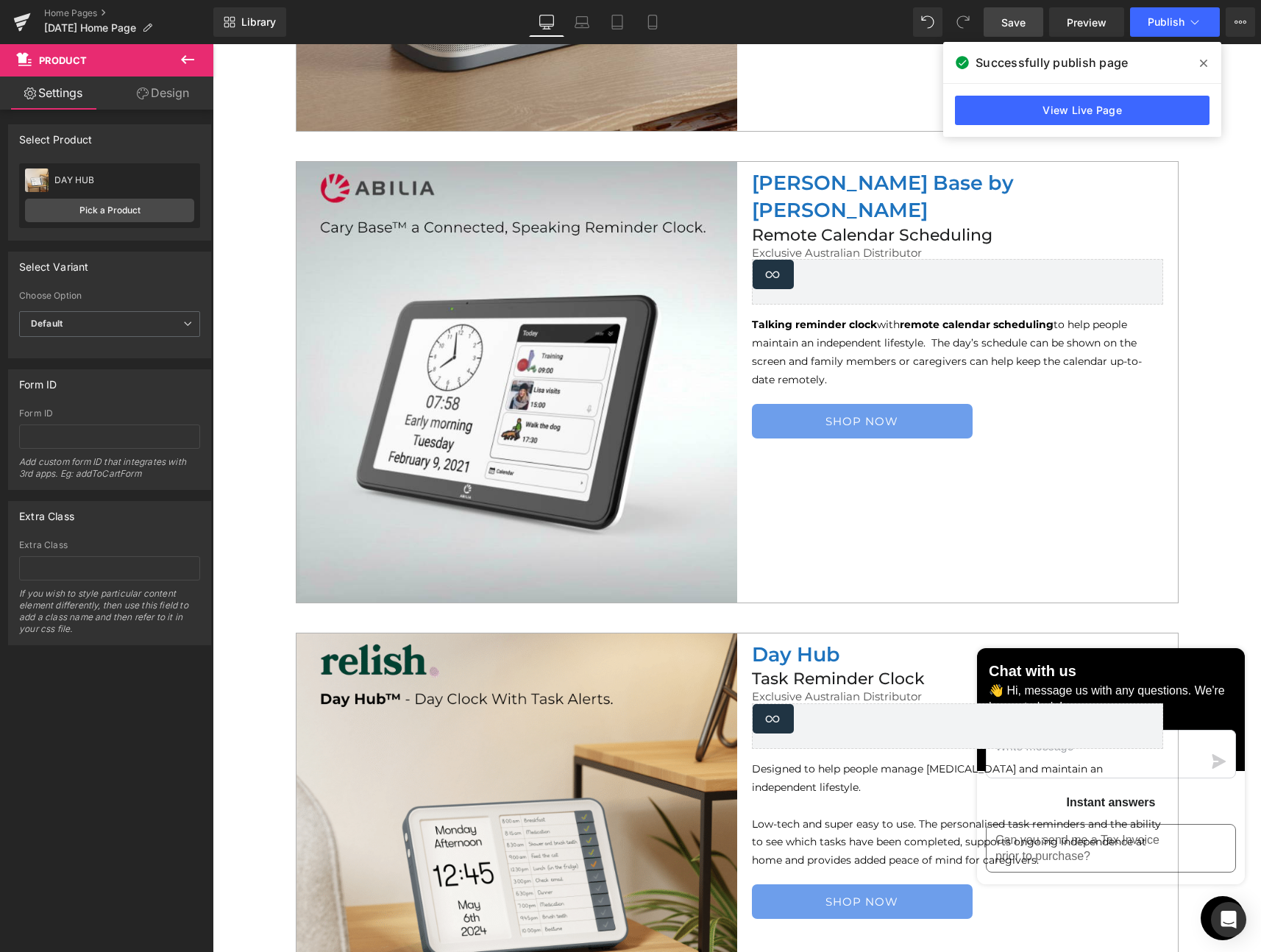
scroll to position [2940, 0]
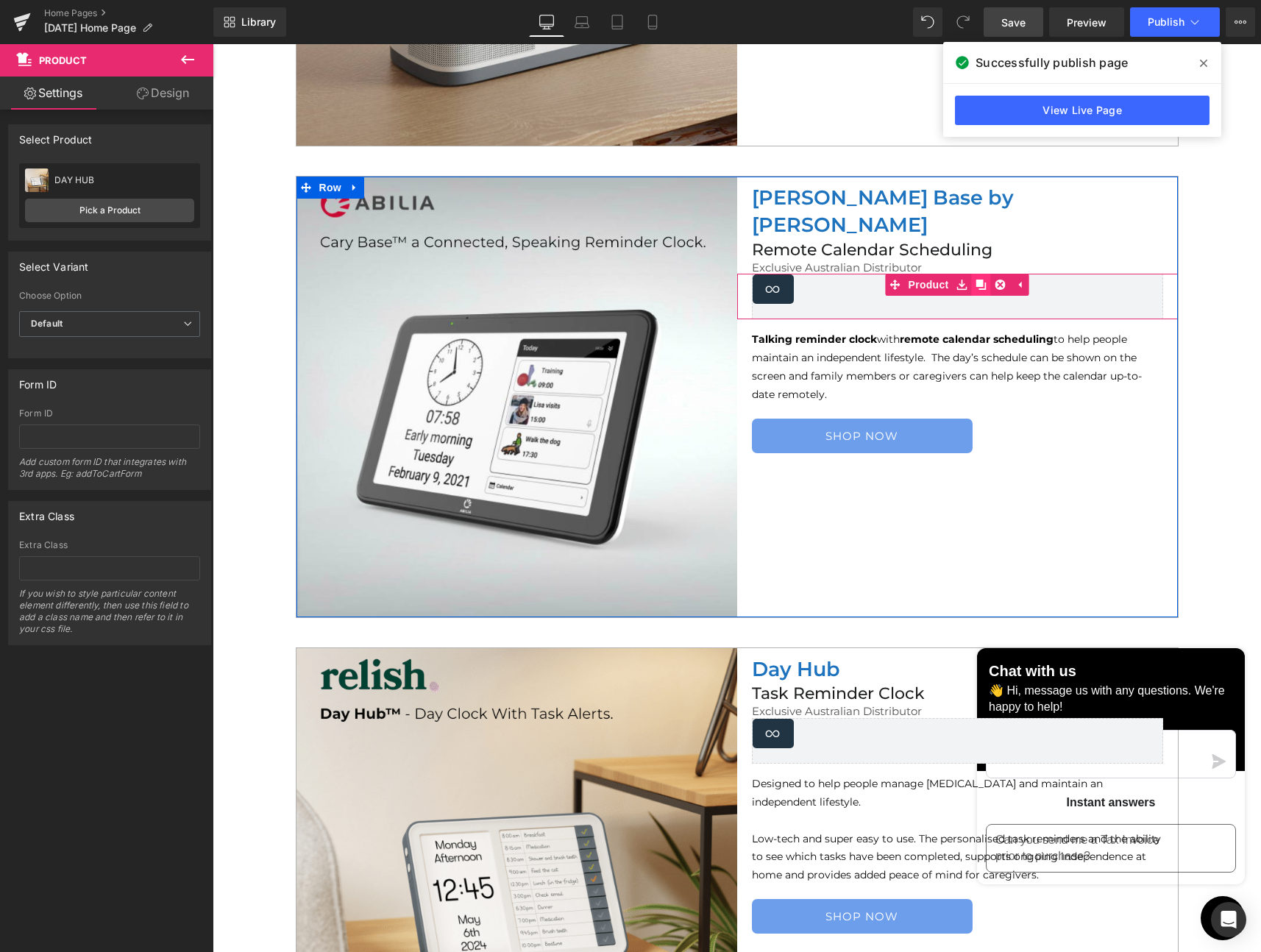
click at [976, 279] on icon at bounding box center [982, 285] width 11 height 11
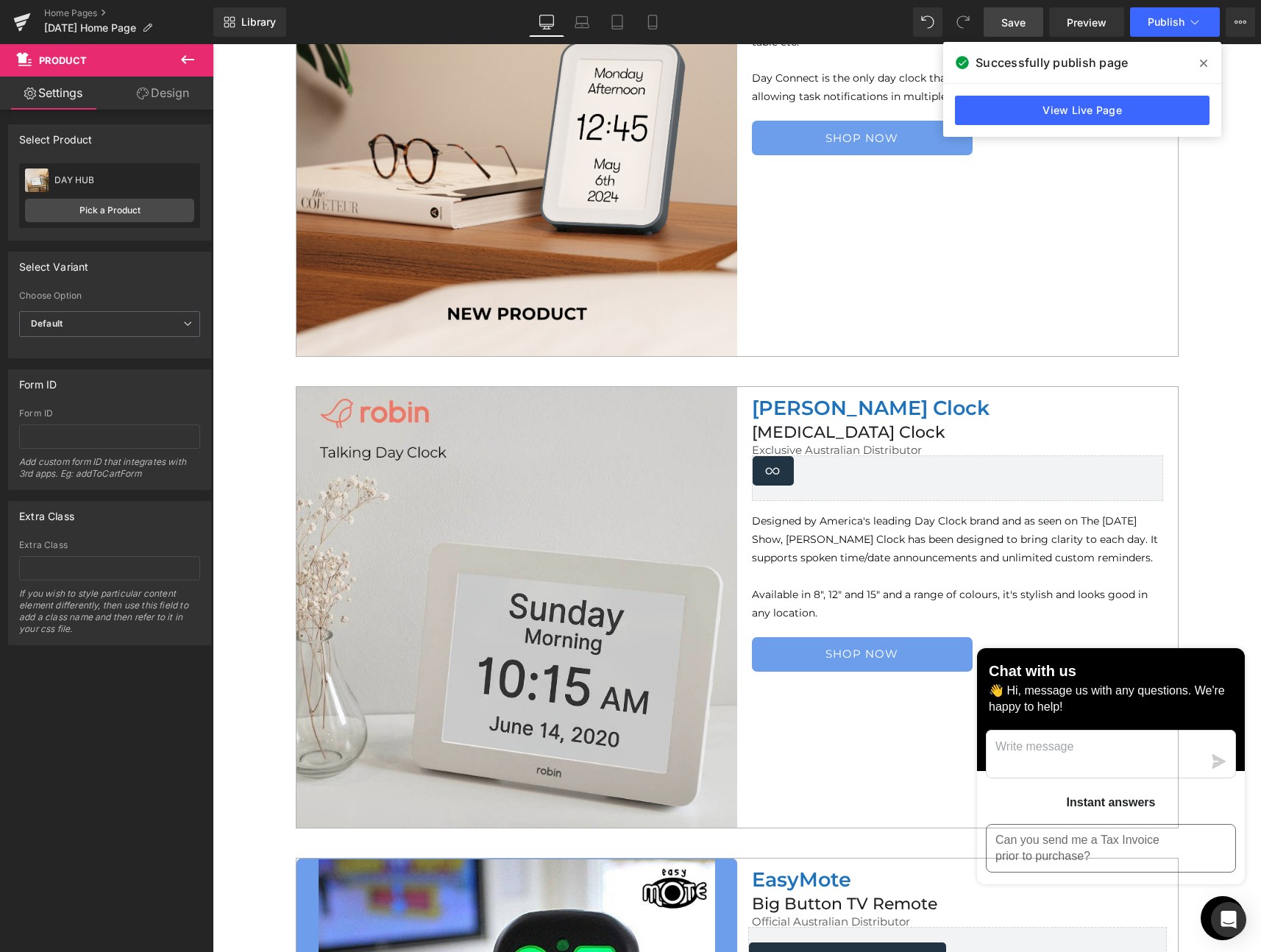
scroll to position [4155, 0]
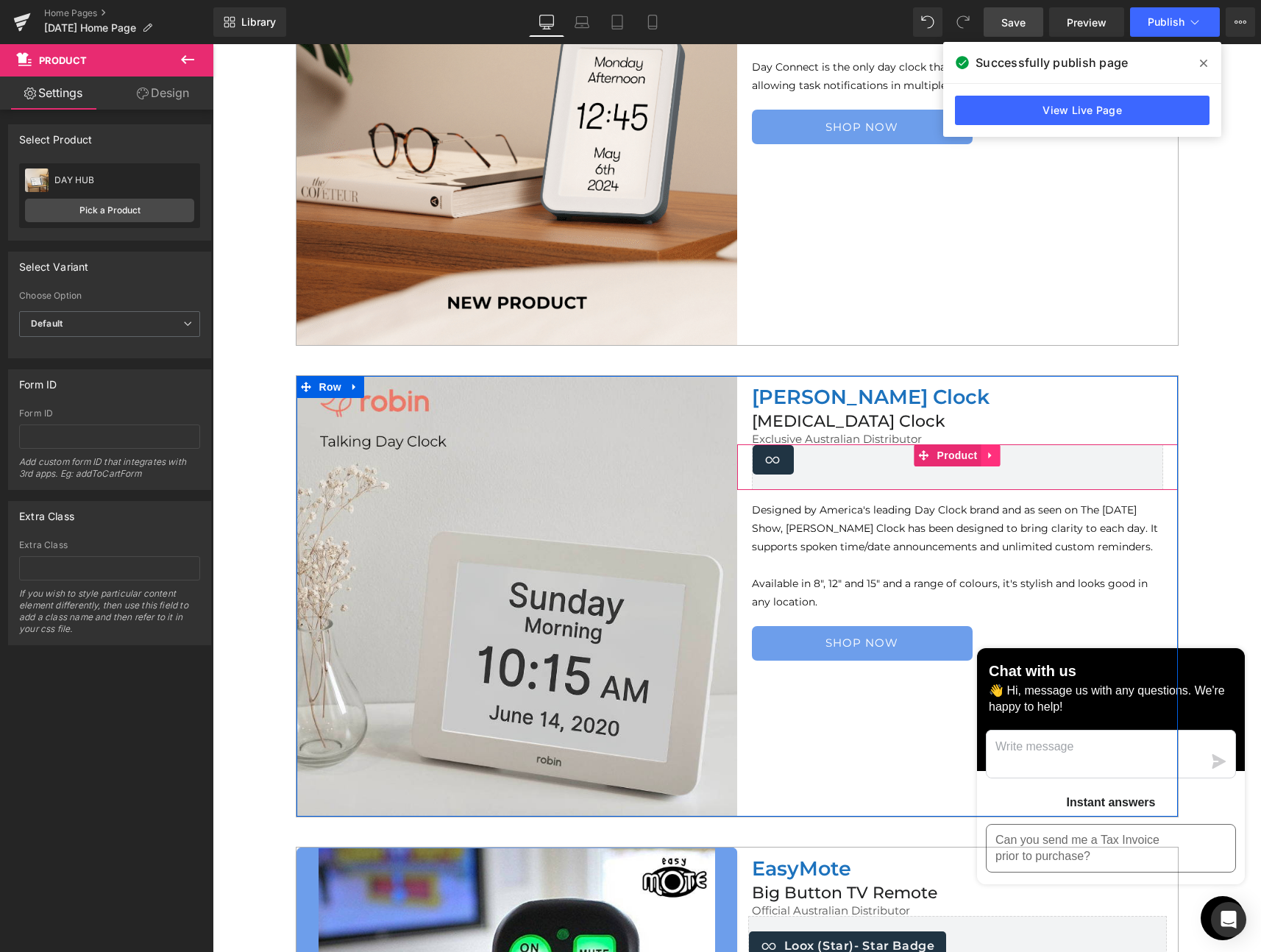
click at [986, 452] on icon at bounding box center [991, 456] width 11 height 11
click at [995, 454] on icon at bounding box center [1001, 456] width 11 height 11
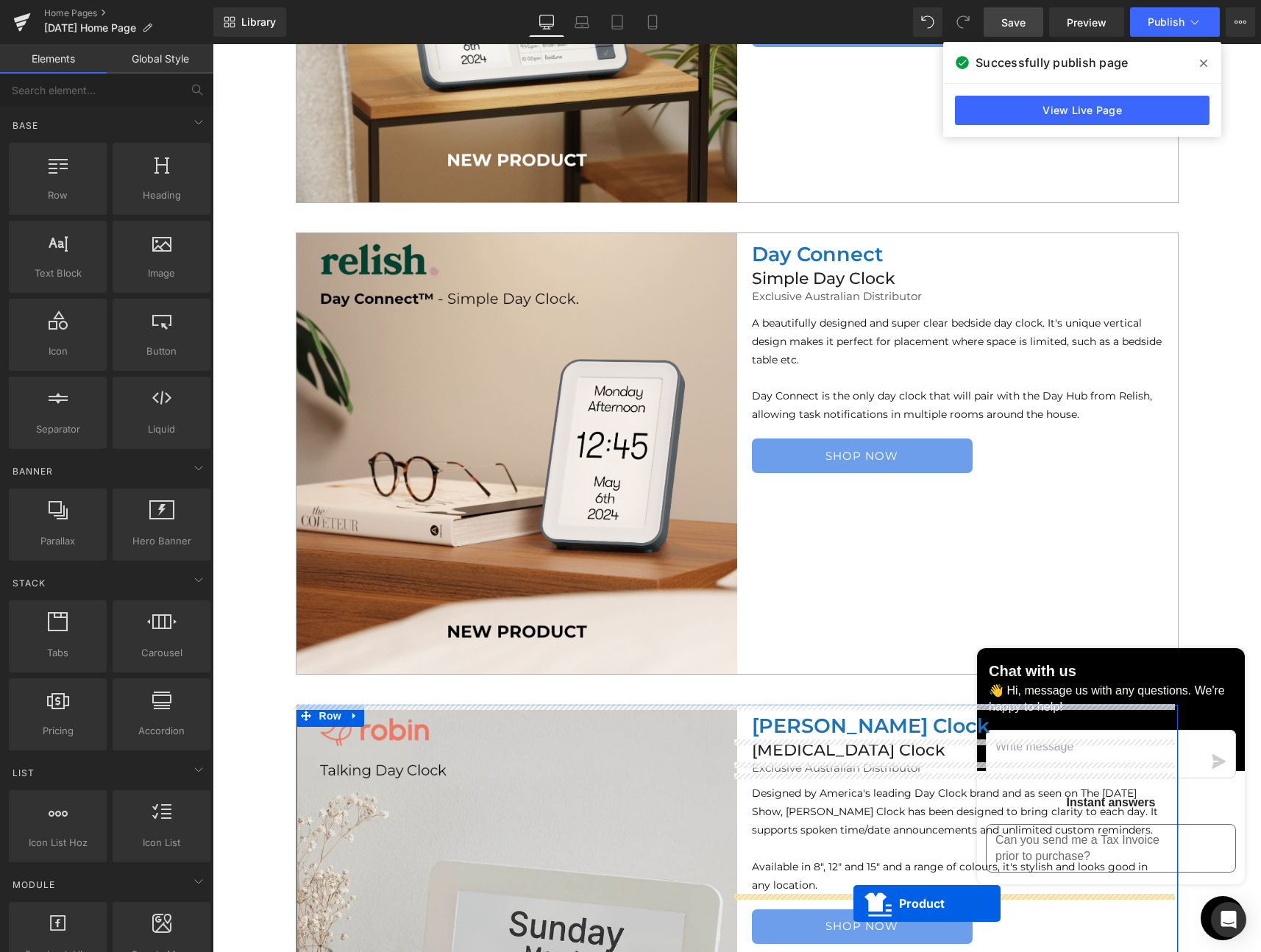
scroll to position [3885, 0]
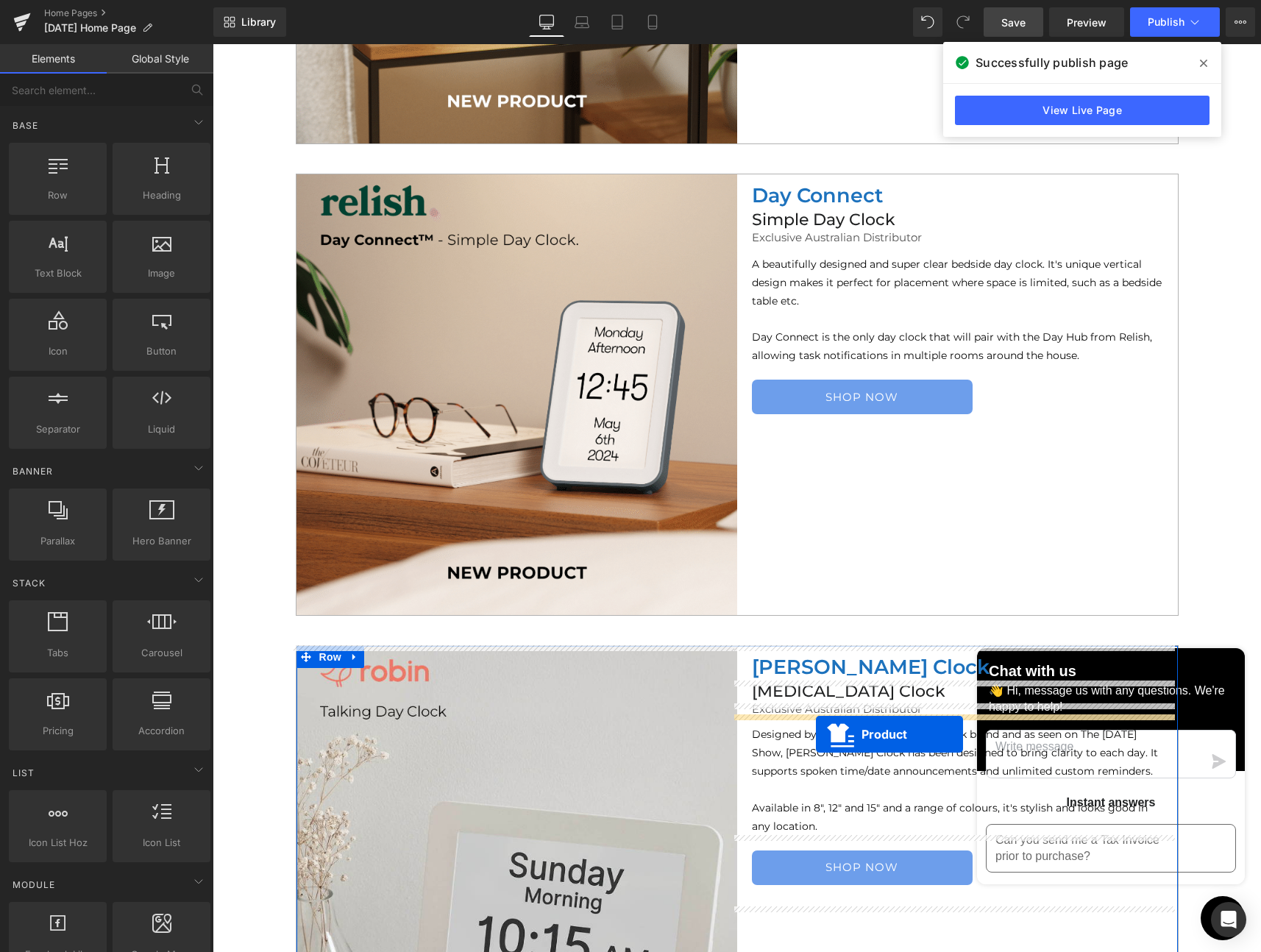
drag, startPoint x: 916, startPoint y: 285, endPoint x: 816, endPoint y: 734, distance: 460.0
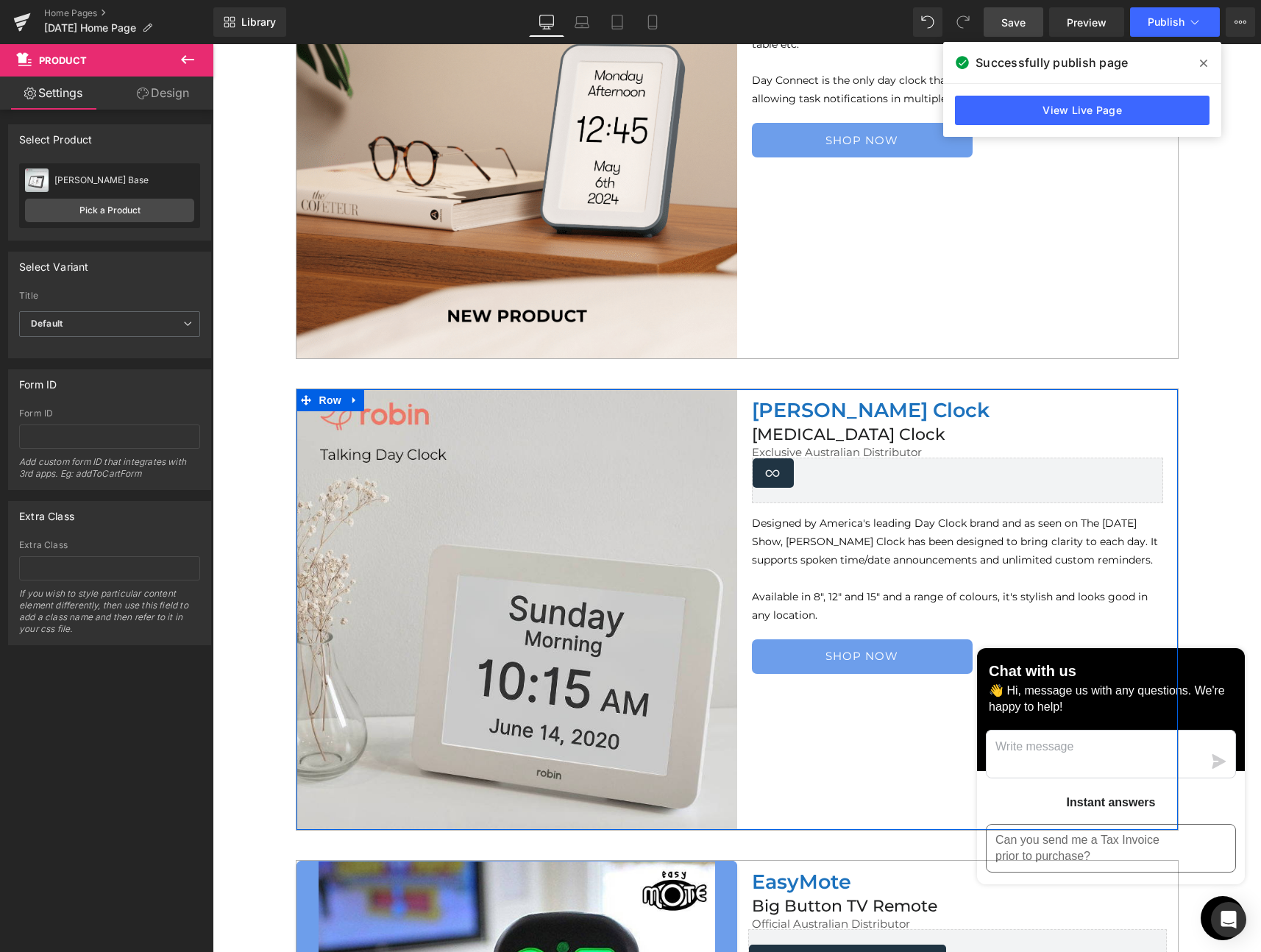
scroll to position [4154, 0]
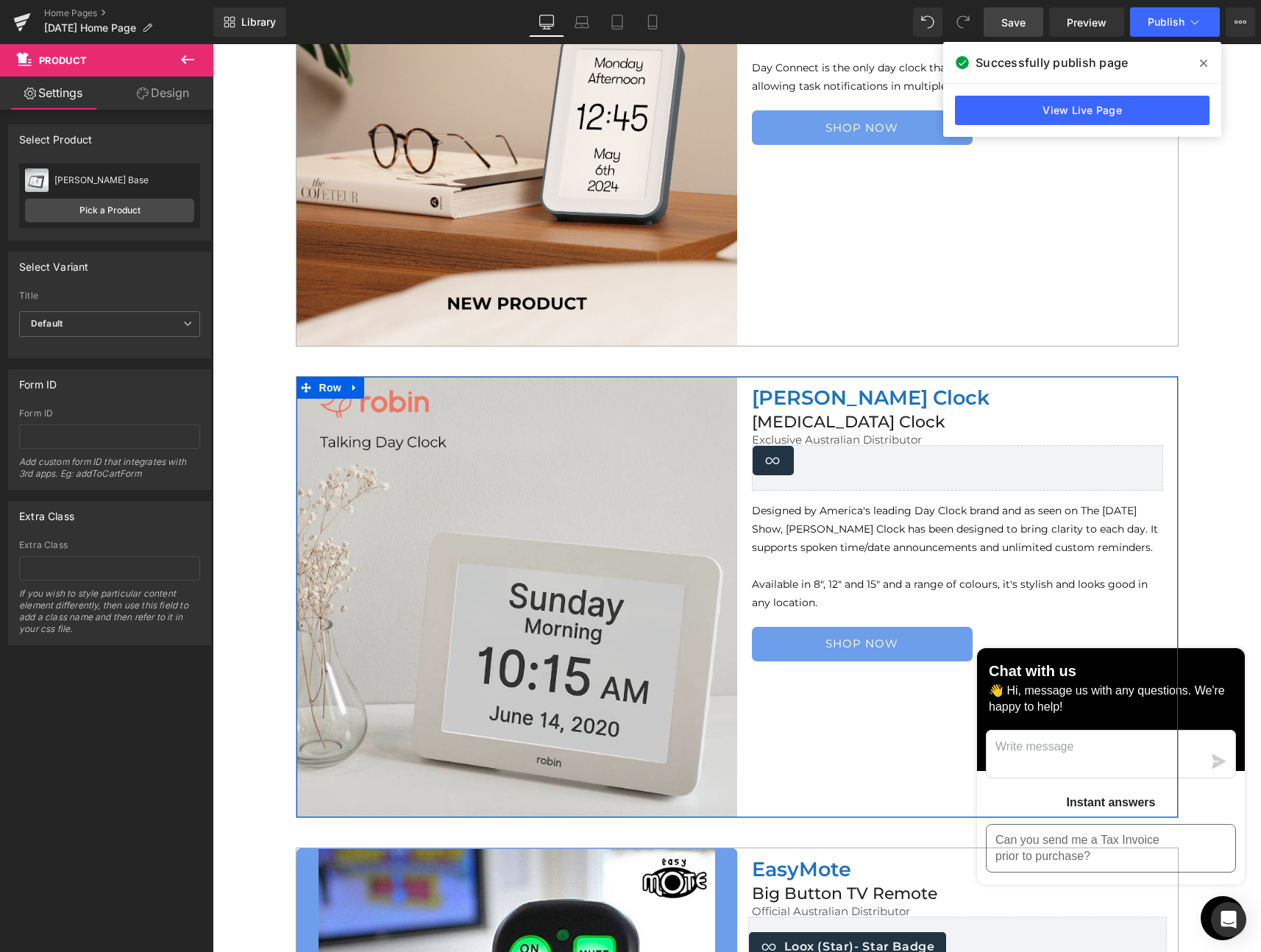
click at [911, 461] on div "Loox (Widgets) - Star Badge Loox (Widgets) Product" at bounding box center [957, 468] width 440 height 46
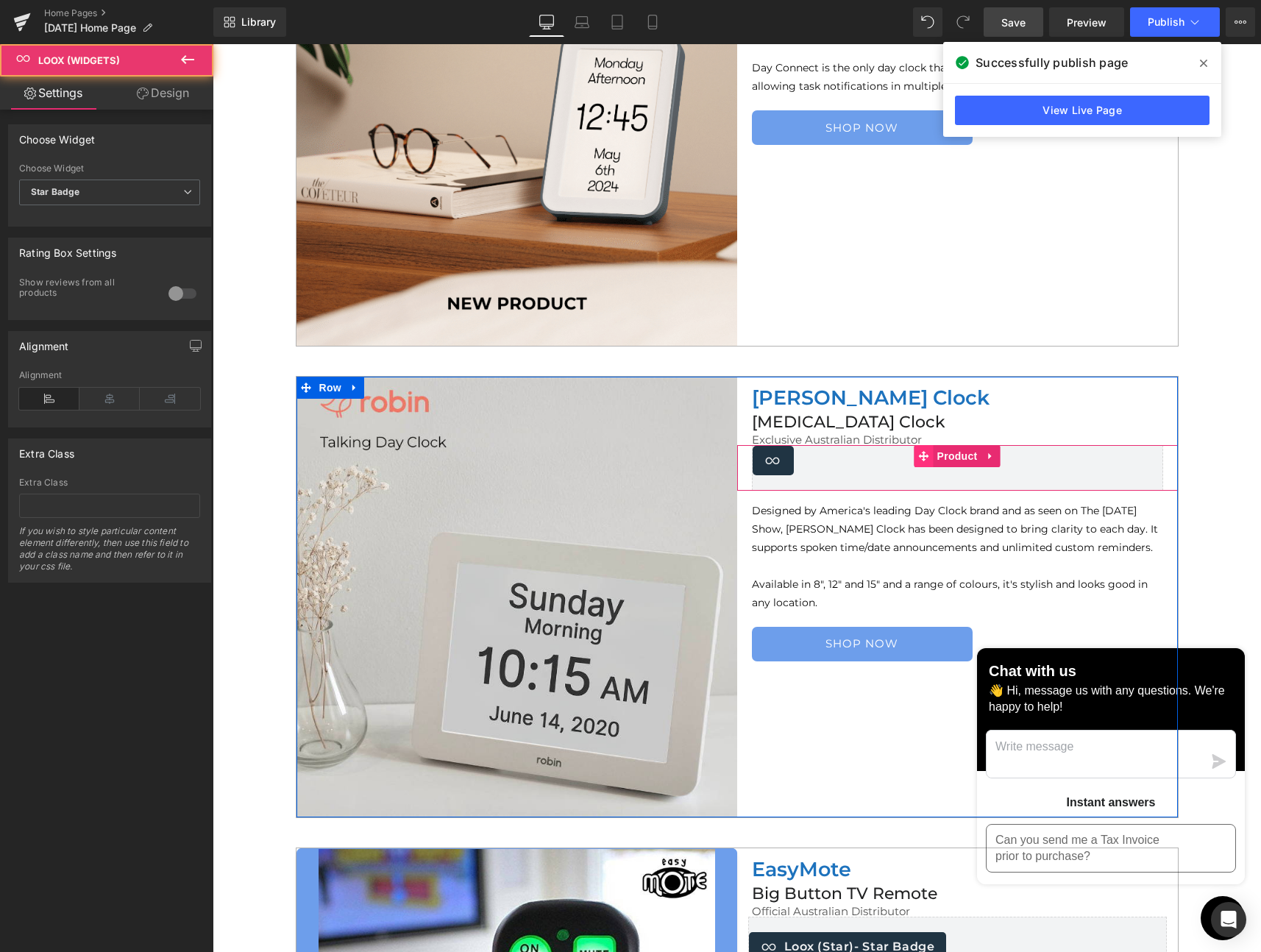
click at [925, 456] on span at bounding box center [924, 456] width 19 height 22
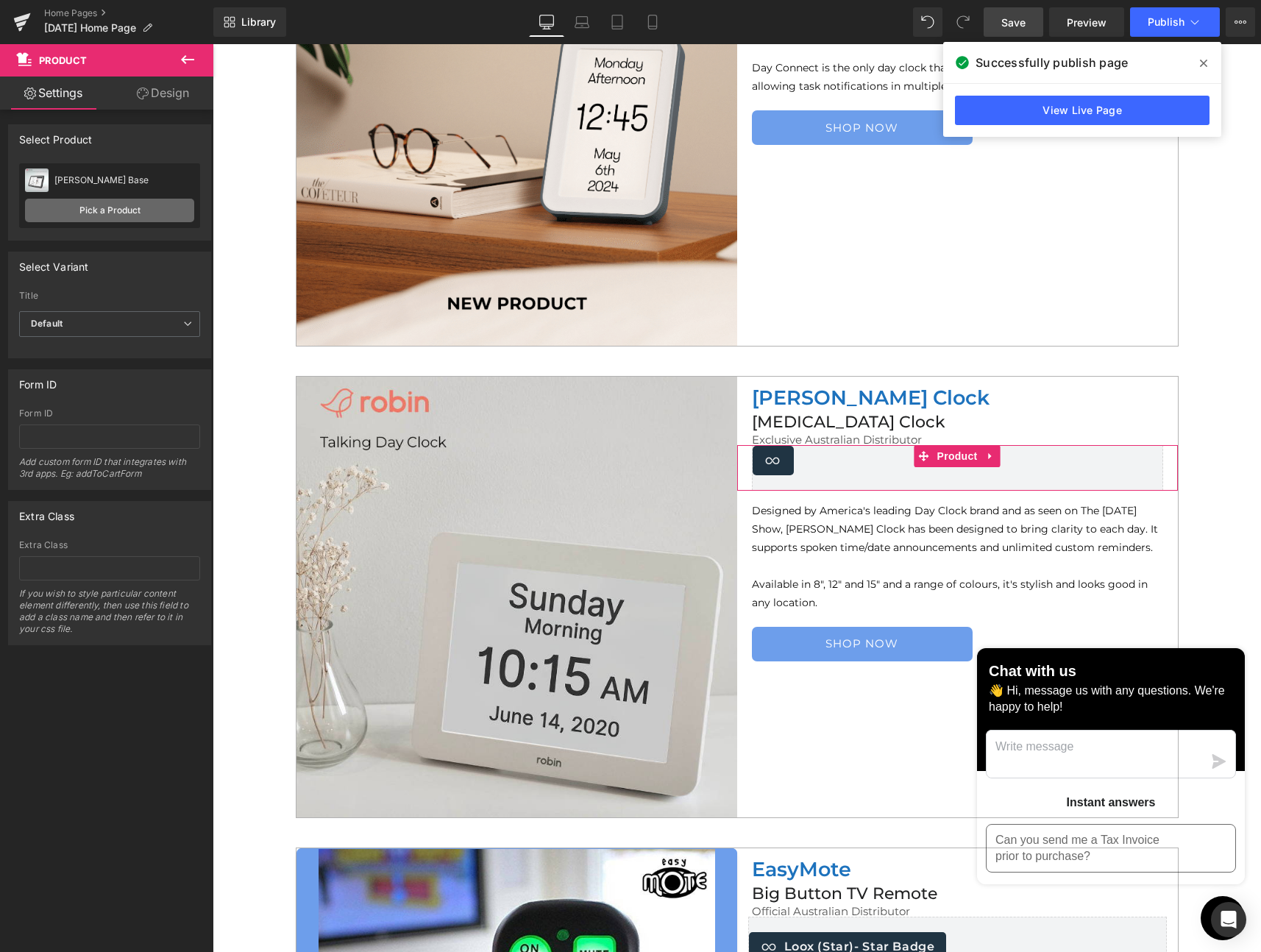
click at [104, 211] on link "Pick a Product" at bounding box center [109, 210] width 169 height 24
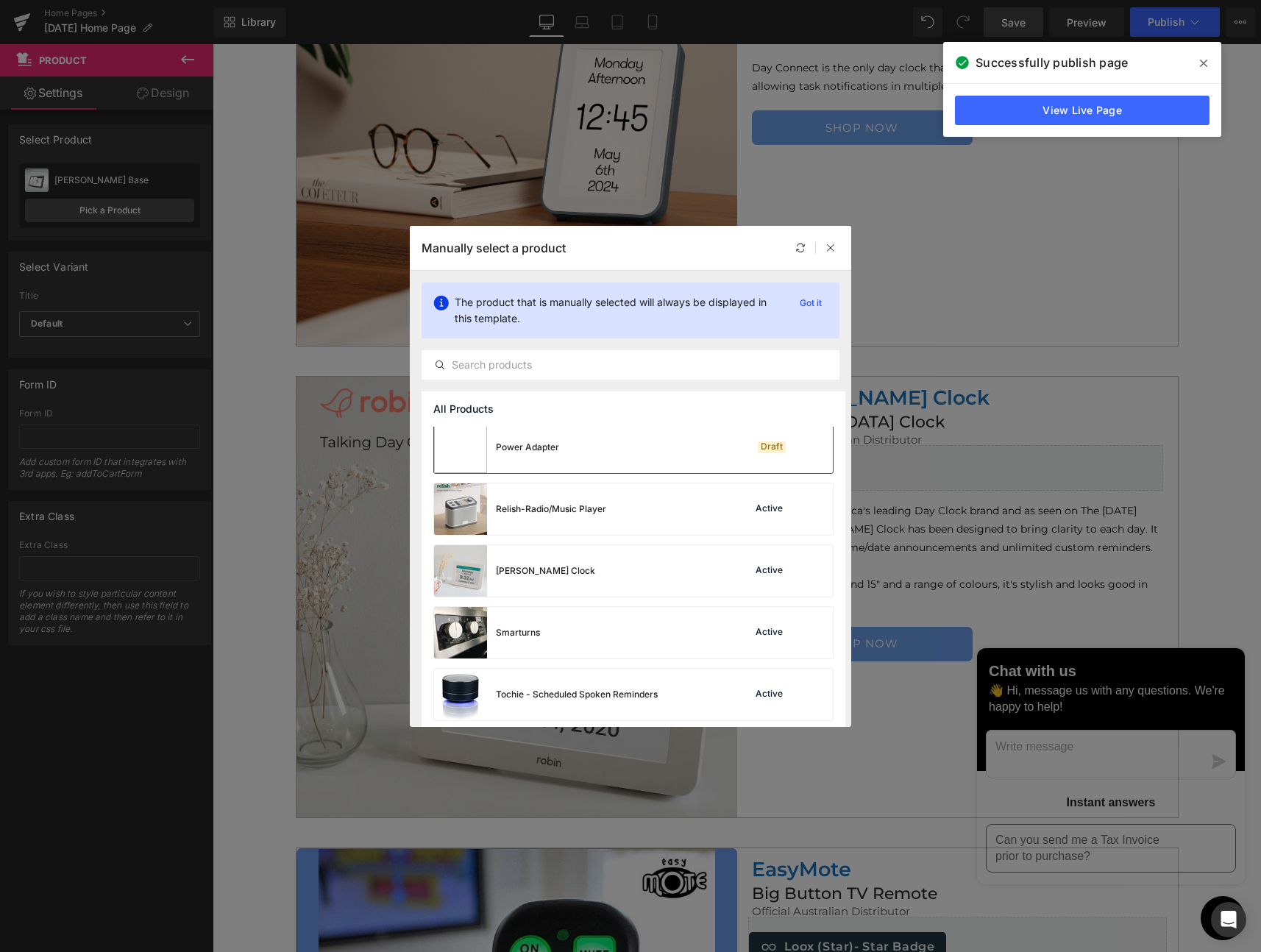
scroll to position [947, 0]
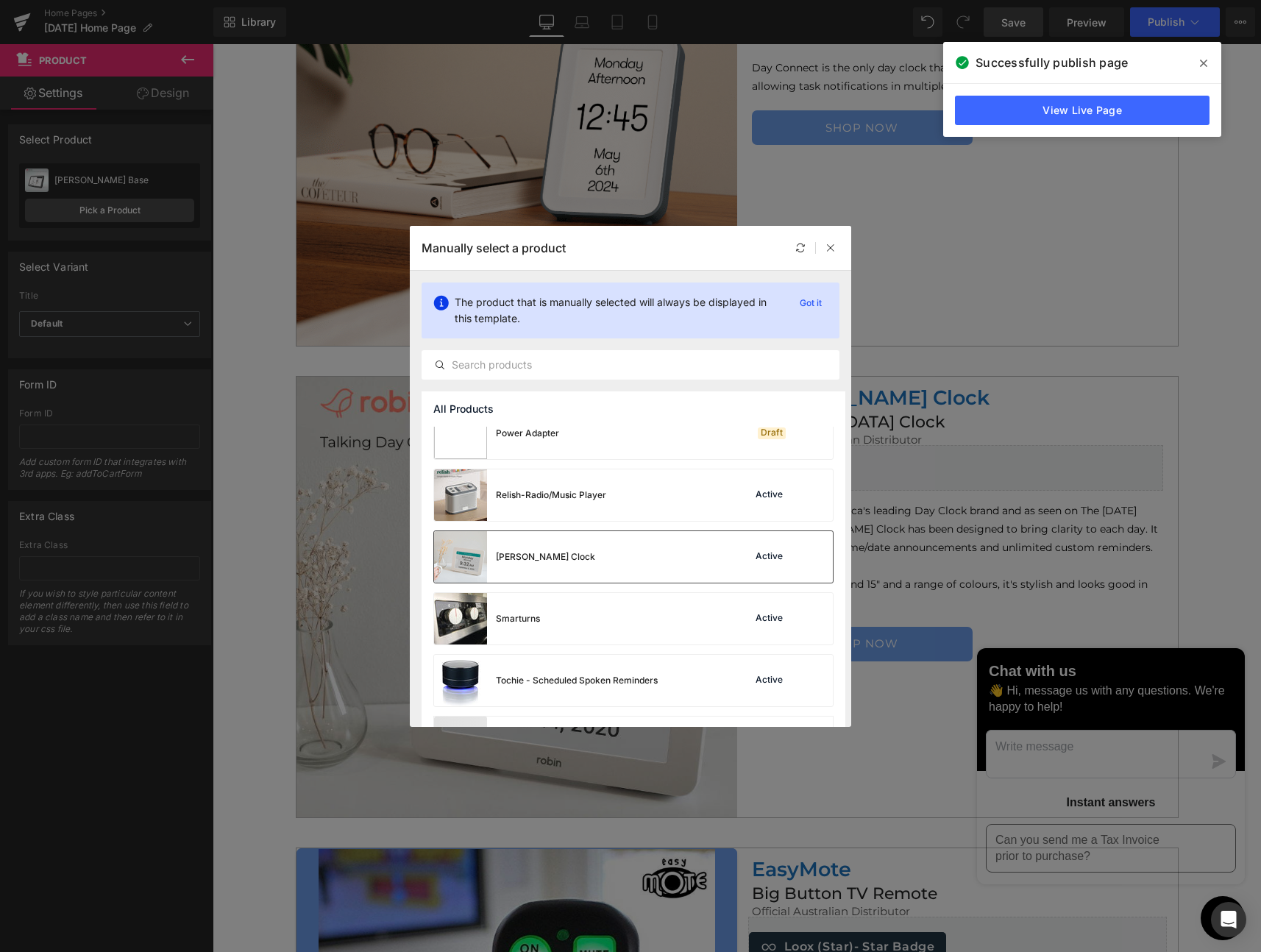
click at [519, 551] on div "[PERSON_NAME] Clock" at bounding box center [545, 556] width 99 height 13
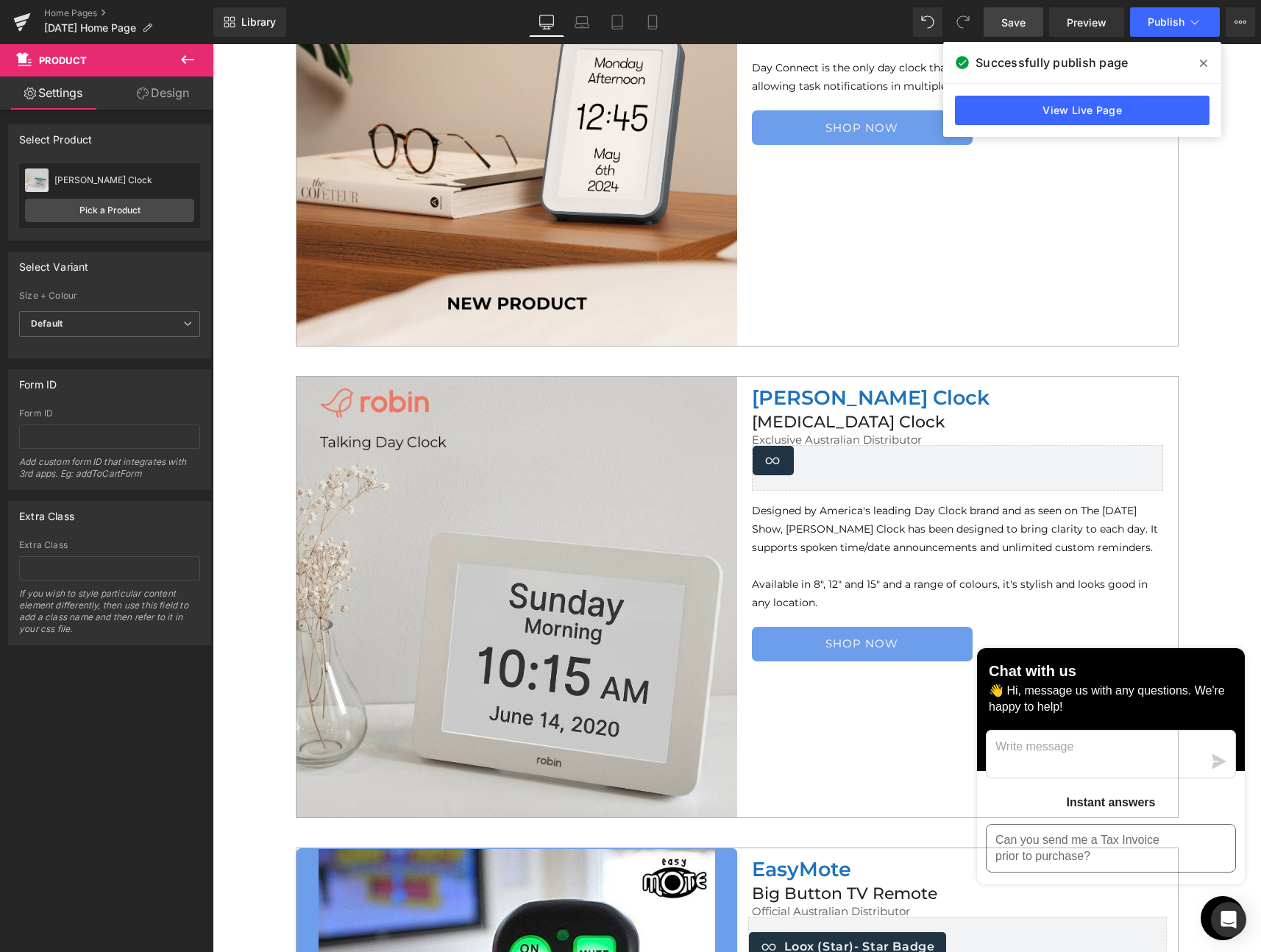
click at [1002, 26] on span "Save" at bounding box center [1014, 22] width 24 height 15
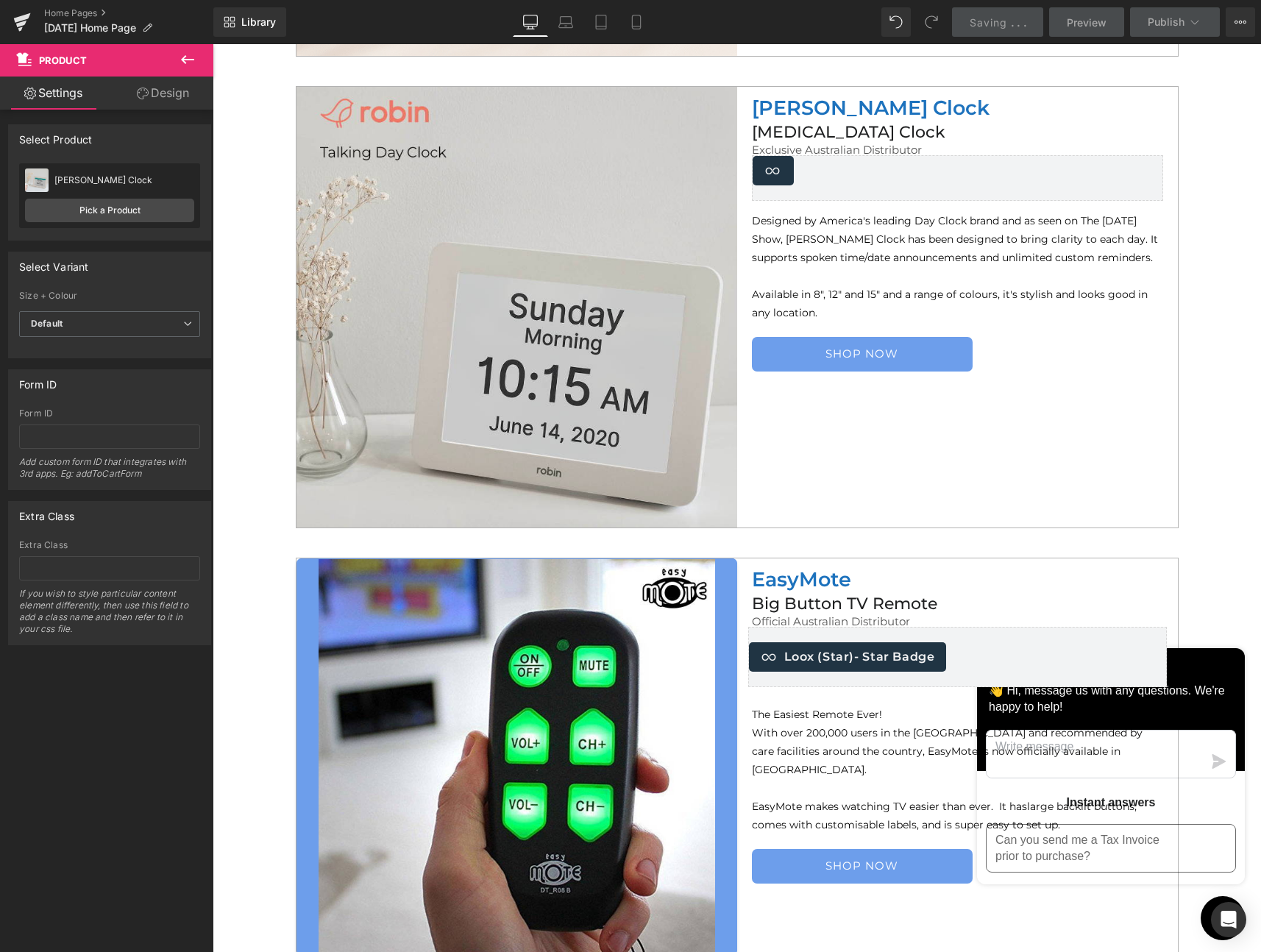
scroll to position [4447, 0]
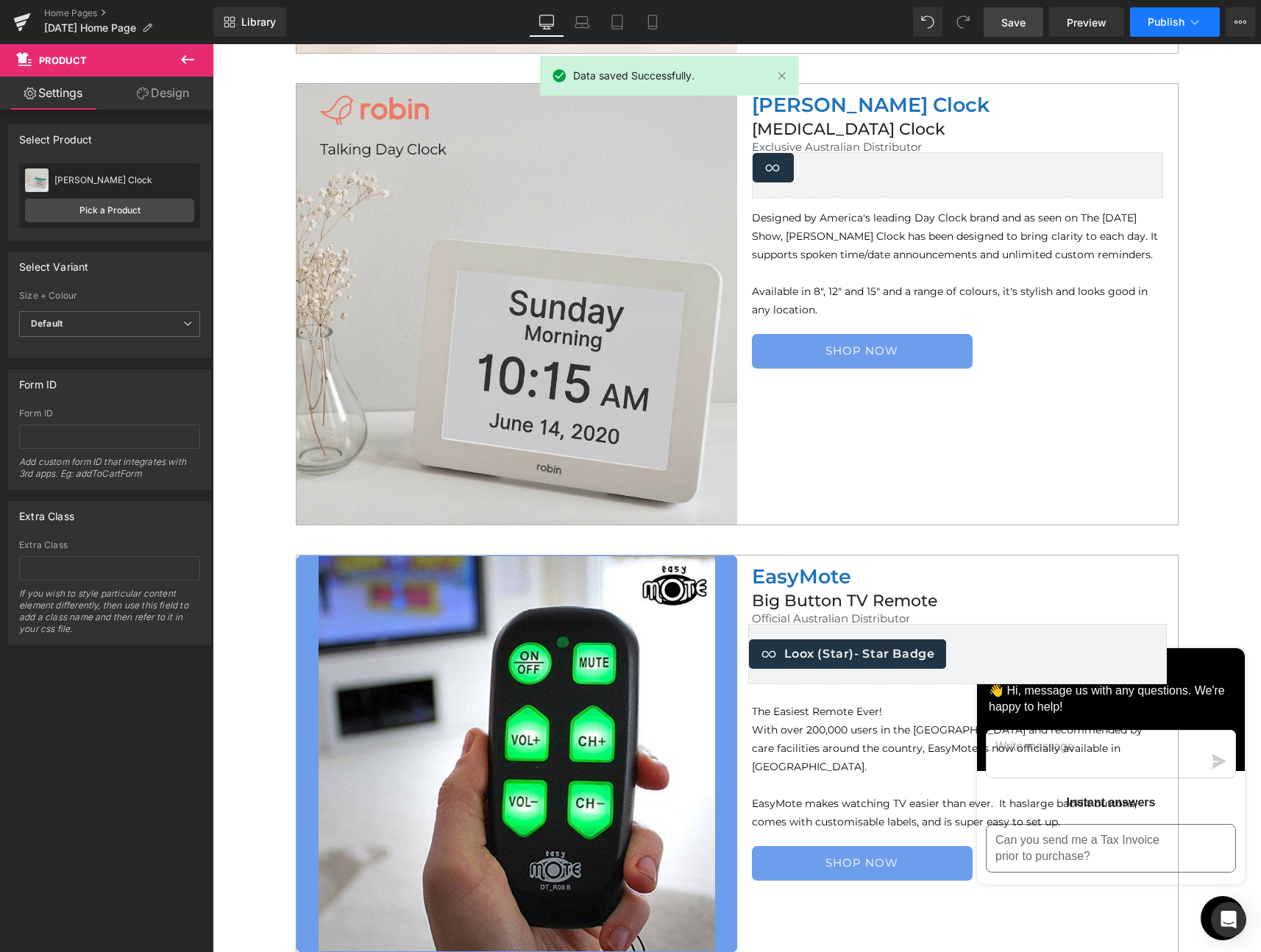
click at [1154, 19] on span "Publish" at bounding box center [1166, 22] width 36 height 12
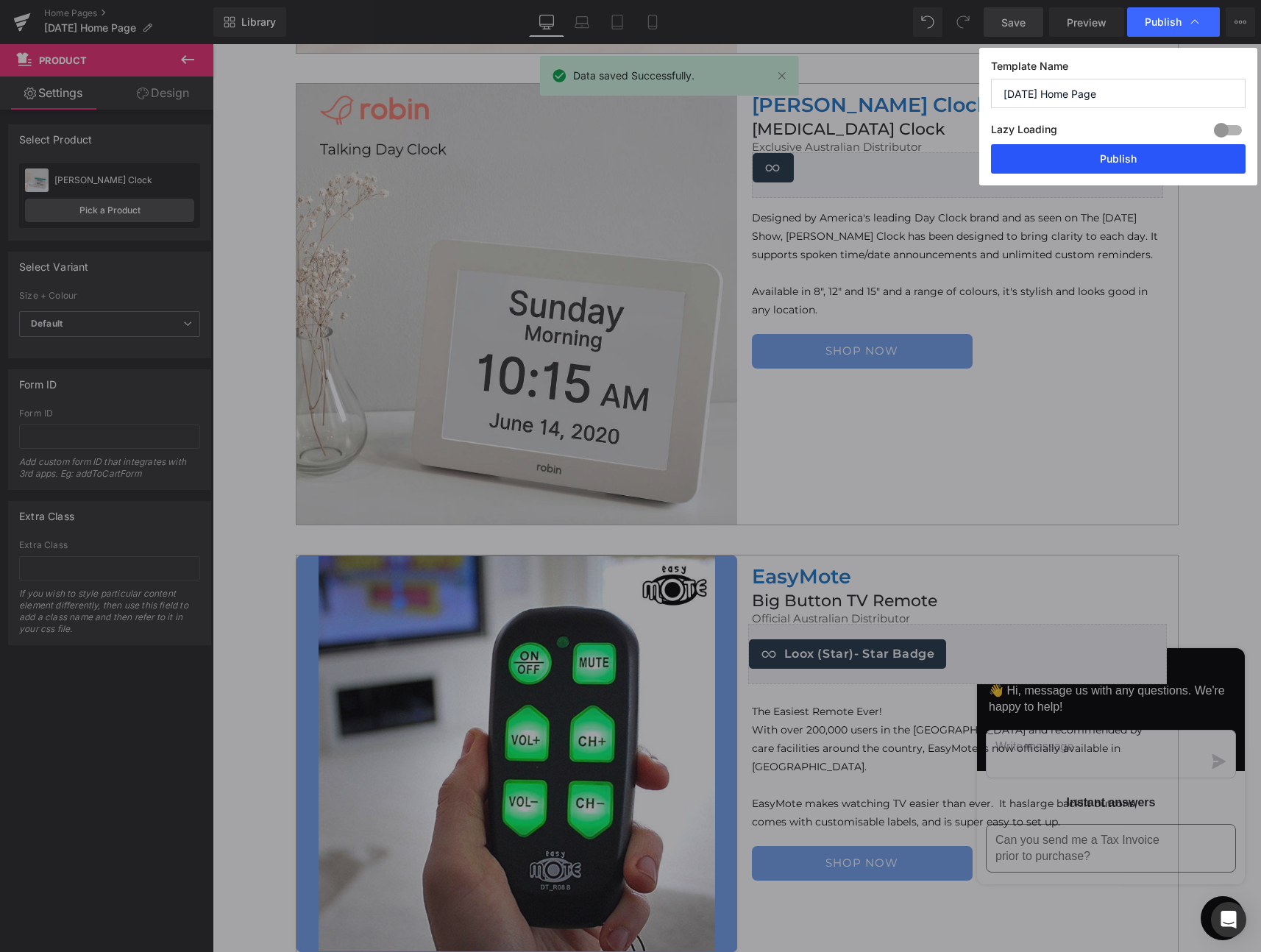
click at [1123, 158] on button "Publish" at bounding box center [1118, 159] width 254 height 30
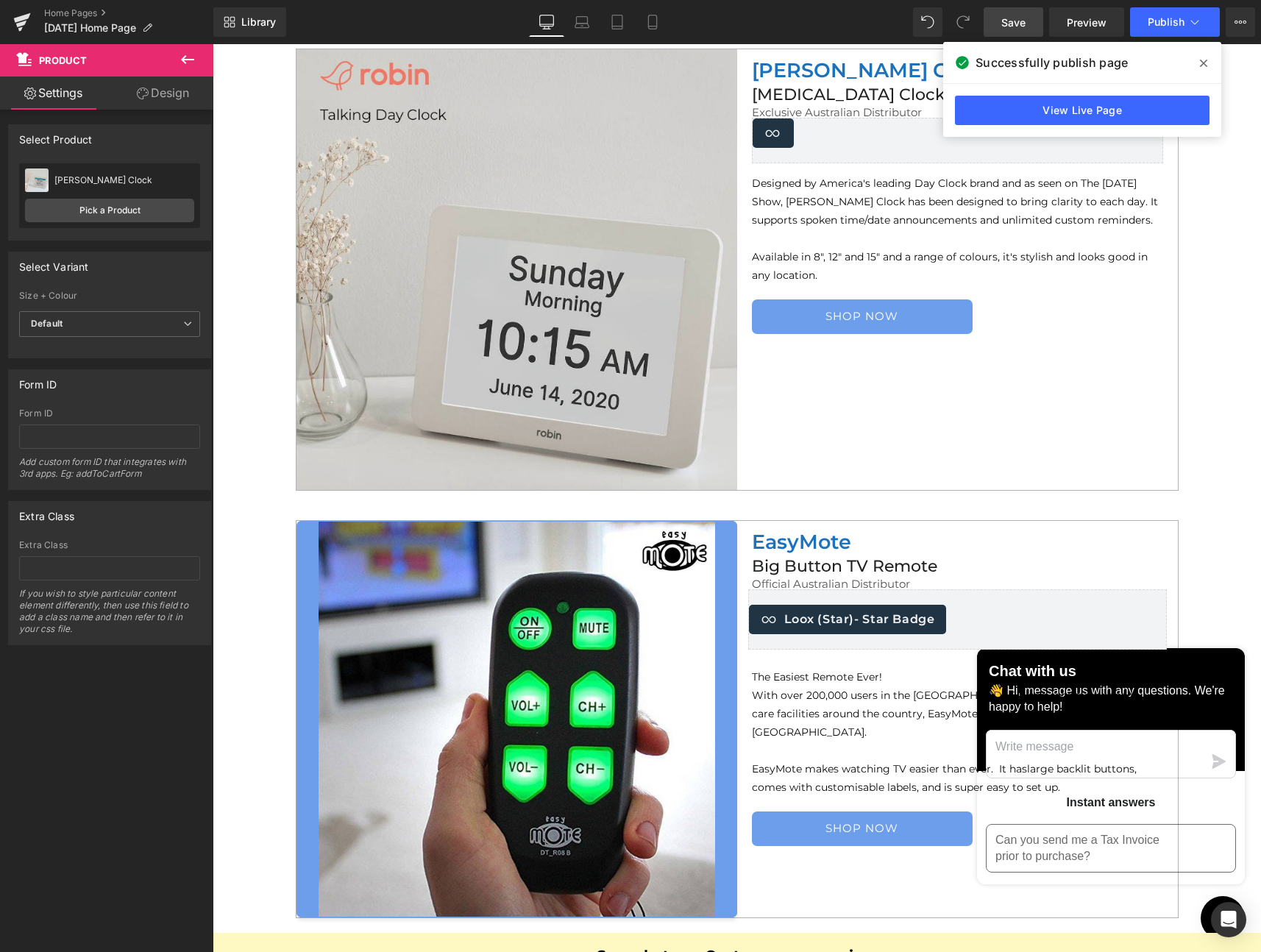
scroll to position [4487, 0]
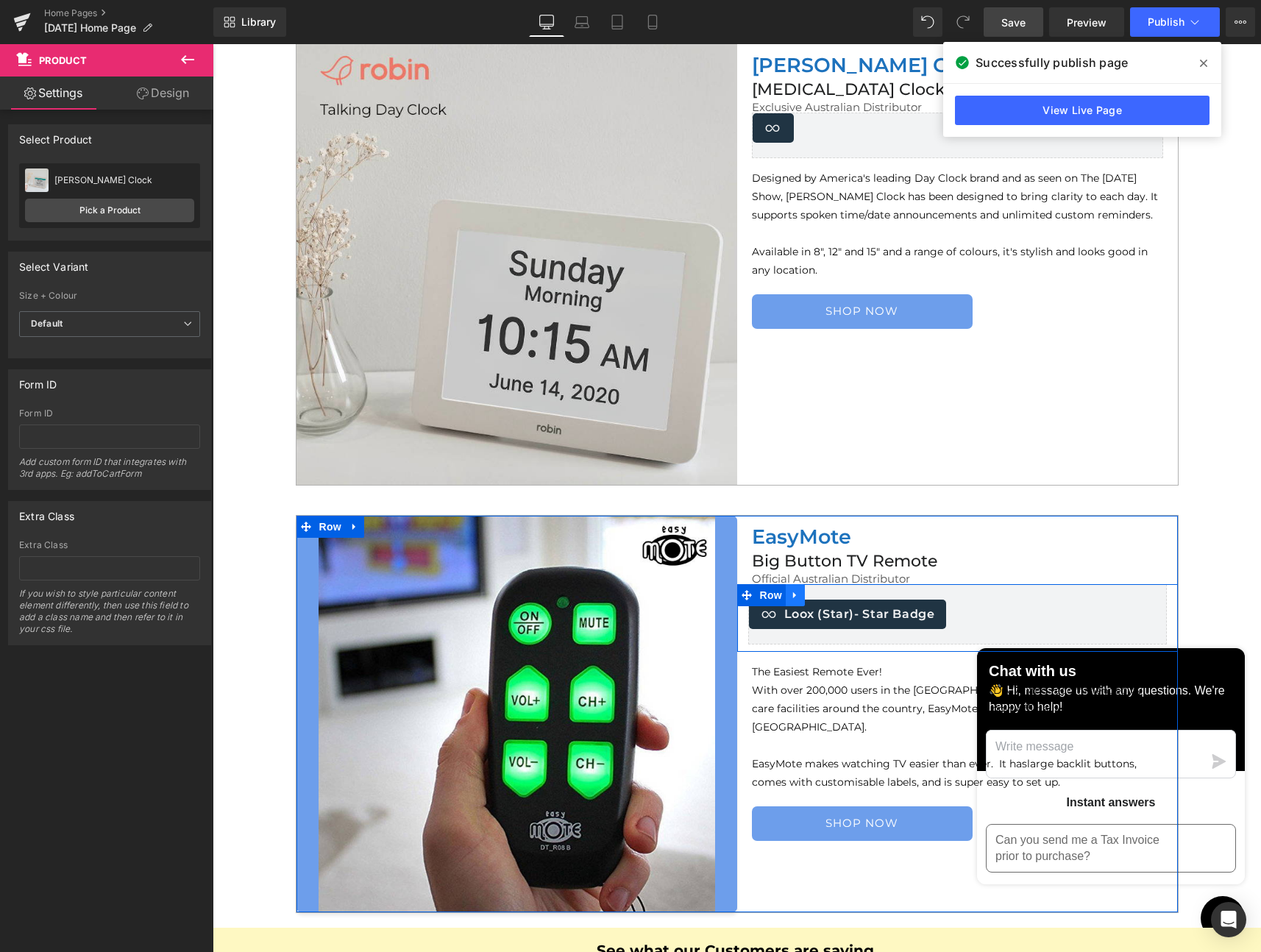
click at [793, 594] on icon at bounding box center [795, 595] width 3 height 7
click at [828, 595] on icon at bounding box center [834, 595] width 11 height 11
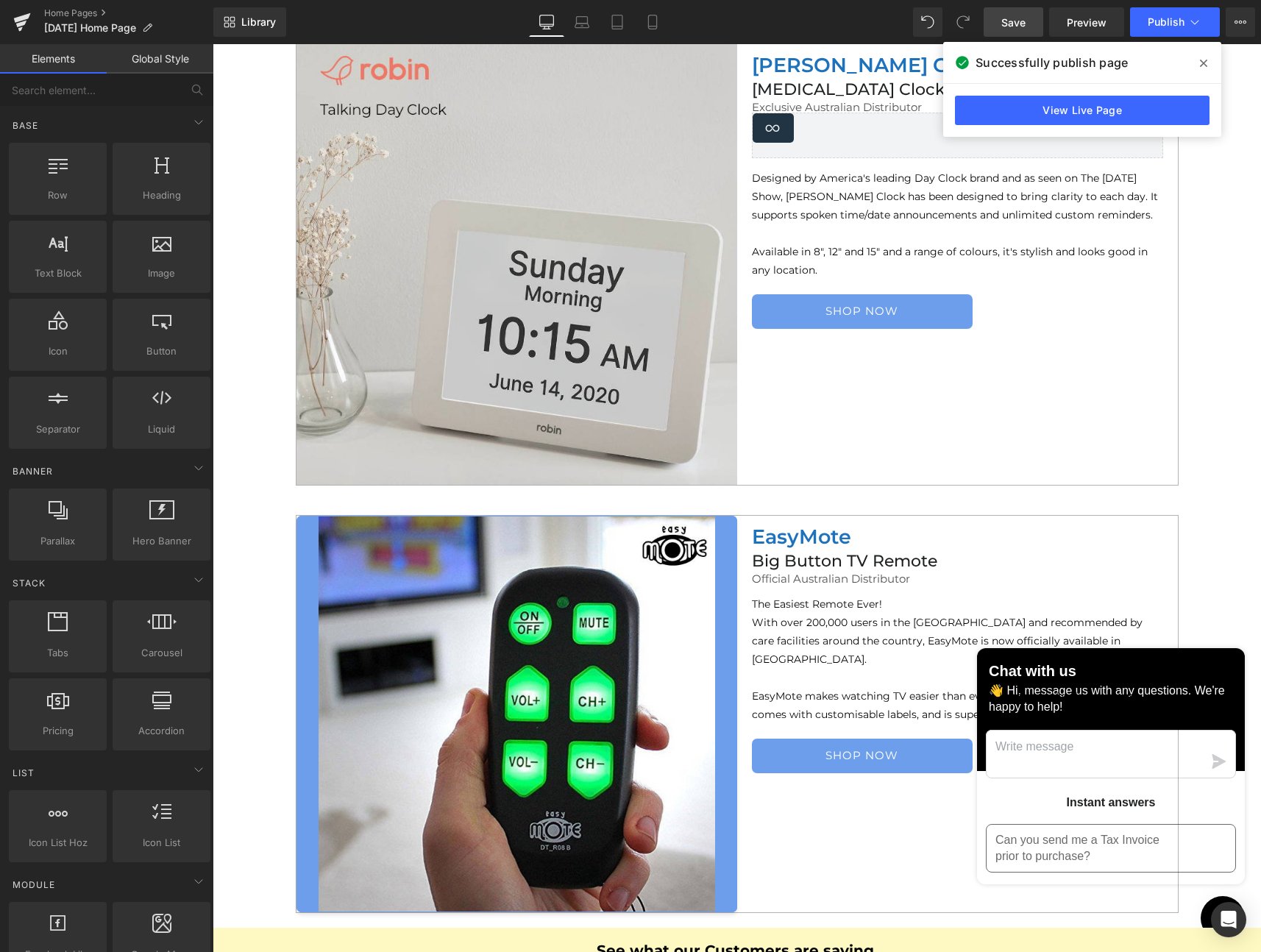
click at [814, 137] on div "Loox (Widgets) - Star Badge" at bounding box center [957, 128] width 410 height 30
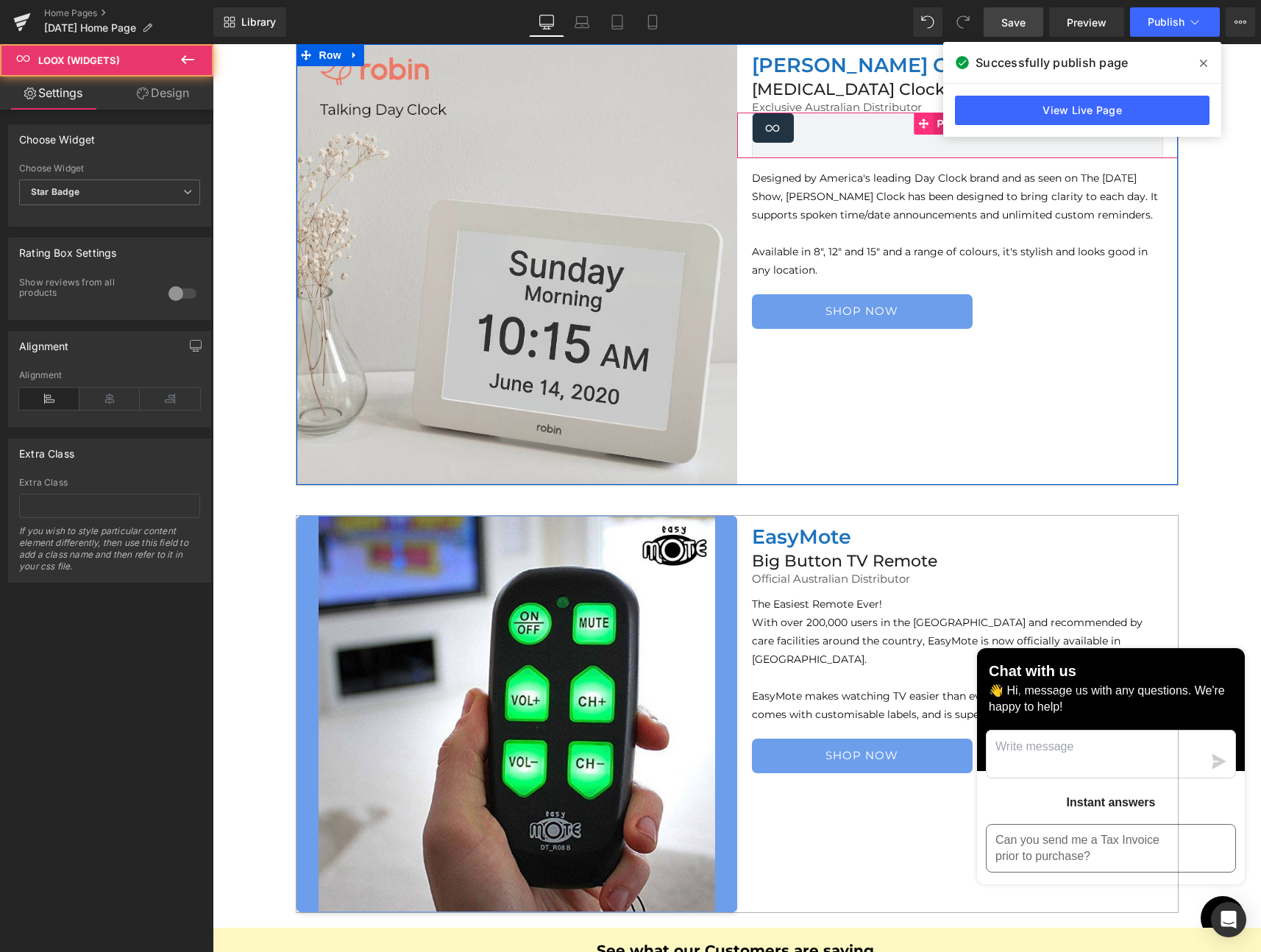
click at [919, 123] on icon at bounding box center [924, 124] width 11 height 11
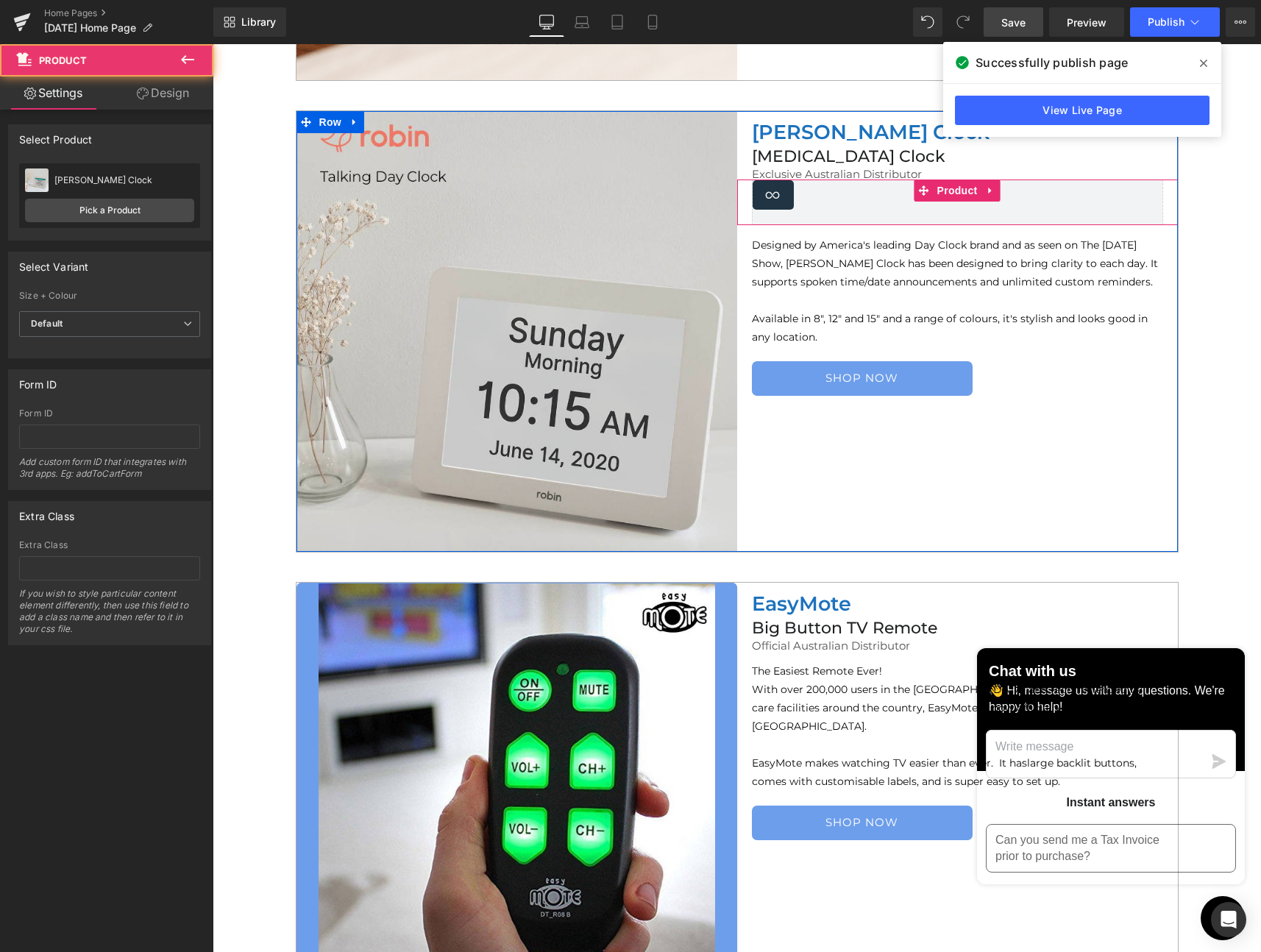
scroll to position [4412, 0]
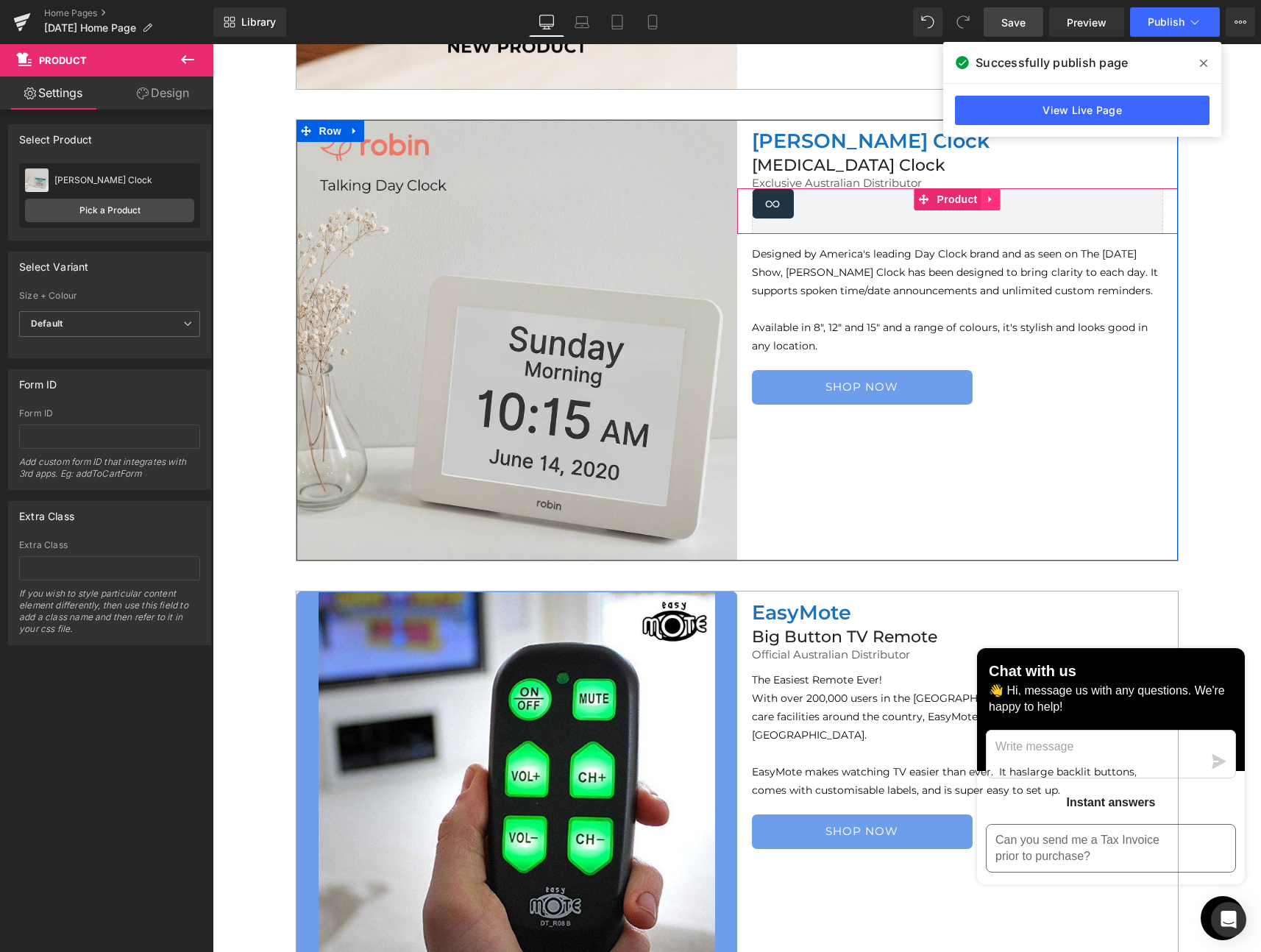
click at [986, 197] on icon at bounding box center [991, 200] width 11 height 11
click at [978, 198] on icon at bounding box center [982, 200] width 11 height 11
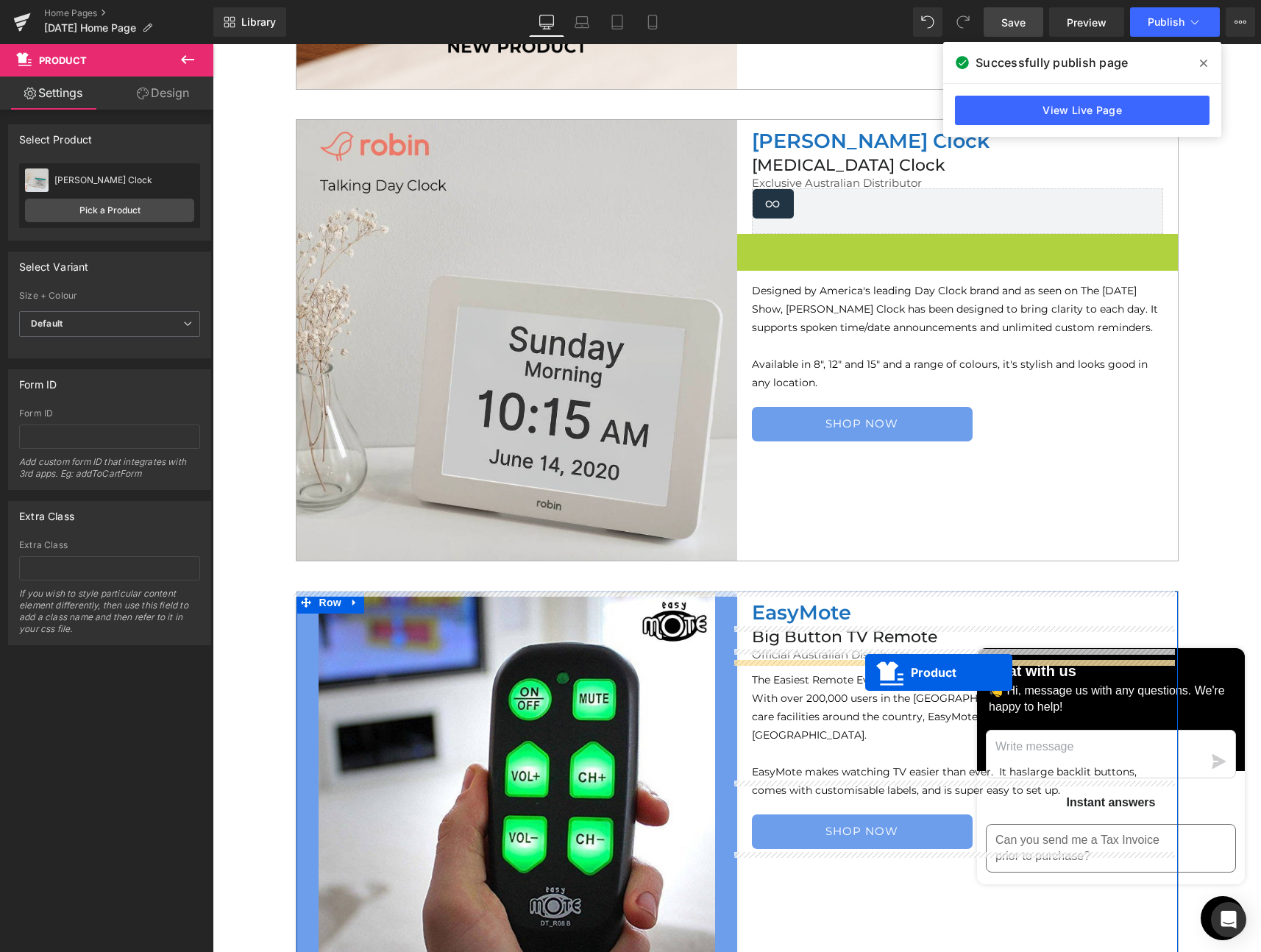
drag, startPoint x: 917, startPoint y: 241, endPoint x: 865, endPoint y: 673, distance: 435.1
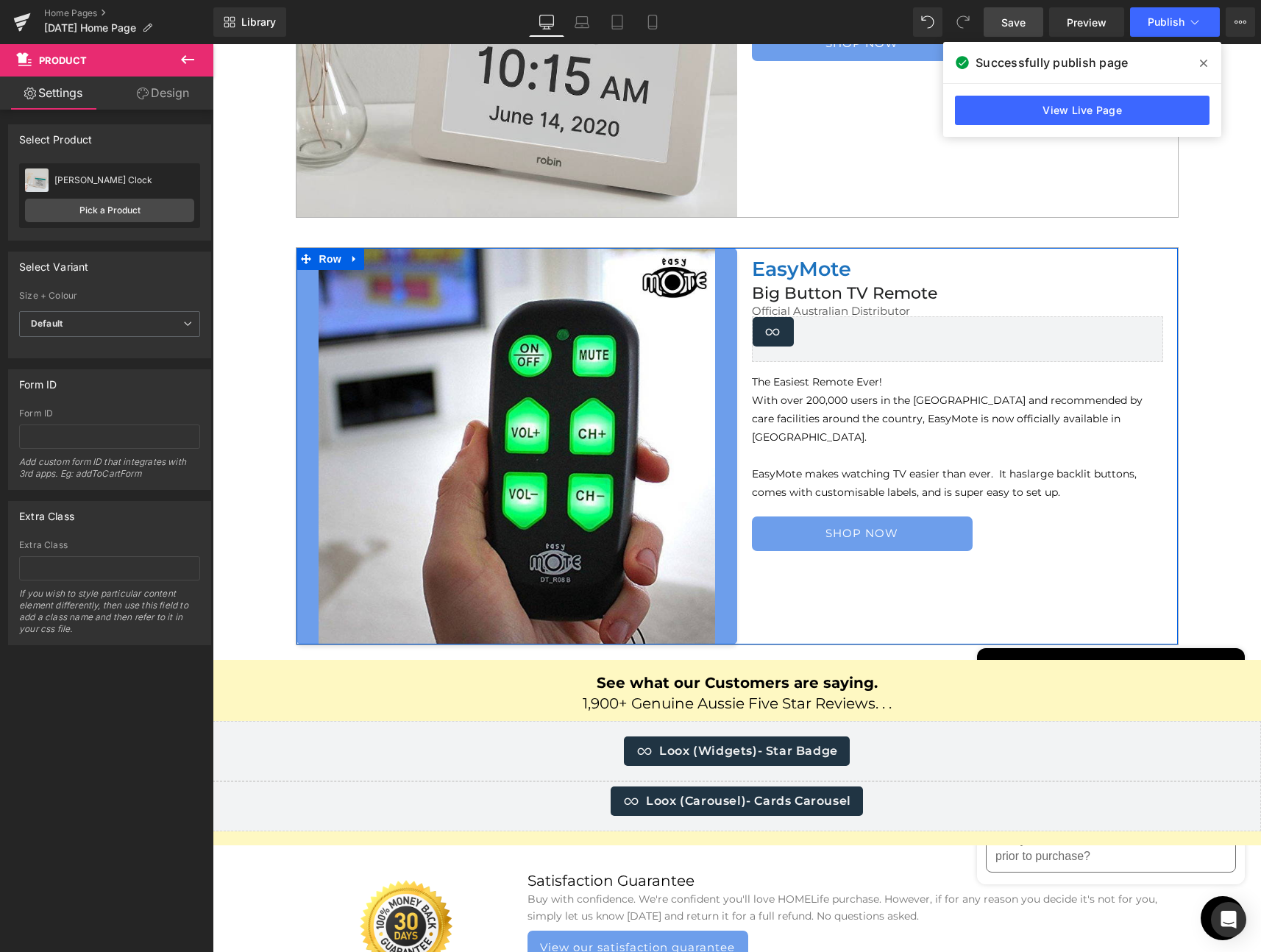
scroll to position [4755, 0]
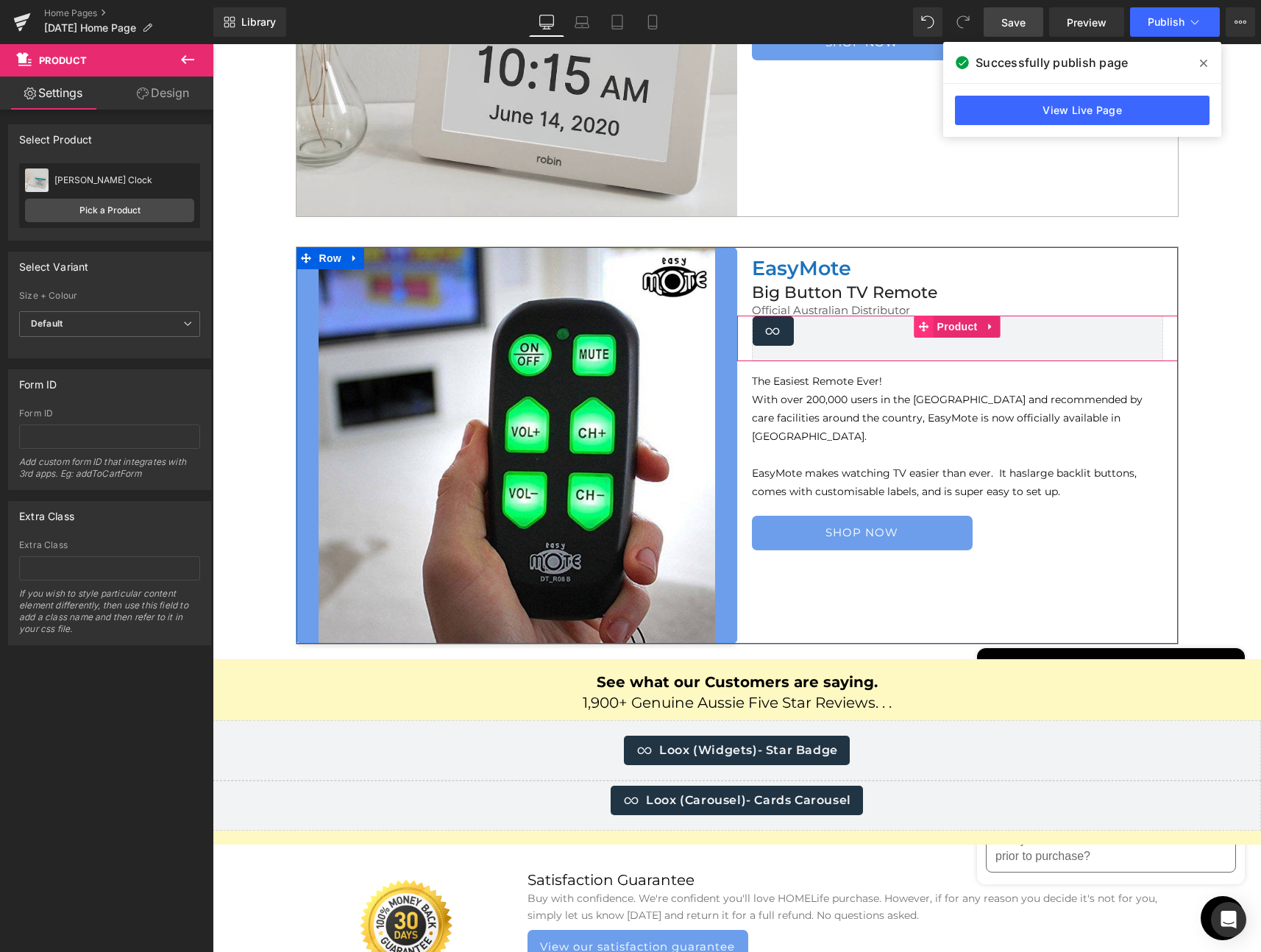
click at [923, 326] on span at bounding box center [924, 326] width 19 height 22
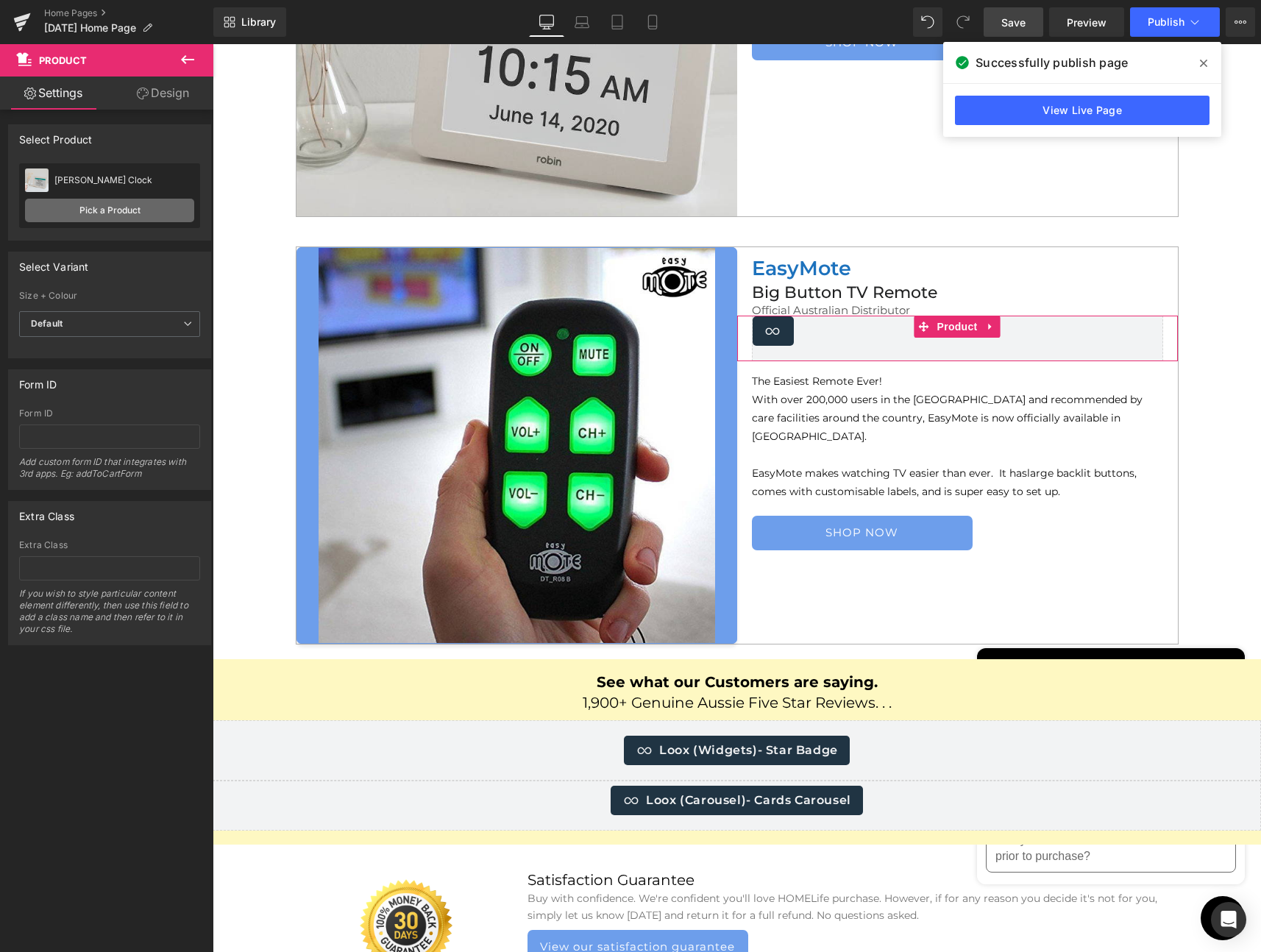
click at [90, 209] on link "Pick a Product" at bounding box center [109, 210] width 169 height 24
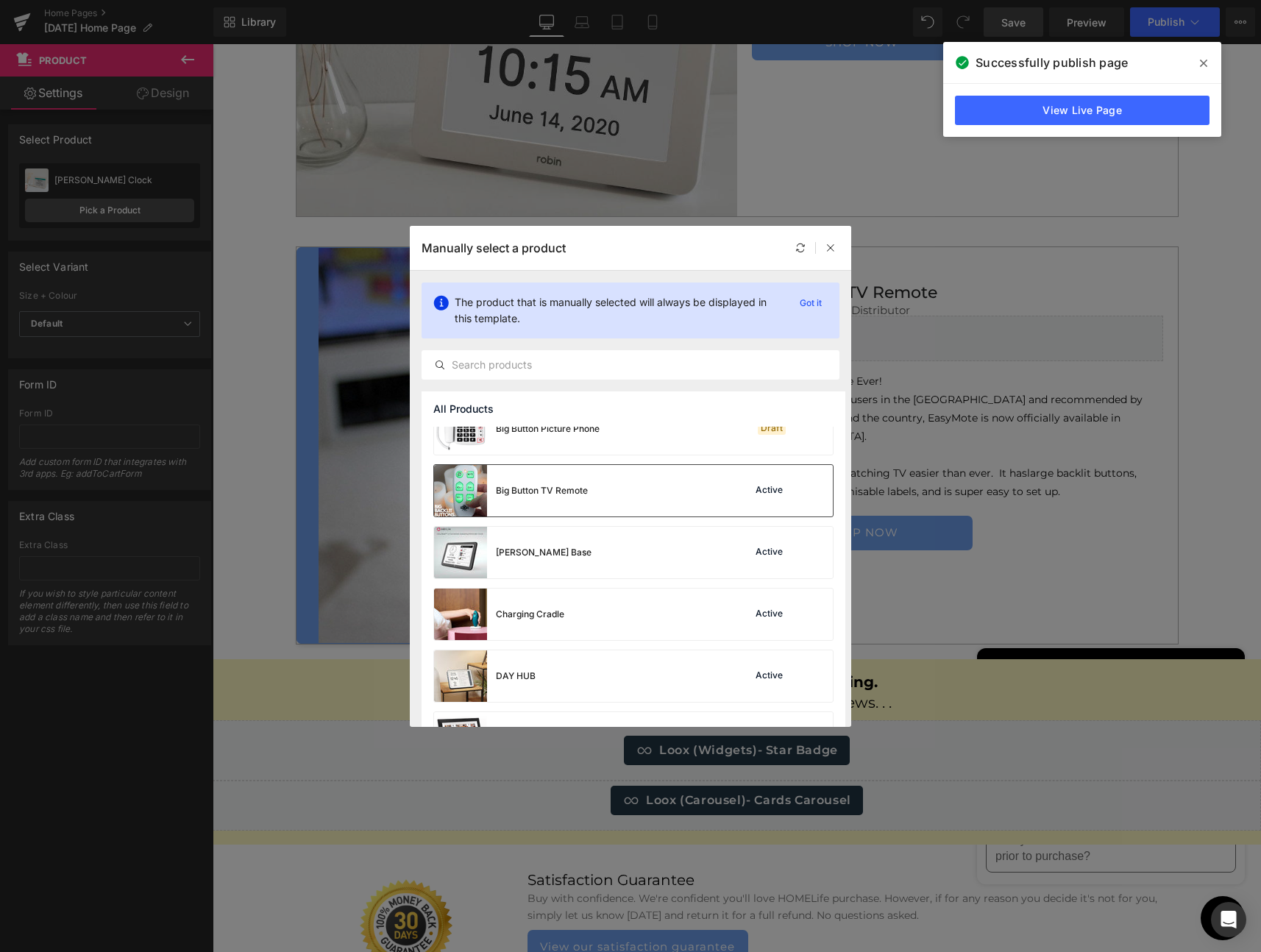
scroll to position [151, 0]
click at [522, 487] on div "Big Button TV Remote" at bounding box center [541, 487] width 92 height 13
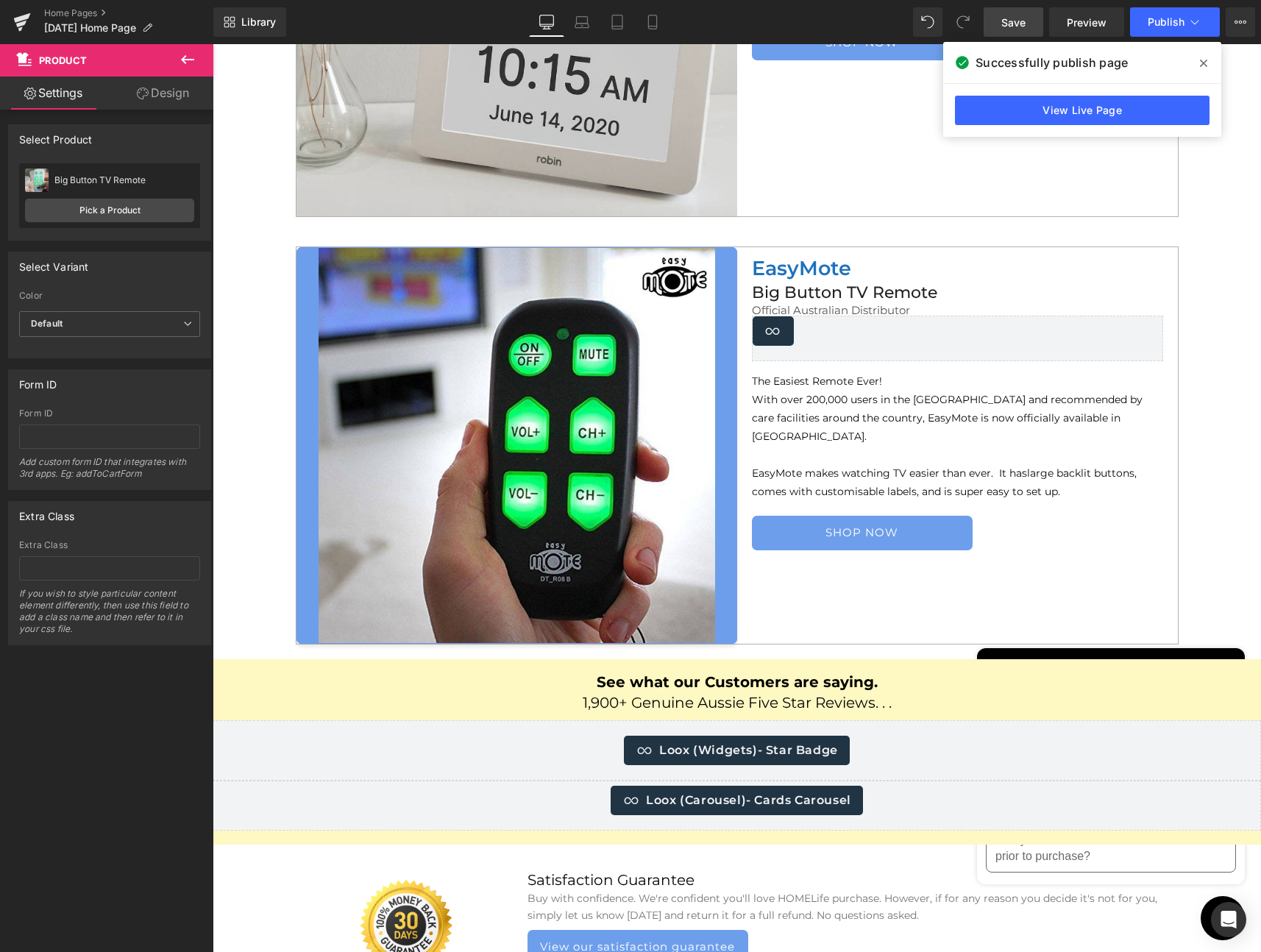
click at [1004, 24] on span "Save" at bounding box center [1014, 22] width 24 height 15
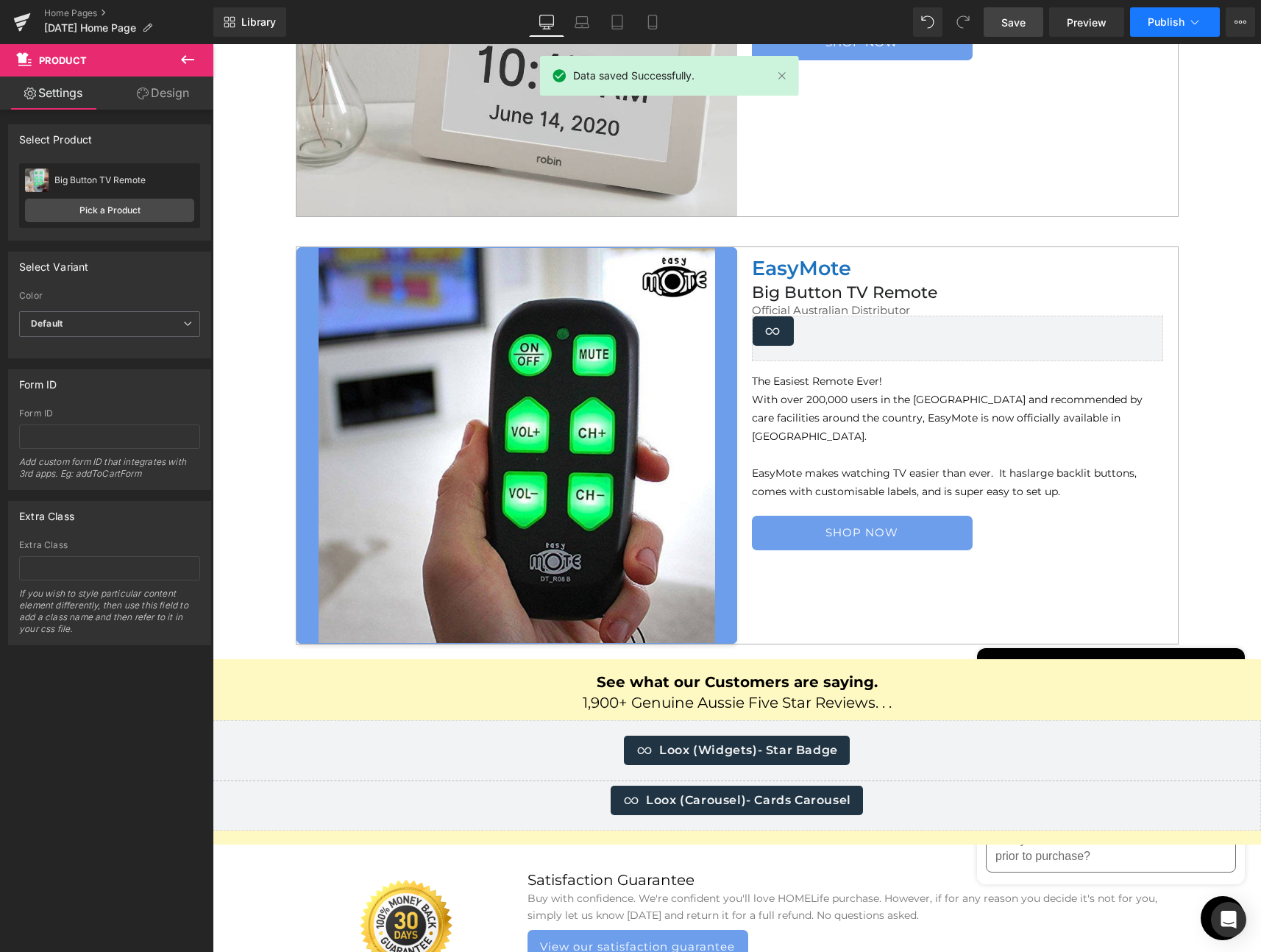
click at [1162, 19] on span "Publish" at bounding box center [1166, 22] width 36 height 12
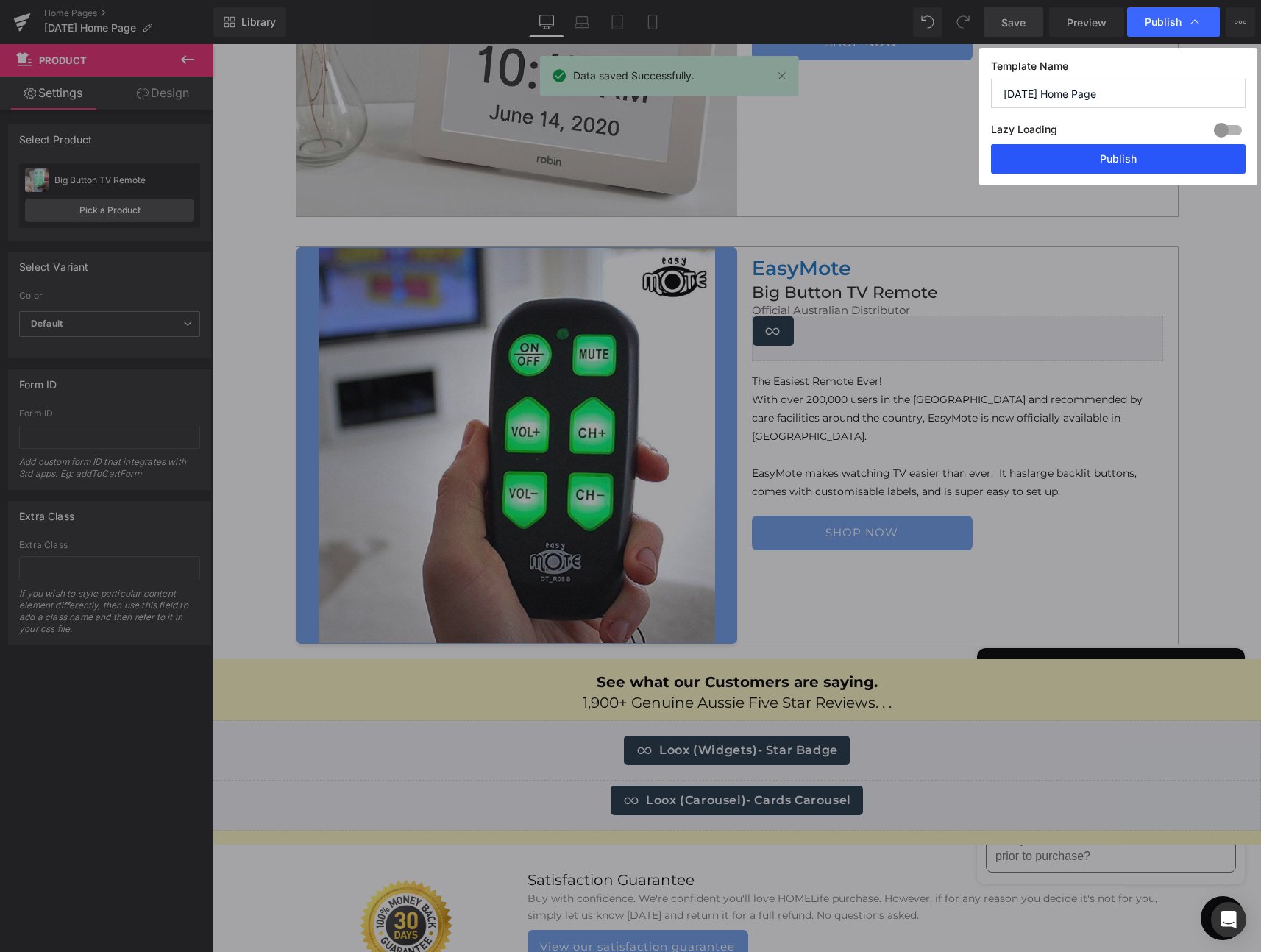
drag, startPoint x: 1109, startPoint y: 158, endPoint x: 339, endPoint y: 159, distance: 770.0
click at [1109, 158] on button "Publish" at bounding box center [1118, 159] width 254 height 30
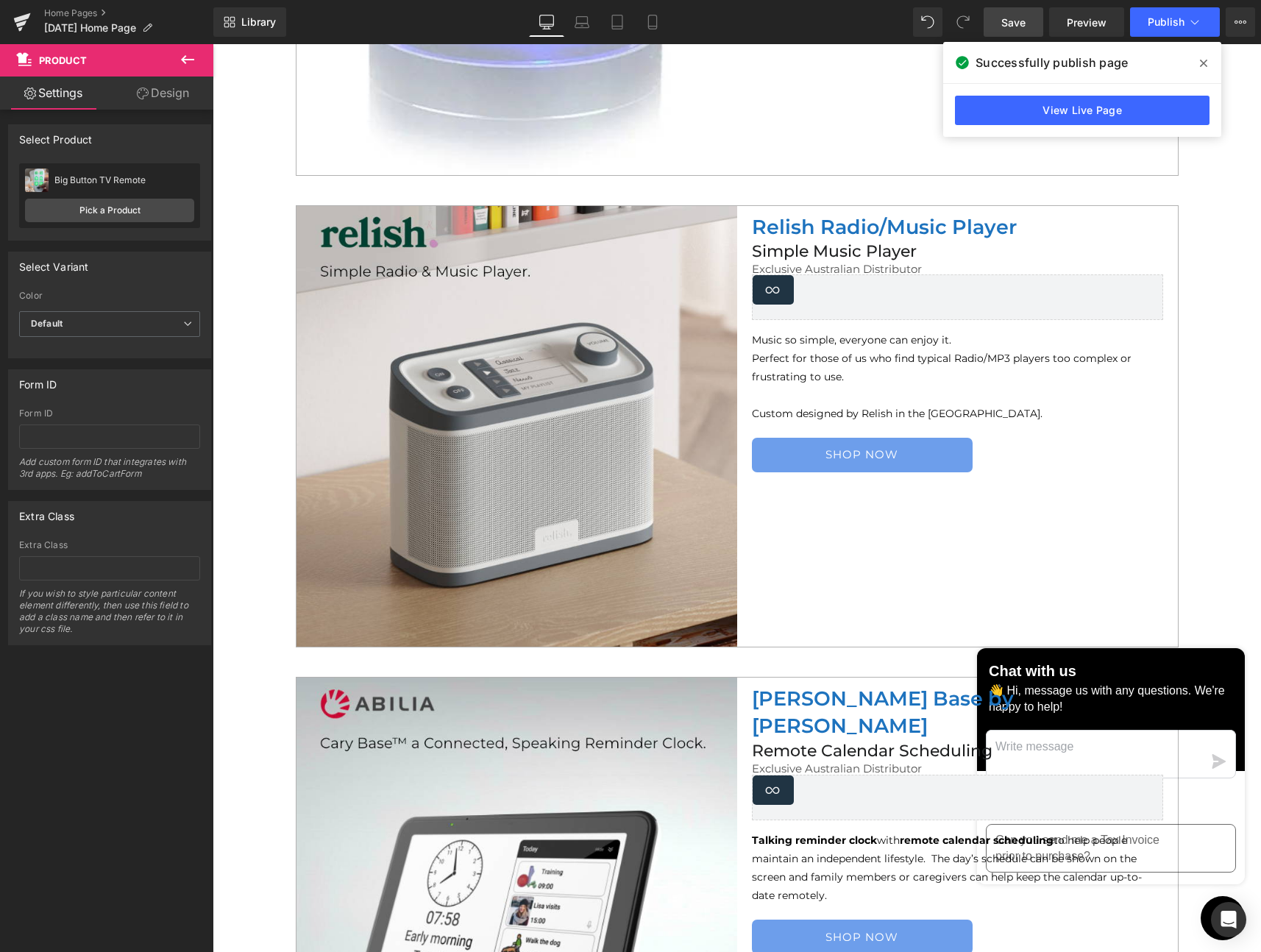
scroll to position [2432, 0]
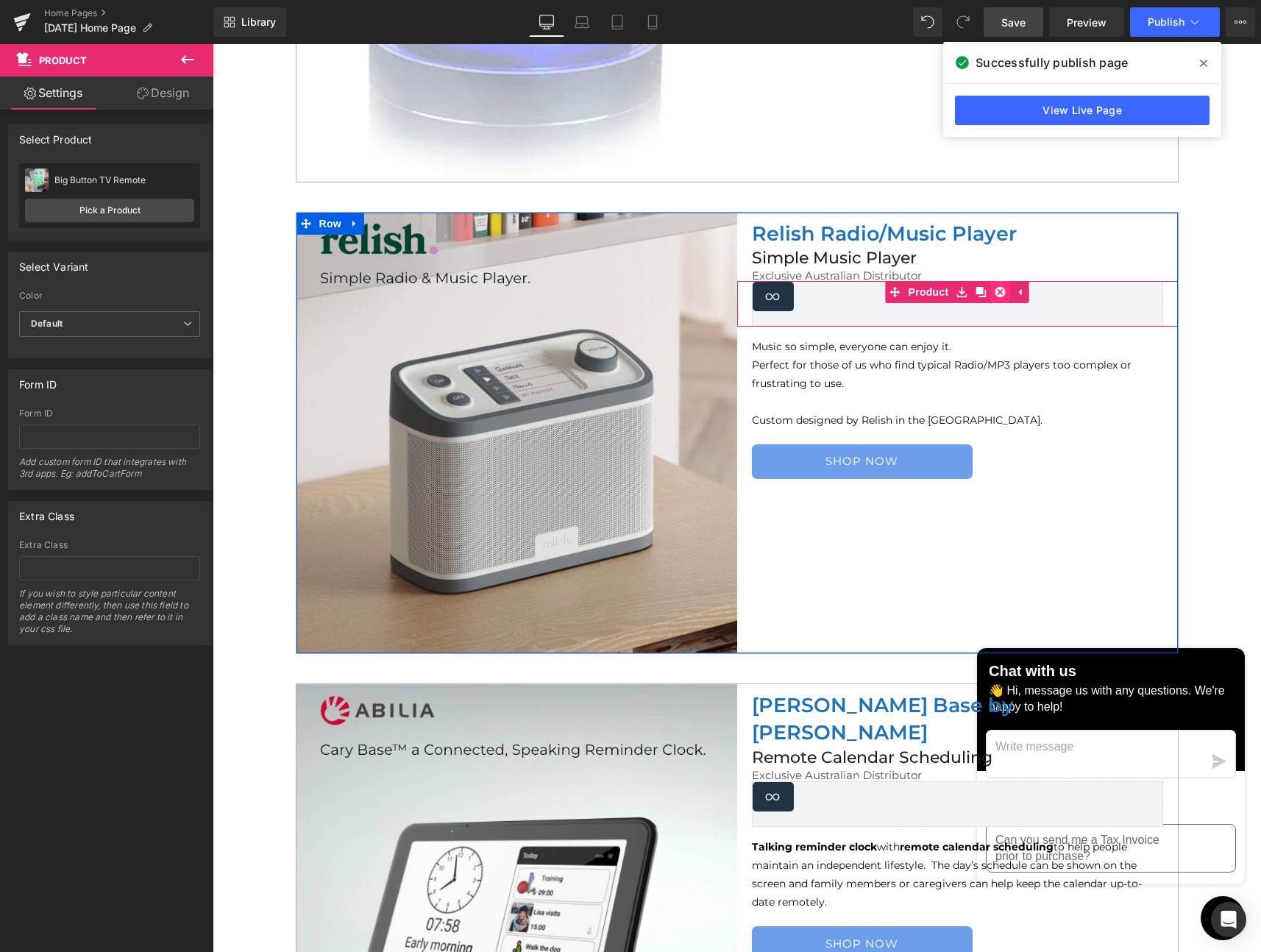
click at [997, 287] on icon at bounding box center [1001, 292] width 11 height 11
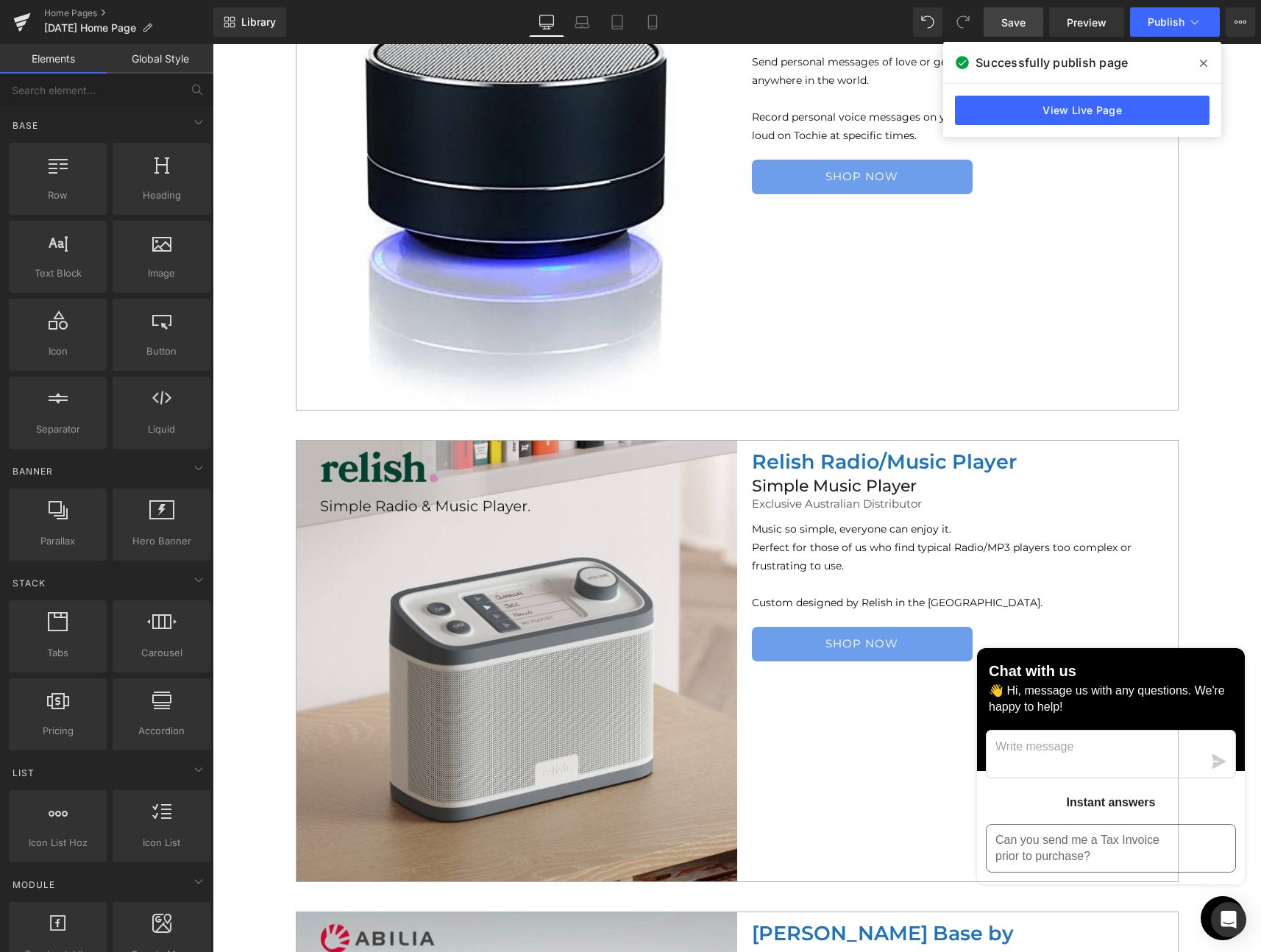
scroll to position [2202, 0]
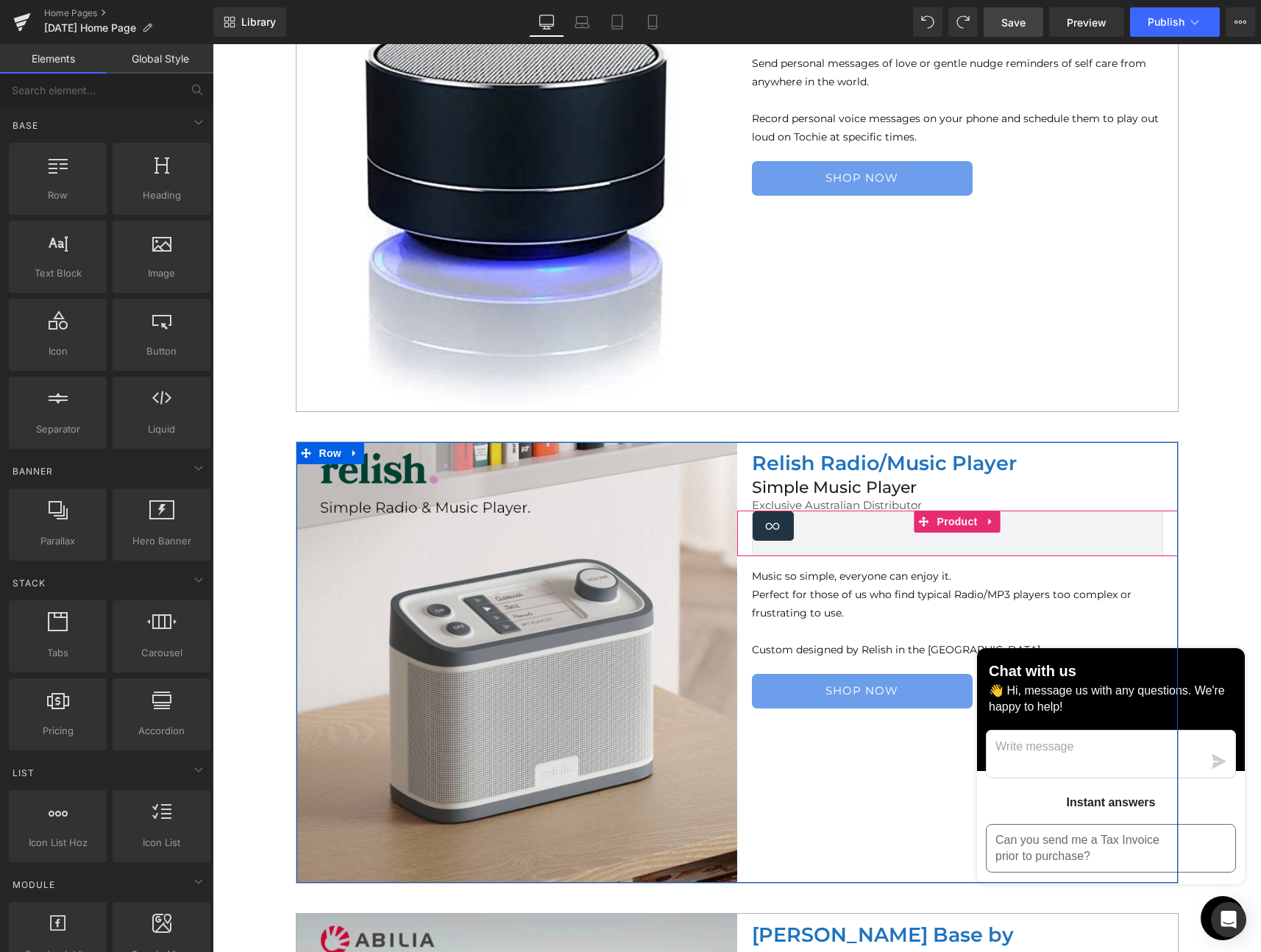
click at [987, 519] on icon at bounding box center [991, 522] width 11 height 11
click at [977, 523] on icon at bounding box center [982, 522] width 11 height 11
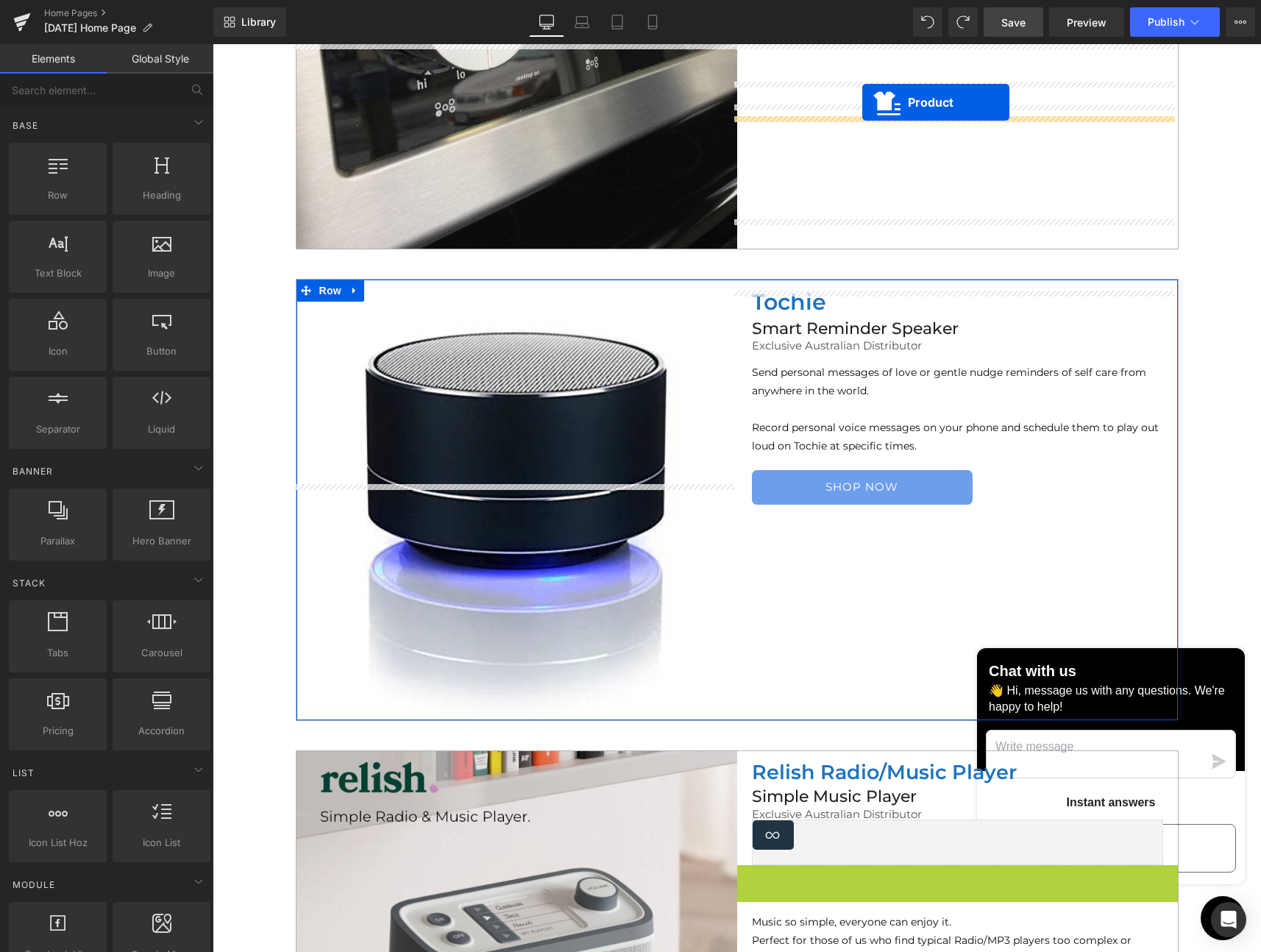
scroll to position [1717, 0]
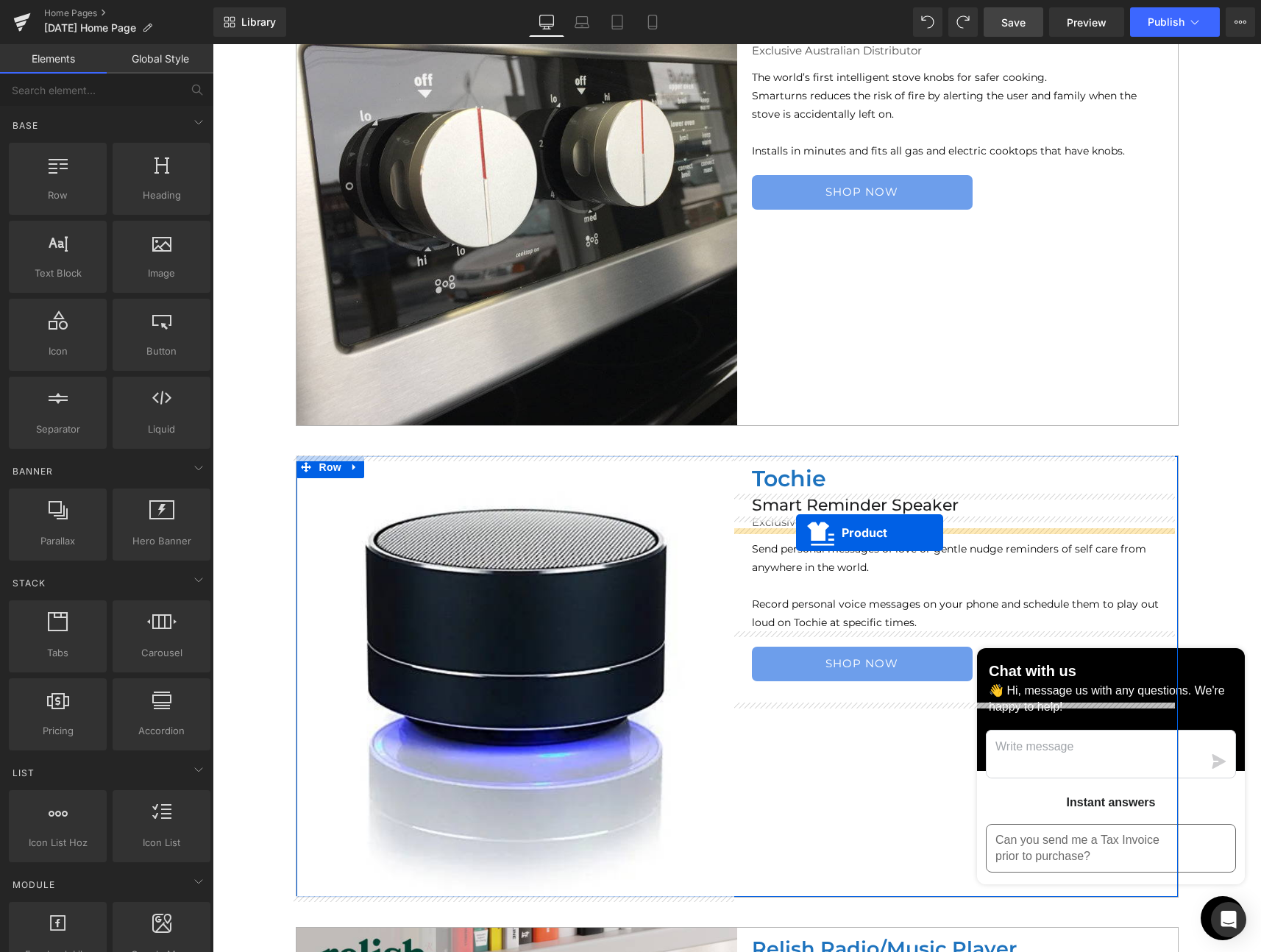
drag, startPoint x: 917, startPoint y: 564, endPoint x: 796, endPoint y: 533, distance: 124.9
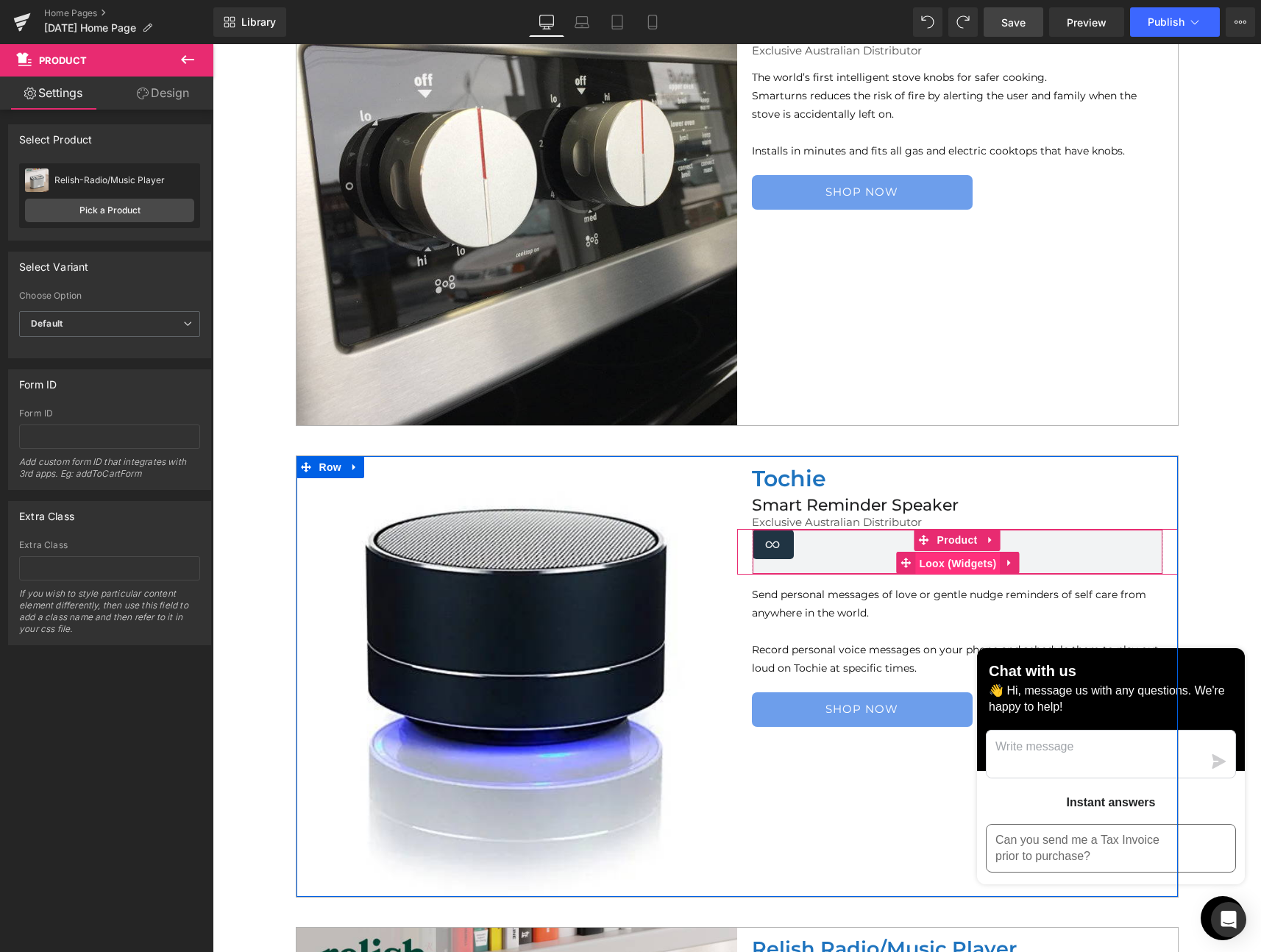
click at [929, 564] on span "Loox (Widgets)" at bounding box center [957, 563] width 84 height 22
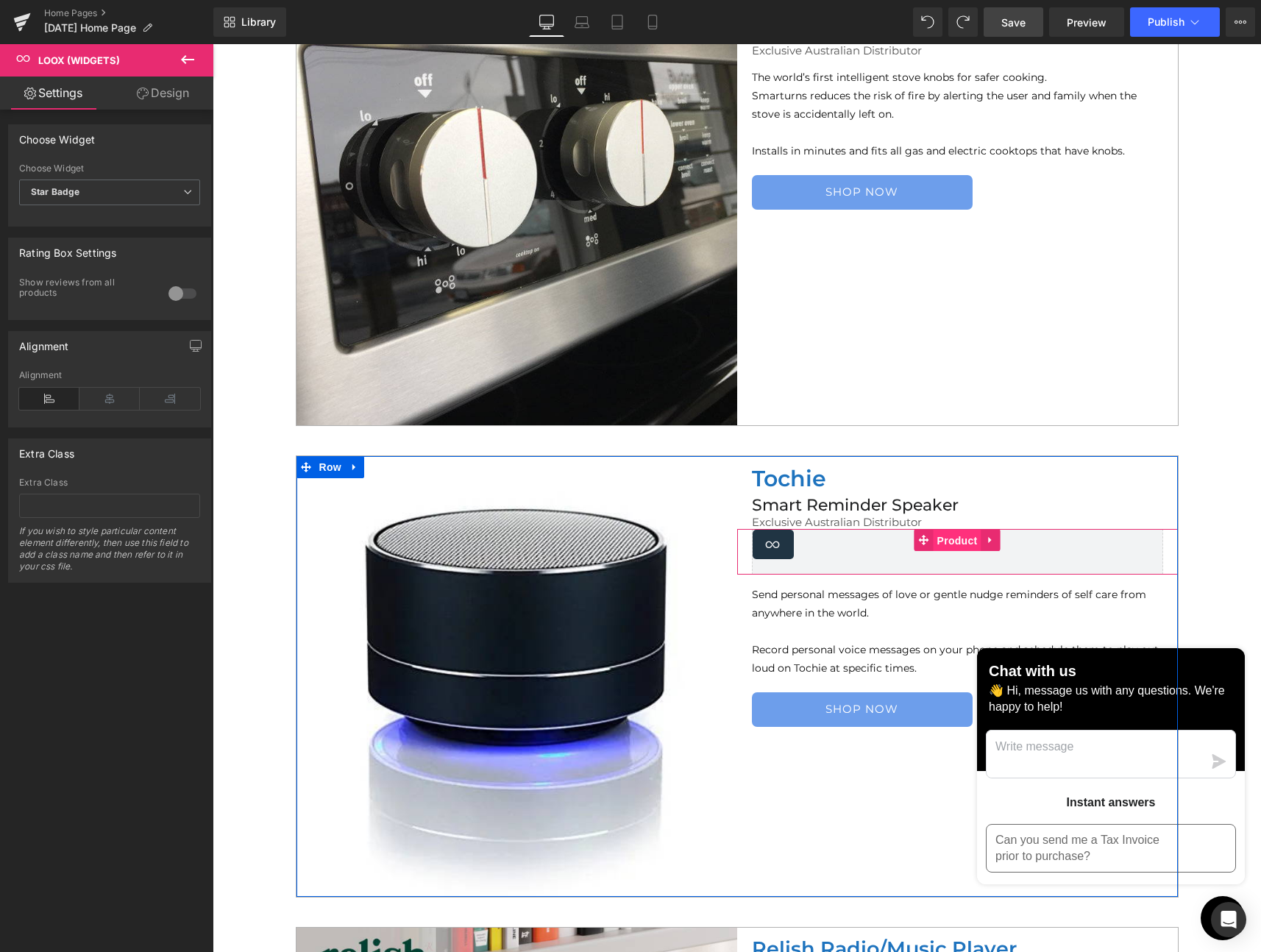
click at [938, 535] on span "Product" at bounding box center [957, 541] width 48 height 22
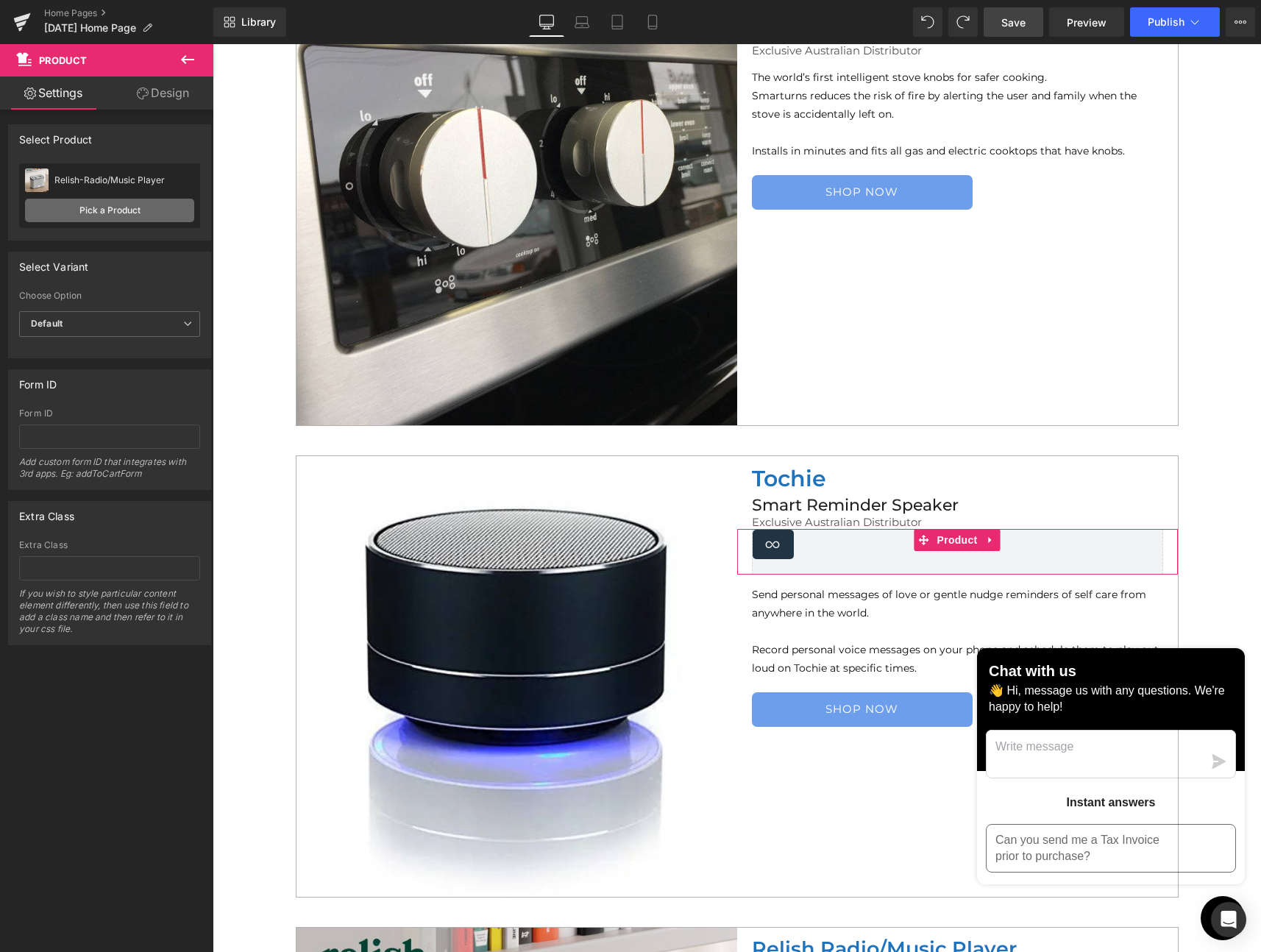
click at [86, 206] on link "Pick a Product" at bounding box center [109, 210] width 169 height 24
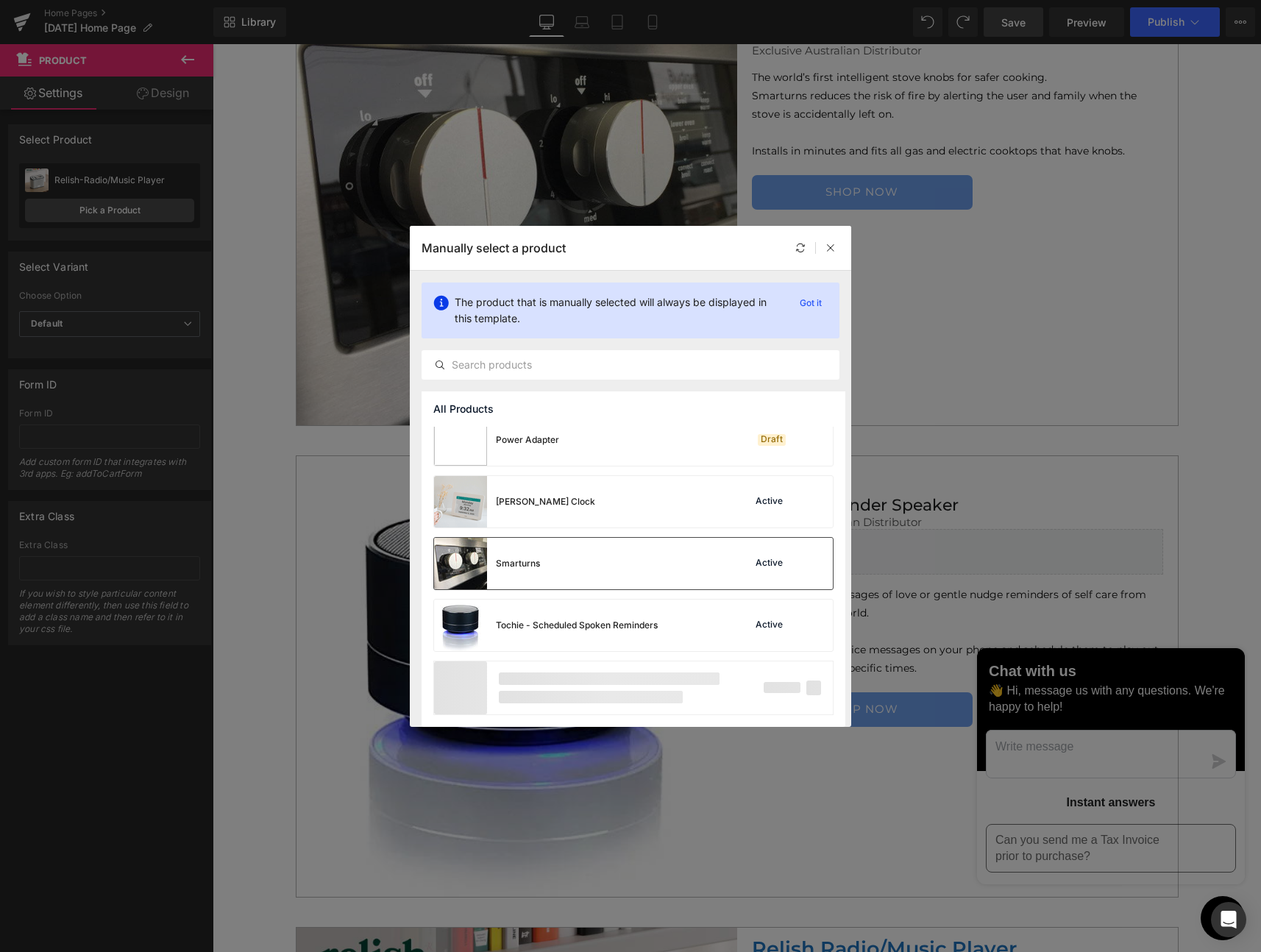
scroll to position [1001, 0]
click at [563, 626] on div "Tochie - Scheduled Spoken Reminders" at bounding box center [576, 626] width 162 height 13
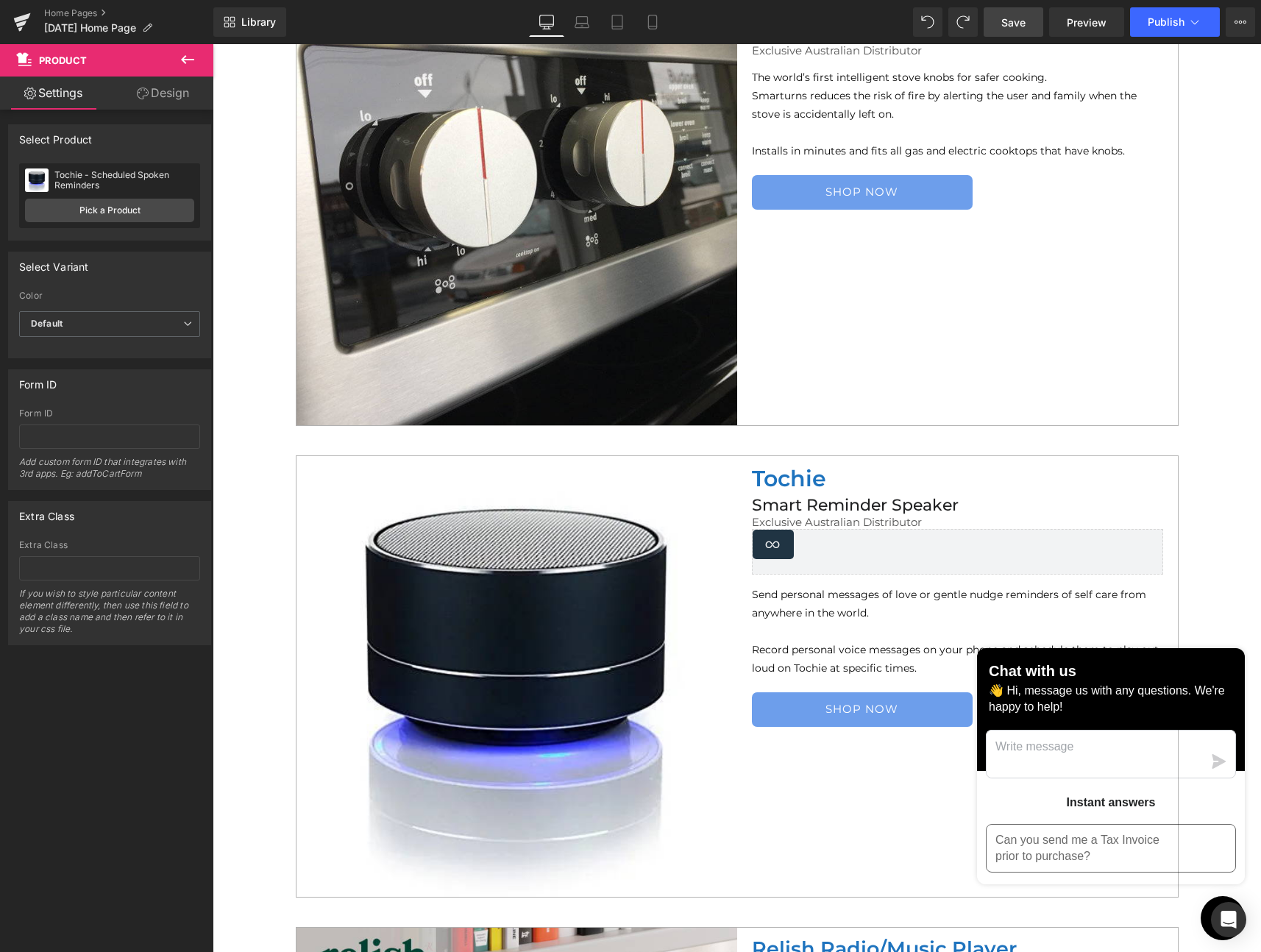
click at [1007, 23] on span "Save" at bounding box center [1014, 22] width 24 height 15
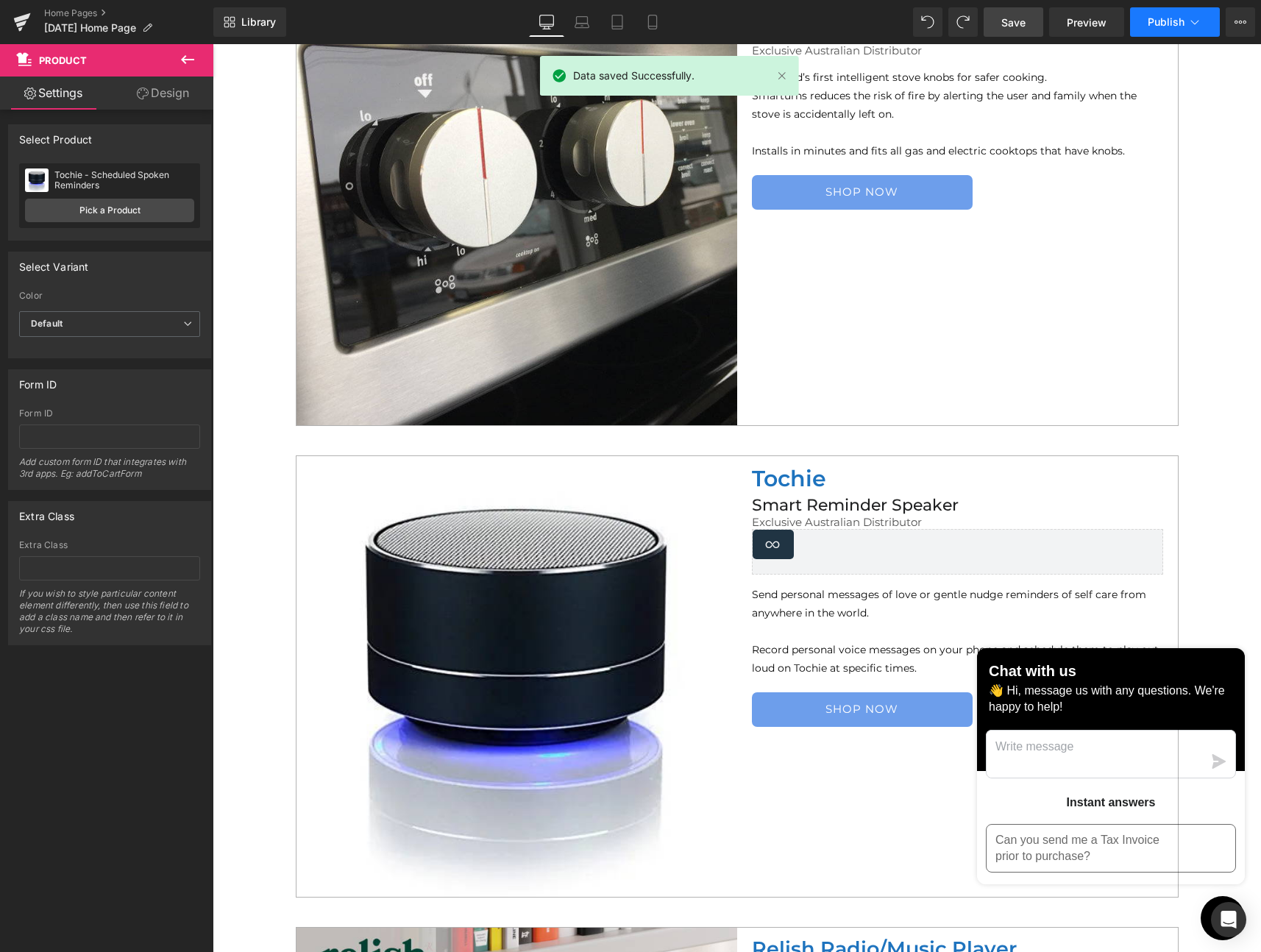
click at [1162, 19] on span "Publish" at bounding box center [1166, 22] width 36 height 12
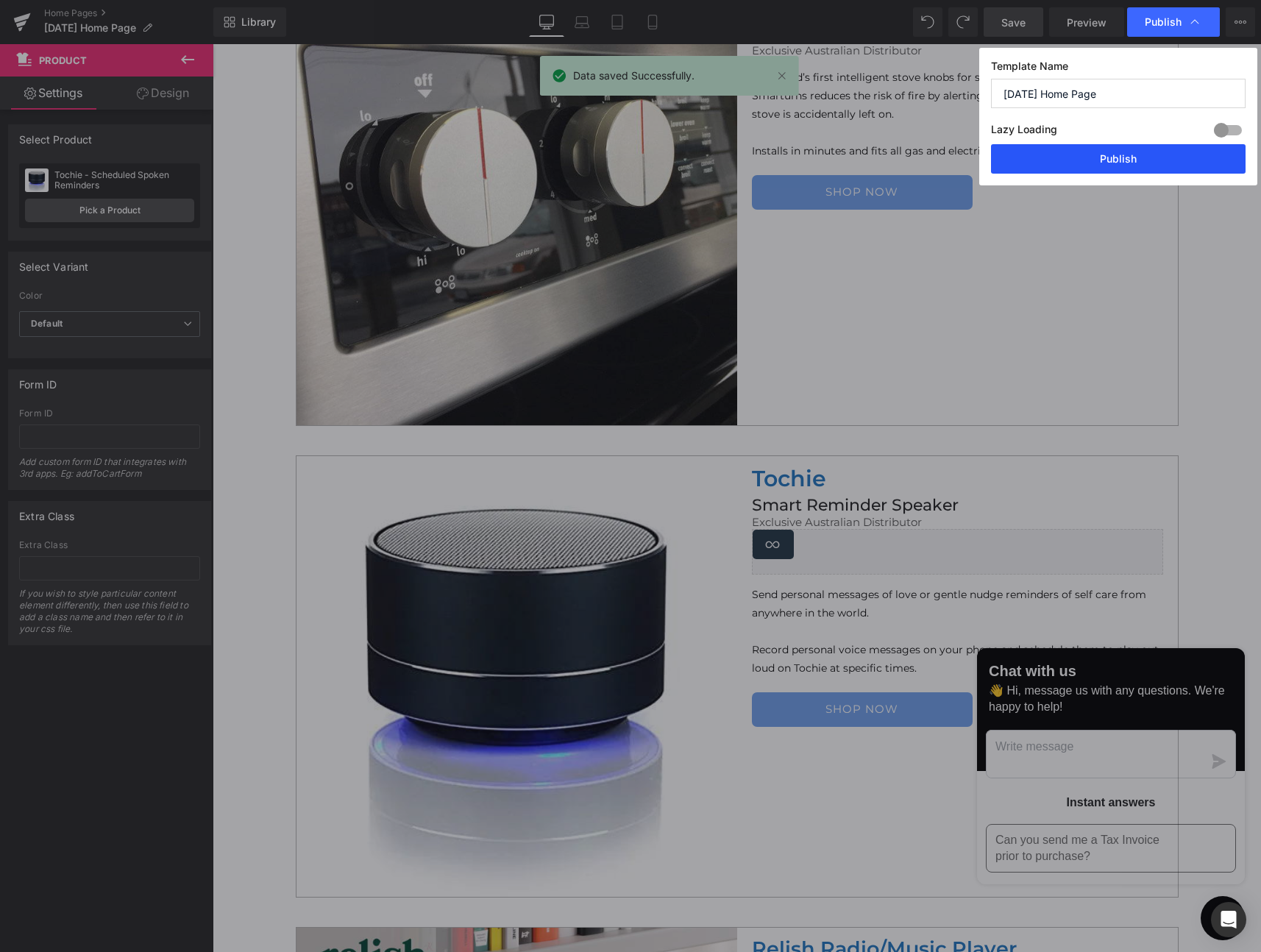
click at [1150, 156] on button "Publish" at bounding box center [1118, 159] width 254 height 30
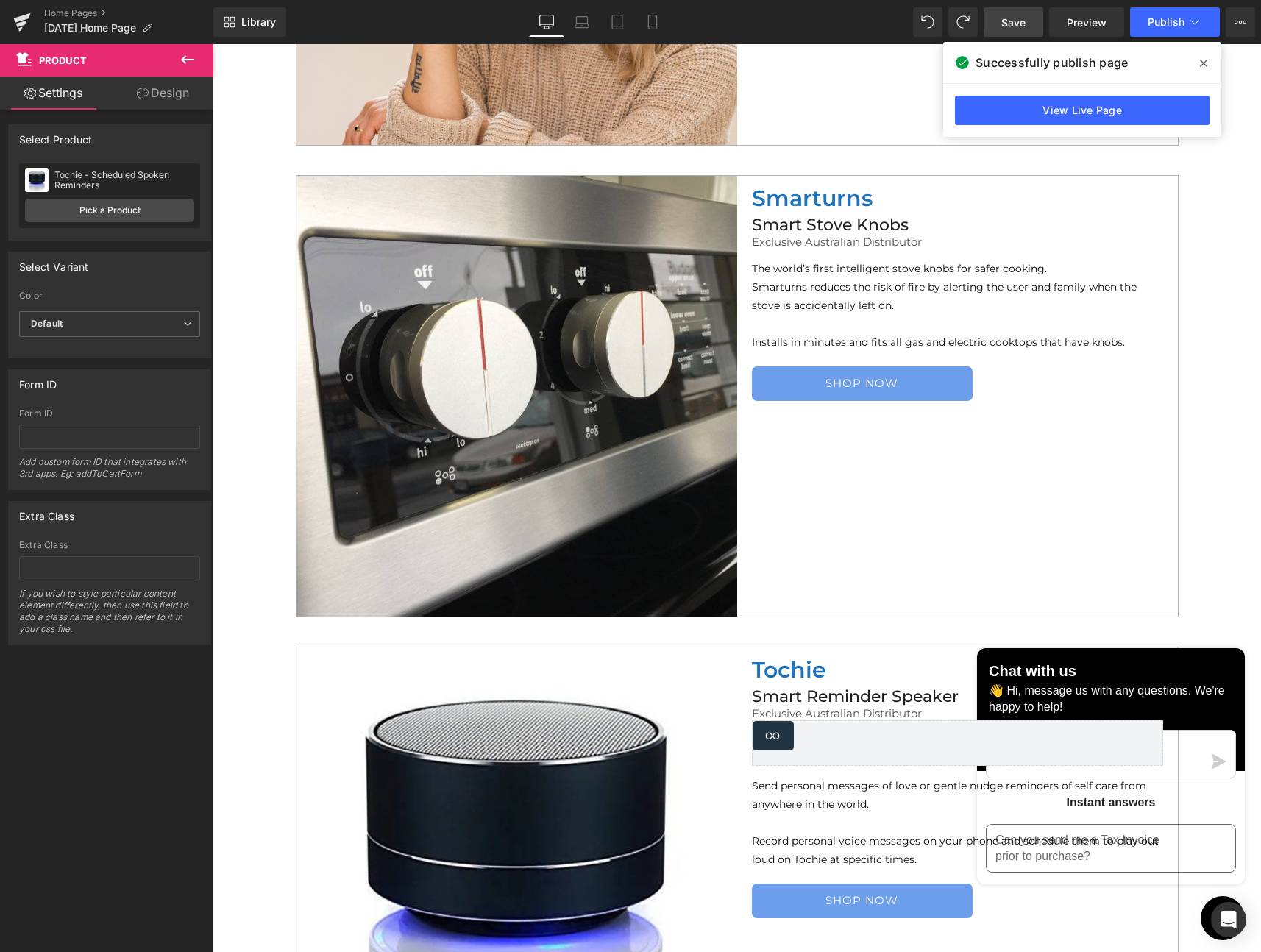
scroll to position [1521, 0]
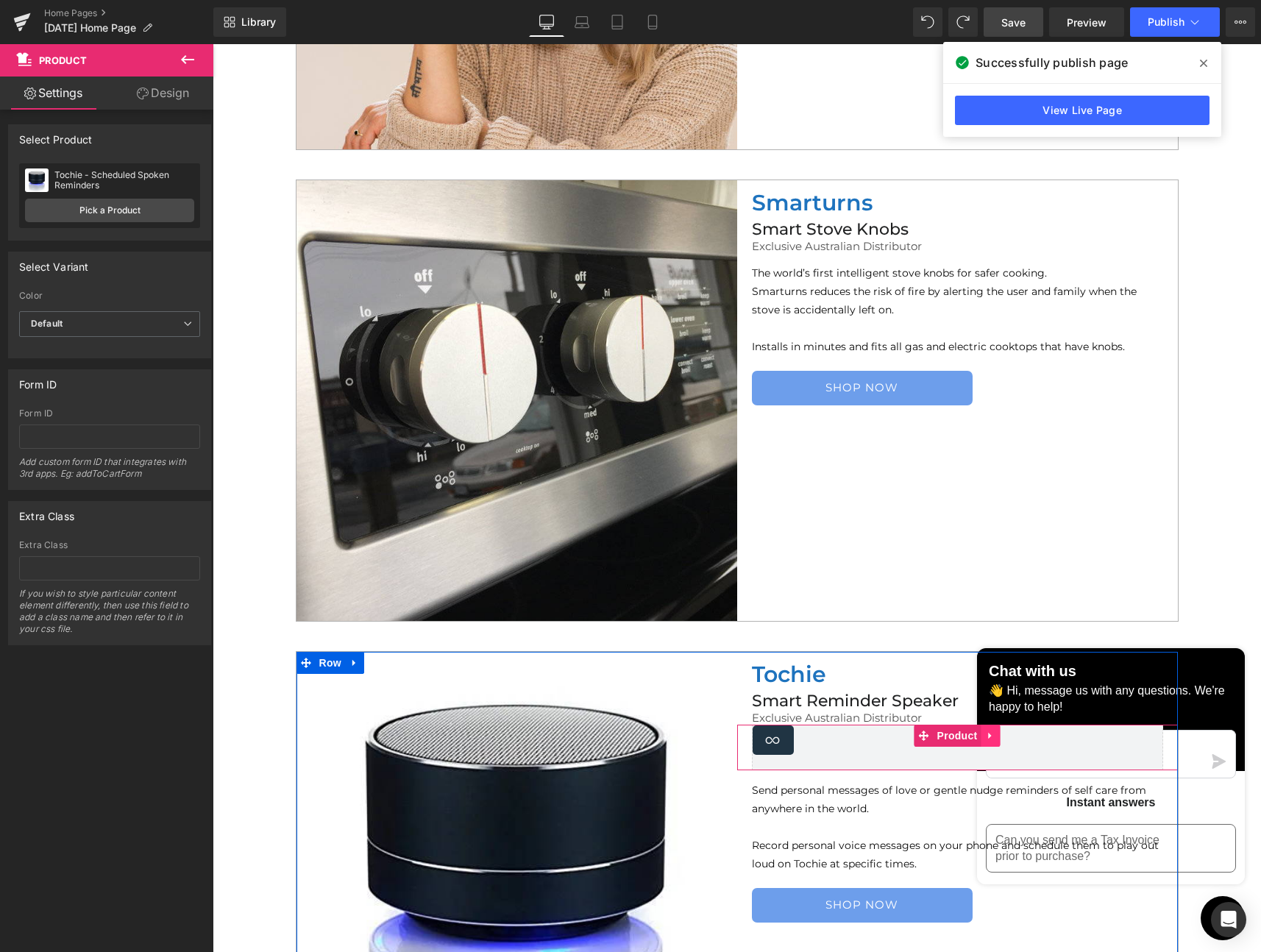
click at [988, 736] on icon at bounding box center [991, 735] width 11 height 11
click at [979, 735] on icon at bounding box center [982, 735] width 11 height 11
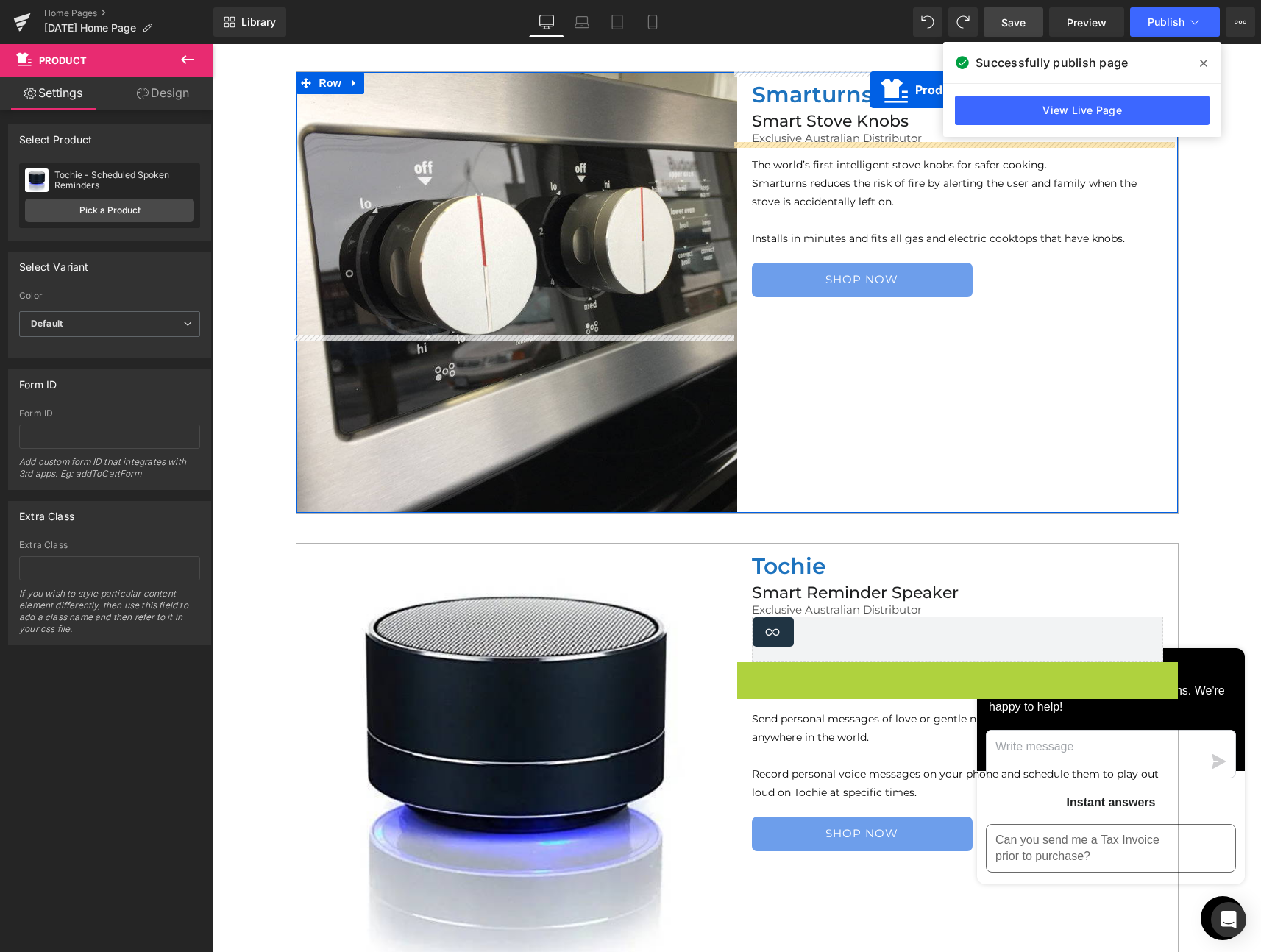
scroll to position [1541, 0]
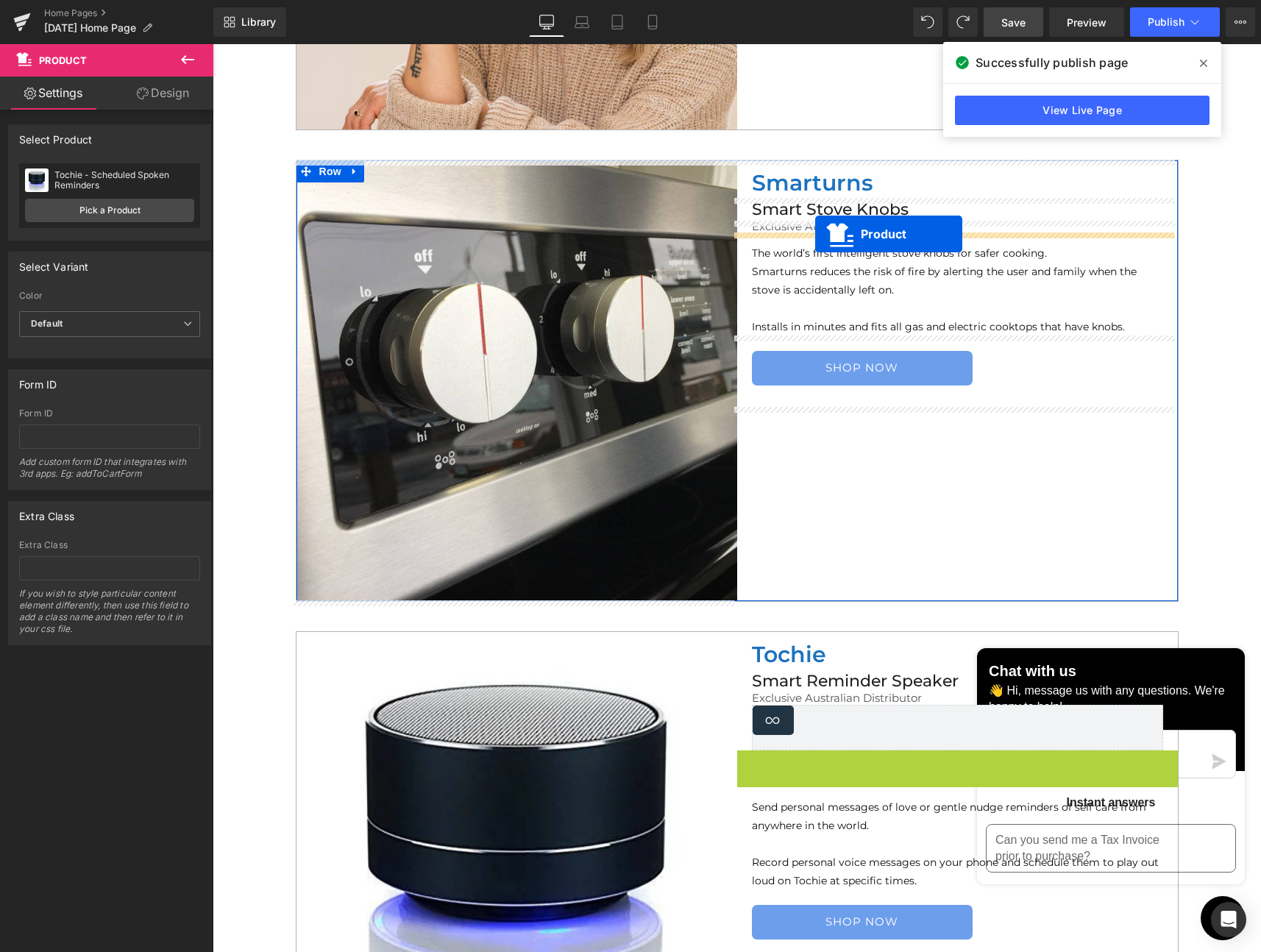
drag, startPoint x: 919, startPoint y: 337, endPoint x: 815, endPoint y: 234, distance: 146.4
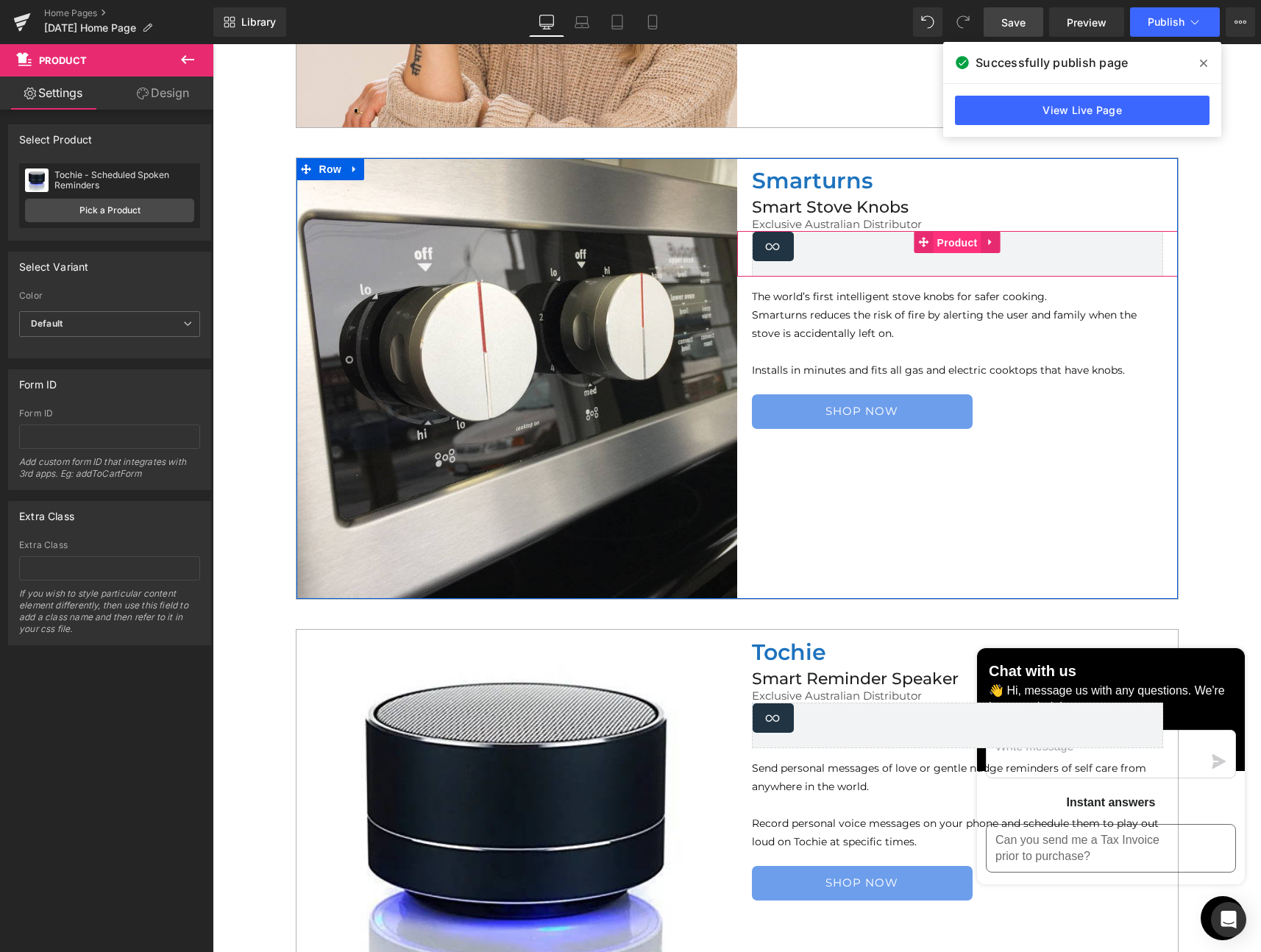
click at [940, 244] on span "Product" at bounding box center [957, 242] width 48 height 22
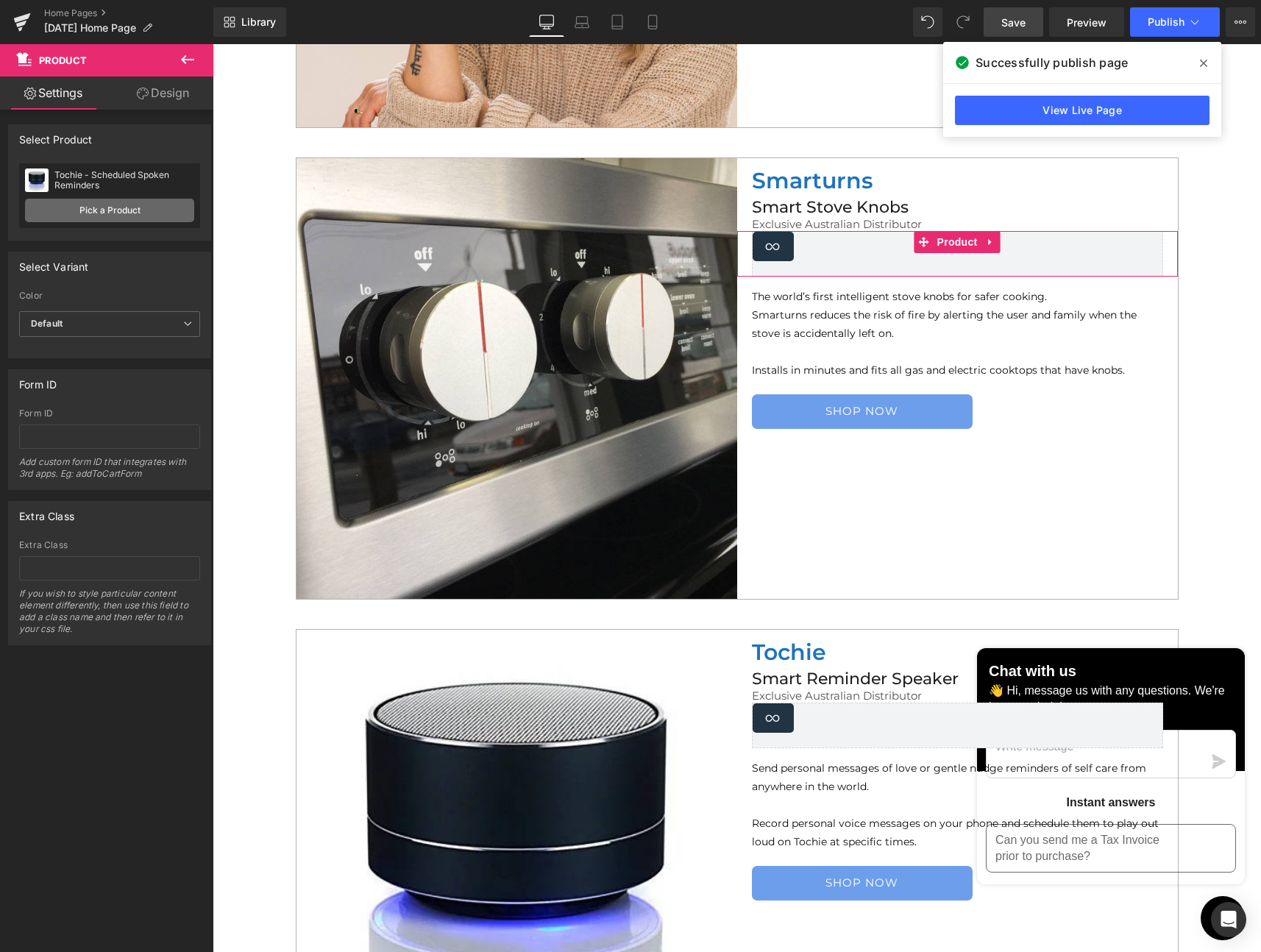
click at [105, 207] on link "Pick a Product" at bounding box center [109, 210] width 169 height 24
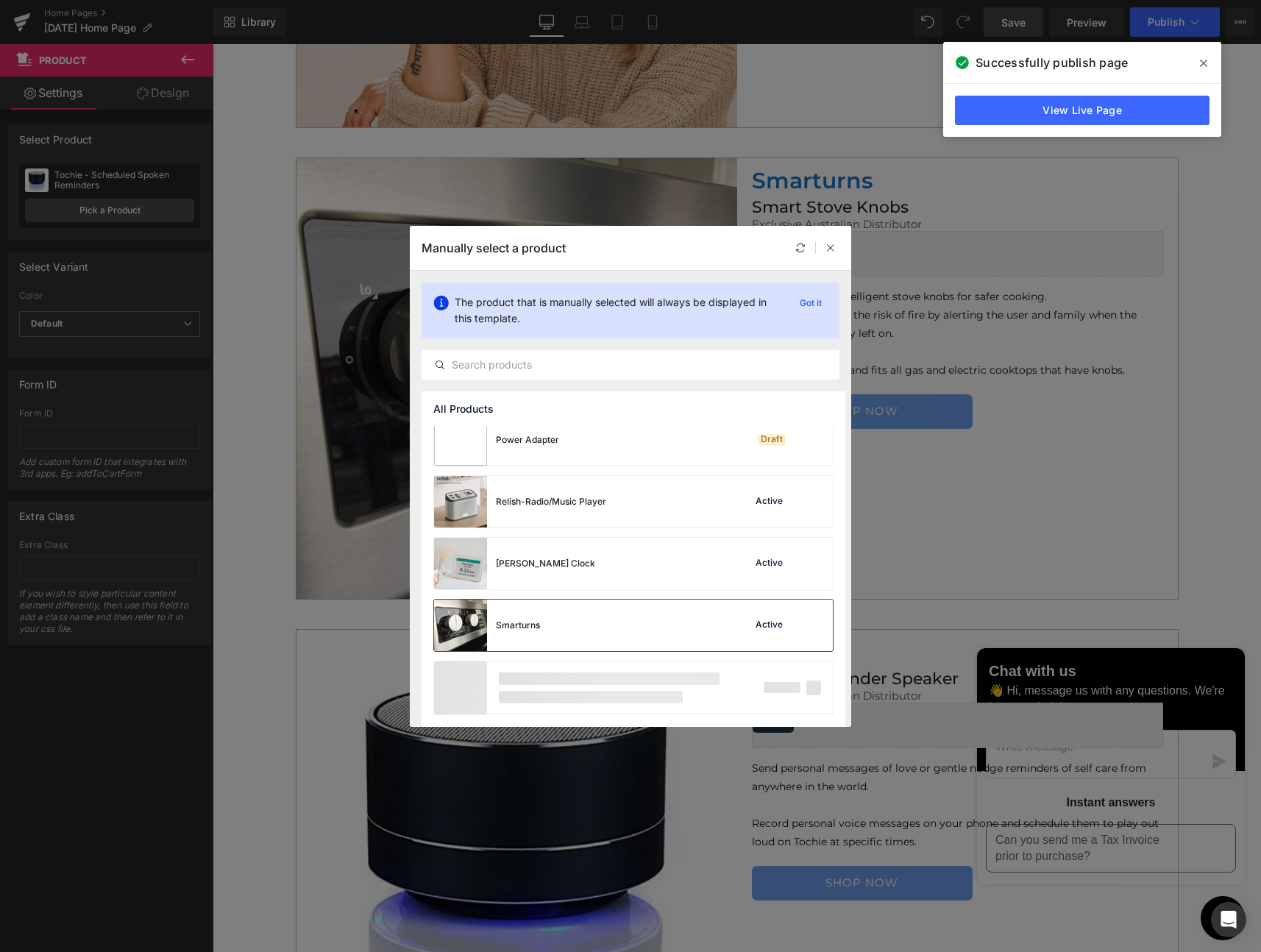
scroll to position [1001, 0]
click at [538, 625] on div "Smarturns" at bounding box center [518, 626] width 44 height 13
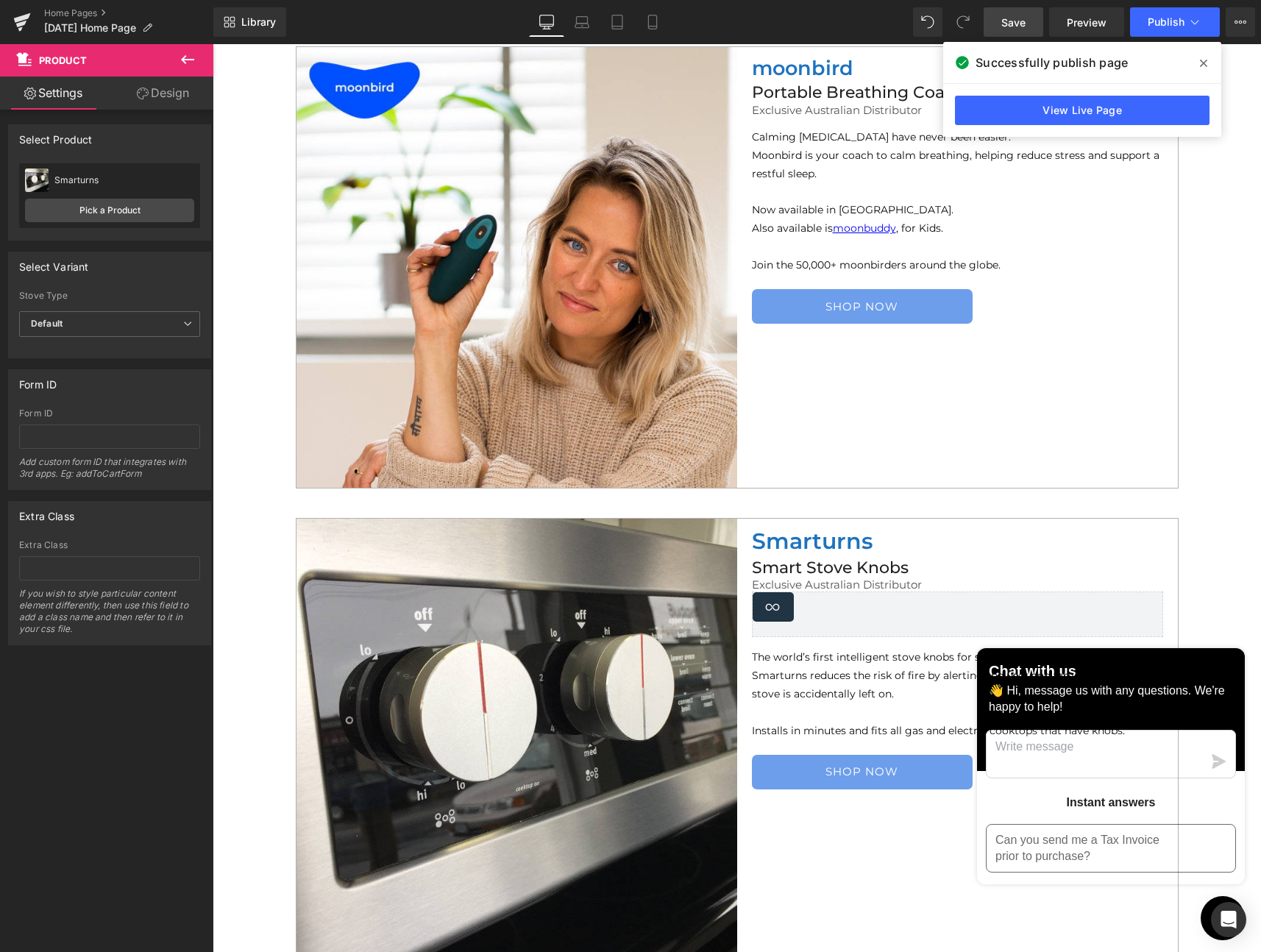
scroll to position [1180, 0]
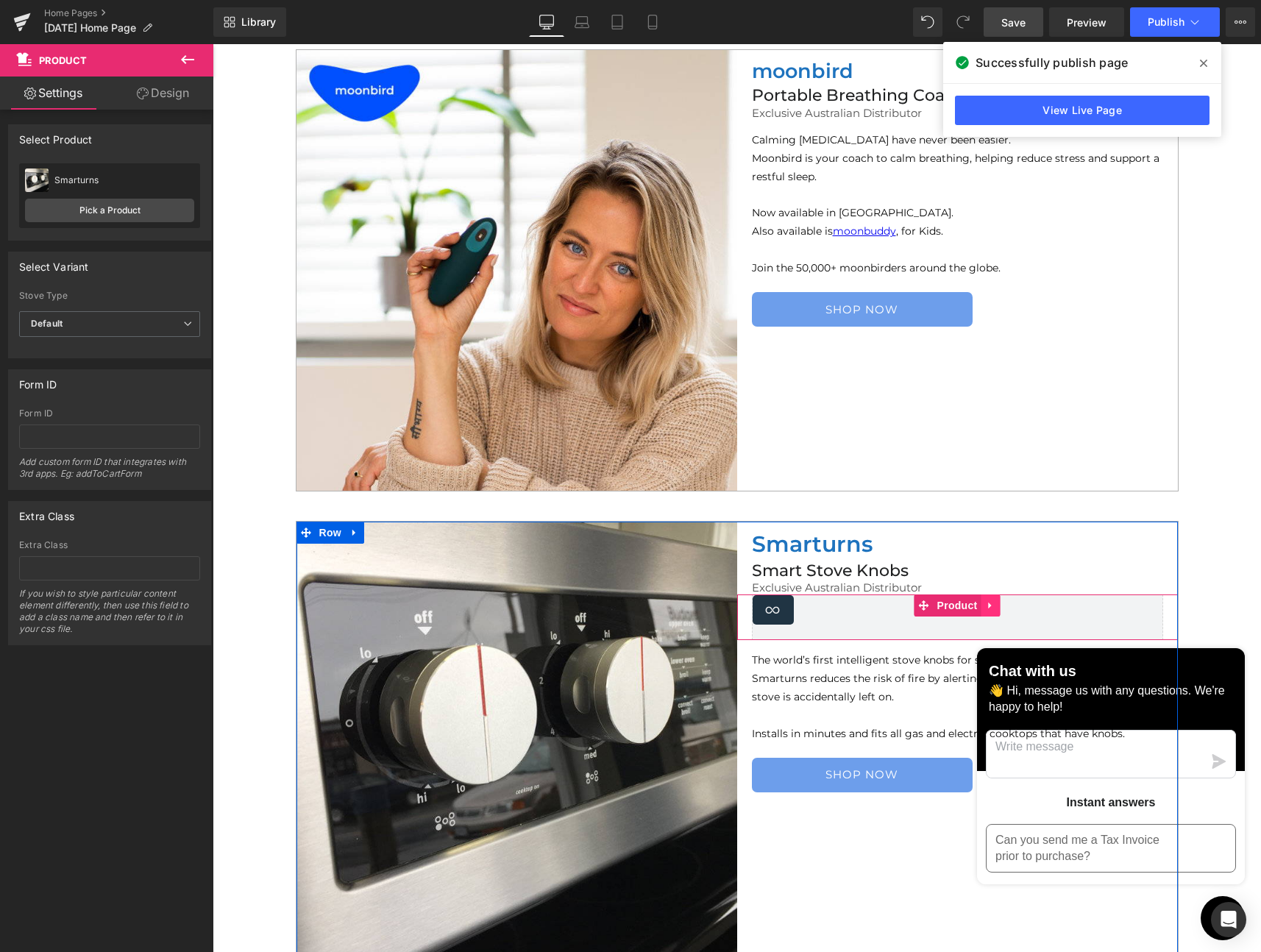
click at [991, 604] on link at bounding box center [991, 605] width 19 height 22
click at [978, 604] on icon at bounding box center [982, 605] width 11 height 11
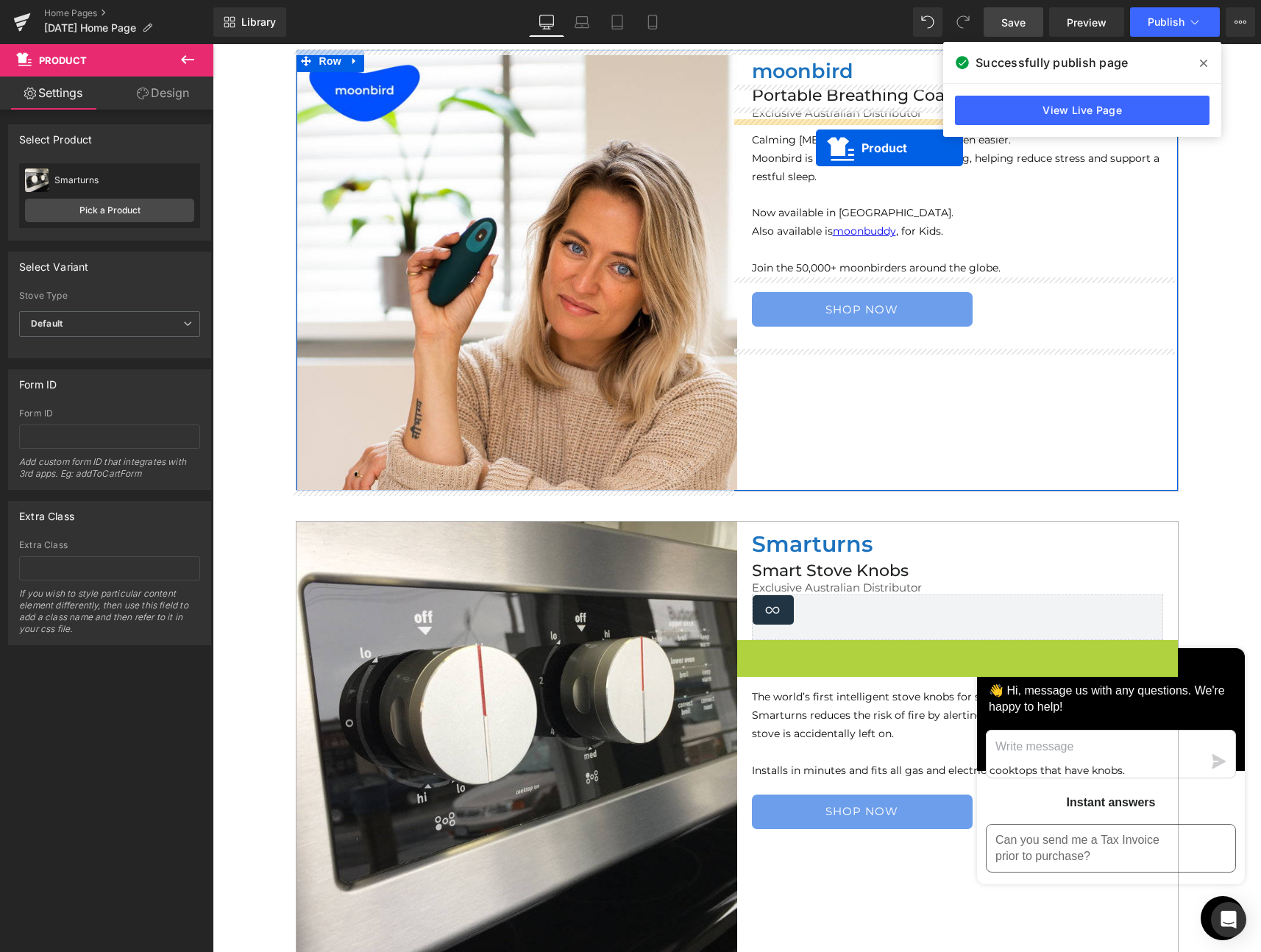
drag, startPoint x: 917, startPoint y: 652, endPoint x: 816, endPoint y: 148, distance: 514.0
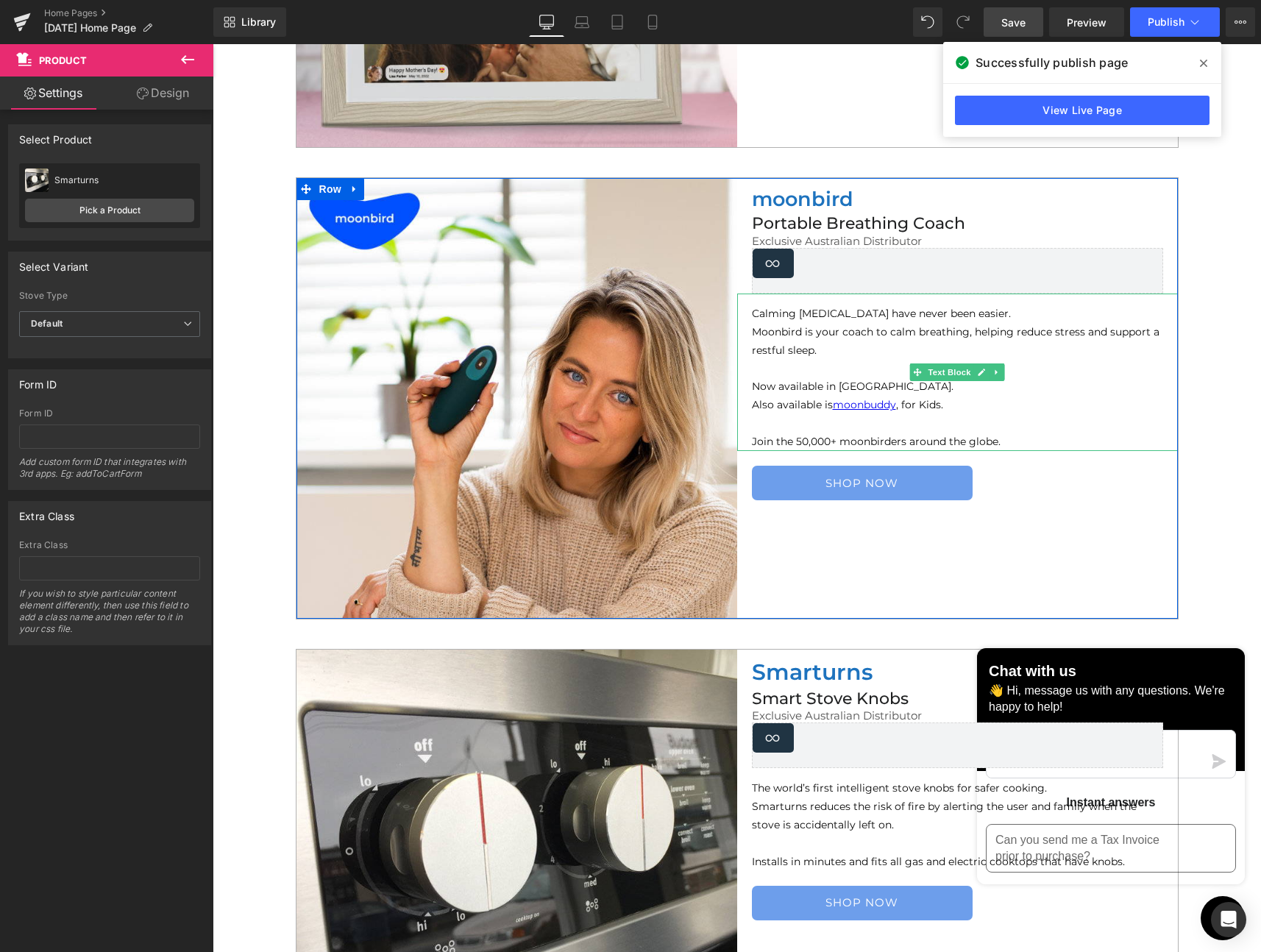
scroll to position [954, 0]
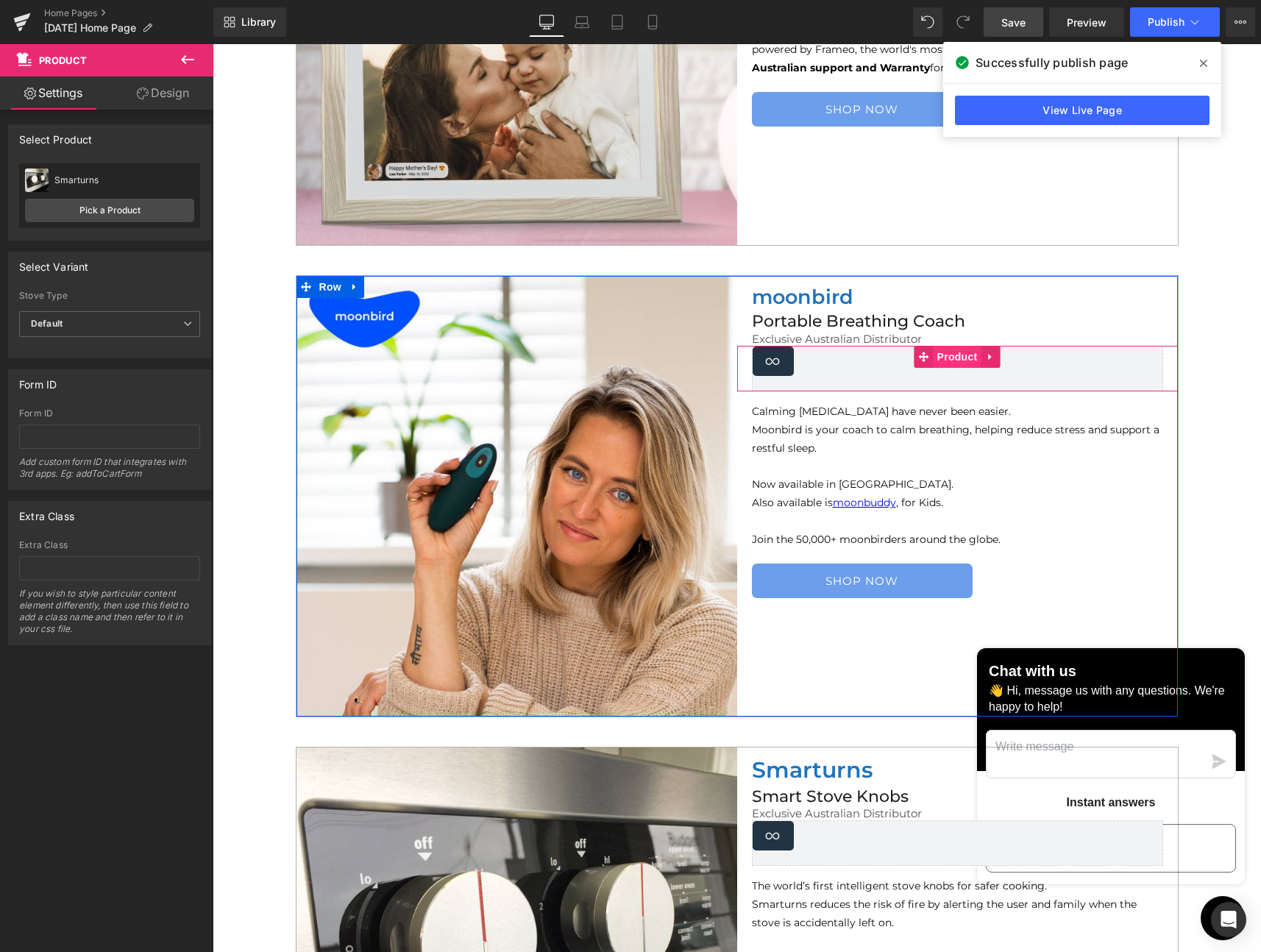
click at [938, 356] on span "Product" at bounding box center [957, 356] width 48 height 22
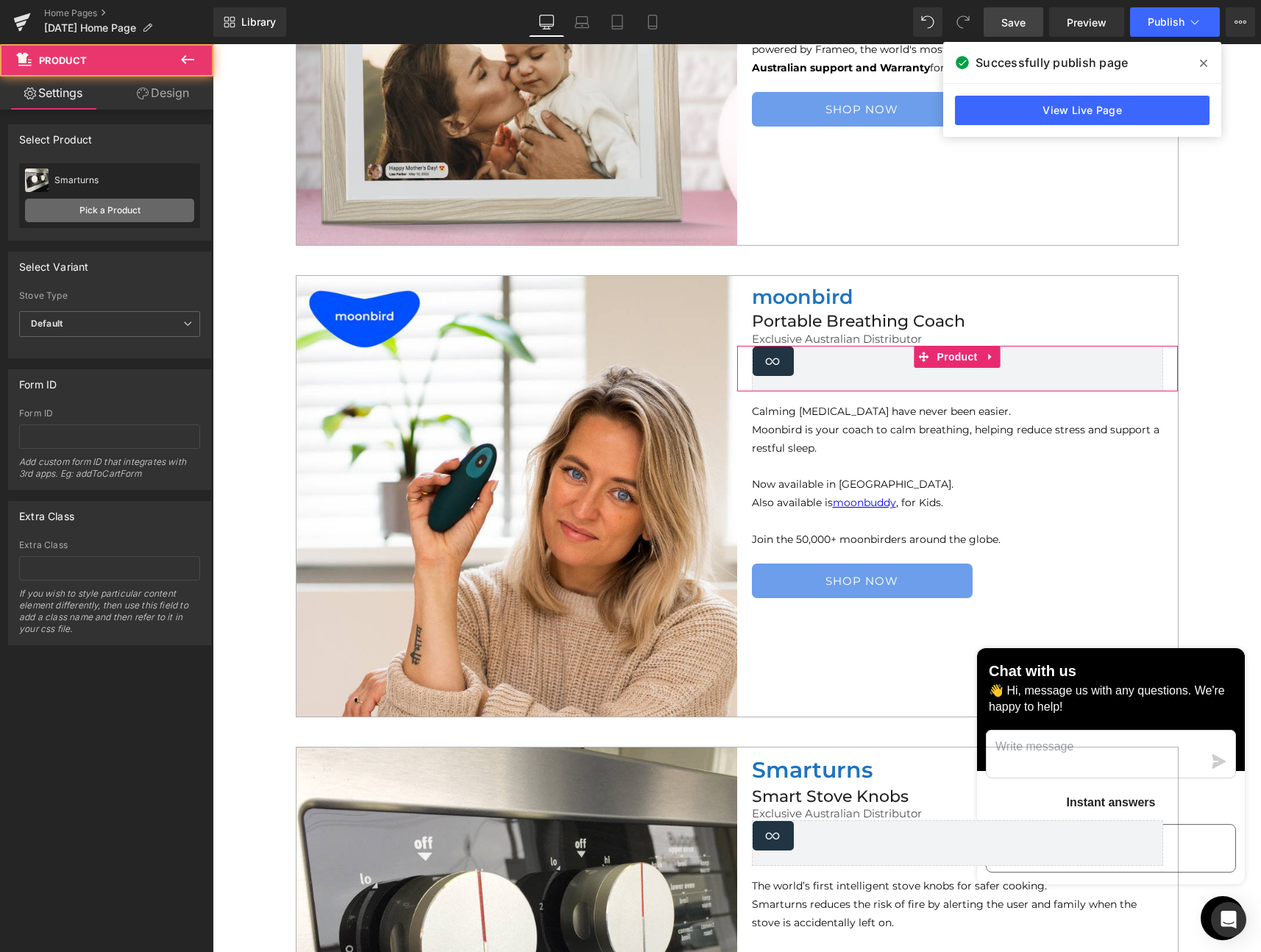
click at [115, 213] on link "Pick a Product" at bounding box center [109, 210] width 169 height 24
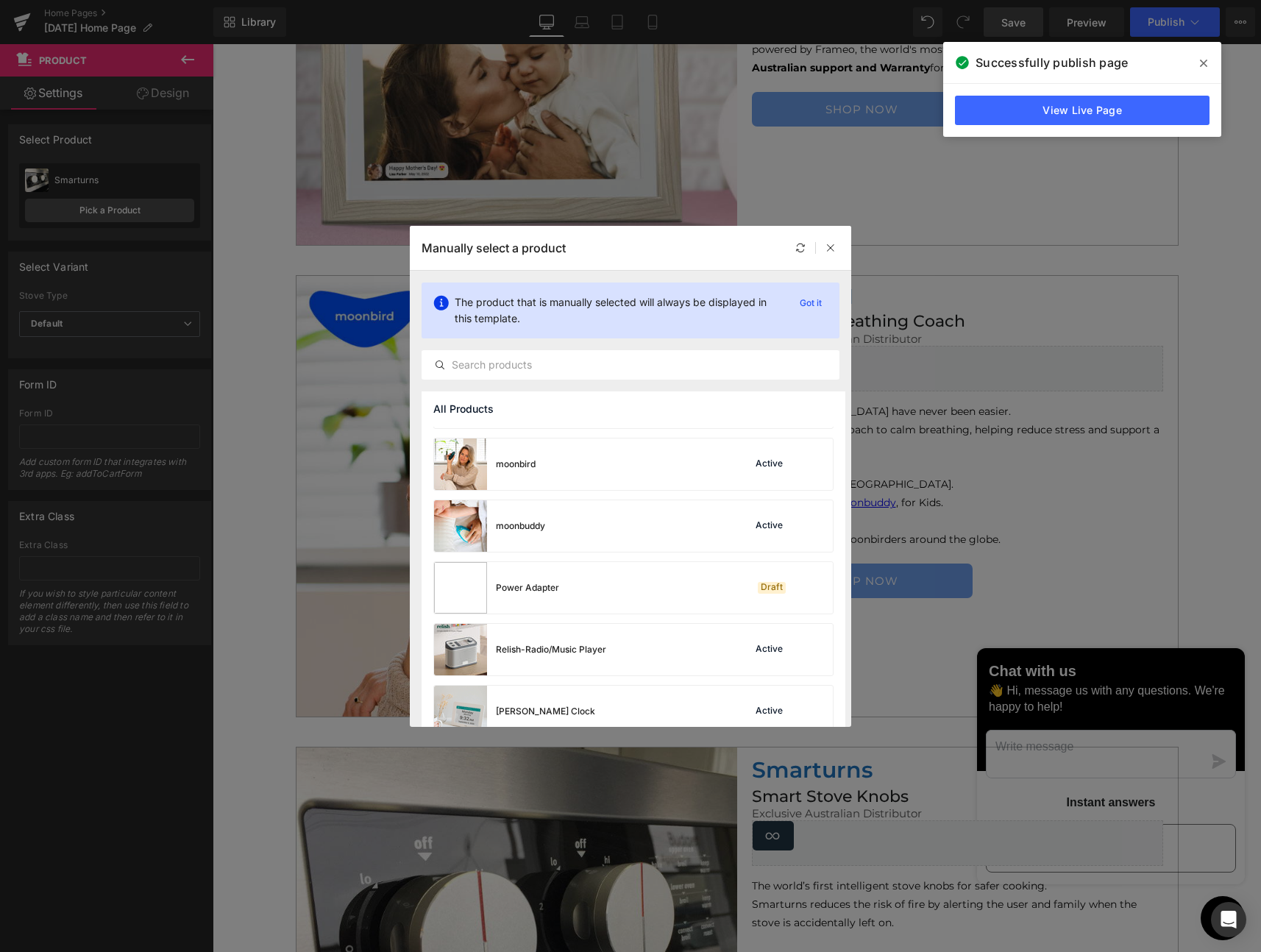
scroll to position [834, 0]
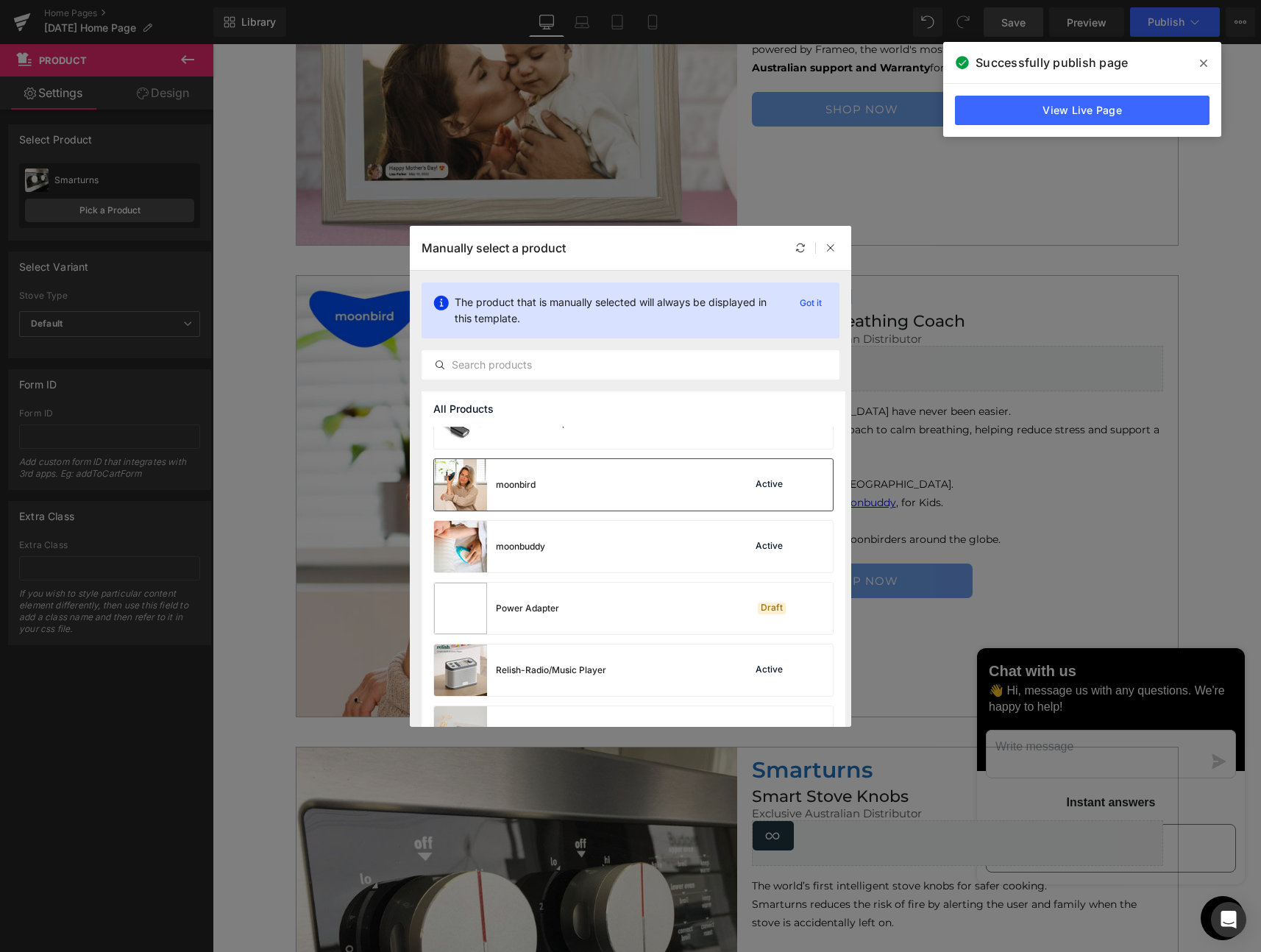
click at [521, 476] on div "moonbird" at bounding box center [485, 485] width 102 height 52
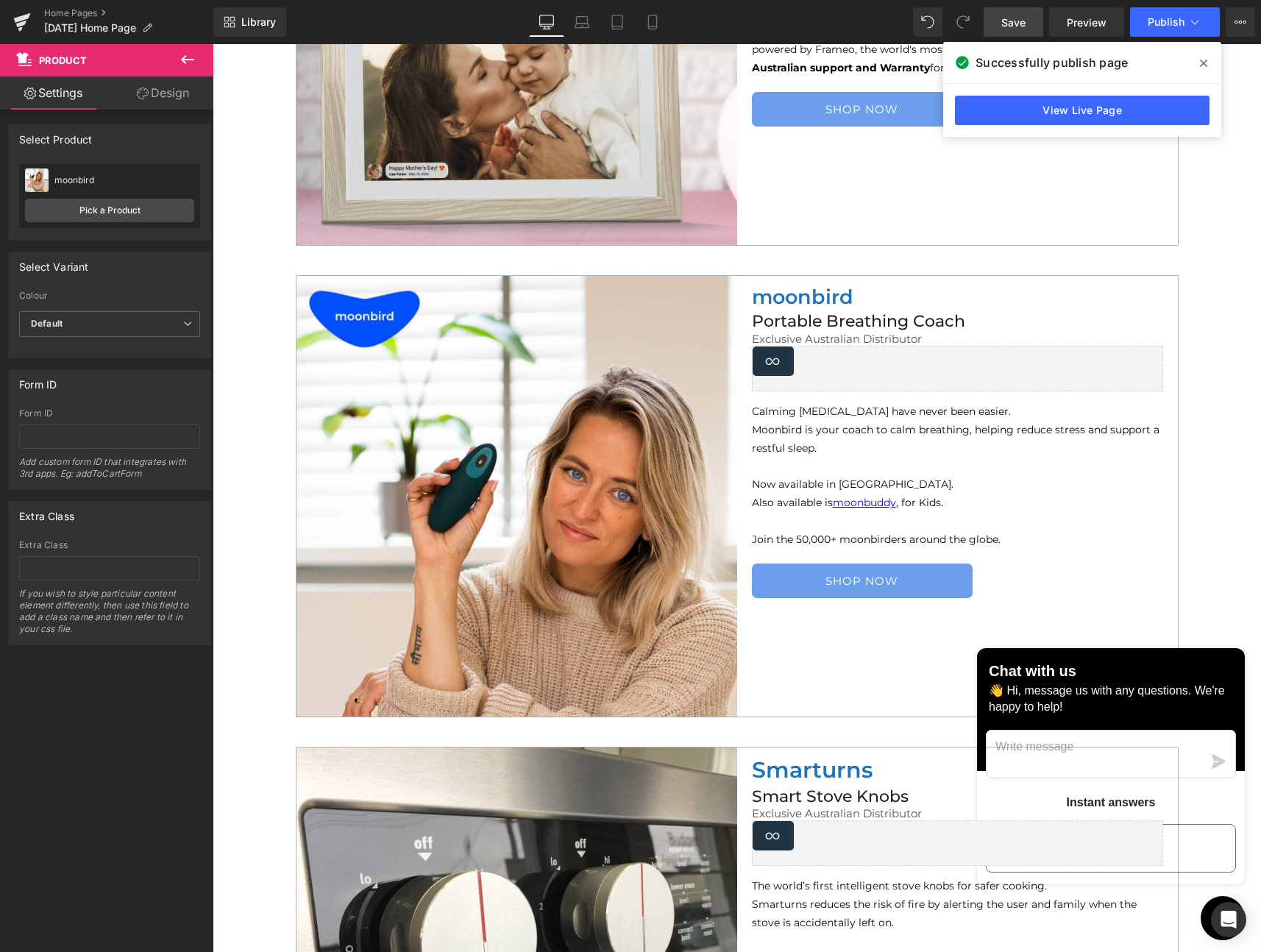
click at [1013, 20] on span "Save" at bounding box center [1014, 22] width 24 height 15
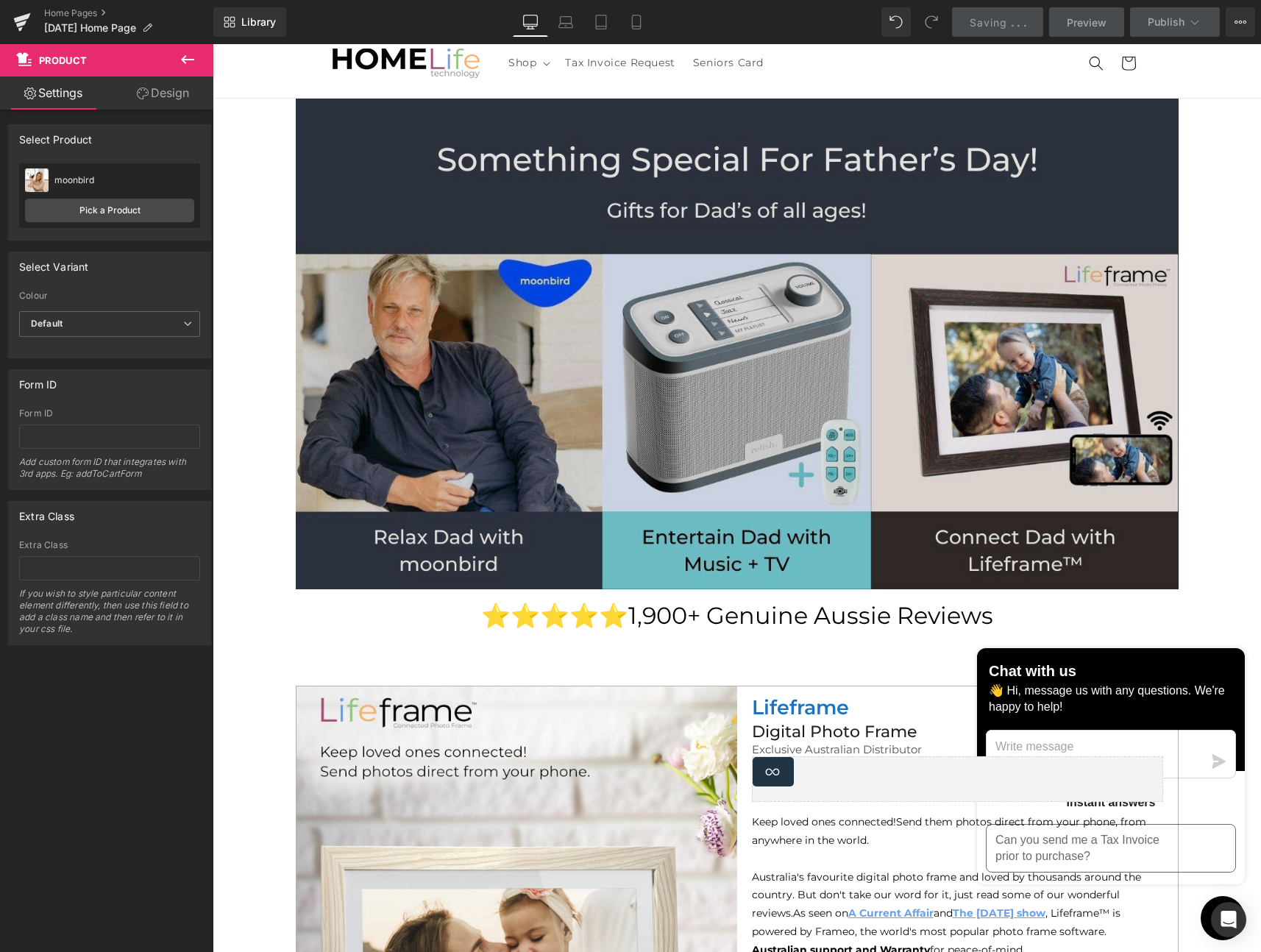
scroll to position [49, 0]
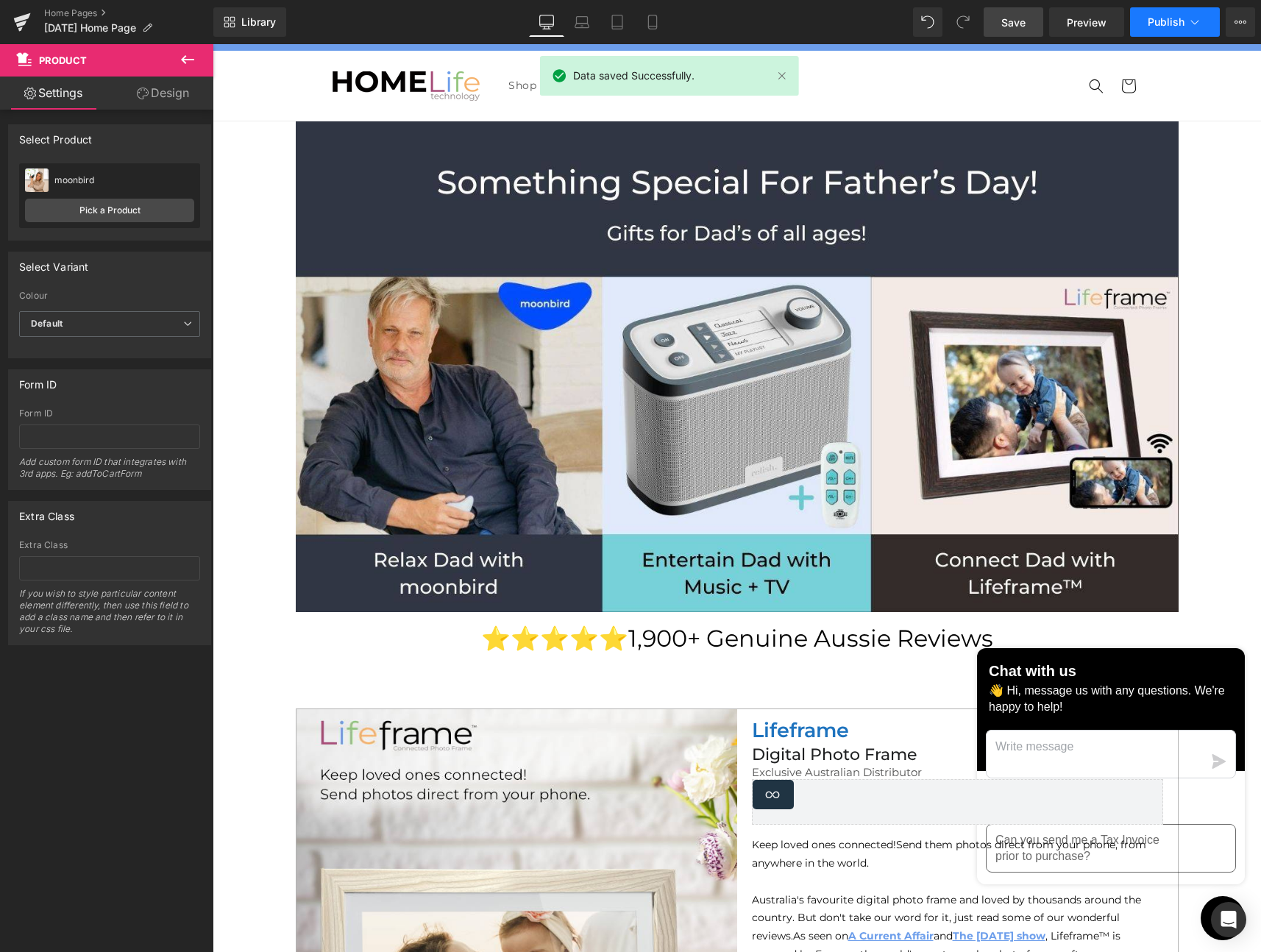
click at [1168, 17] on span "Publish" at bounding box center [1166, 22] width 36 height 12
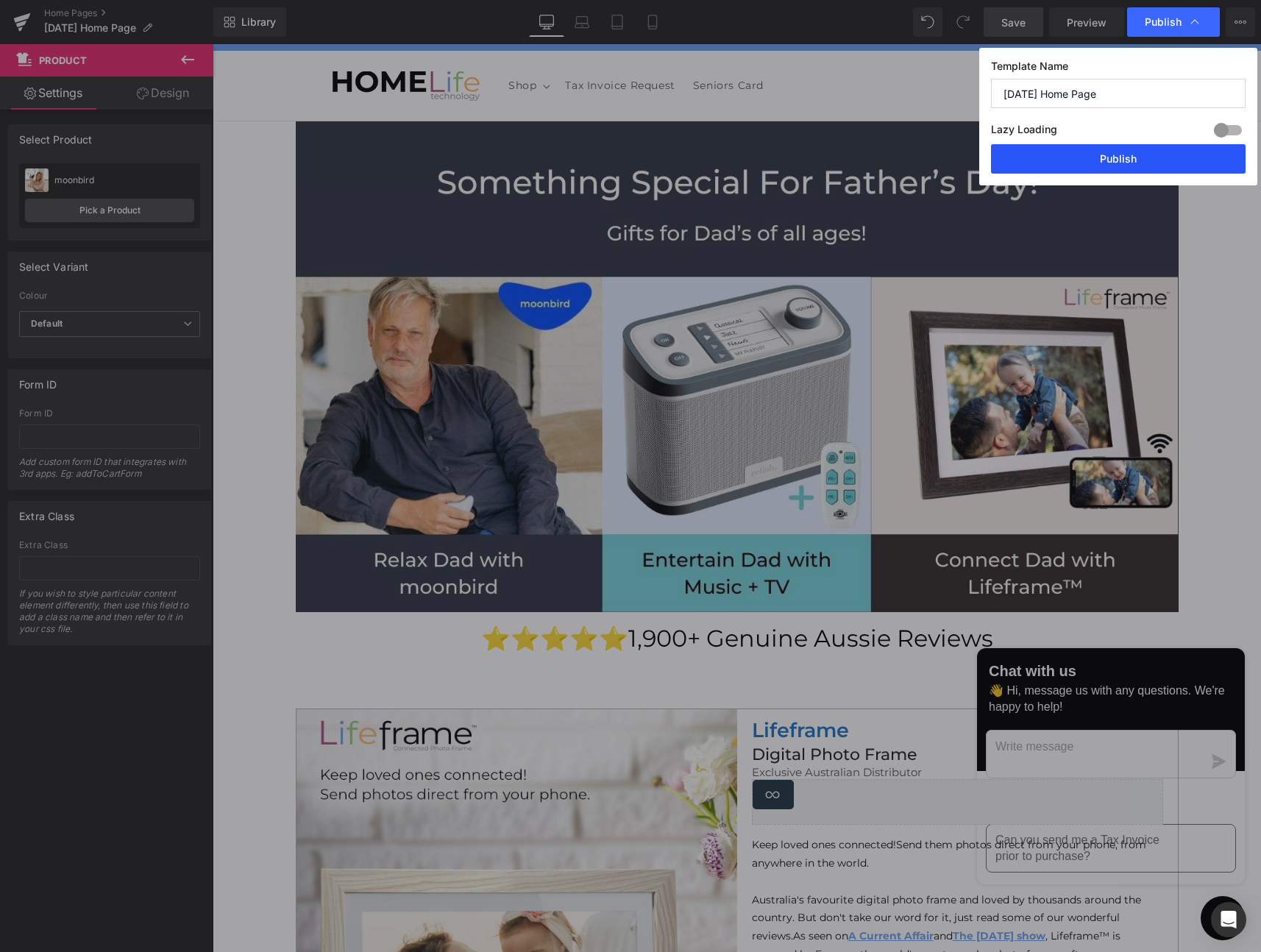
click at [1107, 157] on button "Publish" at bounding box center [1118, 159] width 254 height 30
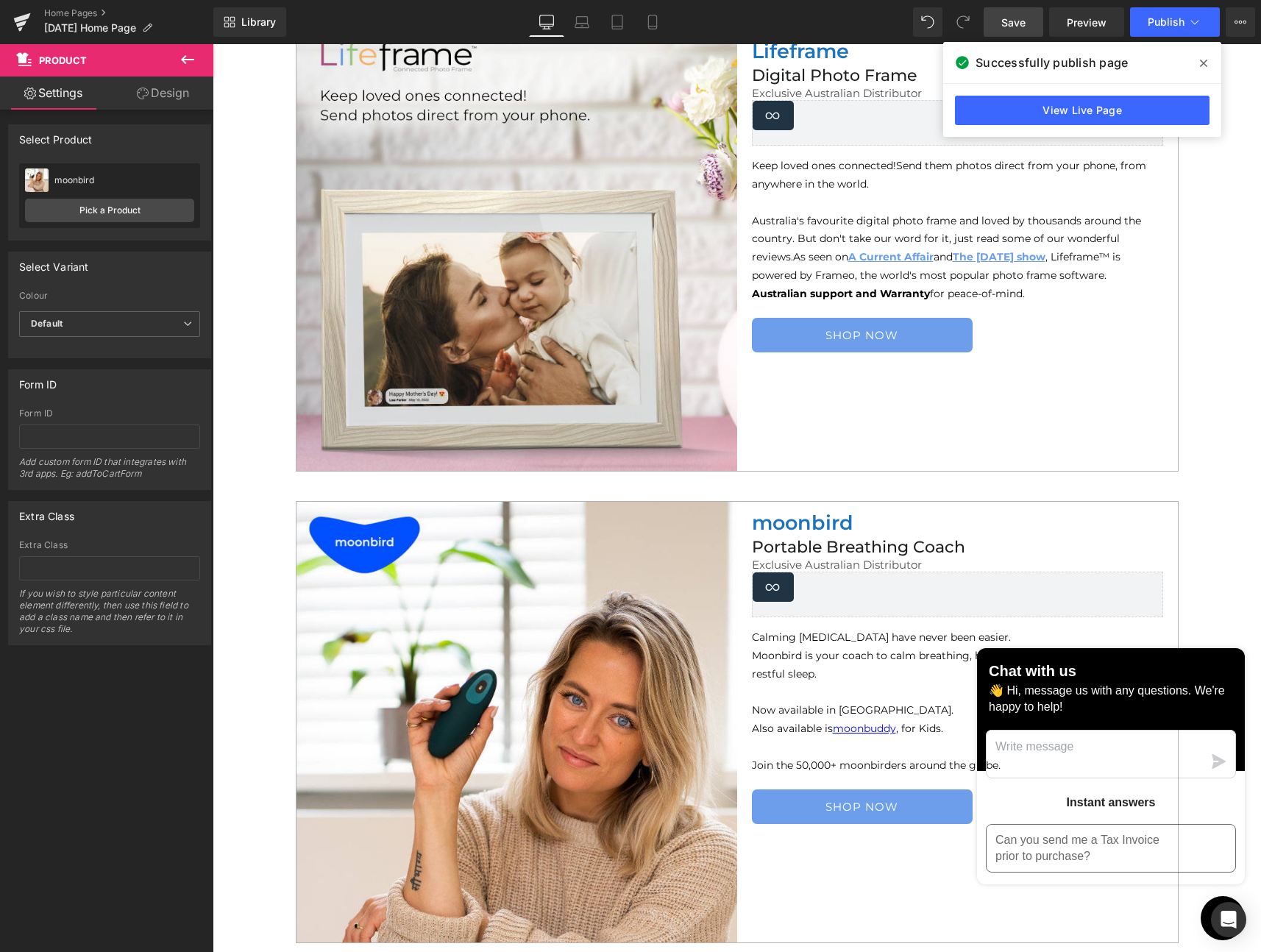
scroll to position [796, 0]
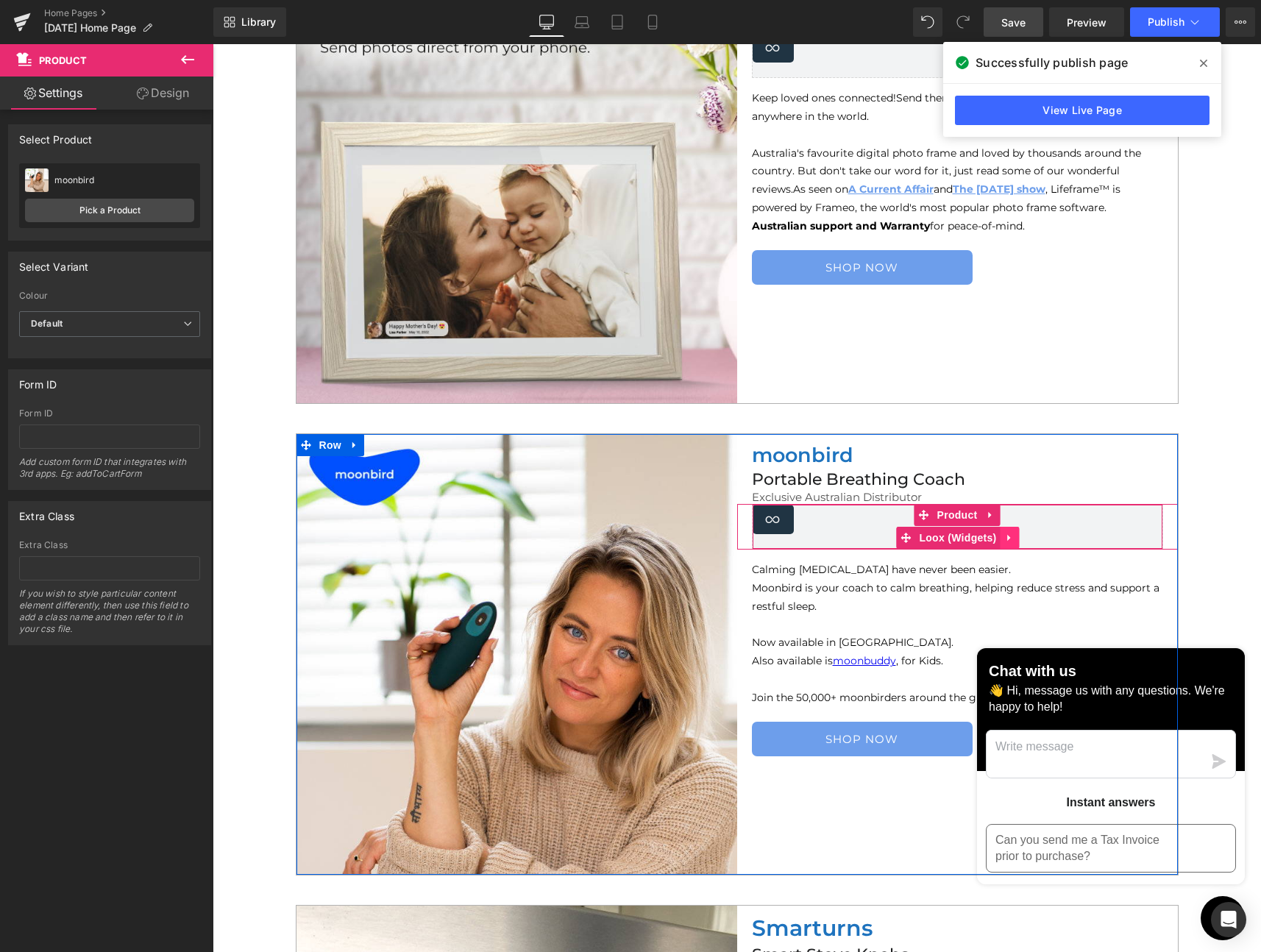
click at [1005, 536] on icon at bounding box center [1010, 537] width 11 height 11
click at [1014, 536] on icon at bounding box center [1020, 537] width 11 height 11
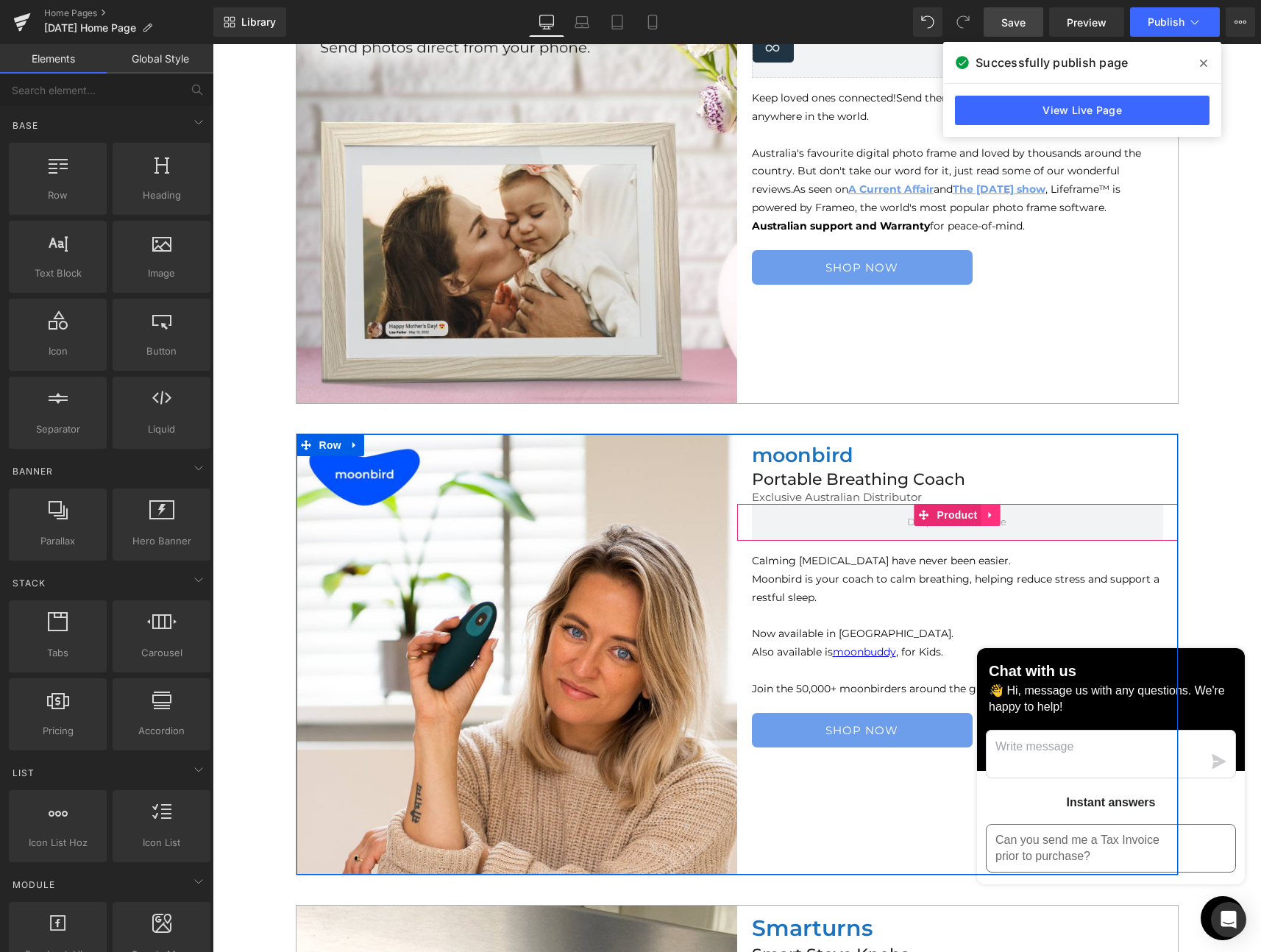
click at [988, 515] on icon at bounding box center [991, 515] width 11 height 11
click at [996, 515] on icon at bounding box center [1001, 515] width 11 height 11
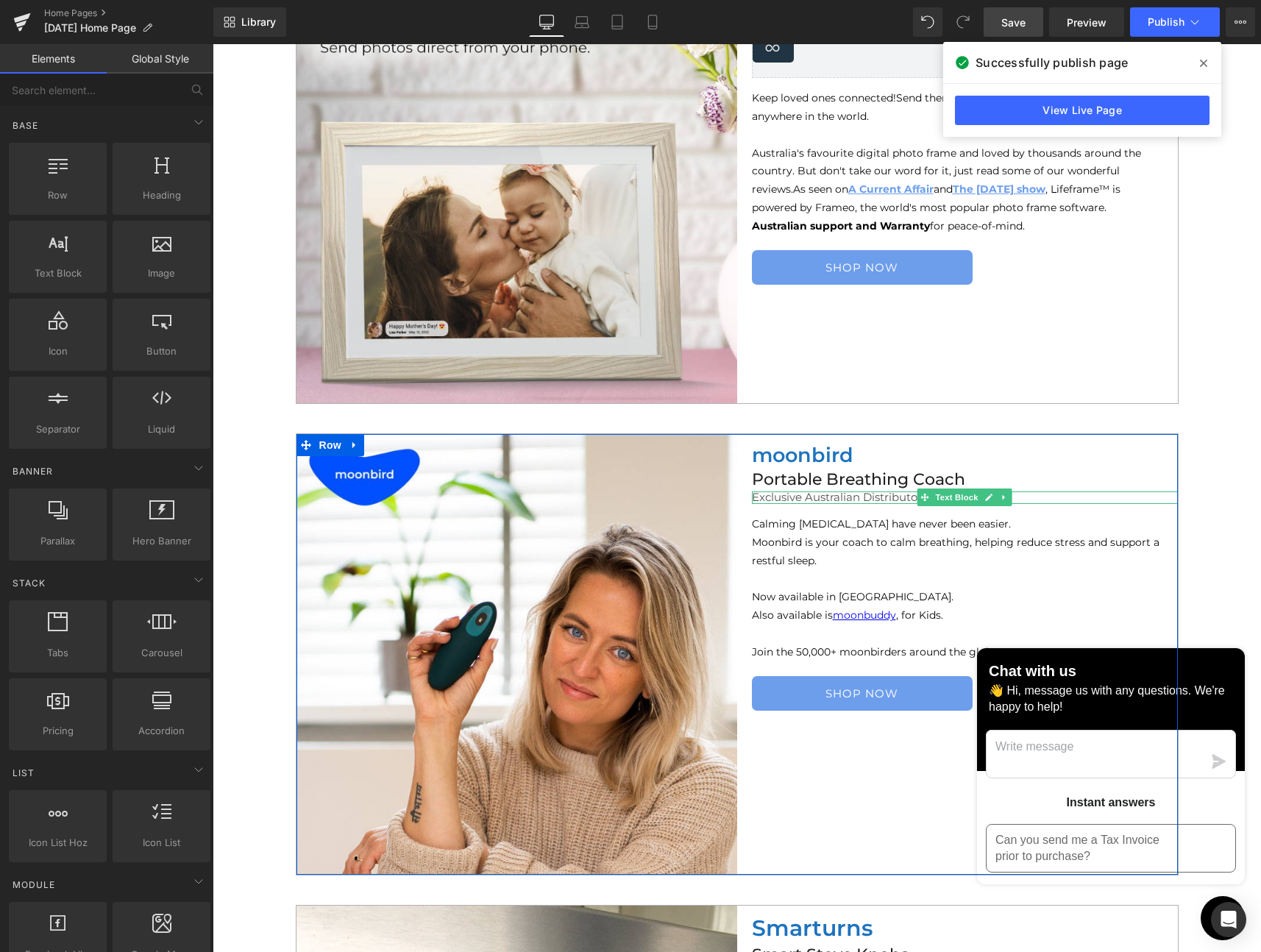
click at [865, 496] on span "Exclusive Australian Distributor" at bounding box center [837, 496] width 170 height 14
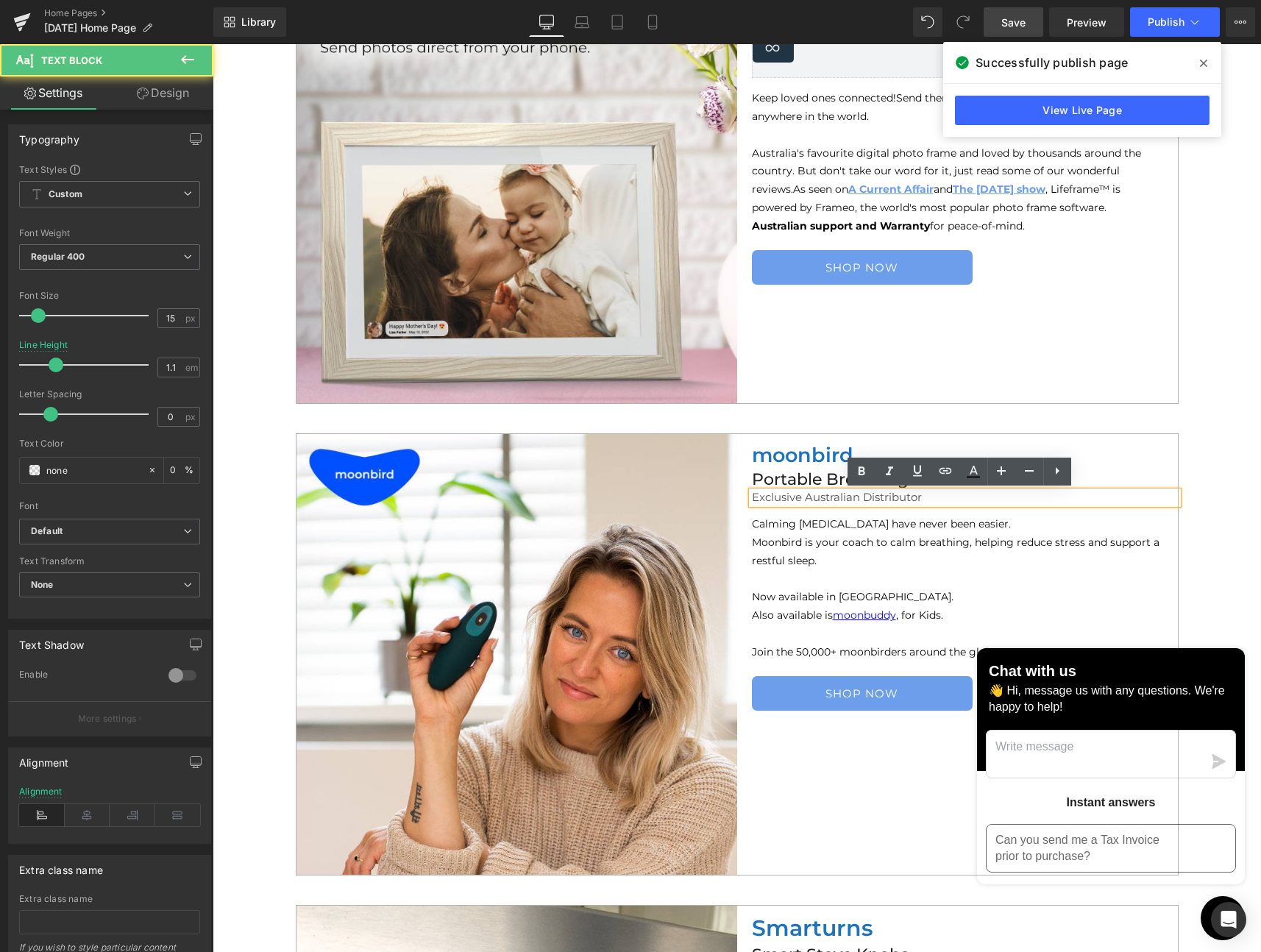
click at [929, 500] on p "Exclusive Australian Distributor" at bounding box center [964, 497] width 426 height 12
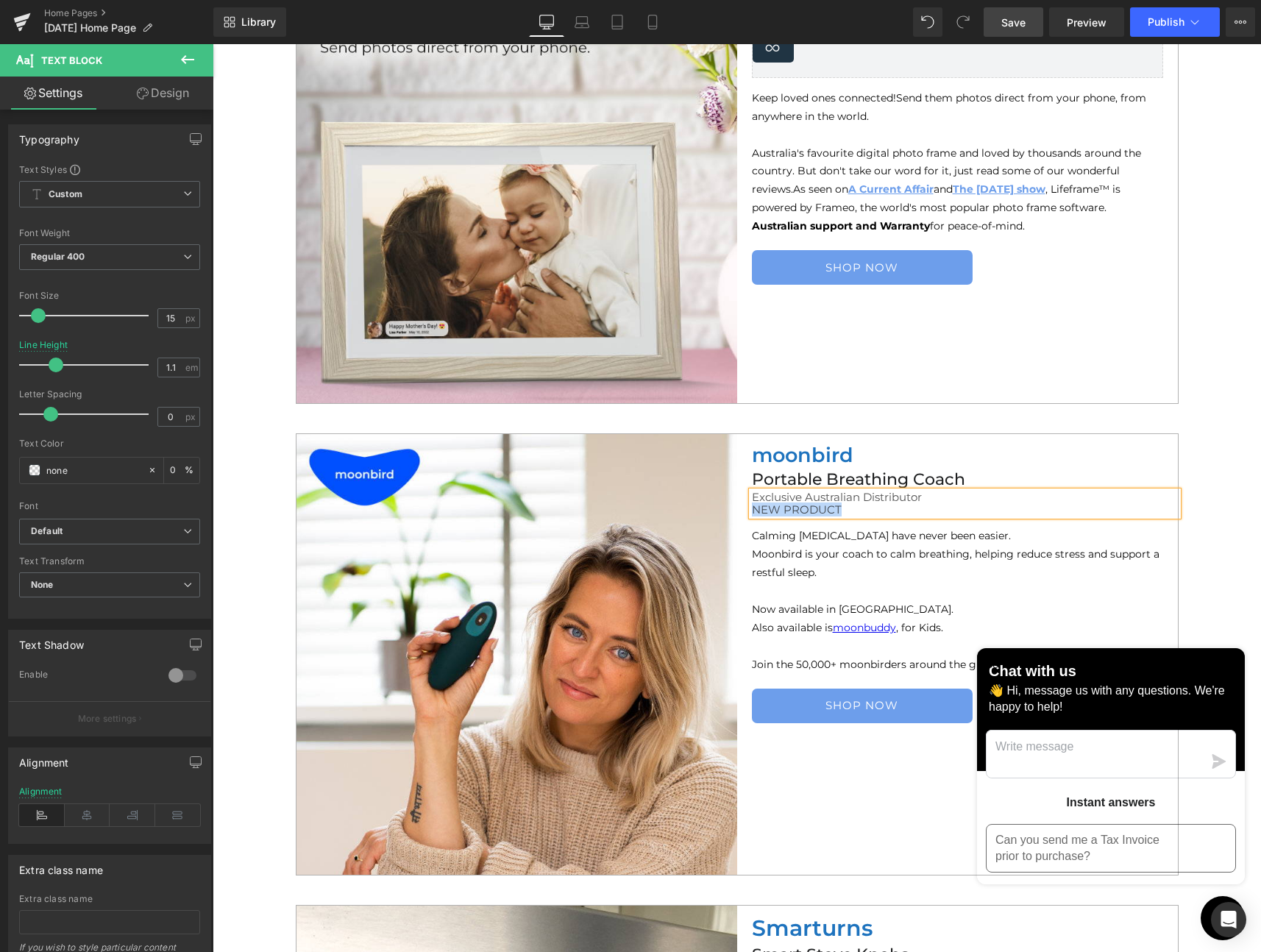
drag, startPoint x: 809, startPoint y: 511, endPoint x: 749, endPoint y: 510, distance: 60.0
click at [752, 510] on p "NEW PRODUCT" at bounding box center [964, 510] width 426 height 12
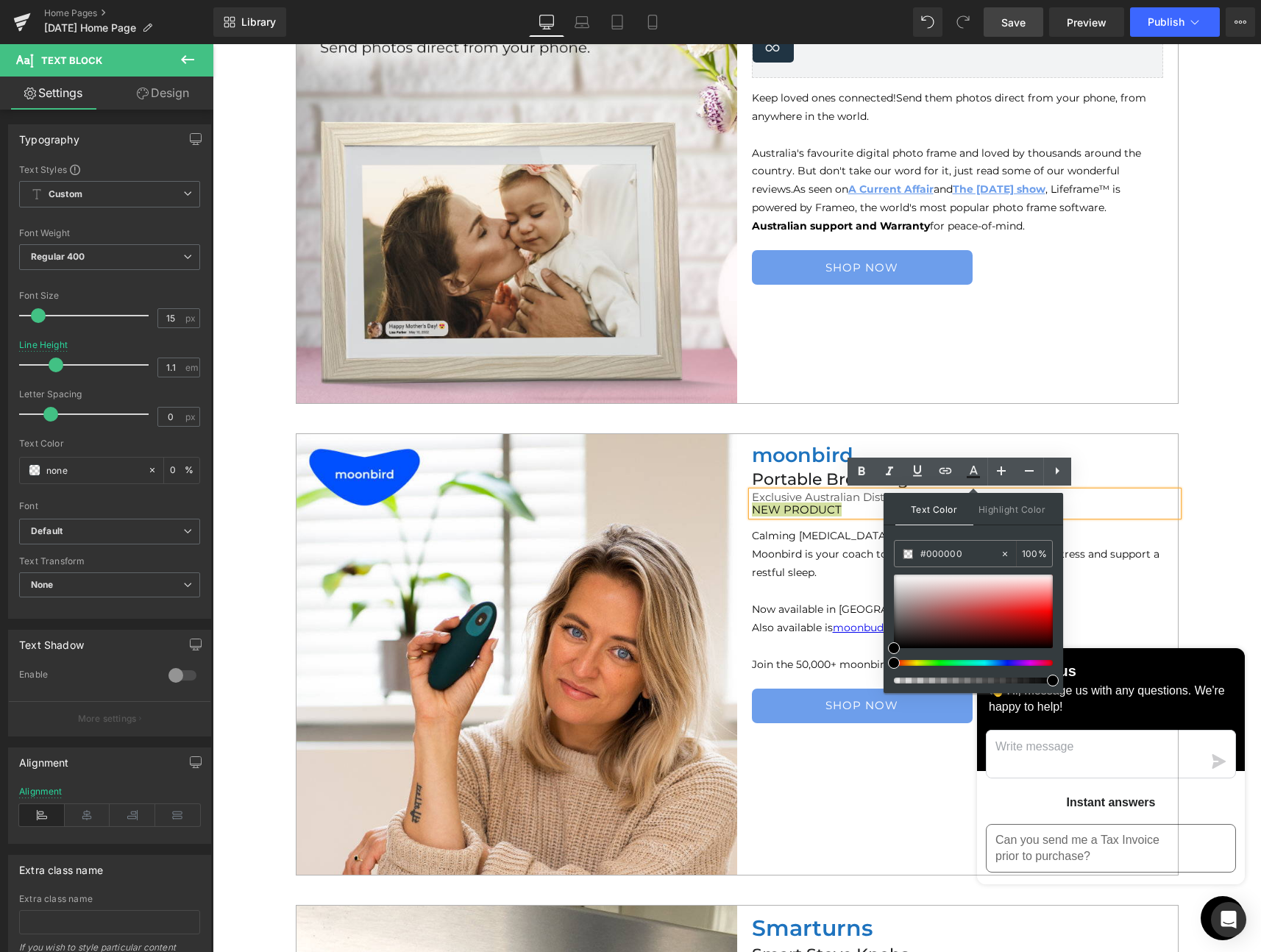
click at [936, 661] on div at bounding box center [967, 663] width 159 height 6
type input "#9edd91"
drag, startPoint x: 1032, startPoint y: 605, endPoint x: 977, endPoint y: 595, distance: 55.9
click at [977, 595] on div at bounding box center [973, 611] width 159 height 74
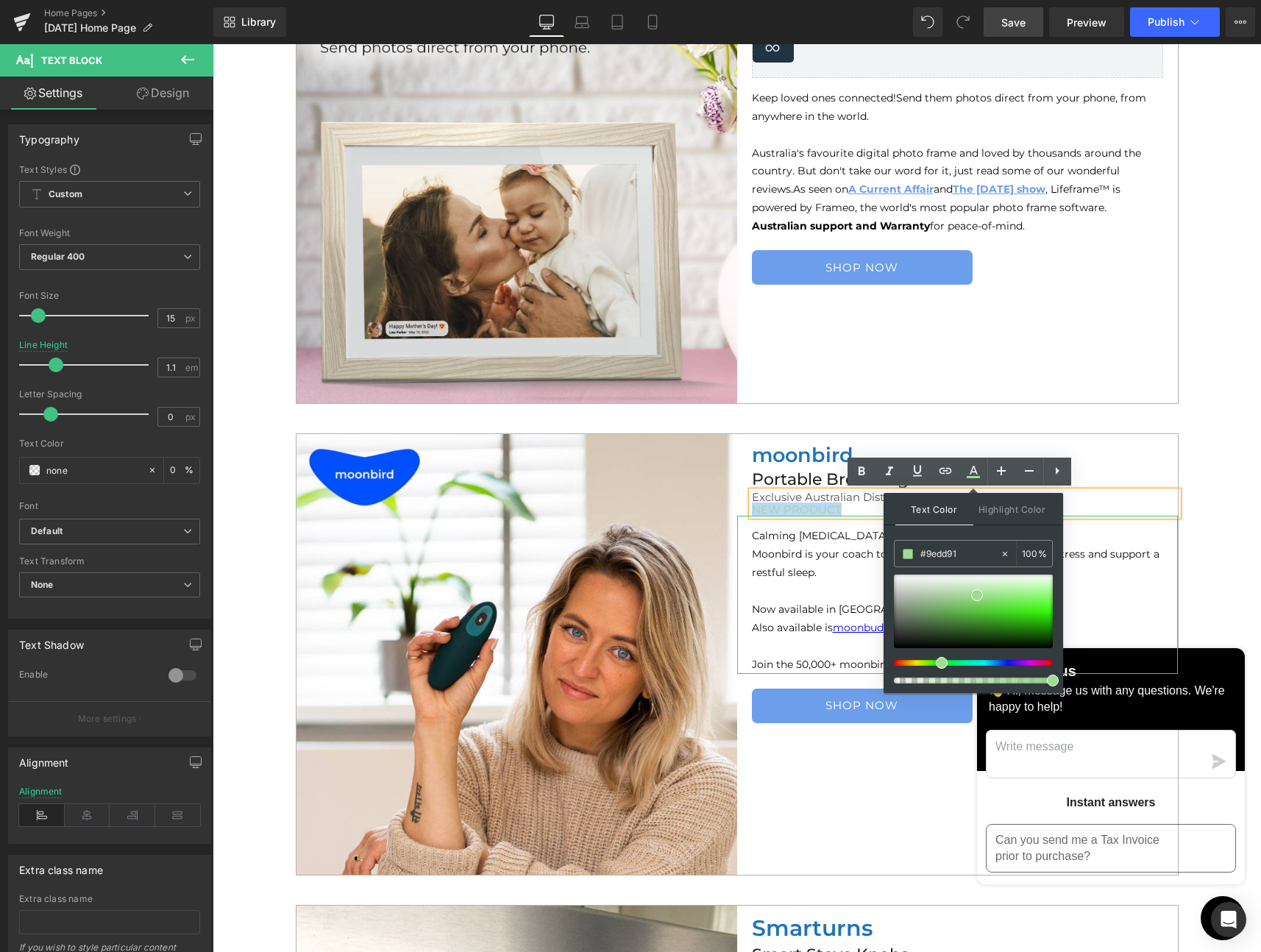
click at [1083, 589] on p at bounding box center [957, 591] width 411 height 18
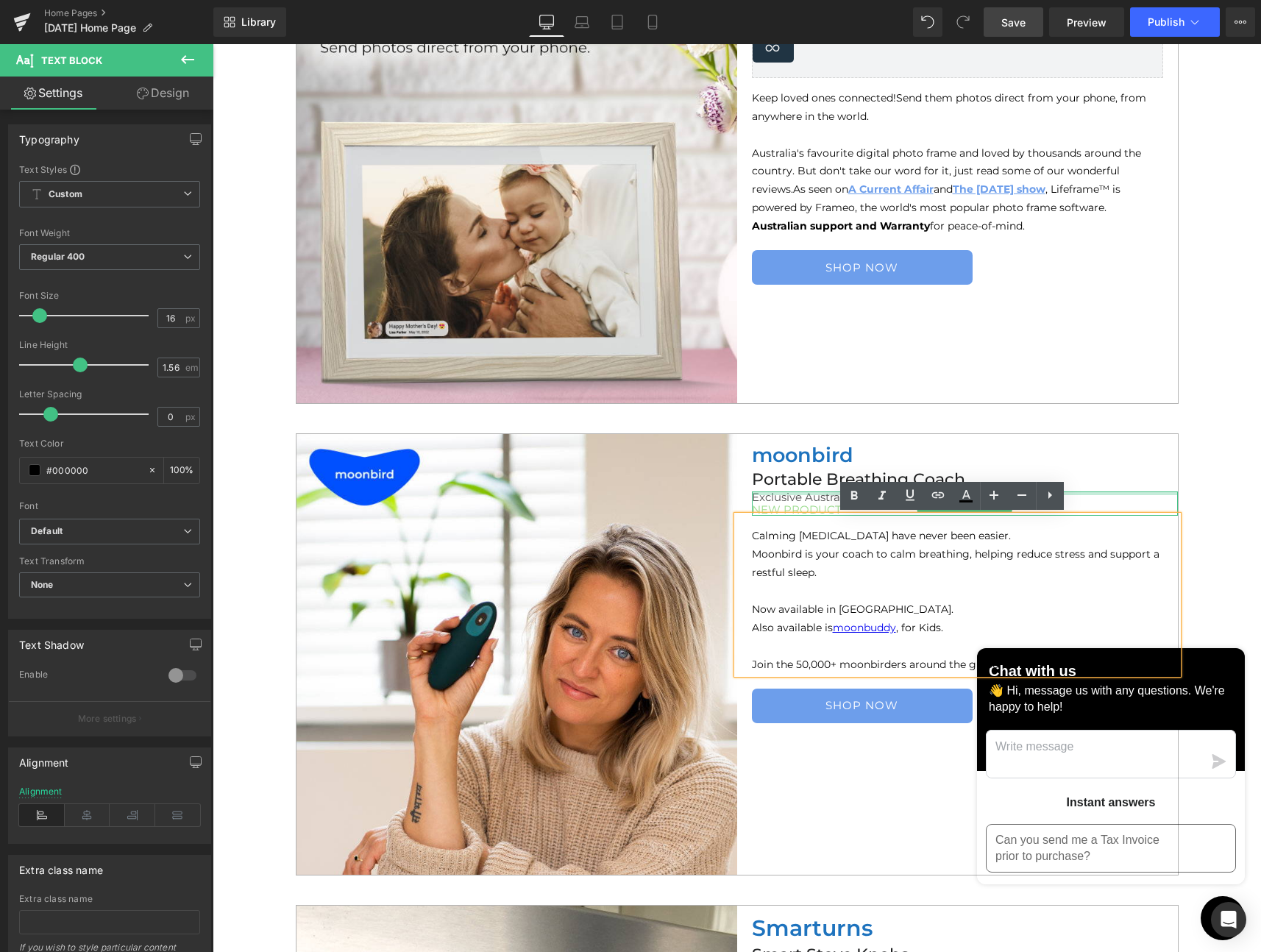
click at [1098, 493] on div at bounding box center [964, 493] width 426 height 4
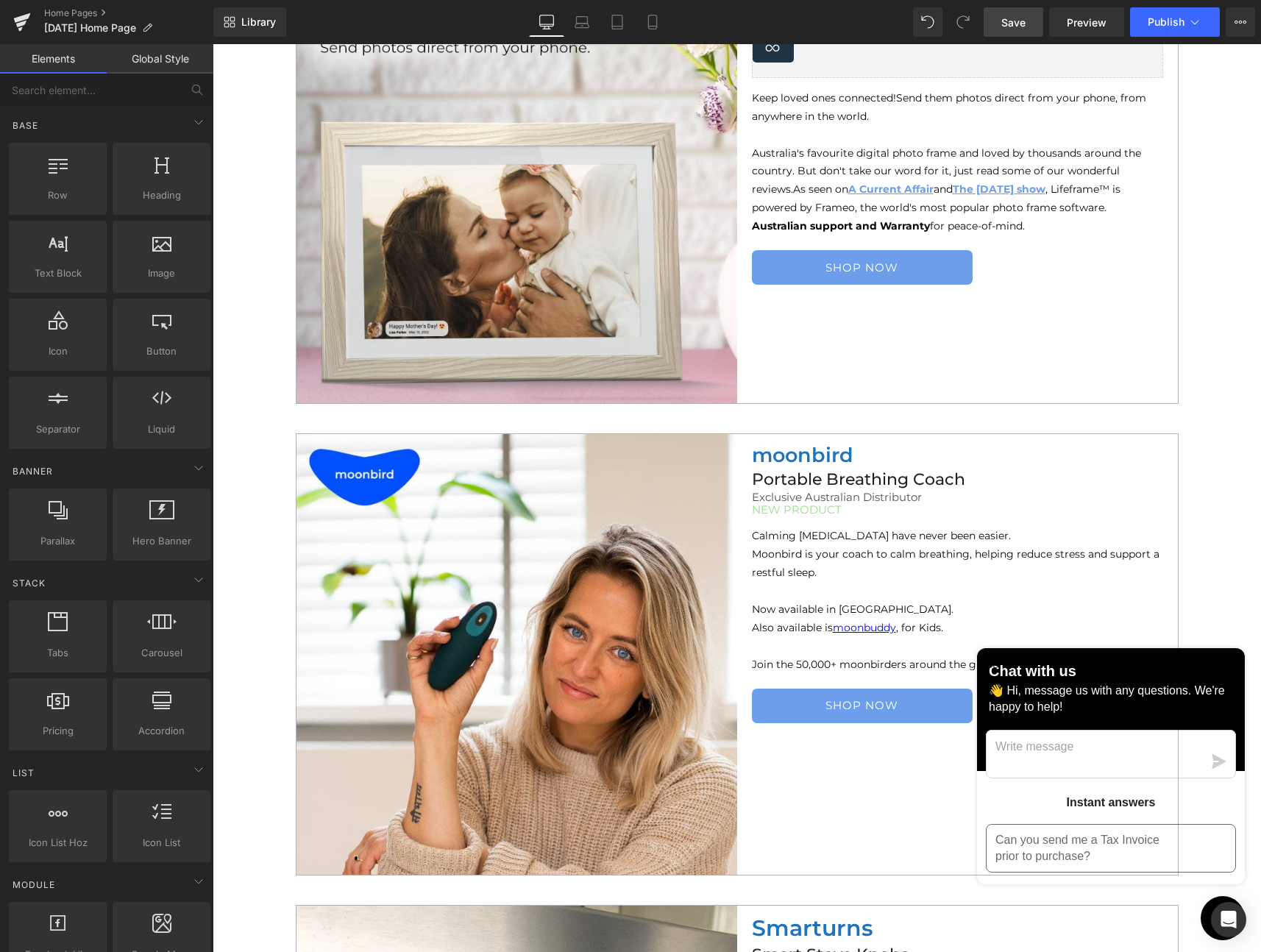
click at [213, 44] on div at bounding box center [213, 44] width 0 height 0
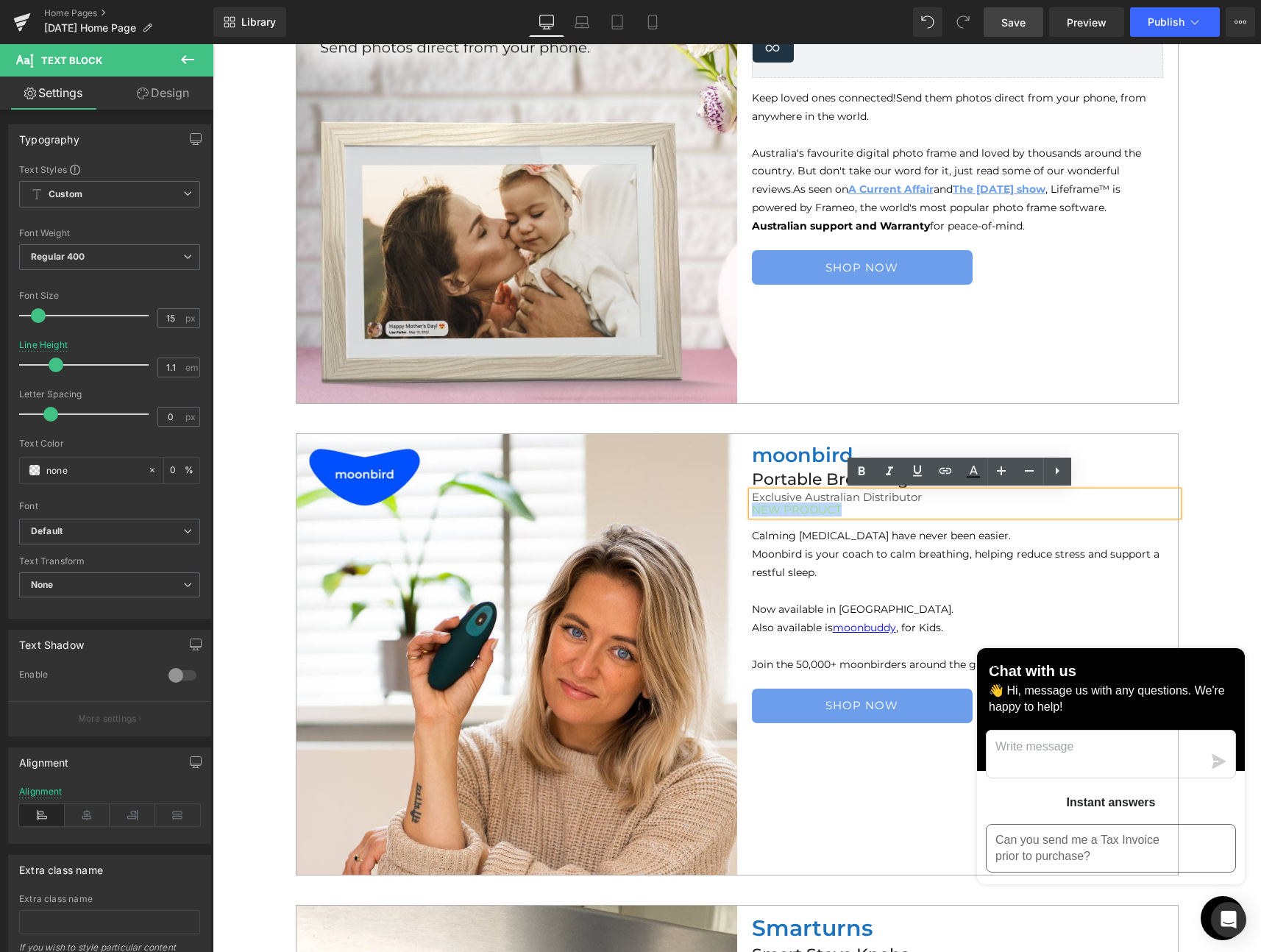
drag, startPoint x: 835, startPoint y: 509, endPoint x: 845, endPoint y: 509, distance: 10.0
click at [738, 508] on div "moonbird Heading Portable Breathing Coach Heading Exclusive Australian Distribu…" at bounding box center [957, 590] width 440 height 311
type input "100"
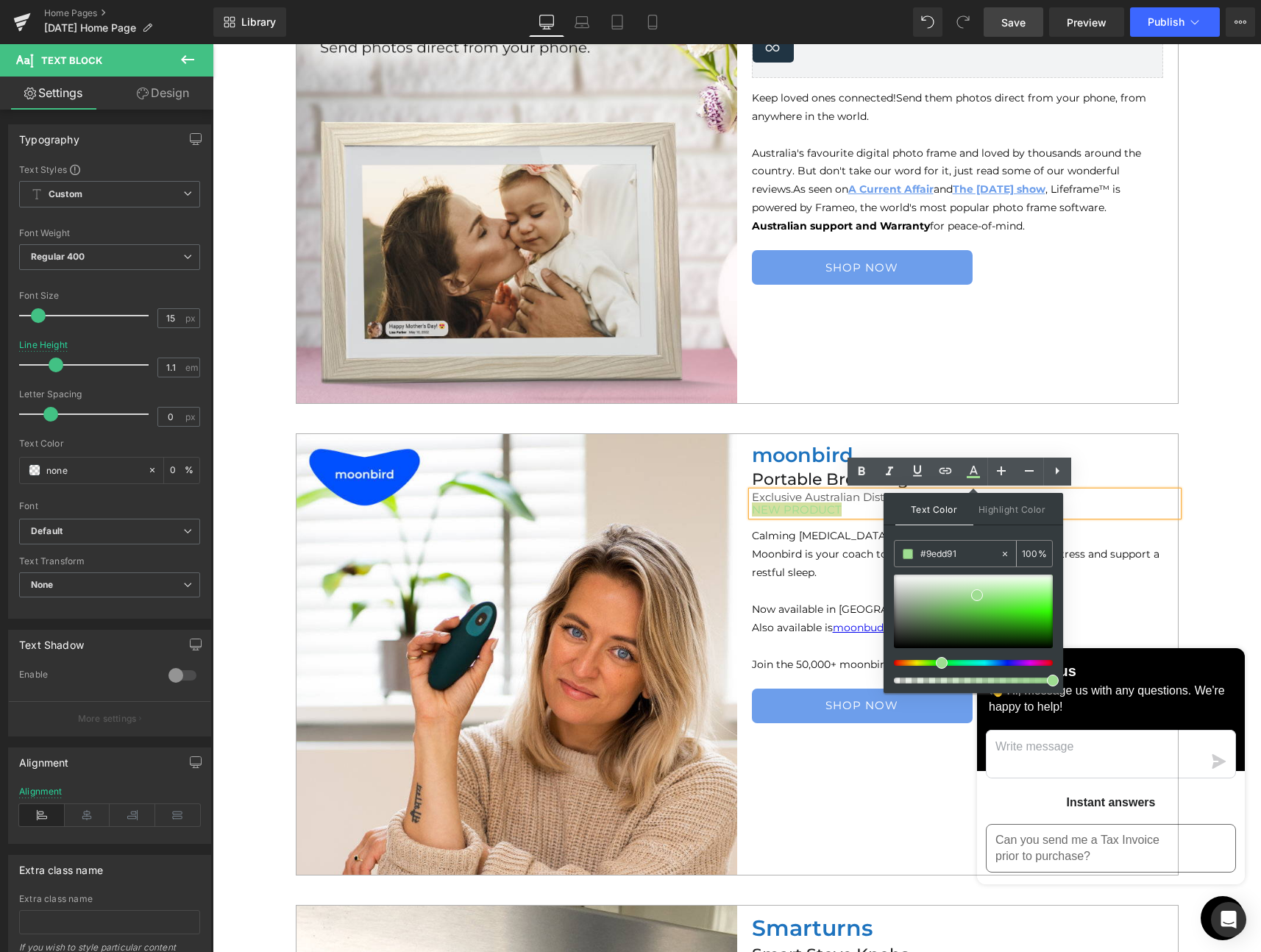
drag, startPoint x: 954, startPoint y: 553, endPoint x: 946, endPoint y: 561, distance: 11.3
click at [926, 557] on input "#9edd91" at bounding box center [960, 553] width 80 height 16
paste input "3C47D"
type input "#93c47d"
click at [955, 600] on span at bounding box center [954, 602] width 12 height 12
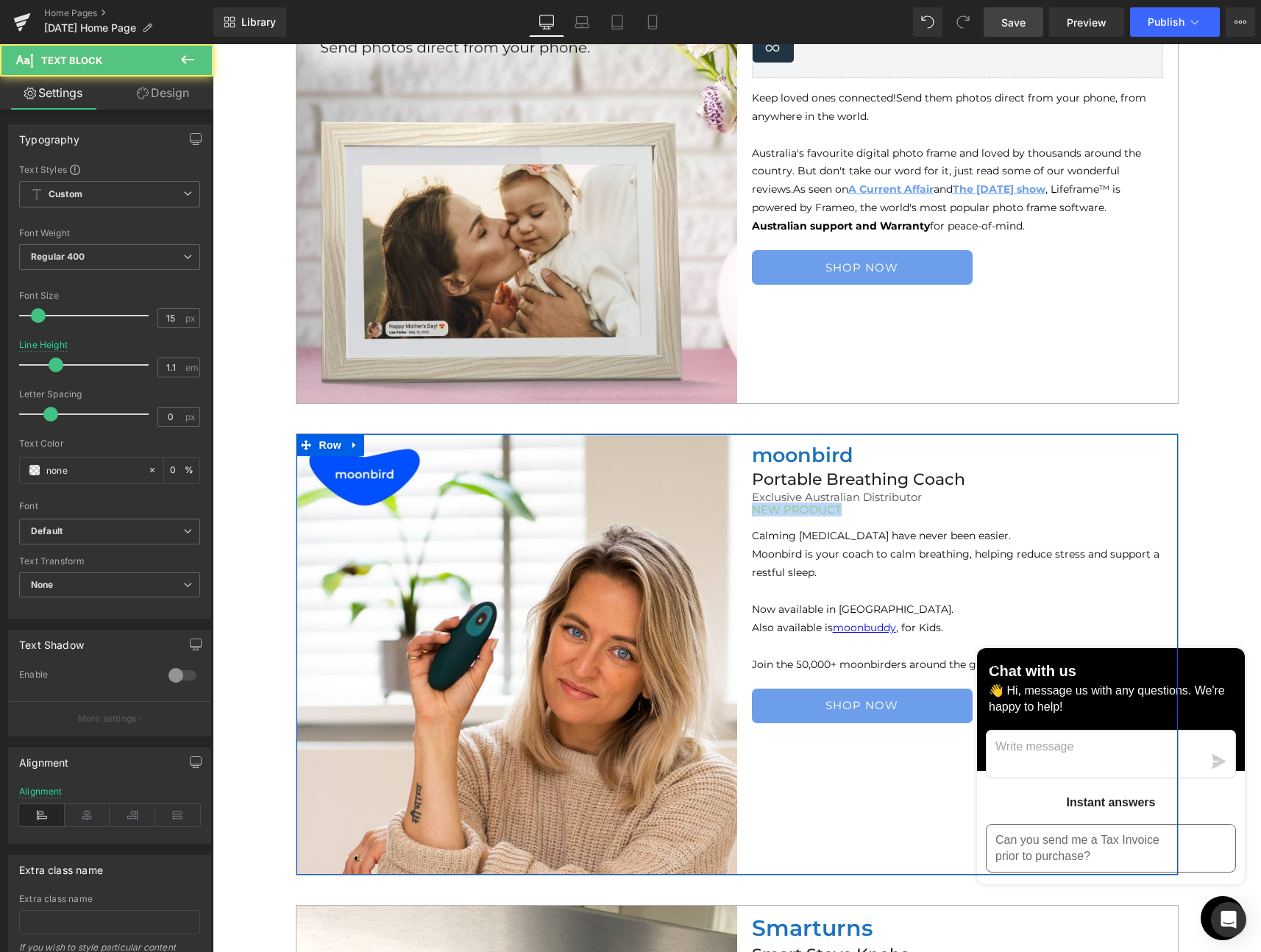
drag, startPoint x: 779, startPoint y: 506, endPoint x: 741, endPoint y: 505, distance: 38.0
click at [741, 505] on div "moonbird Heading Portable Breathing Coach Heading Exclusive Australian Distribu…" at bounding box center [957, 590] width 440 height 311
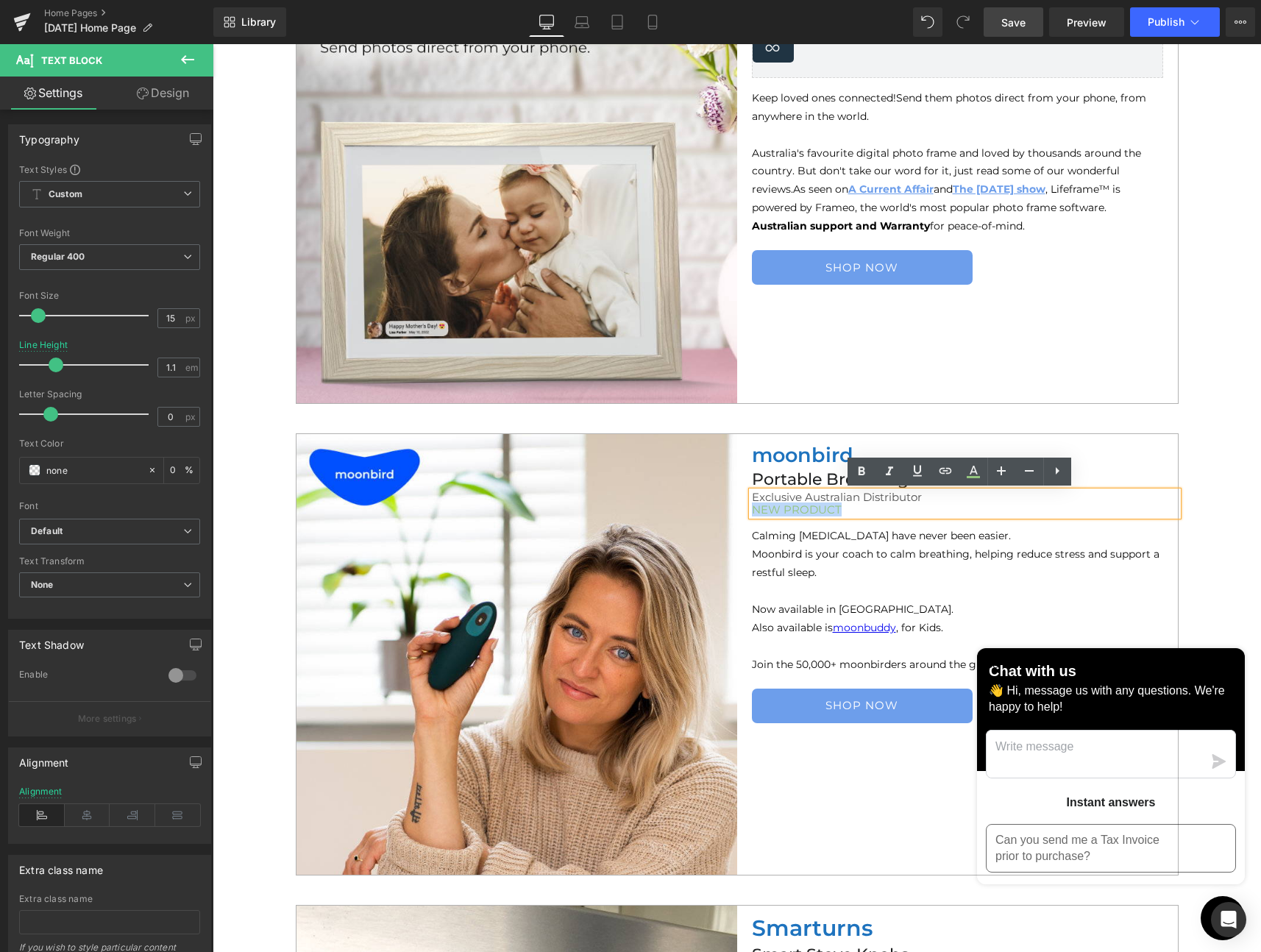
copy span "NEW PRODUCT"
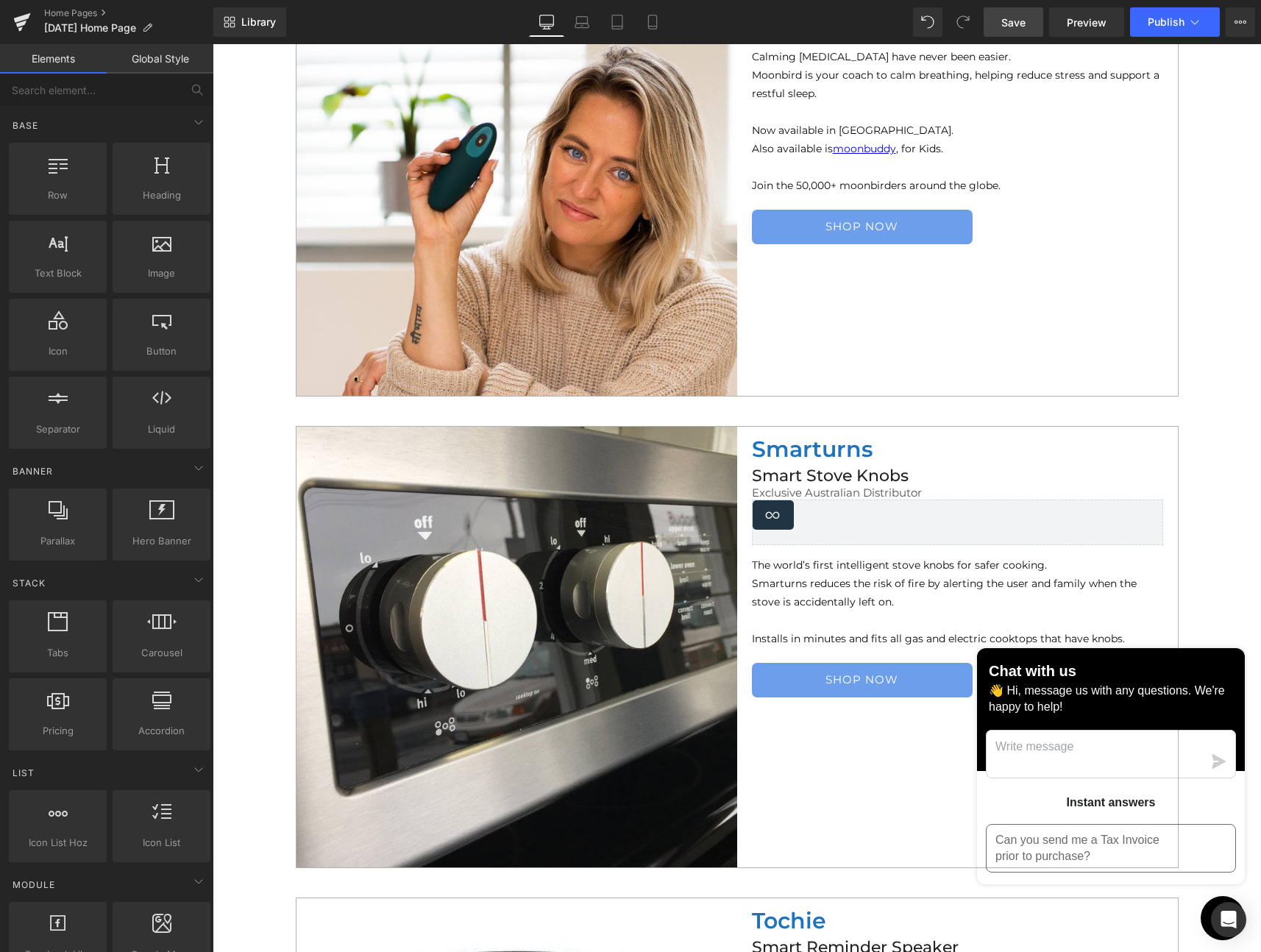
scroll to position [1281, 0]
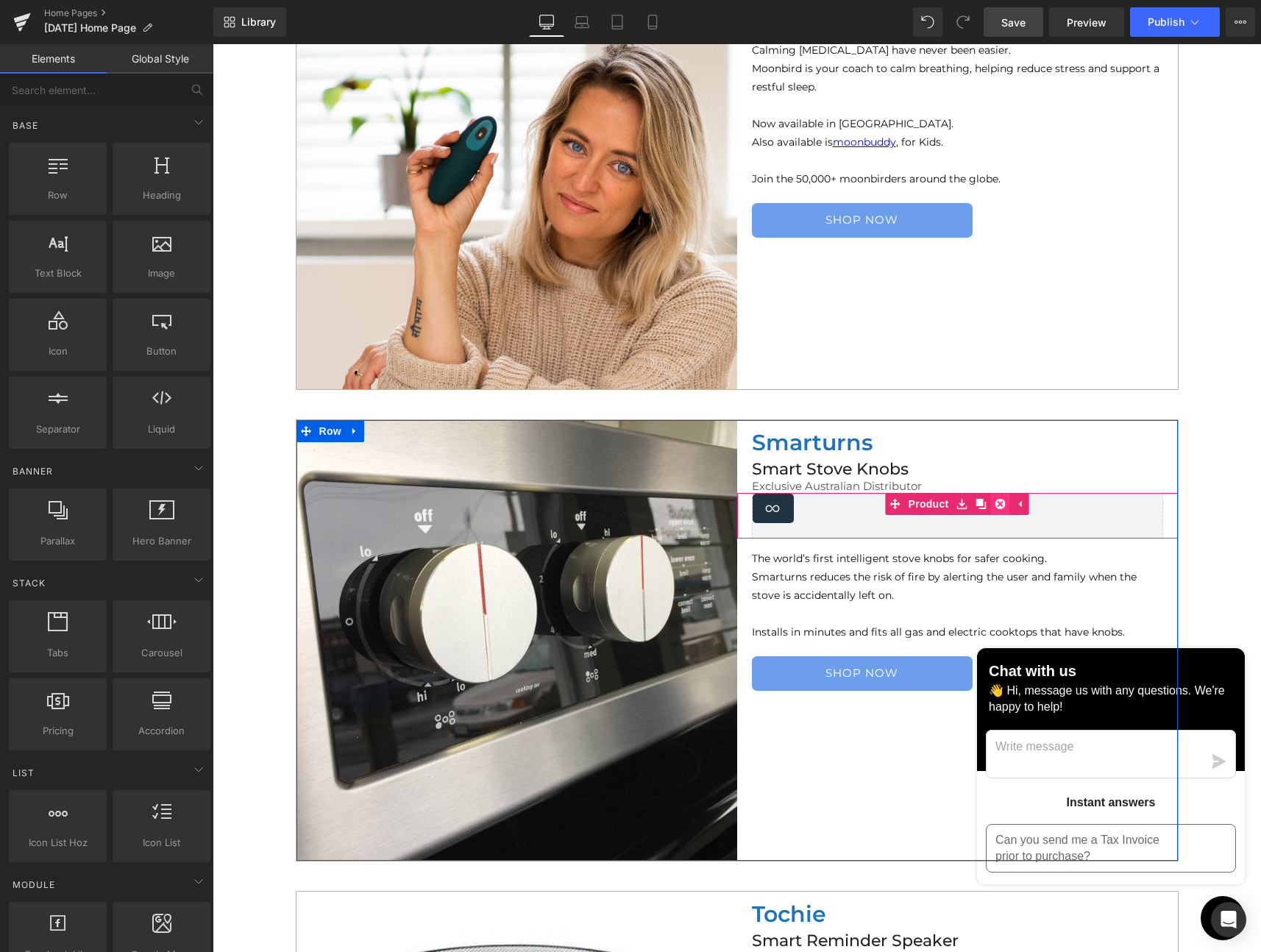
click at [998, 502] on icon at bounding box center [1001, 504] width 11 height 11
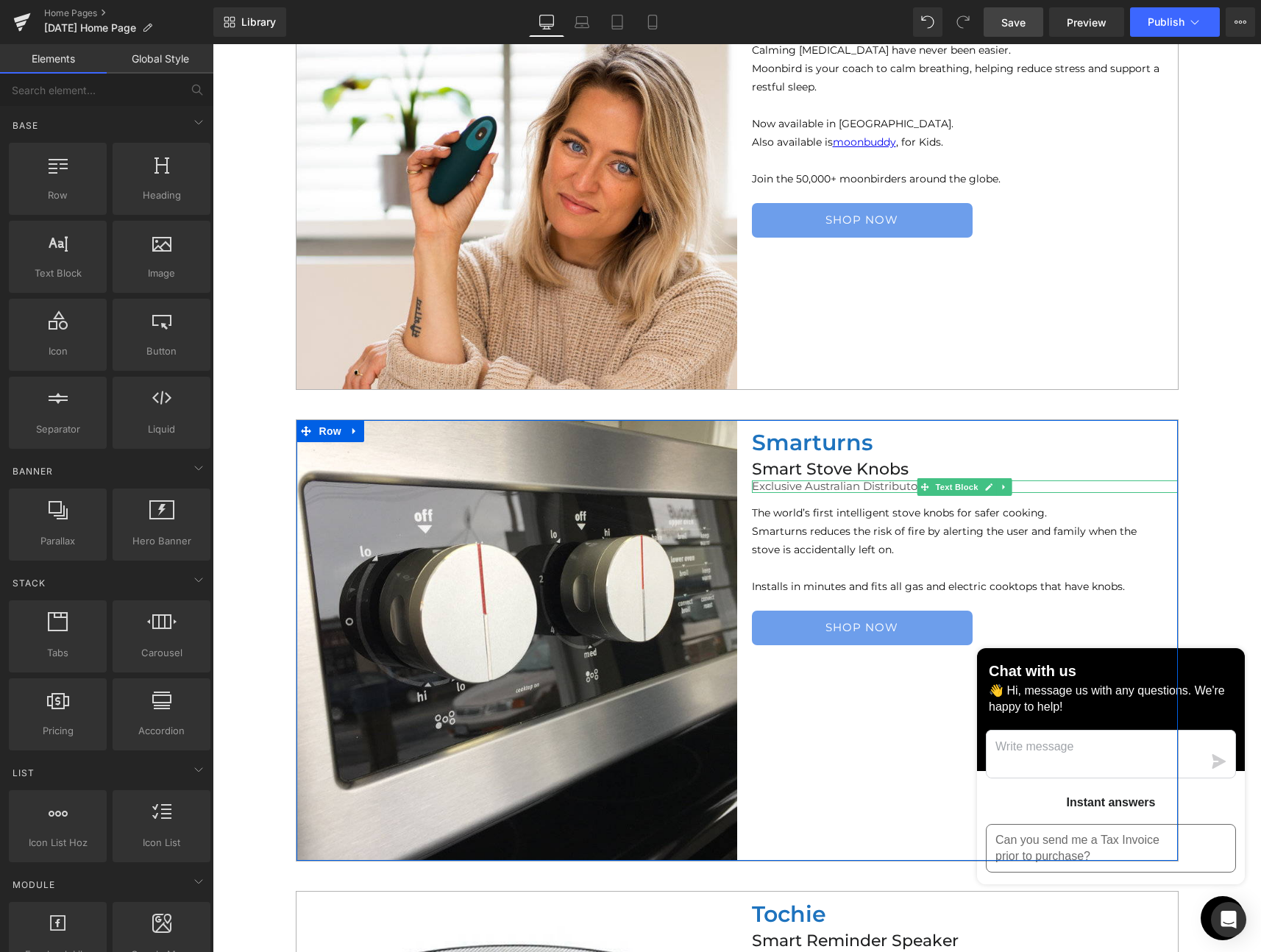
drag, startPoint x: 890, startPoint y: 487, endPoint x: 908, endPoint y: 487, distance: 18.0
click at [891, 487] on span "Exclusive Australian Distributor" at bounding box center [837, 486] width 170 height 14
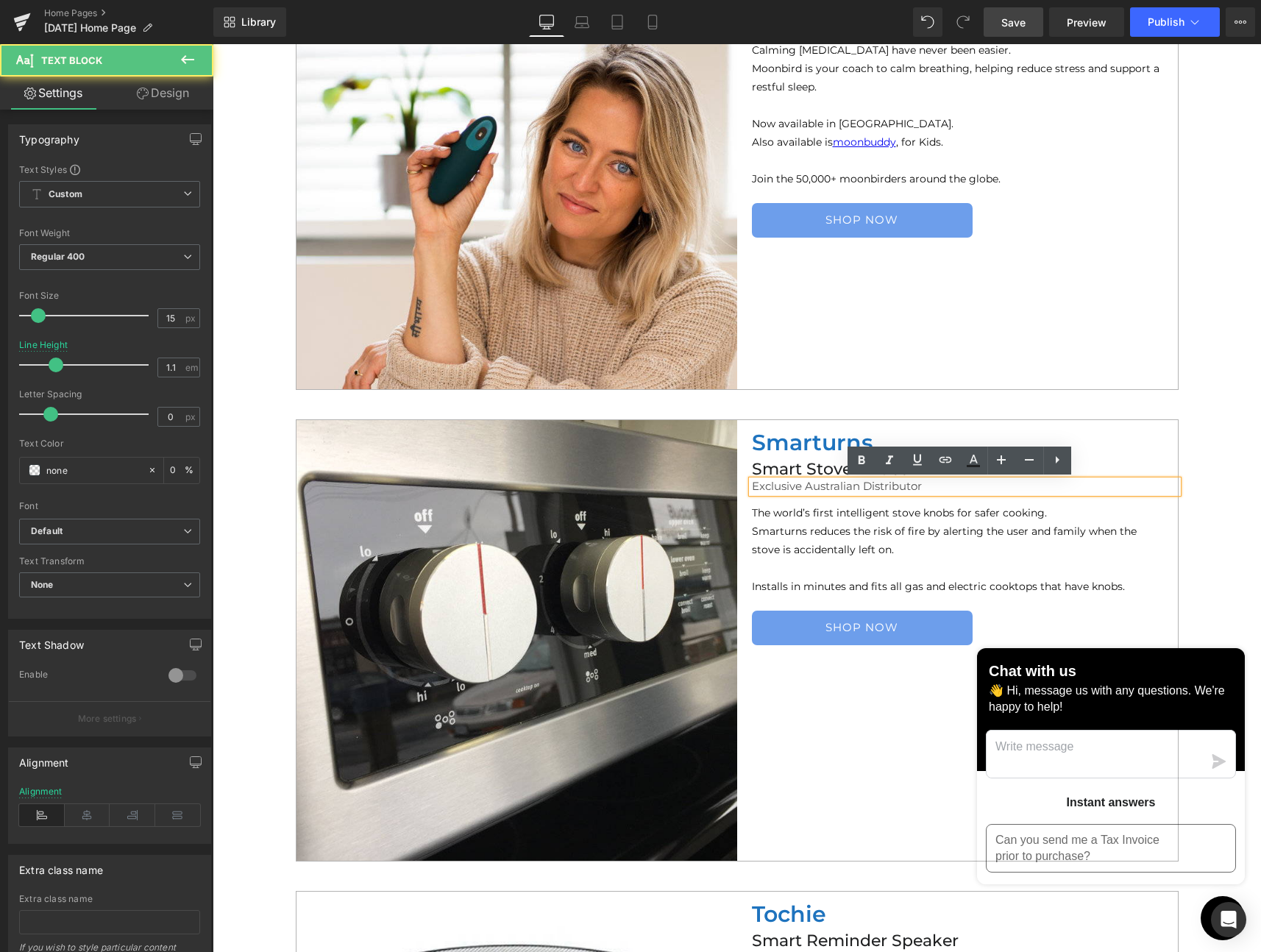
click at [925, 487] on p "Exclusive Australian Distributor" at bounding box center [964, 487] width 426 height 12
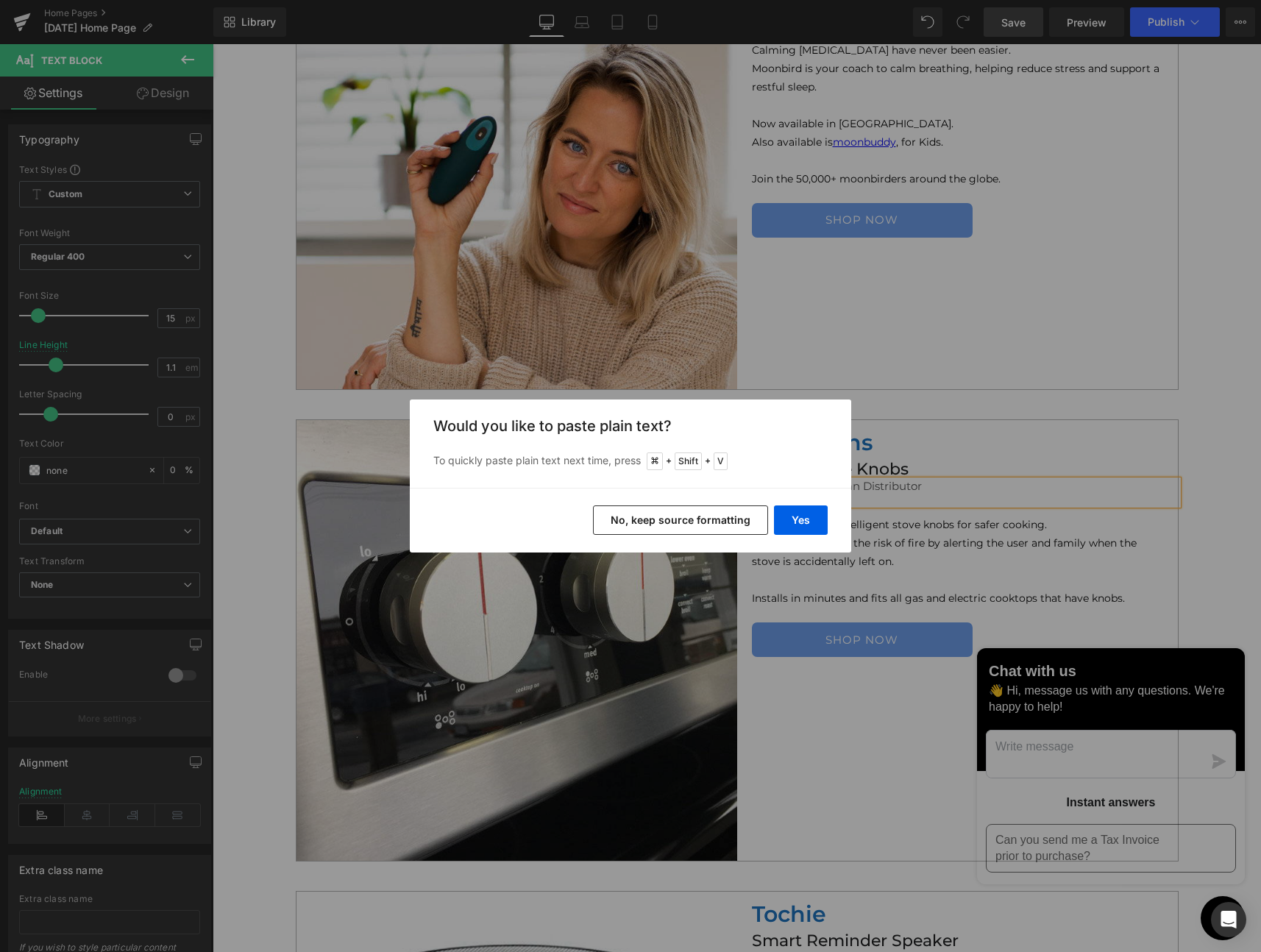
click at [721, 521] on button "No, keep source formatting" at bounding box center [680, 520] width 175 height 30
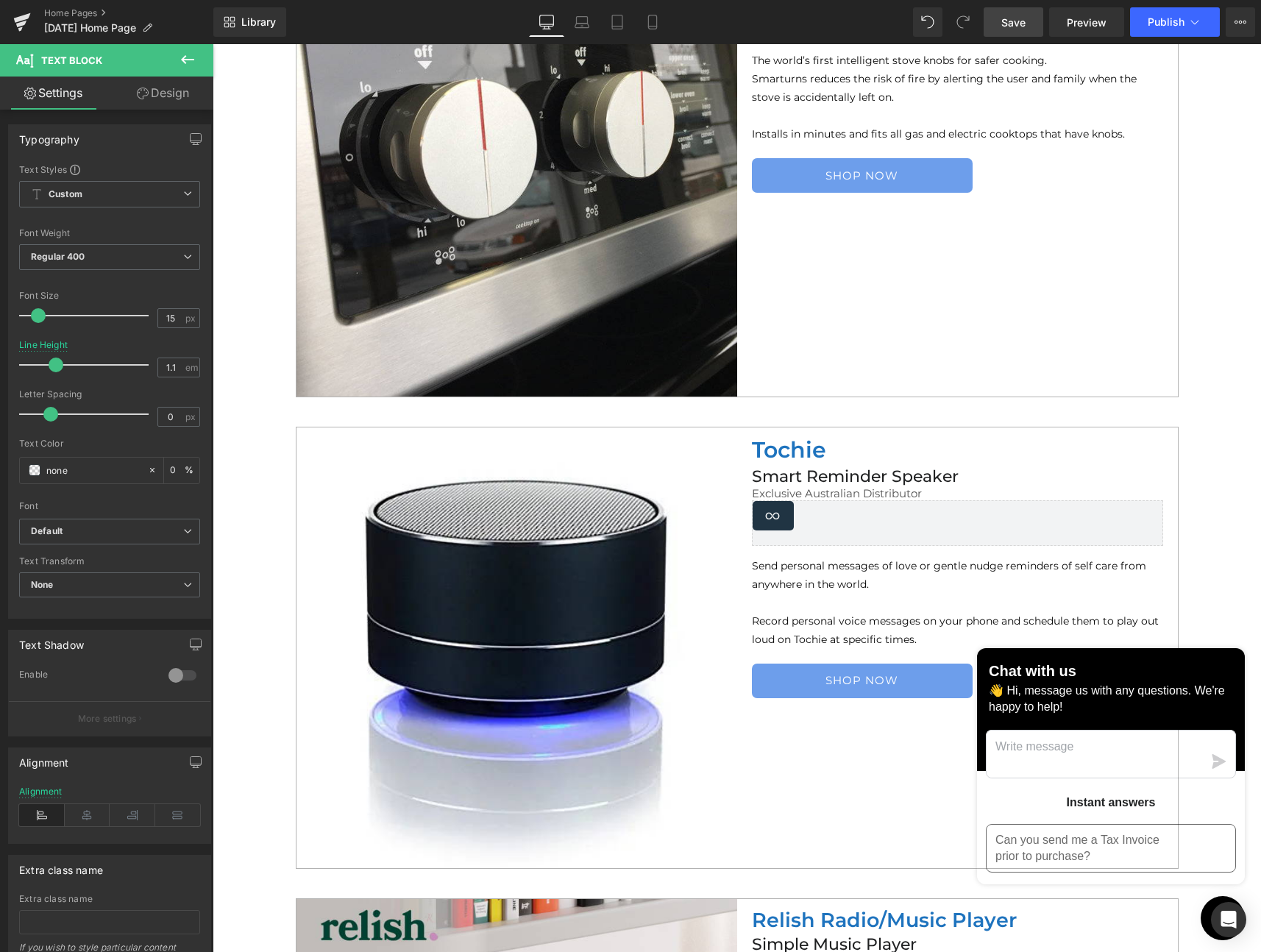
scroll to position [1748, 0]
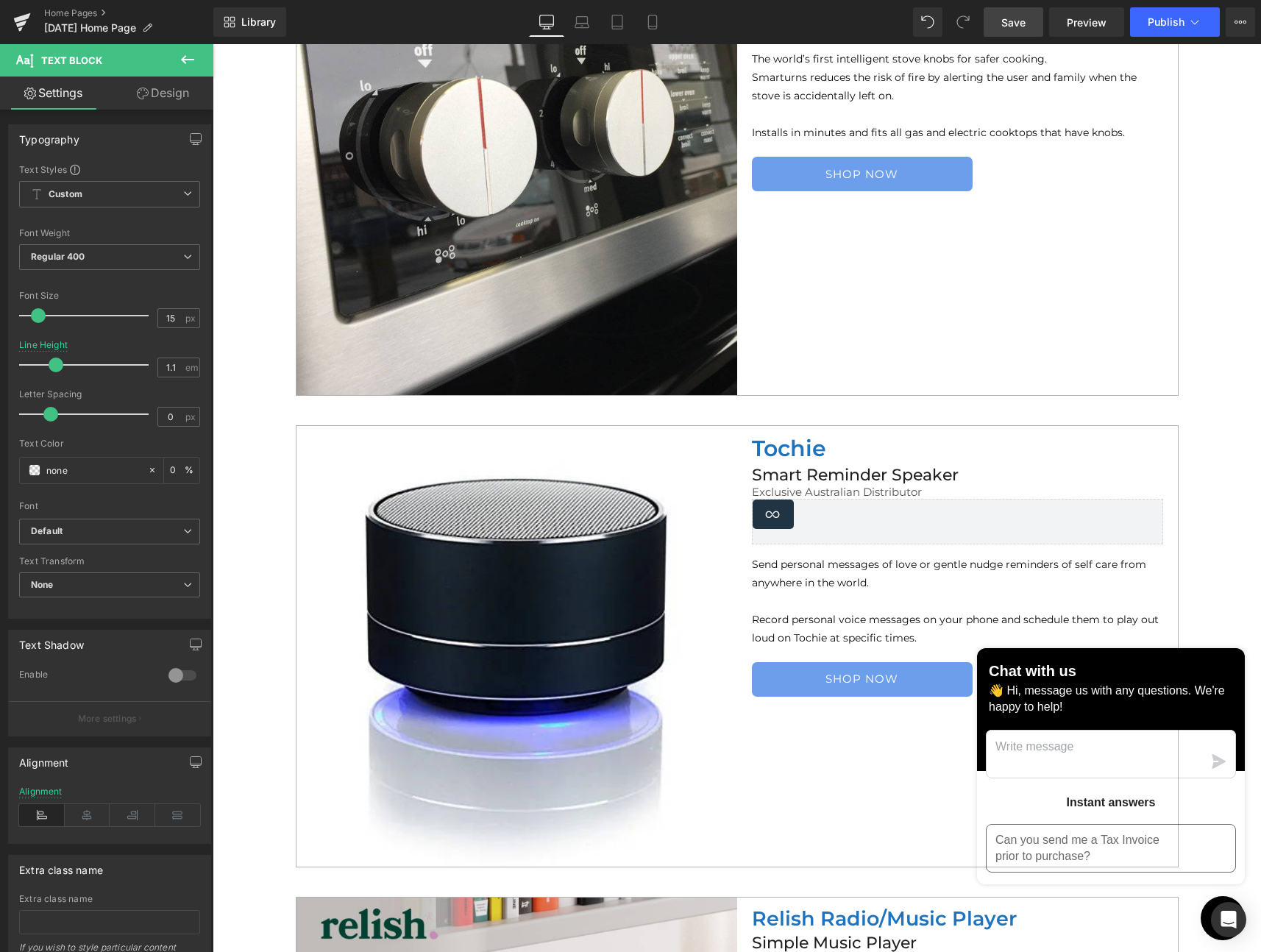
click at [853, 524] on div "Loox (Widgets) - Star Badge" at bounding box center [957, 514] width 410 height 30
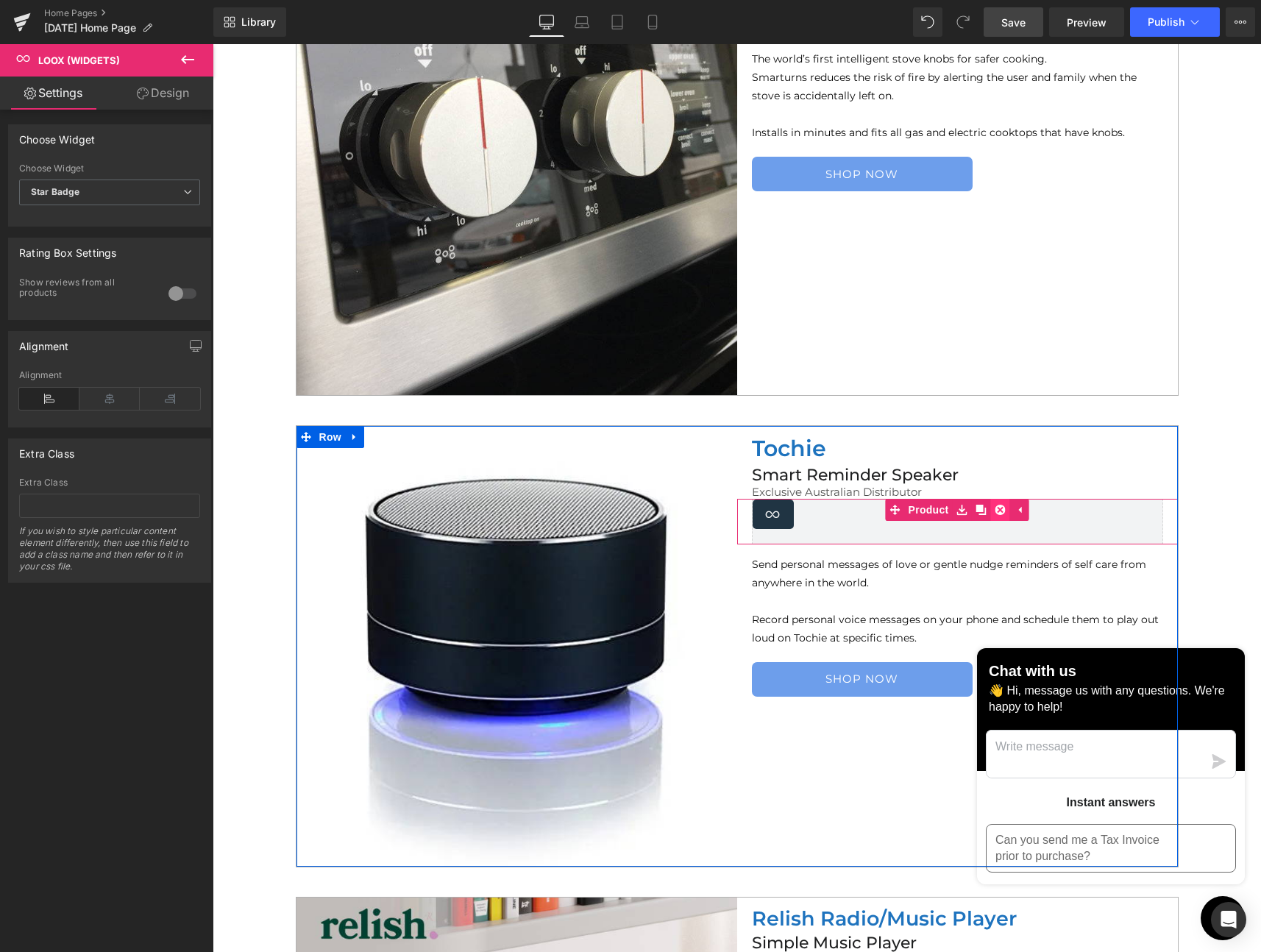
click at [995, 504] on icon at bounding box center [1001, 509] width 11 height 11
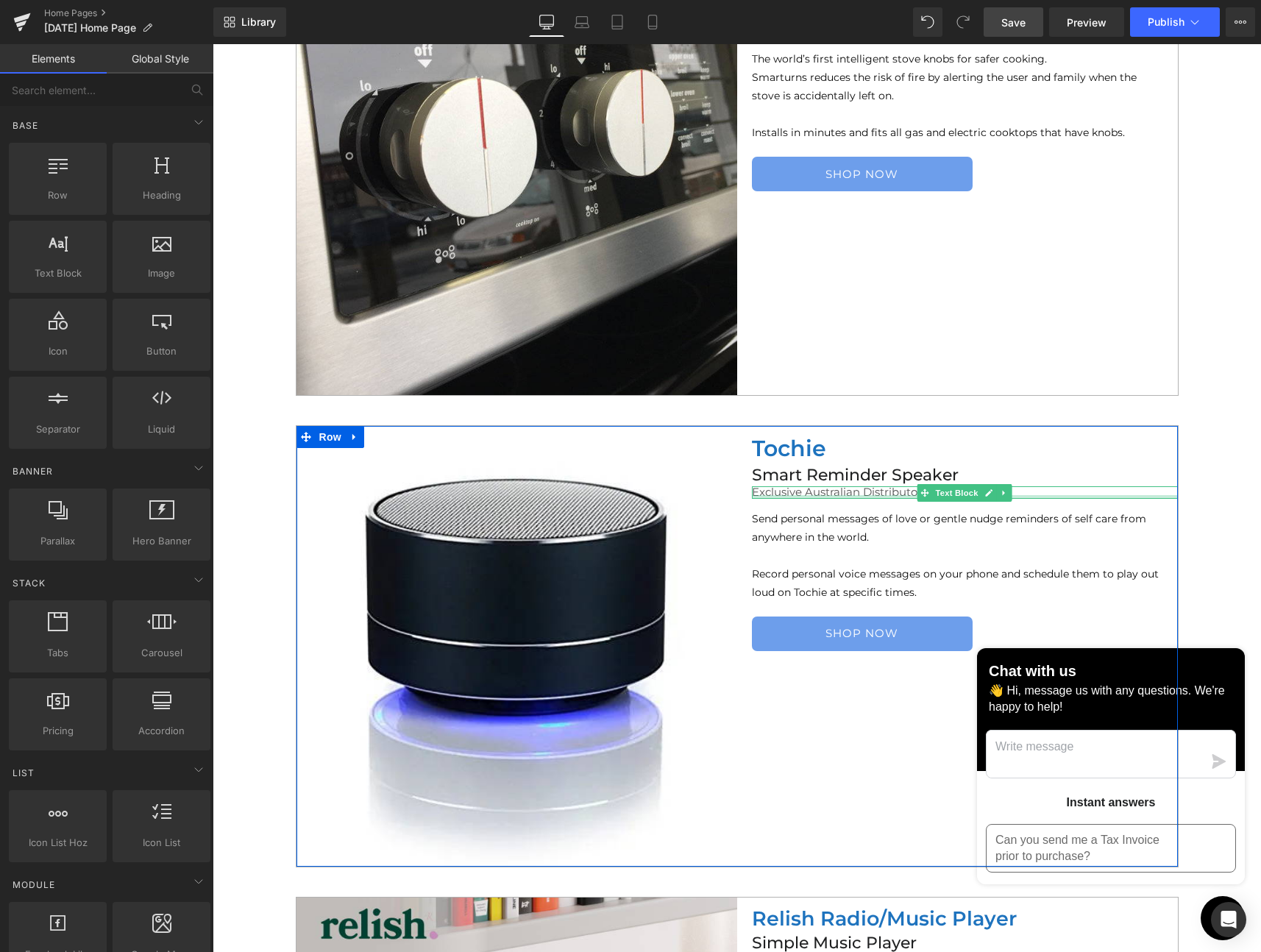
click at [1028, 493] on p "Exclusive Australian Distributor" at bounding box center [964, 493] width 426 height 12
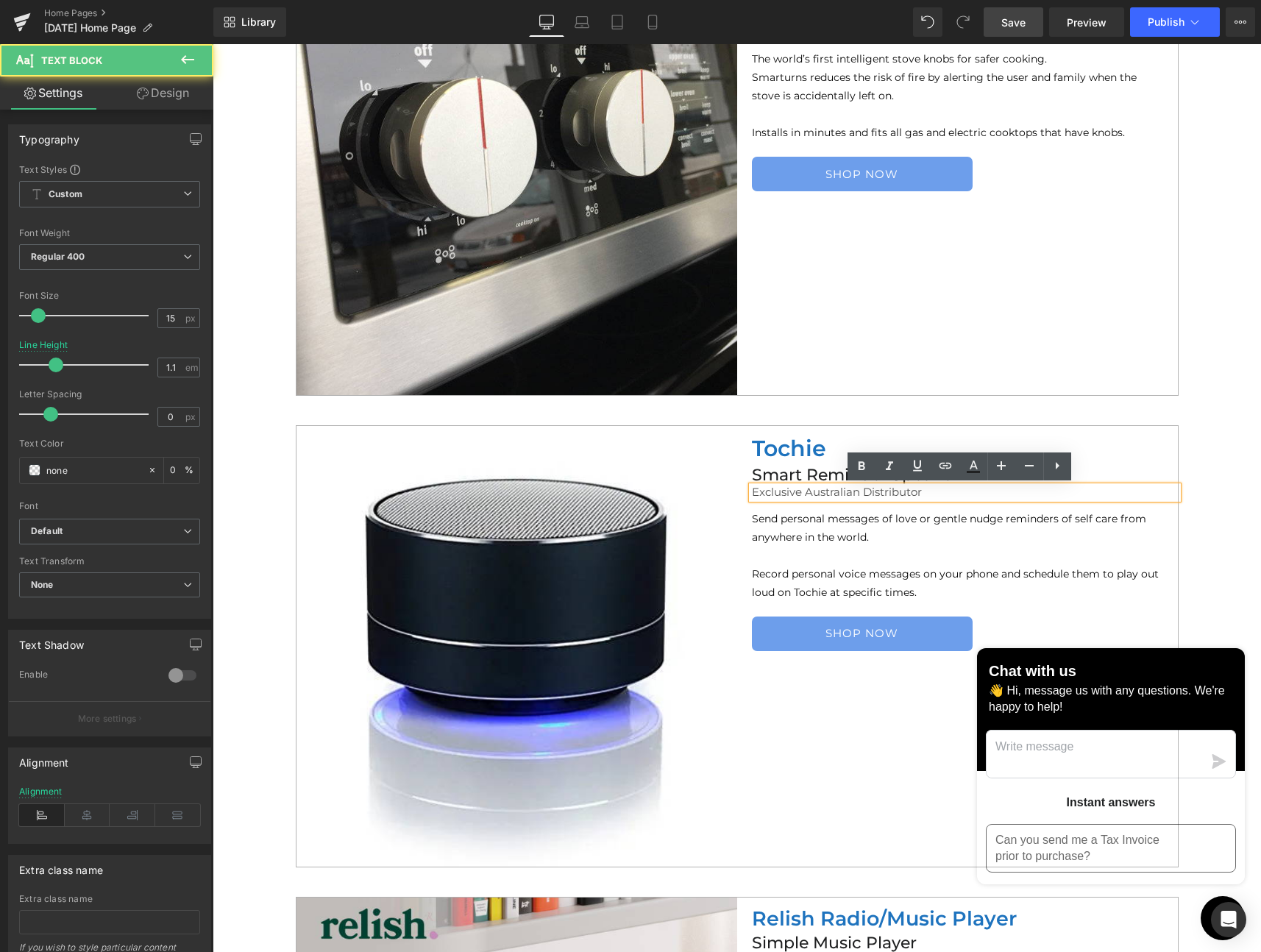
click at [1015, 492] on p "Exclusive Australian Distributor" at bounding box center [964, 493] width 426 height 12
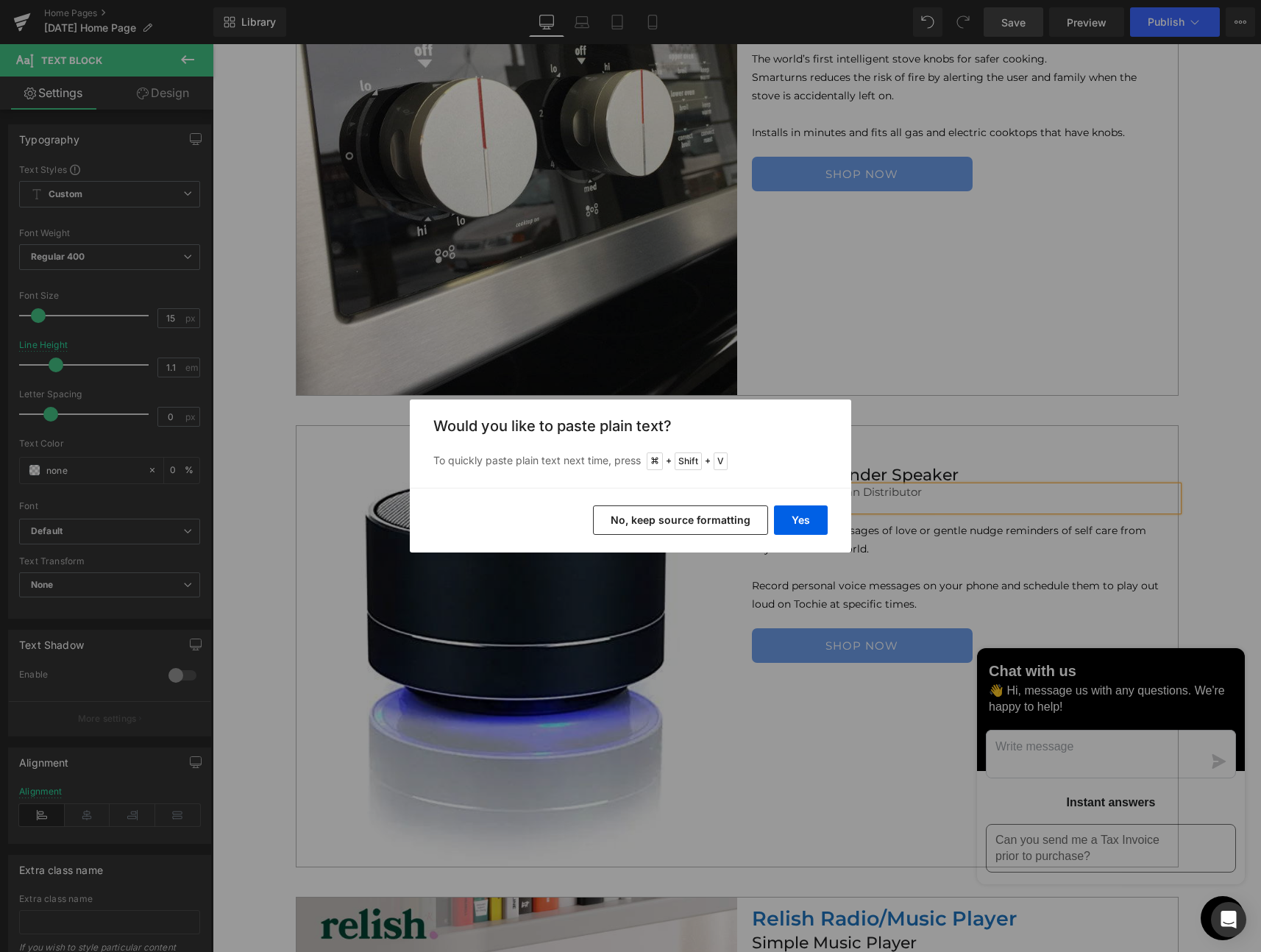
click at [679, 515] on button "No, keep source formatting" at bounding box center [680, 520] width 175 height 30
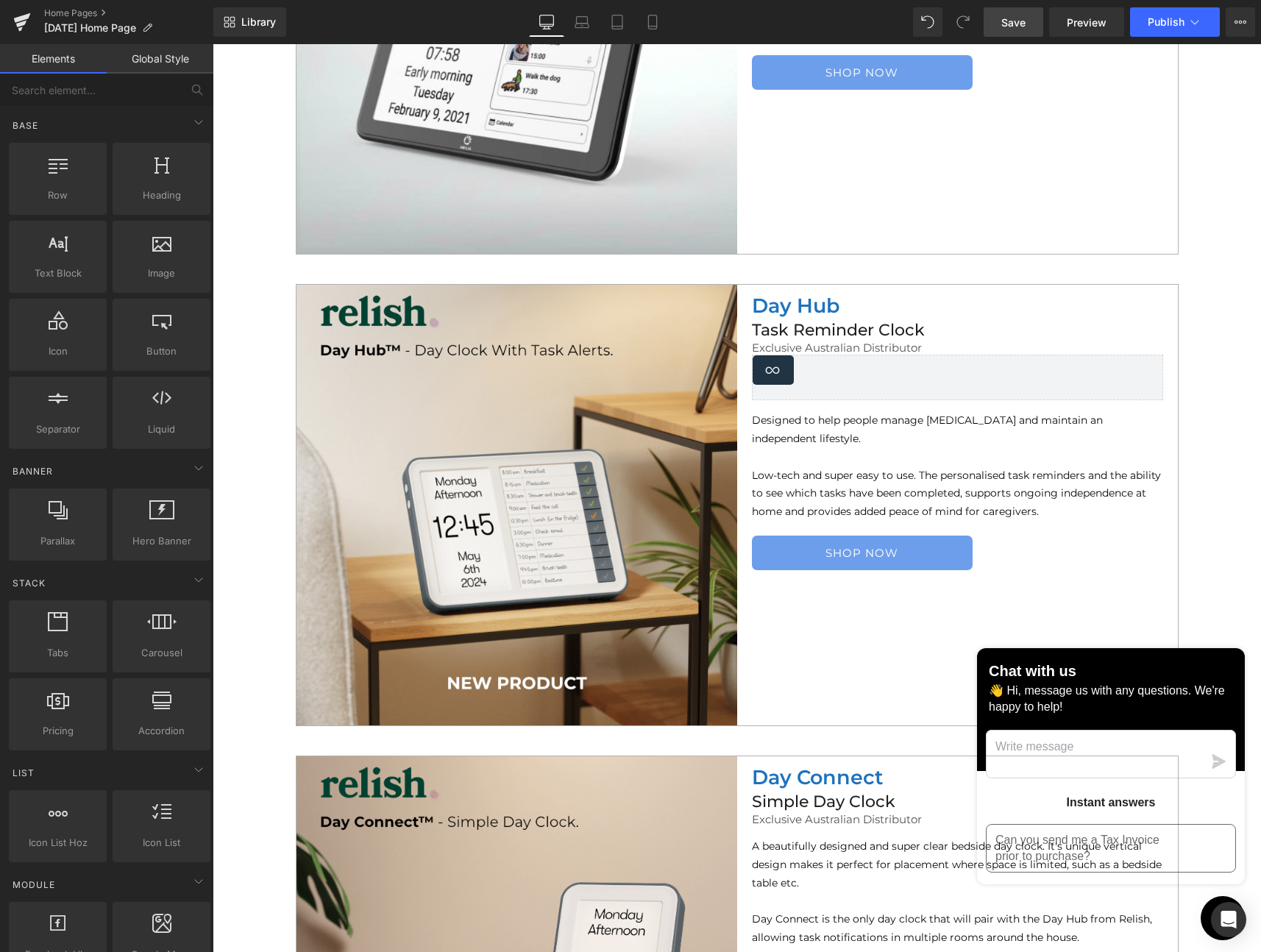
scroll to position [3340, 0]
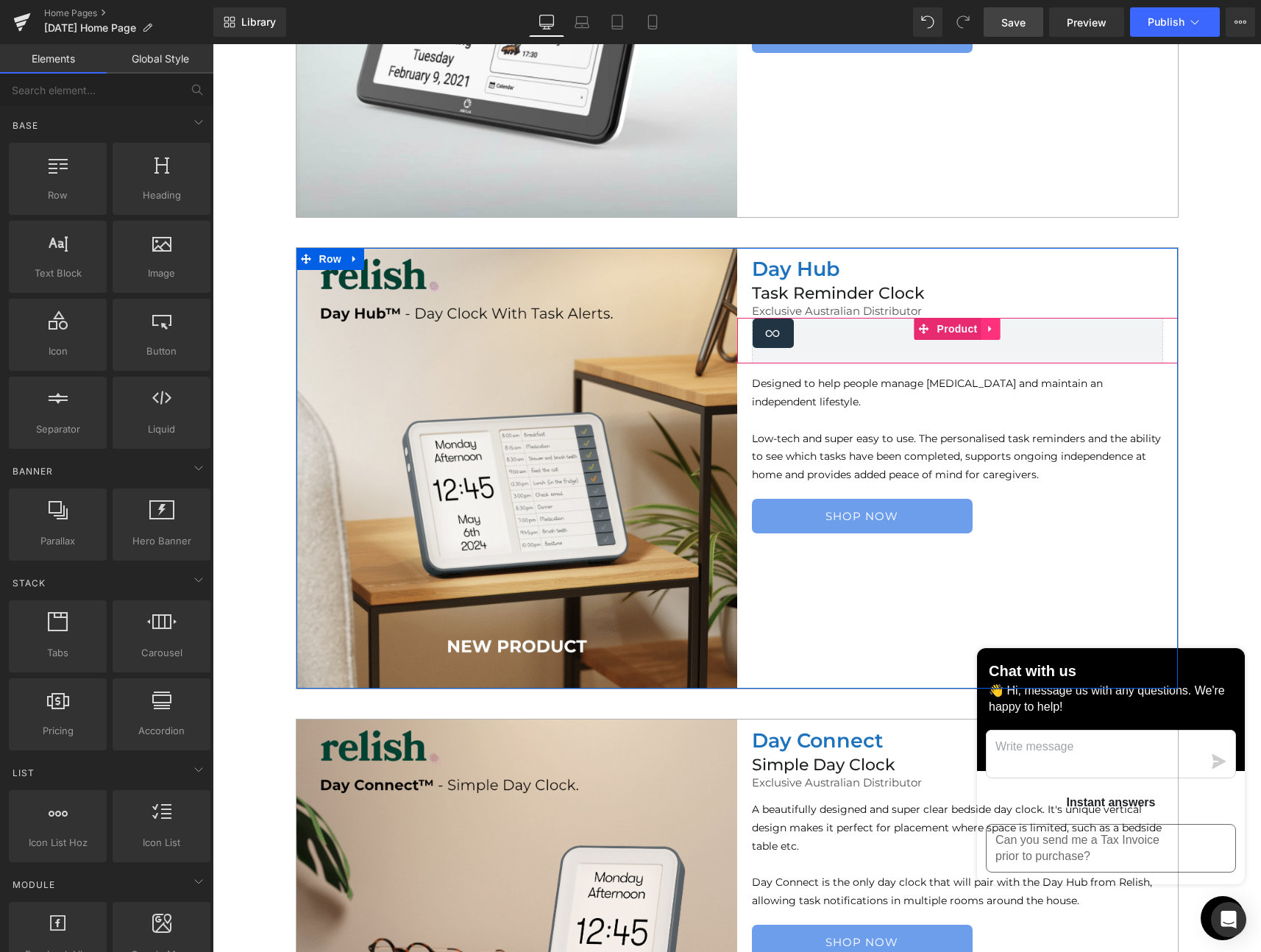
click at [986, 324] on icon at bounding box center [991, 328] width 11 height 11
click at [977, 326] on icon at bounding box center [982, 329] width 11 height 11
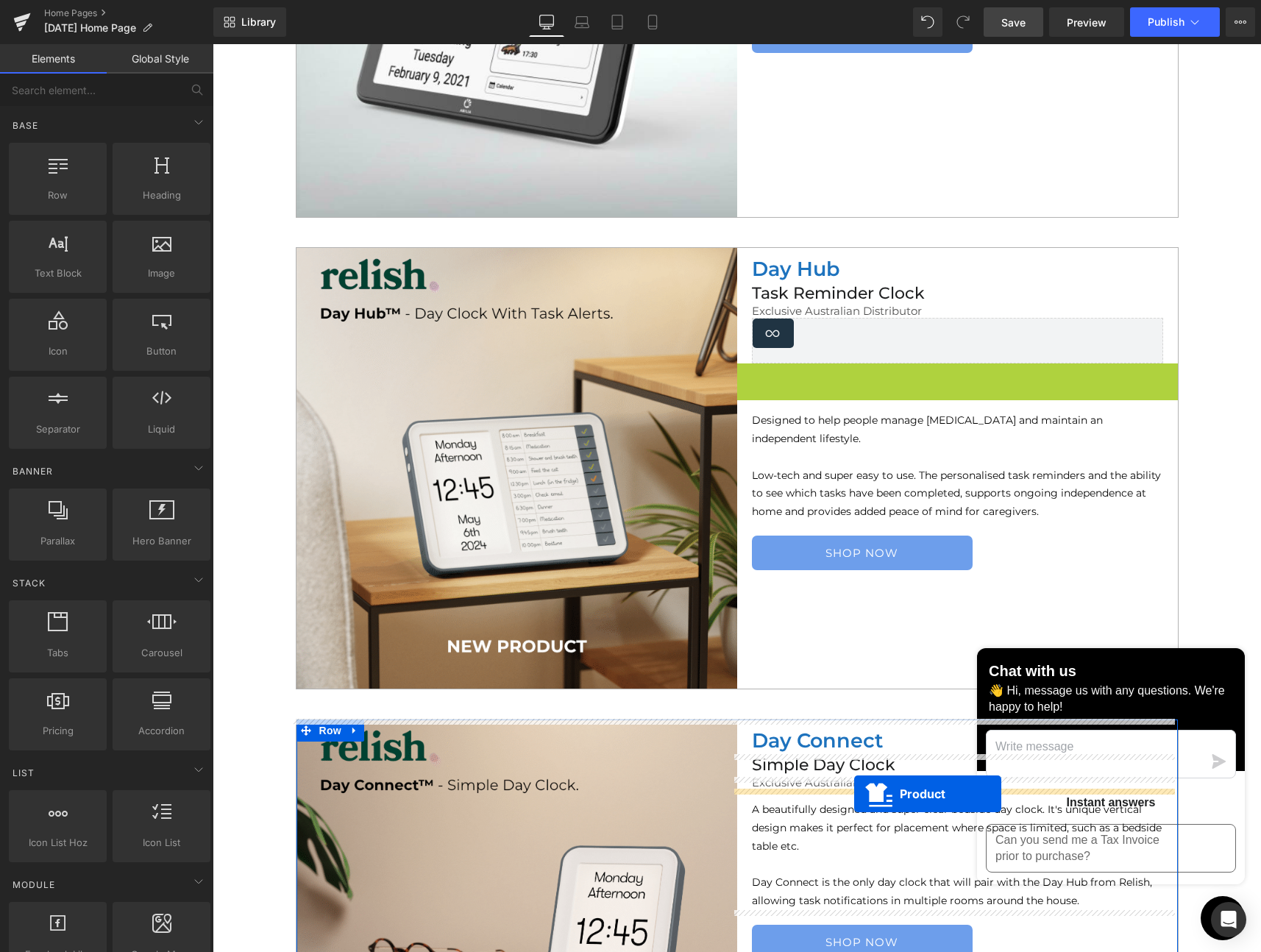
drag, startPoint x: 918, startPoint y: 374, endPoint x: 854, endPoint y: 794, distance: 424.8
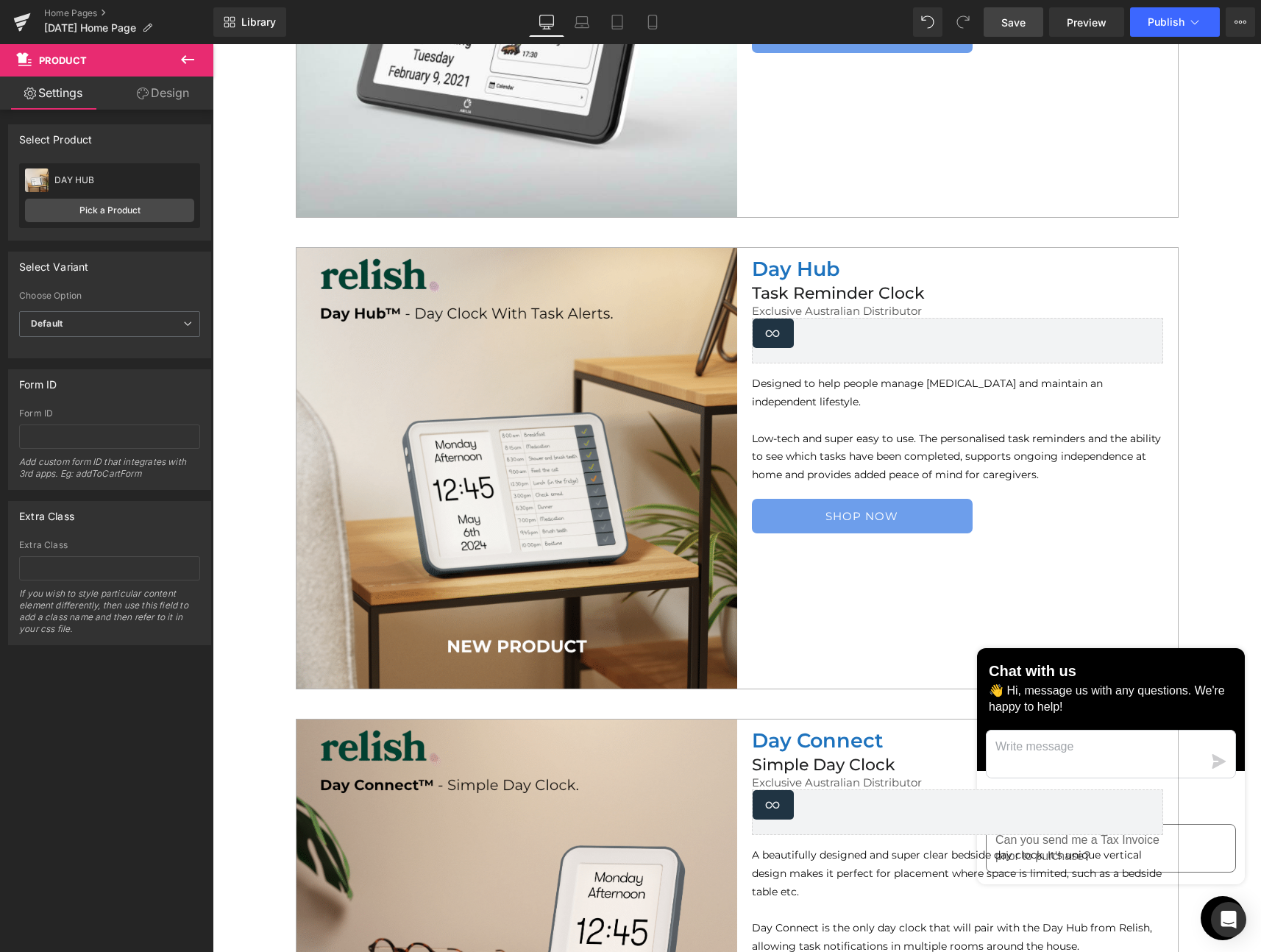
click at [1026, 26] on span "Save" at bounding box center [1014, 22] width 24 height 15
click at [1156, 19] on span "Publish" at bounding box center [1166, 22] width 36 height 12
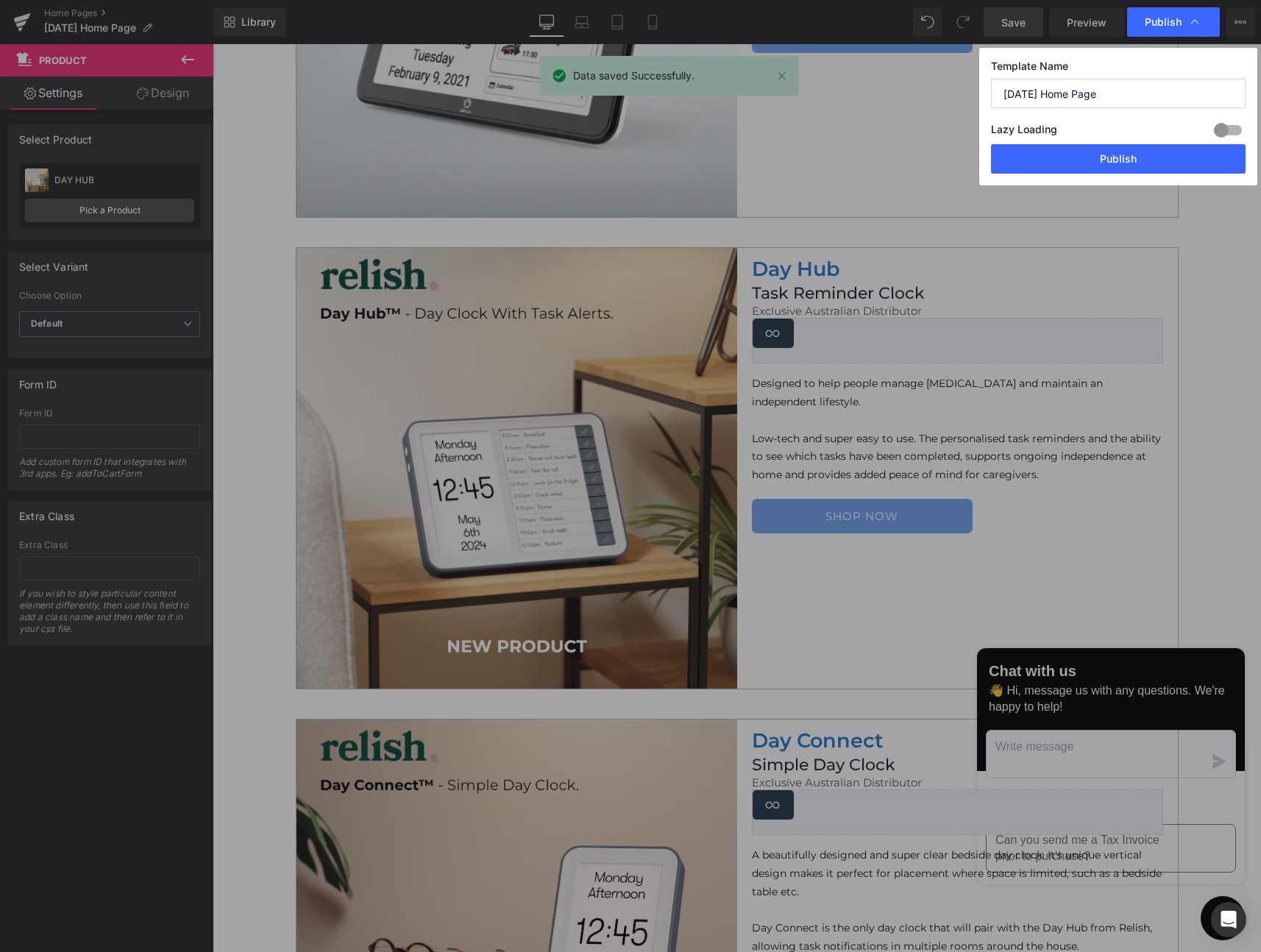
drag, startPoint x: 1119, startPoint y: 160, endPoint x: 1, endPoint y: 247, distance: 1121.4
click at [1119, 159] on button "Publish" at bounding box center [1118, 159] width 254 height 30
